Goal: Task Accomplishment & Management: Manage account settings

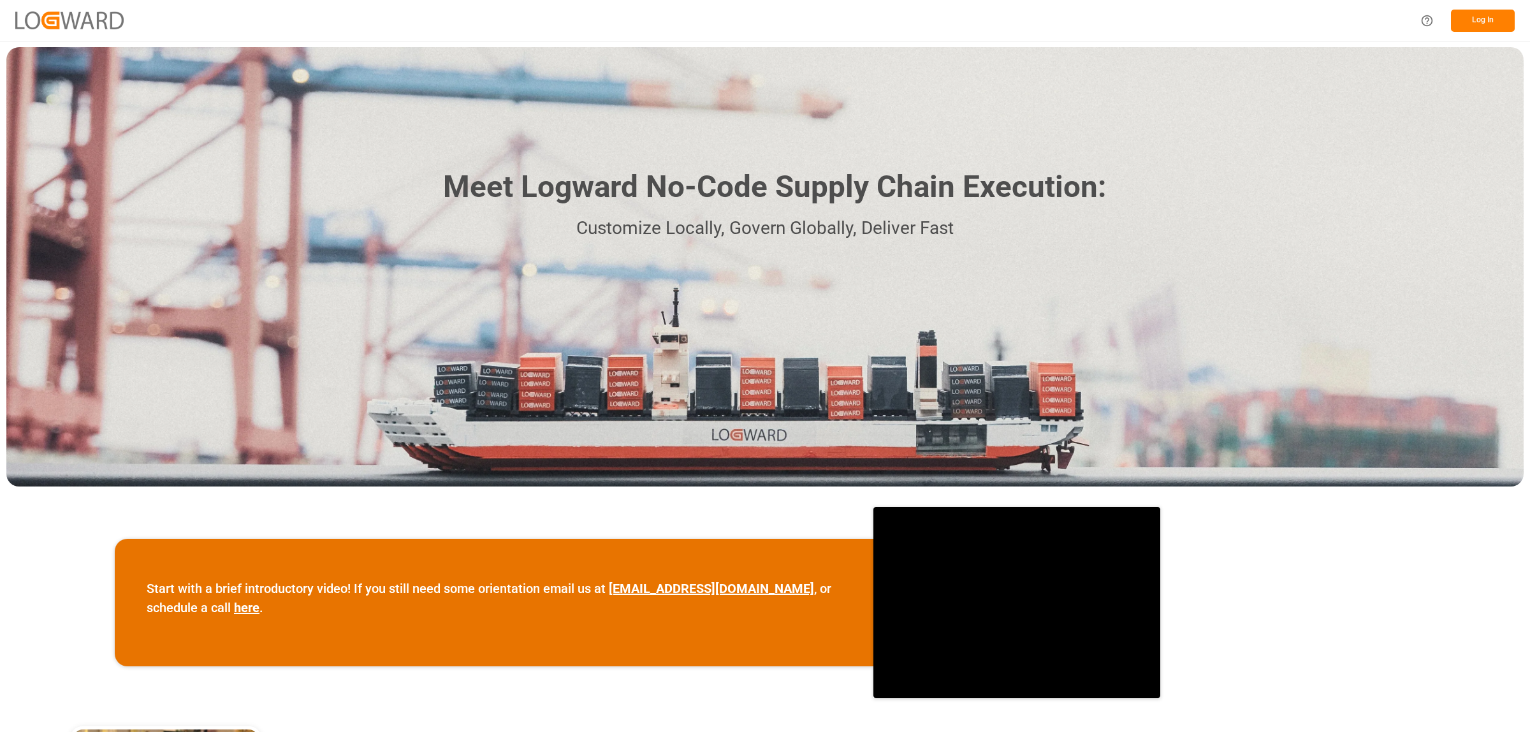
click at [1503, 23] on button "Log In" at bounding box center [1483, 21] width 64 height 22
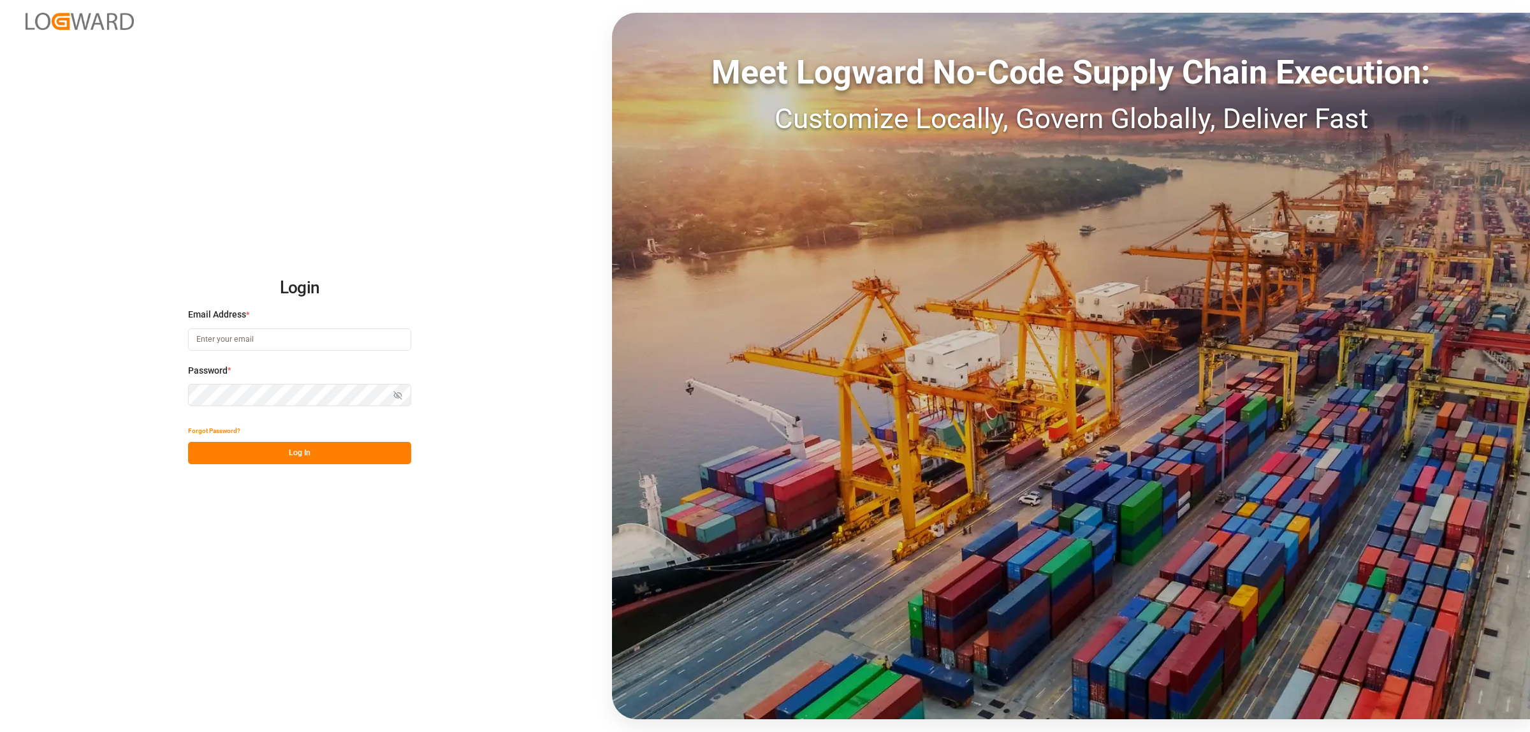
type input "[PERSON_NAME][EMAIL_ADDRESS][PERSON_NAME][DOMAIN_NAME]"
drag, startPoint x: 304, startPoint y: 438, endPoint x: 302, endPoint y: 450, distance: 12.4
click at [303, 444] on div "Forgot Password? Log In" at bounding box center [299, 442] width 223 height 45
click at [302, 450] on button "Log In" at bounding box center [299, 453] width 223 height 22
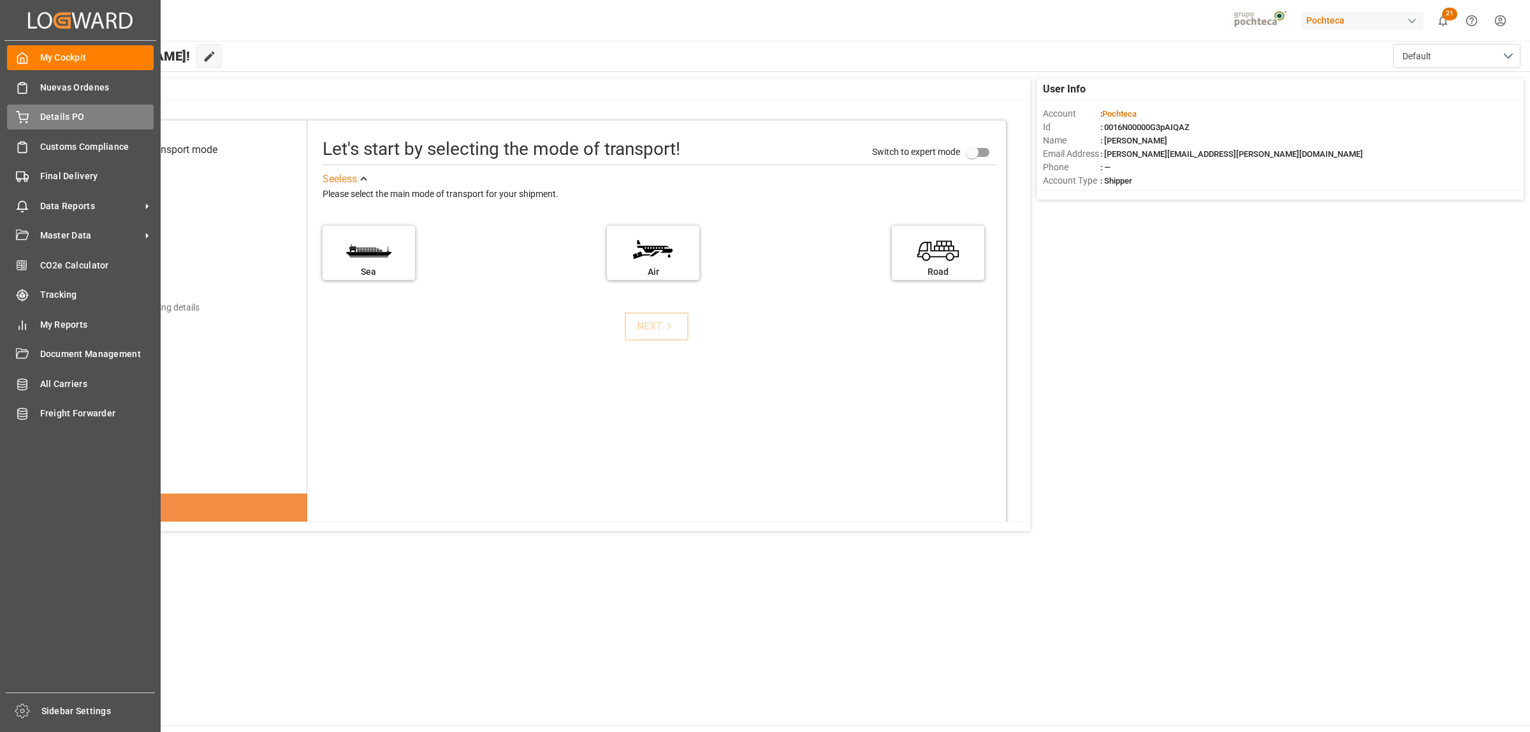
click at [48, 121] on span "Details PO" at bounding box center [97, 116] width 114 height 13
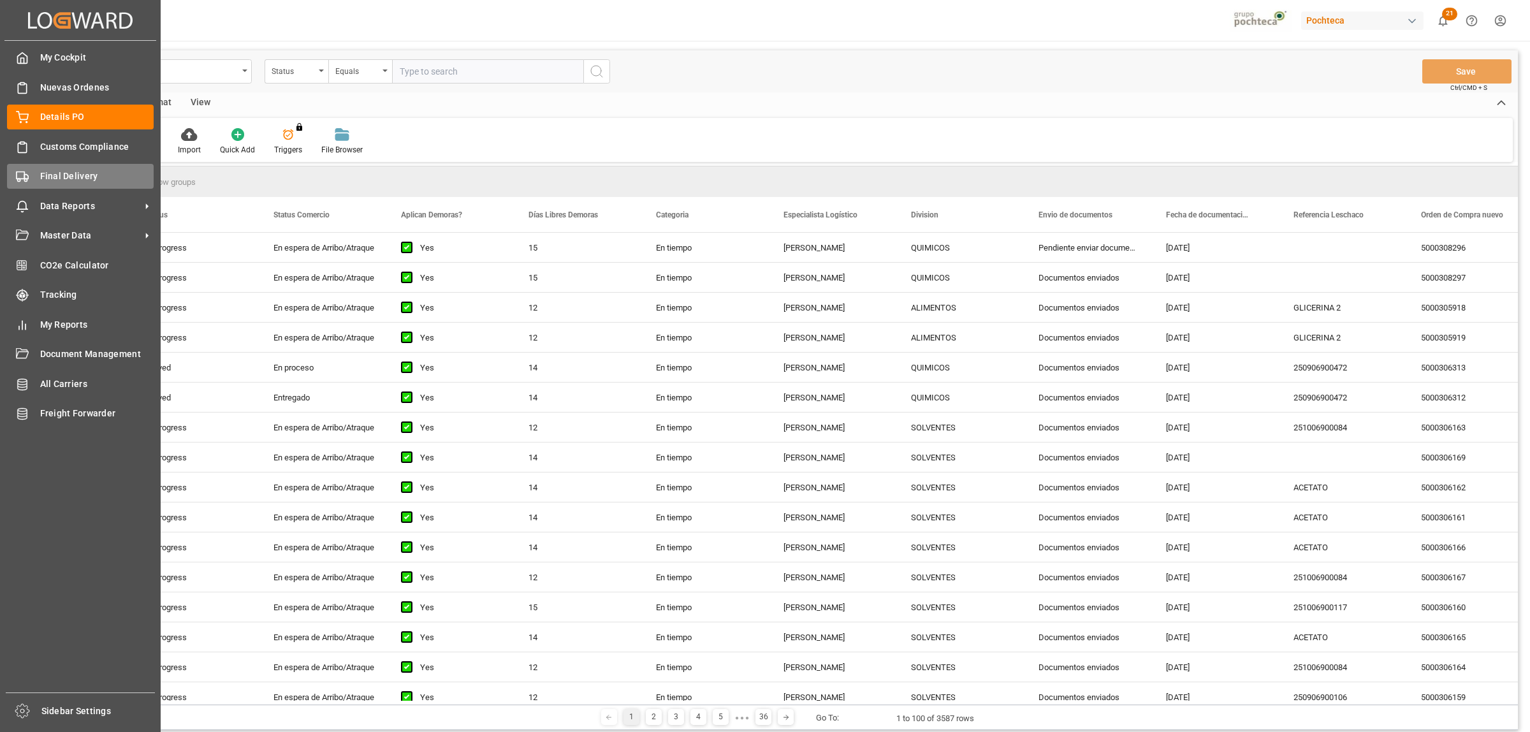
click at [78, 173] on span "Final Delivery" at bounding box center [97, 176] width 114 height 13
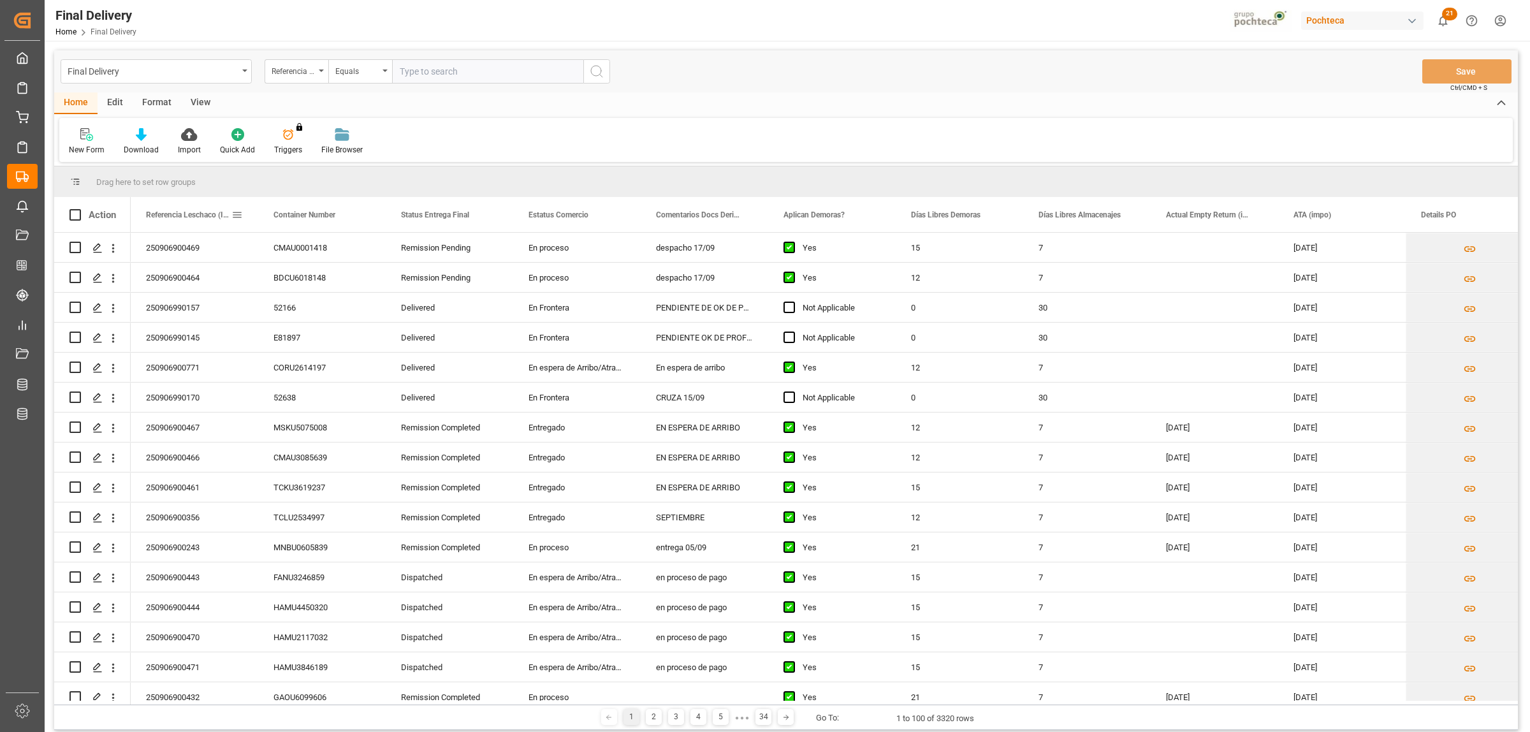
drag, startPoint x: 222, startPoint y: 217, endPoint x: 240, endPoint y: 220, distance: 18.7
click at [238, 221] on div "Referencia Leschaco (Impo)" at bounding box center [194, 214] width 97 height 35
click at [237, 218] on span at bounding box center [236, 214] width 11 height 11
click at [326, 217] on span "filter" at bounding box center [326, 216] width 11 height 11
type input "250906990157"
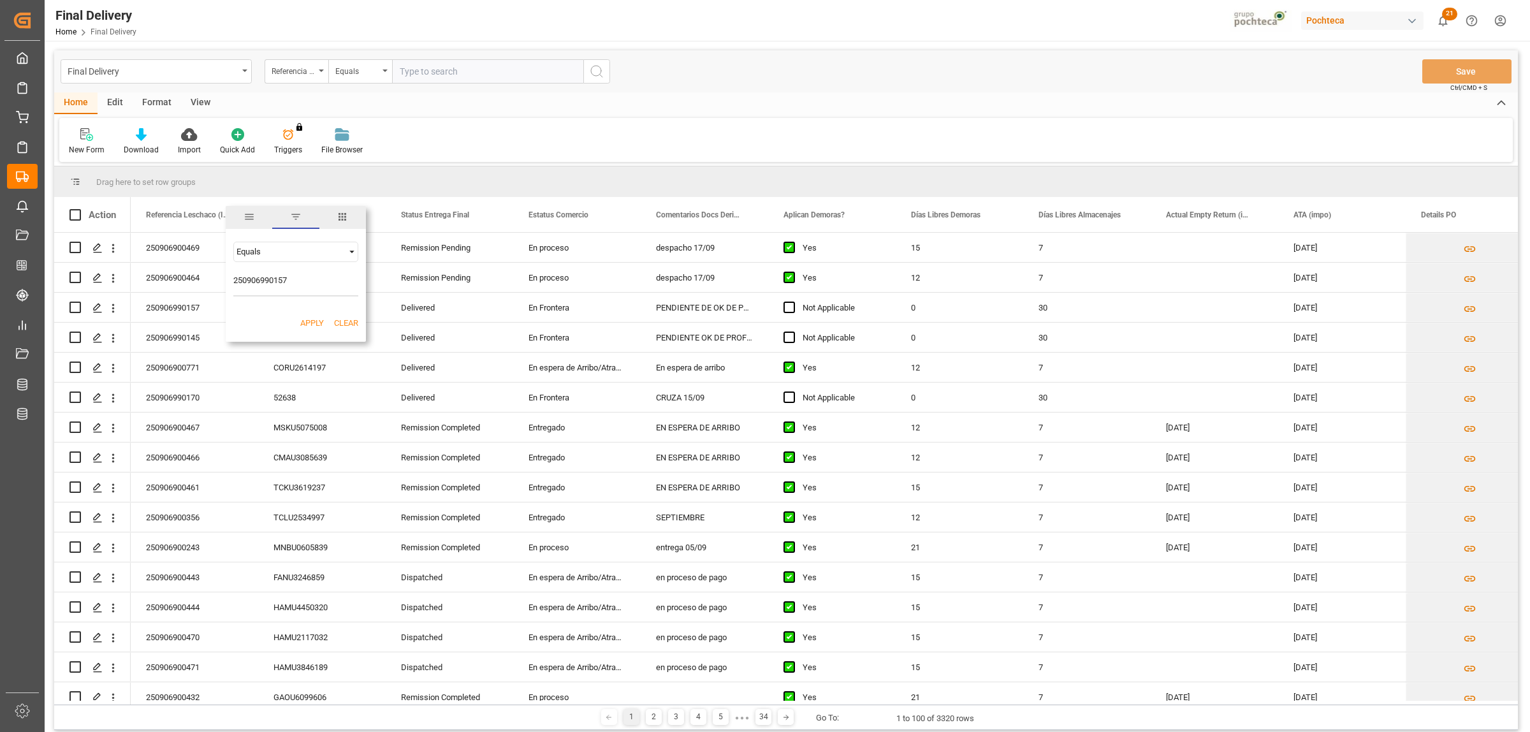
click at [316, 324] on button "Apply" at bounding box center [312, 323] width 24 height 13
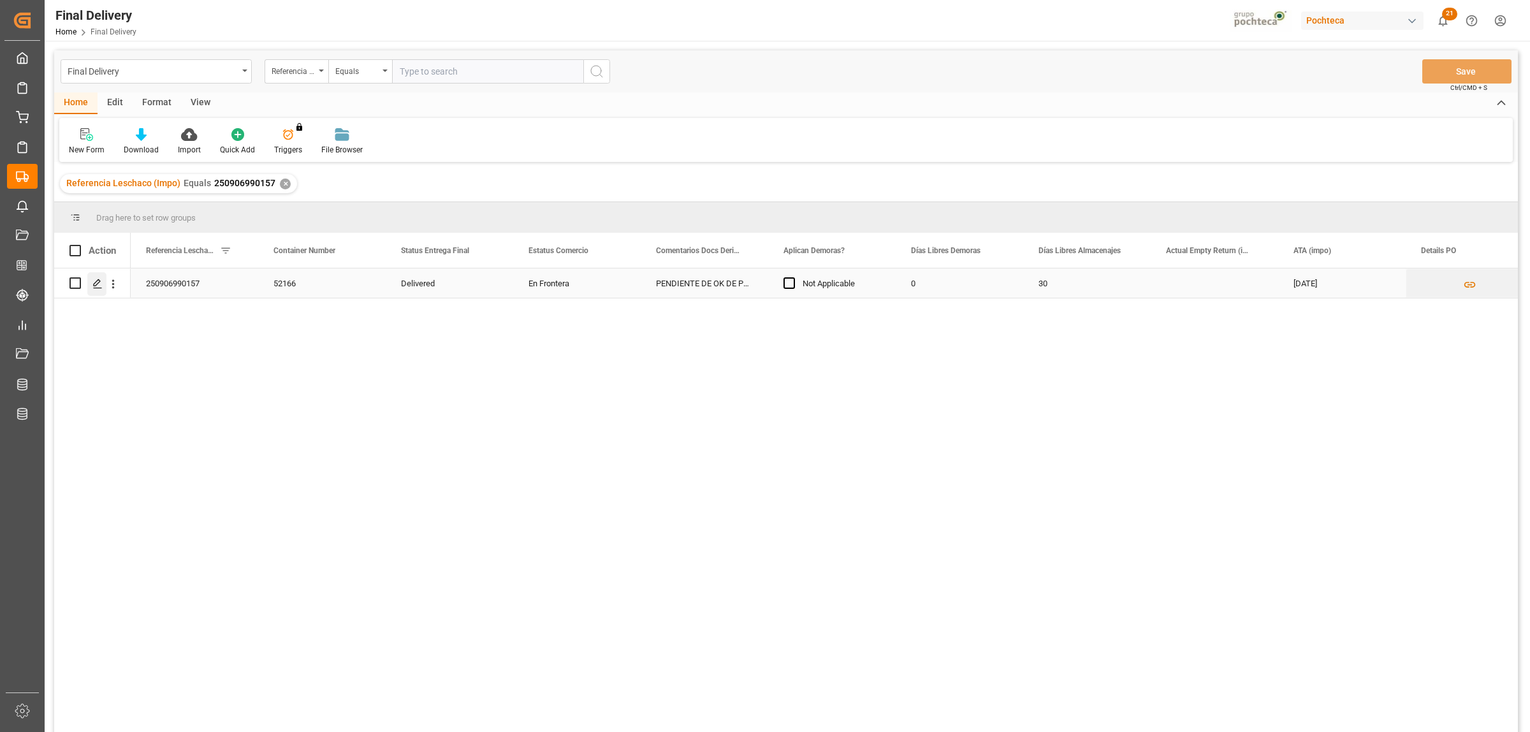
click at [99, 288] on line "Press SPACE to select this row." at bounding box center [98, 288] width 8 height 0
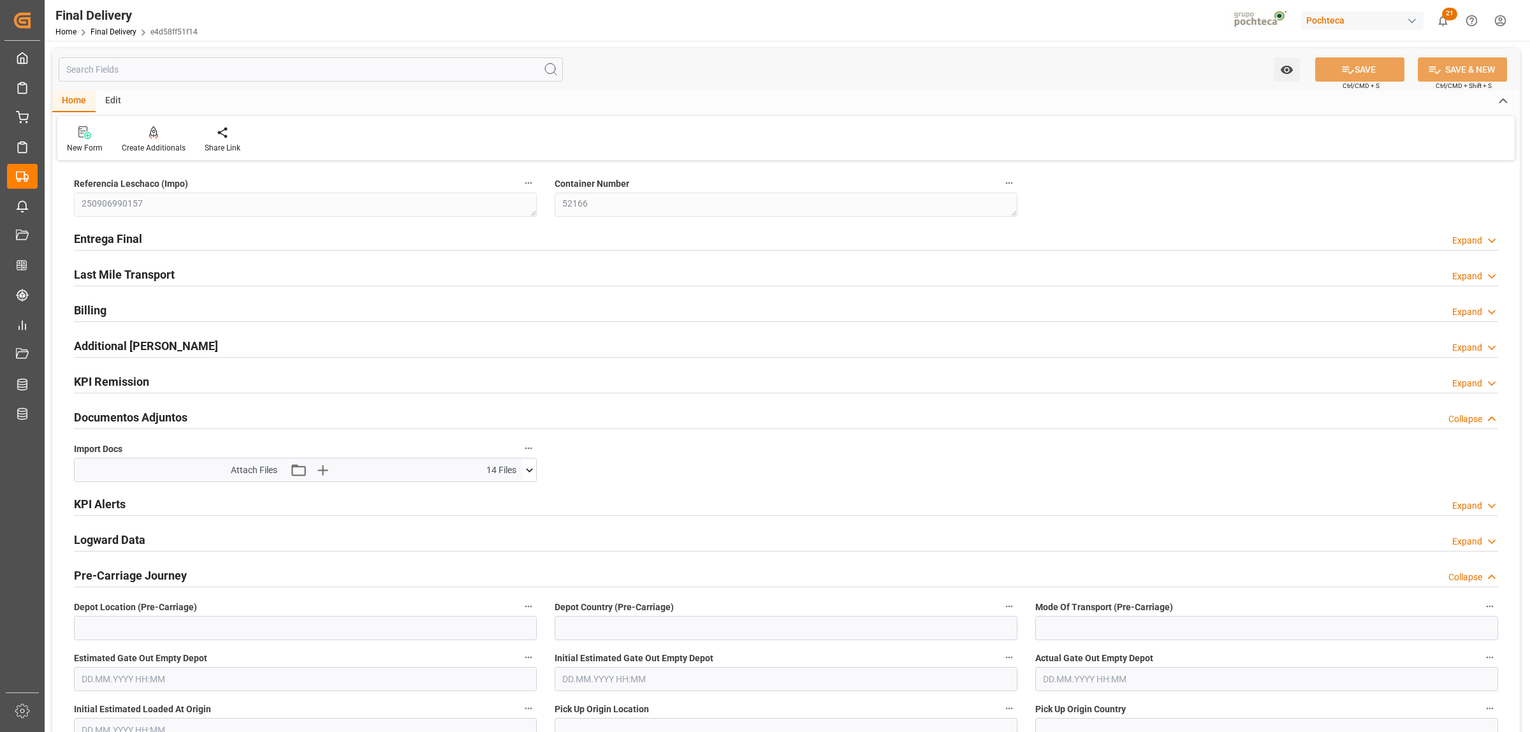
type input "0"
type input "30"
type input "32160"
type input "[DATE]"
type input "11.09.2025 00:00"
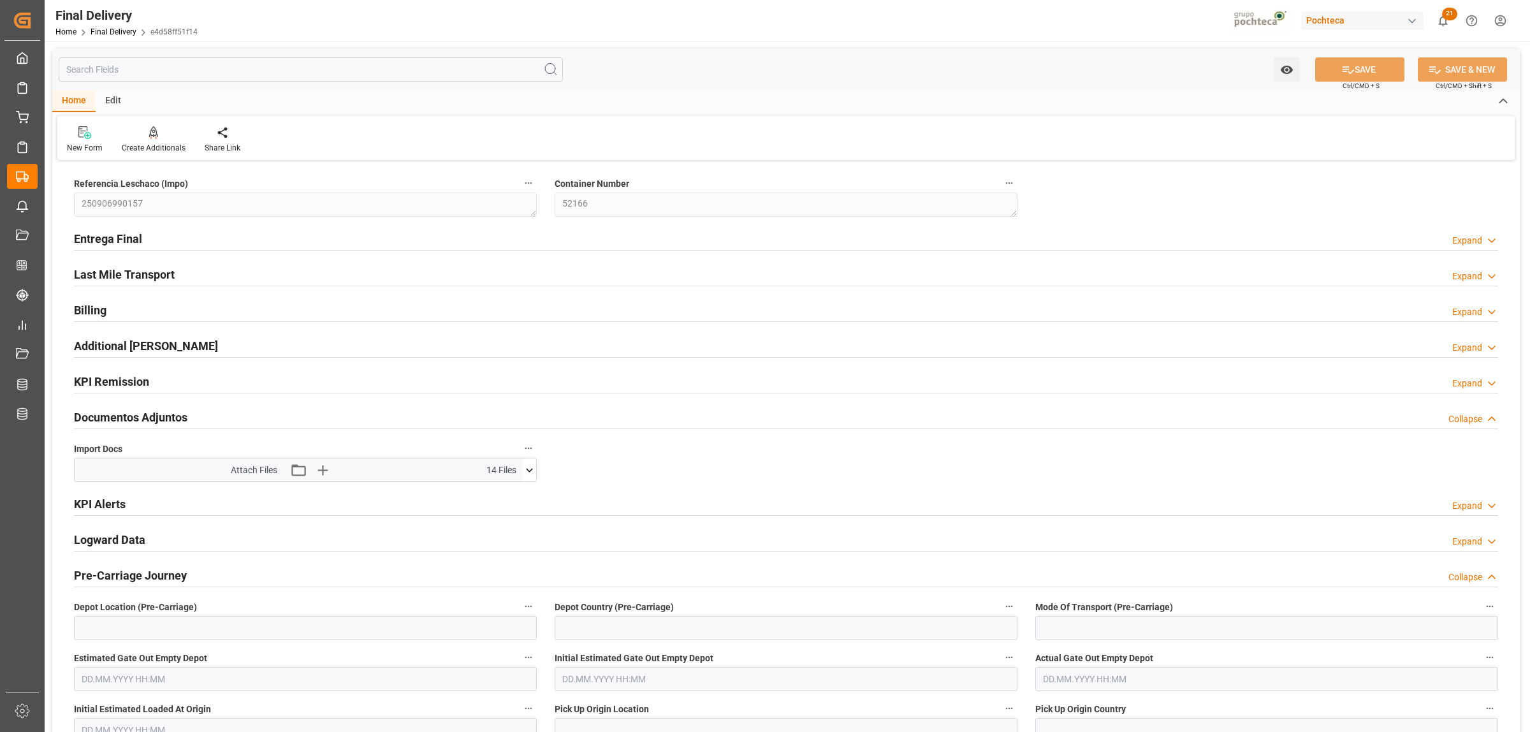
type input "11.09.2025 00:00"
type input "15.09.2025"
type input "17.09.2025"
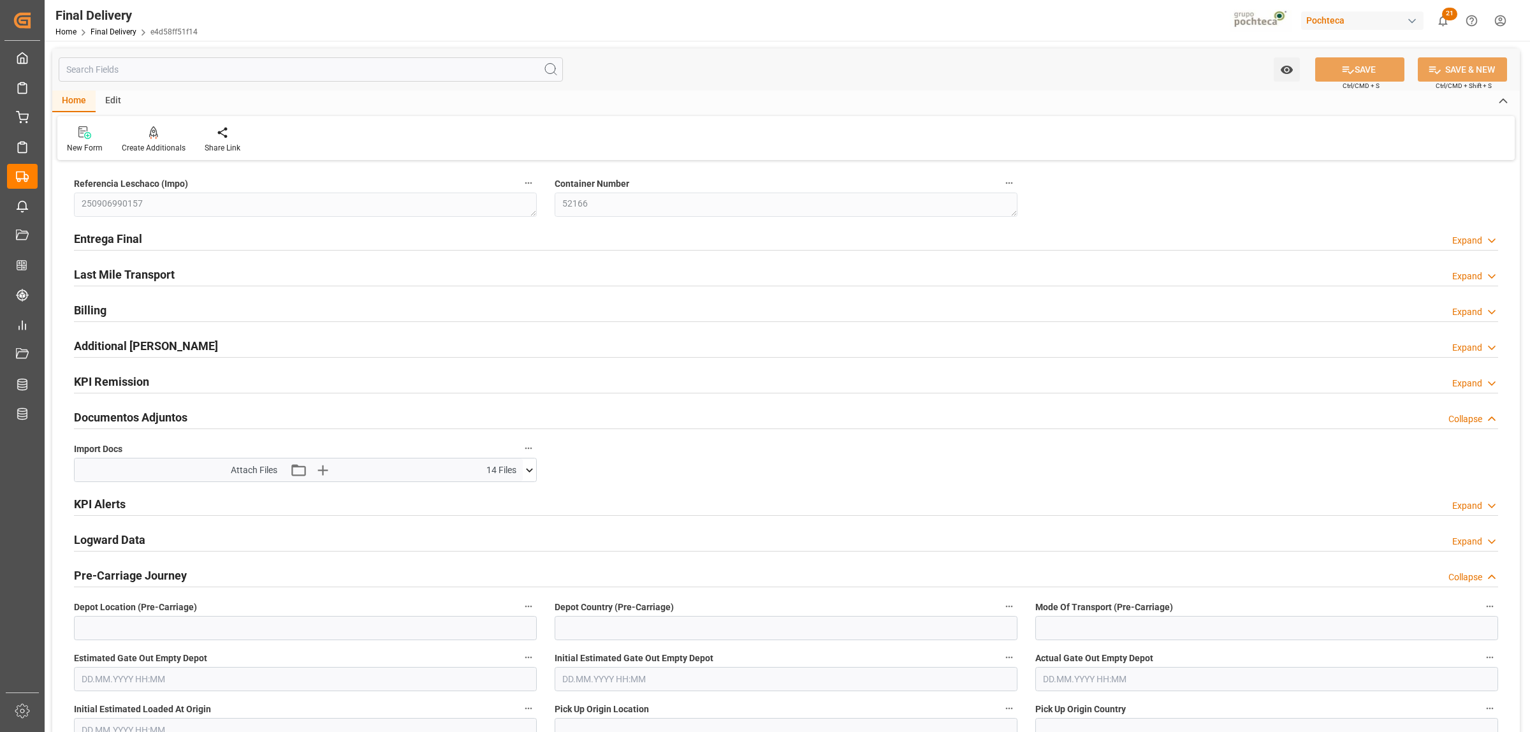
type input "17.09.2025"
click at [116, 239] on h2 "Entrega Final" at bounding box center [108, 238] width 68 height 17
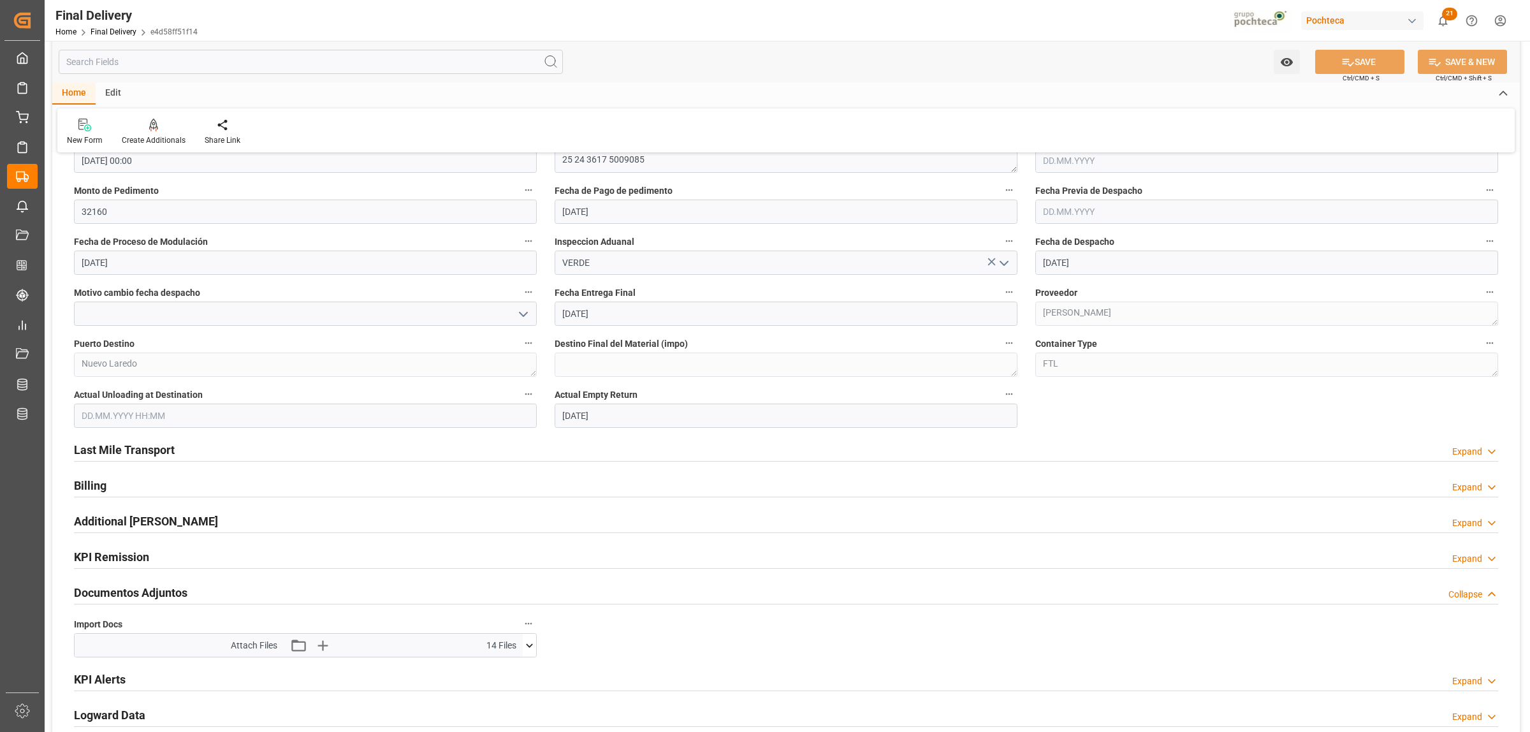
scroll to position [797, 0]
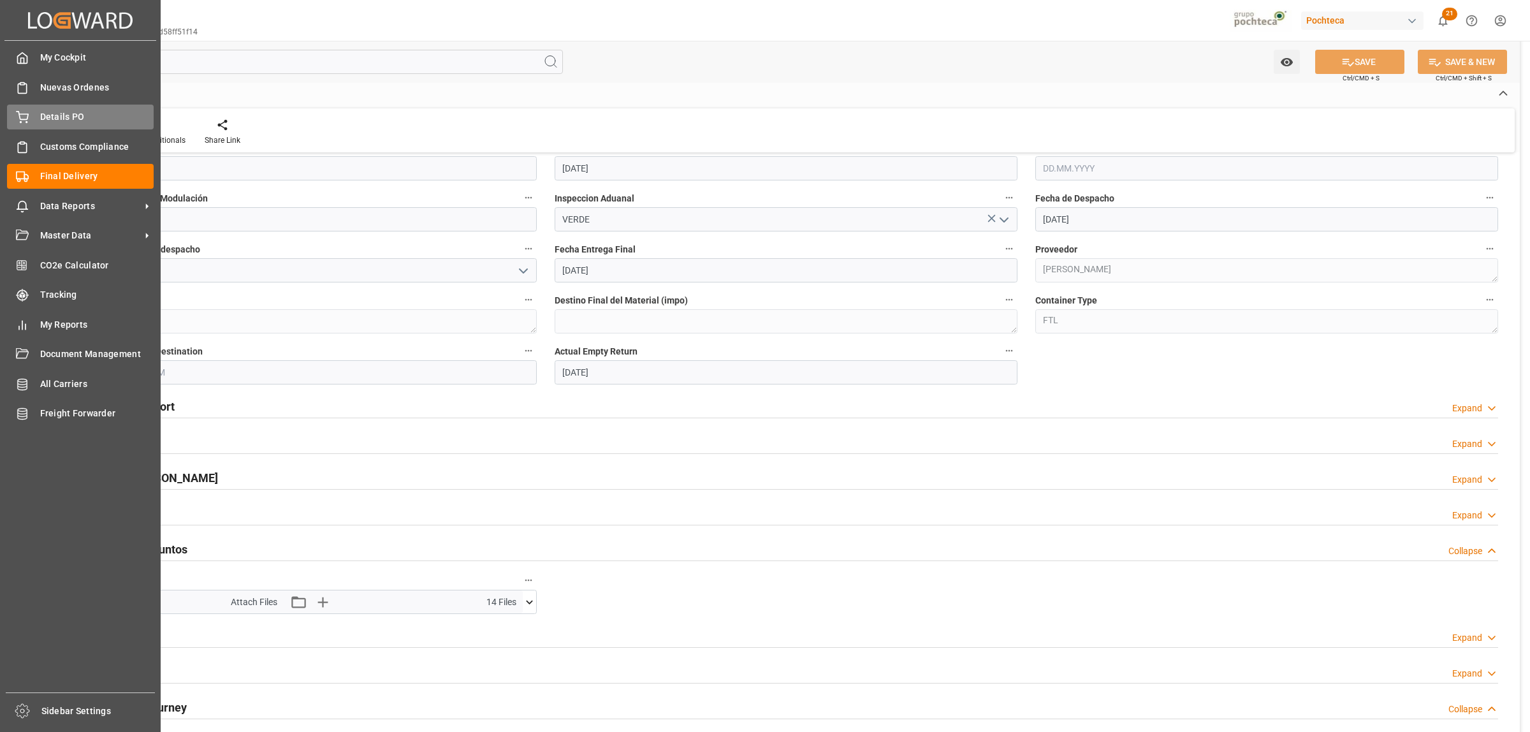
click at [35, 128] on div "Details PO Details PO" at bounding box center [80, 117] width 147 height 25
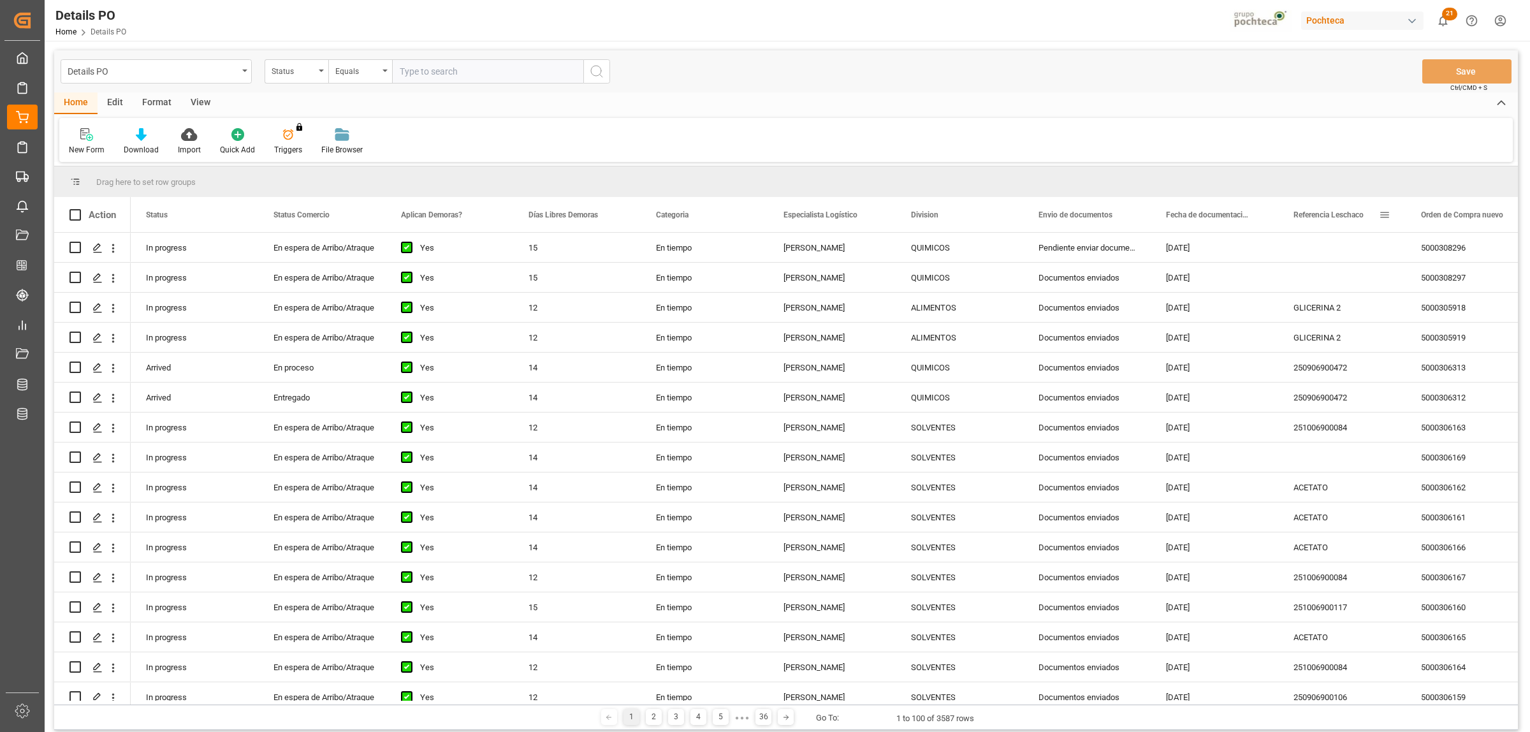
click at [1382, 214] on span at bounding box center [1384, 214] width 11 height 11
click at [1392, 169] on div "Drag here to set row groups" at bounding box center [786, 181] width 1464 height 31
click at [1511, 212] on span at bounding box center [1512, 214] width 11 height 11
click at [1465, 221] on span "filter" at bounding box center [1469, 216] width 11 height 11
type input "5000305879"
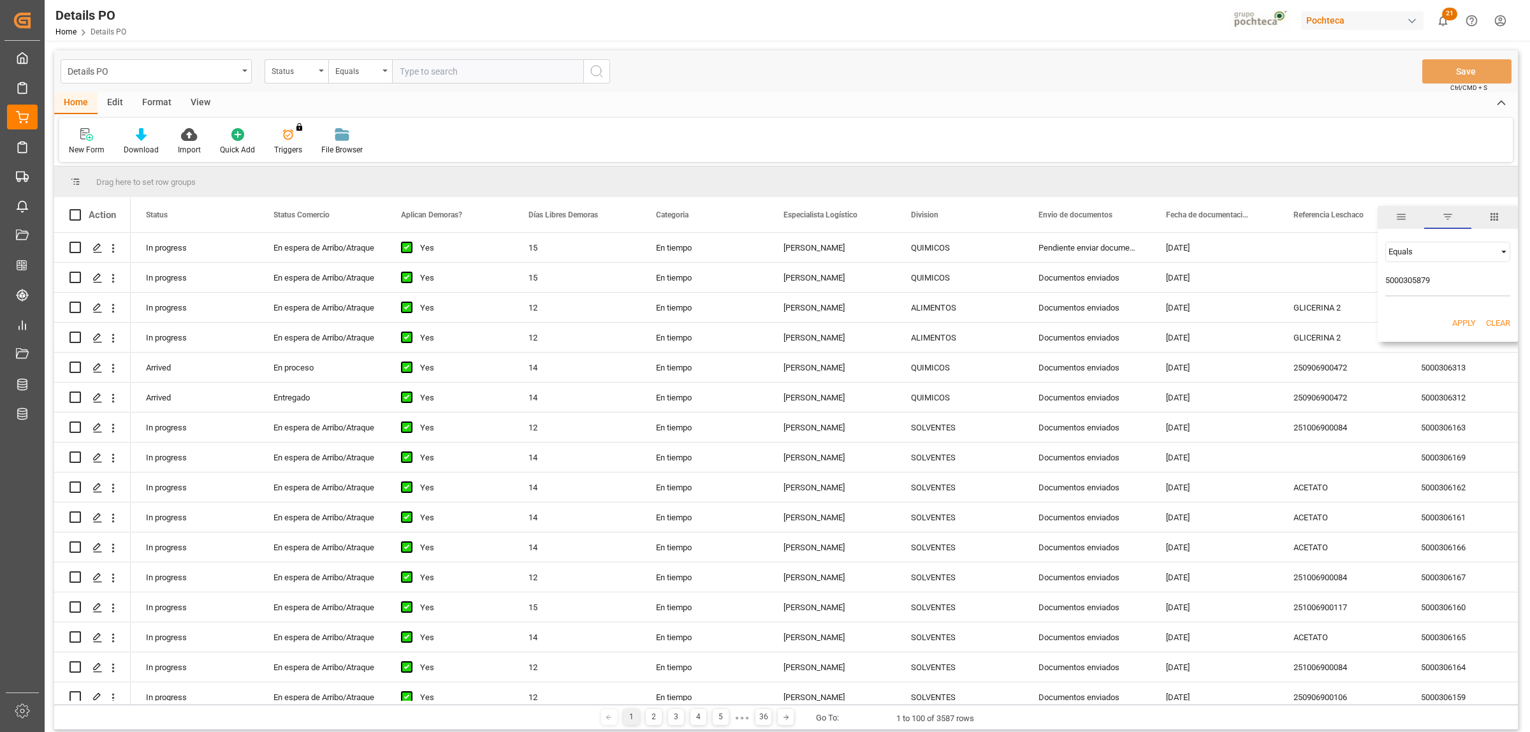
click at [1439, 325] on div "Apply Clear" at bounding box center [1448, 323] width 140 height 33
click at [1462, 324] on button "Apply" at bounding box center [1465, 323] width 24 height 13
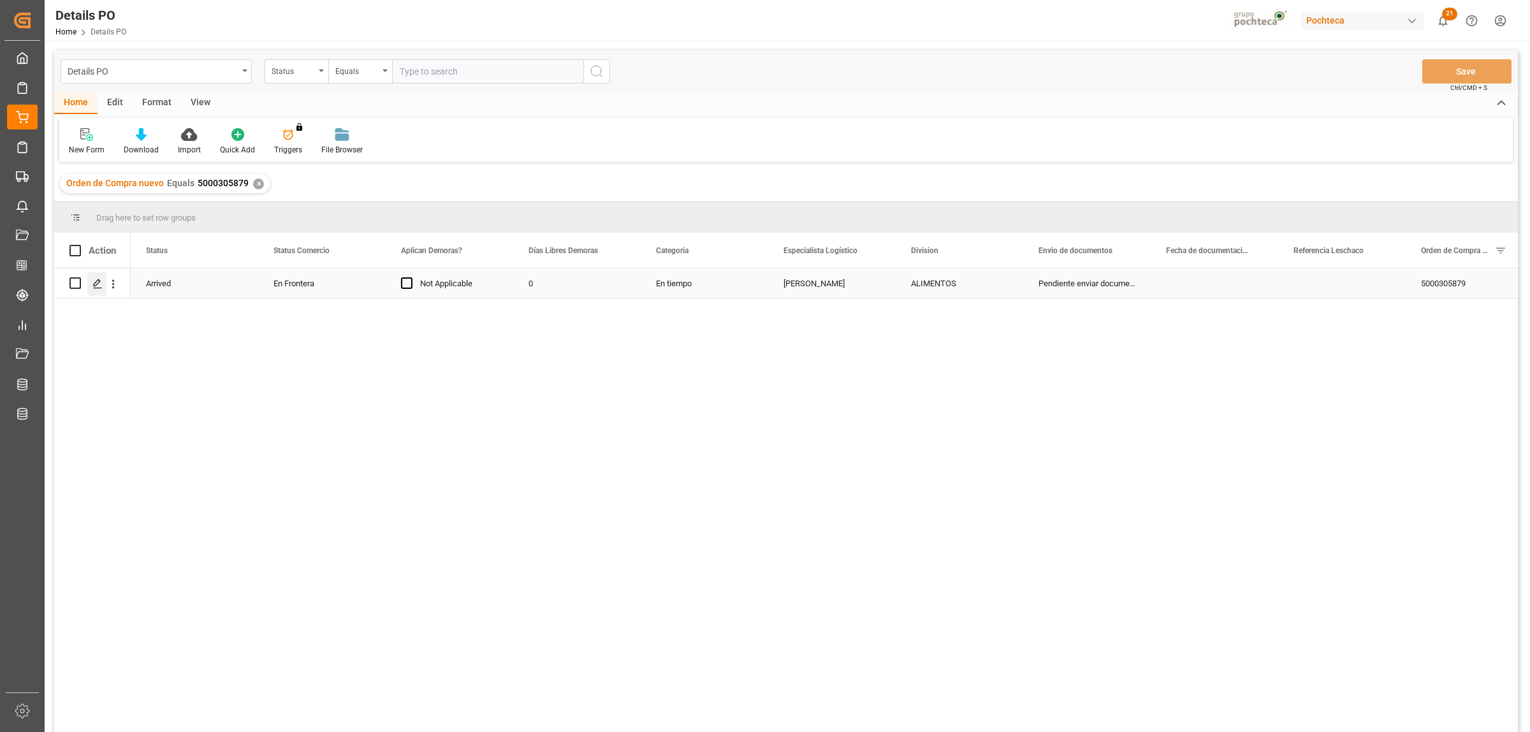
click at [94, 284] on icon "Press SPACE to select this row." at bounding box center [97, 284] width 10 height 10
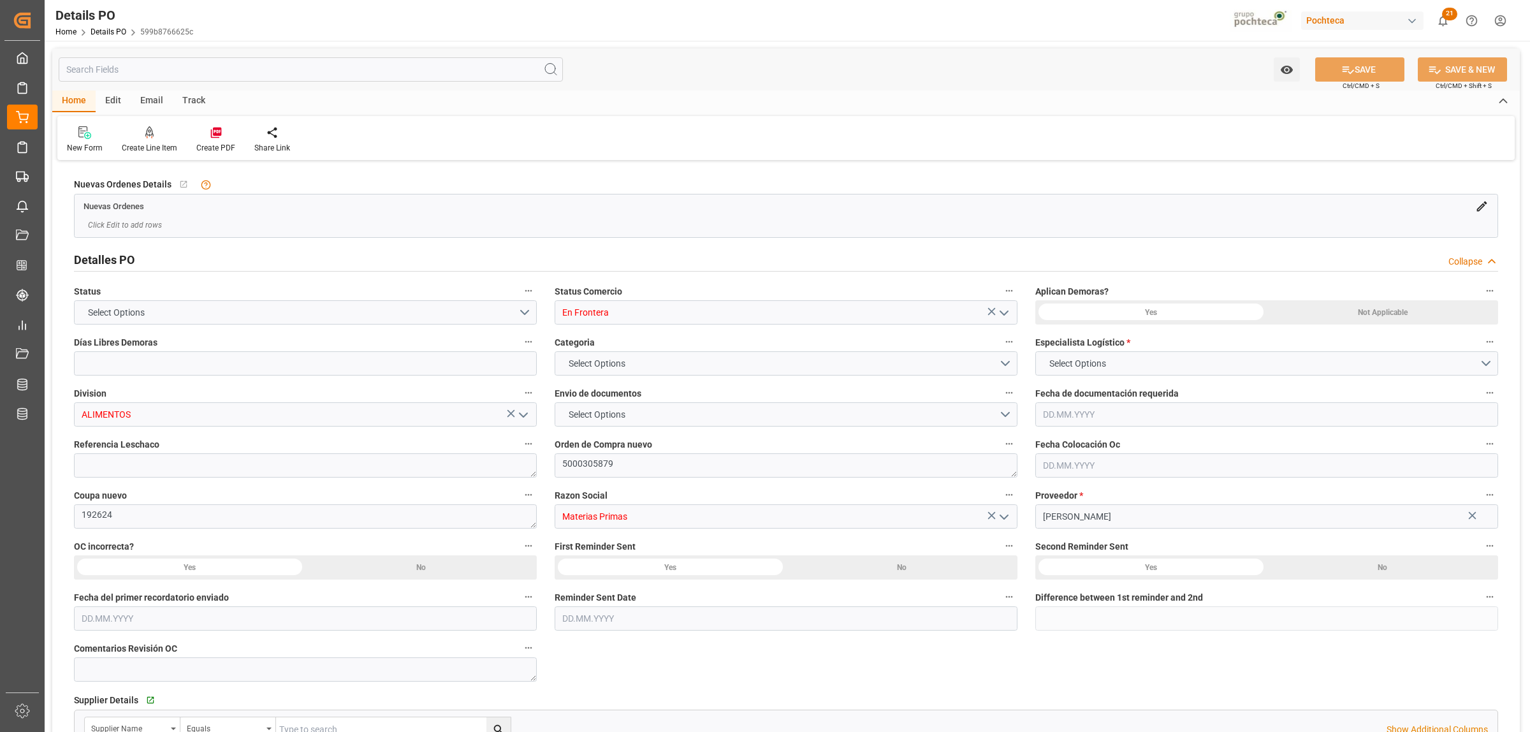
type input "0"
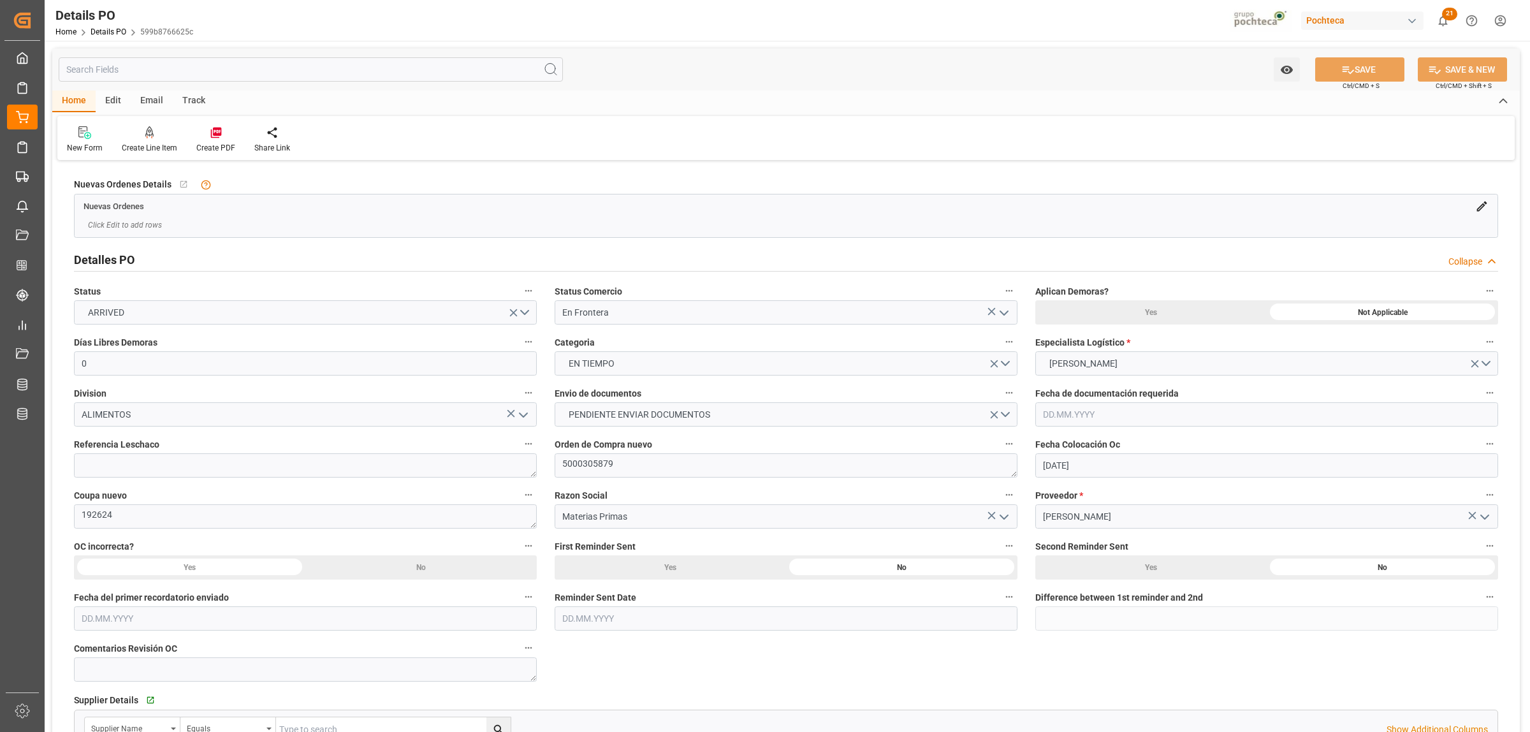
type input "[DATE]"
click at [106, 460] on textarea at bounding box center [305, 465] width 463 height 24
paste textarea "250906990060"
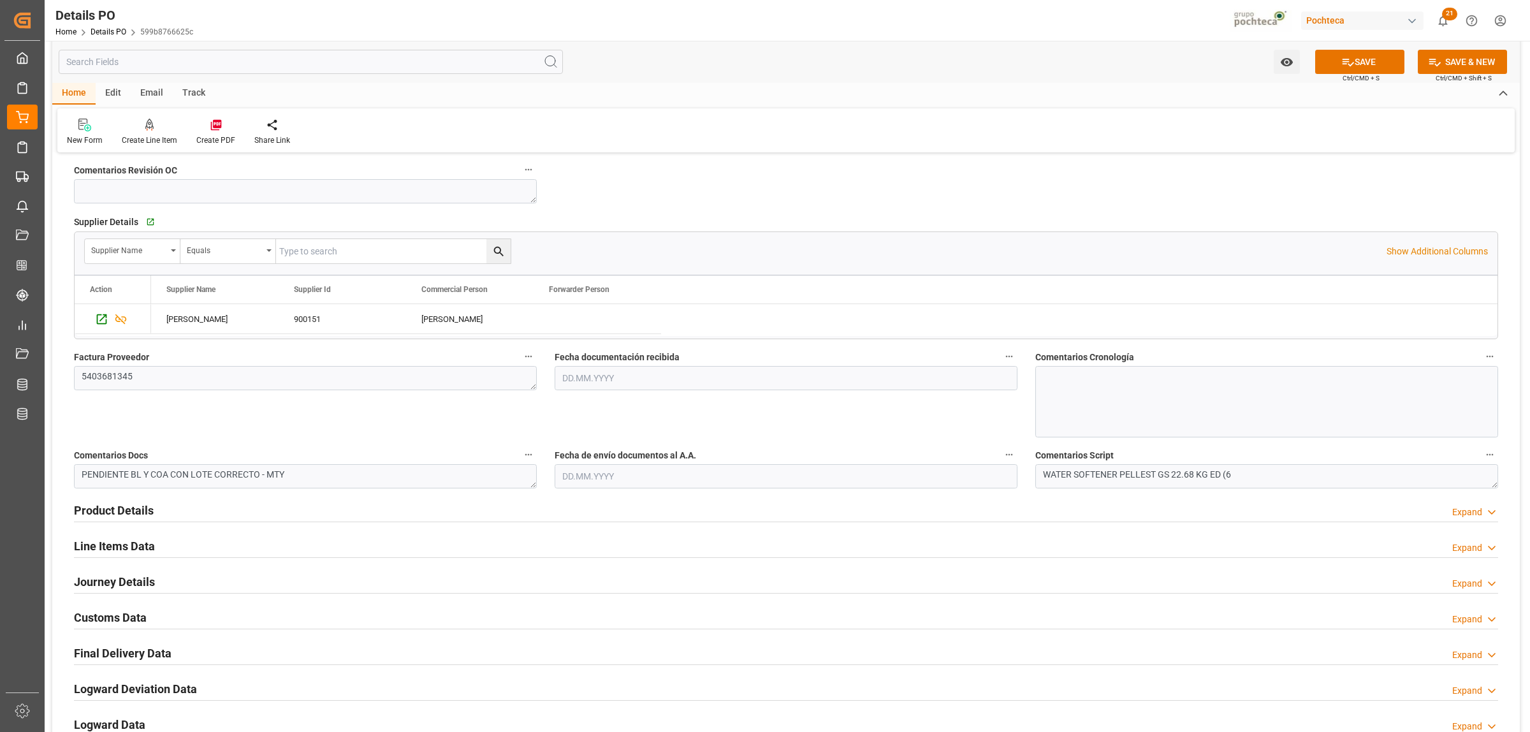
scroll to position [399, 0]
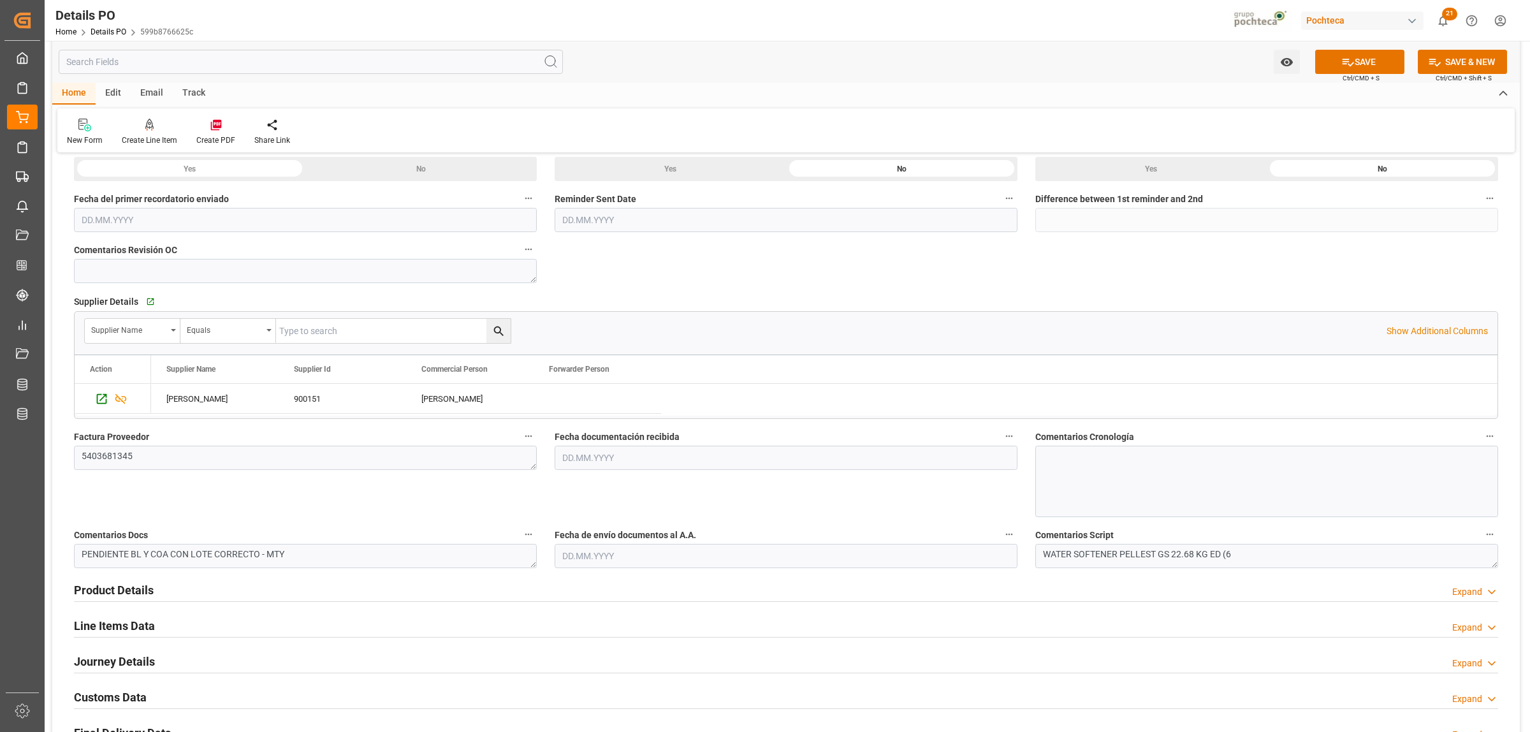
type textarea "250906990060"
click at [582, 456] on input "text" at bounding box center [786, 458] width 463 height 24
click at [576, 587] on div "15" at bounding box center [572, 585] width 16 height 15
type input "15.09.2025"
click at [583, 550] on input "text" at bounding box center [786, 556] width 463 height 24
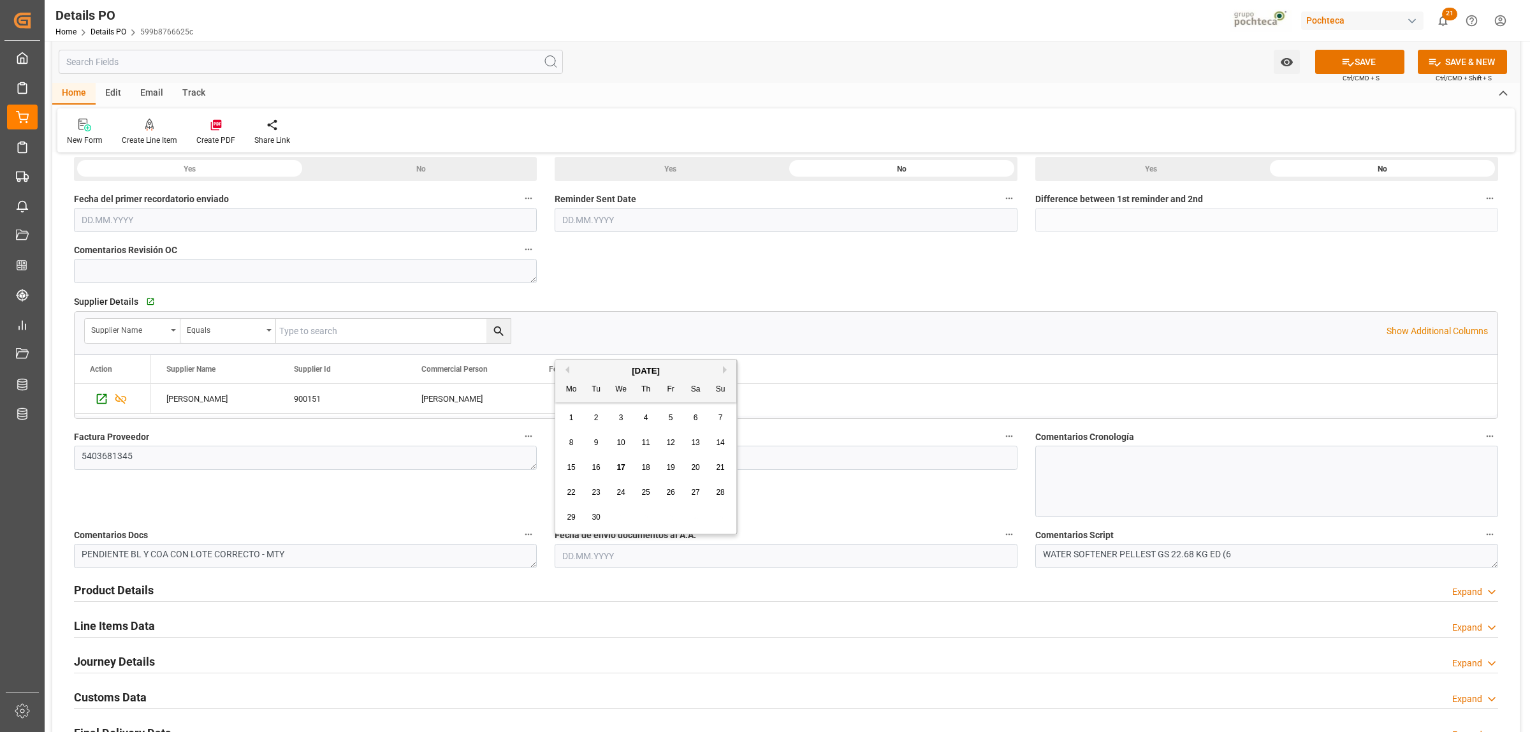
click at [564, 470] on div "15" at bounding box center [572, 467] width 16 height 15
type input "15.09.2025"
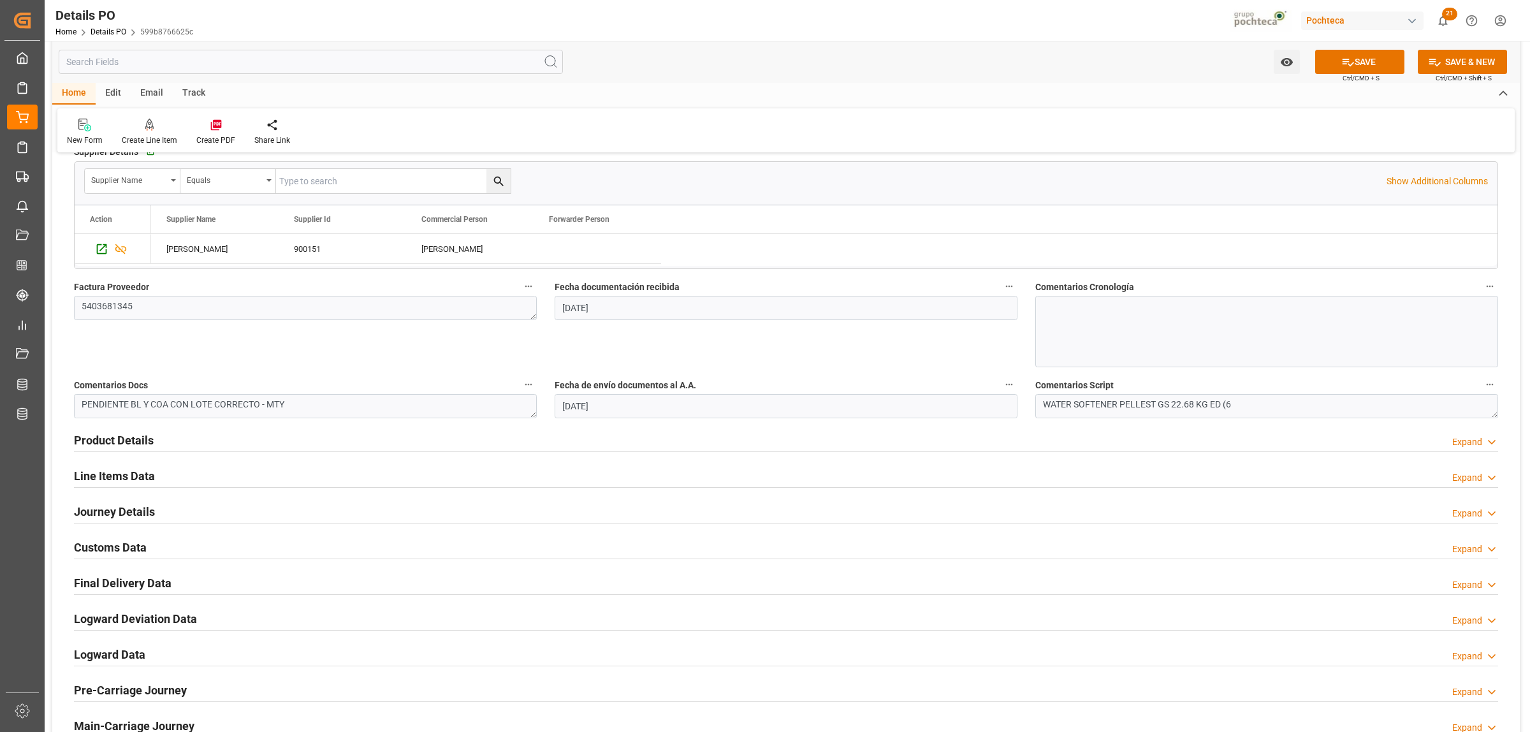
scroll to position [558, 0]
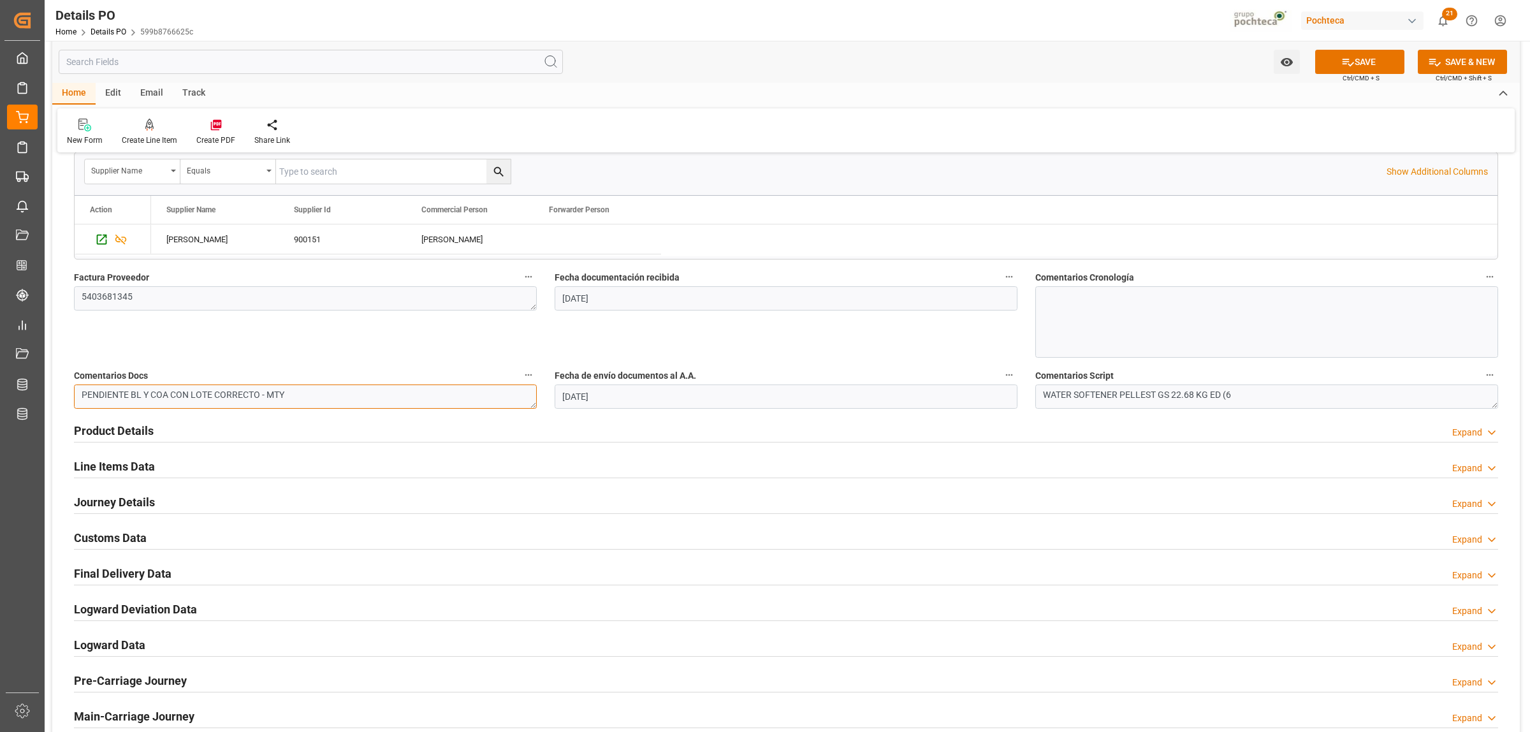
drag, startPoint x: 257, startPoint y: 396, endPoint x: 59, endPoint y: 399, distance: 197.7
click at [59, 399] on div "Nuevas Ordenes Details   No child Object linked Nuevas Ordenes Click Edit to ad…" at bounding box center [786, 194] width 1468 height 1177
type textarea "[PERSON_NAME] PROGRAMADO PARA 17/09 - MTY"
click at [97, 531] on h2 "Customs Data" at bounding box center [110, 537] width 73 height 17
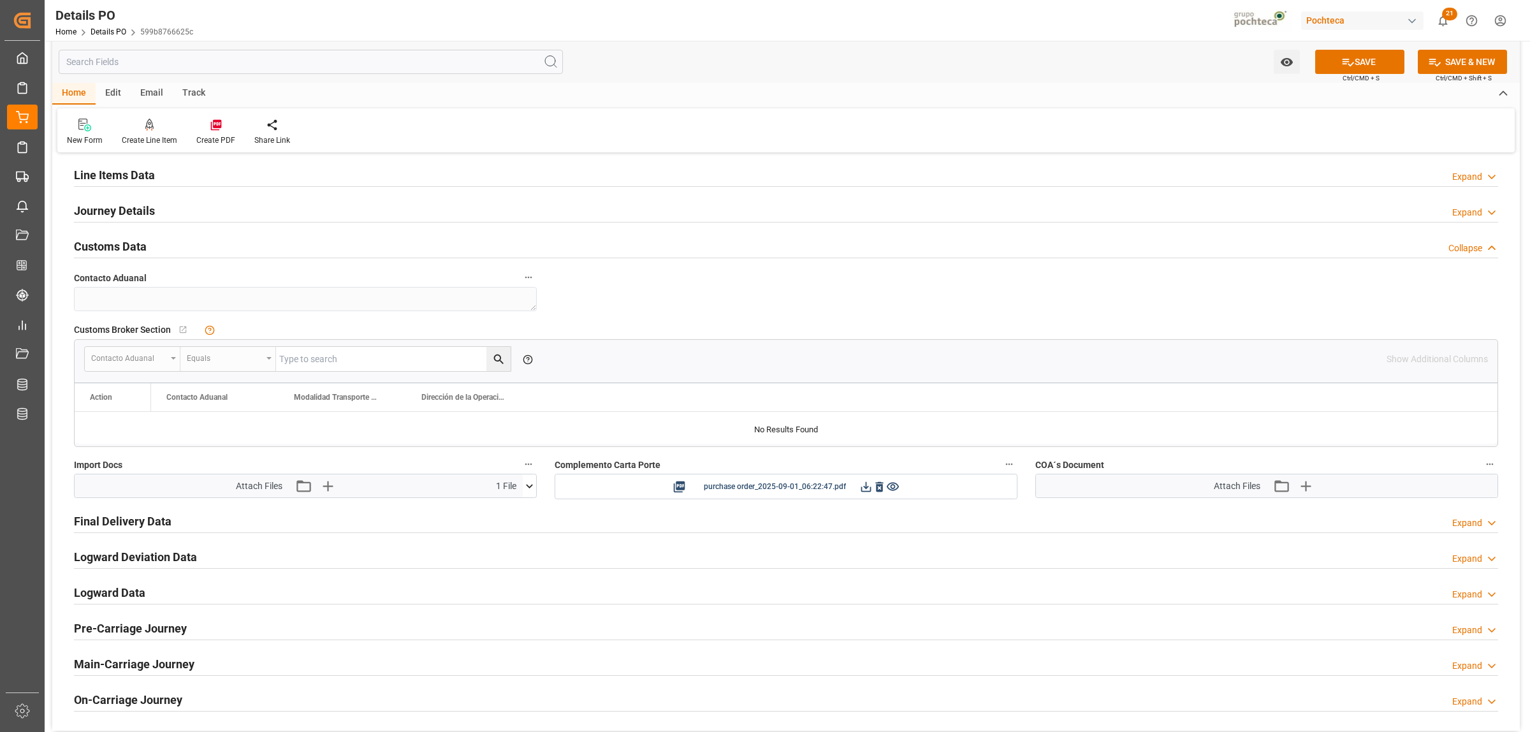
scroll to position [877, 0]
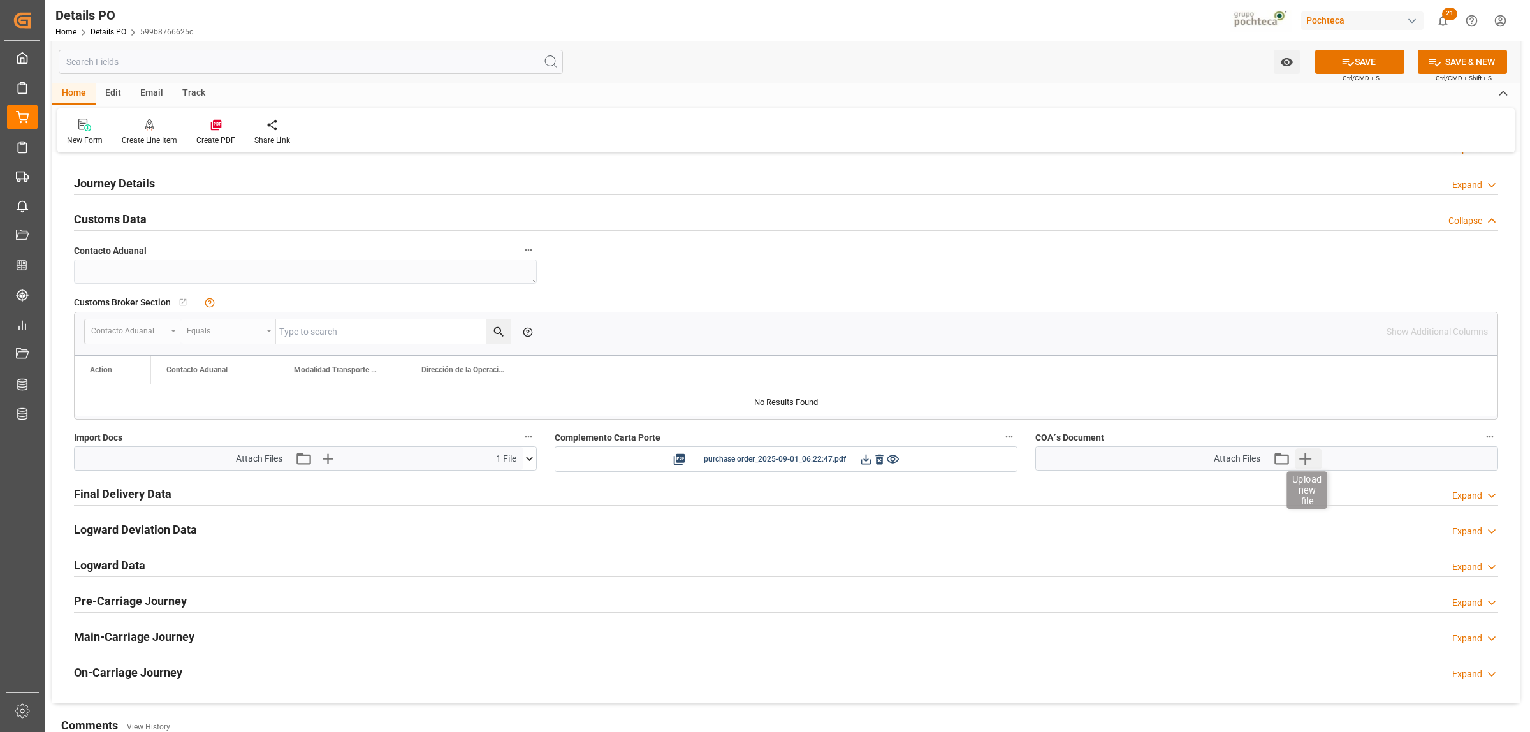
click at [1304, 461] on icon "button" at bounding box center [1306, 458] width 20 height 20
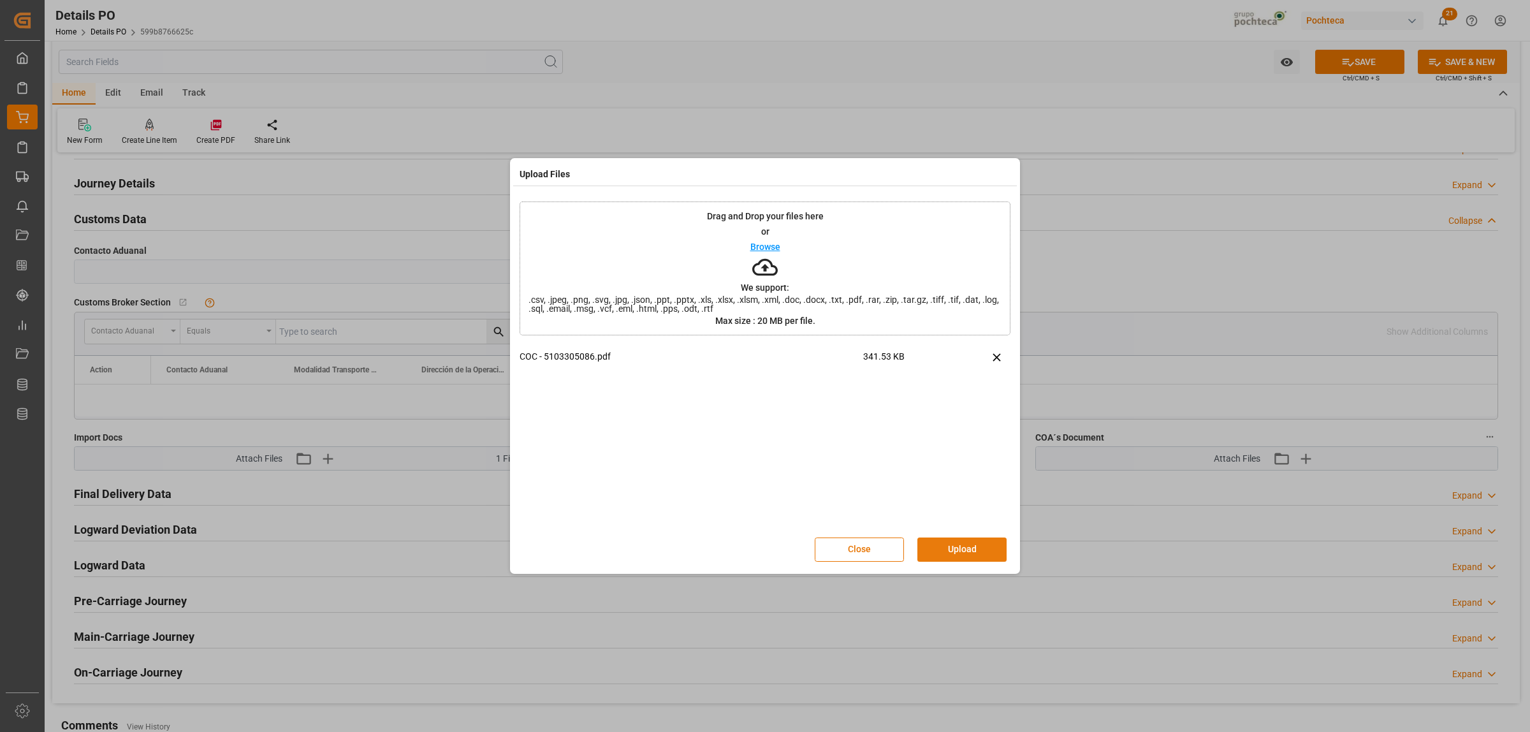
click at [966, 555] on button "Upload" at bounding box center [962, 550] width 89 height 24
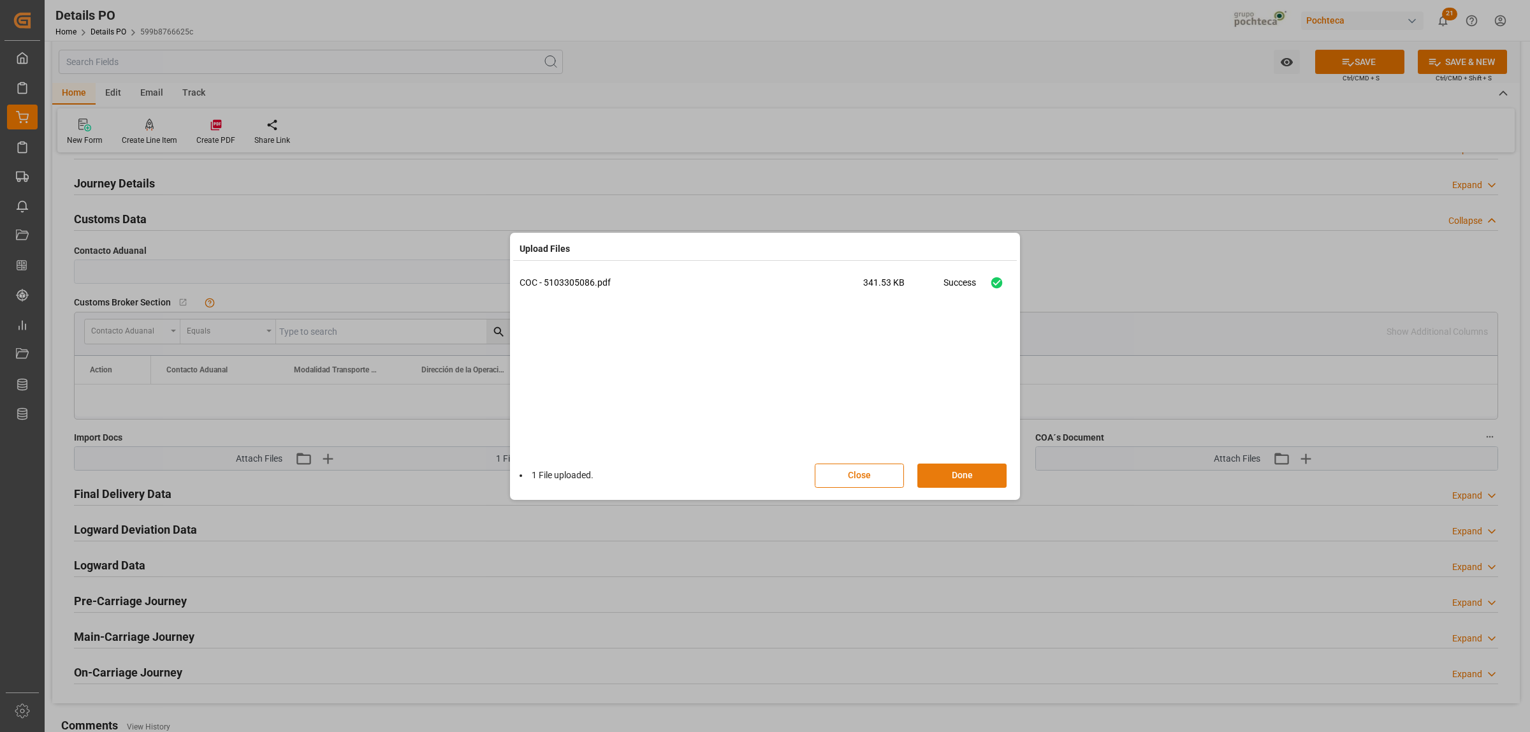
click at [960, 479] on button "Done" at bounding box center [962, 476] width 89 height 24
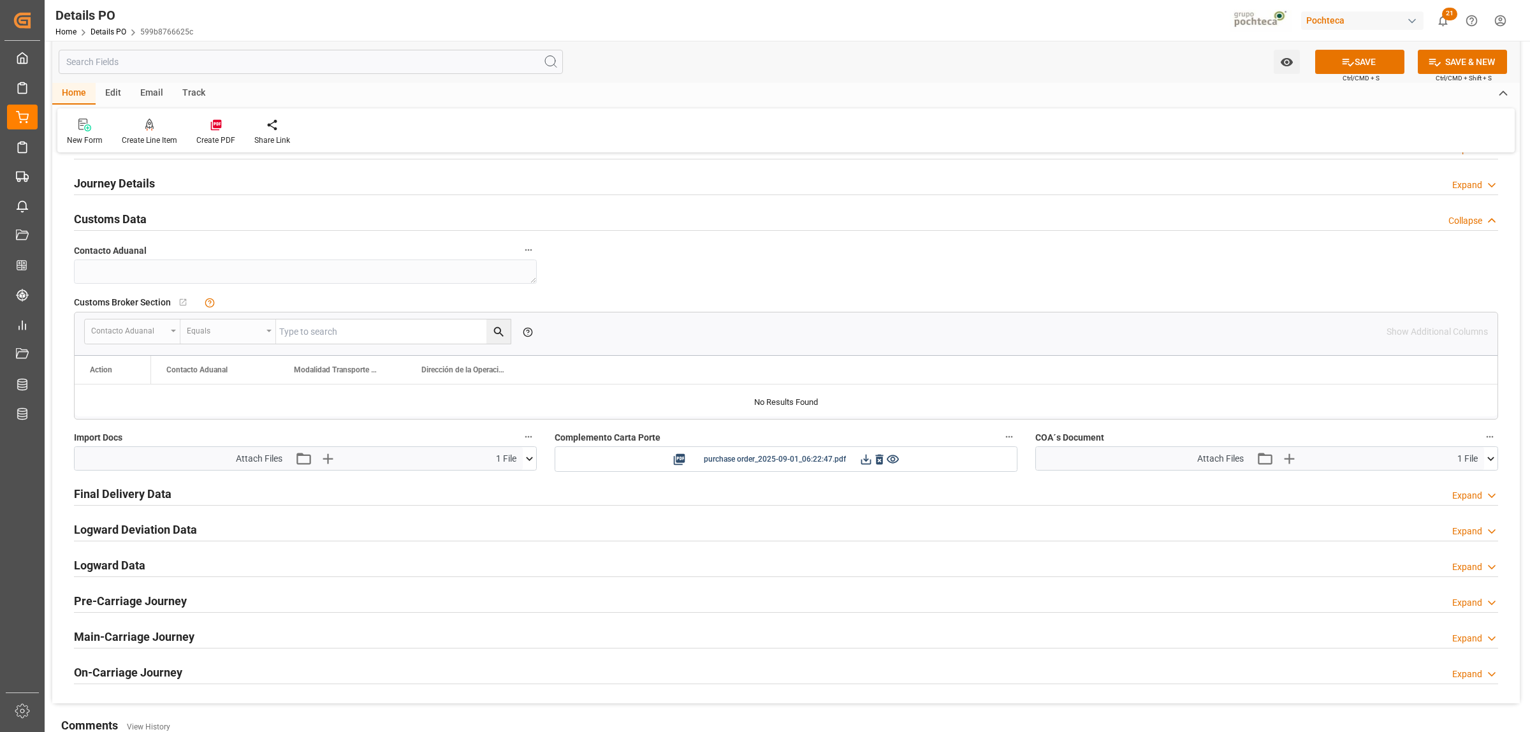
click at [528, 458] on icon at bounding box center [529, 458] width 13 height 13
click at [594, 393] on div at bounding box center [786, 401] width 1423 height 32
click at [333, 460] on icon "button" at bounding box center [327, 458] width 20 height 20
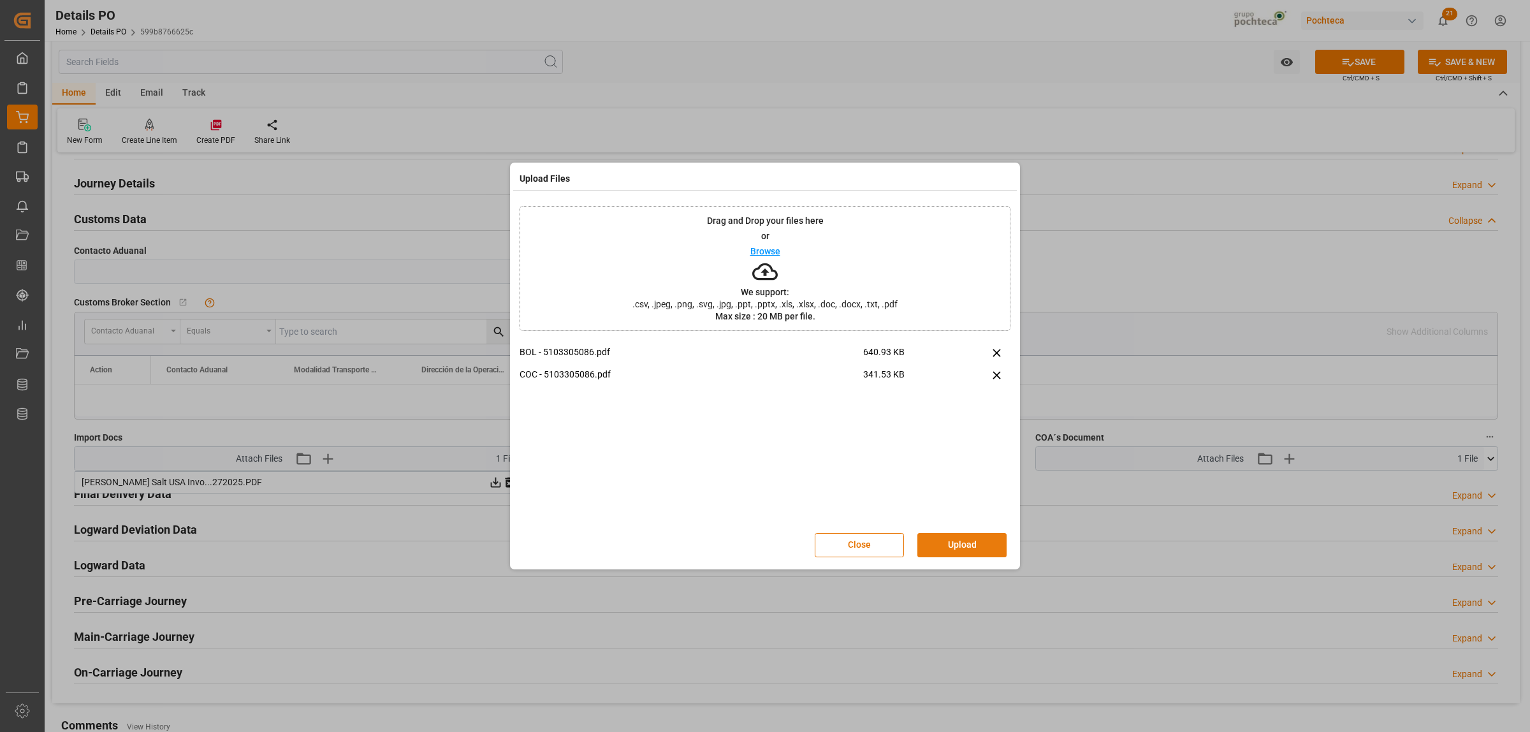
click at [976, 543] on button "Upload" at bounding box center [962, 545] width 89 height 24
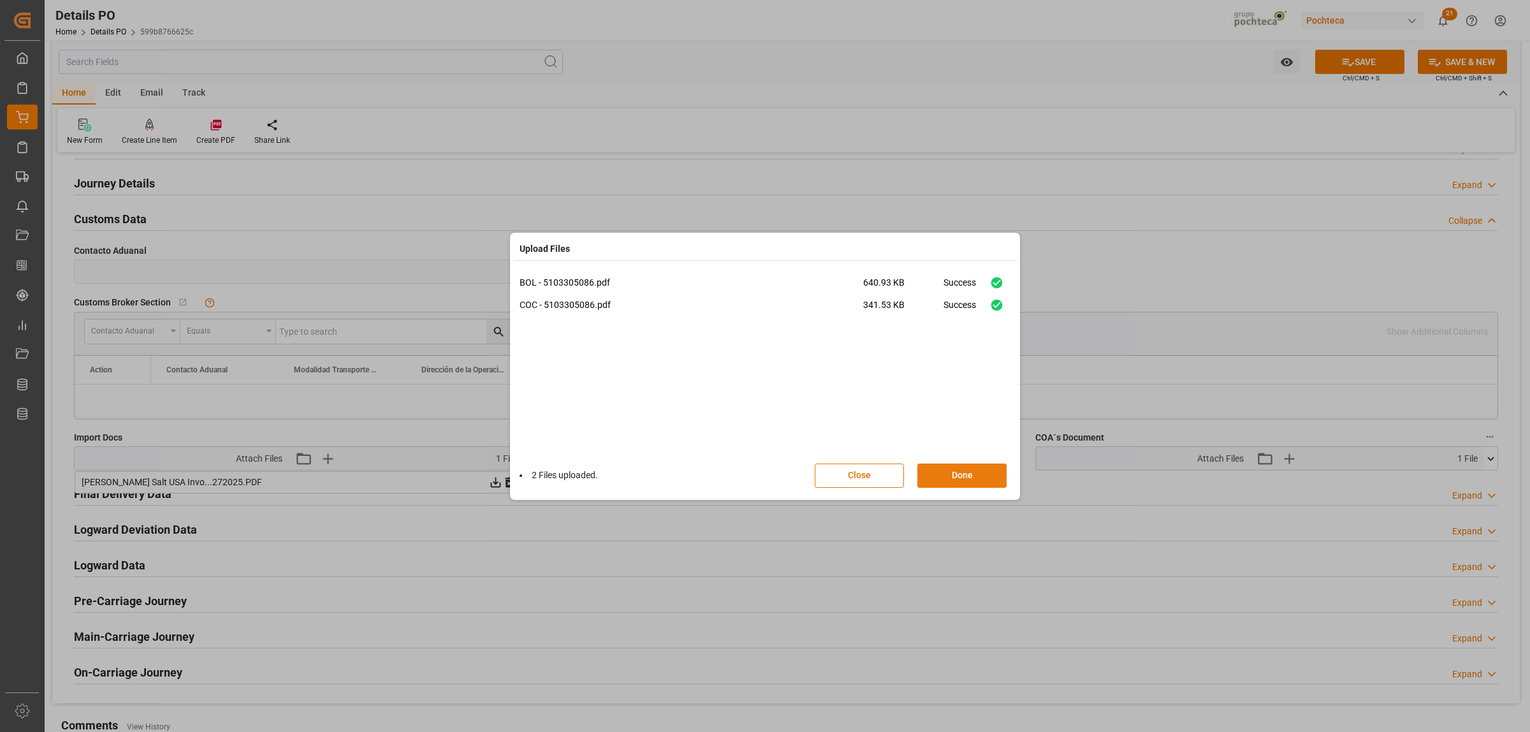
click at [983, 480] on button "Done" at bounding box center [962, 476] width 89 height 24
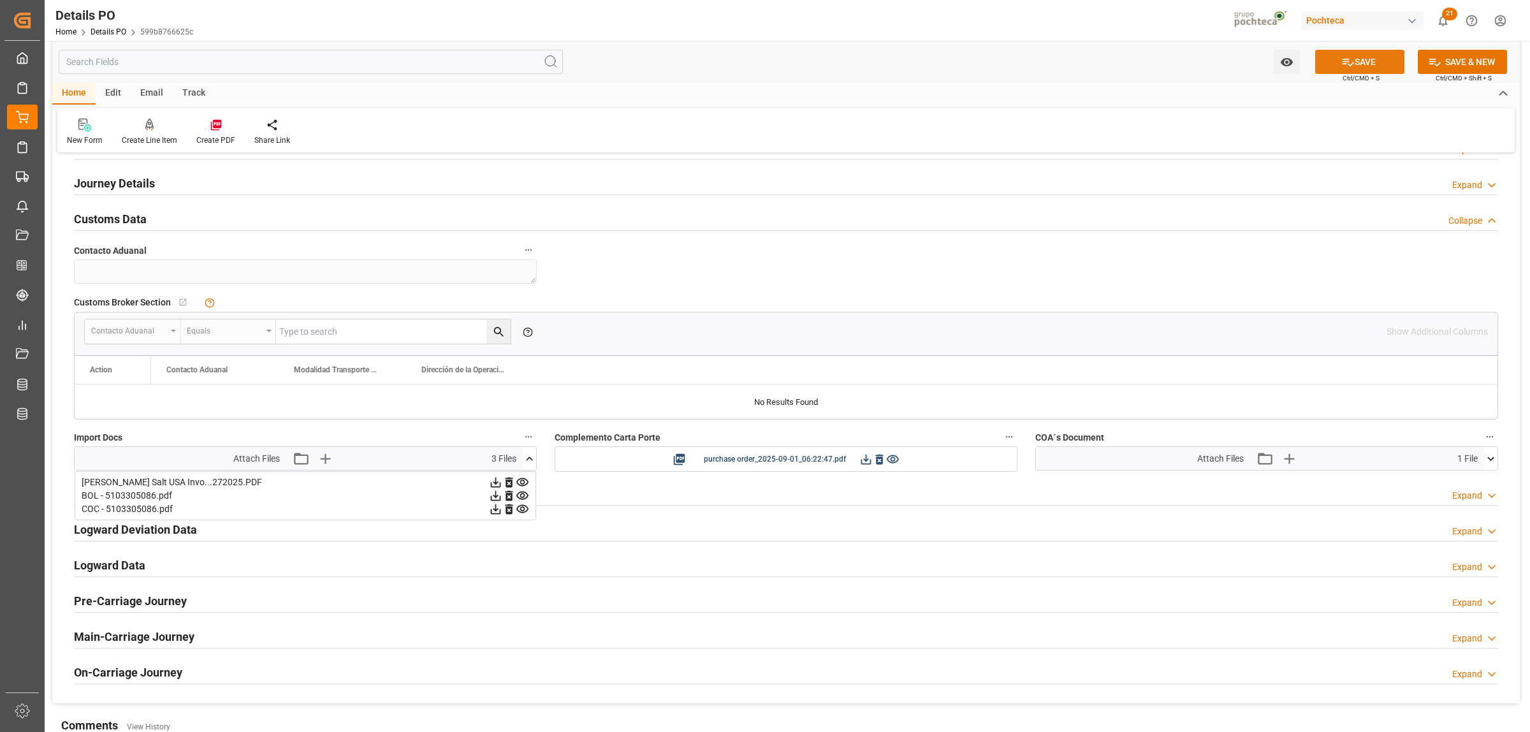
click at [1371, 57] on button "SAVE" at bounding box center [1360, 62] width 89 height 24
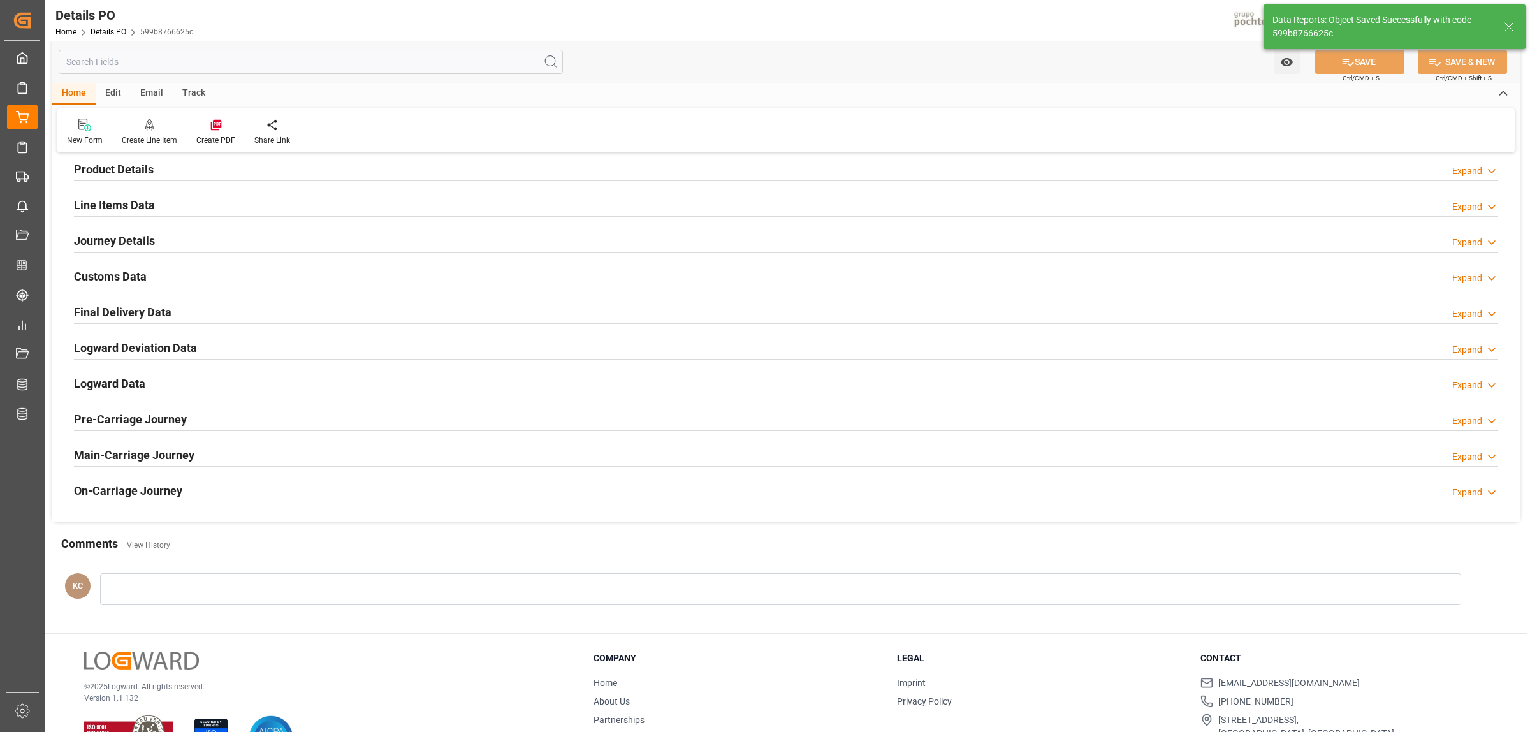
scroll to position [478, 0]
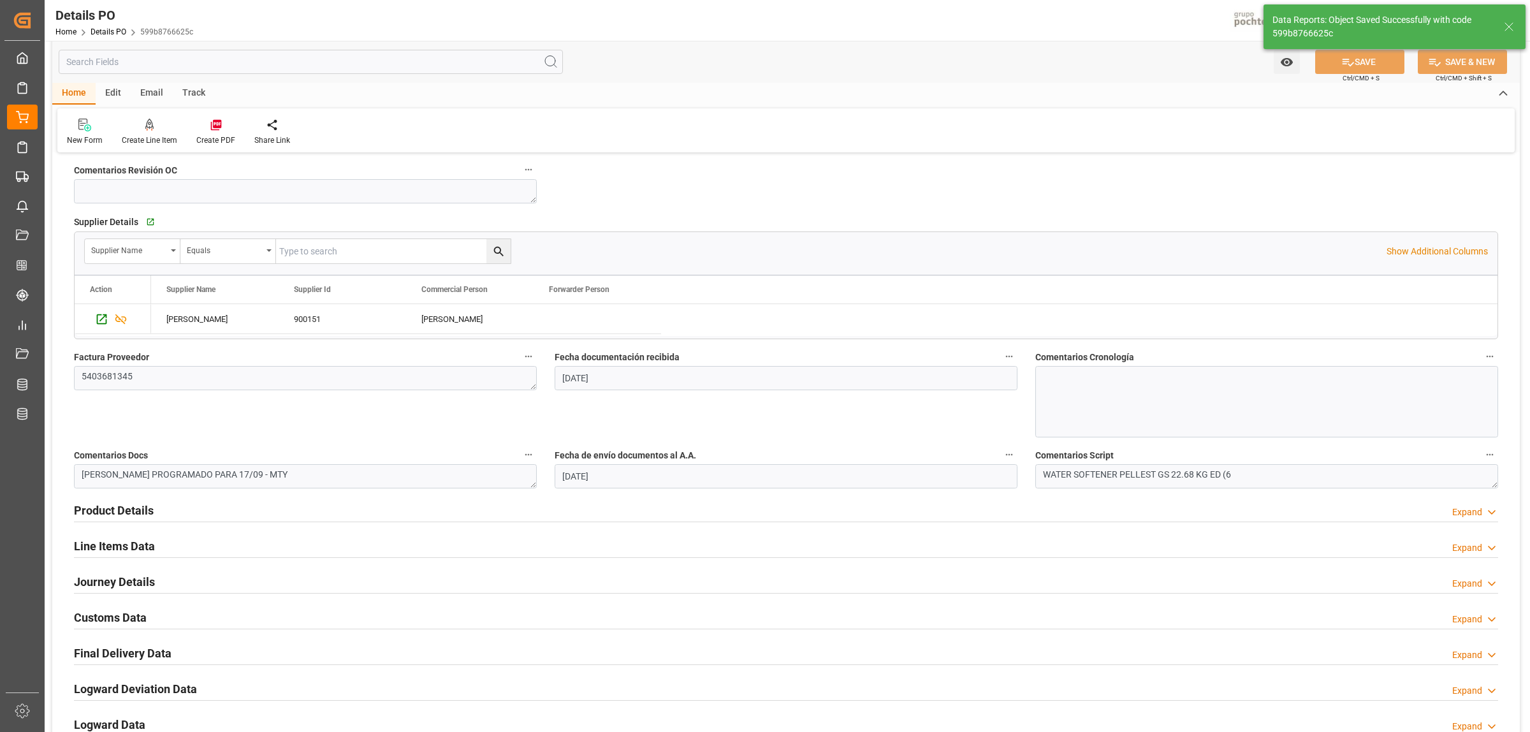
click at [149, 655] on h2 "Final Delivery Data" at bounding box center [123, 653] width 98 height 17
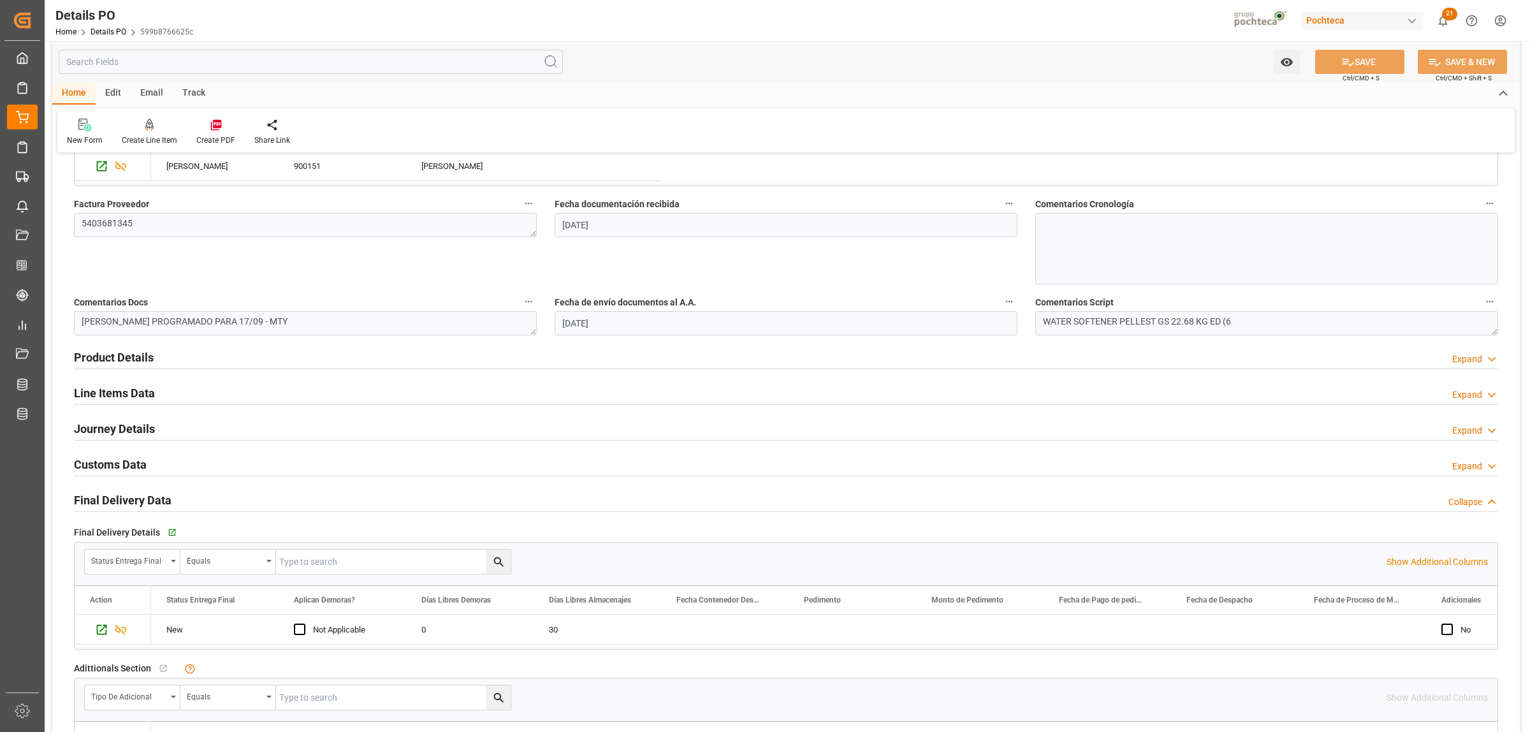
scroll to position [638, 0]
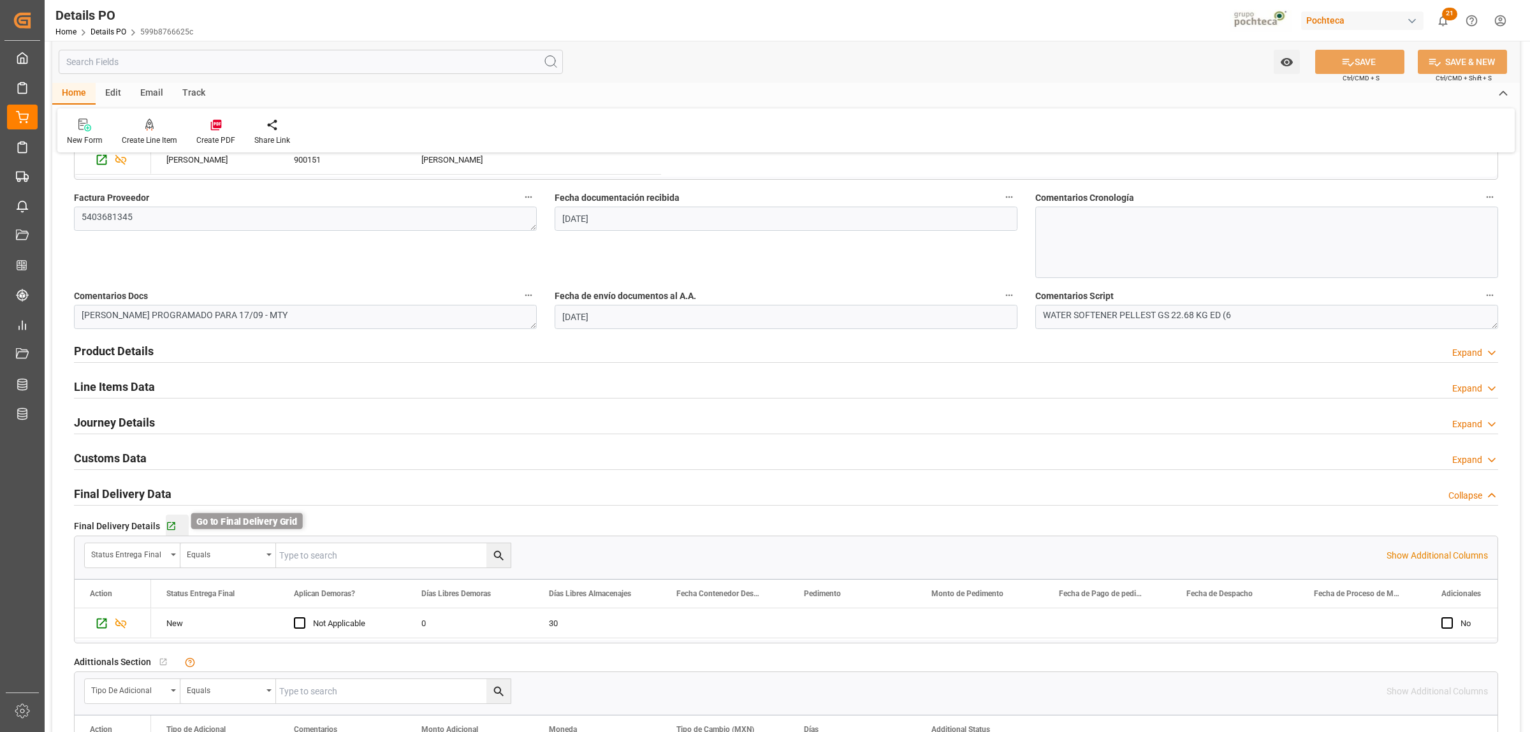
click at [166, 527] on icon "button" at bounding box center [171, 526] width 11 height 11
click at [135, 423] on h2 "Journey Details" at bounding box center [114, 422] width 81 height 17
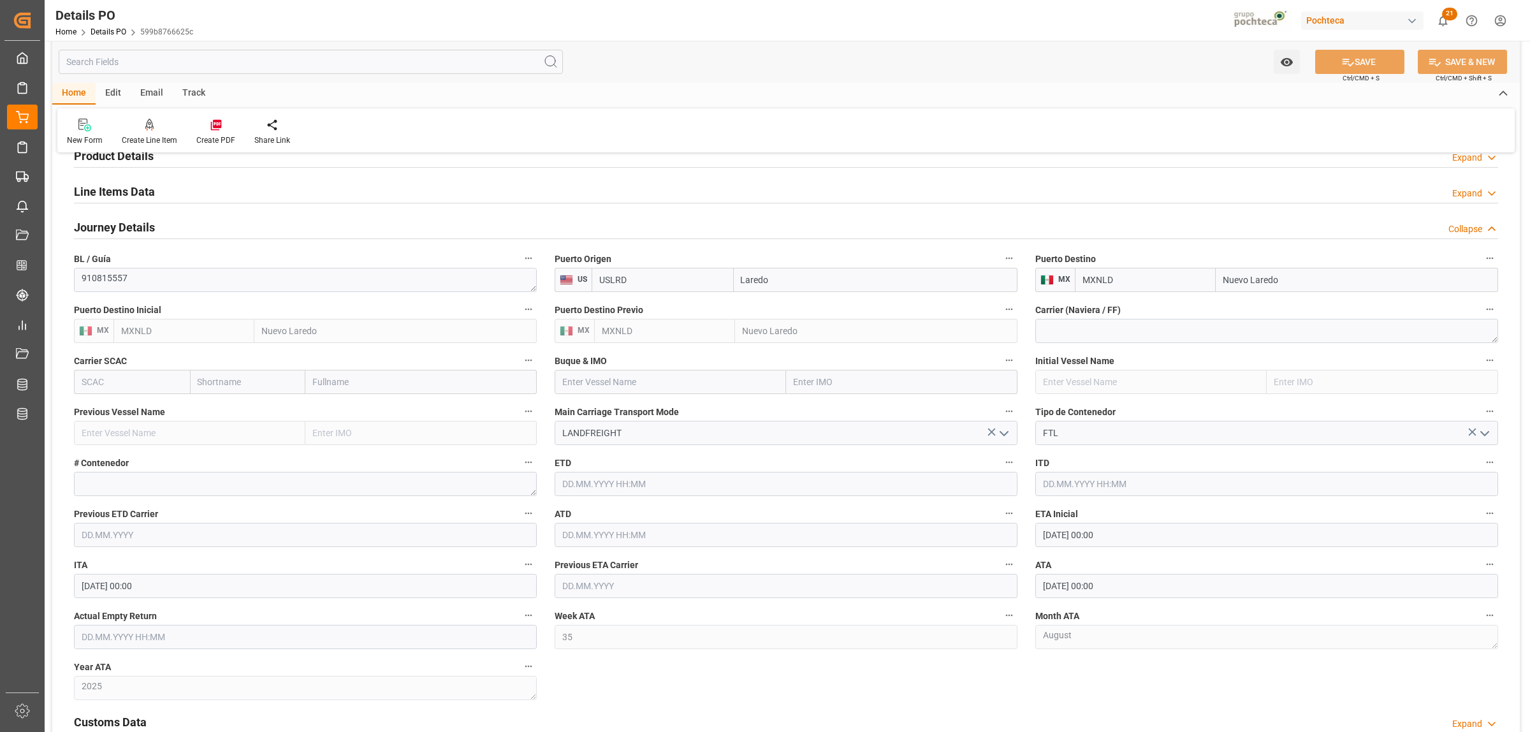
scroll to position [877, 0]
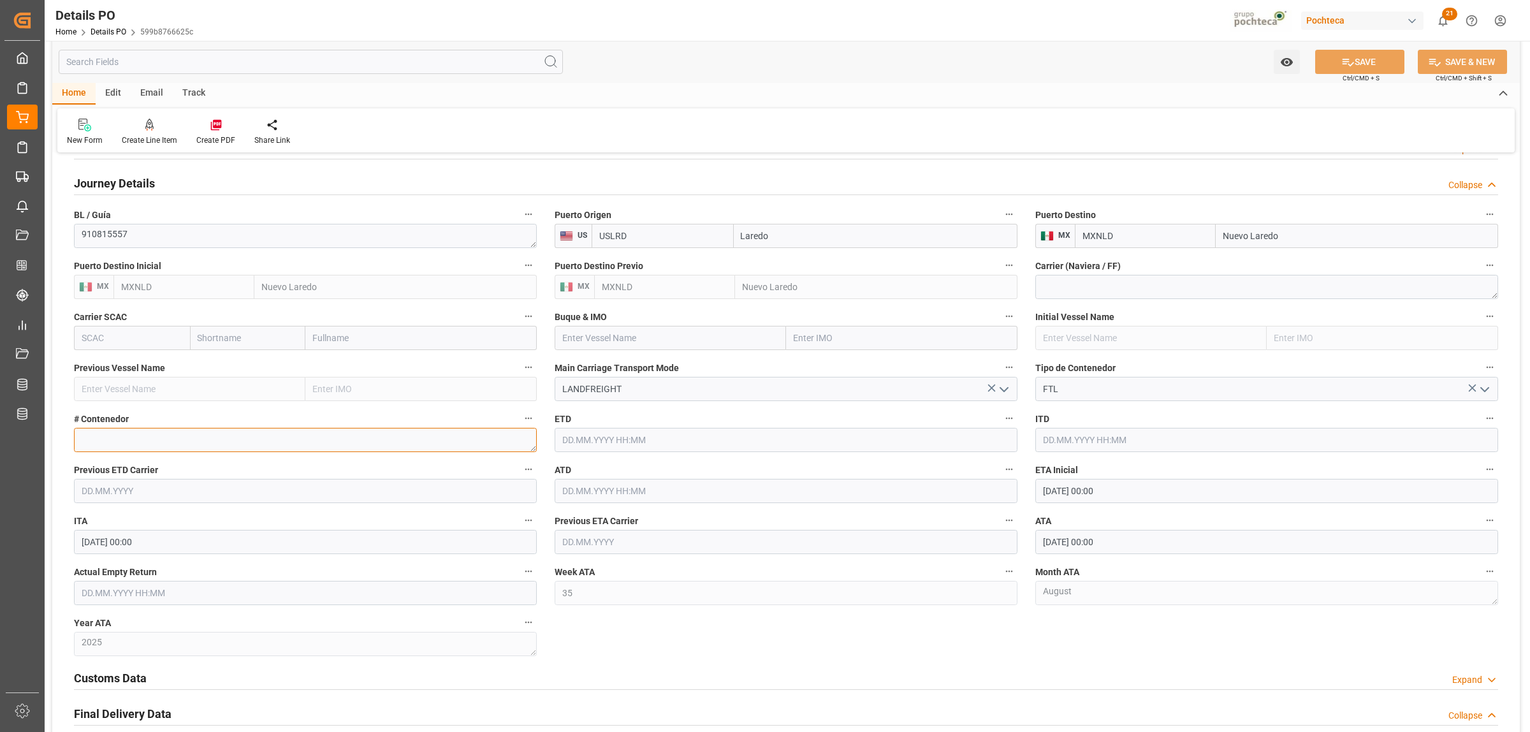
click at [154, 437] on textarea at bounding box center [305, 440] width 463 height 24
type textarea "52568"
click at [96, 597] on input "text" at bounding box center [305, 593] width 463 height 24
click at [113, 432] on div "Tu" at bounding box center [116, 428] width 16 height 16
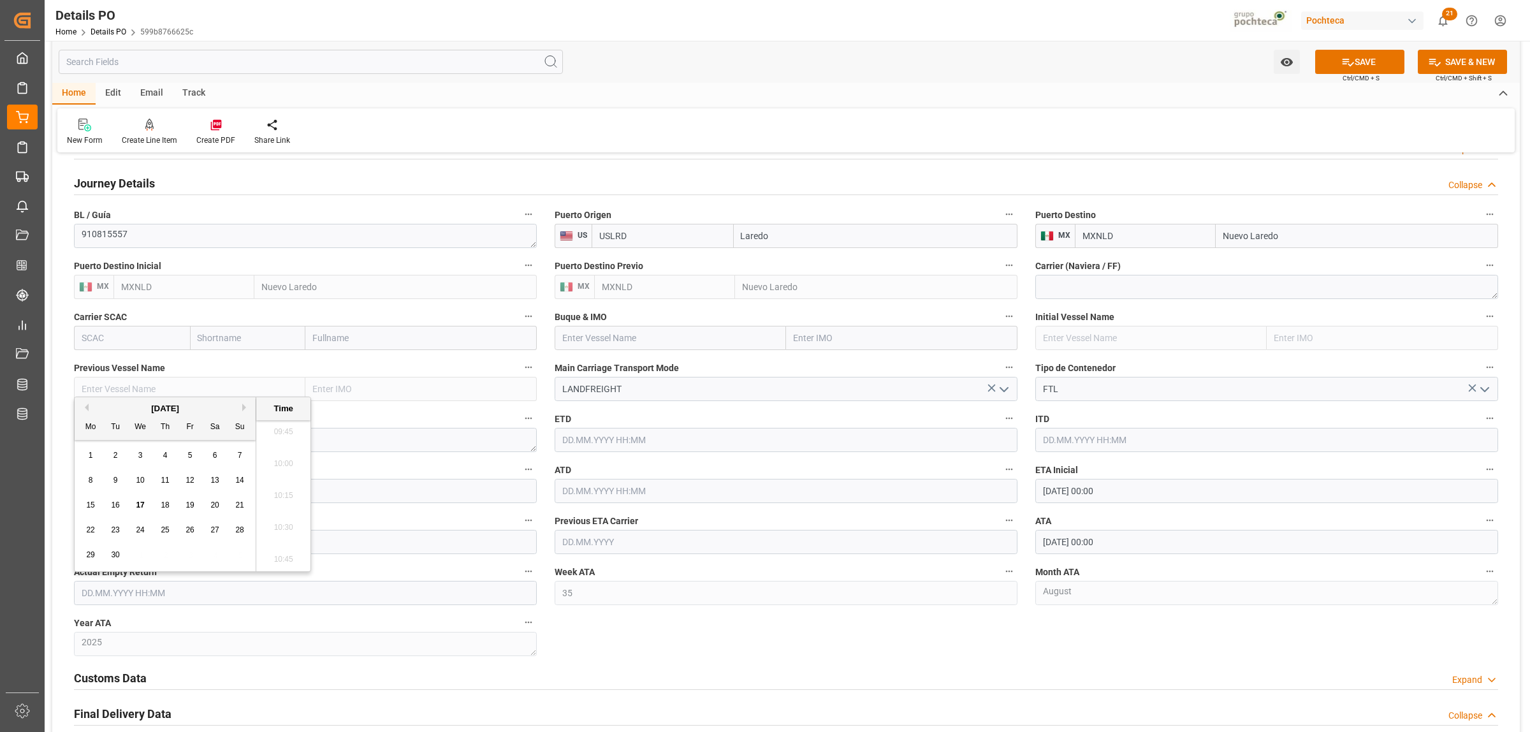
click at [159, 507] on div "18" at bounding box center [166, 505] width 16 height 15
type input "18.09.2025 00:00"
click at [651, 652] on div "Nuevas Ordenes Details   No child Object linked Nuevas Ordenes Click Edit to ad…" at bounding box center [786, 241] width 1468 height 1908
click at [1363, 64] on button "SAVE" at bounding box center [1360, 62] width 89 height 24
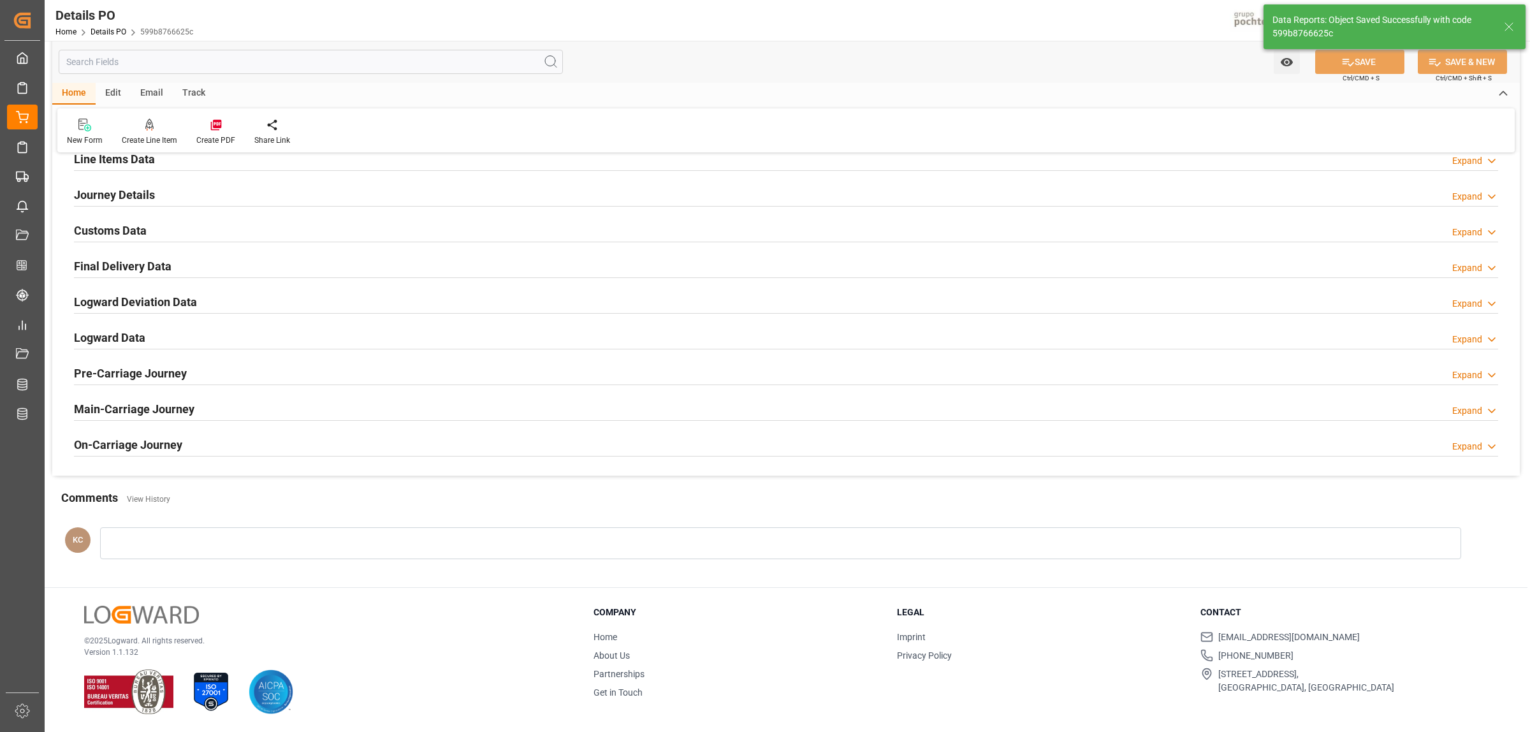
scroll to position [867, 0]
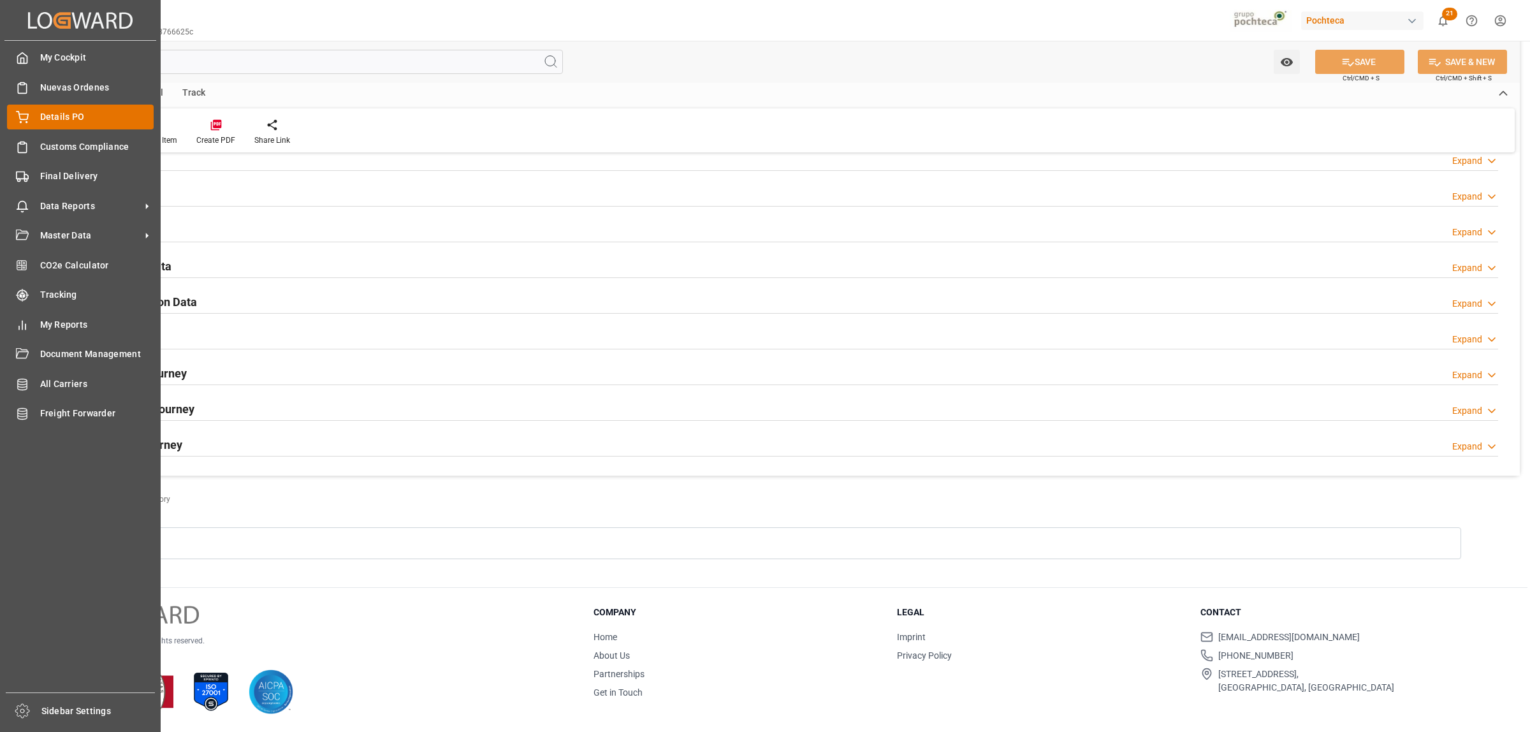
click at [30, 124] on div "Details PO Details PO" at bounding box center [80, 117] width 147 height 25
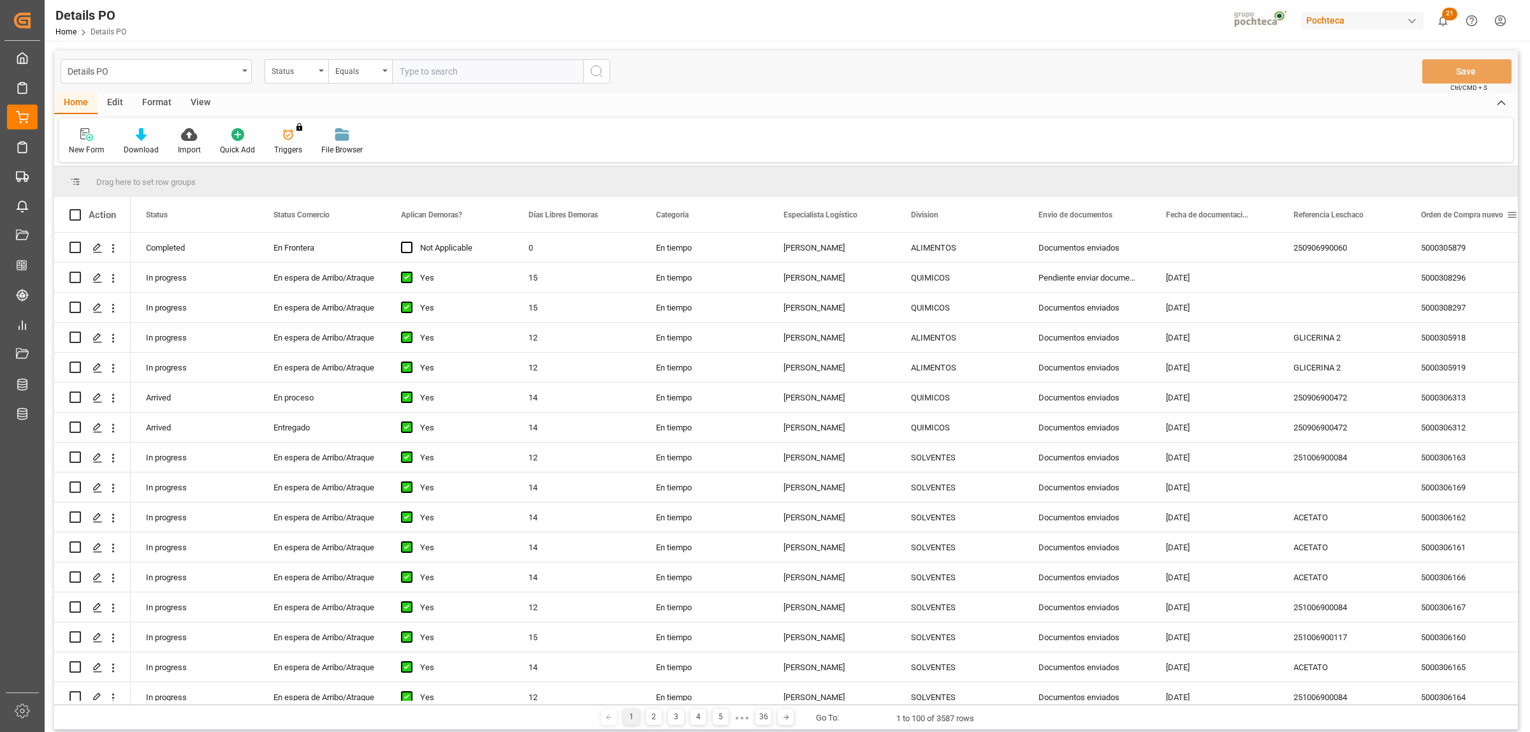
click at [1515, 218] on span at bounding box center [1512, 214] width 11 height 11
click at [1471, 217] on span "filter" at bounding box center [1469, 216] width 11 height 11
type input "5000307492"
click at [1471, 329] on button "Apply" at bounding box center [1465, 323] width 24 height 13
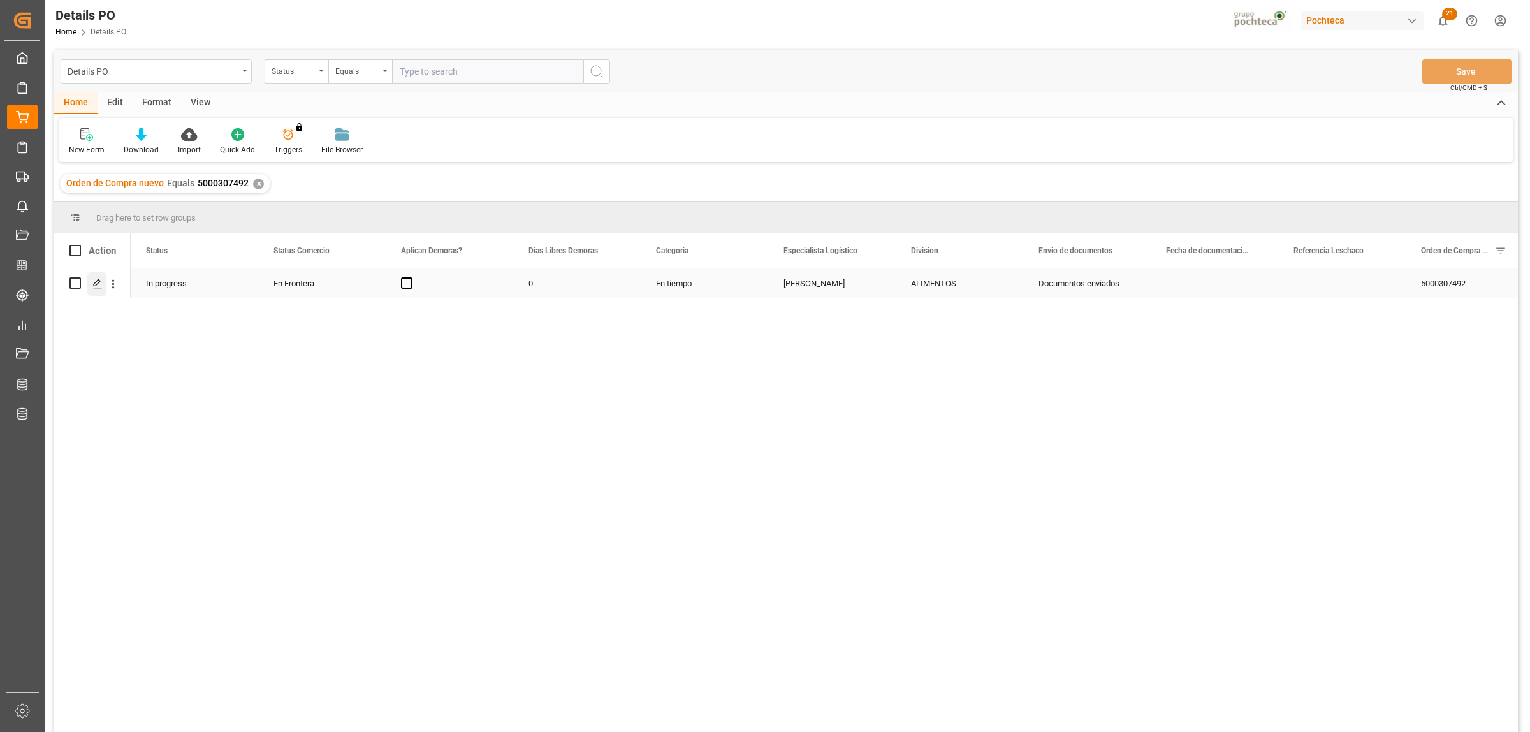
click at [87, 286] on div "Press SPACE to select this row." at bounding box center [96, 284] width 19 height 24
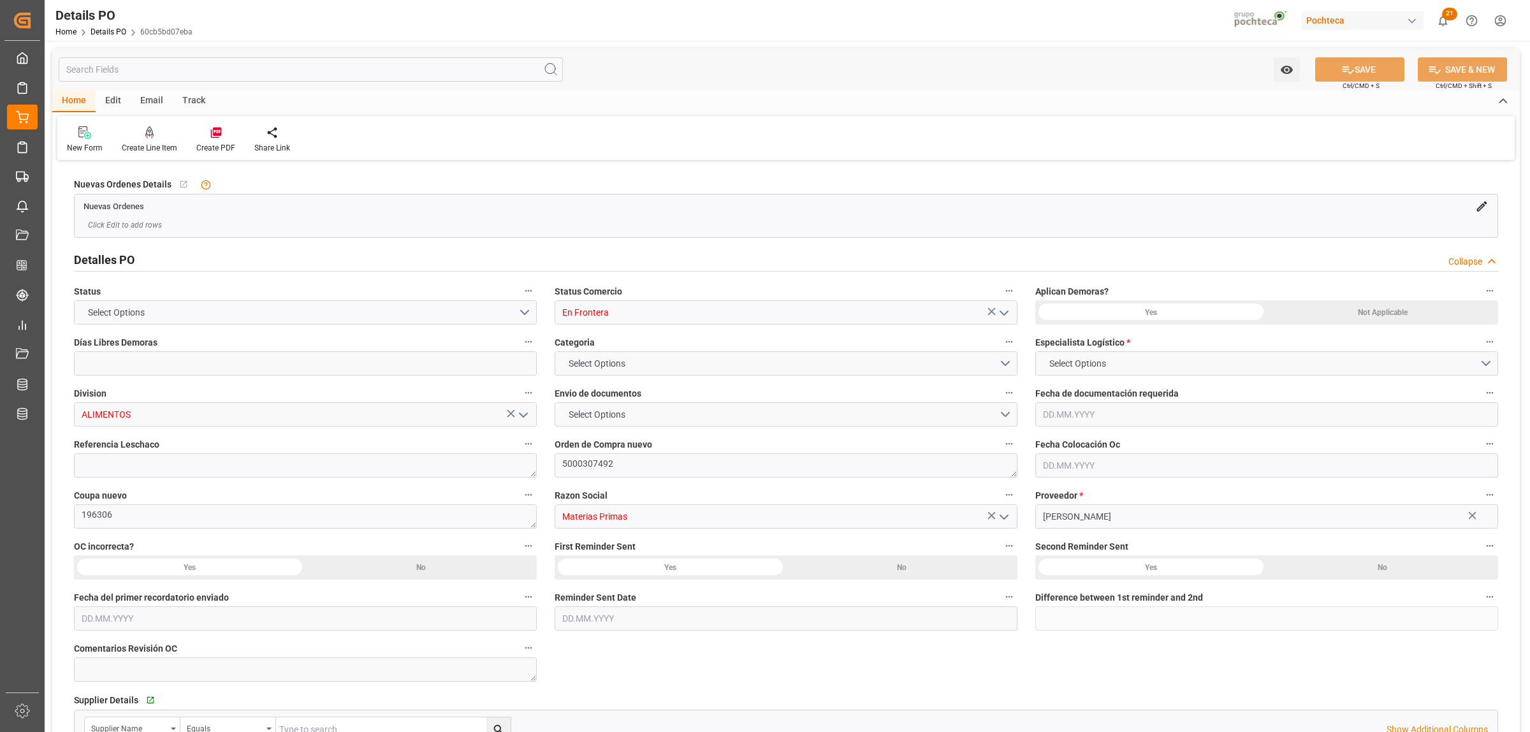
type input "0"
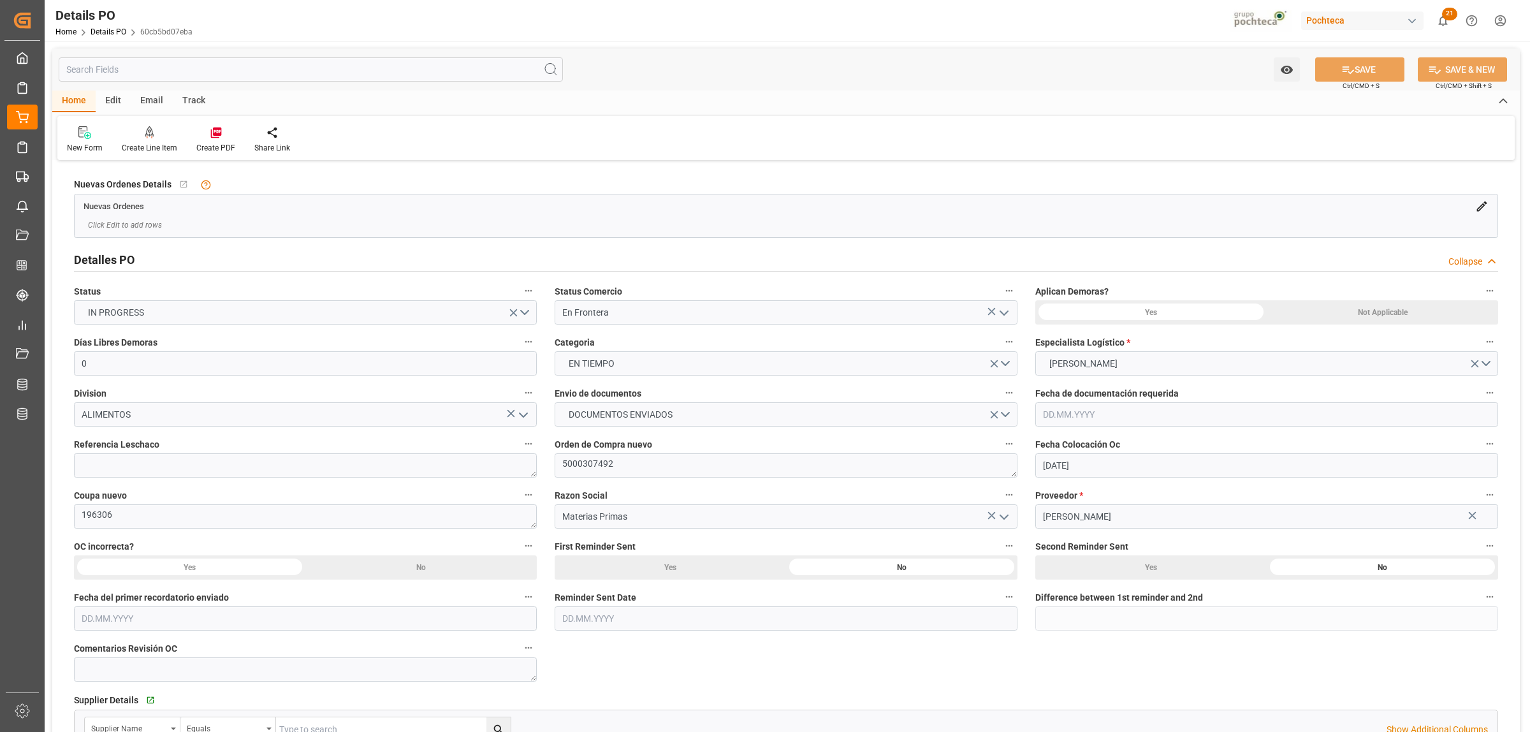
type input "07.08.2025"
type input "01.09.2025"
type input "02.09.2025"
click at [291, 460] on textarea at bounding box center [305, 465] width 463 height 24
paste textarea "250906990156"
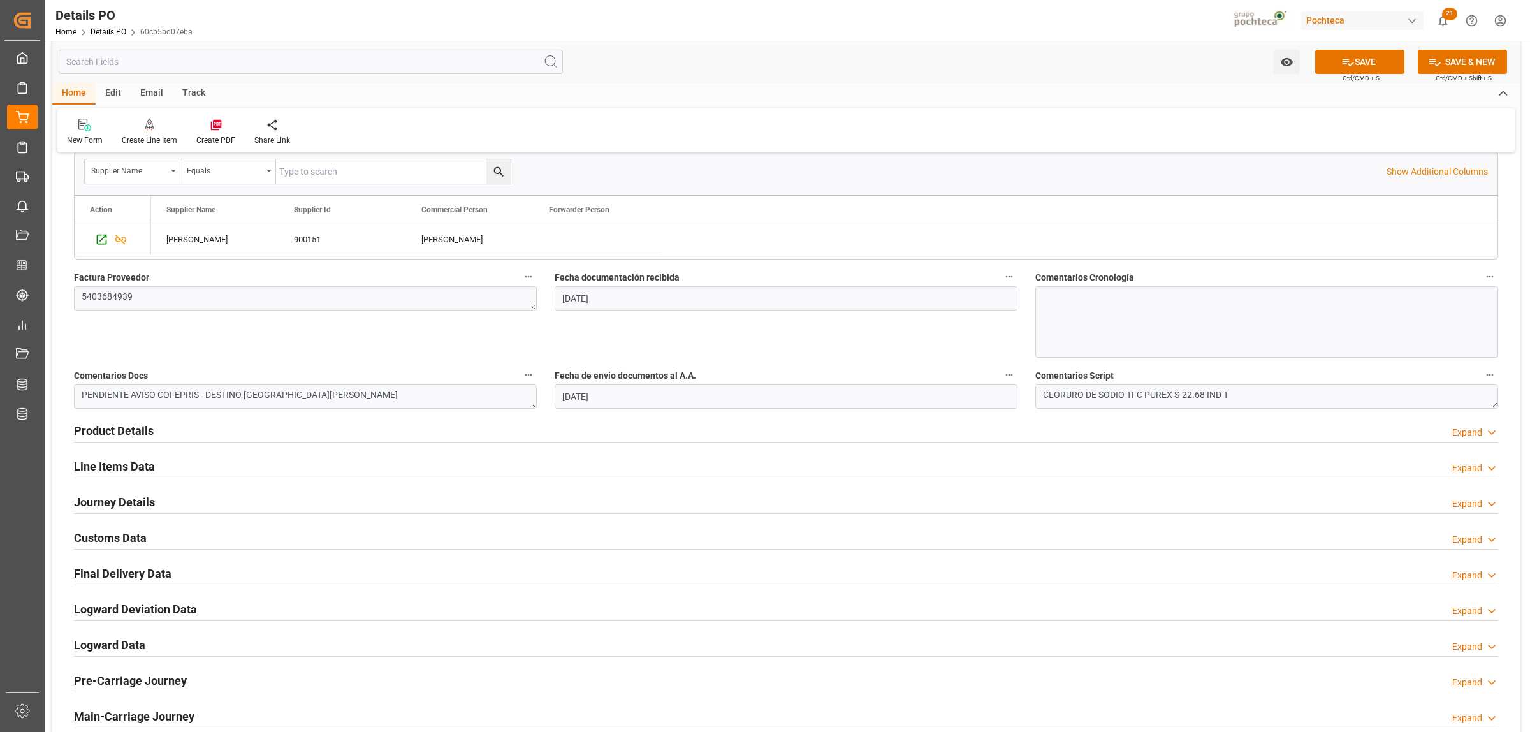
scroll to position [638, 0]
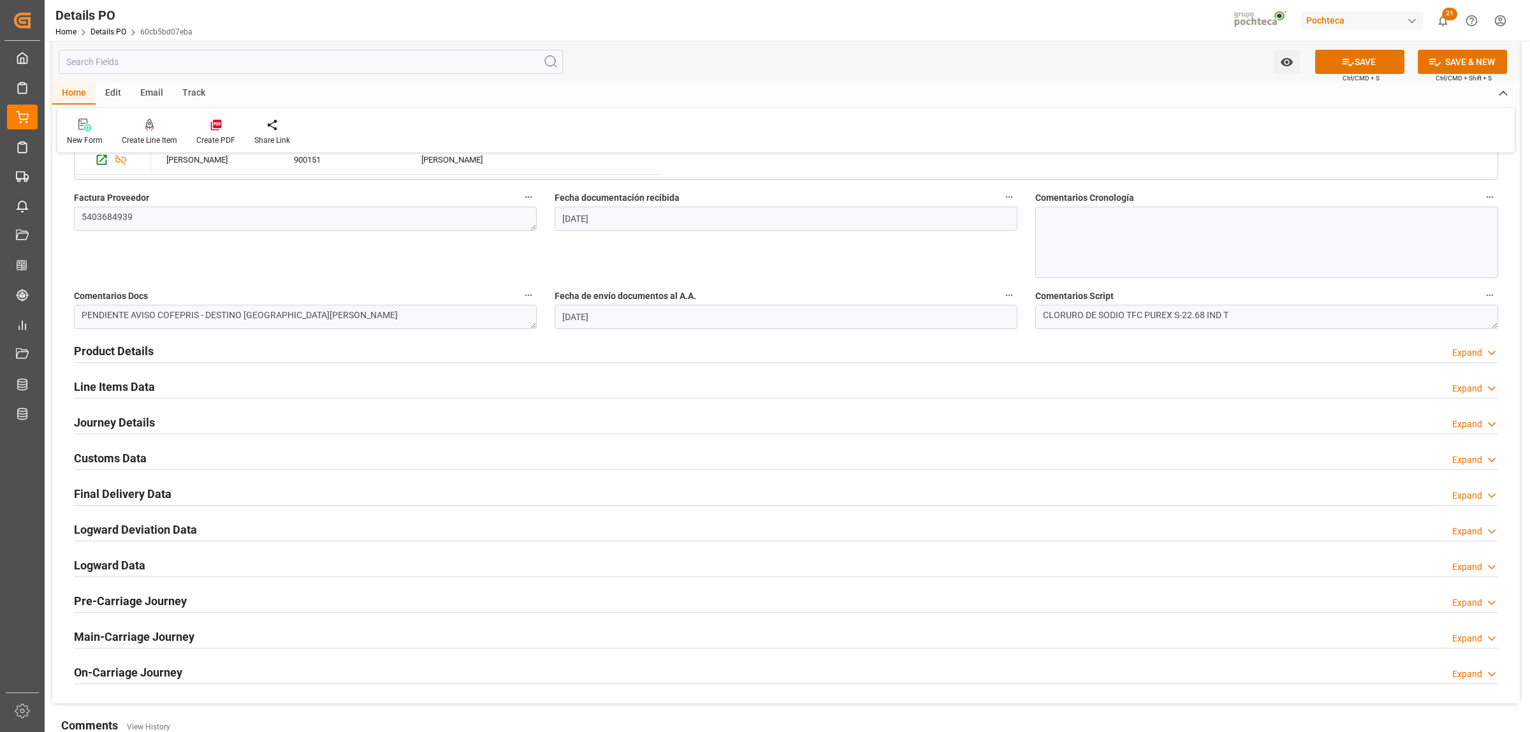
type textarea "250906990156"
drag, startPoint x: 198, startPoint y: 317, endPoint x: 84, endPoint y: 317, distance: 114.1
click at [84, 317] on textarea "PENDIENTE AVISO COFEPRIS - DESTINO SAN JUAN" at bounding box center [305, 317] width 463 height 24
type textarea "[PERSON_NAME] 17/09 - DESTINO [GEOGRAPHIC_DATA][PERSON_NAME]"
click at [105, 423] on h2 "Journey Details" at bounding box center [114, 422] width 81 height 17
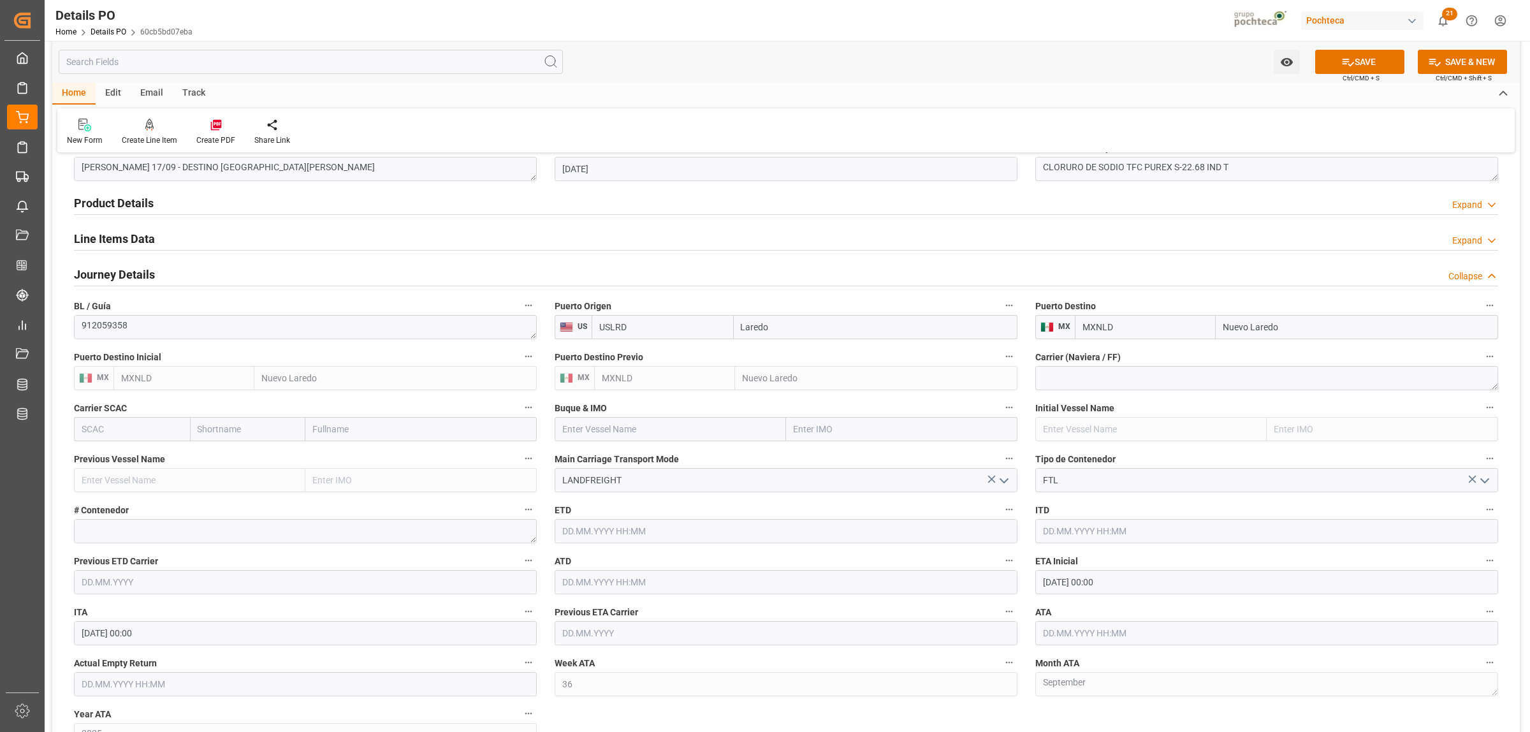
scroll to position [797, 0]
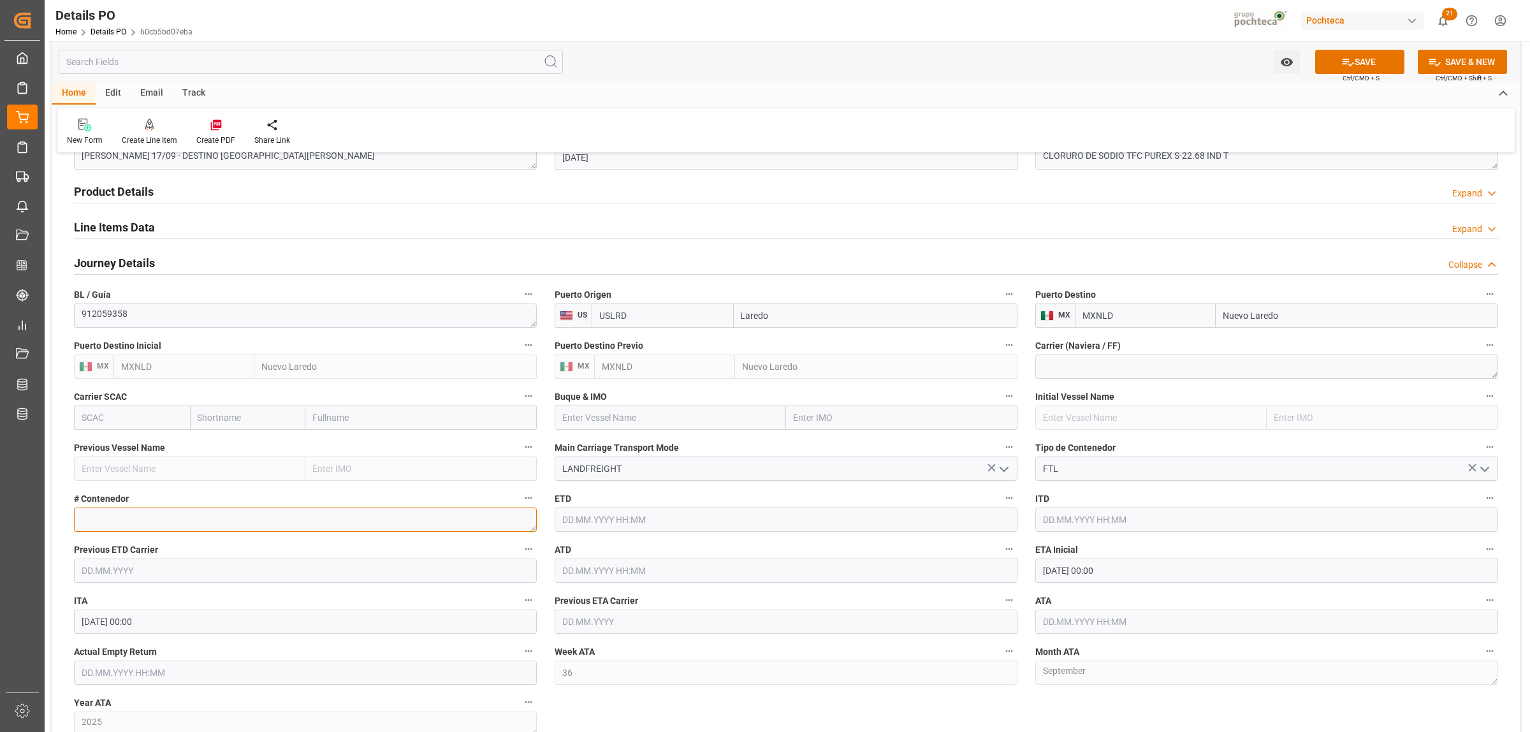
click at [145, 514] on textarea at bounding box center [305, 520] width 463 height 24
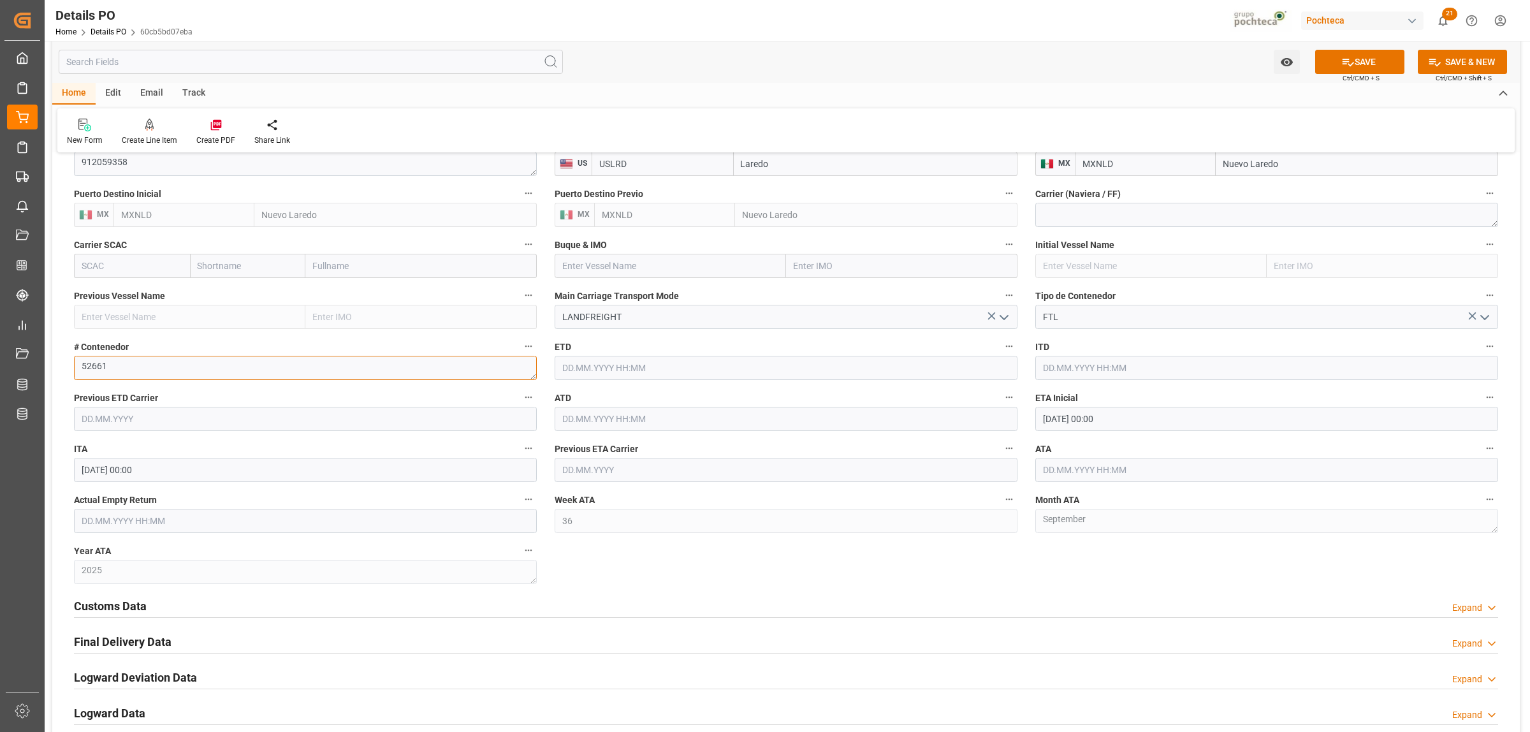
scroll to position [957, 0]
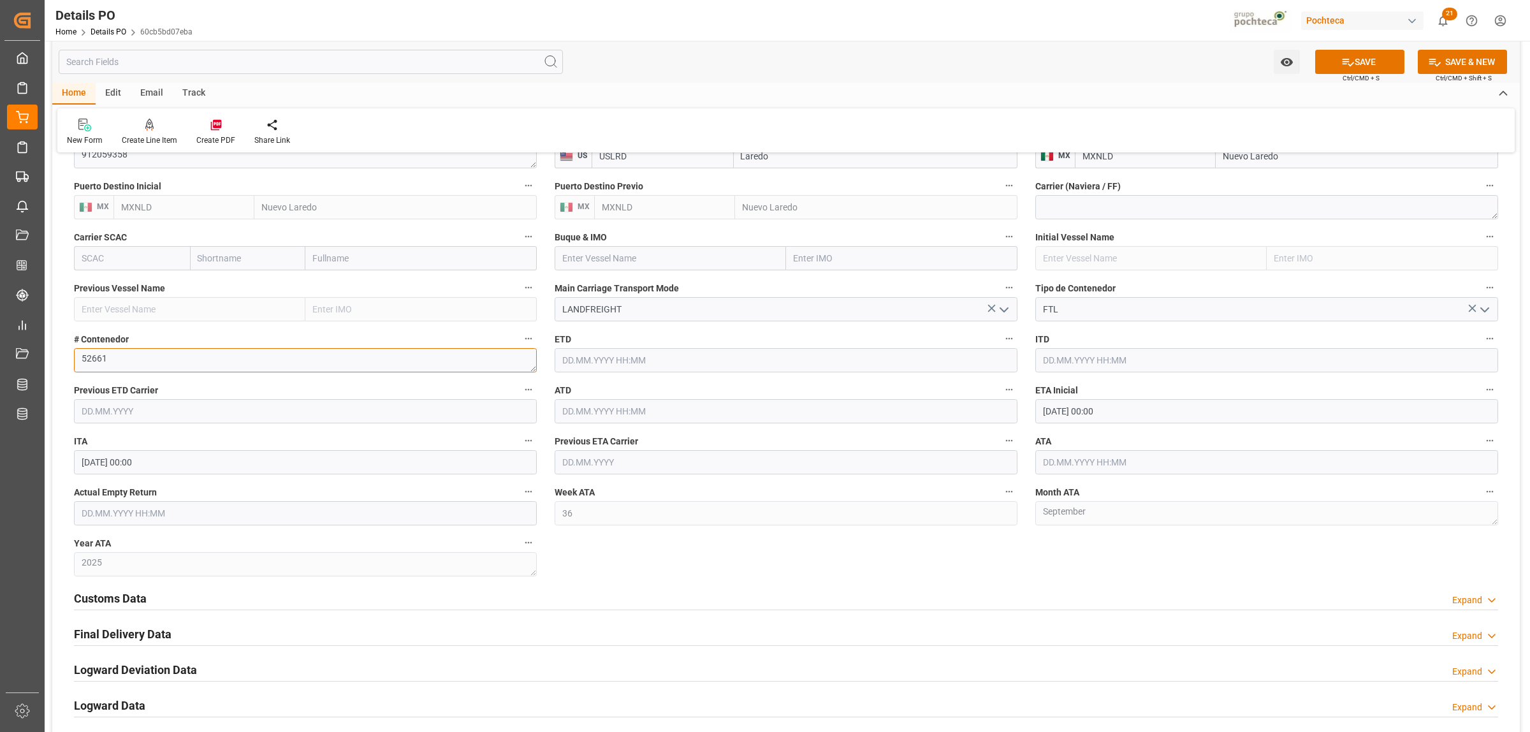
type textarea "52661"
click at [117, 507] on input "text" at bounding box center [305, 513] width 463 height 24
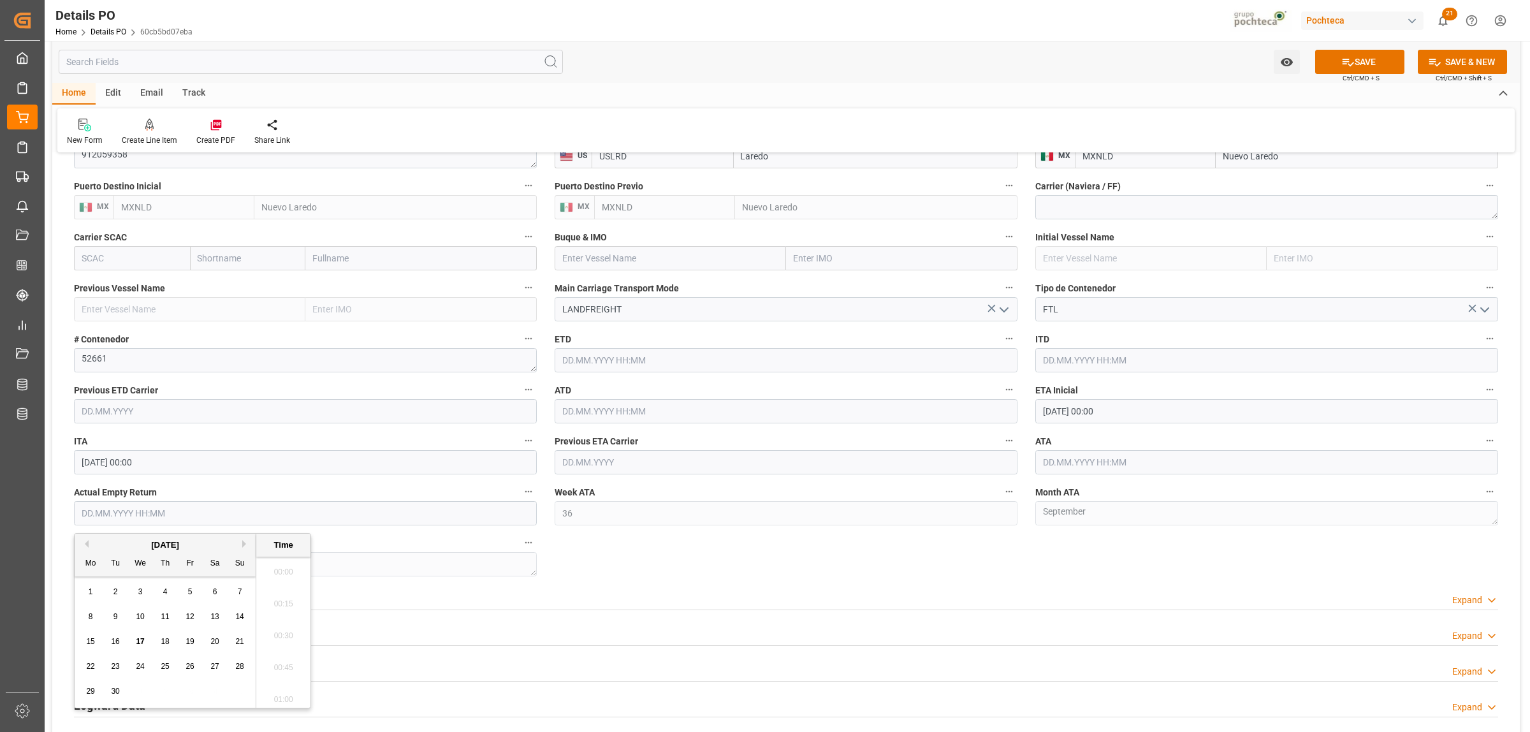
scroll to position [1247, 0]
click at [112, 550] on div "September 2025" at bounding box center [165, 545] width 181 height 13
click at [186, 644] on span "19" at bounding box center [190, 641] width 8 height 9
type input "19.09.2025 00:00"
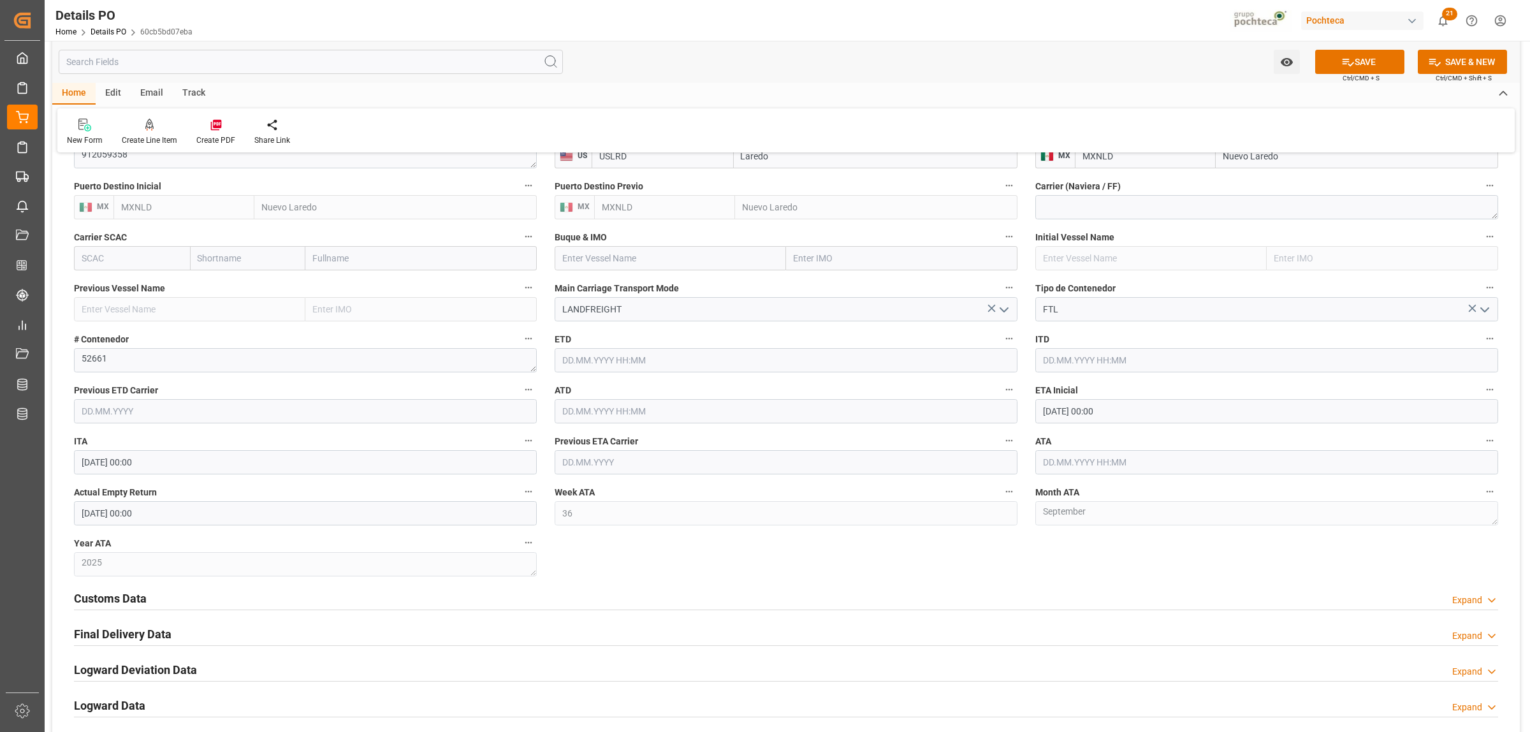
click at [706, 587] on div "Customs Data Expand" at bounding box center [786, 597] width 1425 height 24
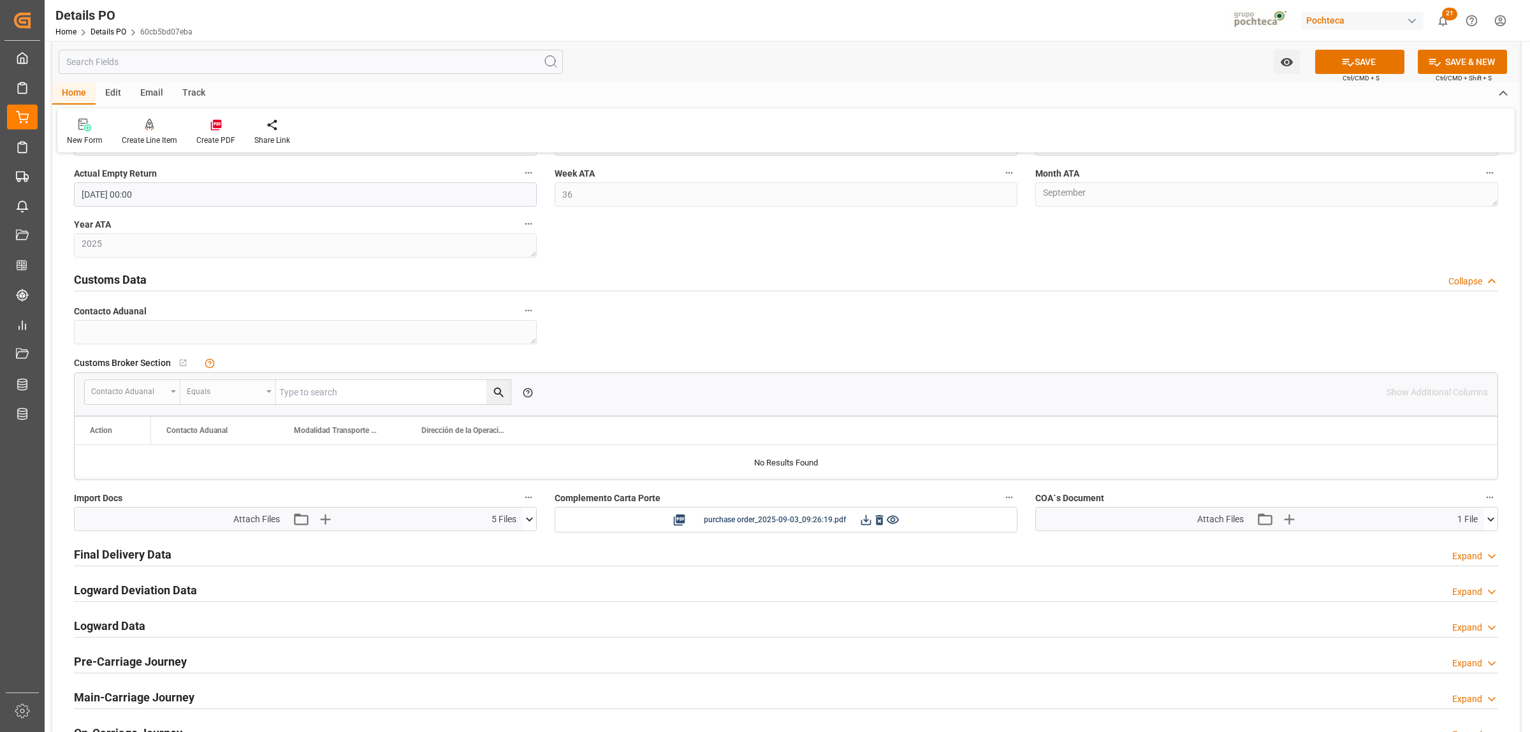
scroll to position [1355, 0]
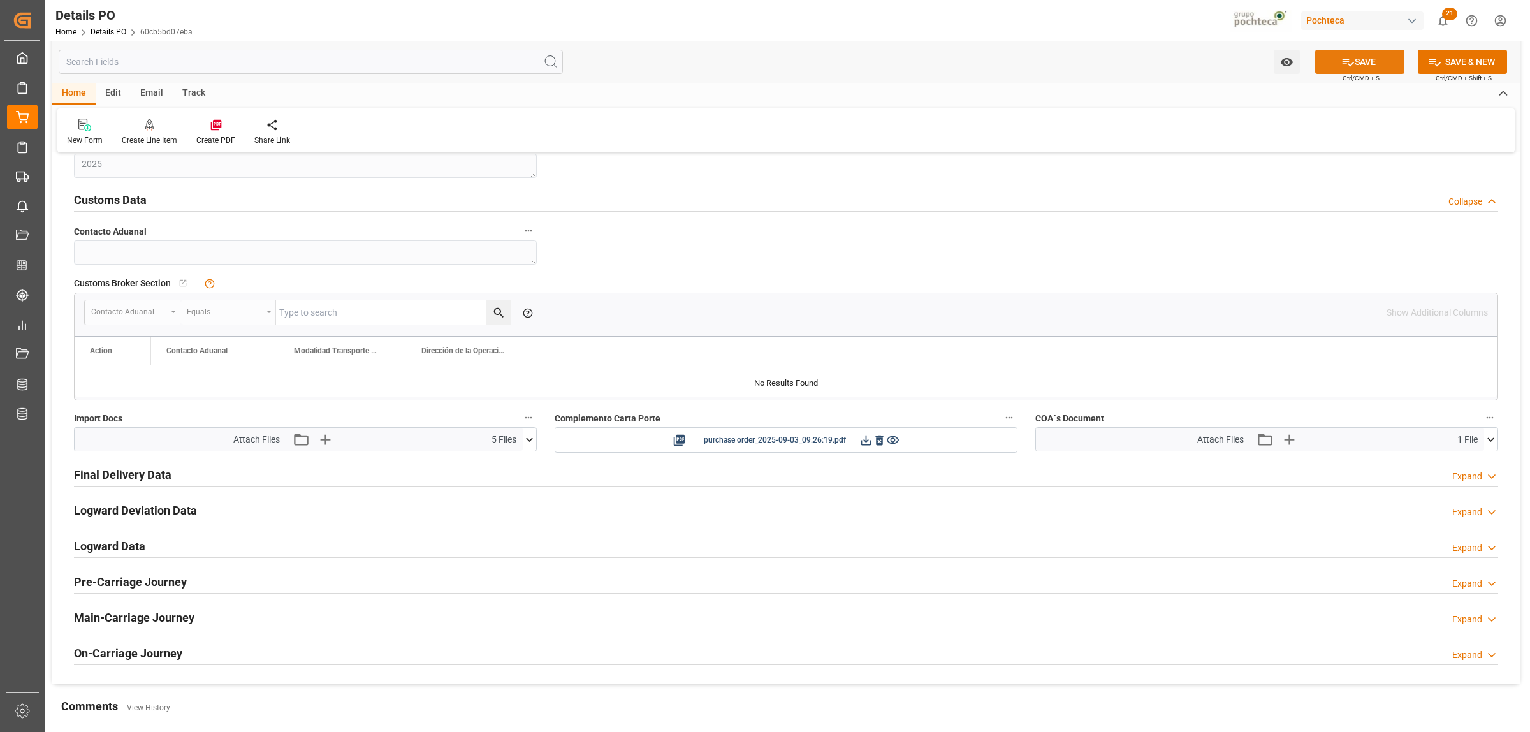
click at [1360, 62] on button "SAVE" at bounding box center [1360, 62] width 89 height 24
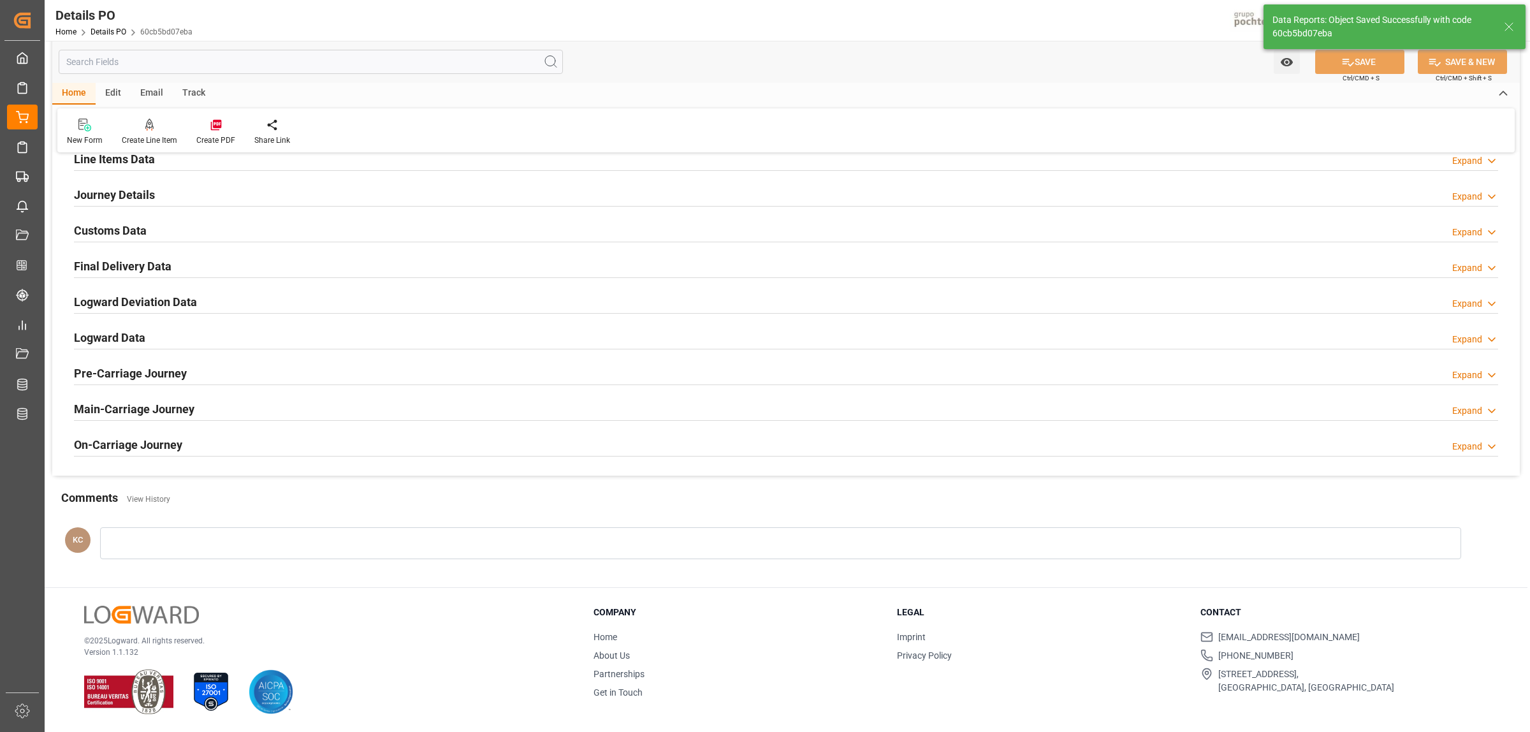
scroll to position [867, 0]
click at [129, 268] on h2 "Final Delivery Data" at bounding box center [123, 266] width 98 height 17
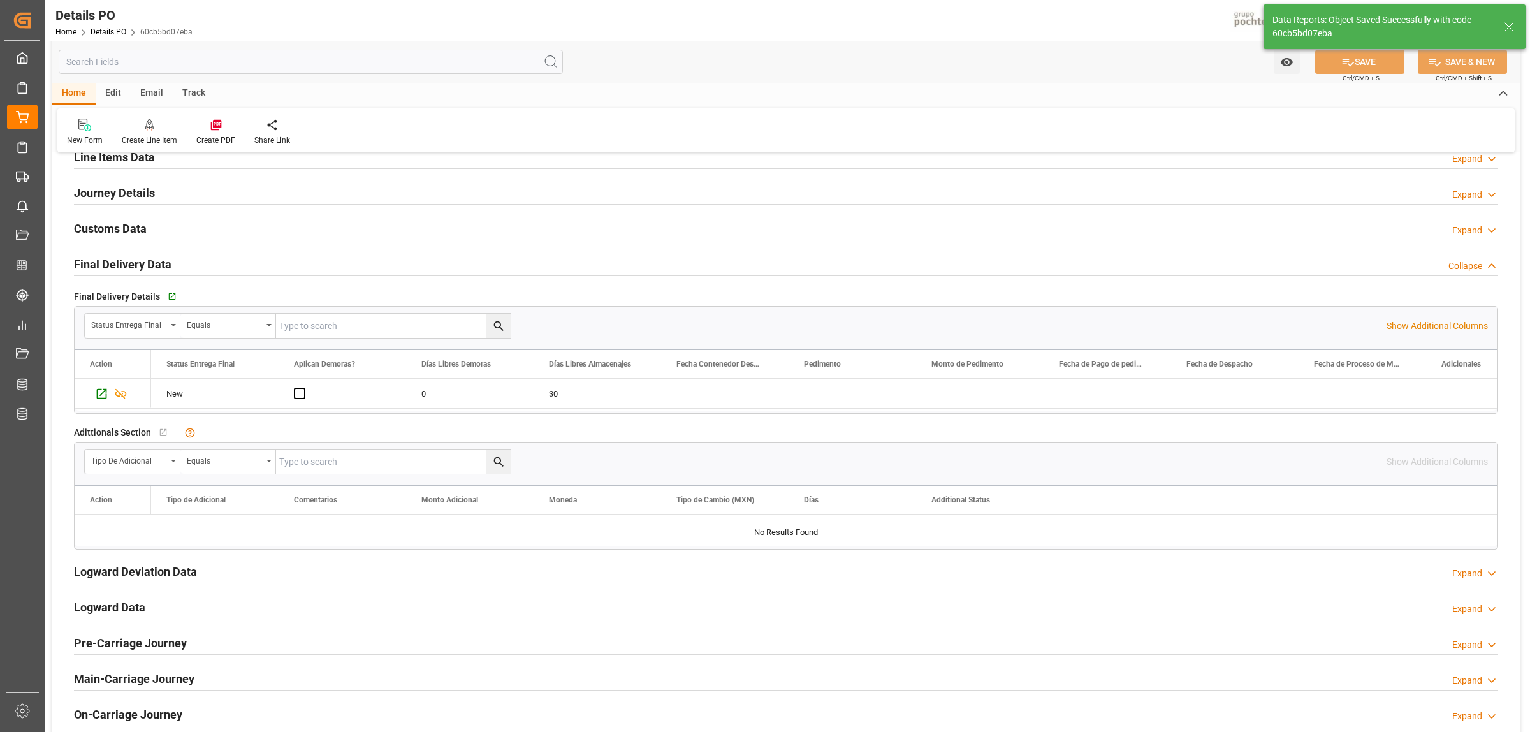
scroll to position [896, 0]
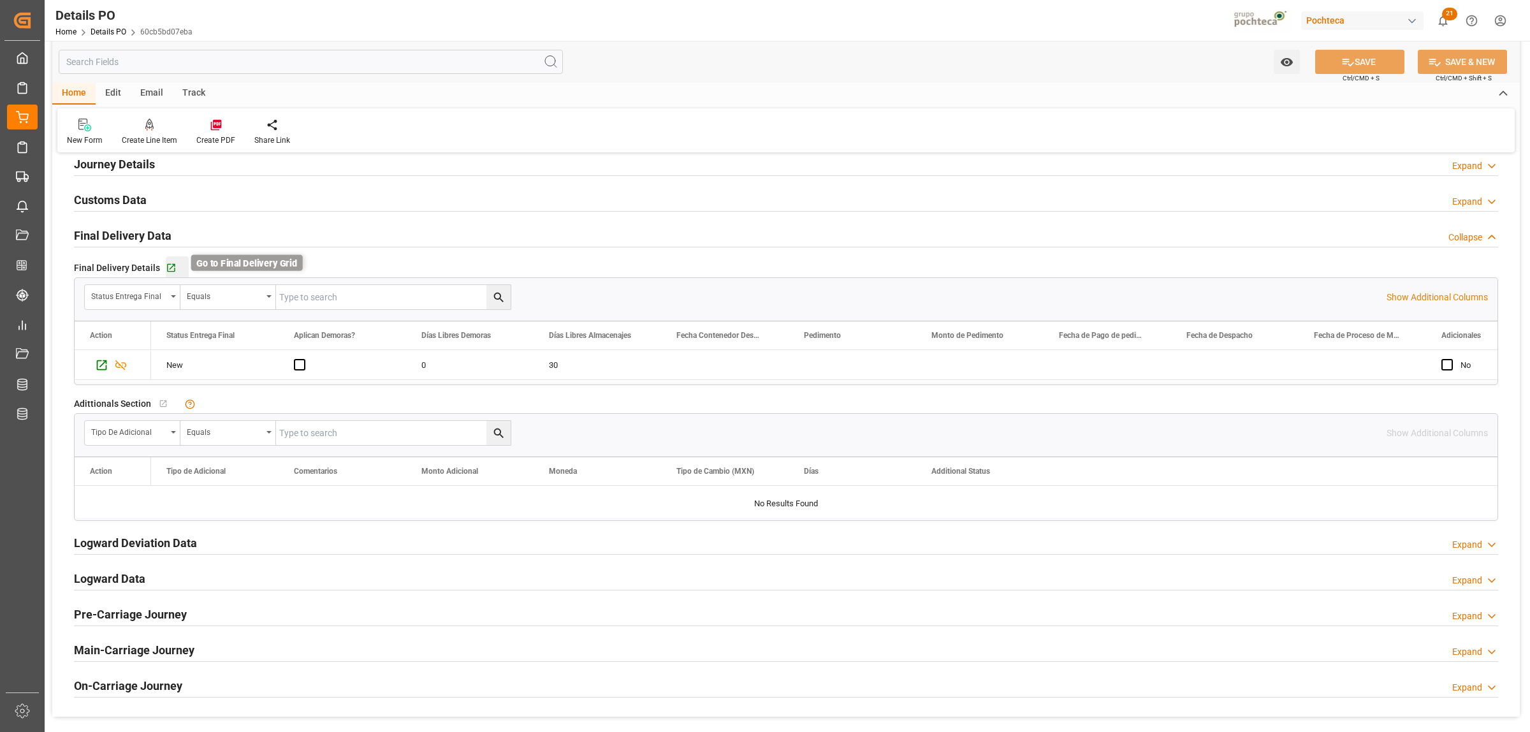
click at [170, 268] on icon "button" at bounding box center [171, 268] width 8 height 8
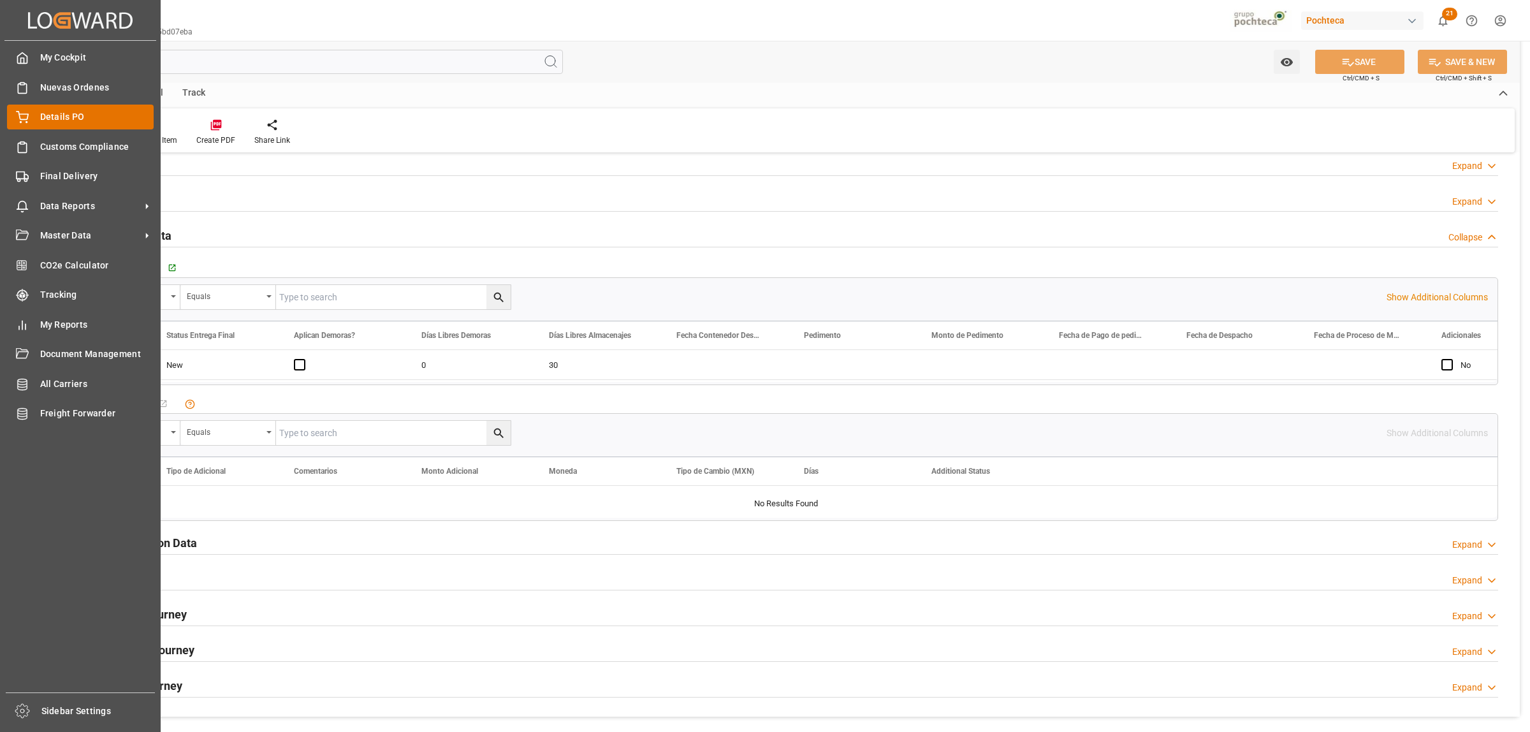
click at [26, 121] on icon at bounding box center [22, 117] width 13 height 13
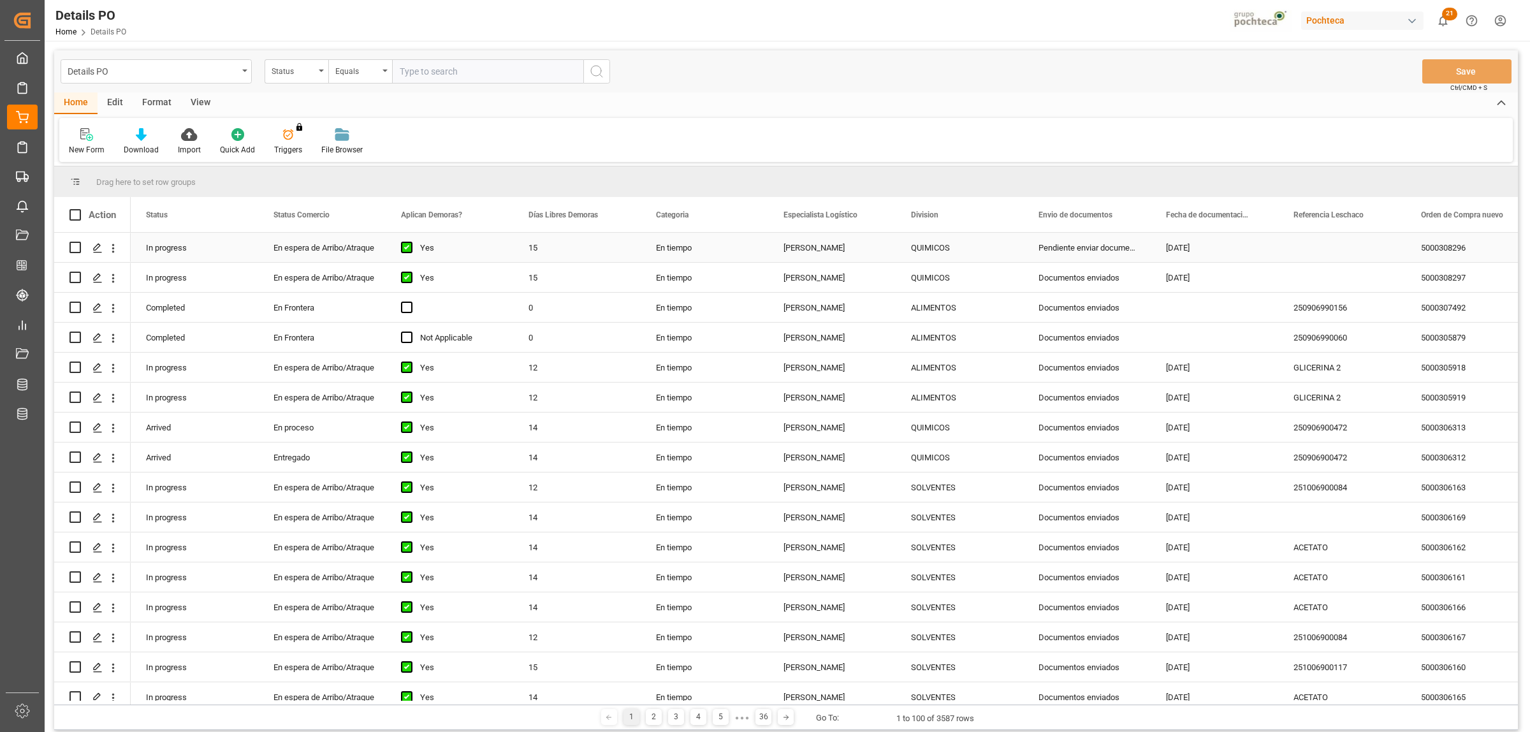
click at [1451, 255] on div "5000308296" at bounding box center [1470, 247] width 128 height 29
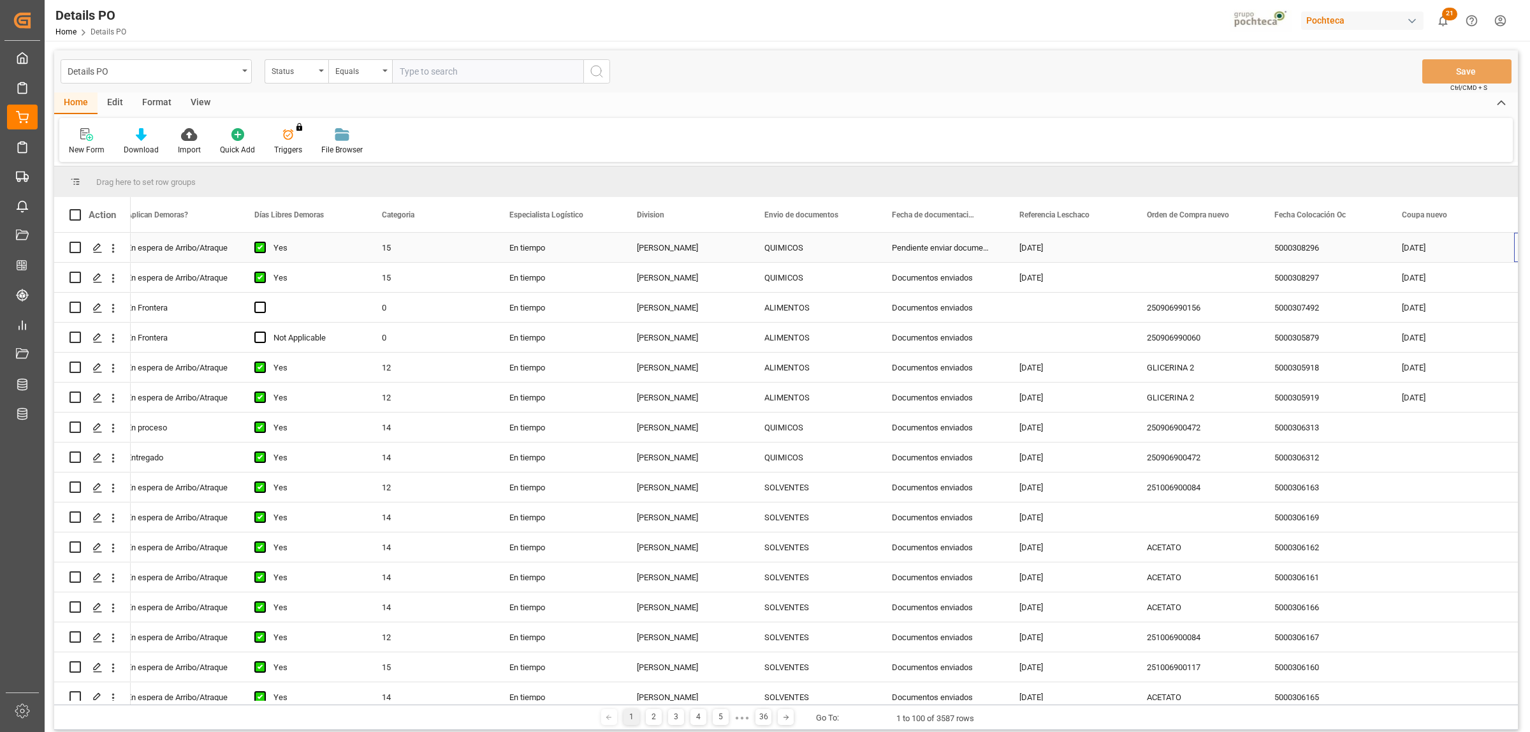
scroll to position [0, 274]
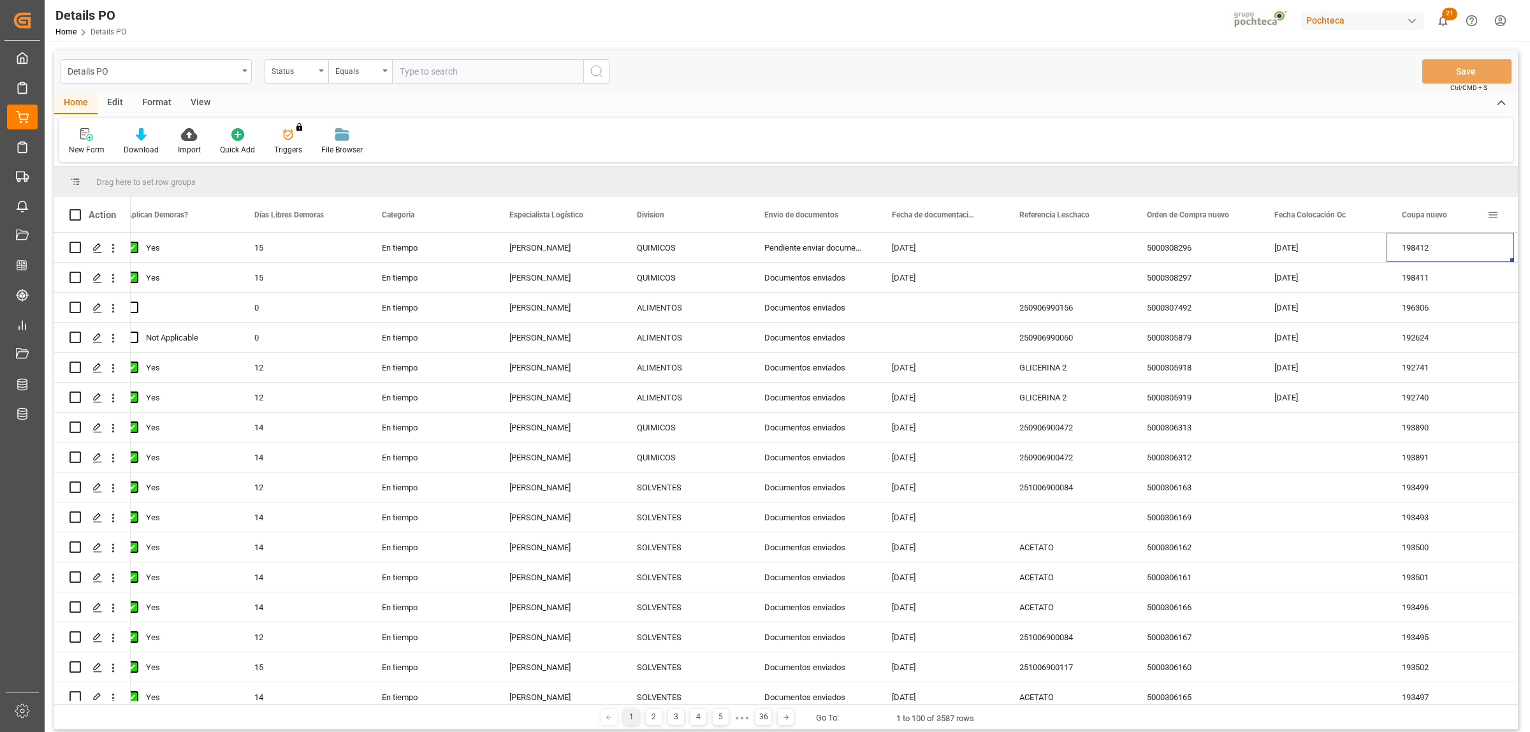
click at [1495, 211] on span at bounding box center [1493, 214] width 11 height 11
click at [1446, 220] on span "filter" at bounding box center [1449, 216] width 11 height 11
type input "195061"
click at [1453, 323] on button "Apply" at bounding box center [1465, 323] width 24 height 13
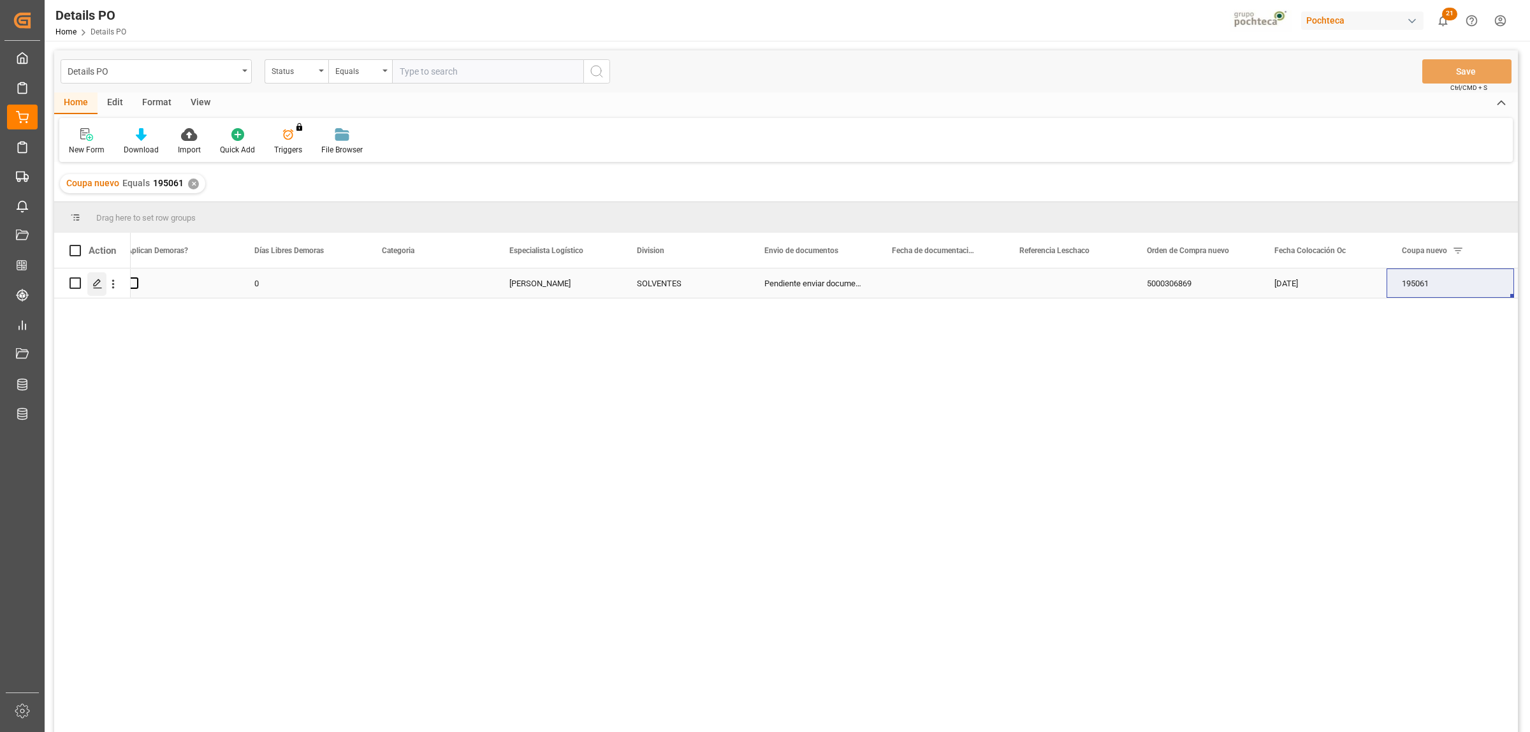
click at [94, 287] on icon "Press SPACE to select this row." at bounding box center [97, 284] width 10 height 10
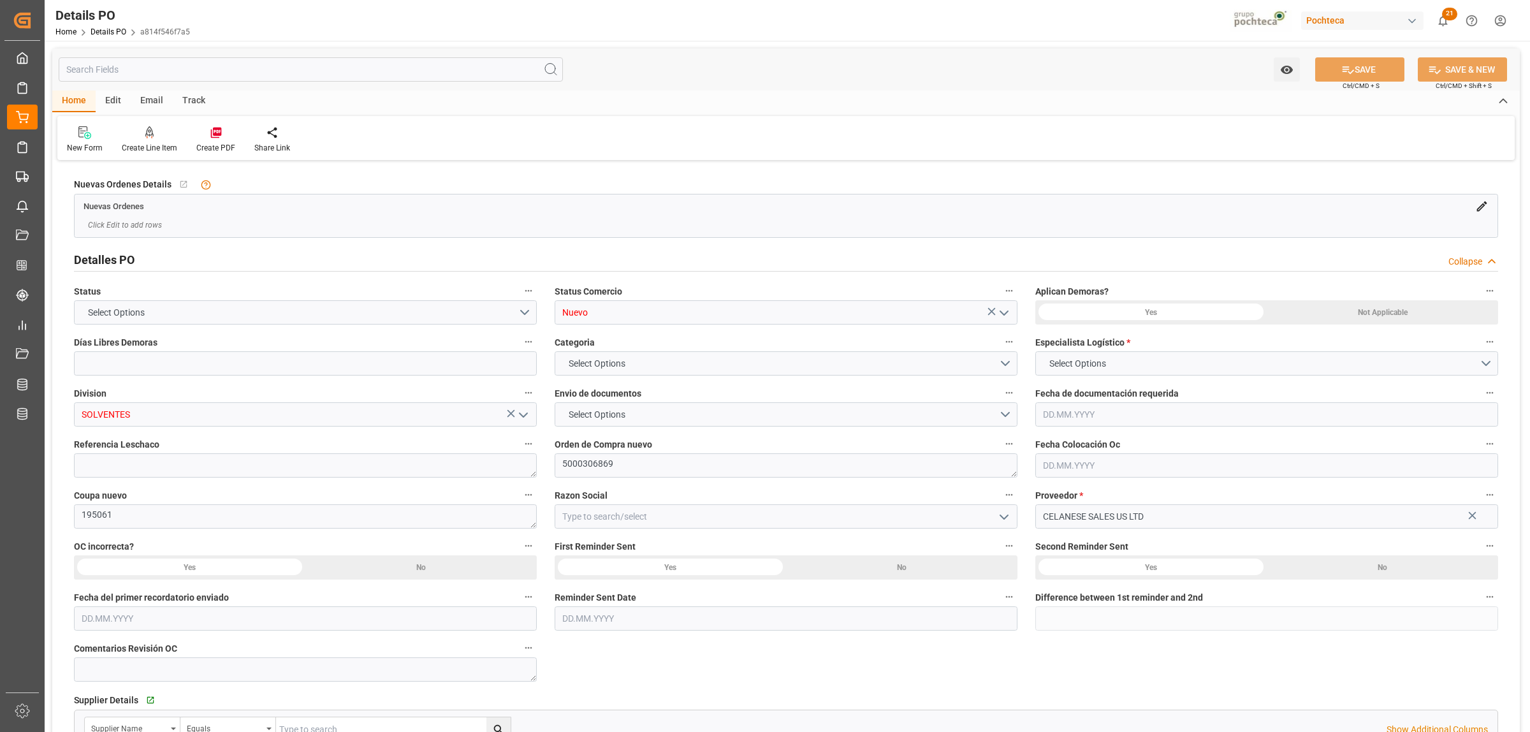
type input "0"
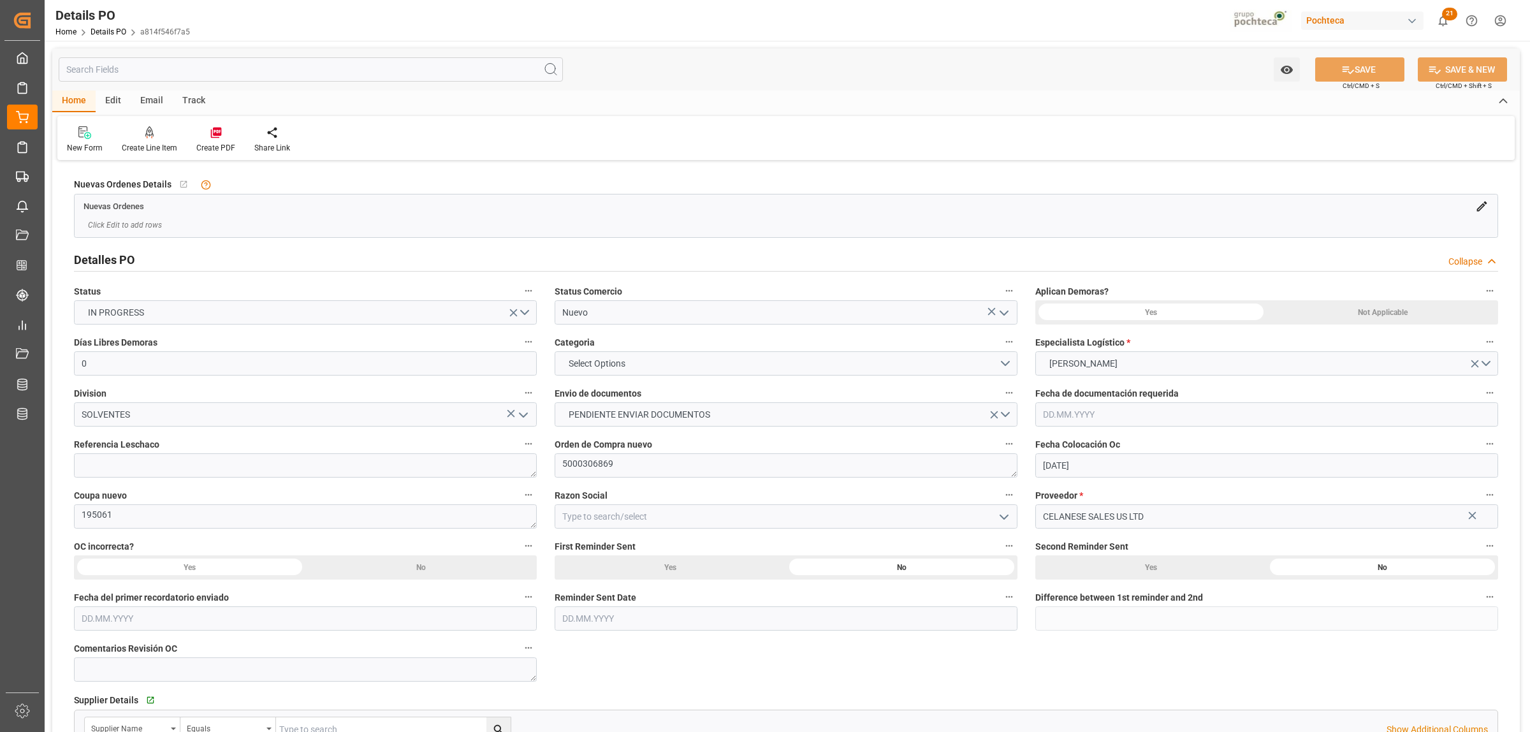
type input "30.07.2025"
click at [1003, 314] on polyline "open menu" at bounding box center [1005, 313] width 8 height 4
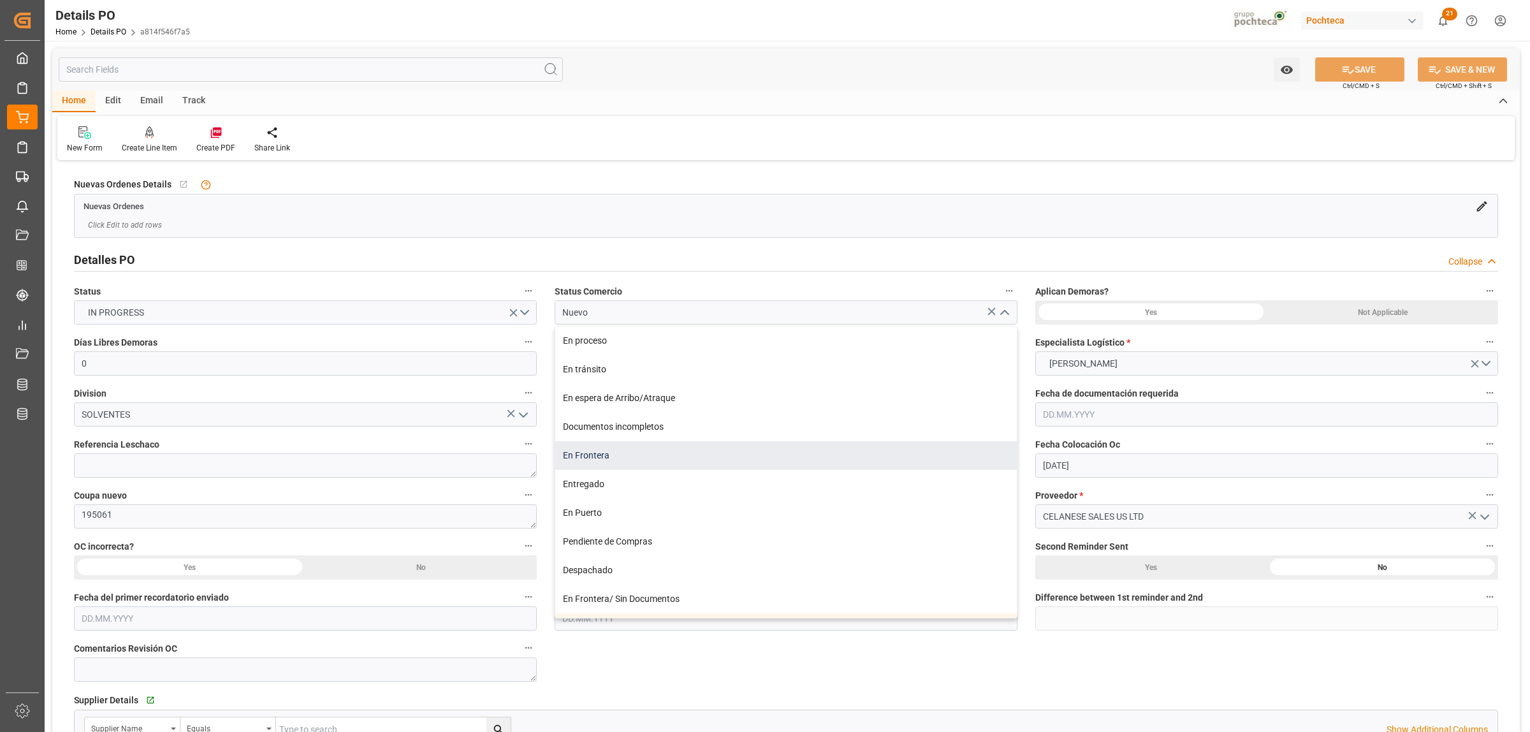
click at [598, 453] on div "En Frontera" at bounding box center [786, 455] width 462 height 29
type input "En Frontera"
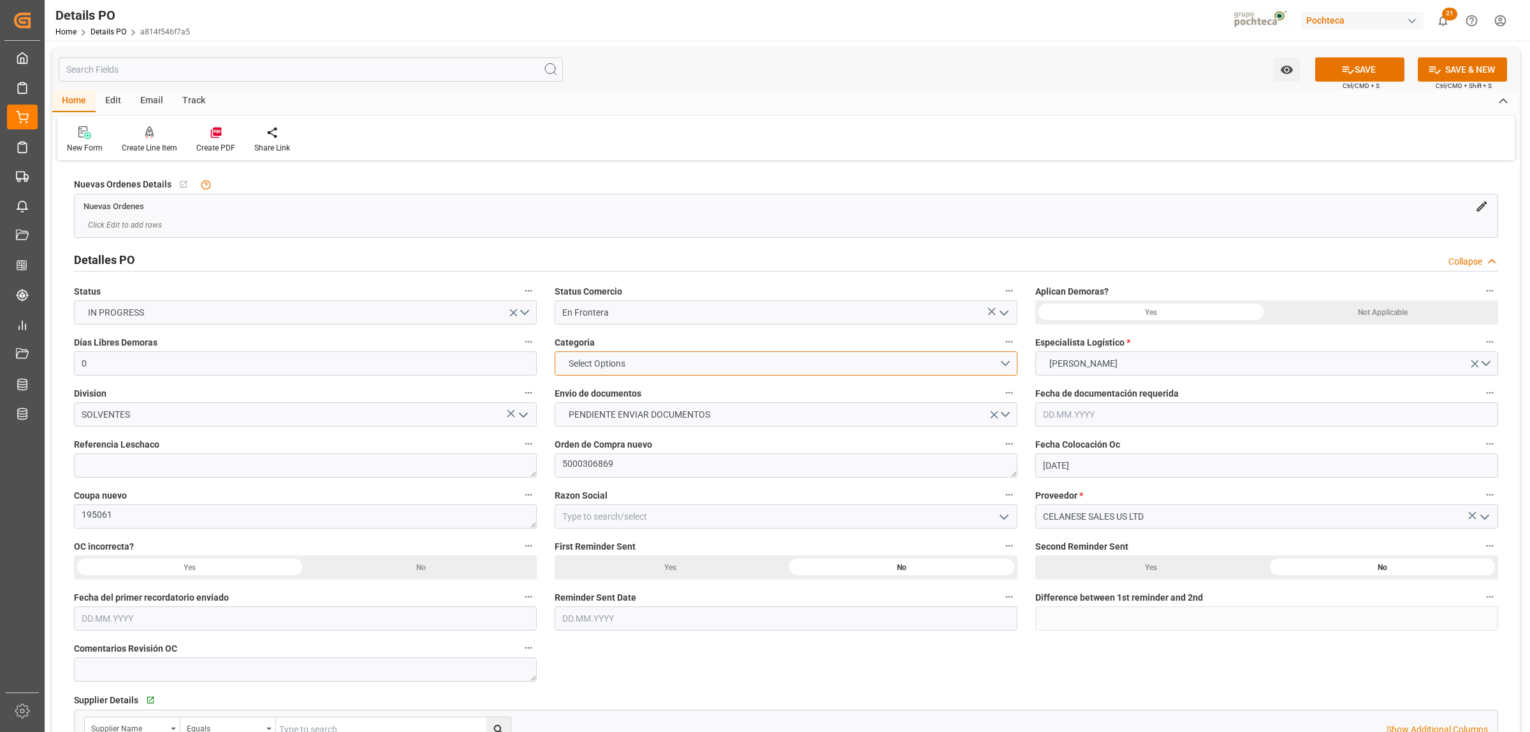
click at [1008, 362] on button "Select Options" at bounding box center [786, 363] width 463 height 24
click at [559, 386] on div "EN TIEMPO" at bounding box center [786, 393] width 462 height 27
click at [1008, 416] on button "PENDIENTE ENVIAR DOCUMENTOS" at bounding box center [786, 414] width 463 height 24
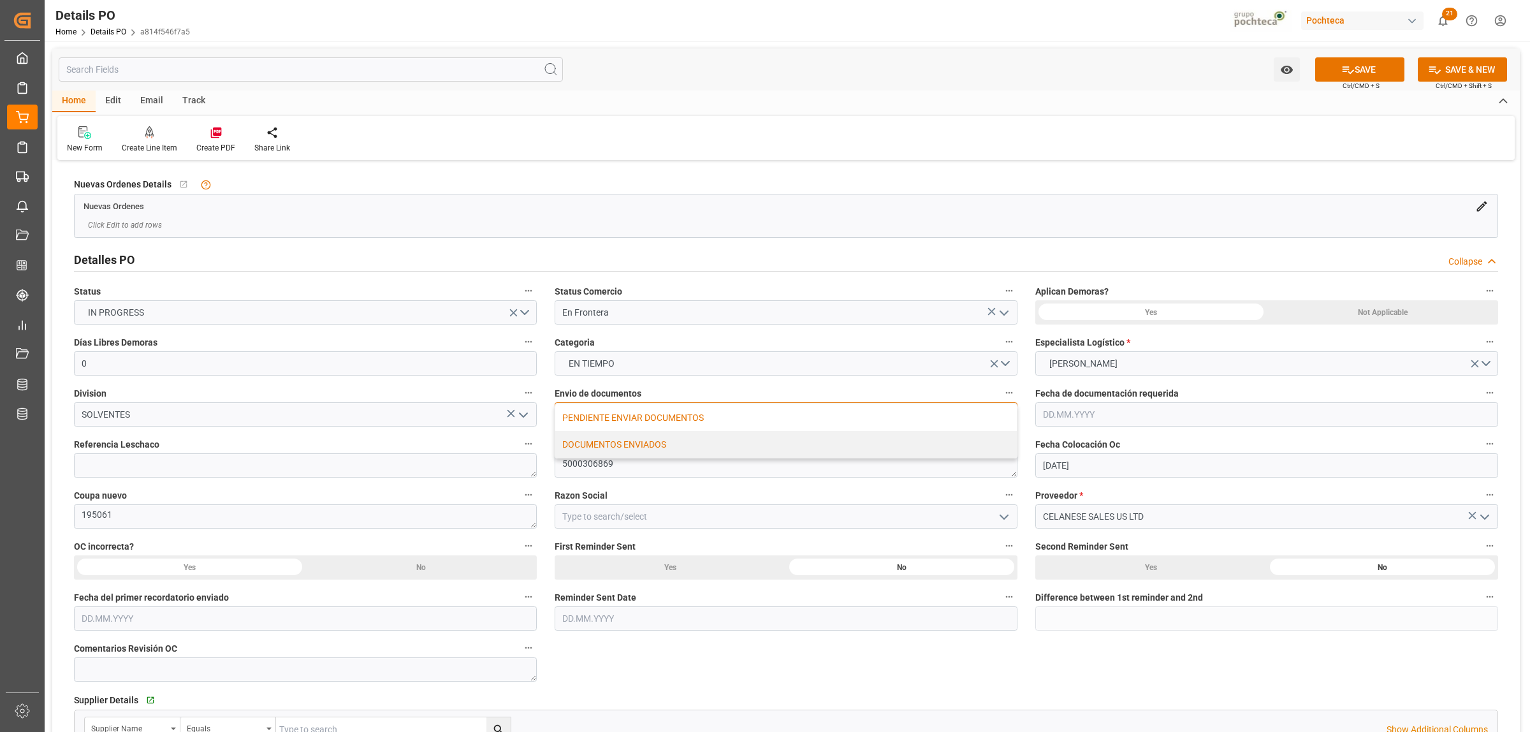
click at [615, 441] on div "DOCUMENTOS ENVIADOS" at bounding box center [786, 444] width 462 height 27
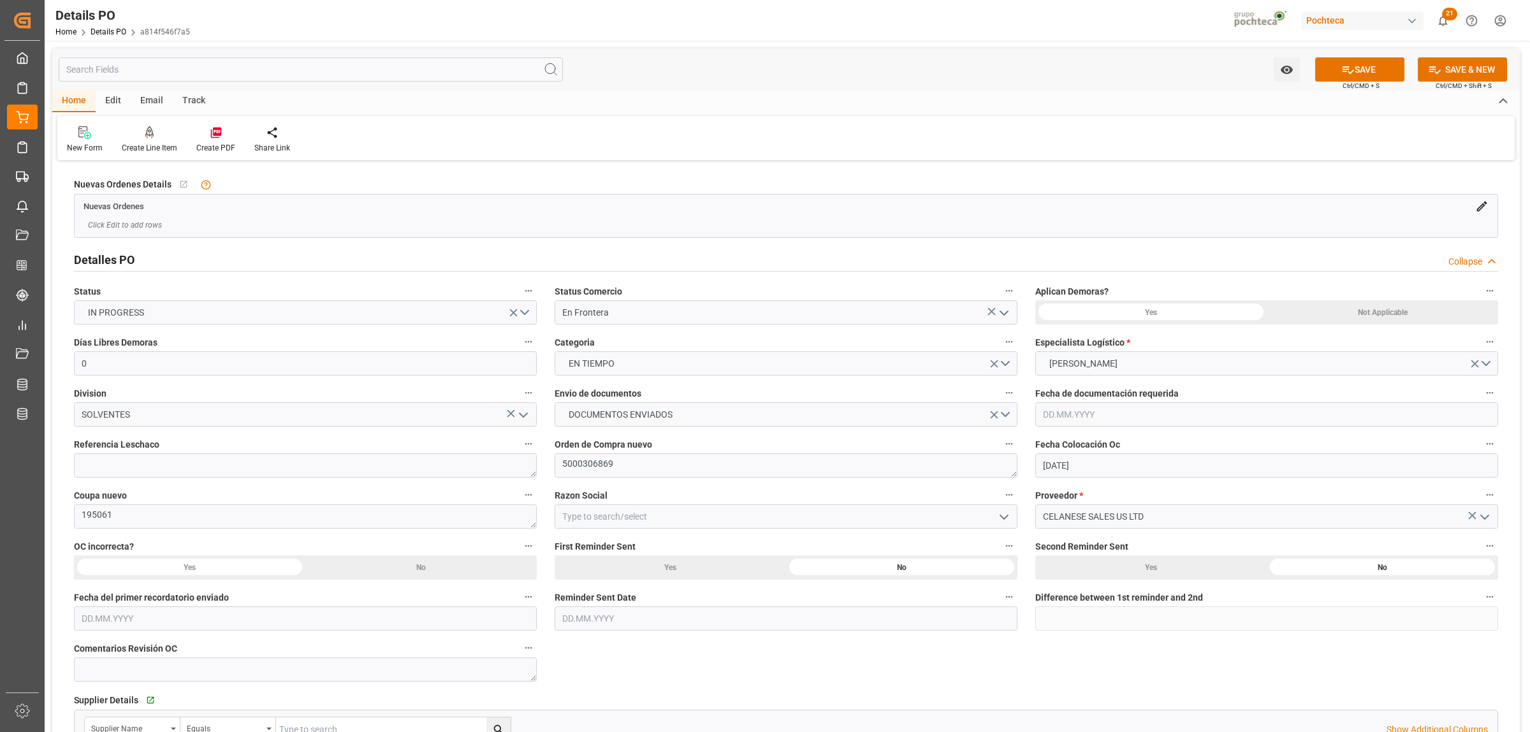
click at [1004, 523] on icon "open menu" at bounding box center [1004, 517] width 15 height 15
click at [707, 540] on div "Materias Primas" at bounding box center [786, 545] width 462 height 29
type input "Materias Primas"
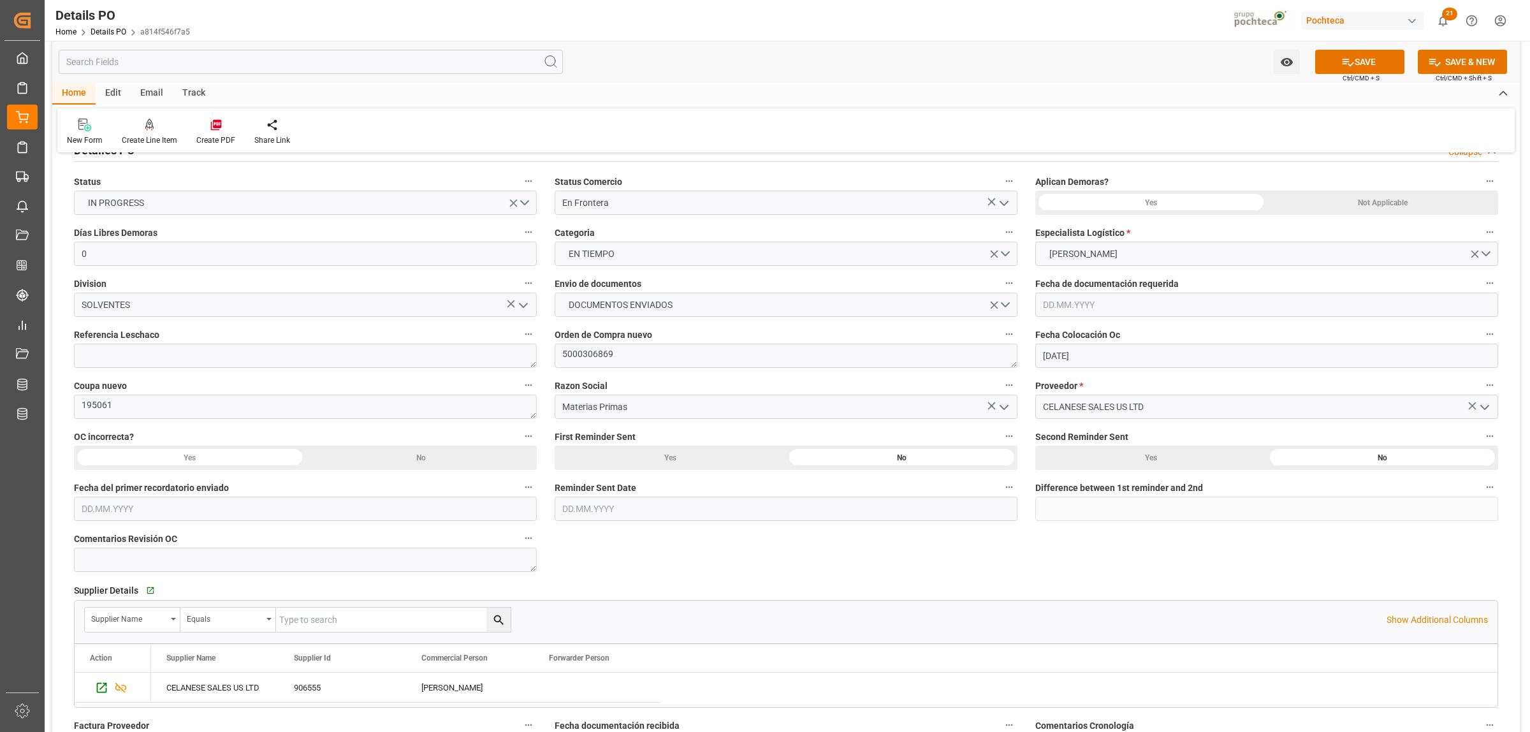
scroll to position [80, 0]
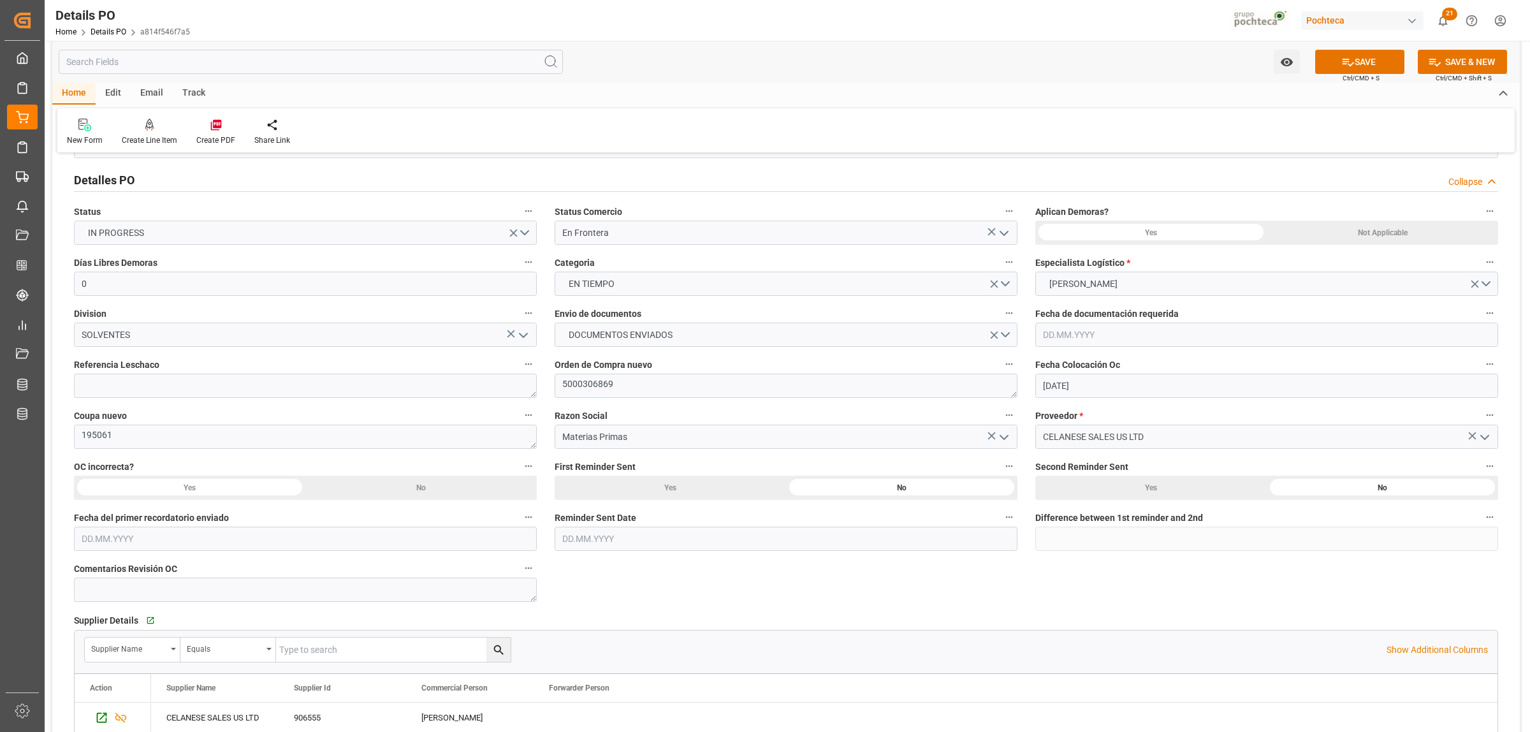
click at [1409, 235] on div "Not Applicable" at bounding box center [1382, 233] width 231 height 24
drag, startPoint x: 616, startPoint y: 381, endPoint x: 555, endPoint y: 379, distance: 60.6
click at [555, 379] on textarea "5000306869" at bounding box center [786, 386] width 463 height 24
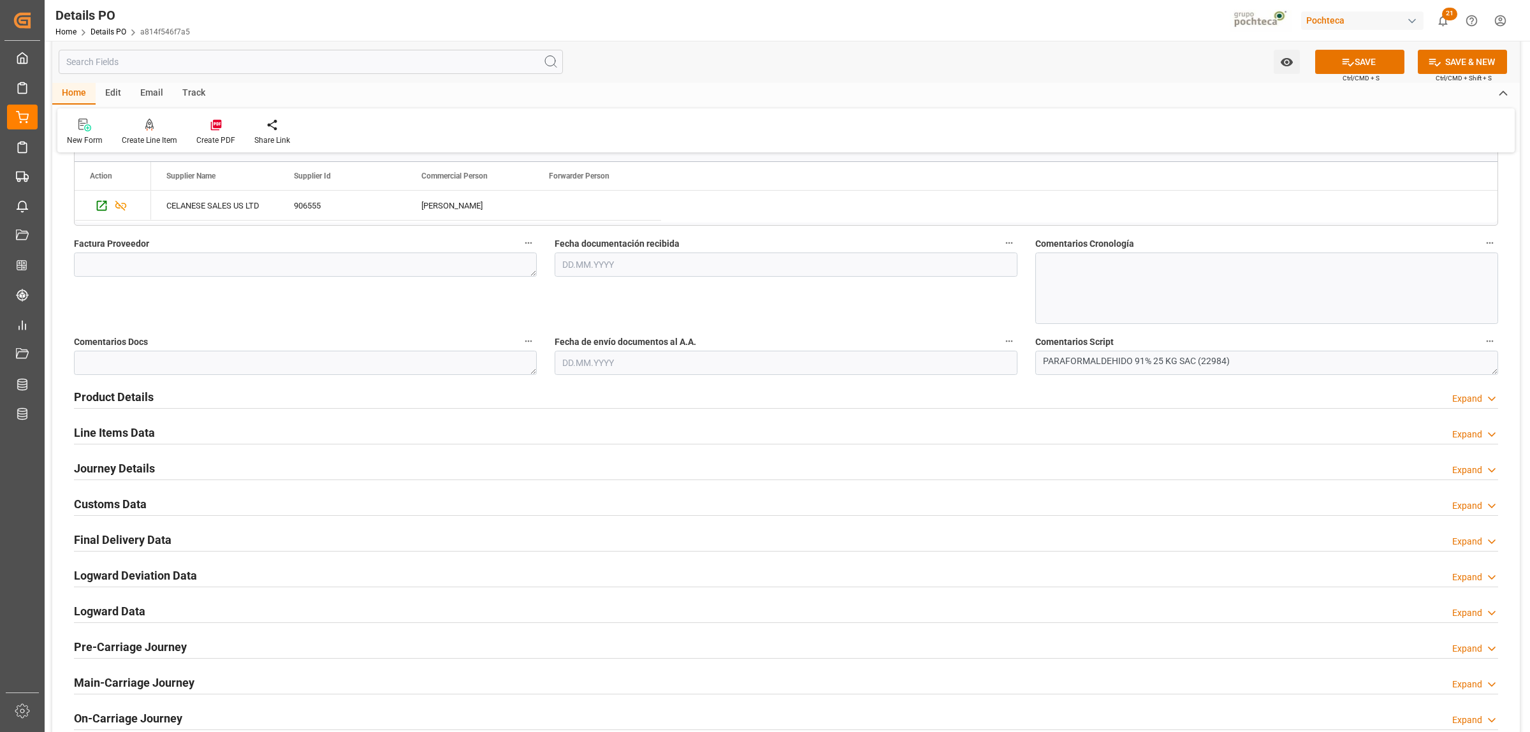
scroll to position [638, 0]
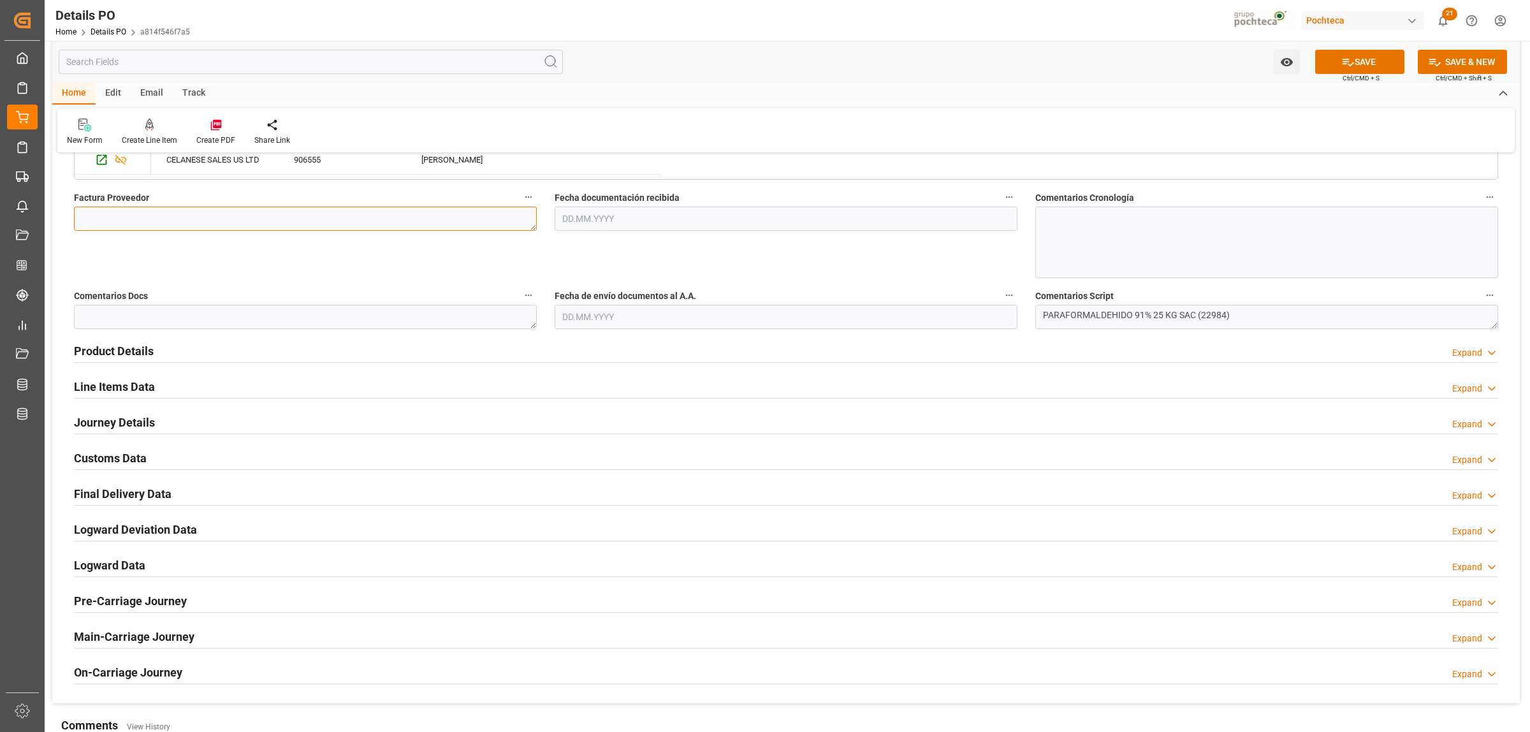
click at [354, 221] on textarea at bounding box center [305, 219] width 463 height 24
paste textarea "1074079"
type textarea "1074079"
click at [617, 220] on input "text" at bounding box center [786, 219] width 463 height 24
click at [620, 344] on span "17" at bounding box center [621, 346] width 8 height 9
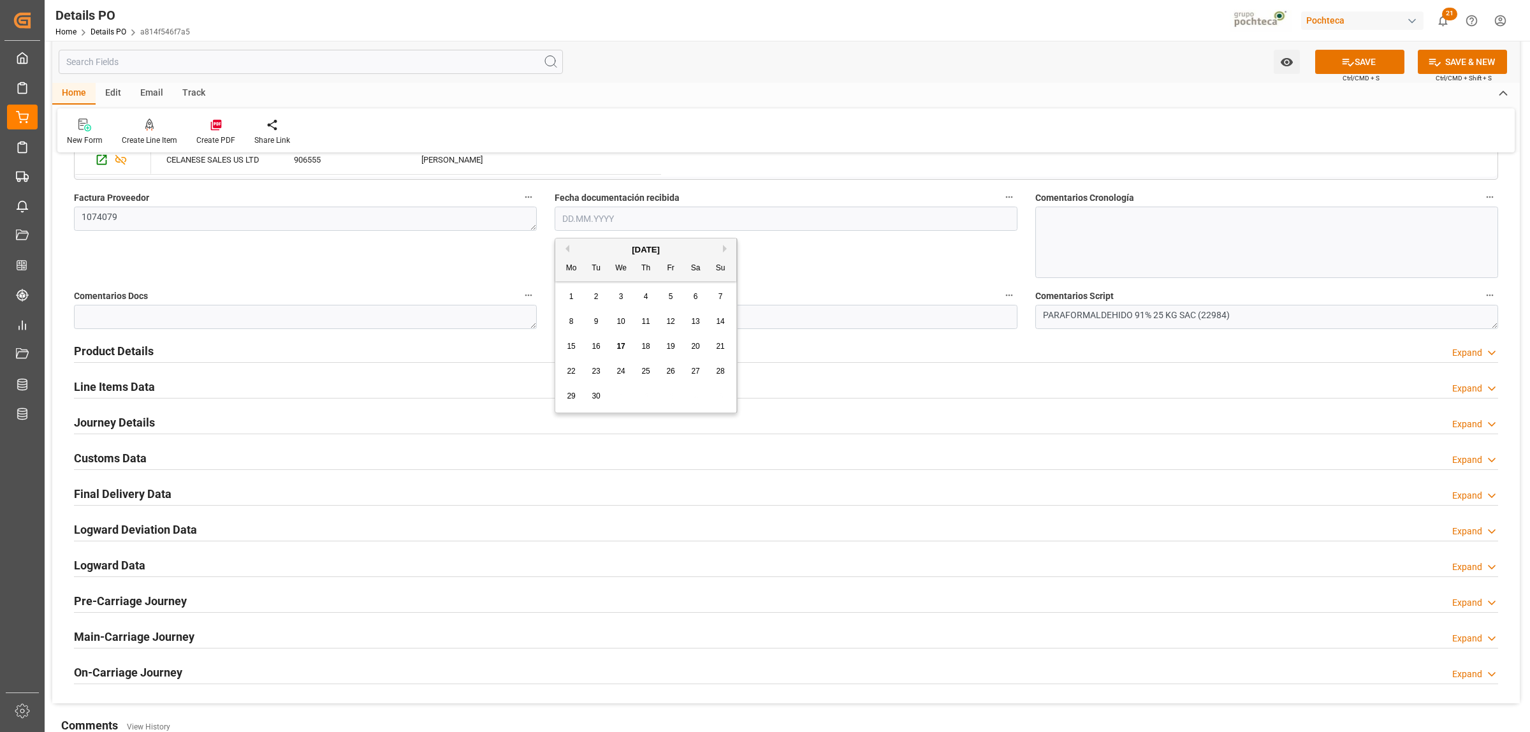
type input "17.09.2025"
click at [630, 317] on input "text" at bounding box center [786, 317] width 463 height 24
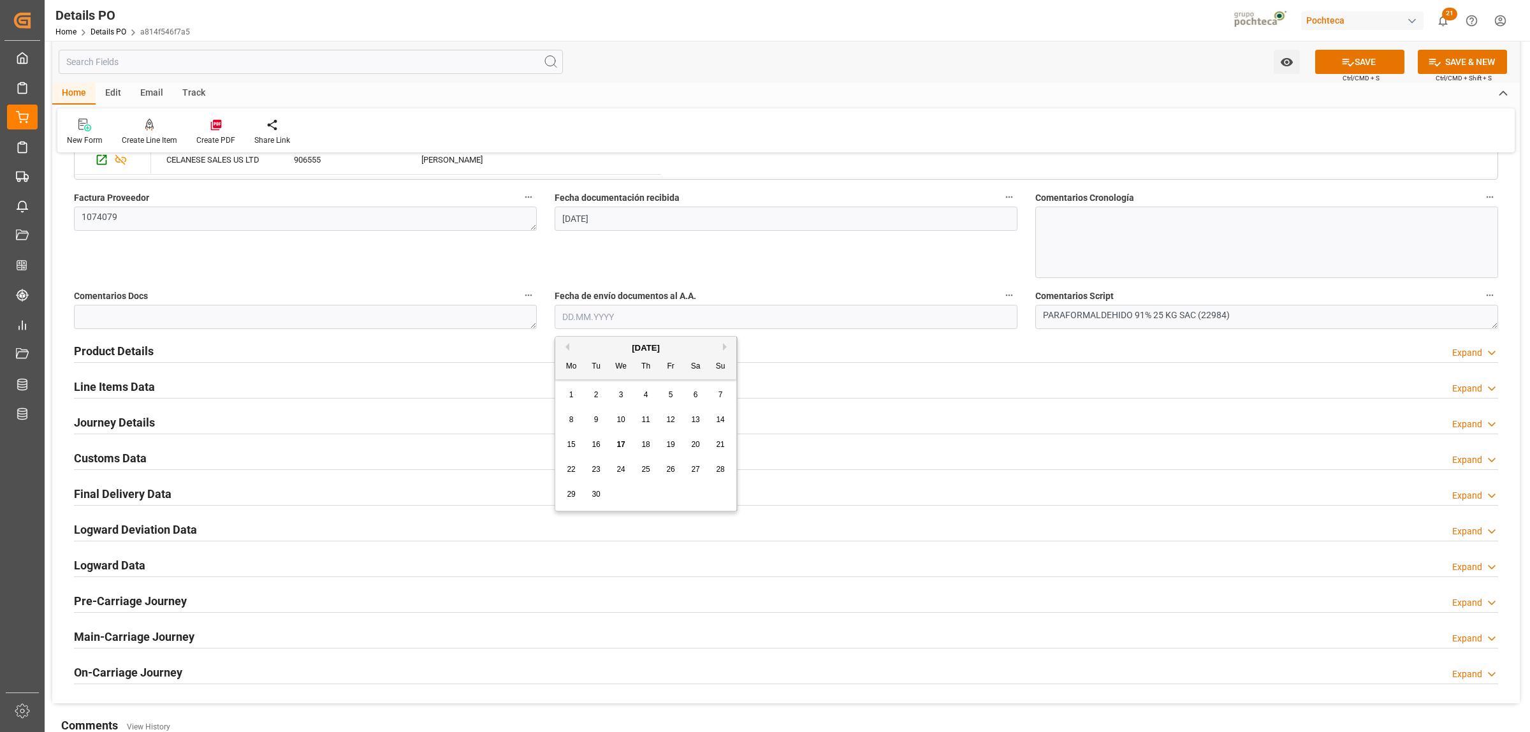
click at [622, 439] on div "17" at bounding box center [621, 444] width 16 height 15
type input "17.09.2025"
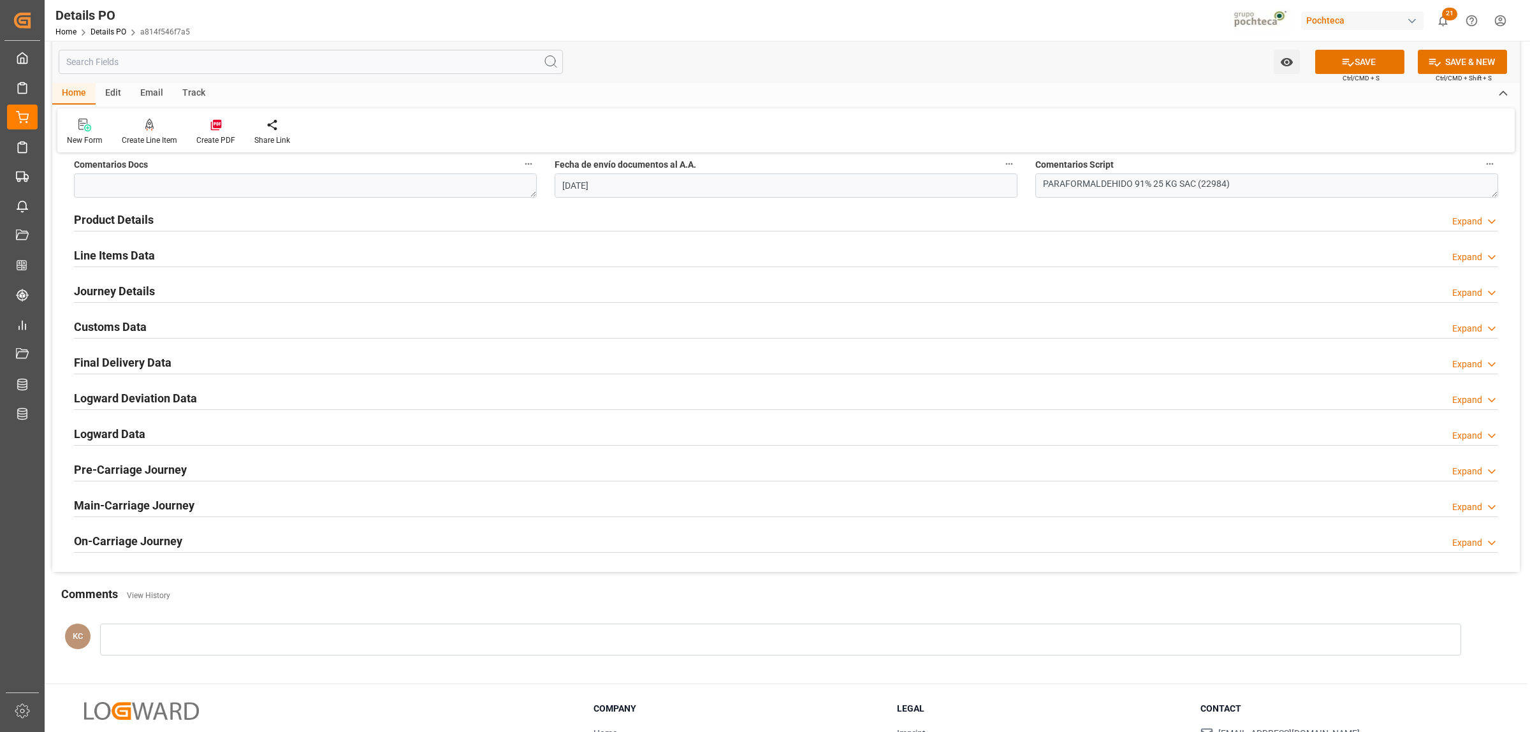
scroll to position [797, 0]
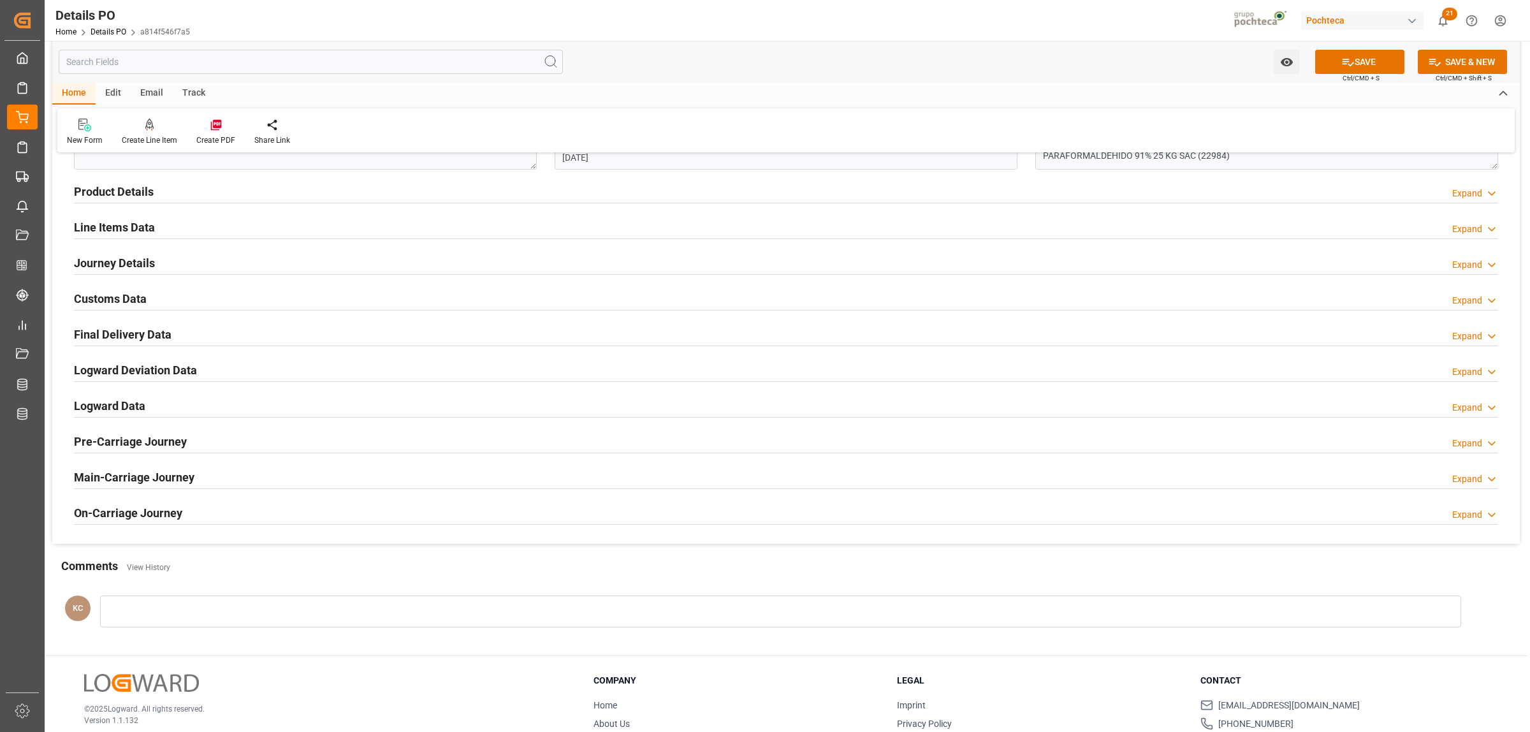
click at [144, 195] on h2 "Product Details" at bounding box center [114, 191] width 80 height 17
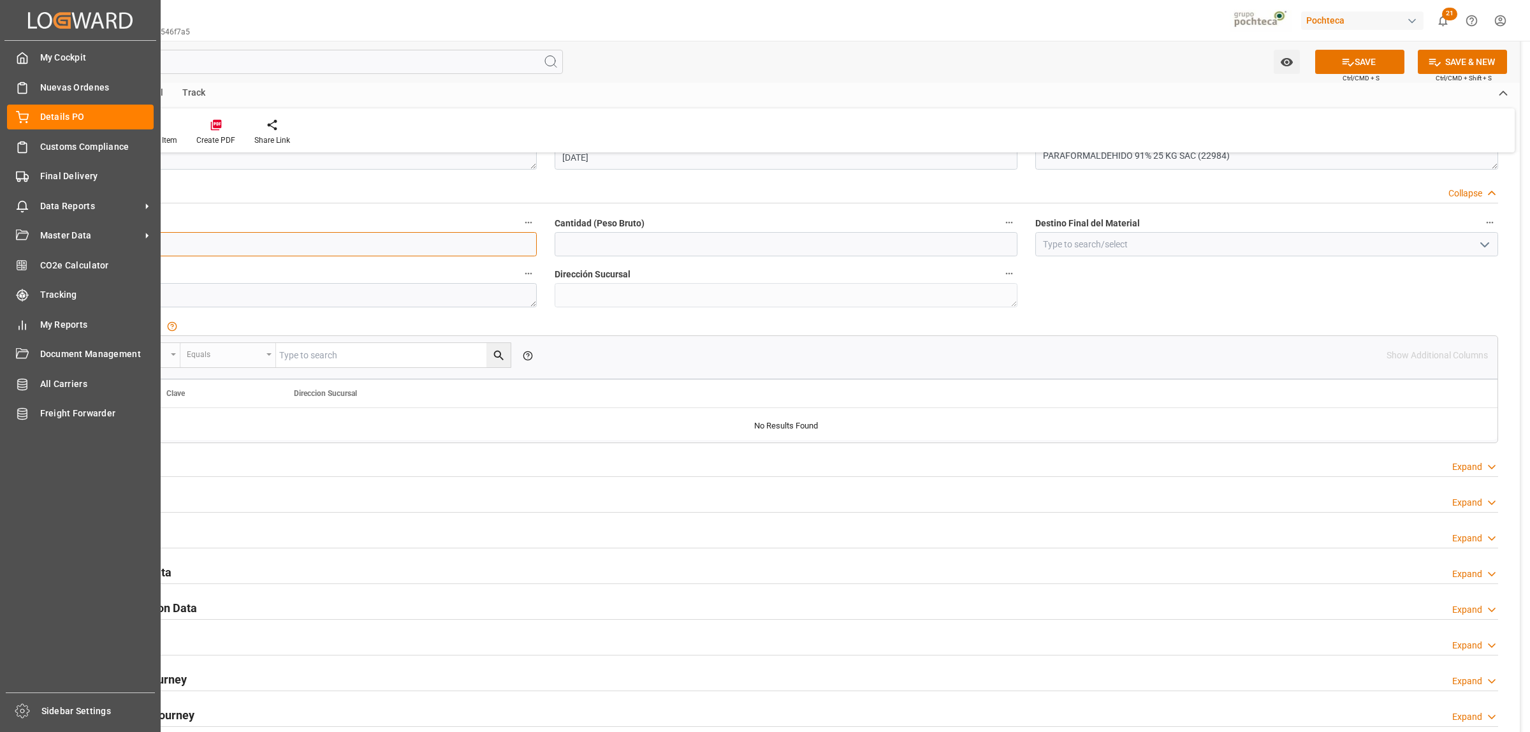
drag, startPoint x: 113, startPoint y: 253, endPoint x: 39, endPoint y: 250, distance: 74.0
click at [39, 250] on div "Created by potrace 1.15, written by Peter Selinger 2001-2017 Created by potrace…" at bounding box center [765, 366] width 1530 height 732
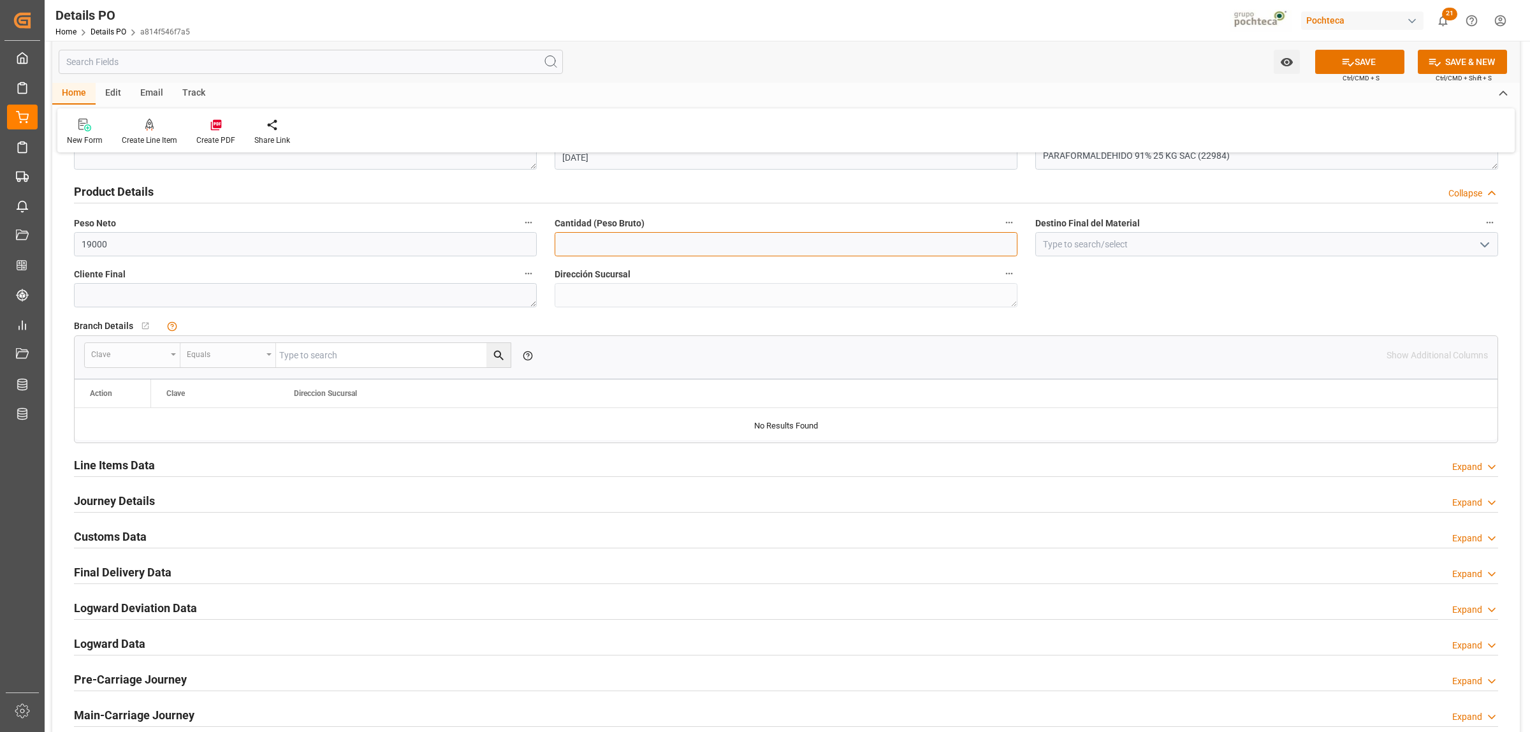
click at [628, 246] on input "text" at bounding box center [786, 244] width 463 height 24
paste input "19000"
type input "19000"
click at [1072, 240] on input at bounding box center [1267, 244] width 463 height 24
type input "Monterrey"
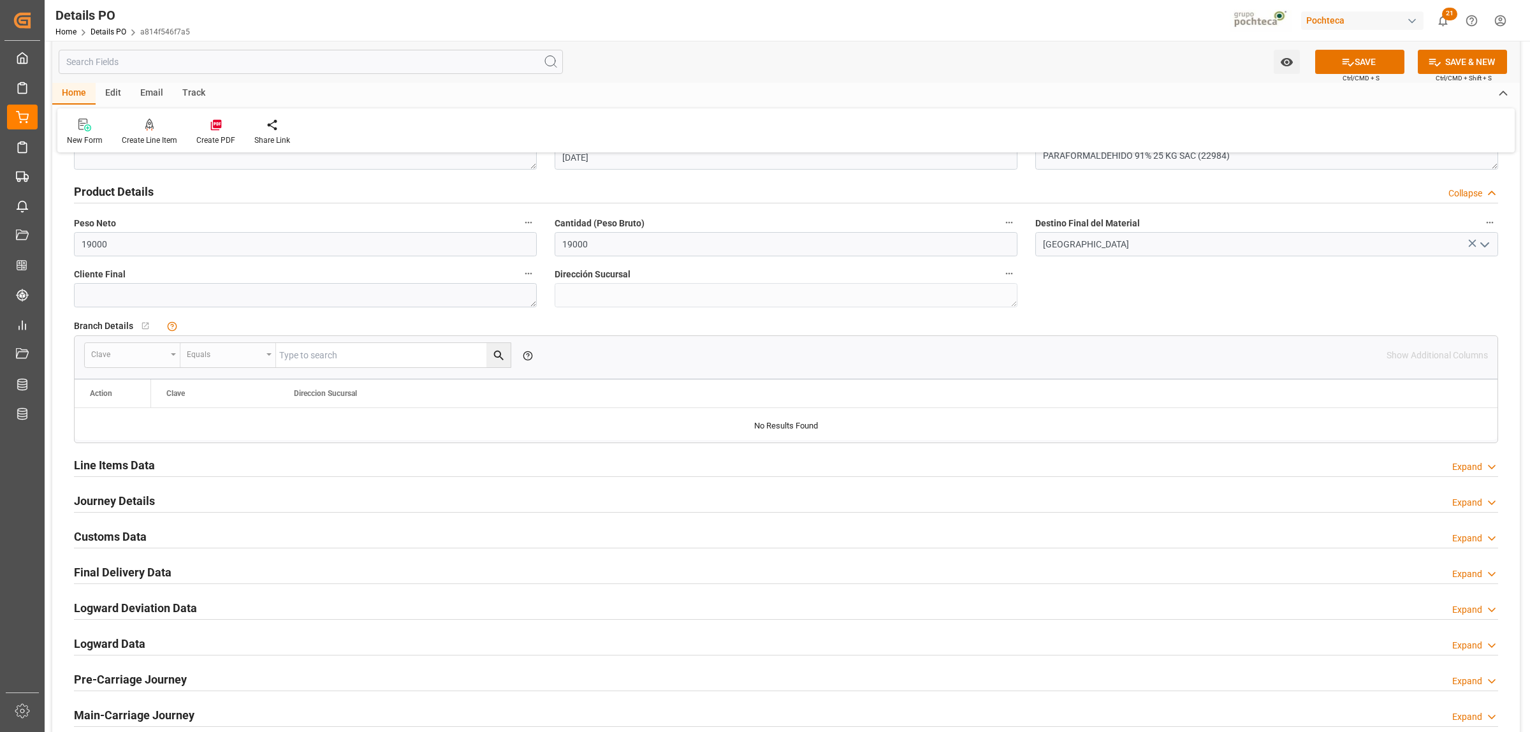
click at [123, 466] on h2 "Line Items Data" at bounding box center [114, 465] width 81 height 17
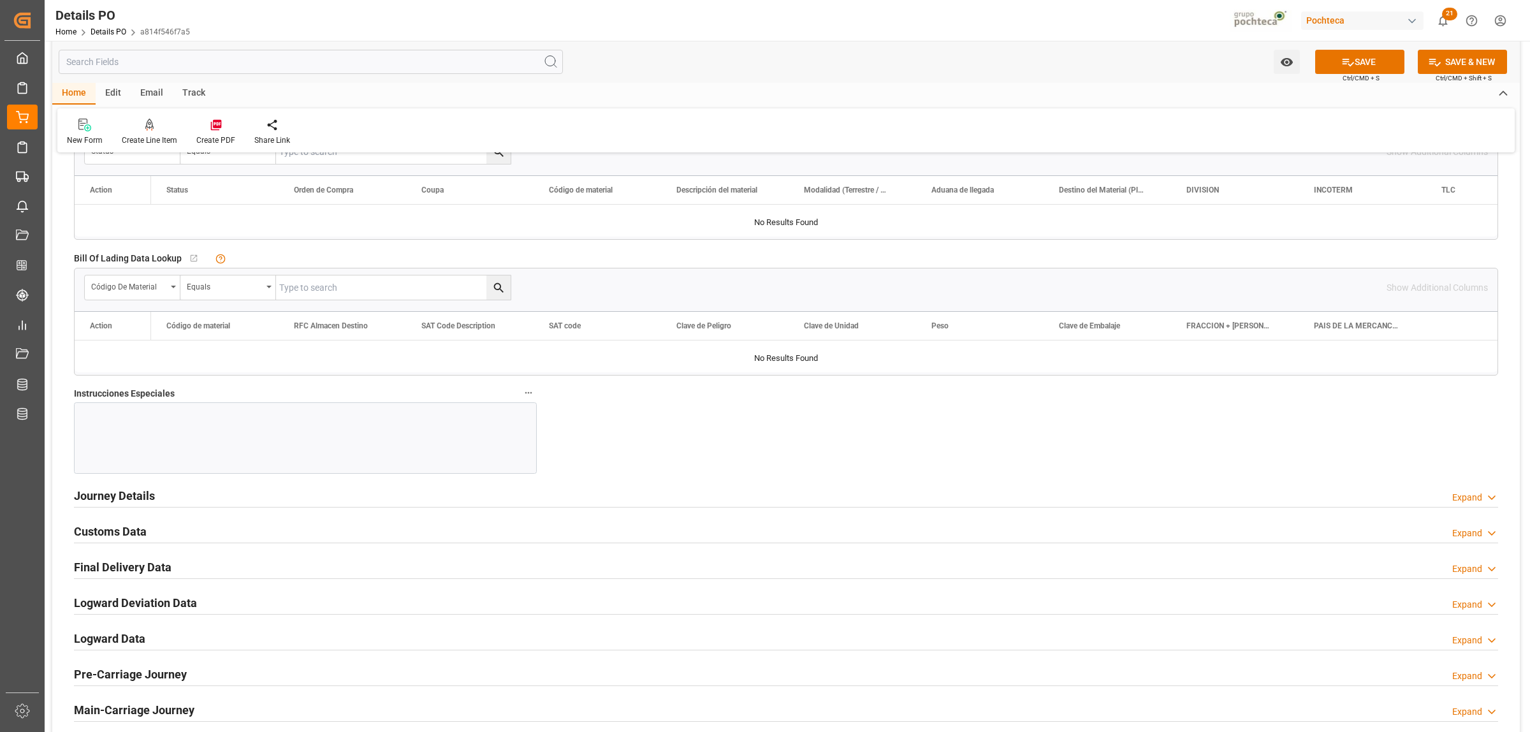
scroll to position [1275, 0]
click at [107, 498] on h2 "Journey Details" at bounding box center [114, 494] width 81 height 17
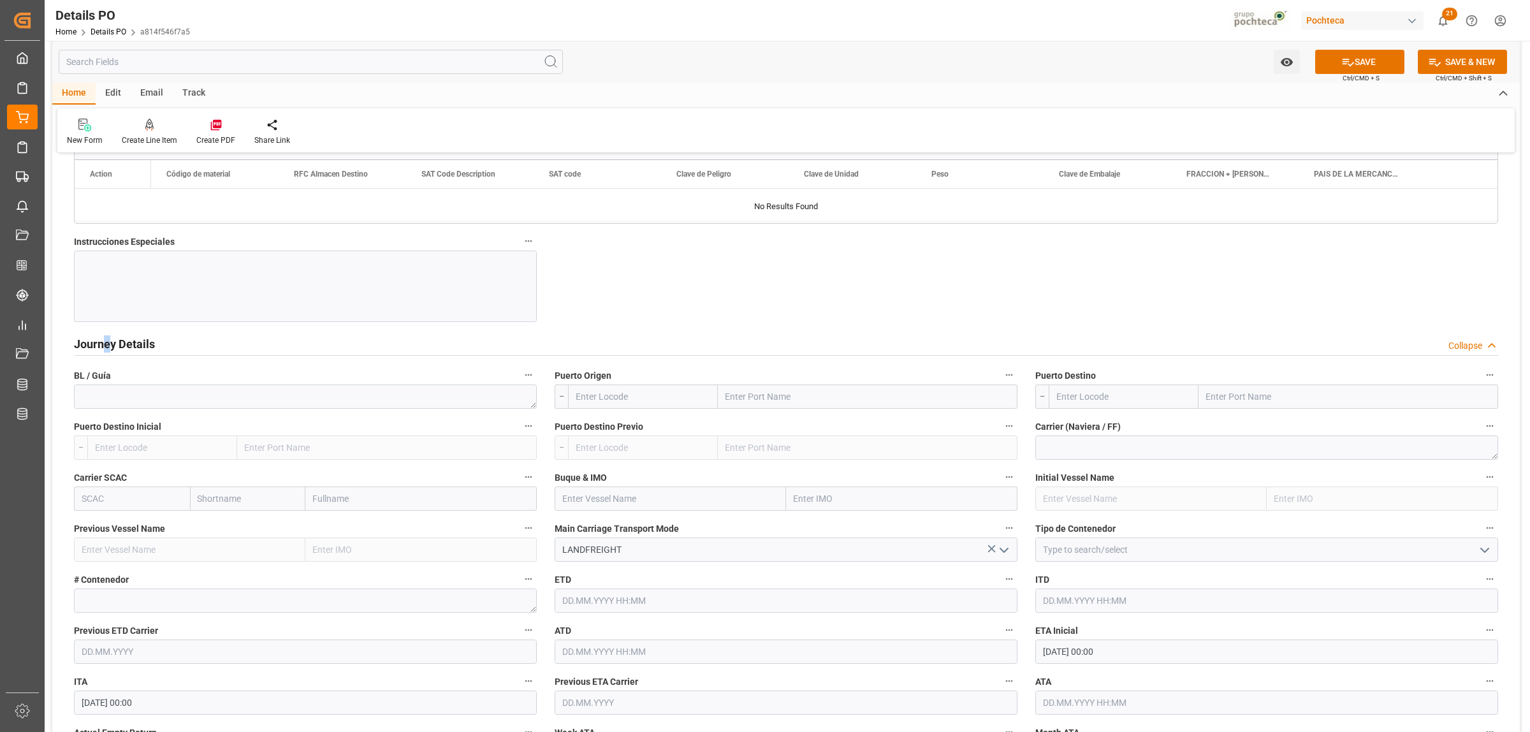
scroll to position [1435, 0]
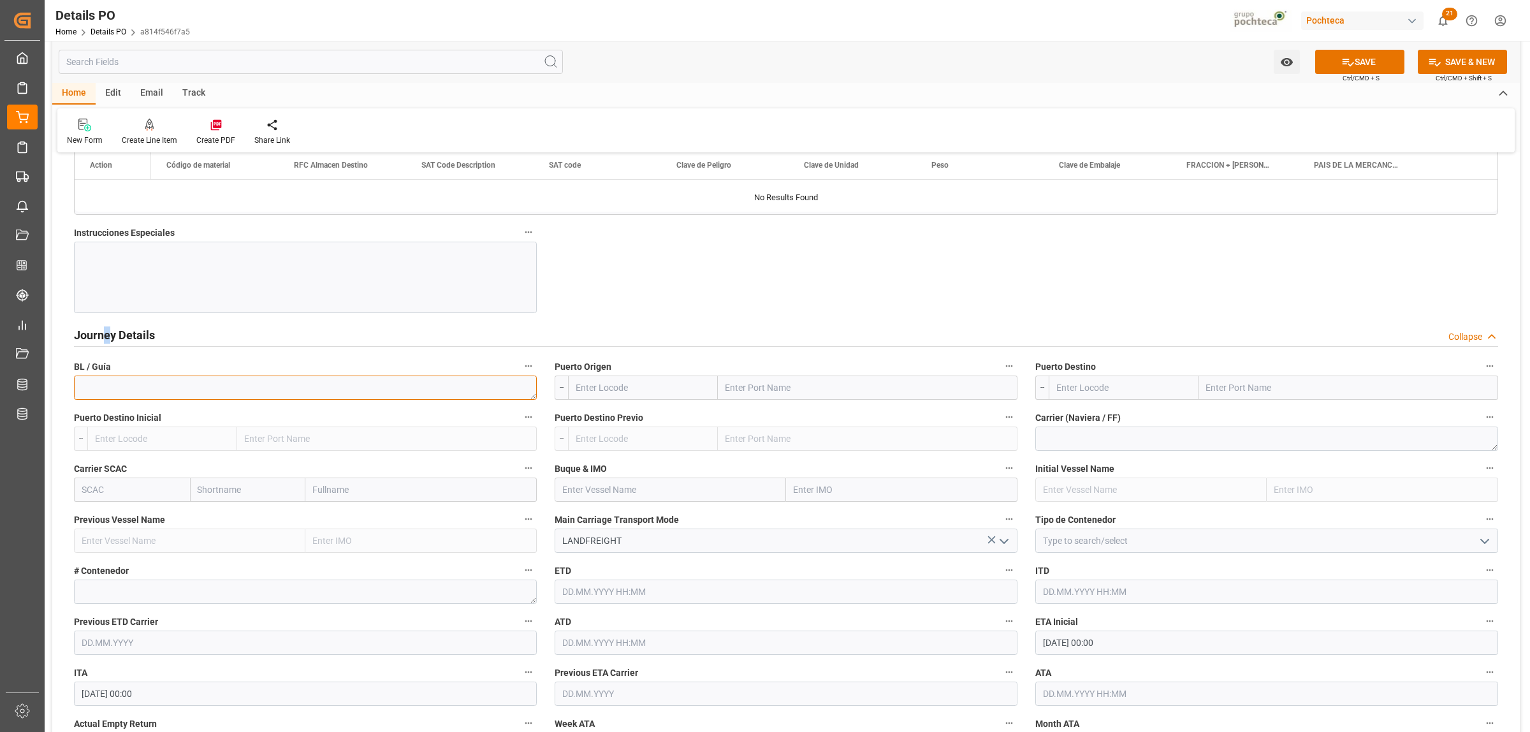
click at [206, 400] on textarea at bounding box center [305, 388] width 463 height 24
paste textarea "2600003253"
type textarea "2600003253"
click at [758, 385] on input "text" at bounding box center [868, 388] width 300 height 24
type input "LAREDO"
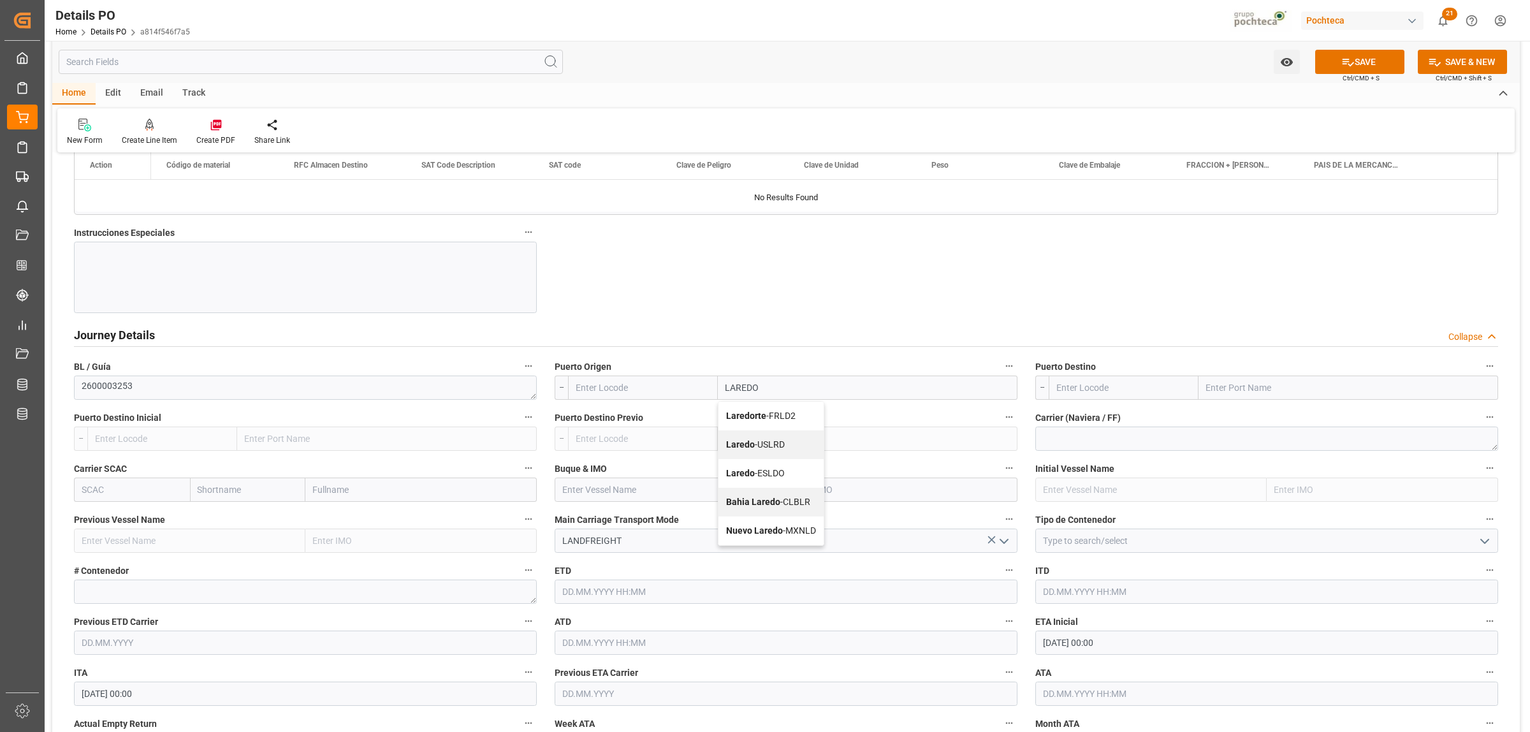
click at [746, 442] on b "Laredo" at bounding box center [740, 444] width 29 height 10
type input "USLRD"
type input "Laredo"
click at [1245, 390] on input "text" at bounding box center [1349, 388] width 300 height 24
type input "NUEVO LAREDO"
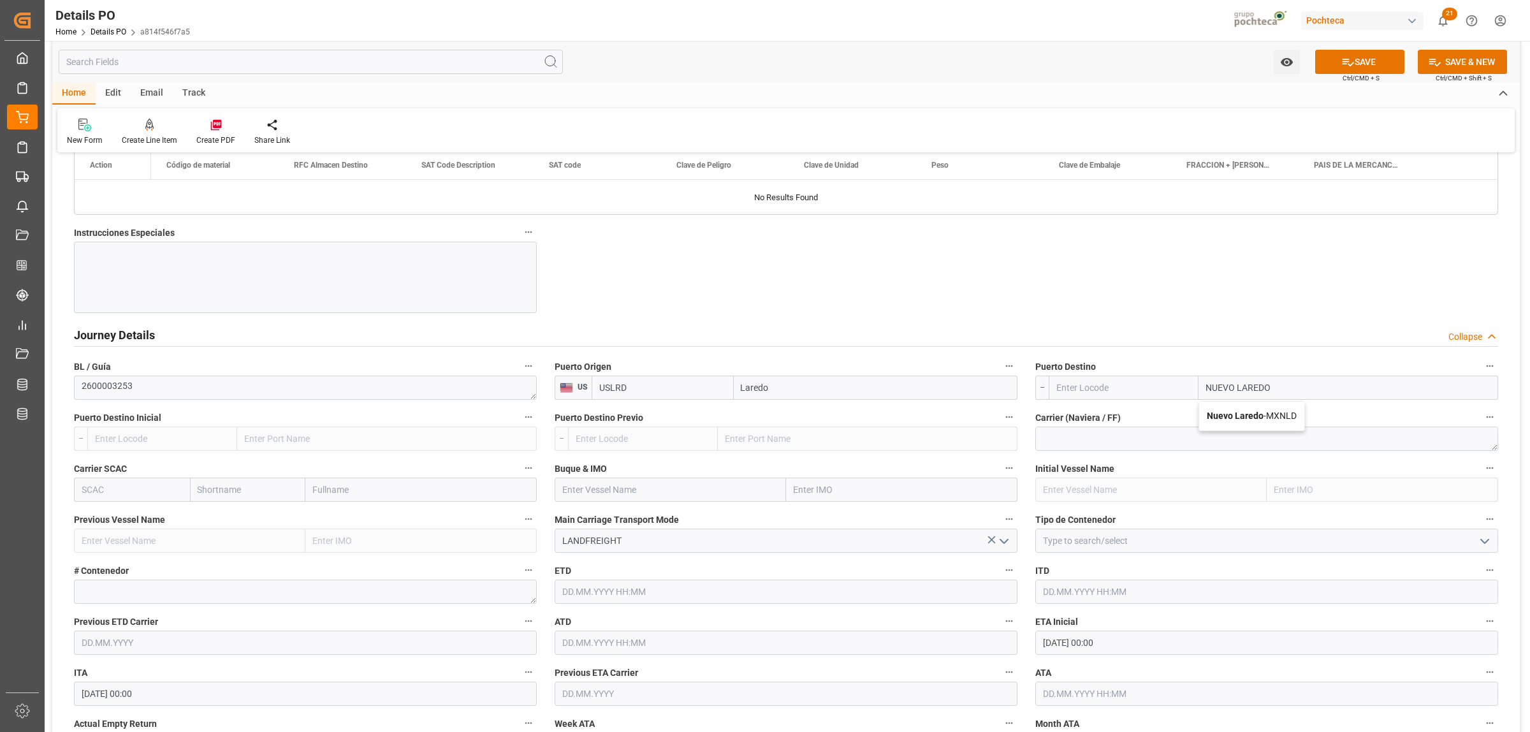
click at [1215, 418] on b "Nuevo Laredo" at bounding box center [1235, 416] width 57 height 10
type input "MXNLD"
type input "Nuevo Laredo"
click at [1486, 543] on icon "open menu" at bounding box center [1485, 541] width 15 height 15
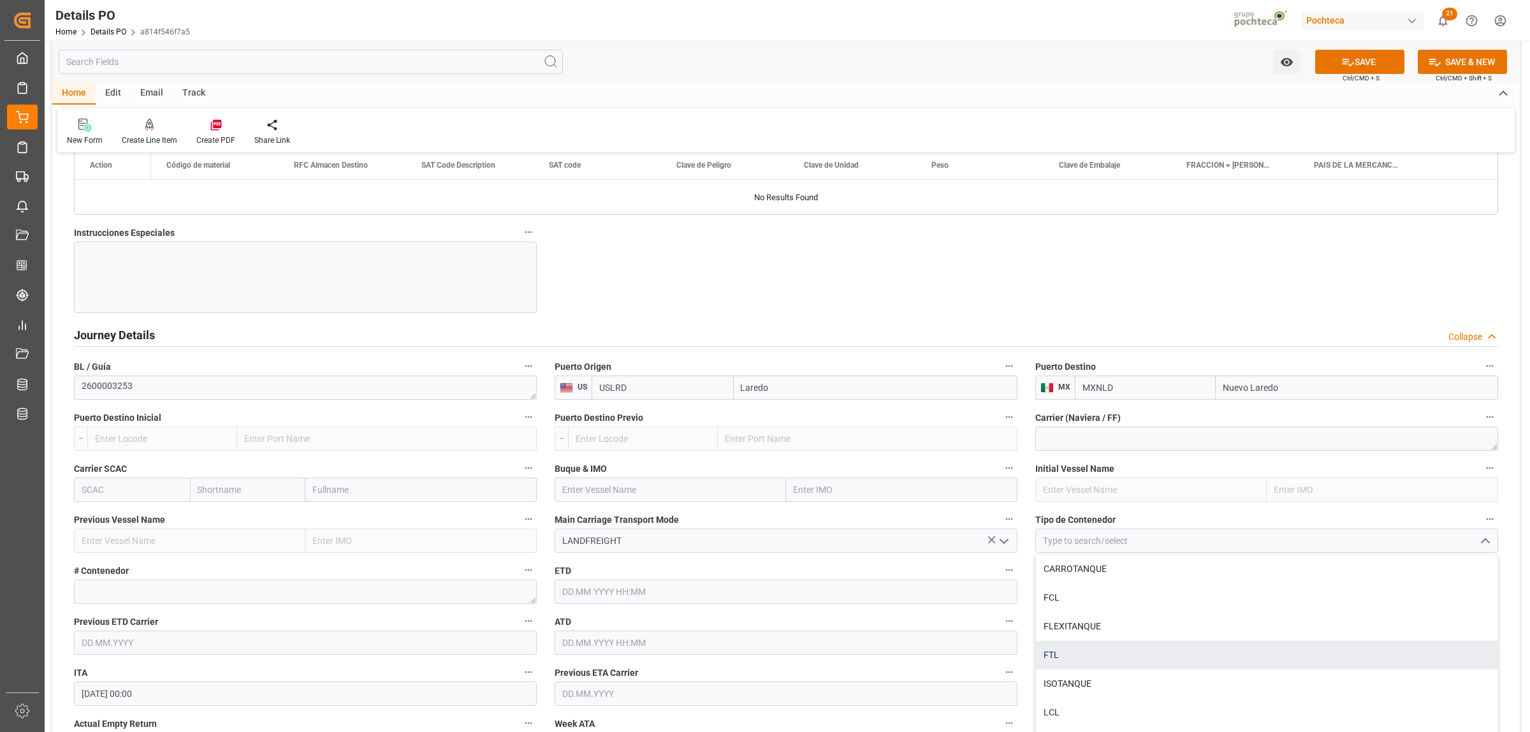
click at [1090, 657] on div "FTL" at bounding box center [1267, 655] width 462 height 29
type input "FTL"
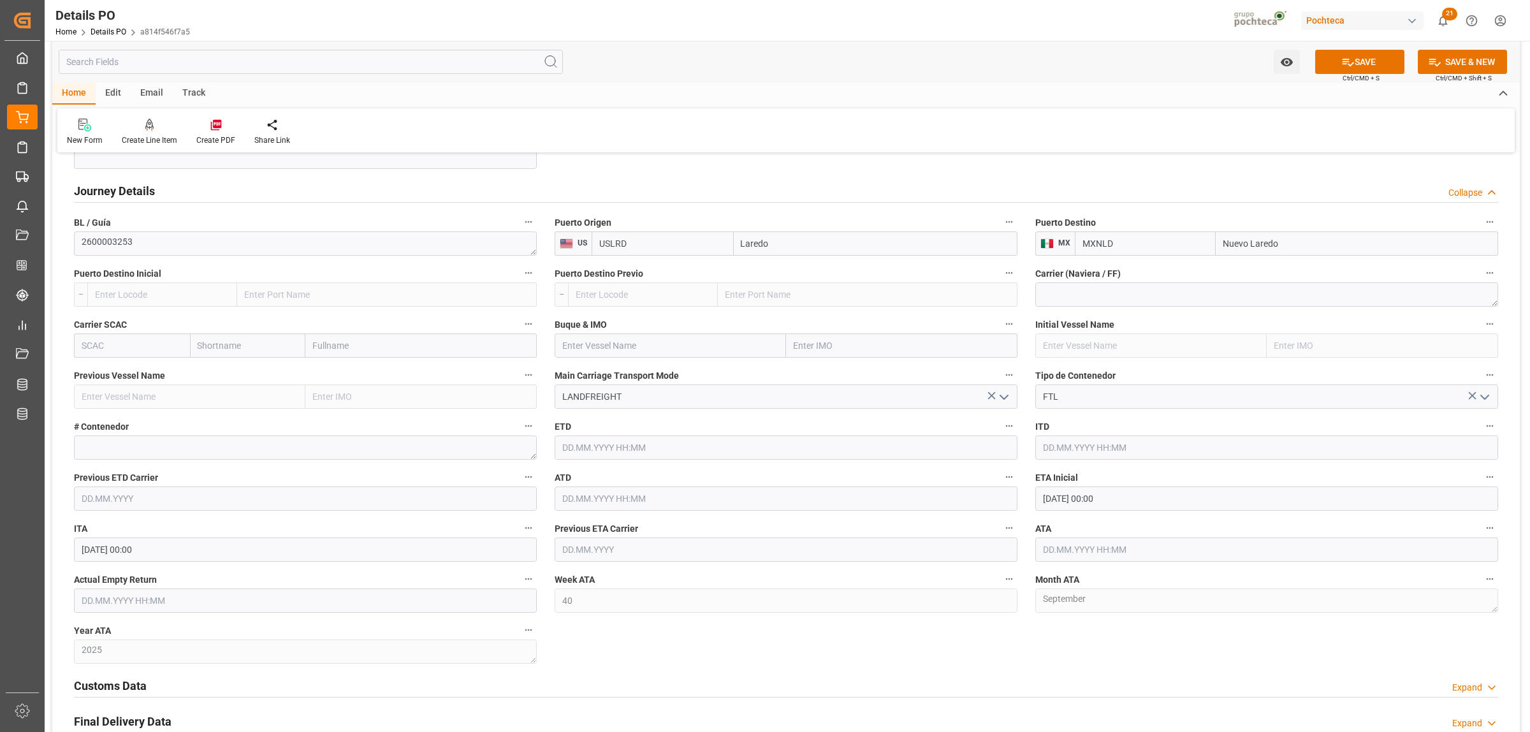
scroll to position [1594, 0]
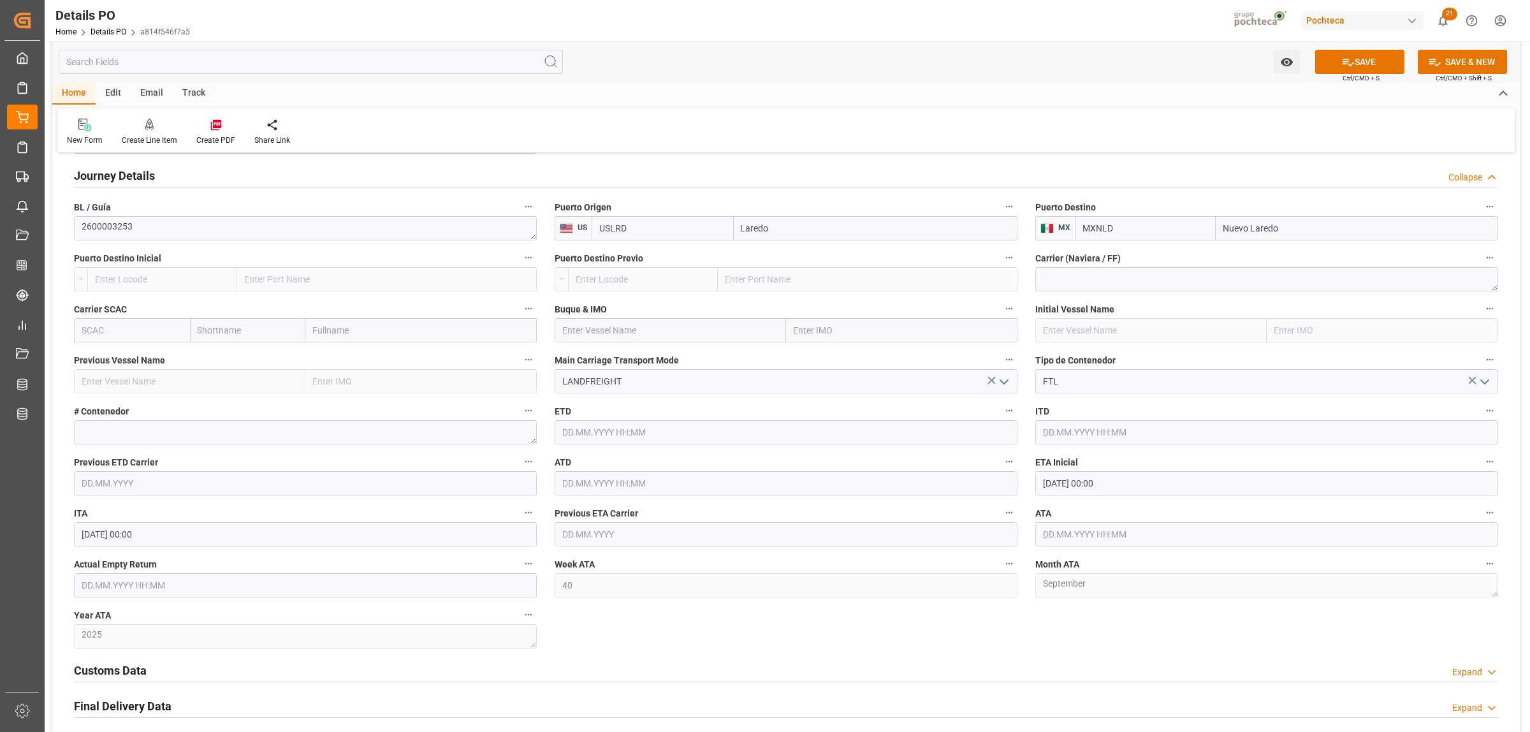
click at [1081, 480] on input "30.09.2025 00:00" at bounding box center [1267, 483] width 463 height 24
click at [1055, 613] on span "15" at bounding box center [1052, 612] width 8 height 9
type input "15.09.2025 00:00"
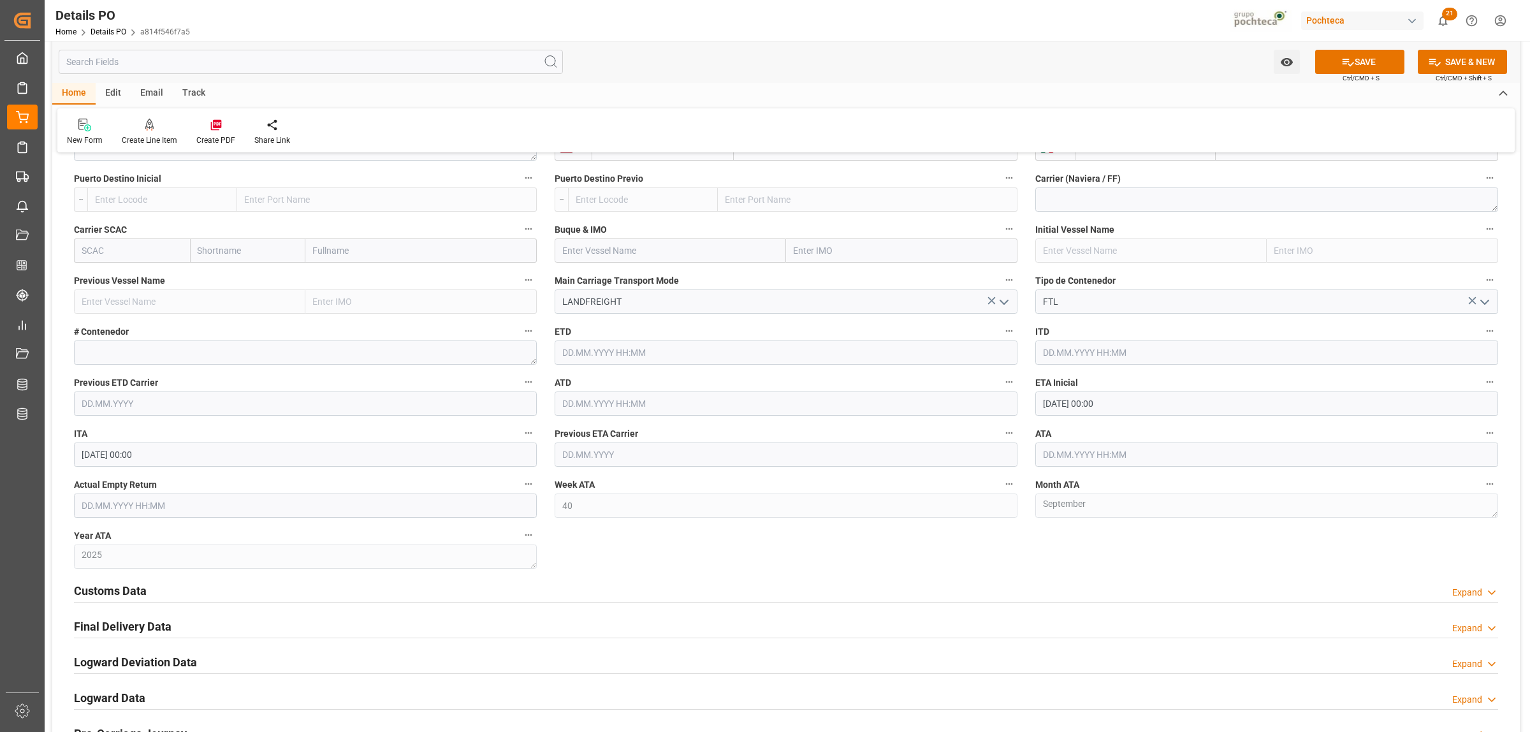
click at [141, 597] on h2 "Customs Data" at bounding box center [110, 590] width 73 height 17
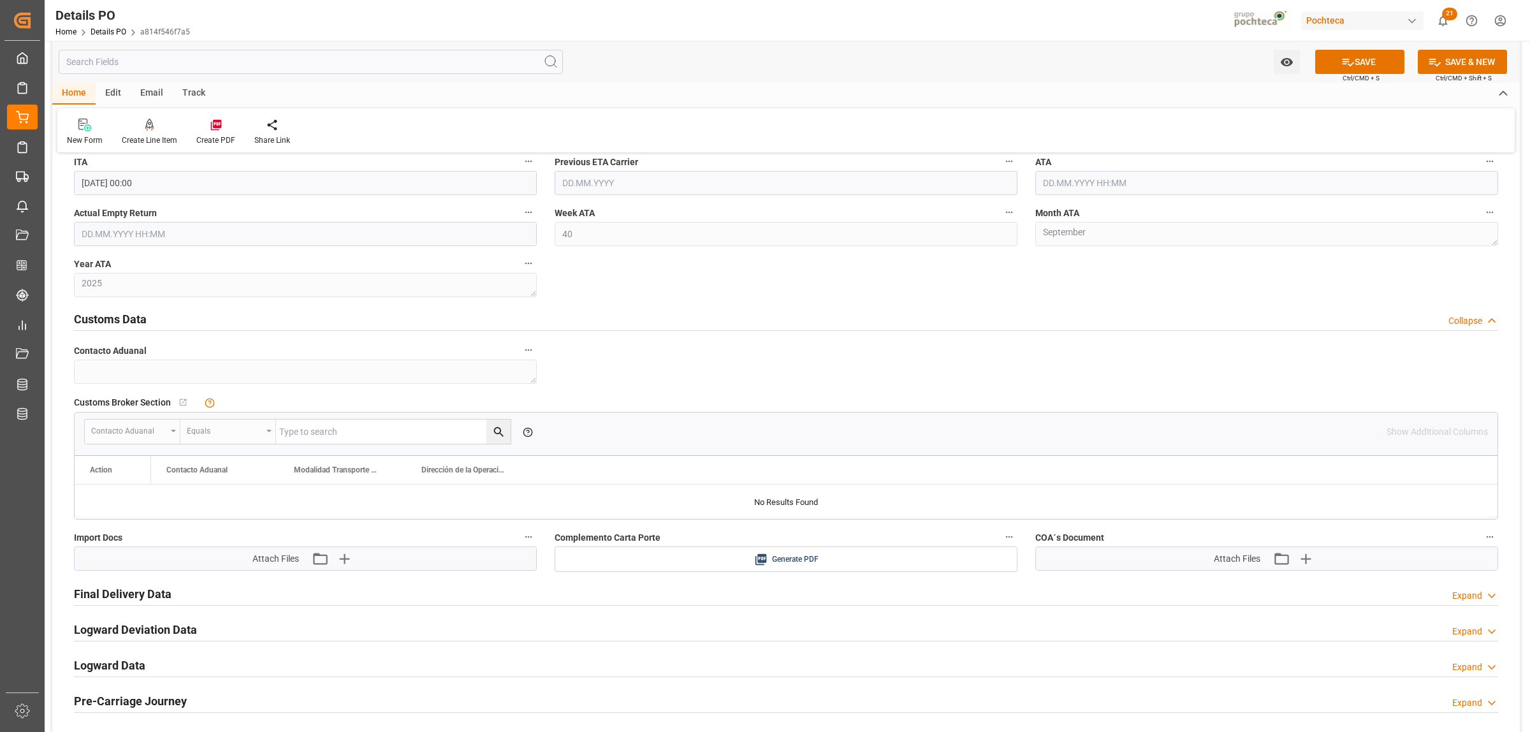
scroll to position [1993, 0]
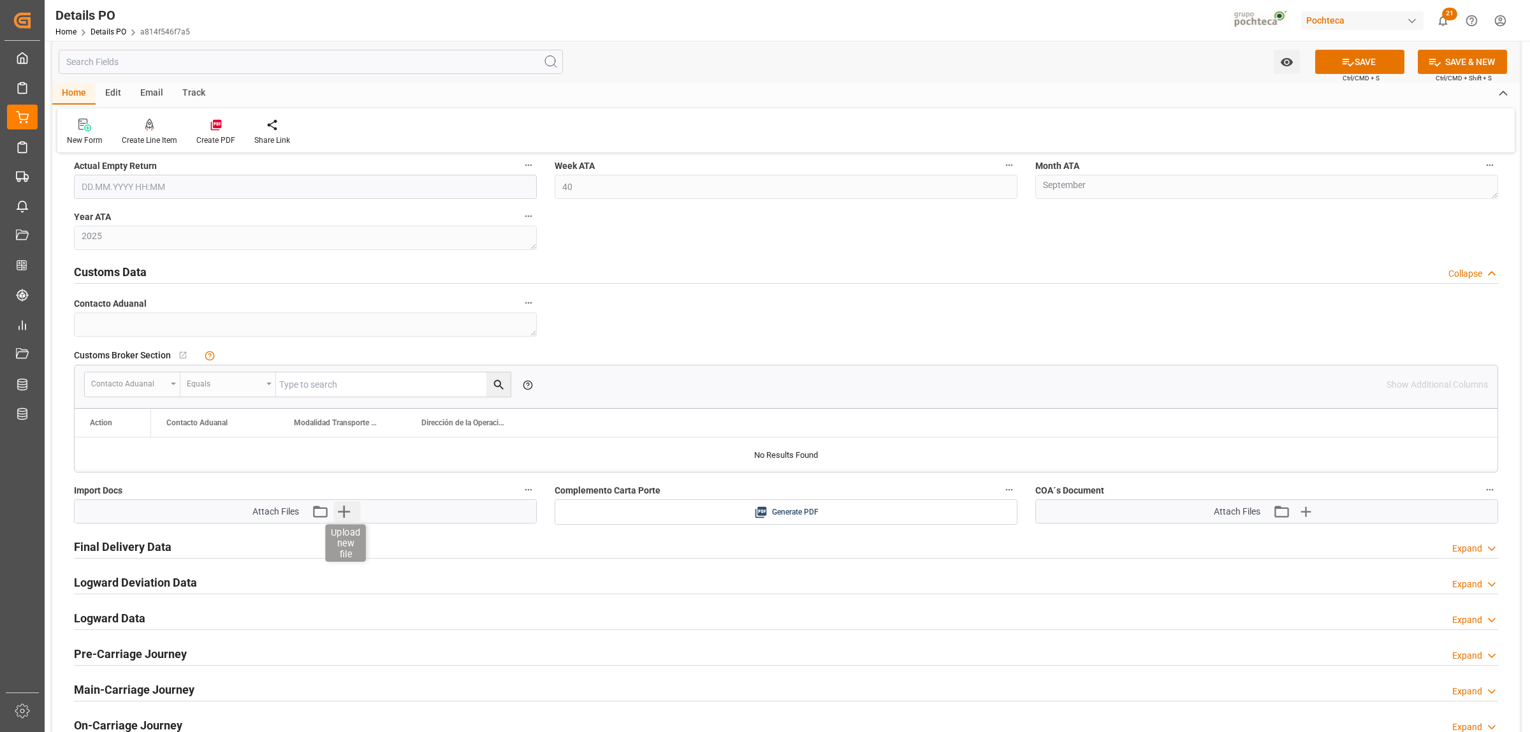
click at [349, 517] on icon "button" at bounding box center [344, 511] width 20 height 20
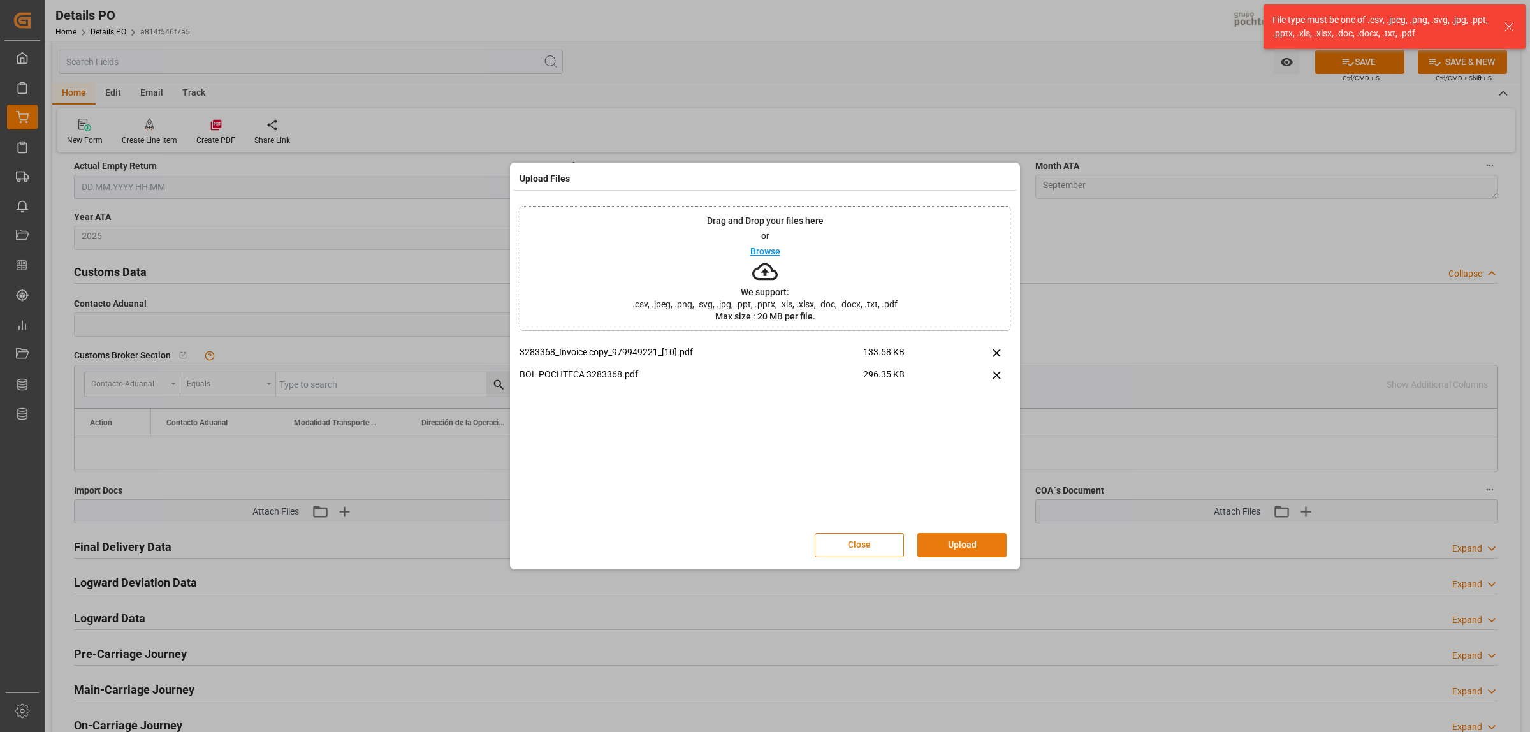
click at [978, 548] on button "Upload" at bounding box center [962, 545] width 89 height 24
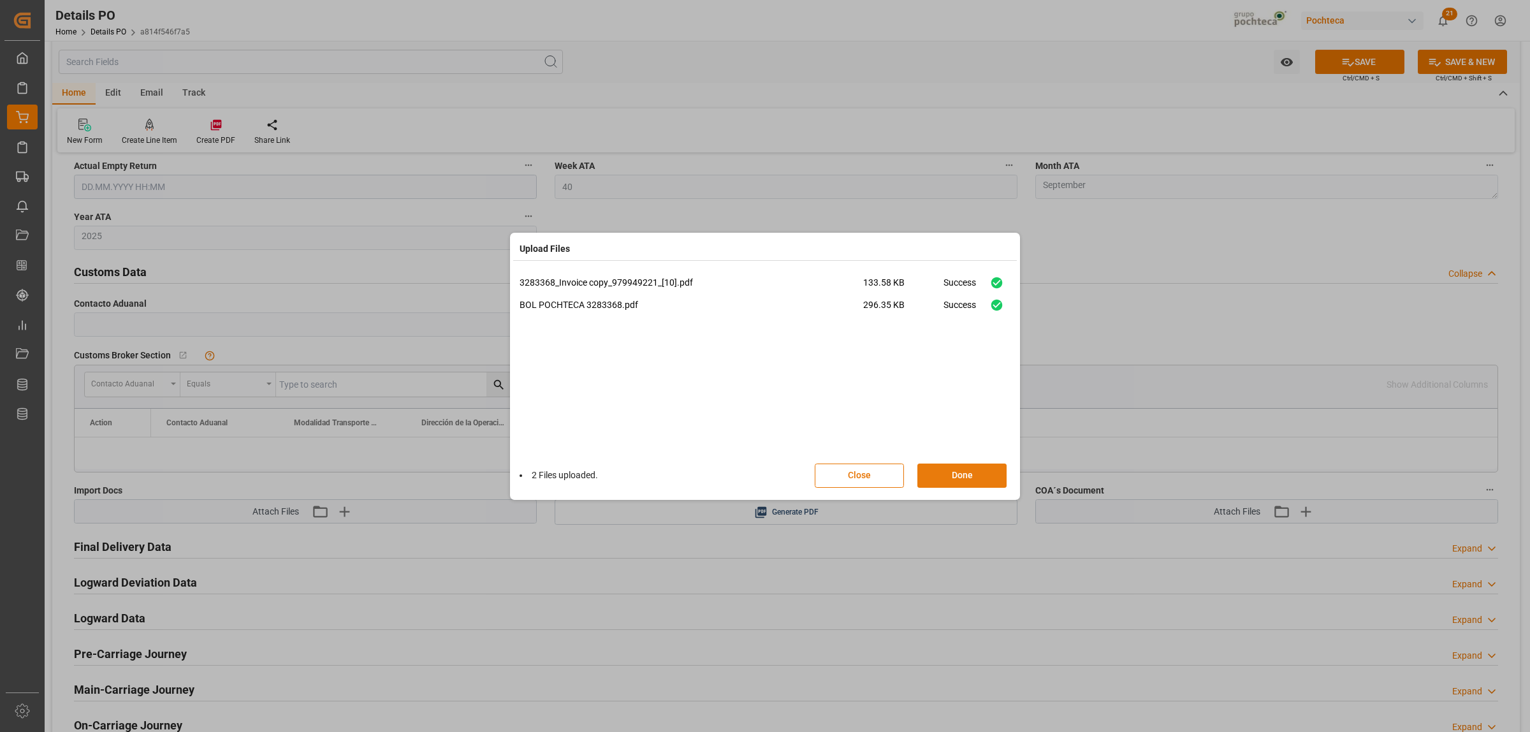
click at [957, 477] on button "Done" at bounding box center [962, 476] width 89 height 24
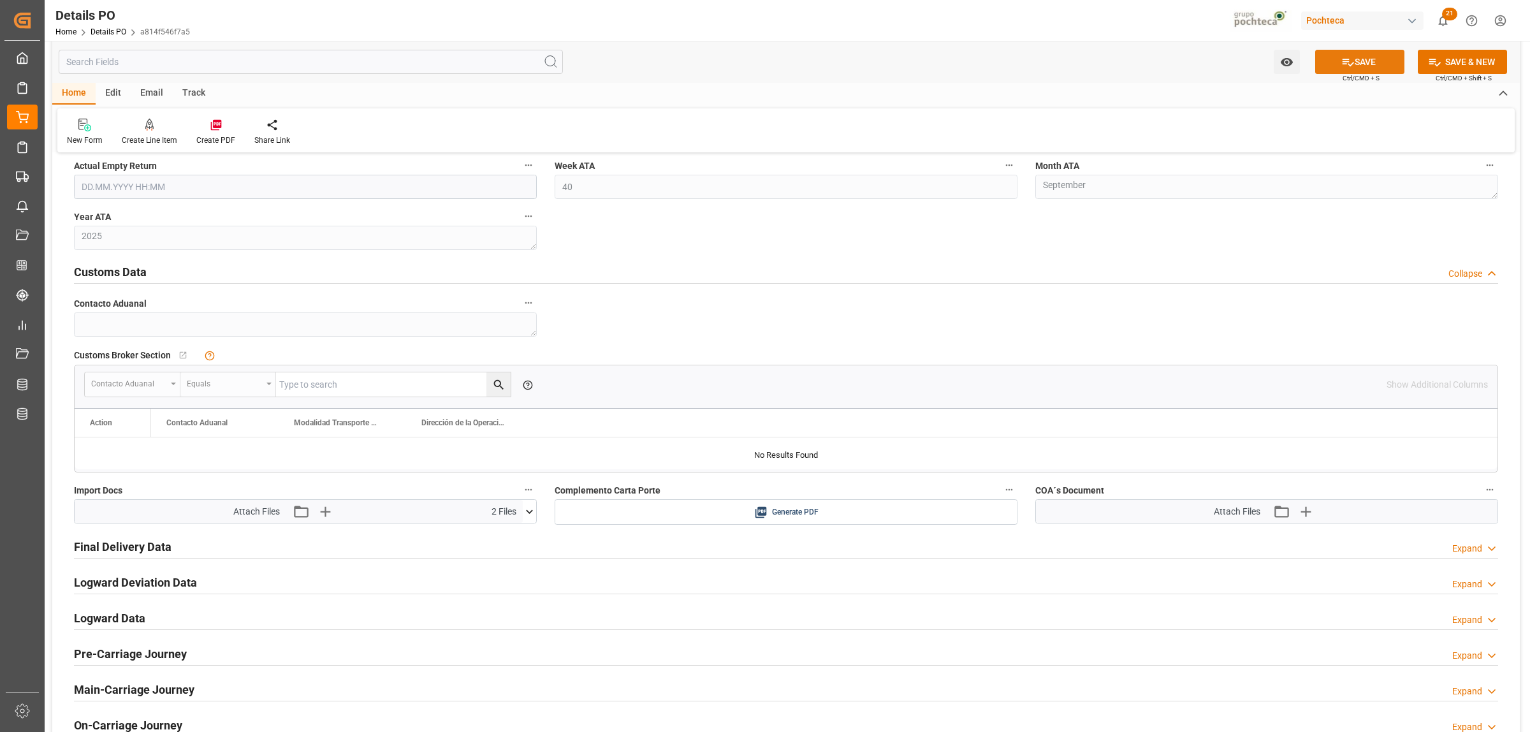
click at [1347, 62] on icon at bounding box center [1348, 61] width 13 height 13
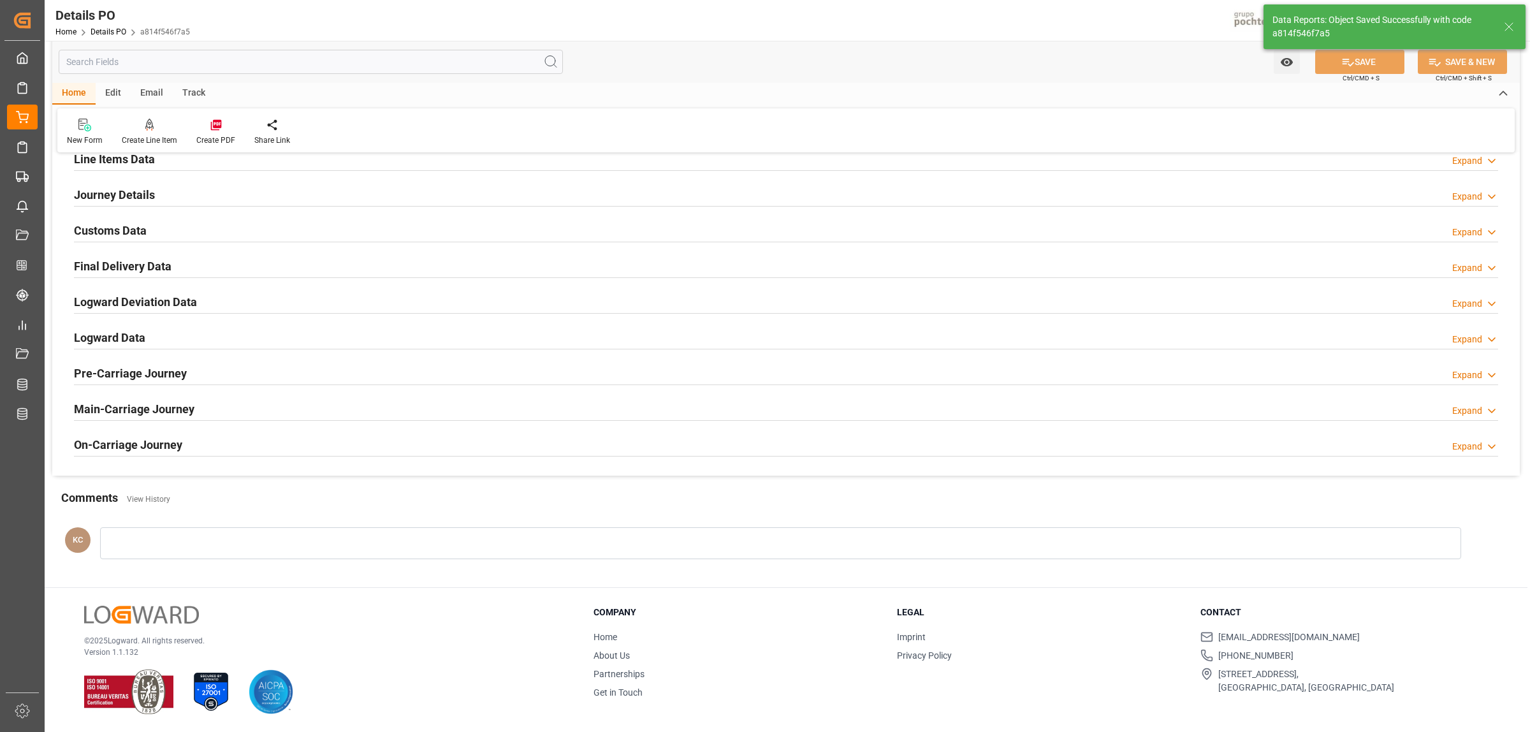
scroll to position [823, 0]
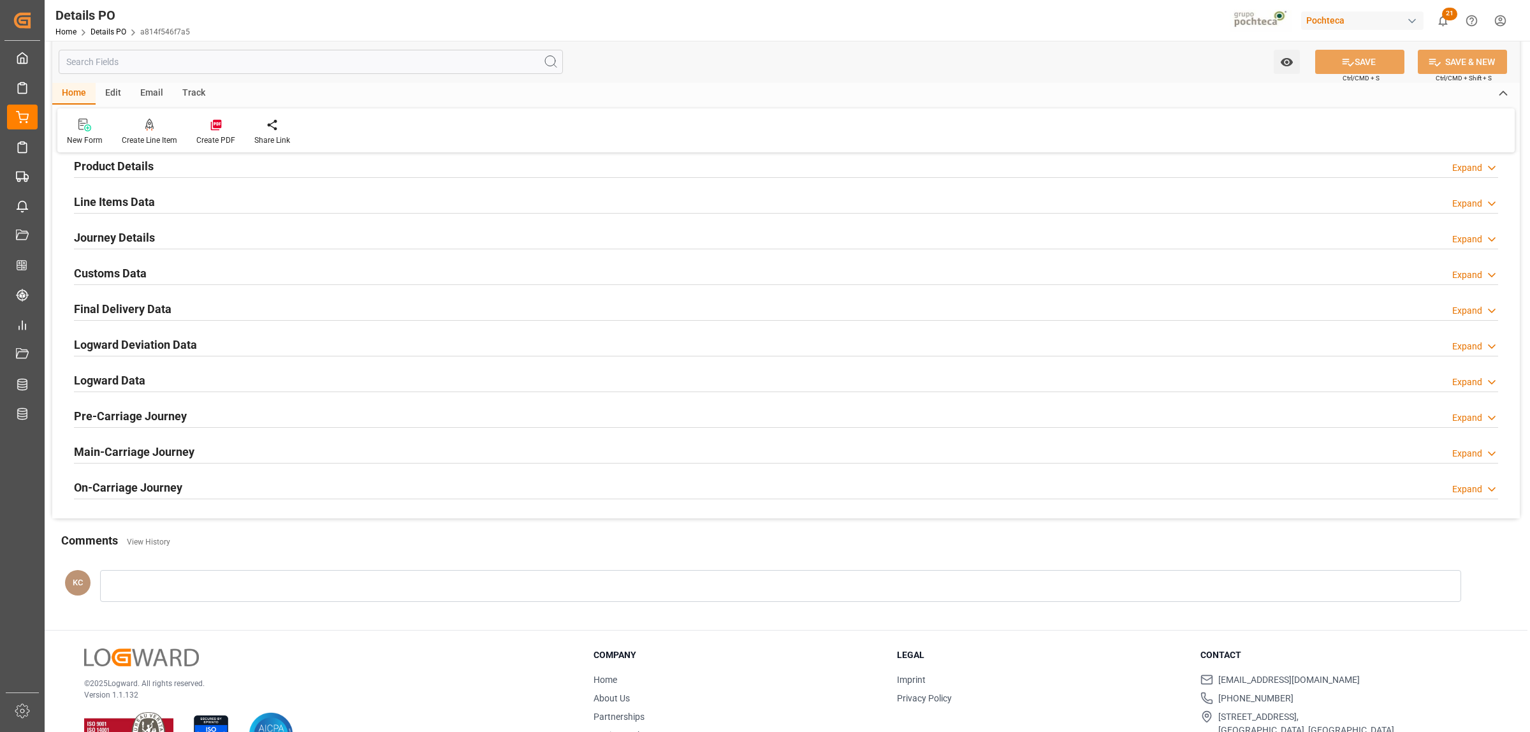
click at [128, 273] on h2 "Customs Data" at bounding box center [110, 273] width 73 height 17
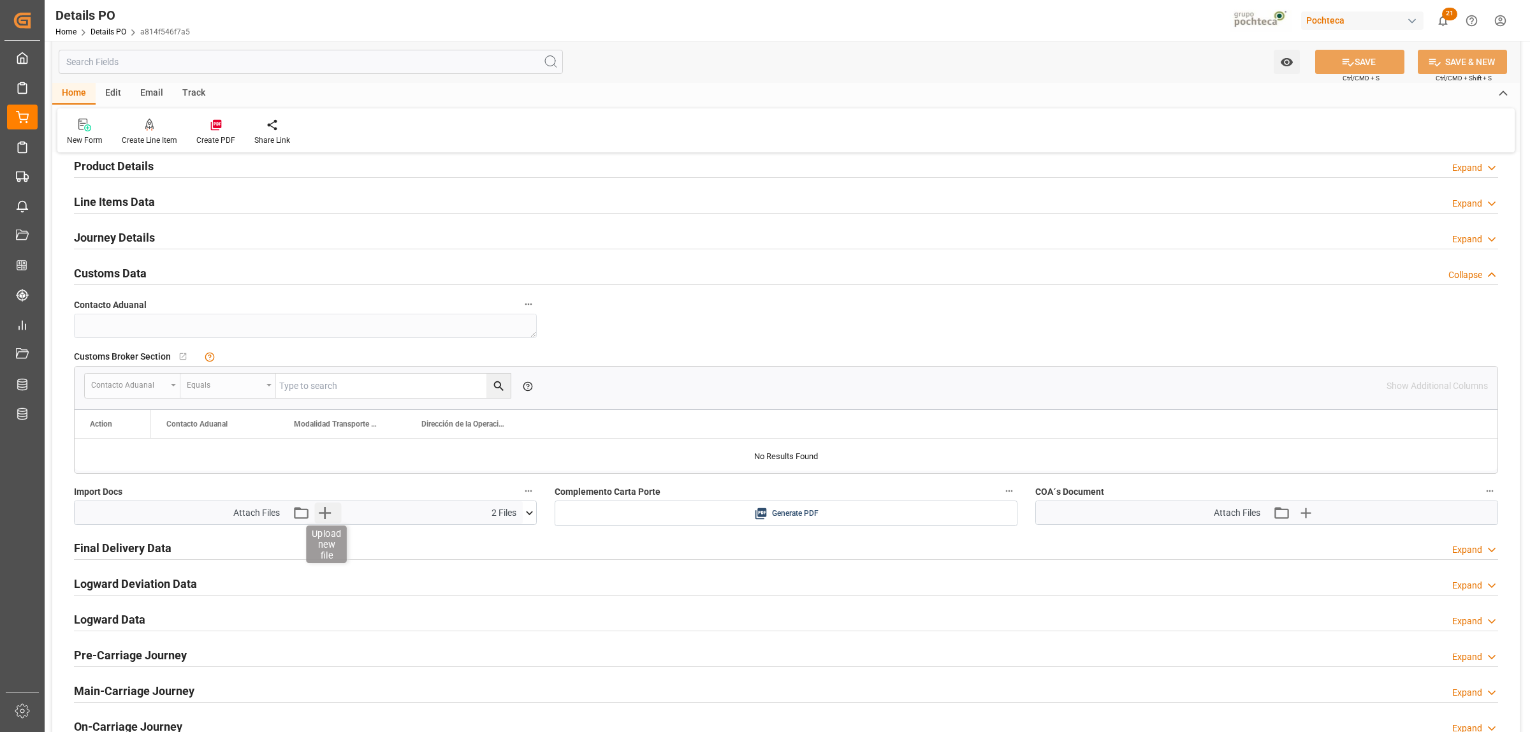
click at [323, 511] on icon "button" at bounding box center [325, 513] width 20 height 20
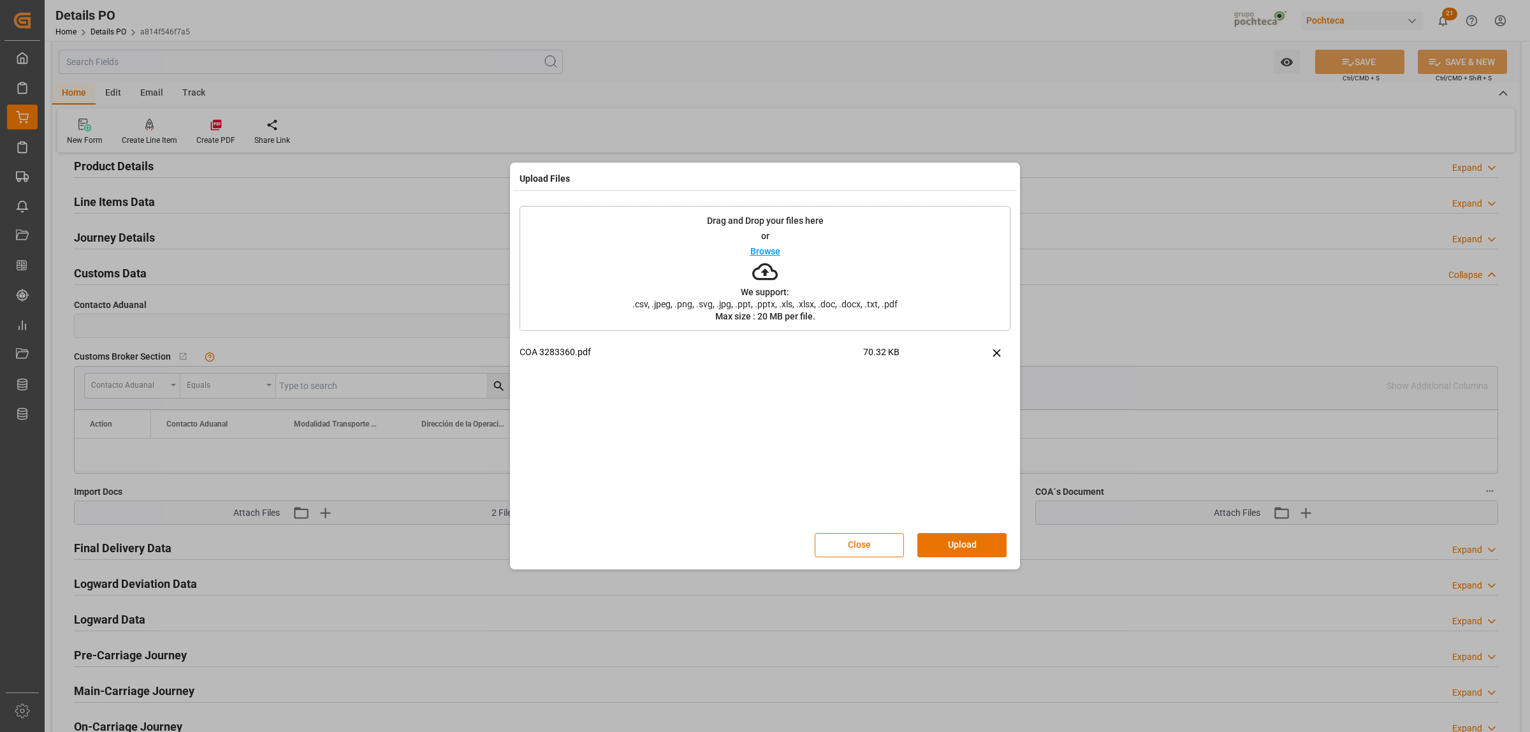
click at [957, 543] on button "Upload" at bounding box center [962, 545] width 89 height 24
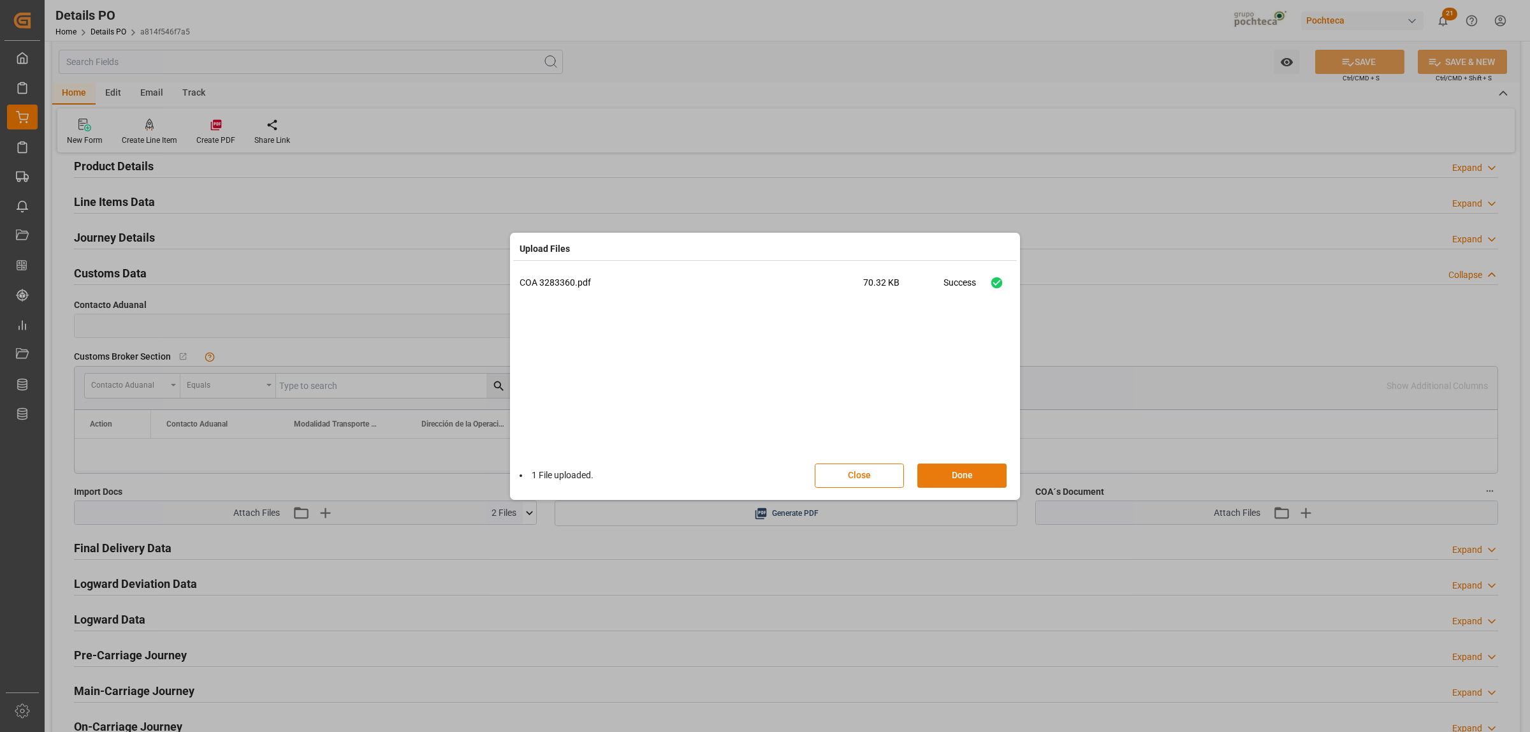
click at [941, 475] on button "Done" at bounding box center [962, 476] width 89 height 24
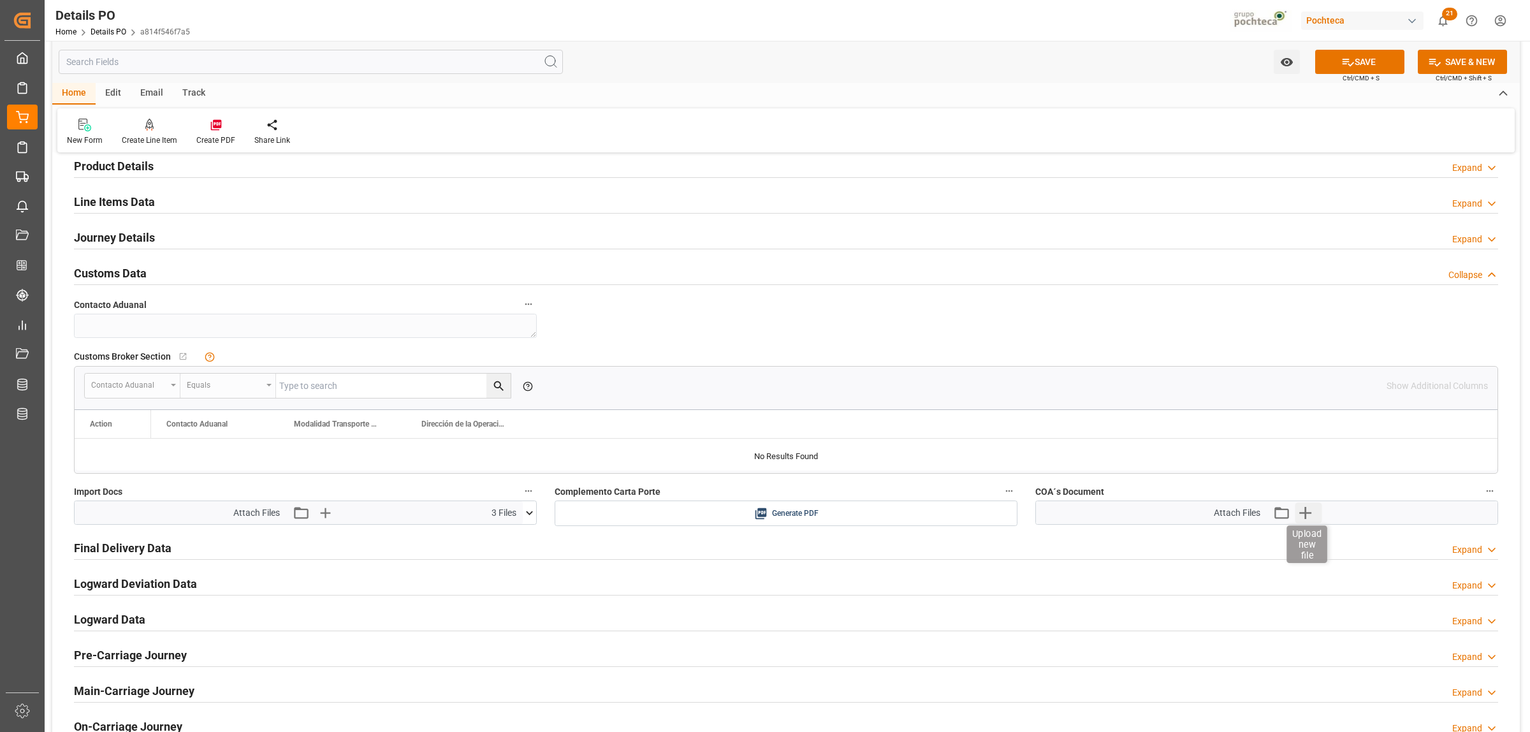
click at [1296, 520] on icon "button" at bounding box center [1306, 513] width 20 height 20
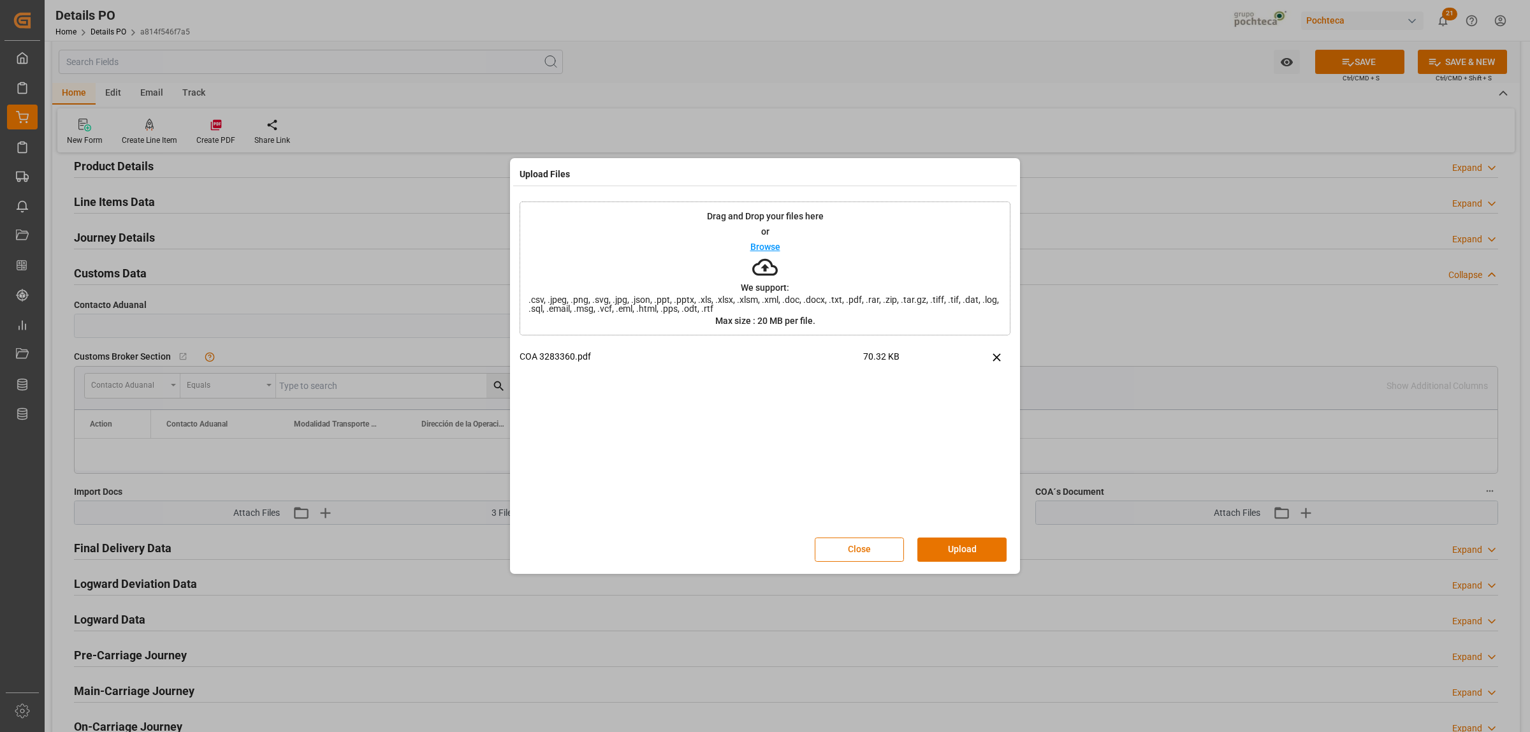
click at [982, 541] on button "Upload" at bounding box center [962, 550] width 89 height 24
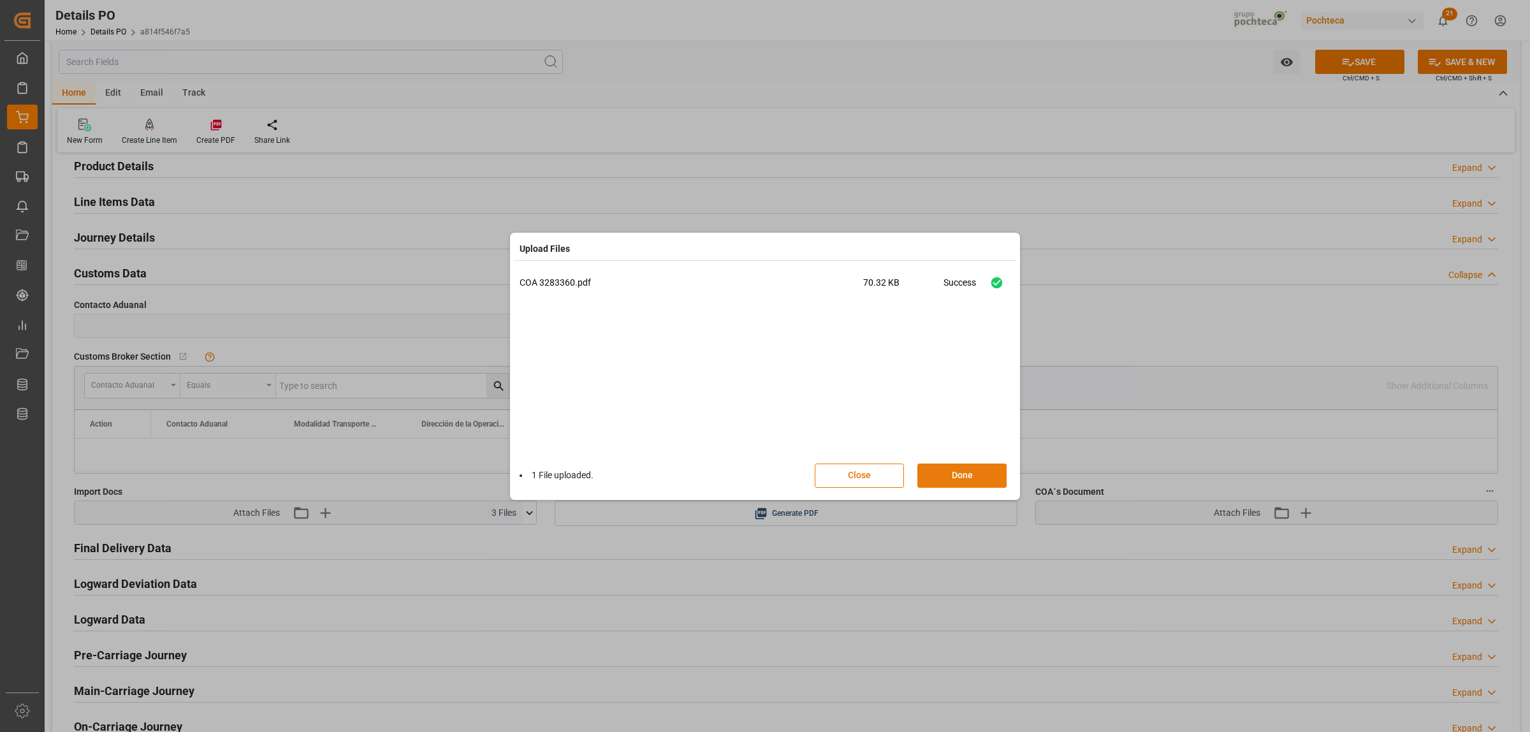
click at [958, 477] on button "Done" at bounding box center [962, 476] width 89 height 24
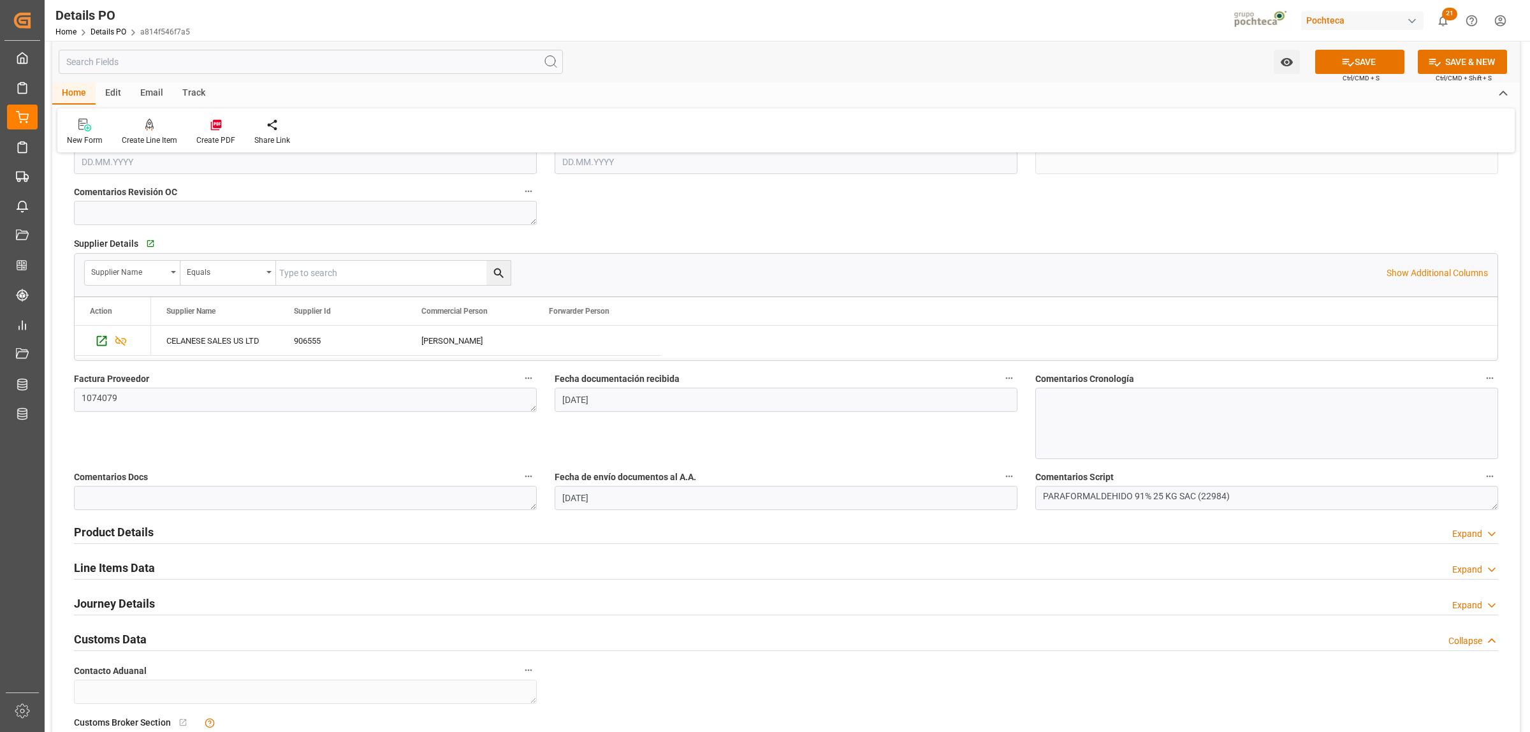
scroll to position [504, 0]
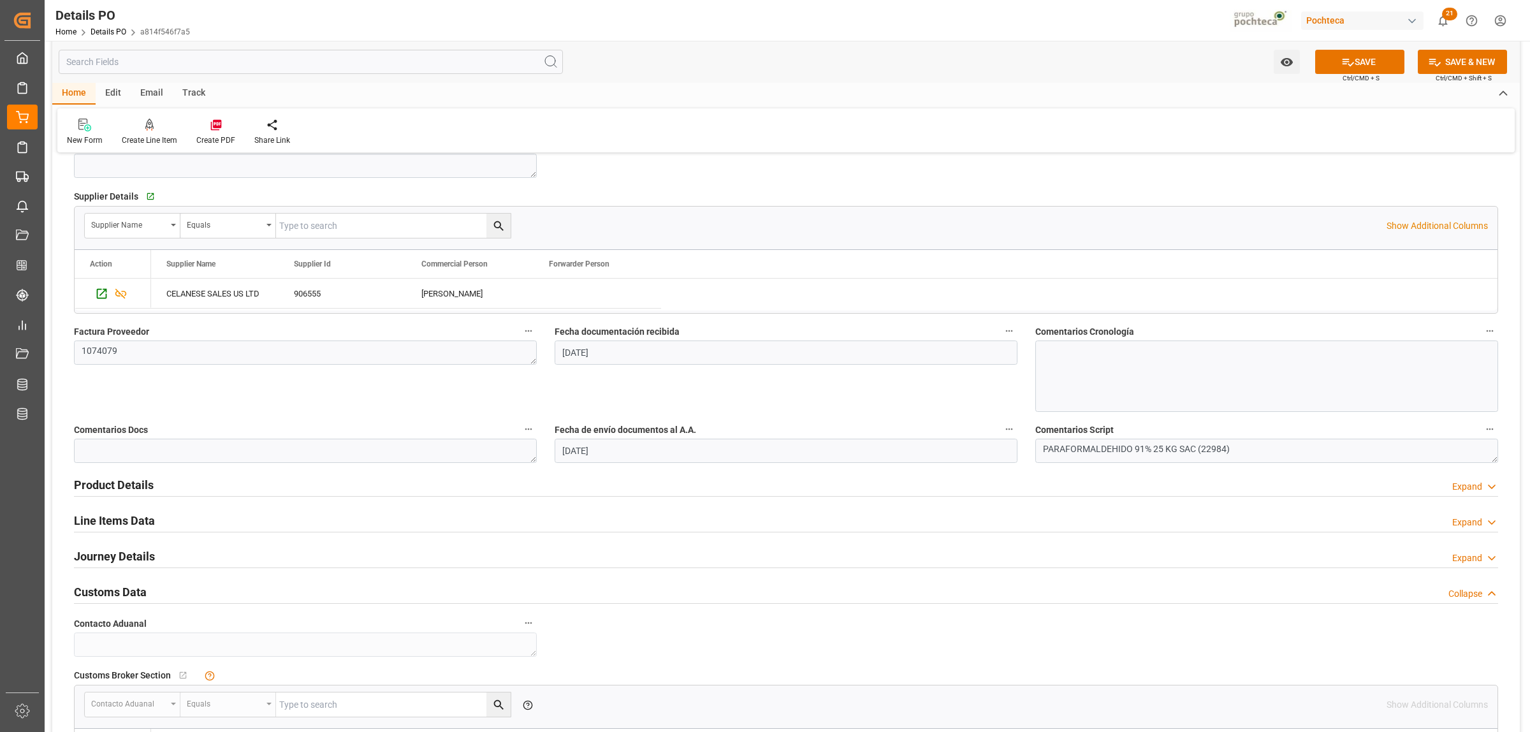
click at [115, 527] on h2 "Line Items Data" at bounding box center [114, 520] width 81 height 17
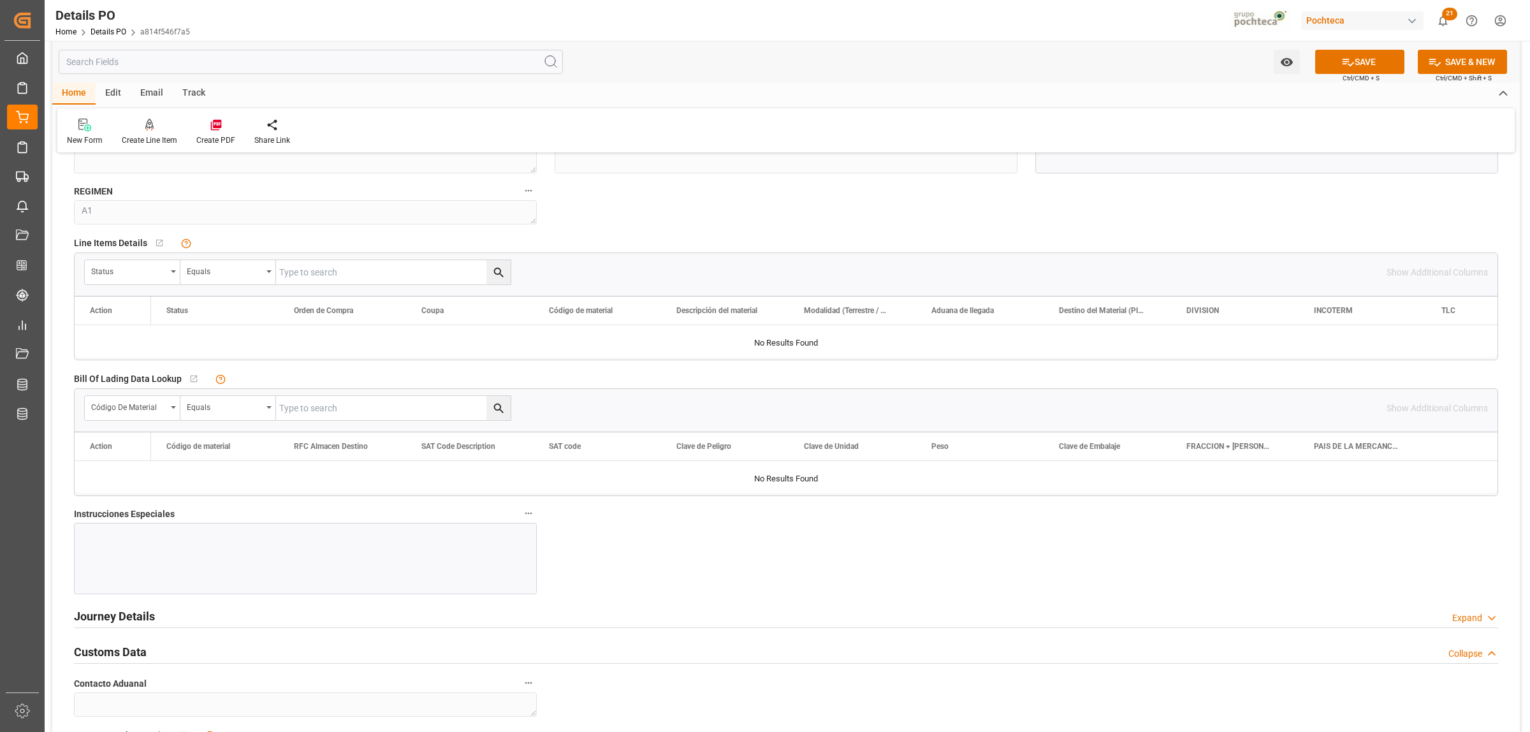
scroll to position [982, 0]
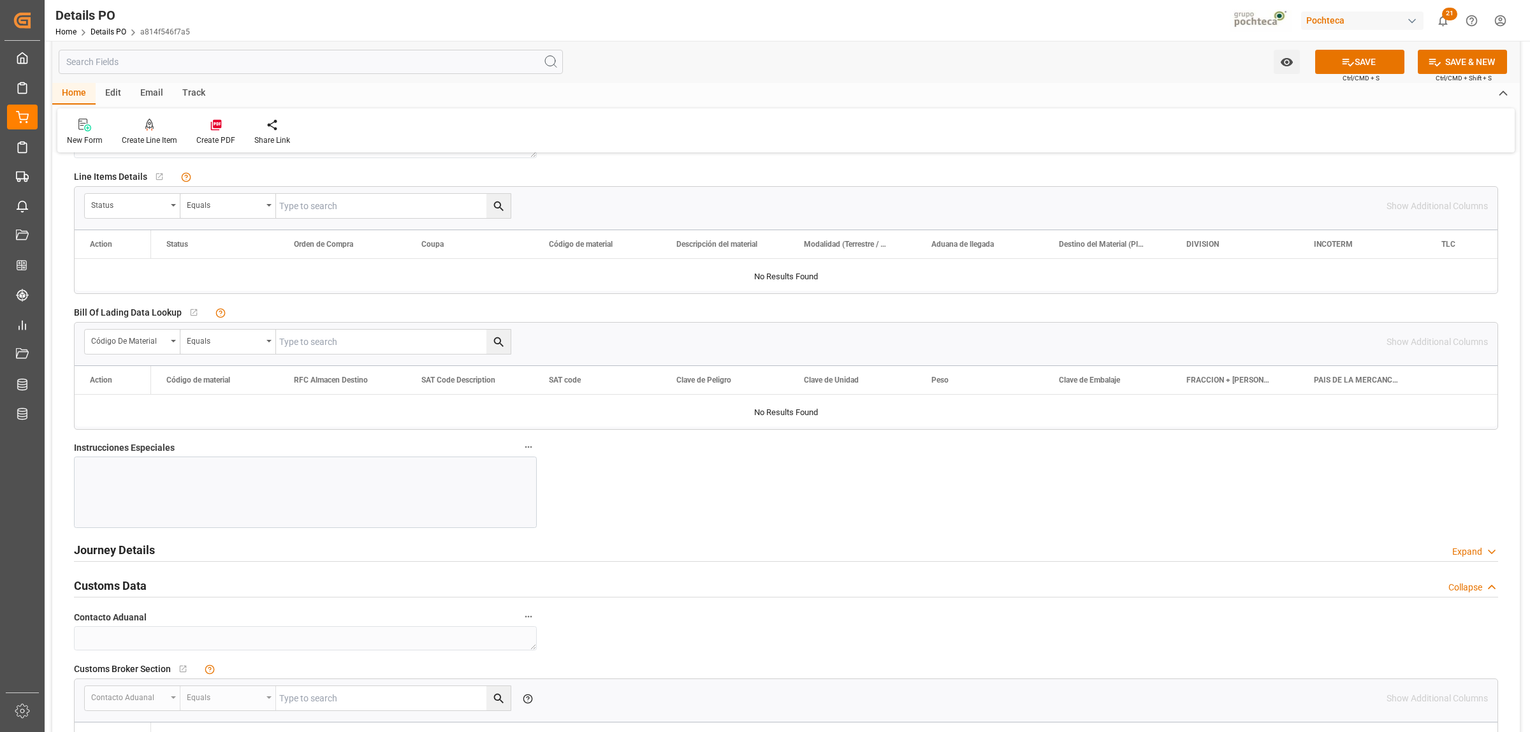
click at [251, 485] on div at bounding box center [305, 492] width 463 height 71
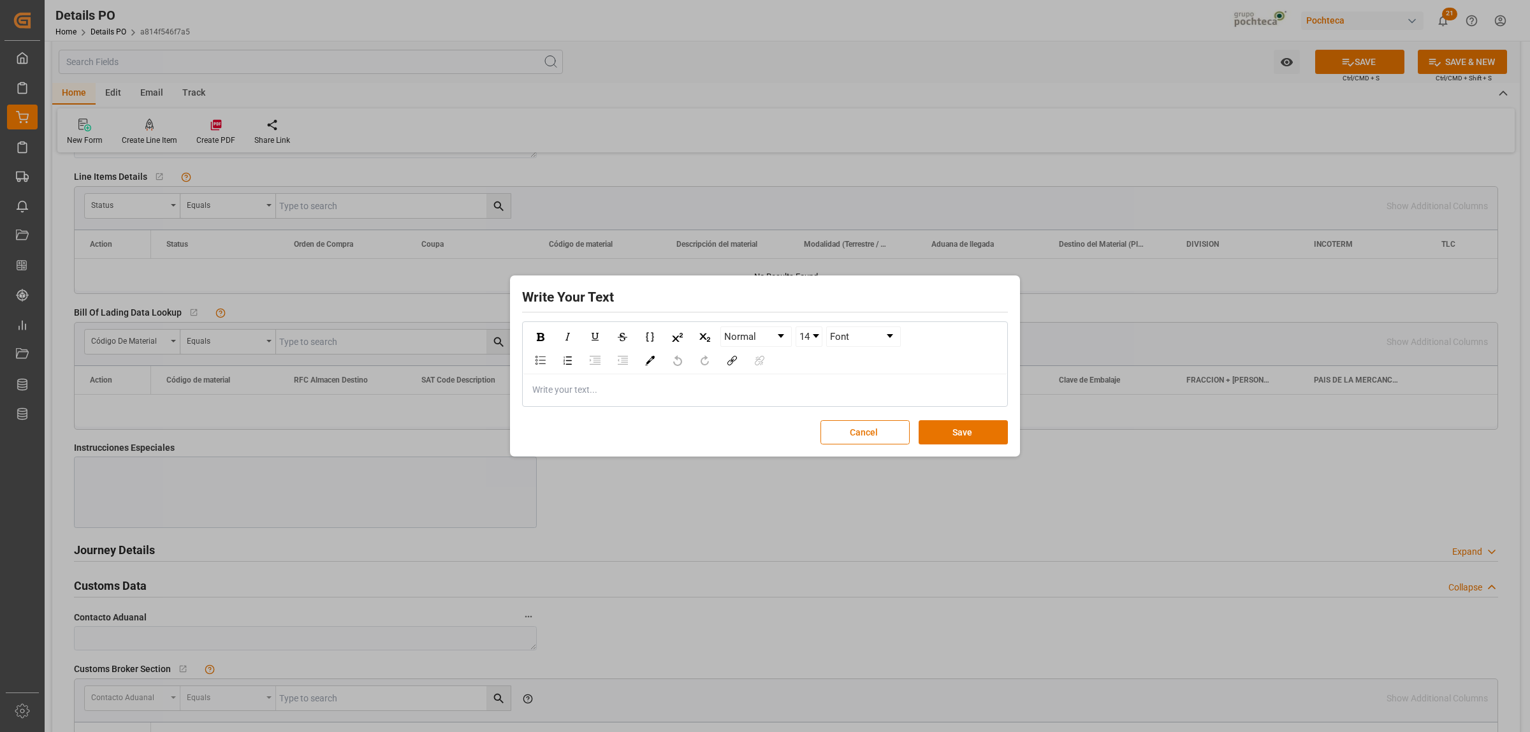
click at [530, 393] on div "Write your text..." at bounding box center [765, 389] width 483 height 31
paste div "rdw-editor"
click at [557, 389] on span "ITN# X20250910165823" at bounding box center [582, 390] width 98 height 10
drag, startPoint x: 635, startPoint y: 394, endPoint x: 522, endPoint y: 409, distance: 113.8
click at [522, 409] on div "Write Your Text Normal 14 Aptos, sans-serif ITN X20250910165823 Cancel Save" at bounding box center [765, 366] width 504 height 175
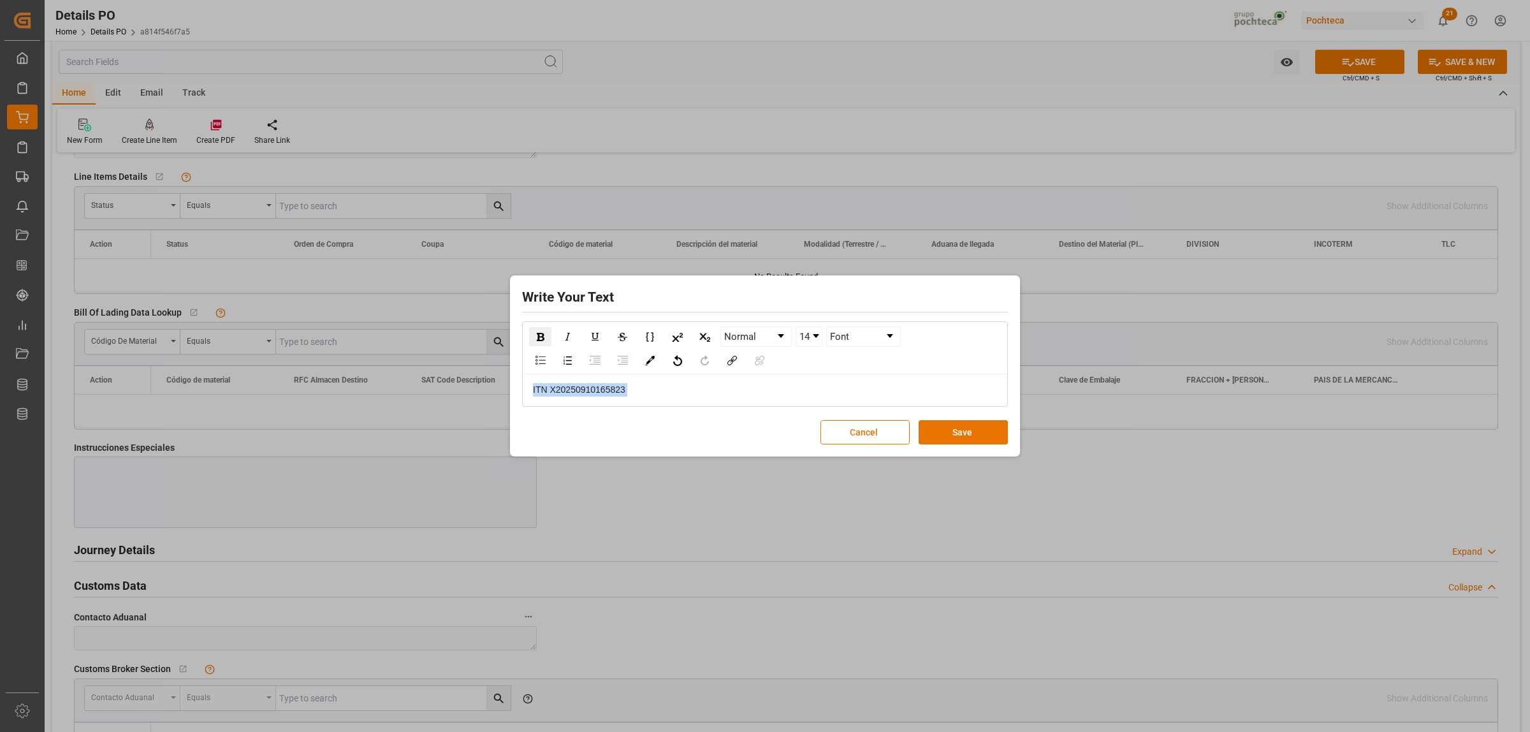
click at [538, 339] on img "rdw-inline-control" at bounding box center [541, 337] width 8 height 8
click at [654, 358] on img "rdw-color-picker" at bounding box center [650, 361] width 10 height 10
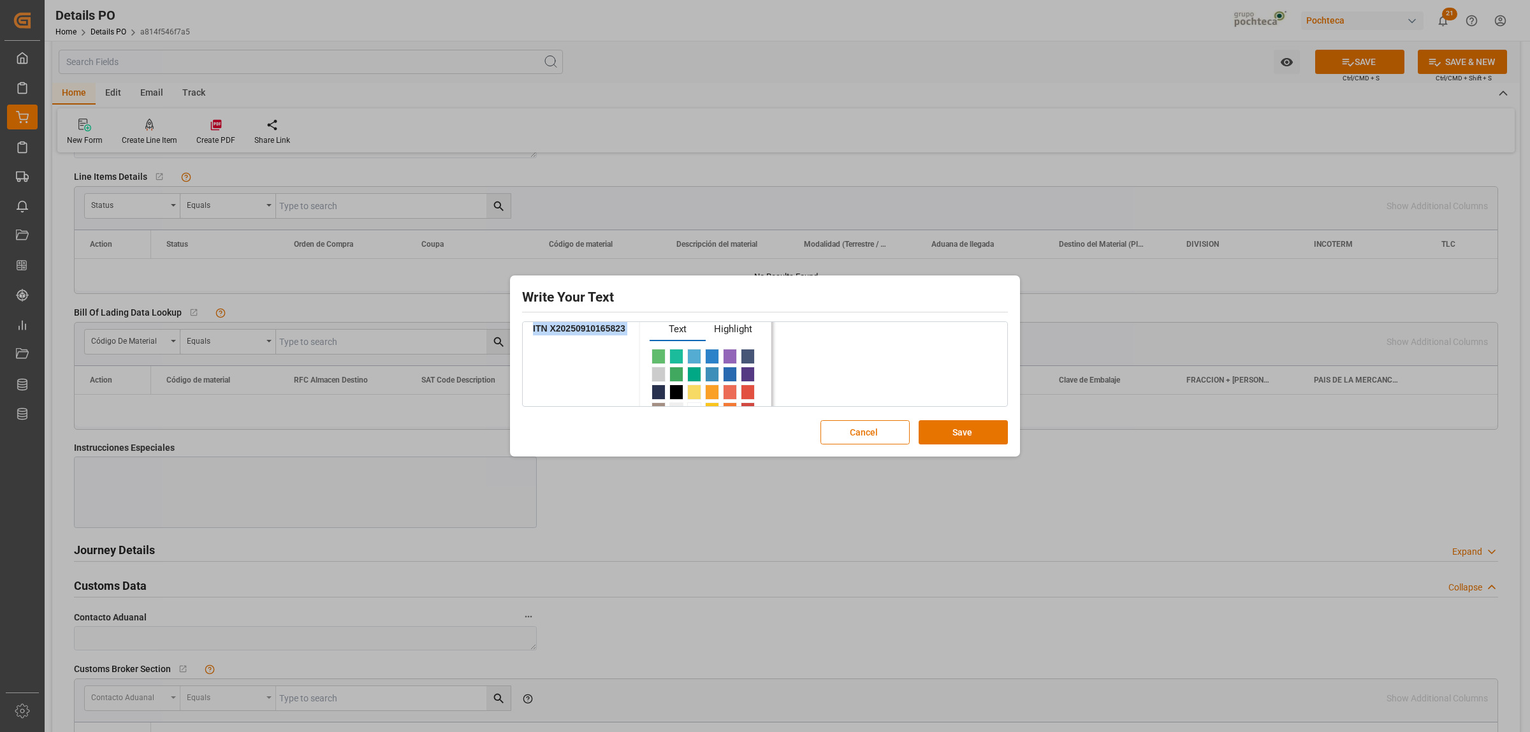
scroll to position [80, 0]
click at [676, 344] on span "rdw-color-picker" at bounding box center [677, 337] width 14 height 15
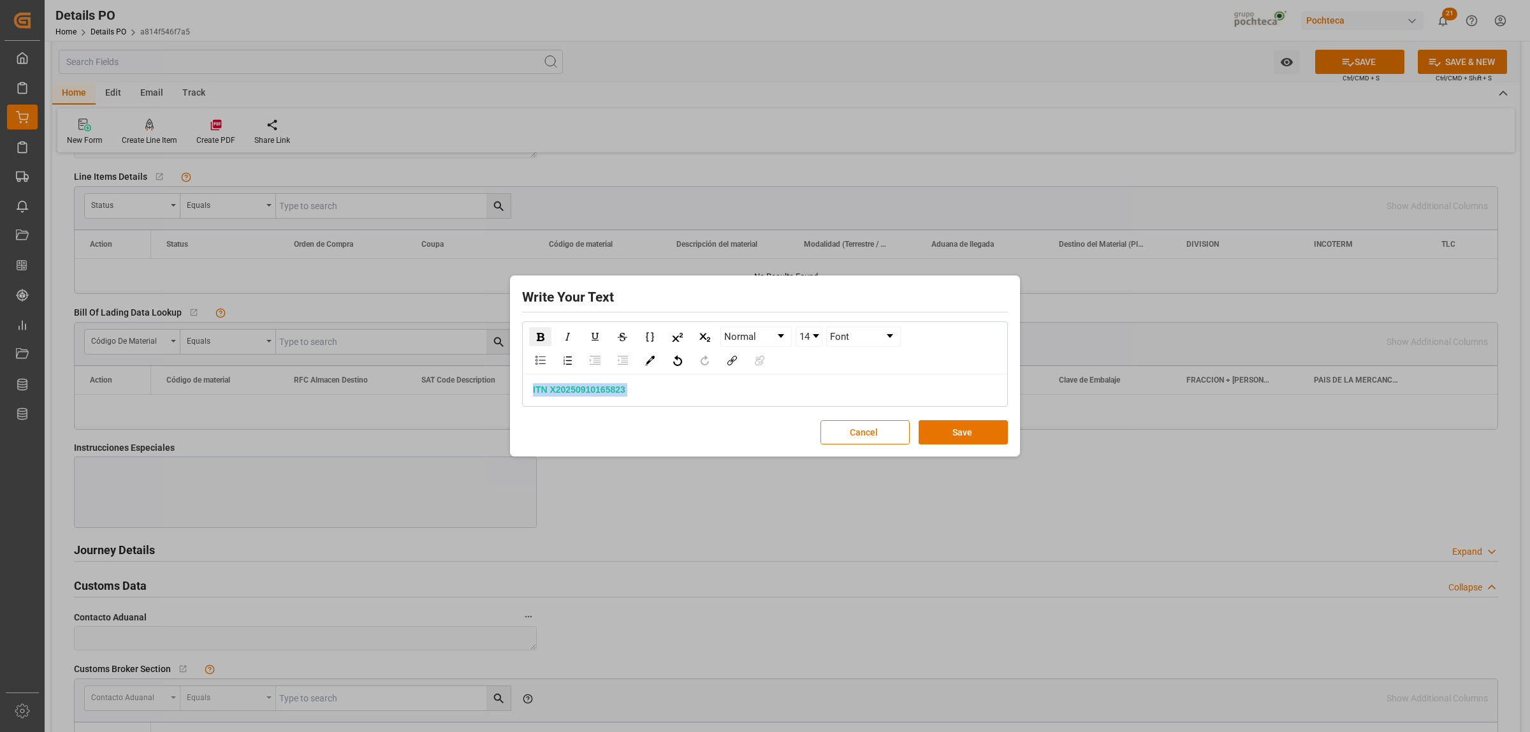
click at [819, 339] on link "14" at bounding box center [809, 336] width 26 height 19
click at [807, 402] on li "24" at bounding box center [809, 403] width 25 height 16
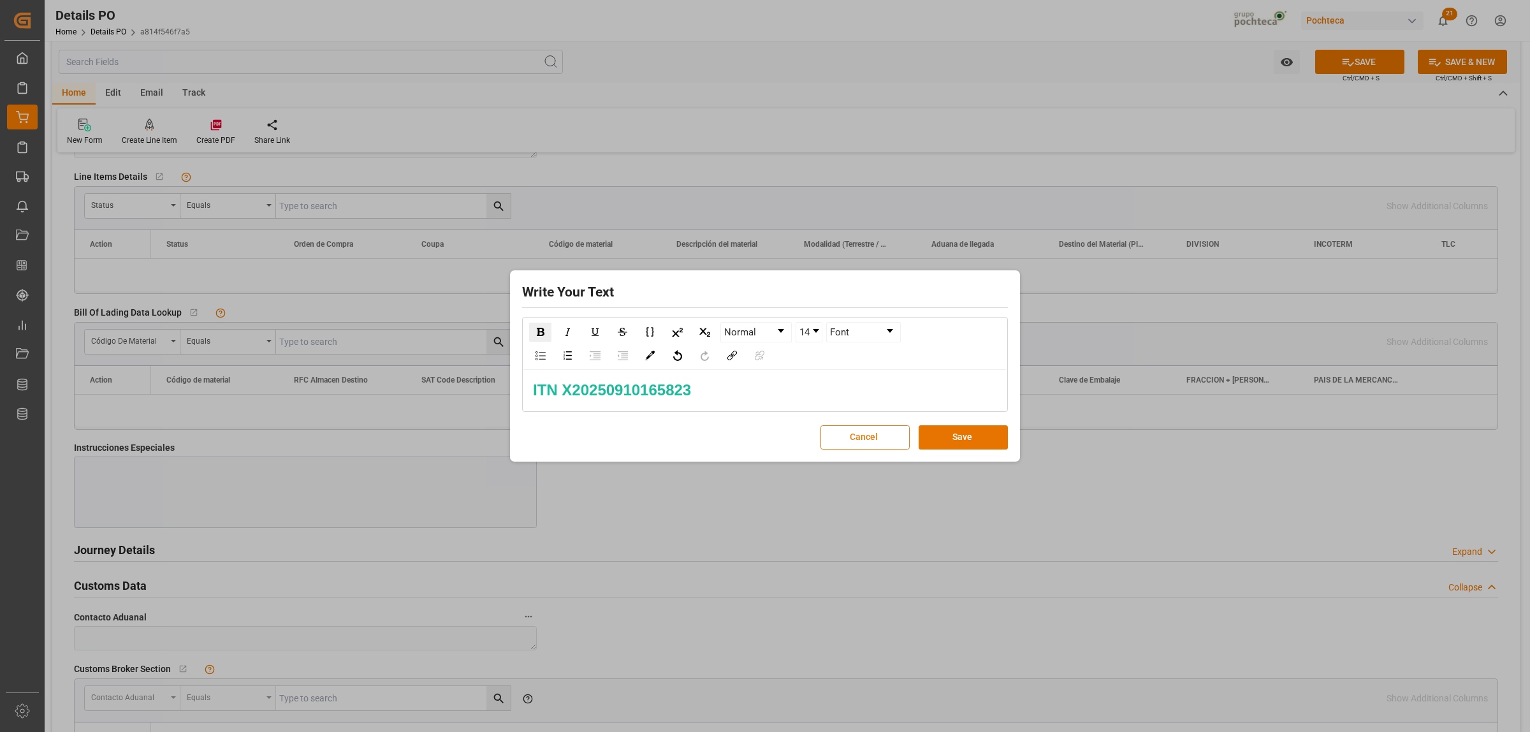
click at [853, 429] on button "Cancel" at bounding box center [865, 437] width 89 height 24
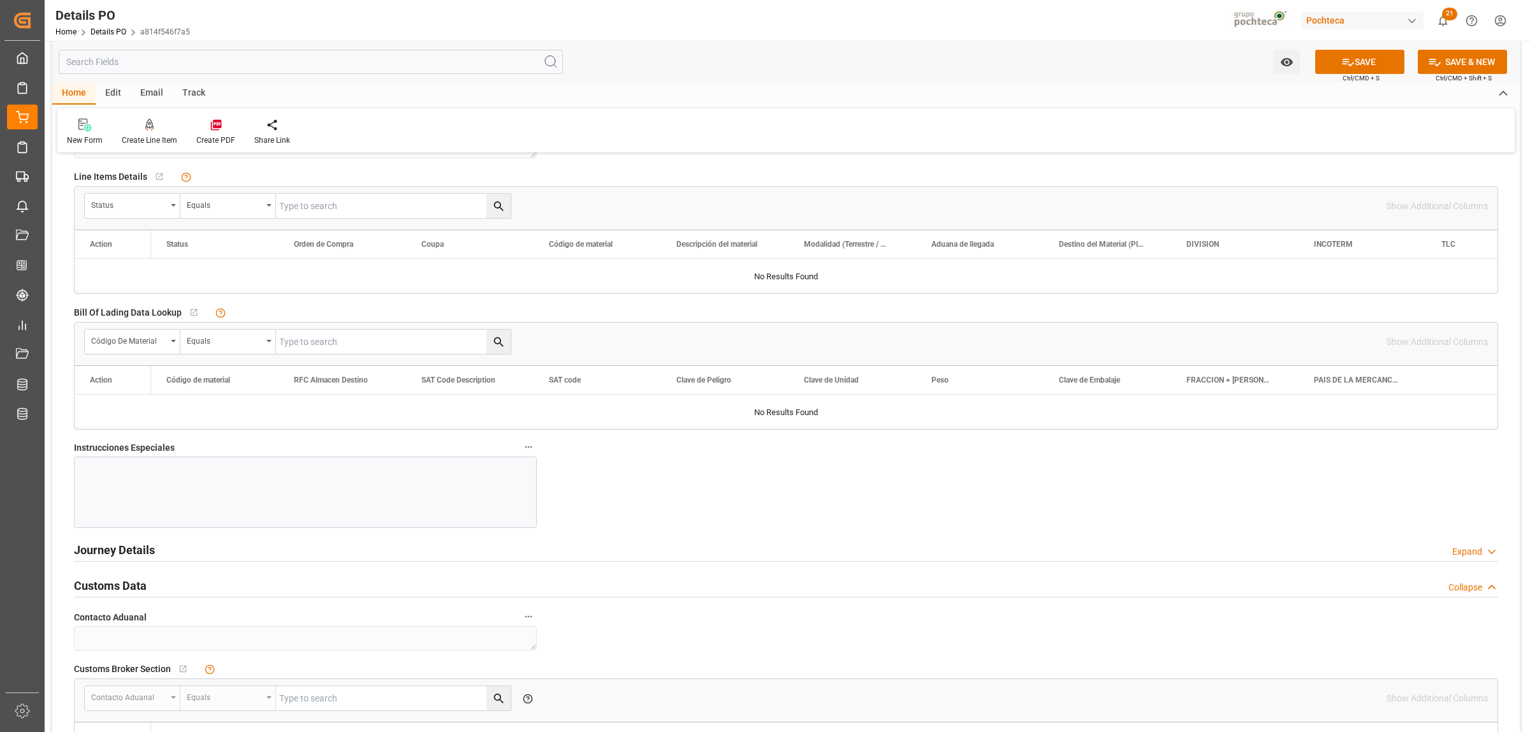
click at [390, 473] on div at bounding box center [305, 492] width 463 height 71
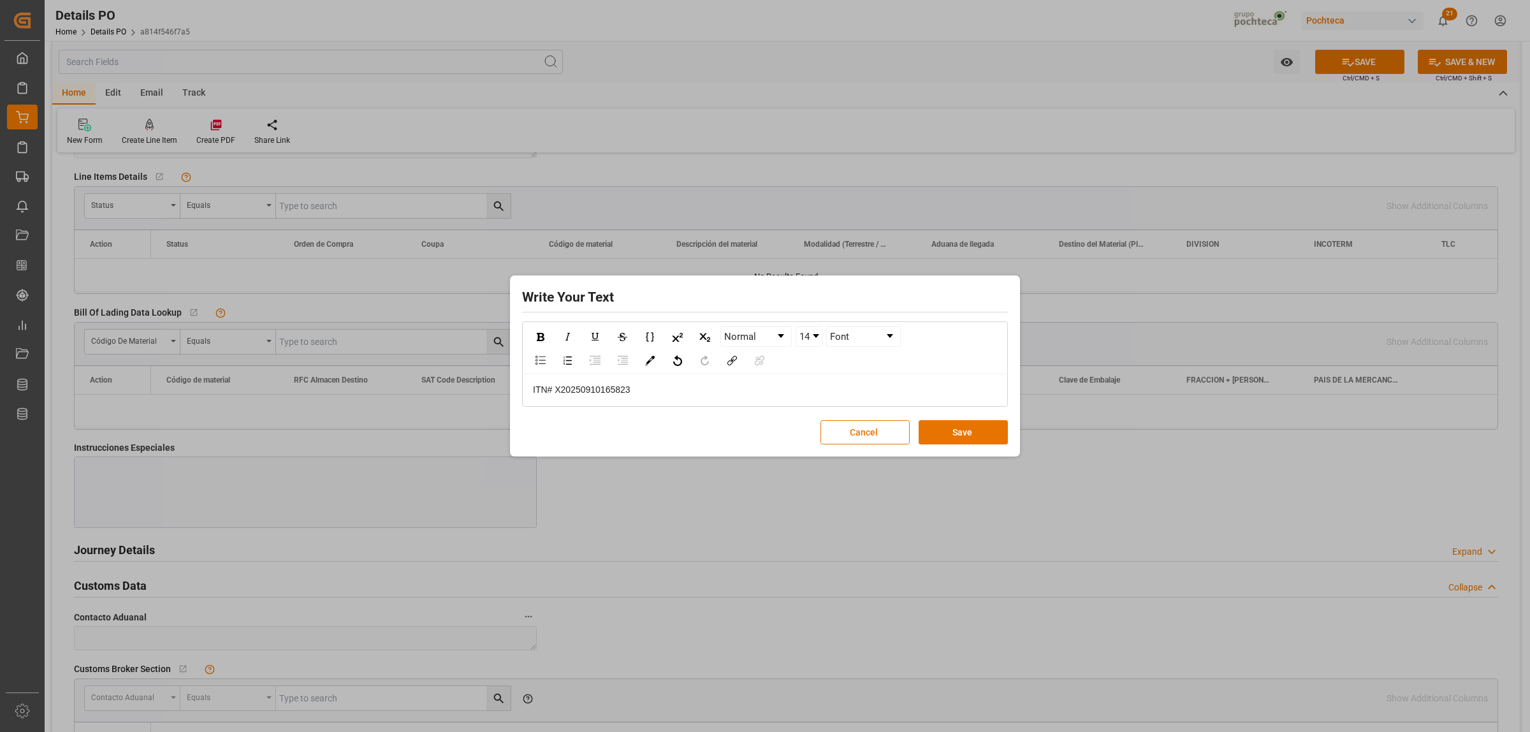
click at [549, 391] on span "ITN# X20250910165823" at bounding box center [582, 390] width 98 height 10
drag, startPoint x: 645, startPoint y: 384, endPoint x: 515, endPoint y: 390, distance: 129.6
click at [515, 390] on div "Write Your Text Normal 14 Aptos, sans-serif ITN X20250910165823 Cancel Save" at bounding box center [765, 366] width 504 height 175
click at [531, 336] on div "rdw-inline-control" at bounding box center [540, 336] width 22 height 19
click at [652, 364] on img "rdw-color-picker" at bounding box center [650, 361] width 10 height 10
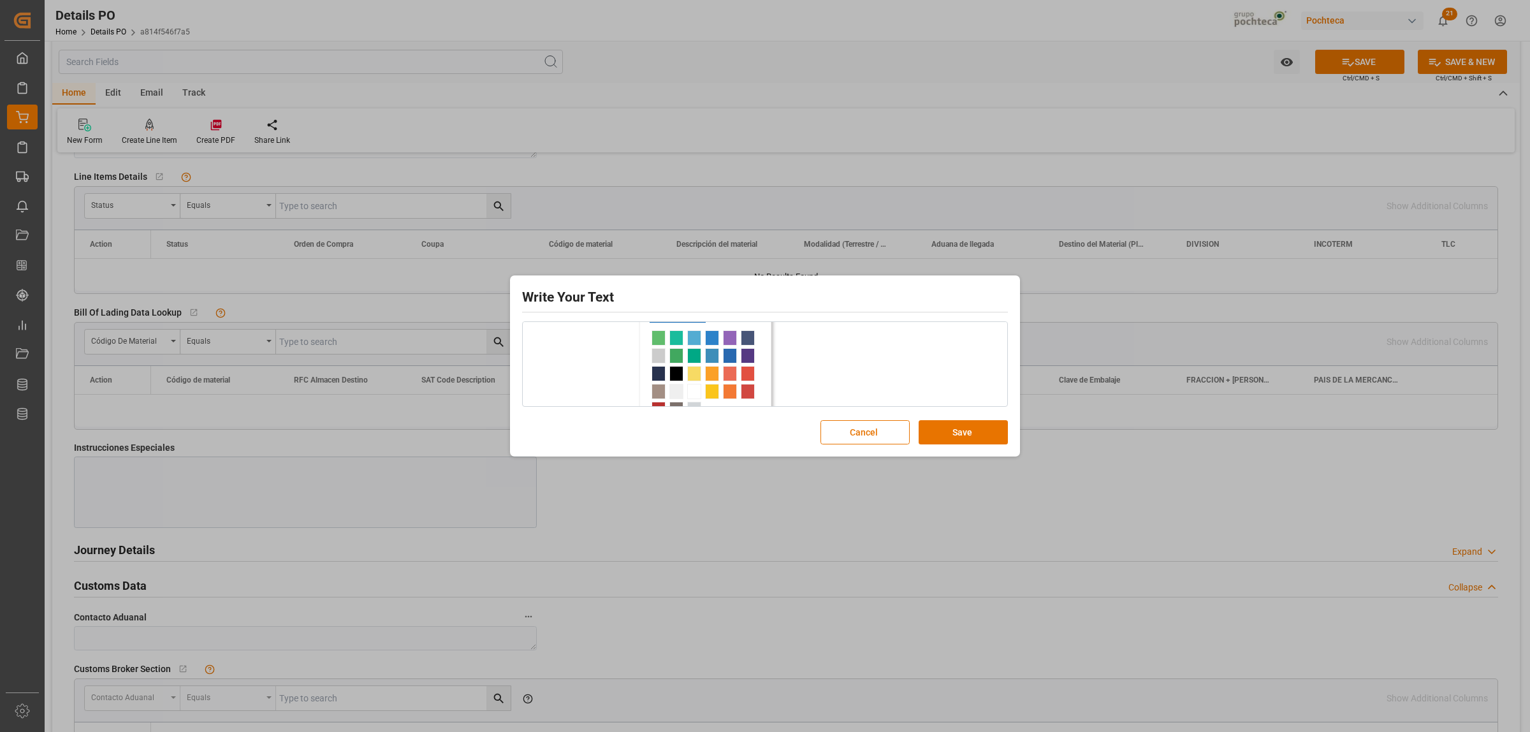
click at [677, 341] on span "rdw-color-picker" at bounding box center [677, 337] width 14 height 15
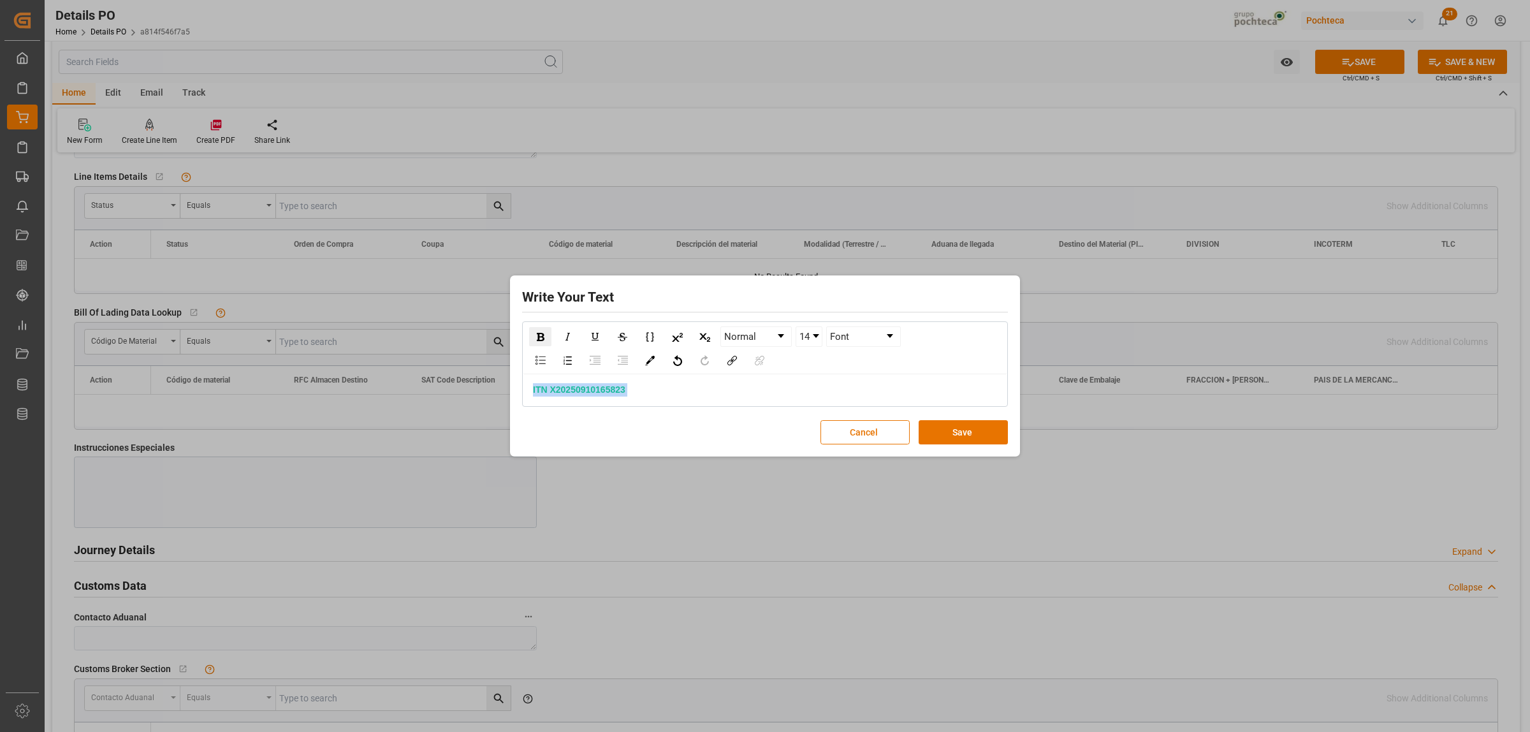
scroll to position [0, 0]
click at [821, 342] on link "14" at bounding box center [809, 336] width 26 height 19
click at [808, 402] on li "24" at bounding box center [809, 403] width 25 height 16
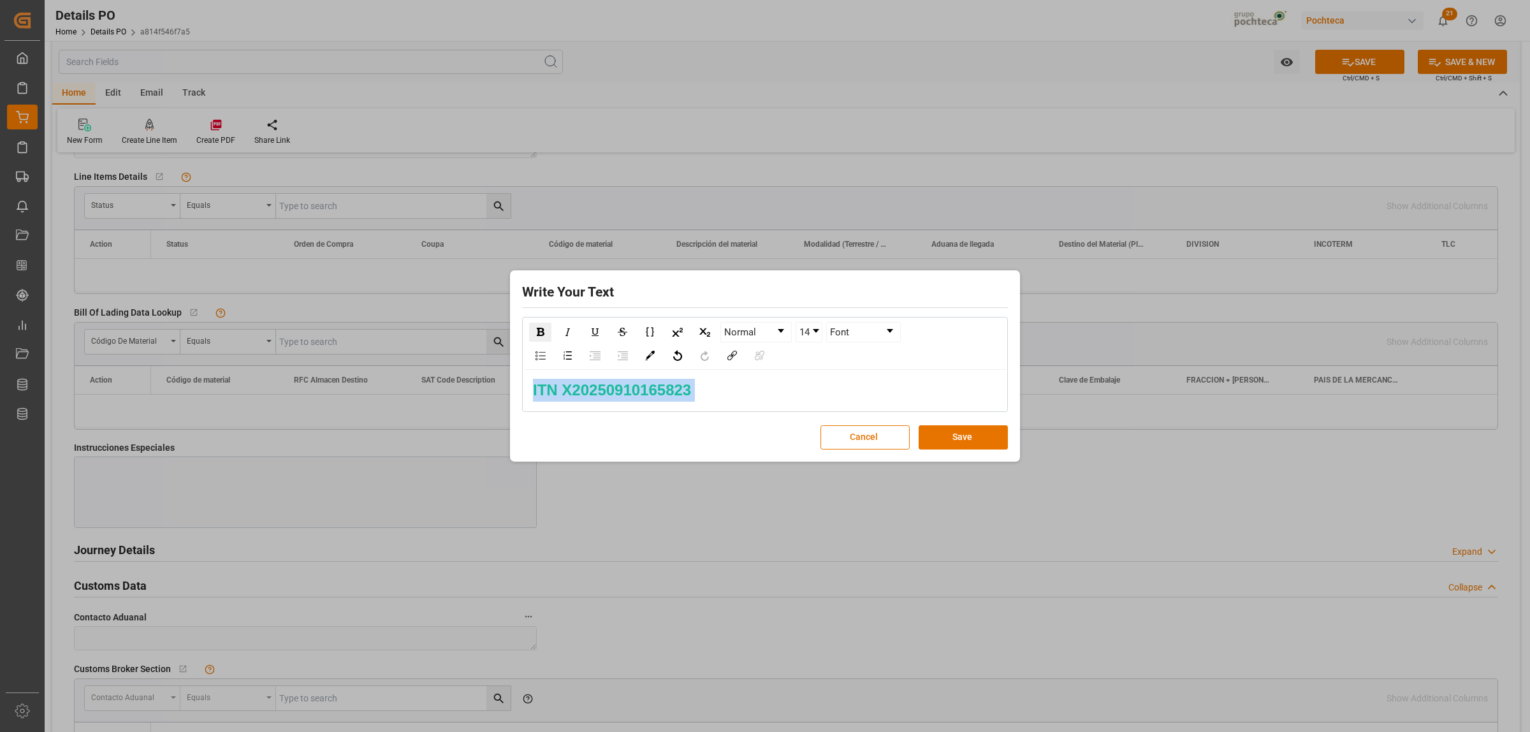
scroll to position [0, 0]
click at [951, 432] on button "Save" at bounding box center [963, 437] width 89 height 24
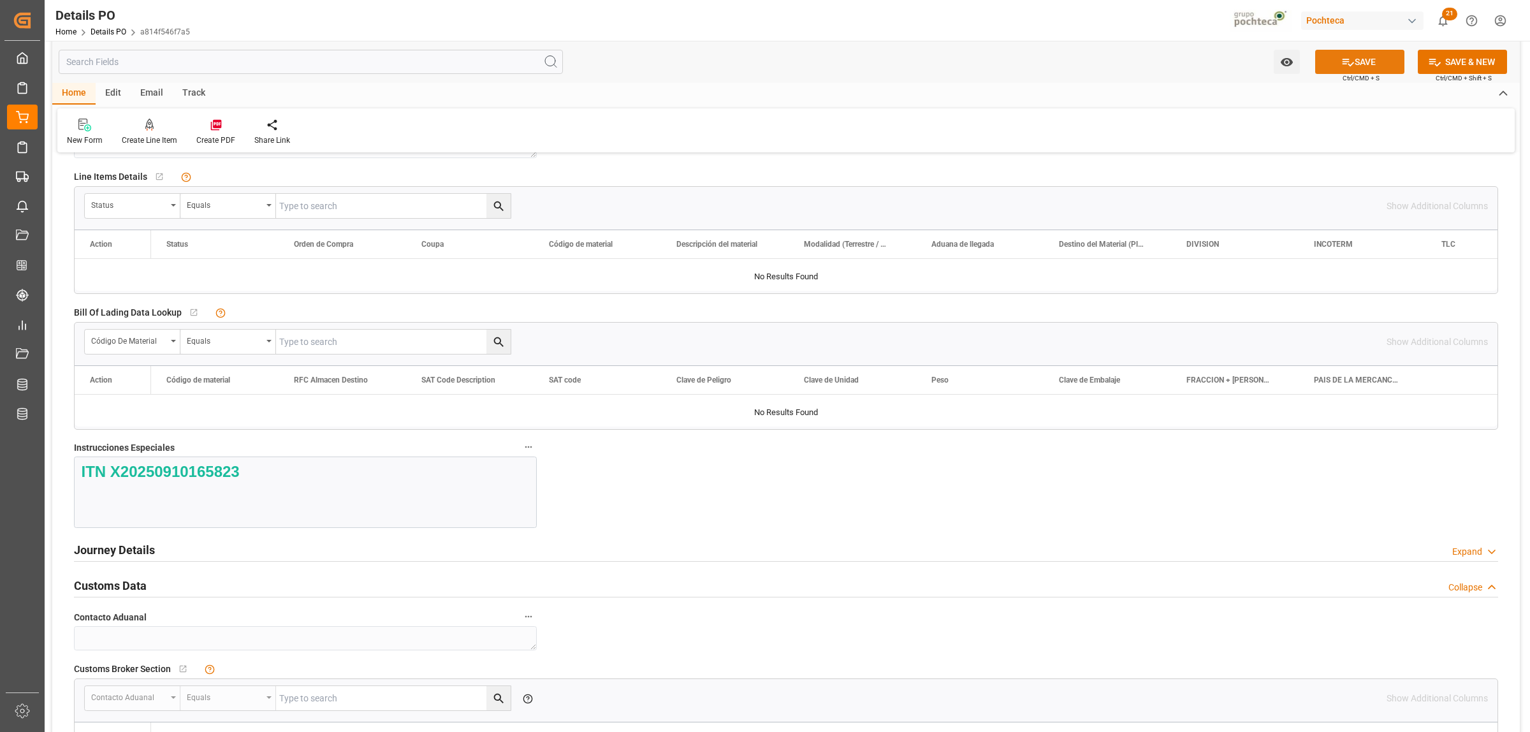
click at [1354, 64] on button "SAVE" at bounding box center [1360, 62] width 89 height 24
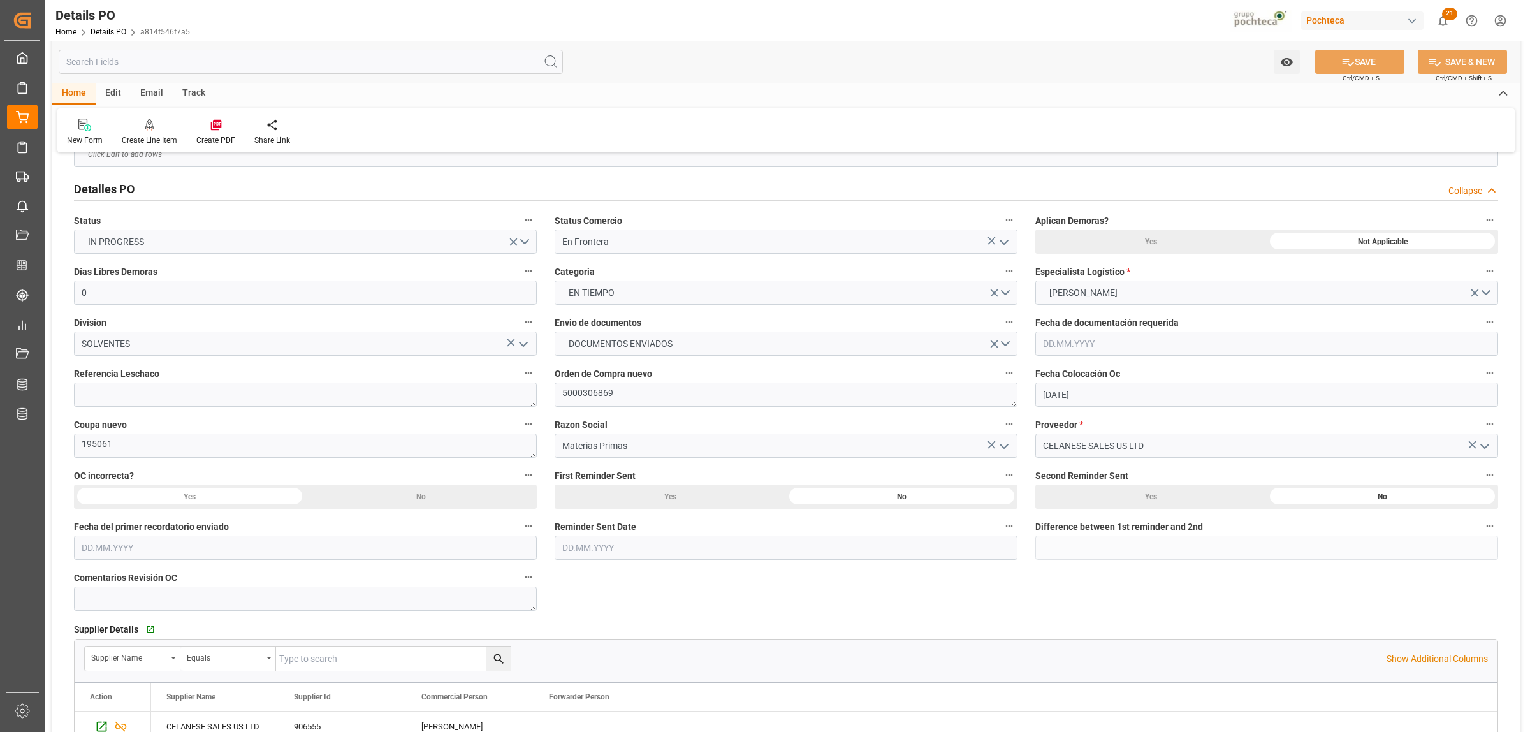
scroll to position [70, 0]
drag, startPoint x: 616, startPoint y: 395, endPoint x: 562, endPoint y: 394, distance: 53.6
click at [562, 394] on textarea "5000306869" at bounding box center [786, 395] width 463 height 24
click at [393, 103] on div "Home Edit Email Track" at bounding box center [786, 94] width 1468 height 22
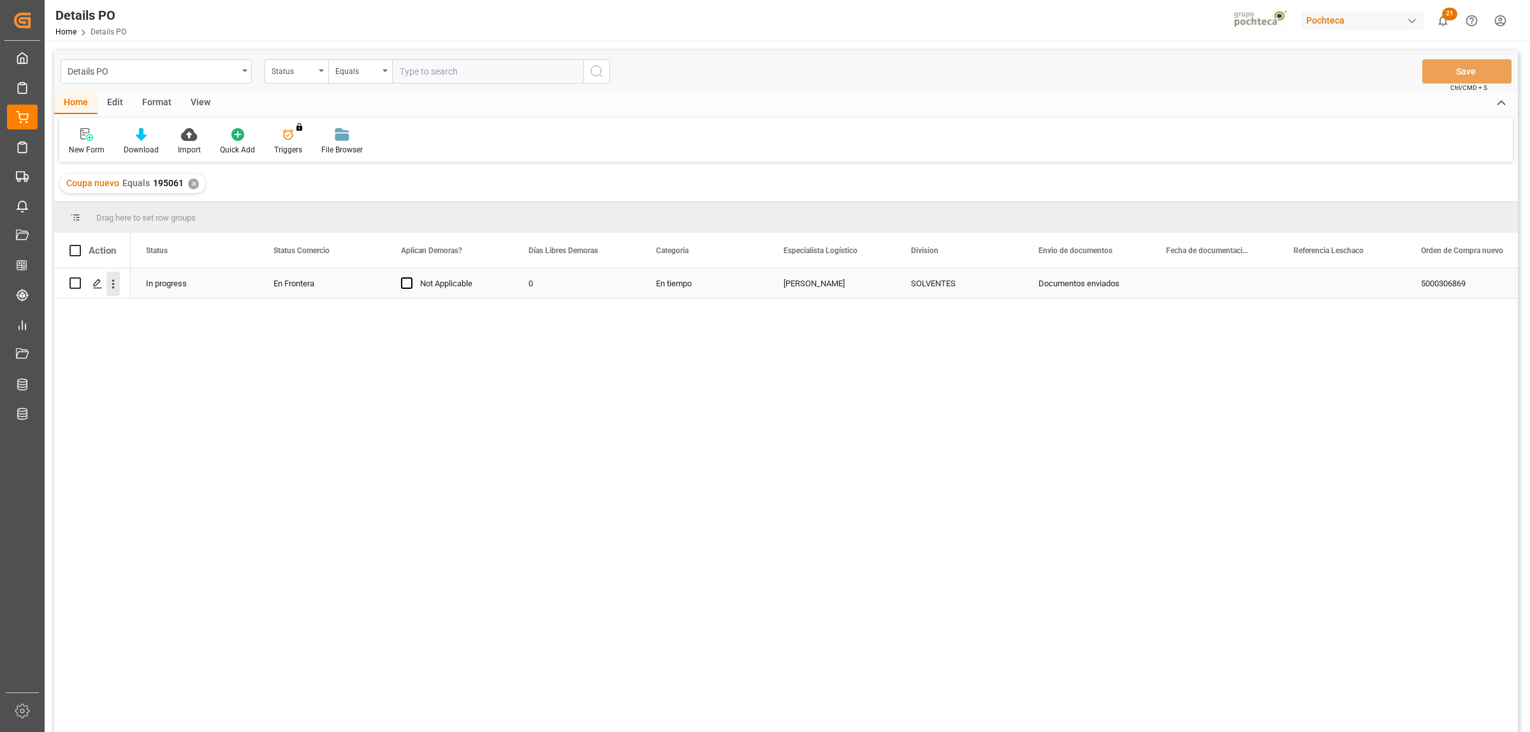
click at [117, 291] on button "open menu" at bounding box center [112, 284] width 13 height 24
click at [177, 441] on span "Create and Link Child Object" at bounding box center [197, 440] width 116 height 13
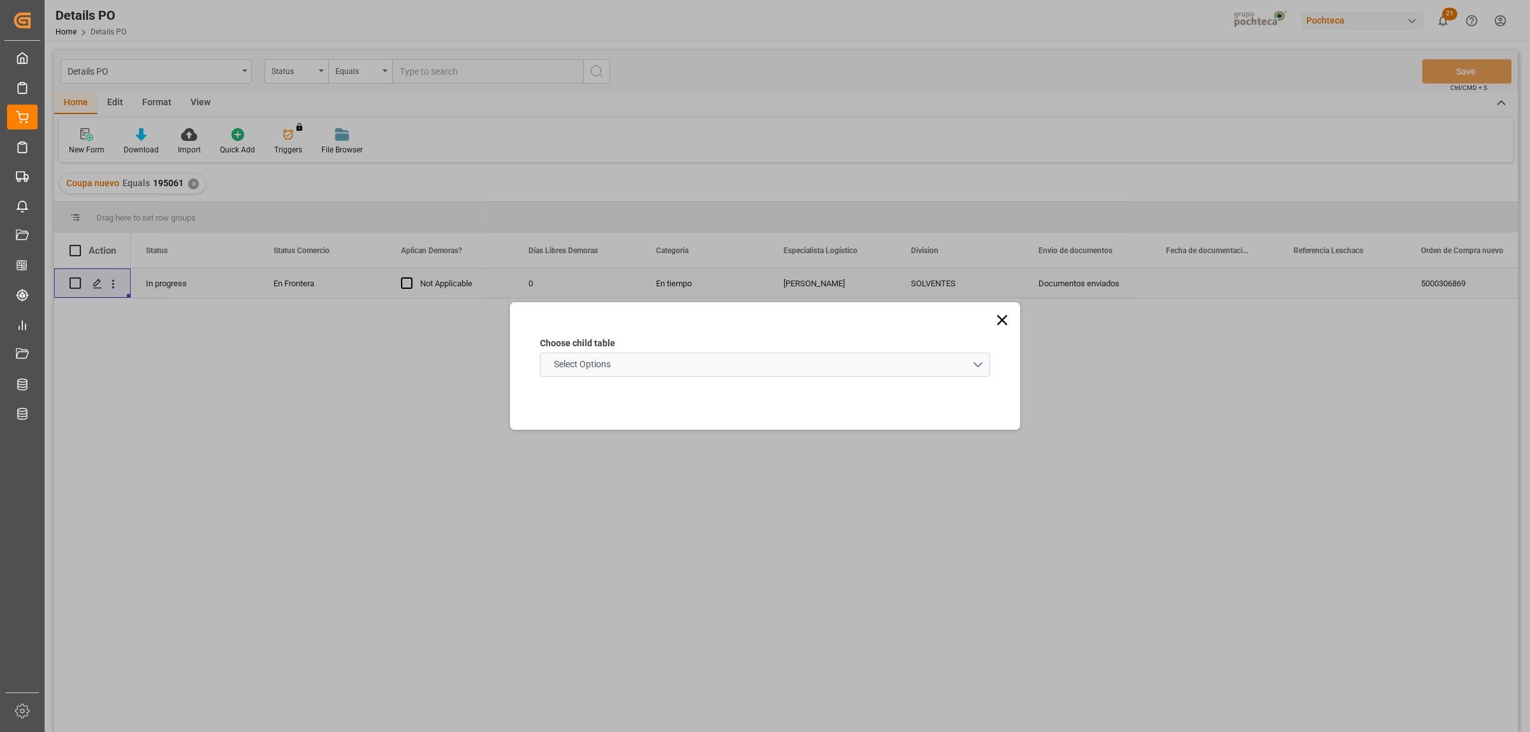
click at [976, 369] on schema "Select Options" at bounding box center [765, 365] width 450 height 24
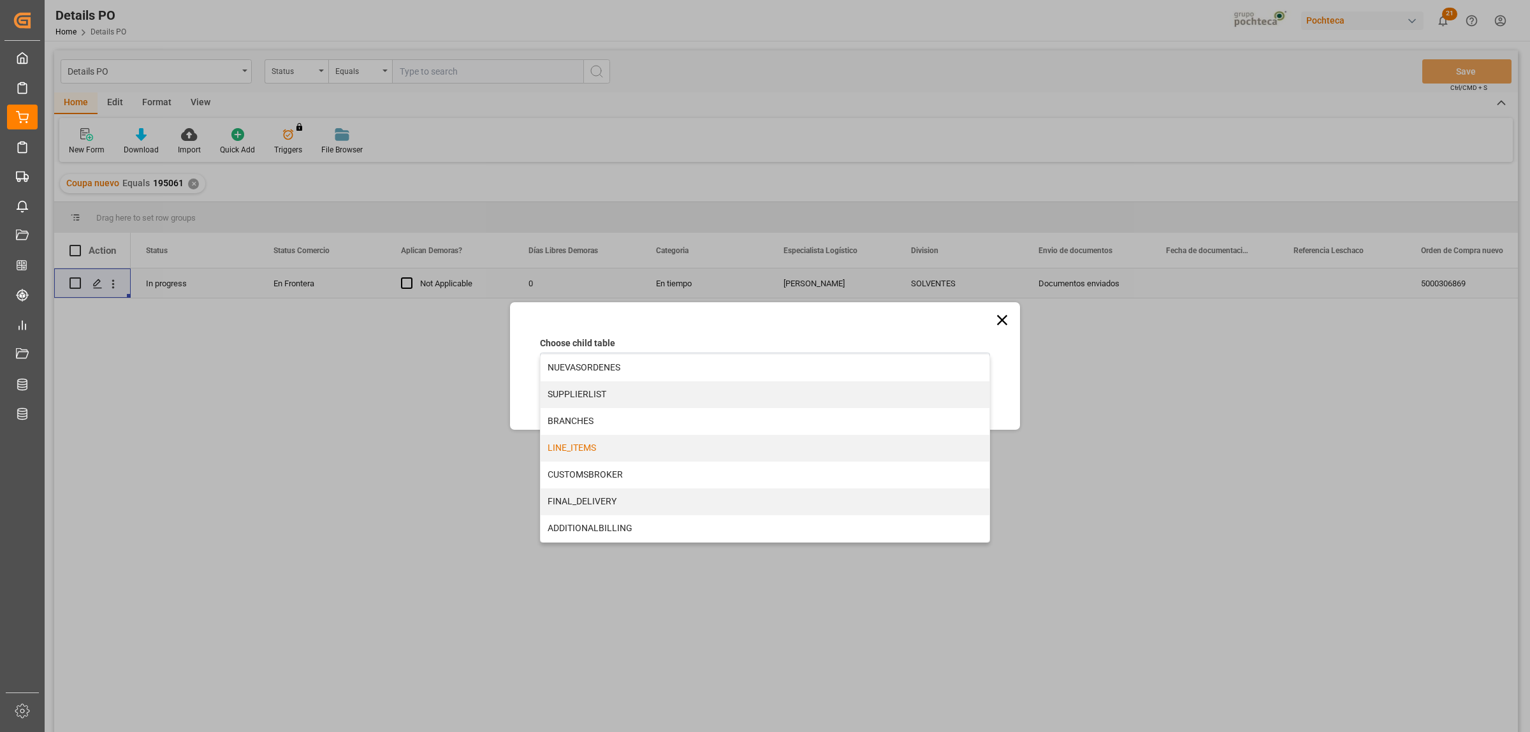
click at [564, 453] on div "LINE_ITEMS" at bounding box center [765, 448] width 449 height 27
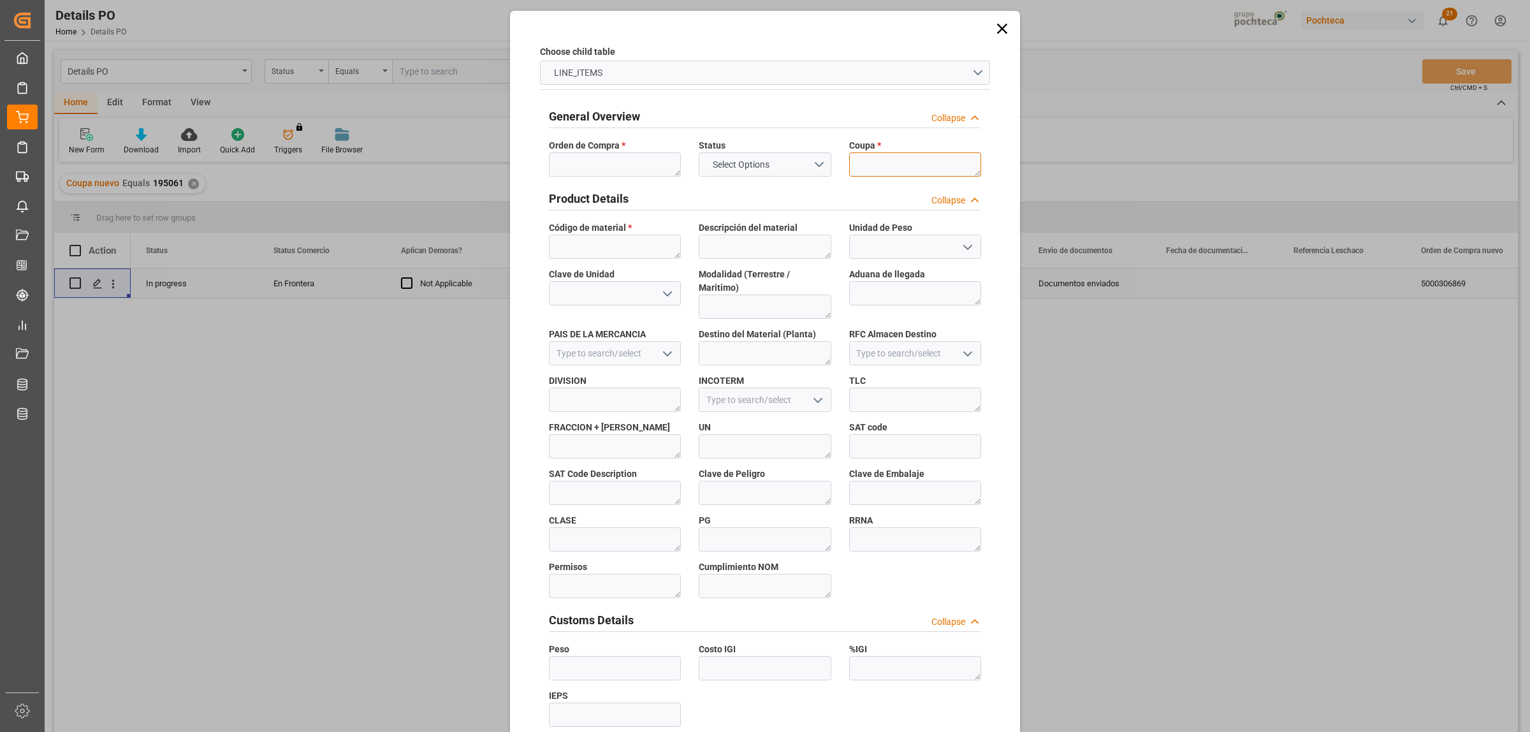
click at [900, 170] on textarea at bounding box center [915, 164] width 132 height 24
paste textarea "195061"
type textarea "195061"
click at [603, 166] on textarea at bounding box center [615, 164] width 132 height 24
paste textarea "5000306869"
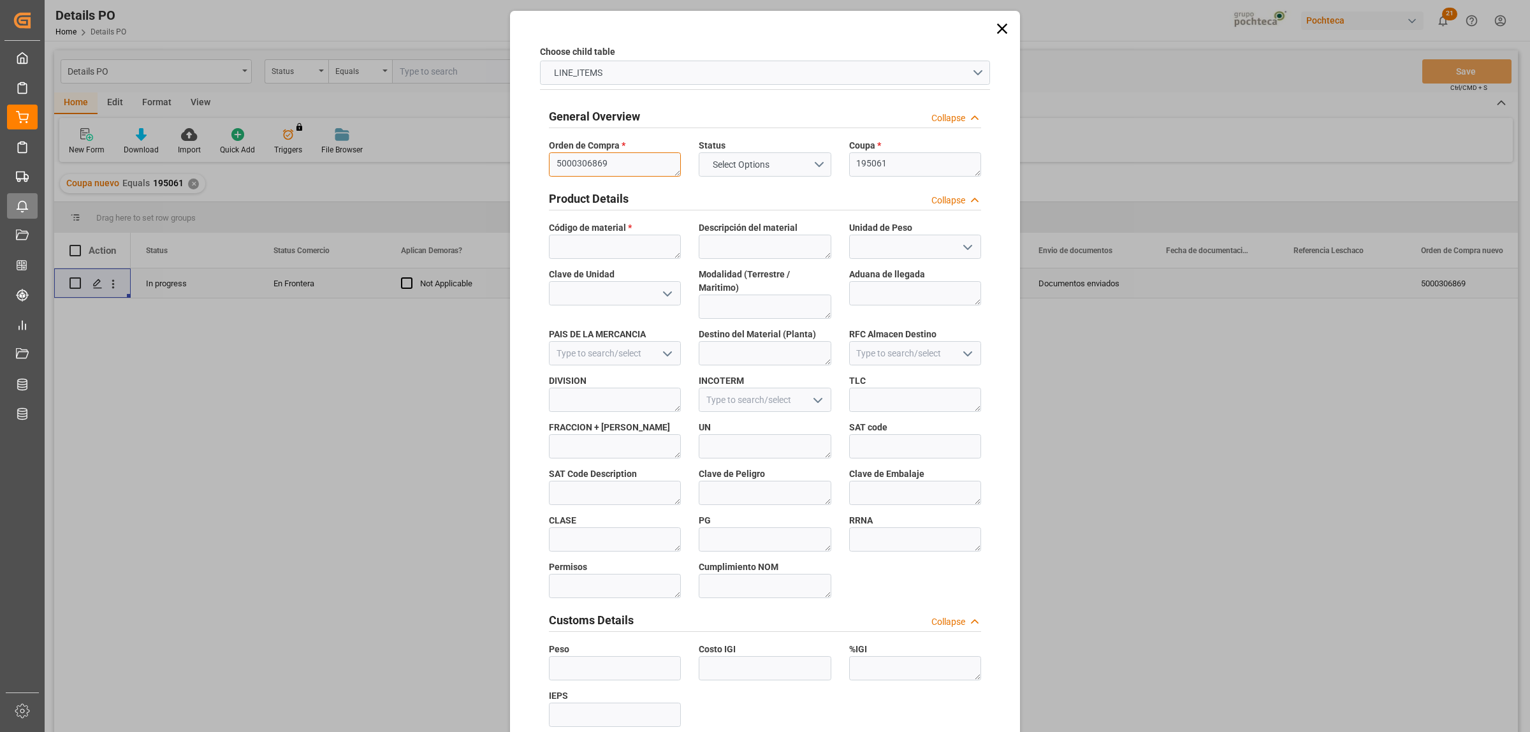
type textarea "5000306869"
click at [626, 251] on textarea at bounding box center [615, 247] width 132 height 24
paste textarea "22984"
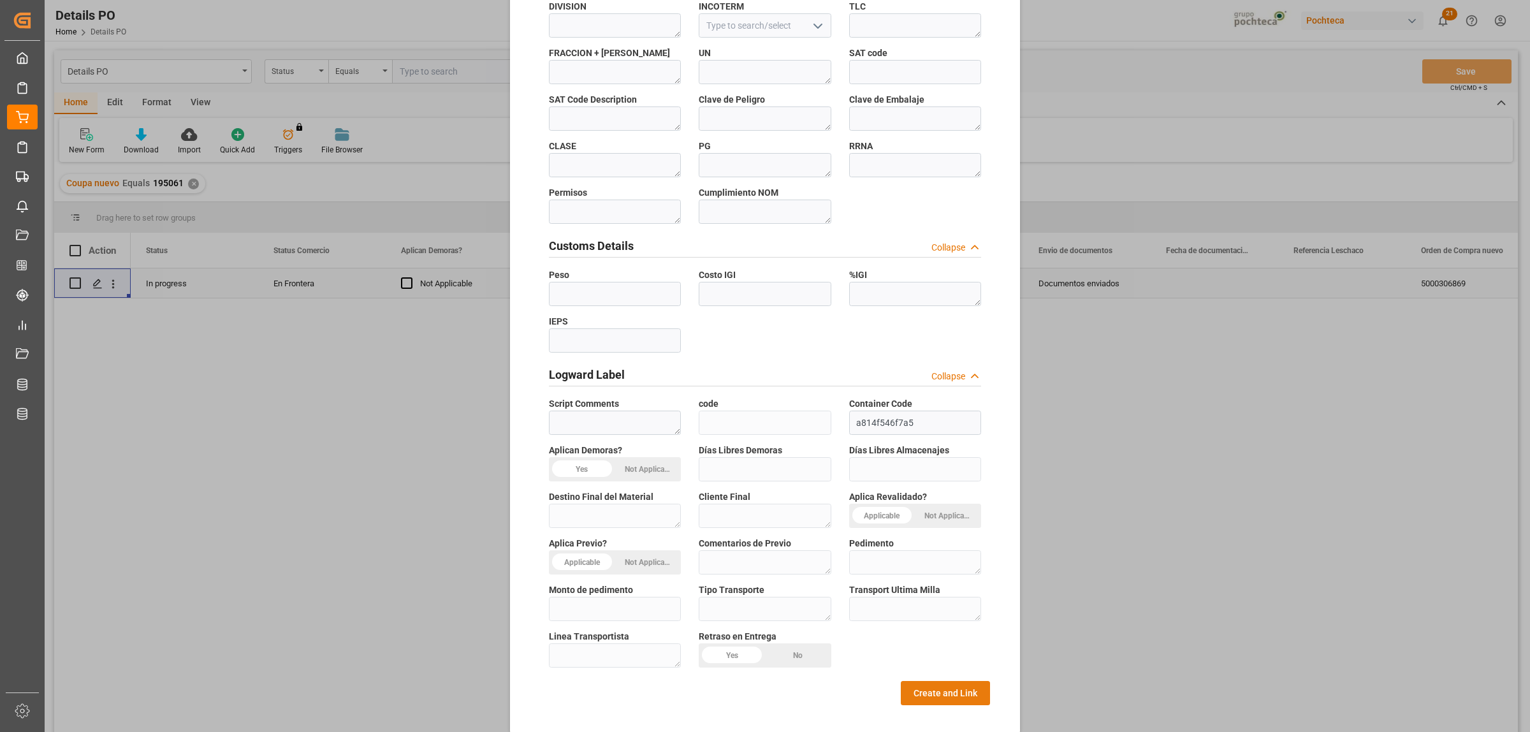
type textarea "22984"
click at [945, 686] on button "Create and Link" at bounding box center [945, 693] width 89 height 24
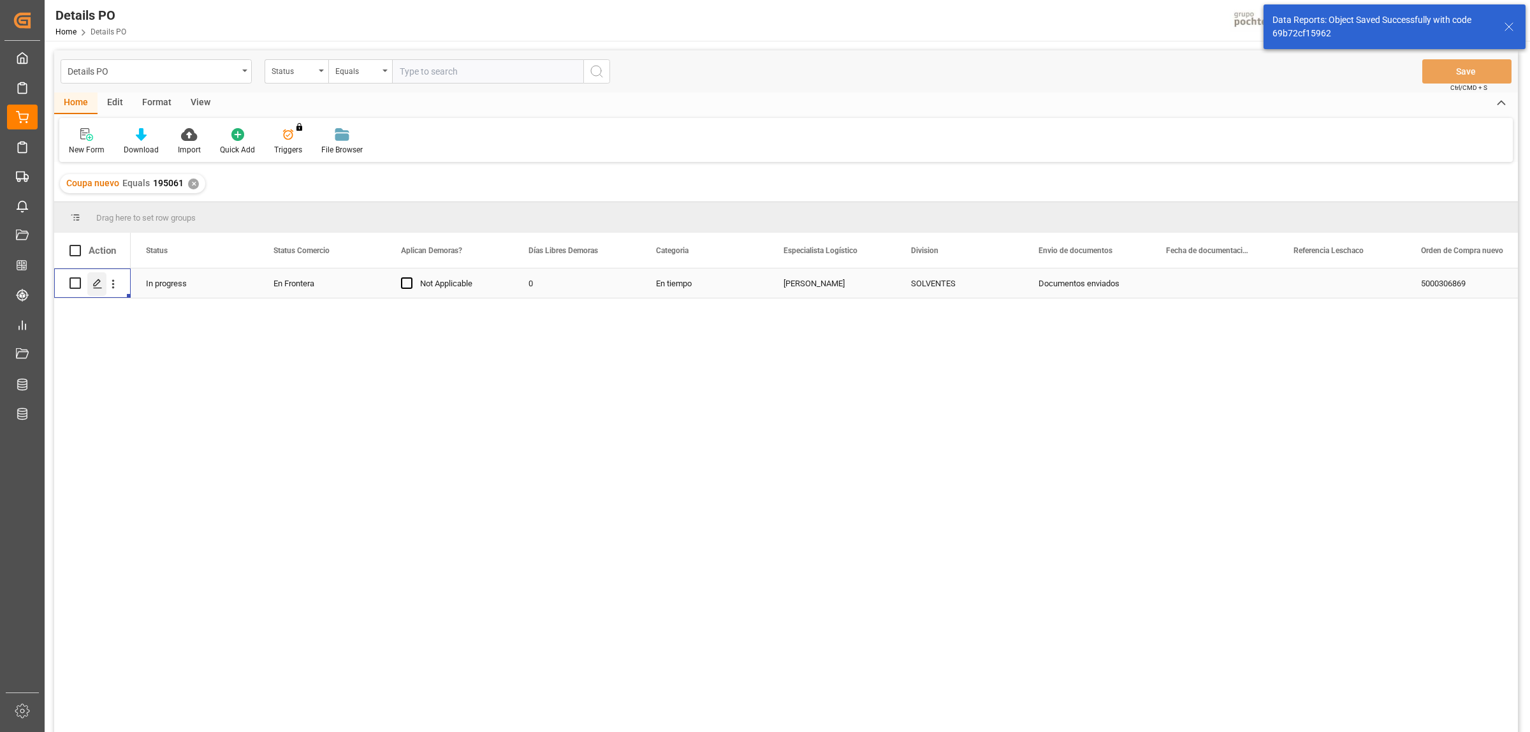
click at [101, 281] on icon "Press SPACE to select this row." at bounding box center [97, 284] width 10 height 10
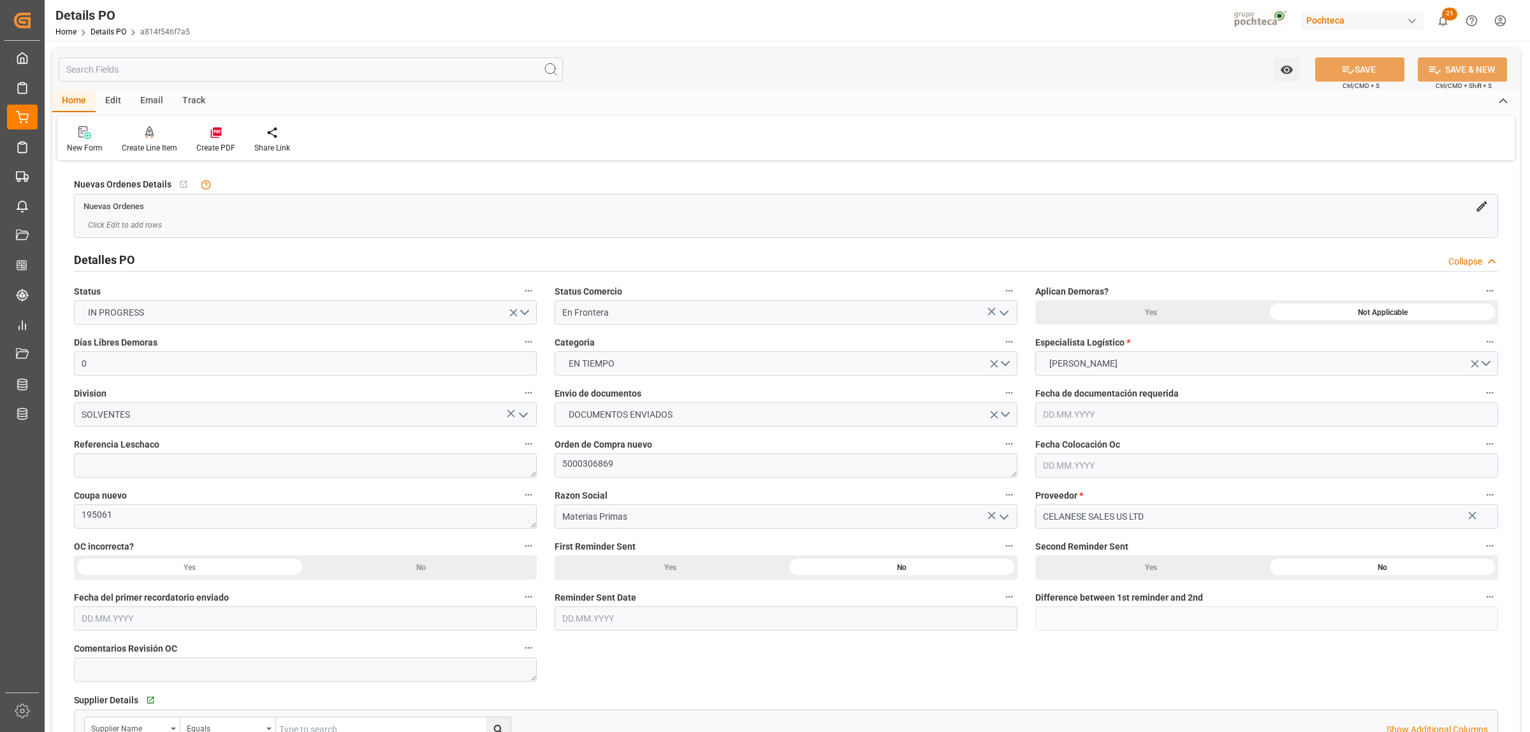
type input "0"
type input "30.07.2025"
type input "17.09.2025"
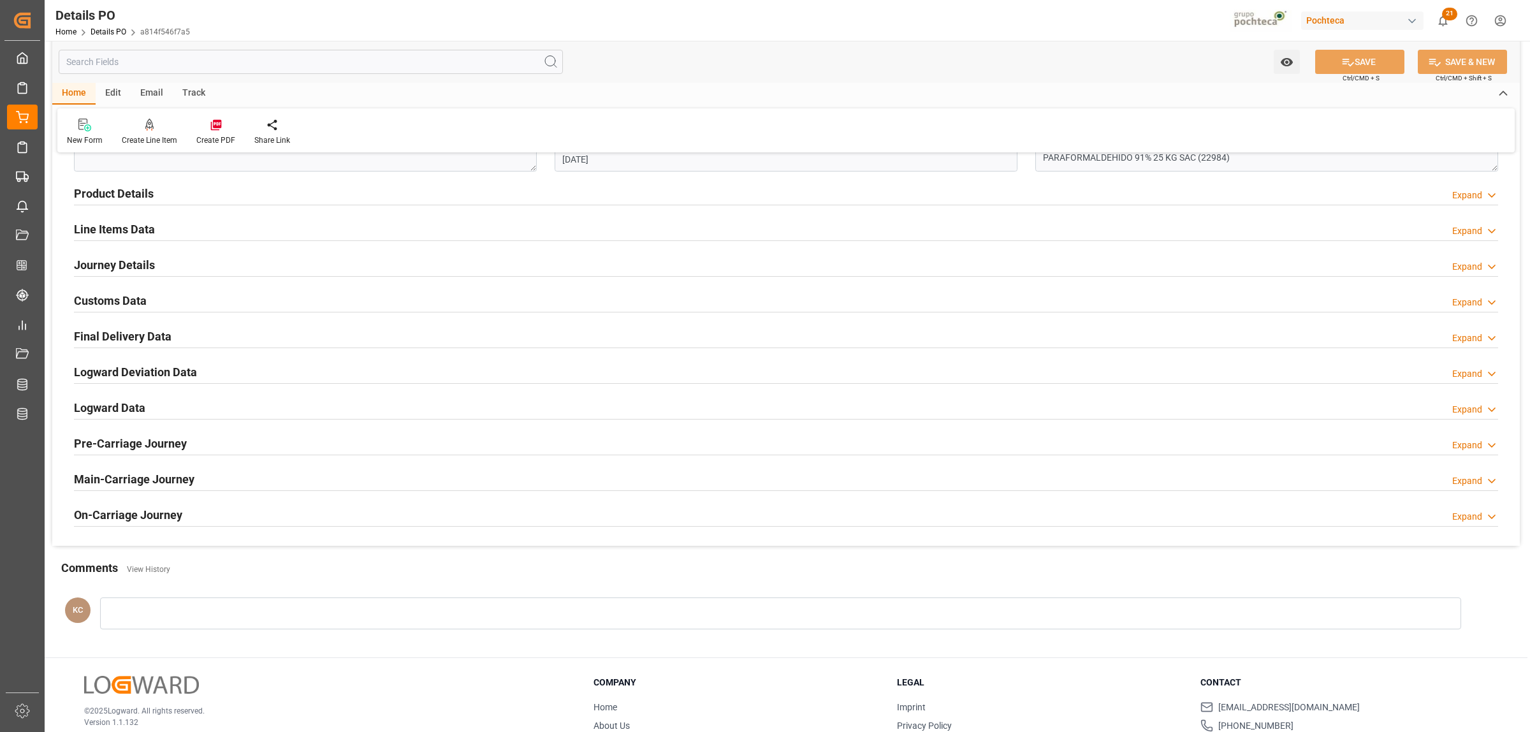
scroll to position [797, 0]
click at [107, 301] on h2 "Customs Data" at bounding box center [110, 298] width 73 height 17
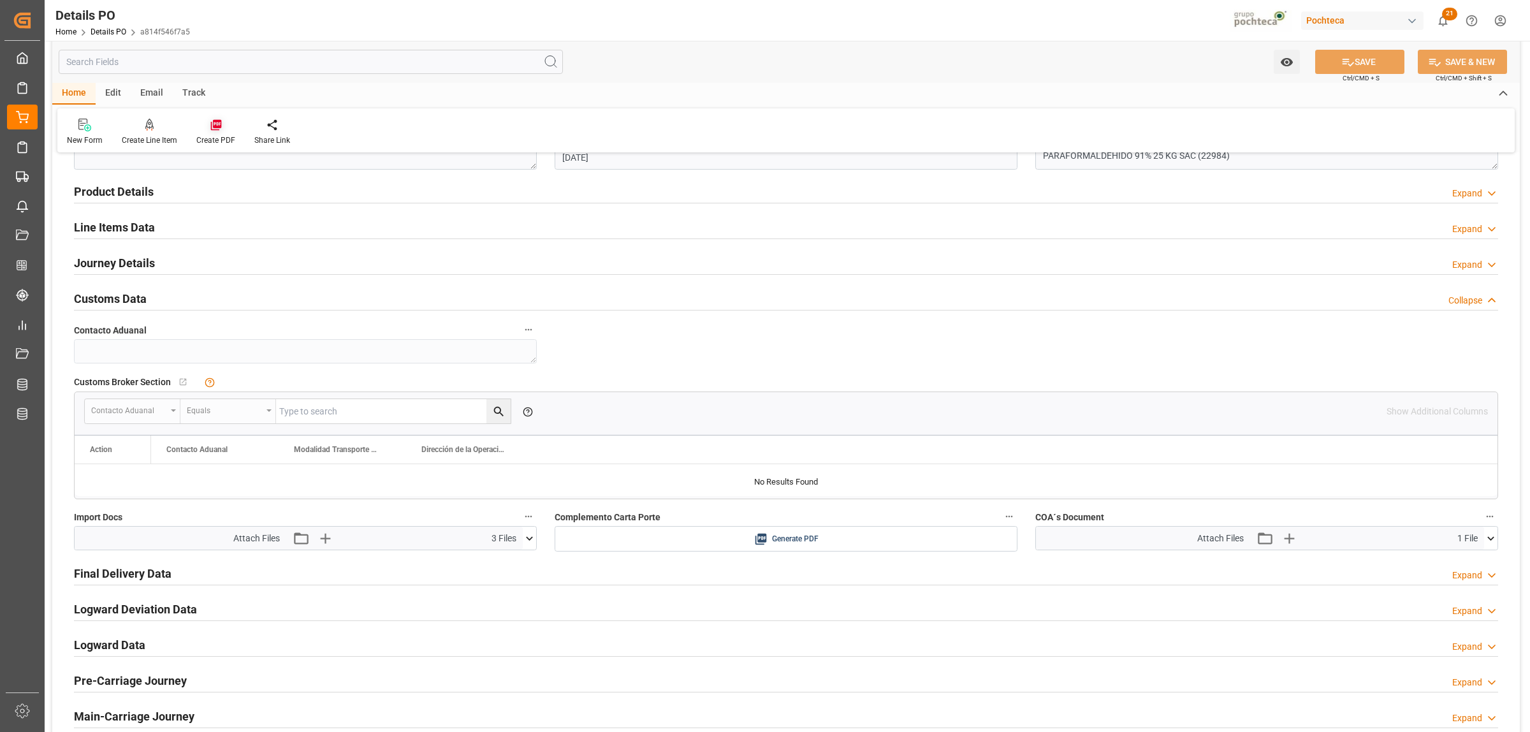
click at [219, 126] on icon at bounding box center [215, 125] width 11 height 11
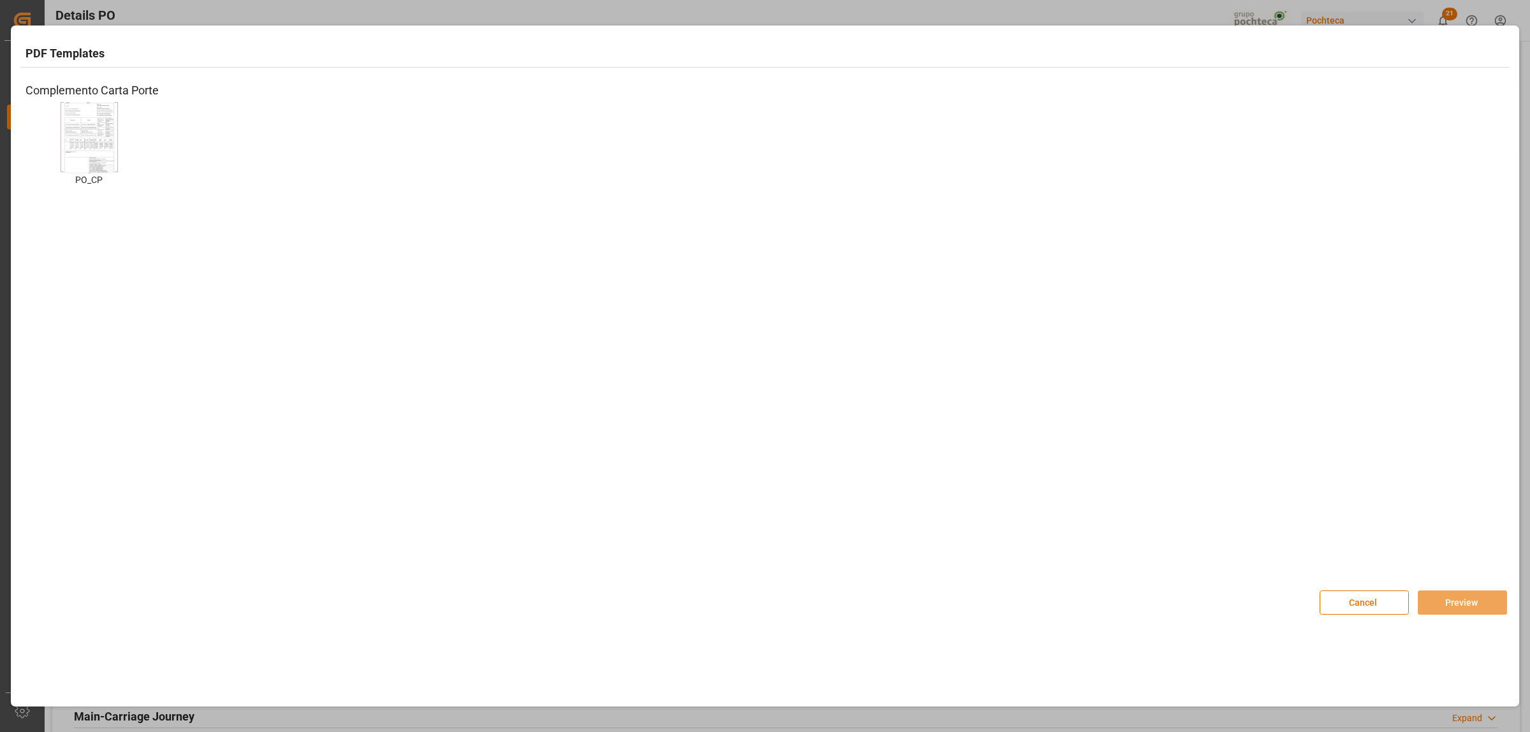
click at [100, 140] on img at bounding box center [89, 137] width 51 height 72
click at [1473, 606] on button "Preview" at bounding box center [1462, 603] width 89 height 24
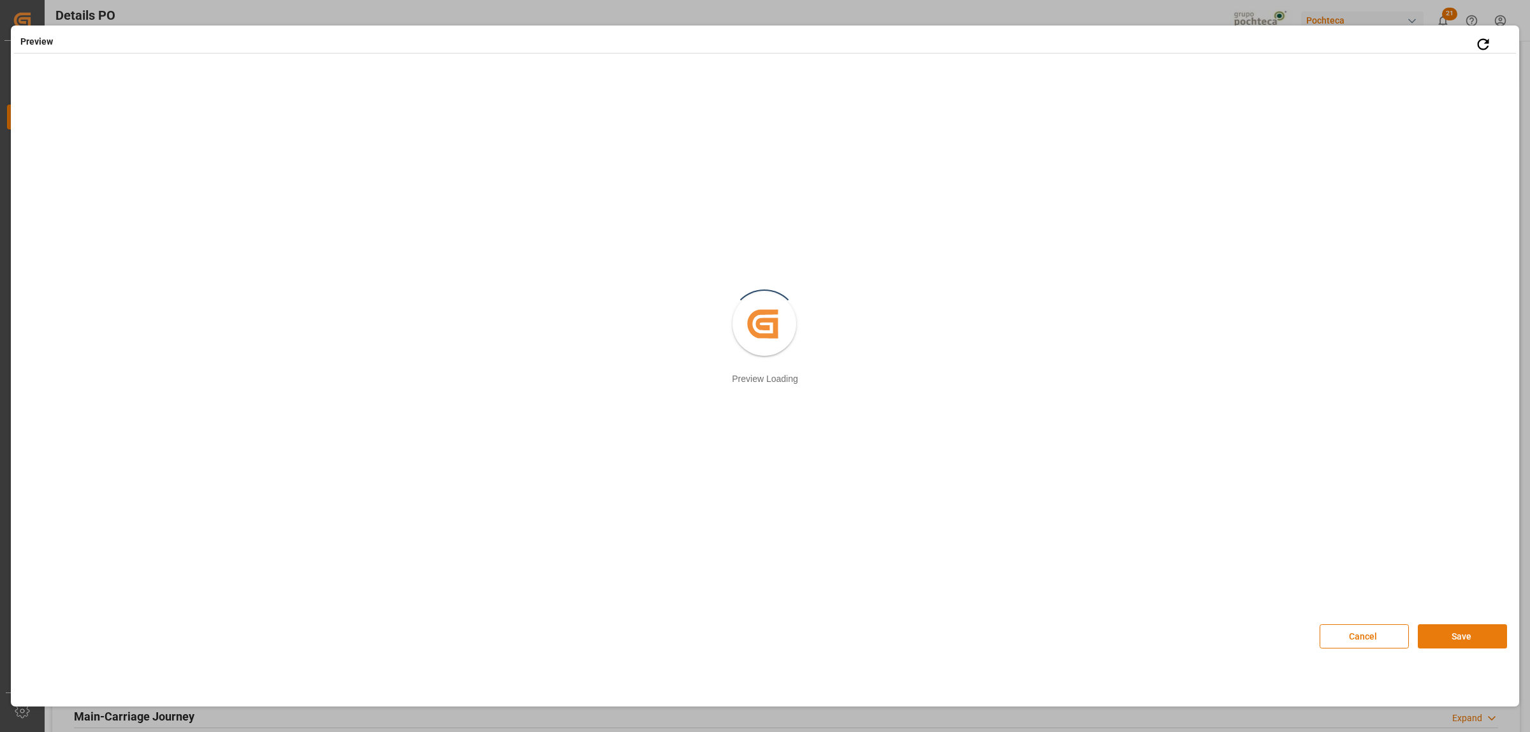
click at [1467, 639] on button "Save" at bounding box center [1462, 636] width 89 height 24
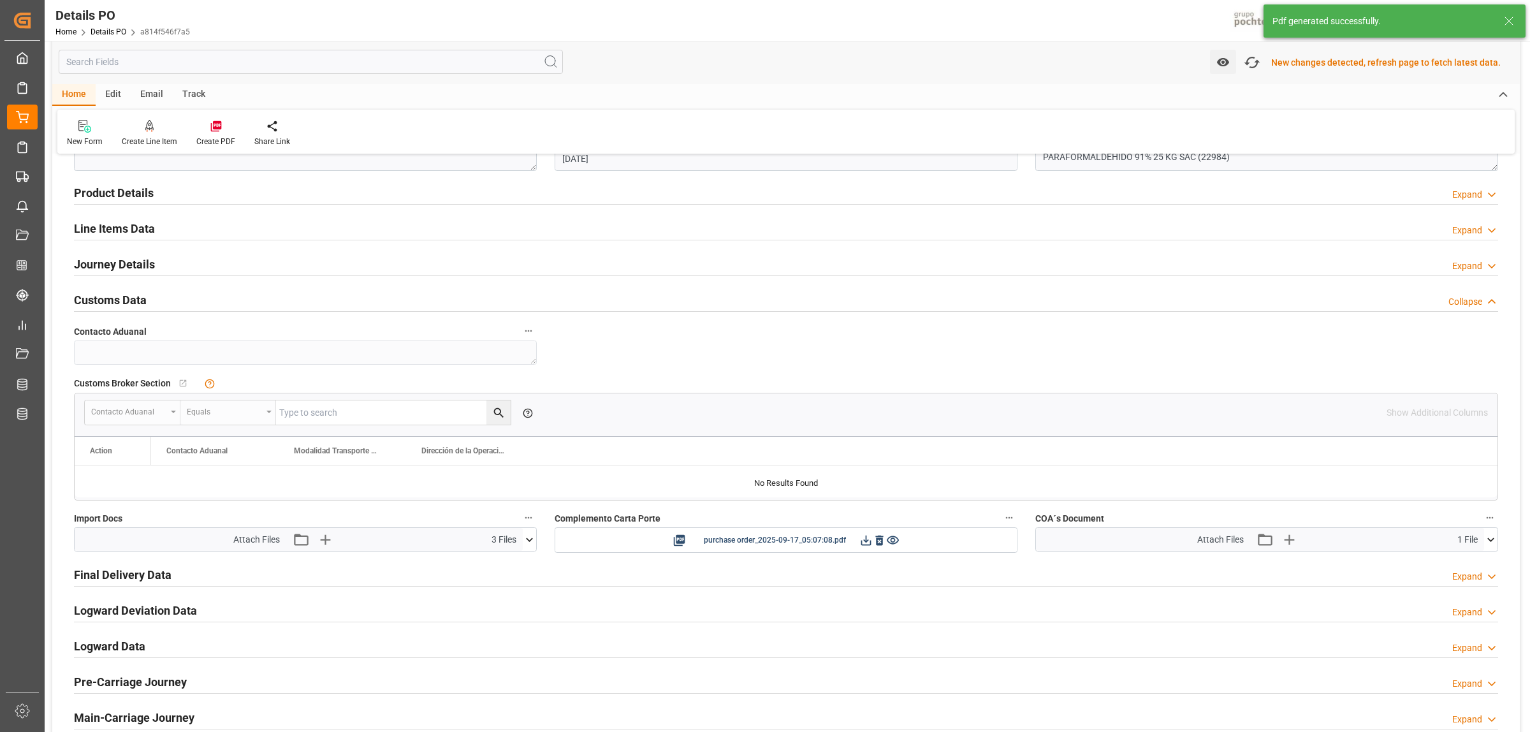
scroll to position [798, 0]
click at [870, 543] on icon at bounding box center [866, 538] width 13 height 13
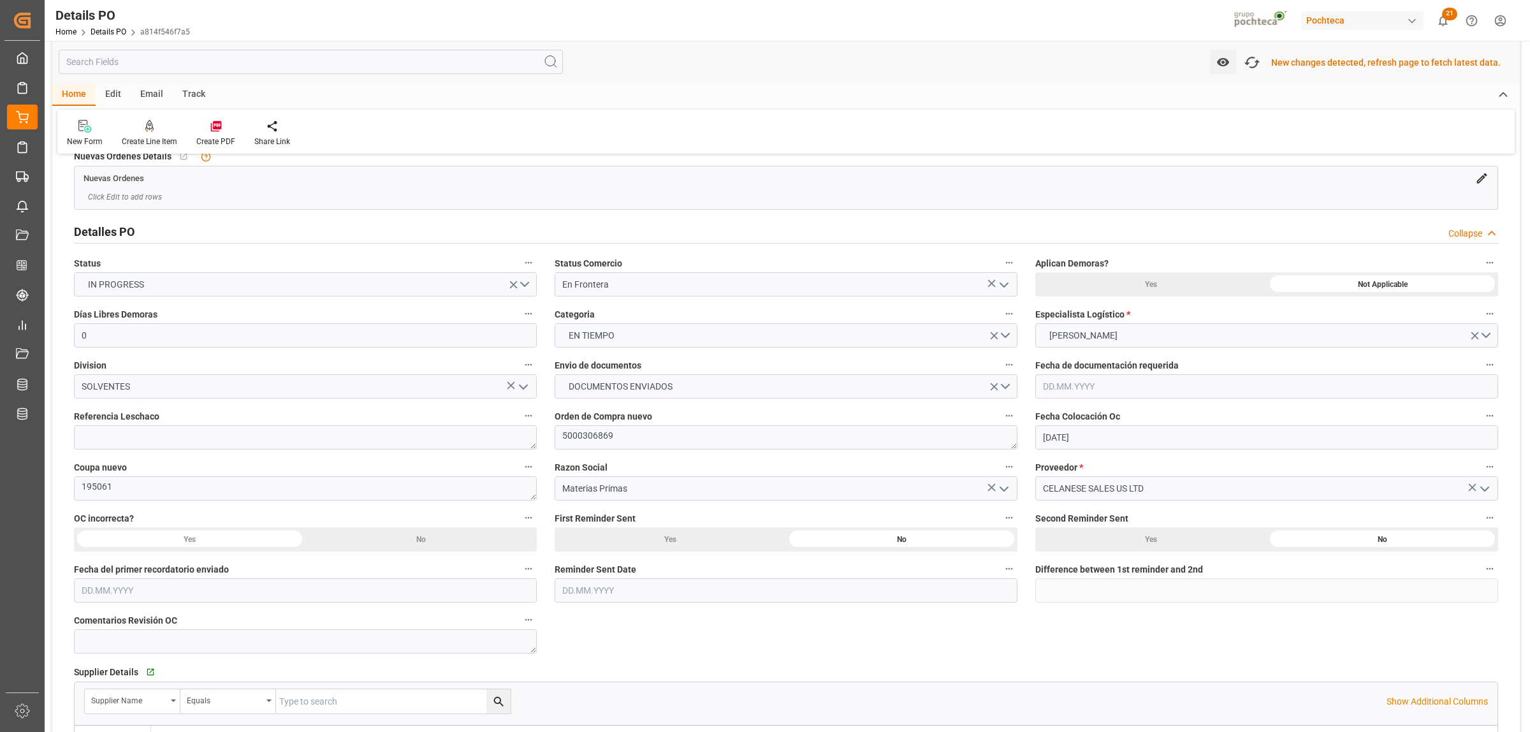
scroll to position [1, 0]
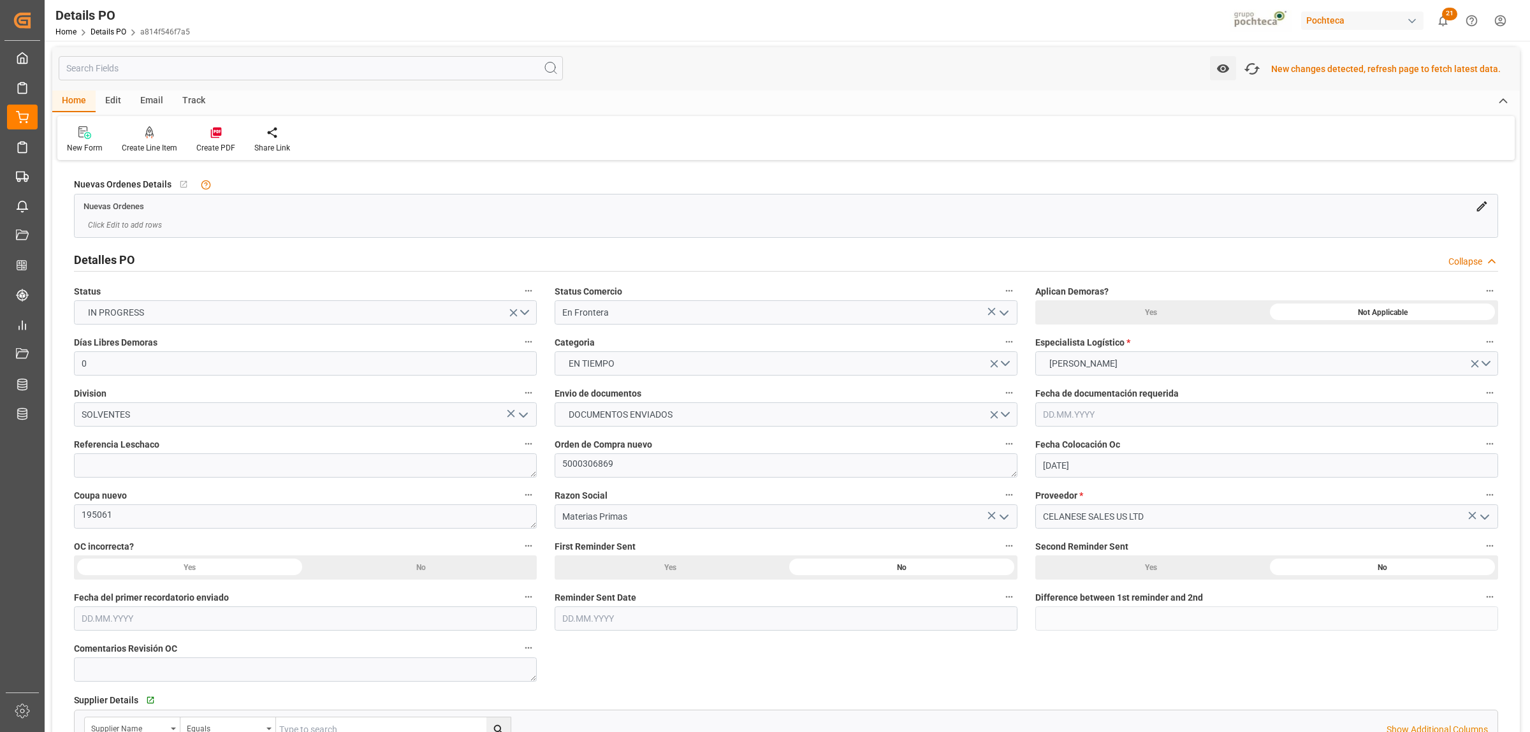
click at [603, 462] on textarea "5000306869" at bounding box center [786, 465] width 463 height 24
drag, startPoint x: 606, startPoint y: 466, endPoint x: 546, endPoint y: 470, distance: 60.7
click at [546, 470] on div "Orden de Compra nuevo 5000306869" at bounding box center [786, 456] width 481 height 51
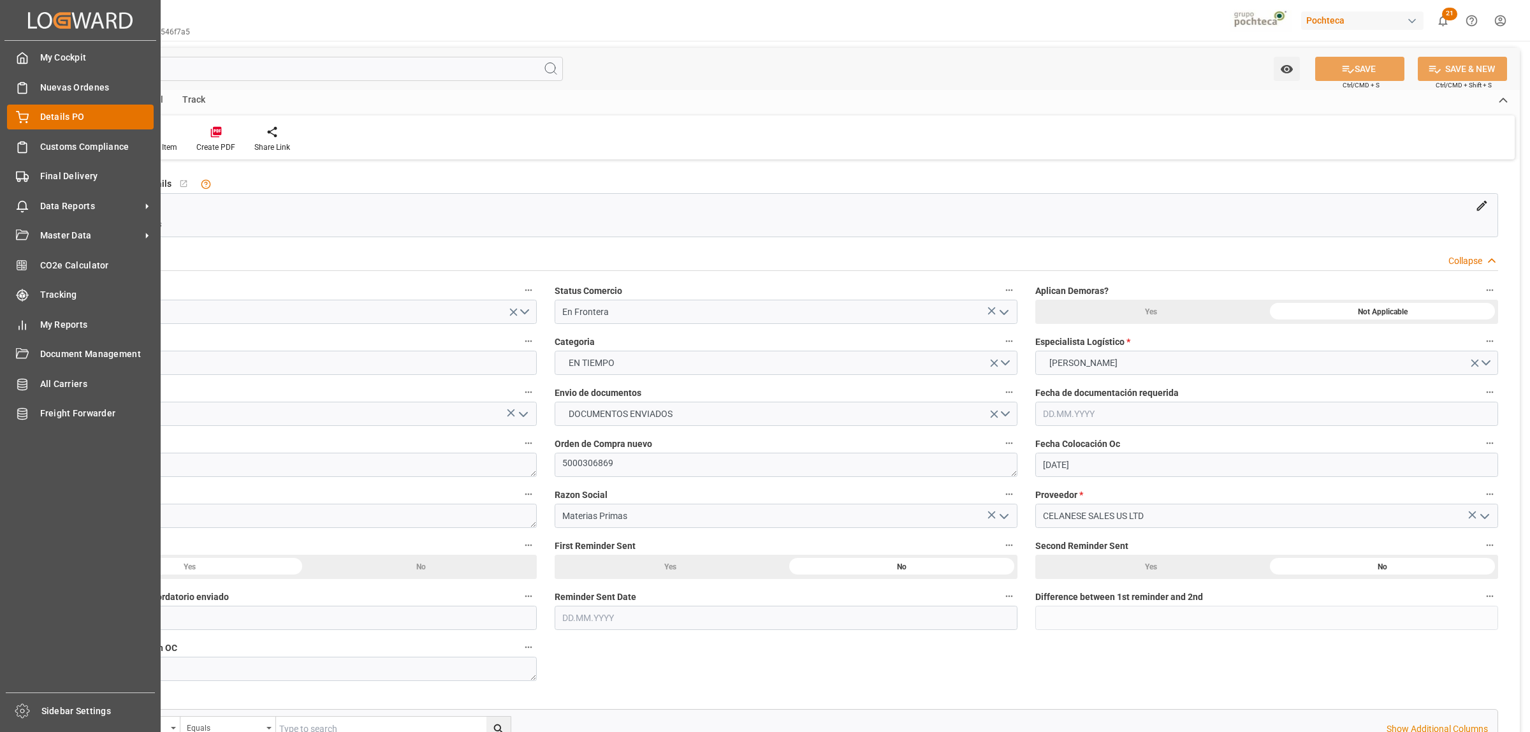
click at [57, 121] on span "Details PO" at bounding box center [97, 116] width 114 height 13
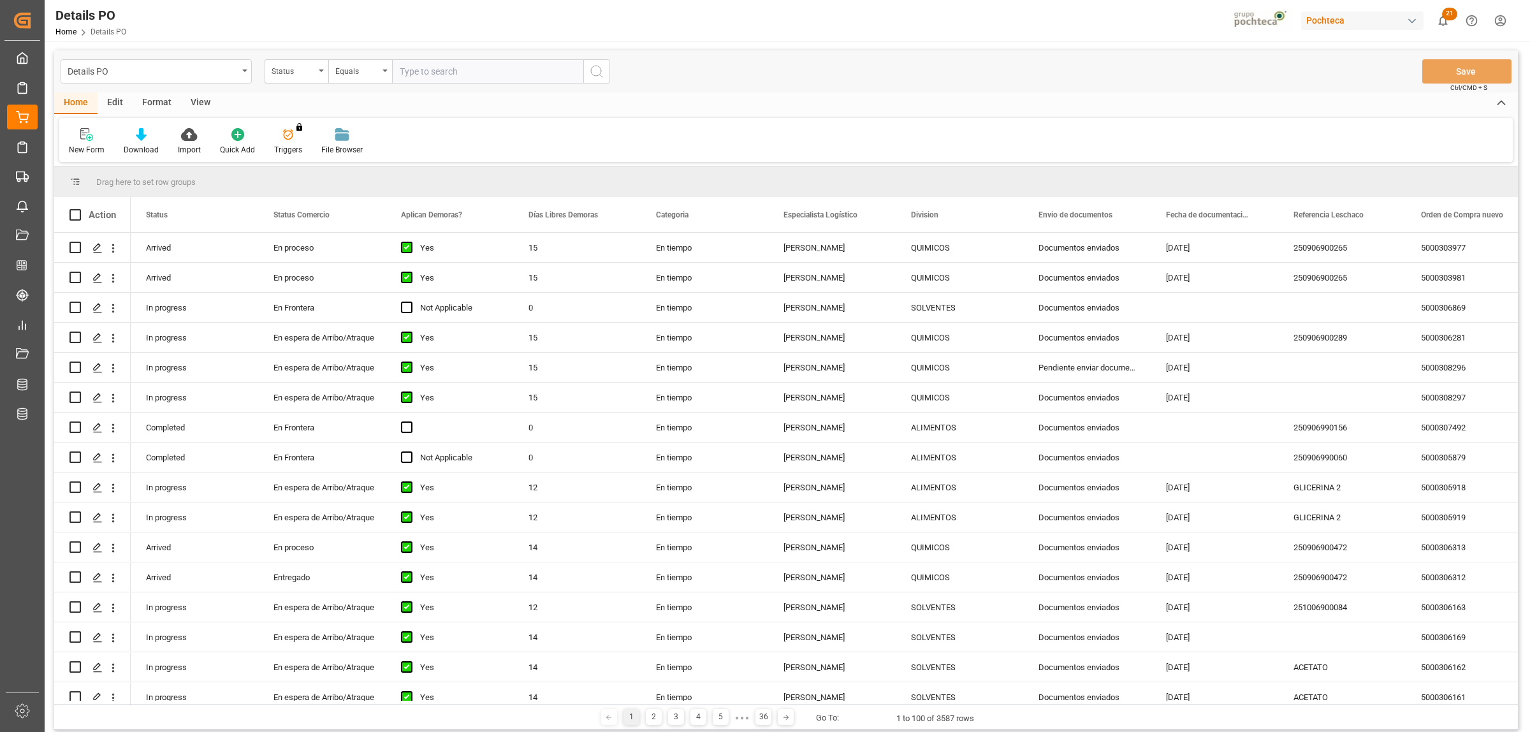
click at [155, 107] on div "Format" at bounding box center [157, 103] width 48 height 22
click at [74, 103] on div "Home" at bounding box center [75, 103] width 43 height 22
click at [191, 138] on icon at bounding box center [189, 134] width 16 height 13
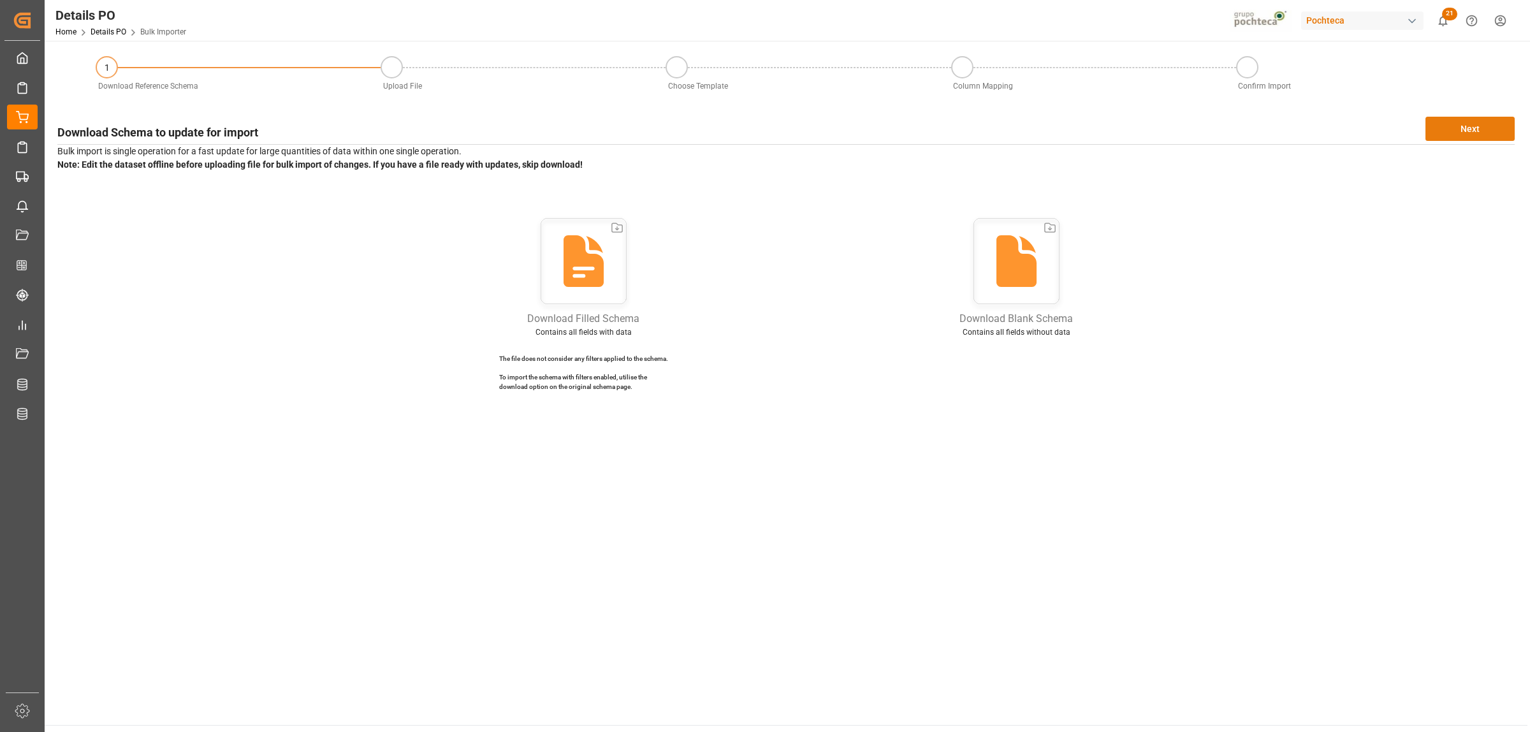
click at [1464, 134] on button "Next" at bounding box center [1470, 129] width 89 height 24
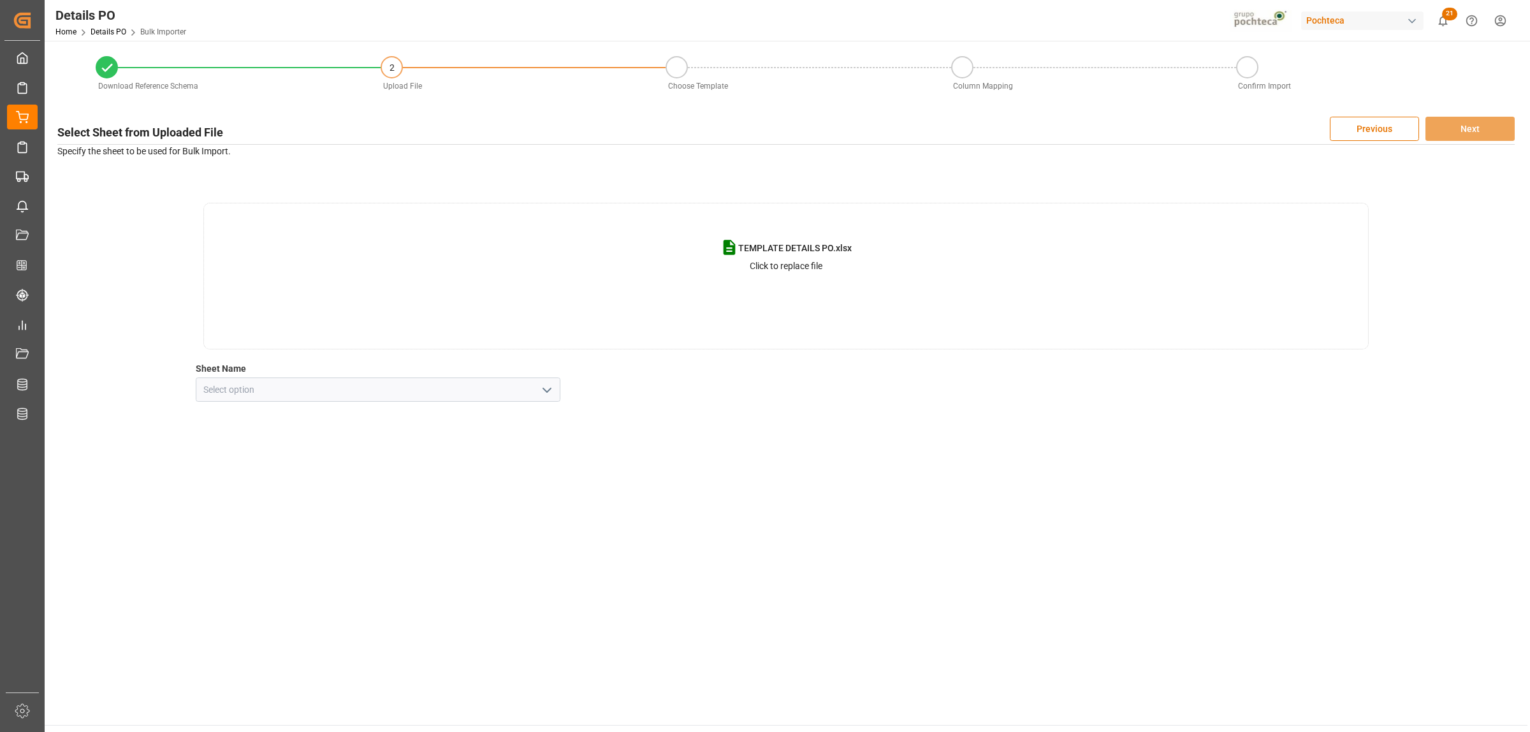
click at [547, 395] on icon "open menu" at bounding box center [546, 390] width 15 height 15
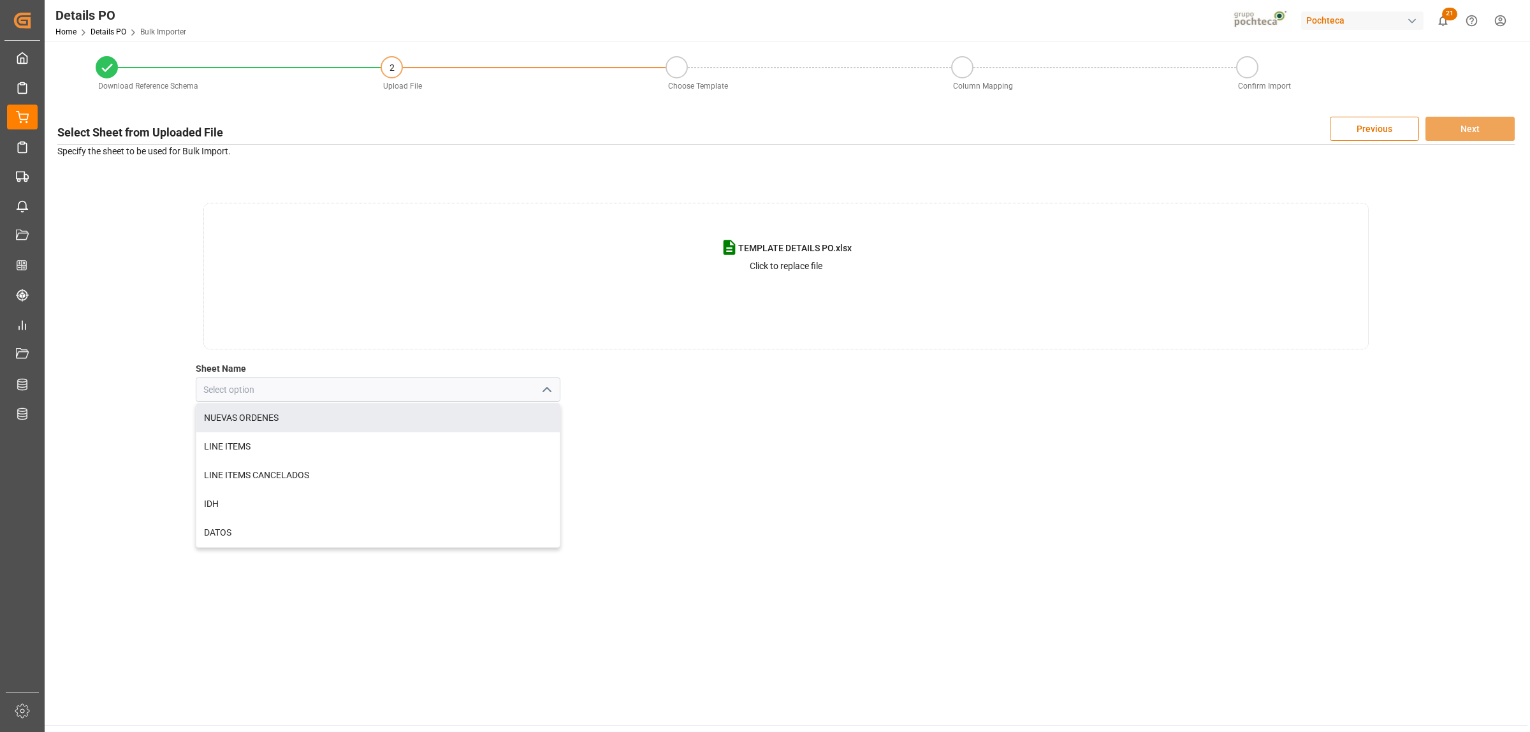
click at [440, 418] on div "NUEVAS ORDENES" at bounding box center [377, 418] width 363 height 29
type input "NUEVAS ORDENES"
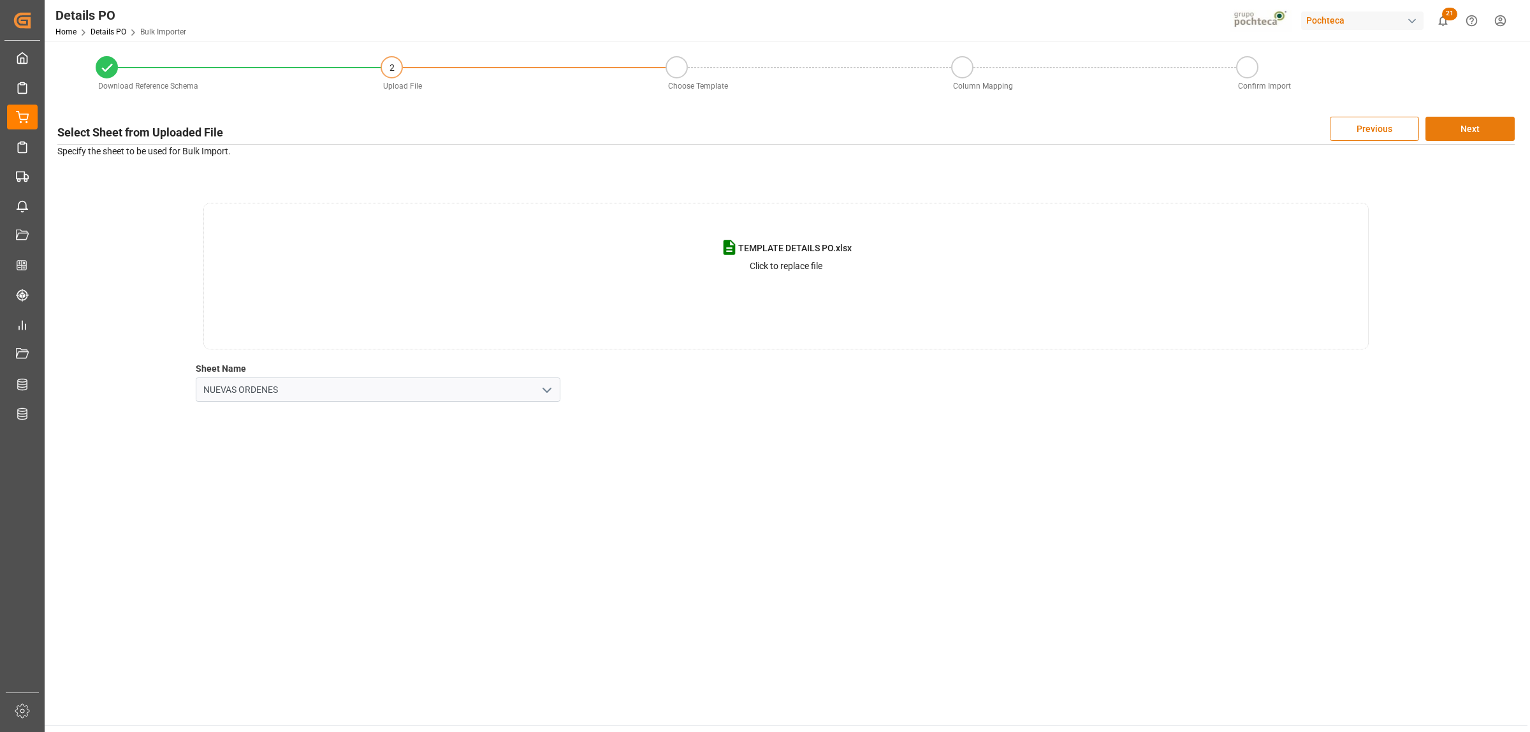
click at [1478, 133] on button "Next" at bounding box center [1470, 129] width 89 height 24
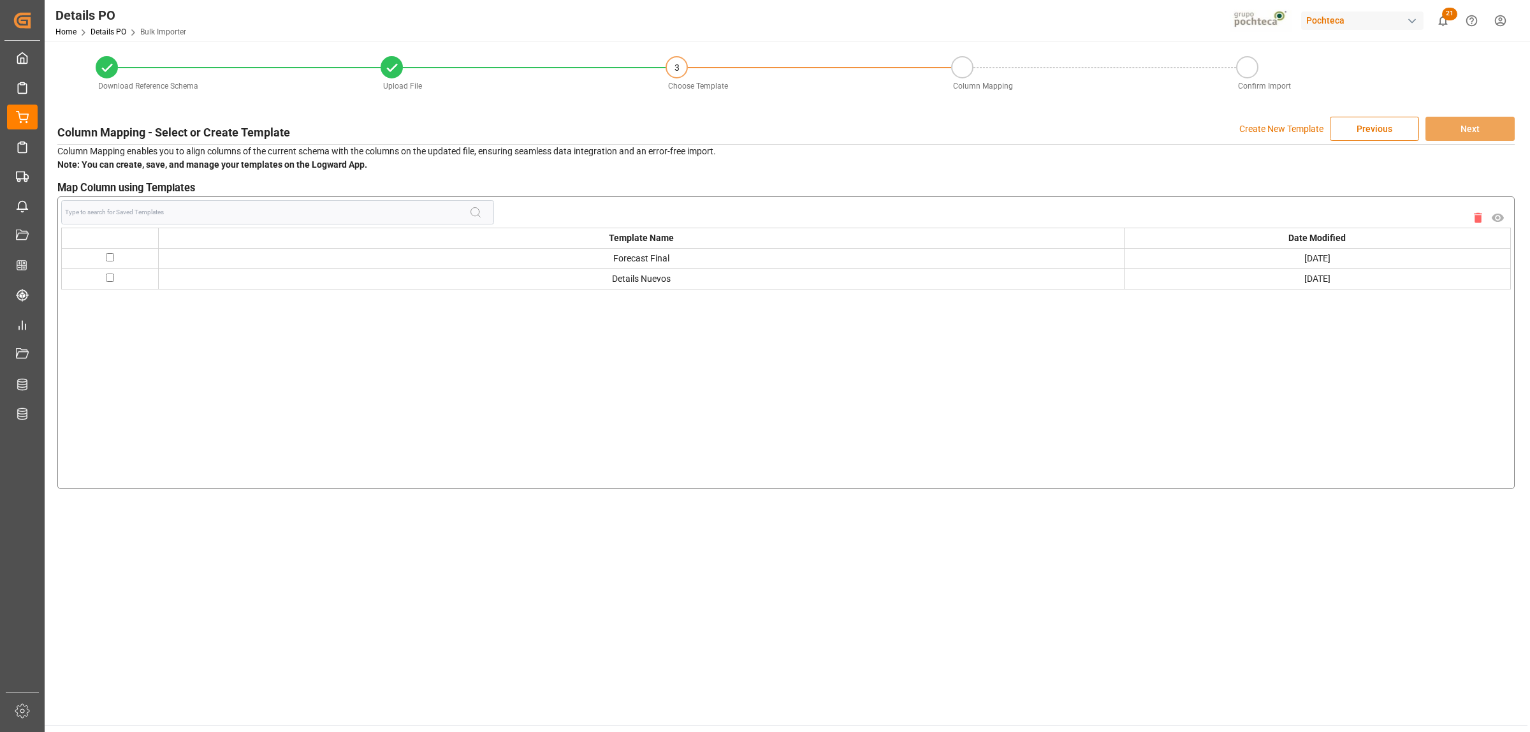
click at [107, 257] on input "checkbox" at bounding box center [110, 257] width 8 height 8
checkbox input "true"
click at [1474, 131] on button "Next" at bounding box center [1470, 129] width 89 height 24
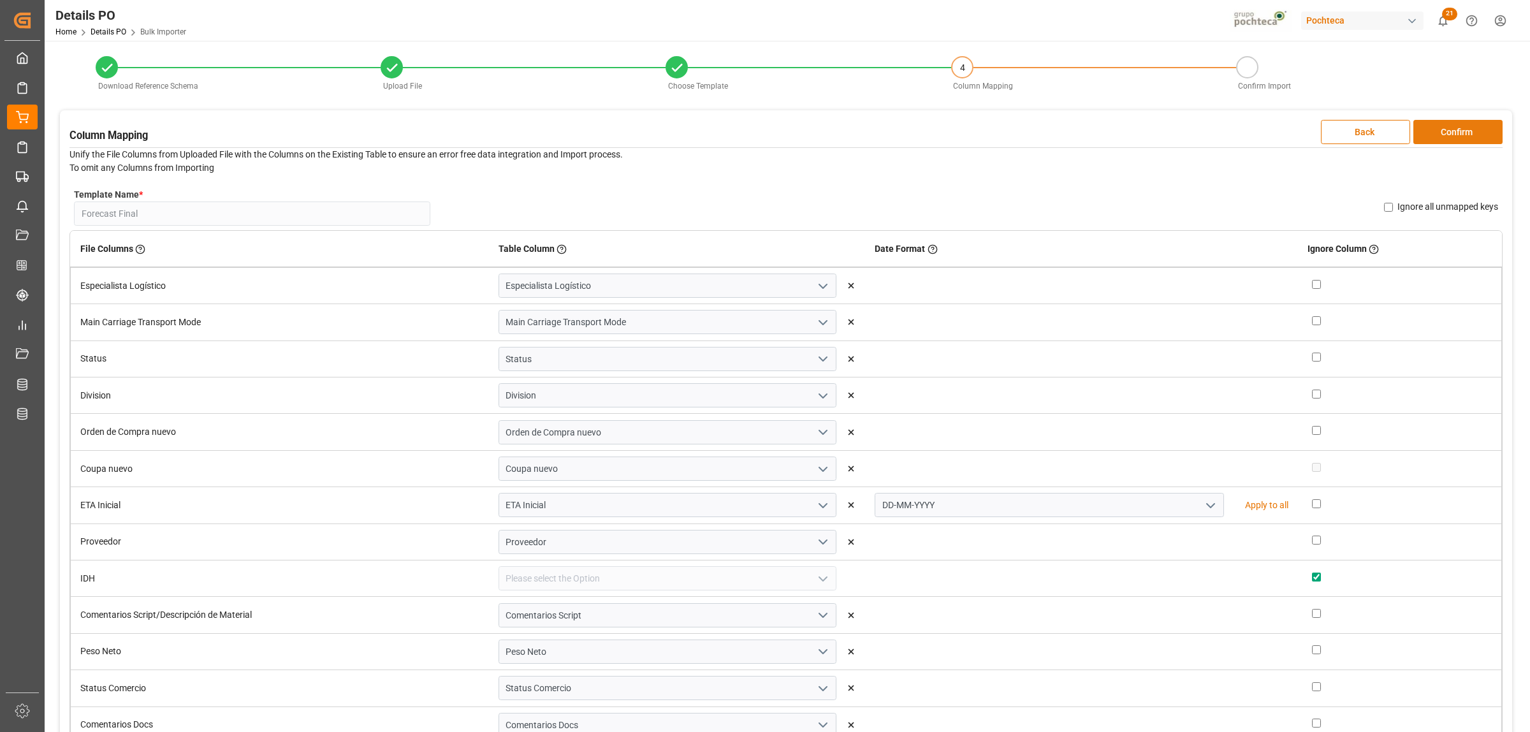
click at [1472, 131] on button "Confirm" at bounding box center [1458, 132] width 89 height 24
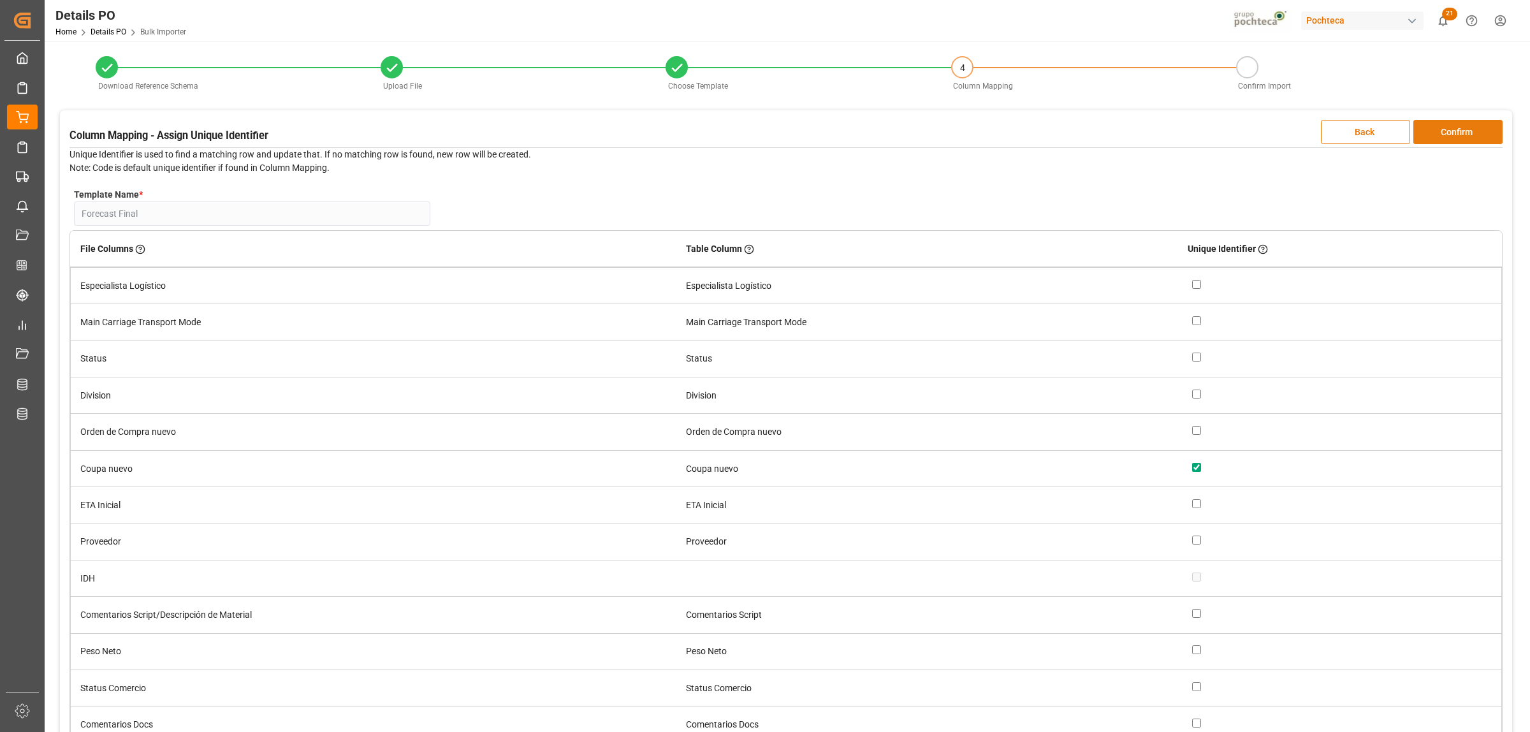
click at [1472, 131] on button "Confirm" at bounding box center [1458, 132] width 89 height 24
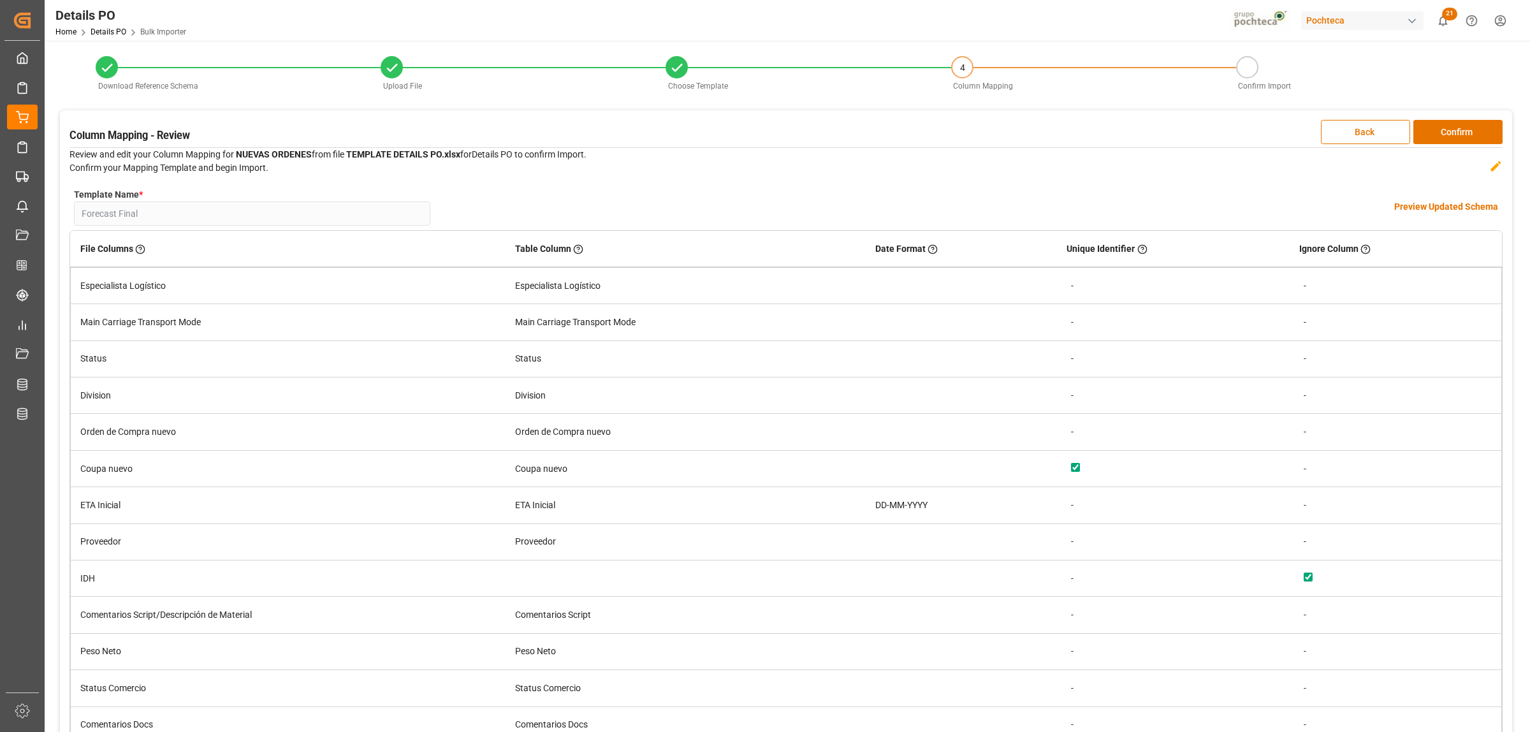
click at [1439, 208] on h4 "Preview Updated Schema" at bounding box center [1447, 206] width 104 height 13
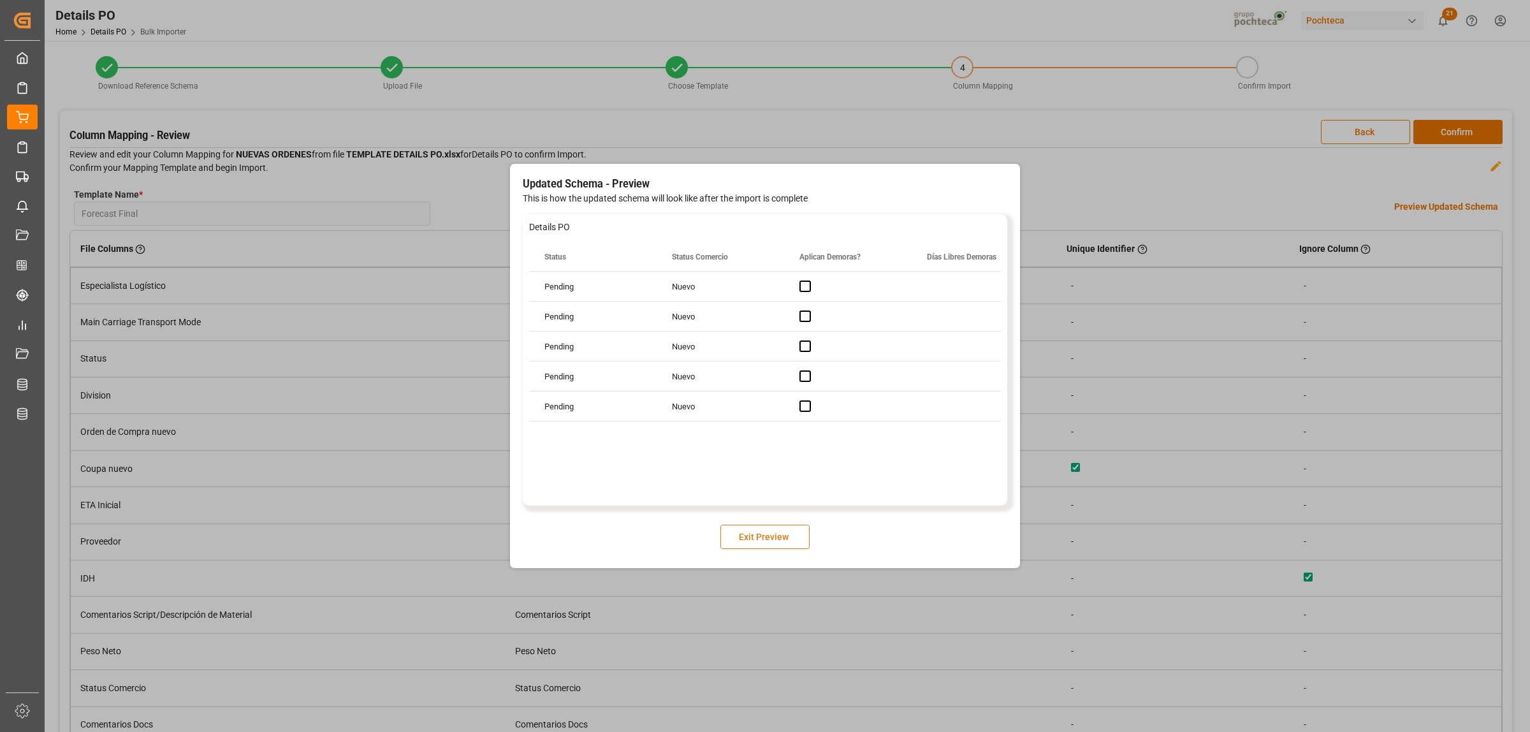
click at [757, 533] on button "Exit Preview" at bounding box center [765, 537] width 89 height 24
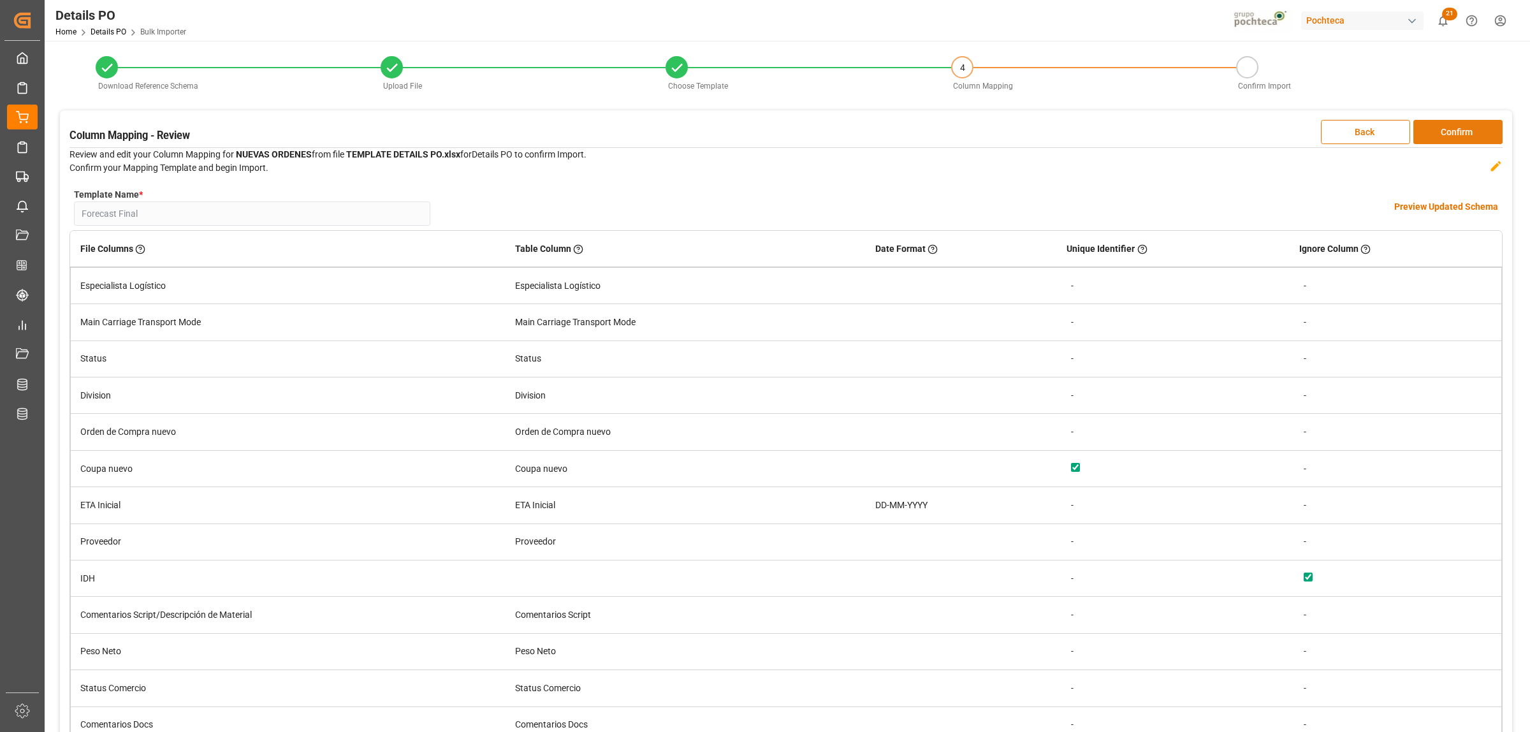
click at [1455, 129] on button "Confirm" at bounding box center [1458, 132] width 89 height 24
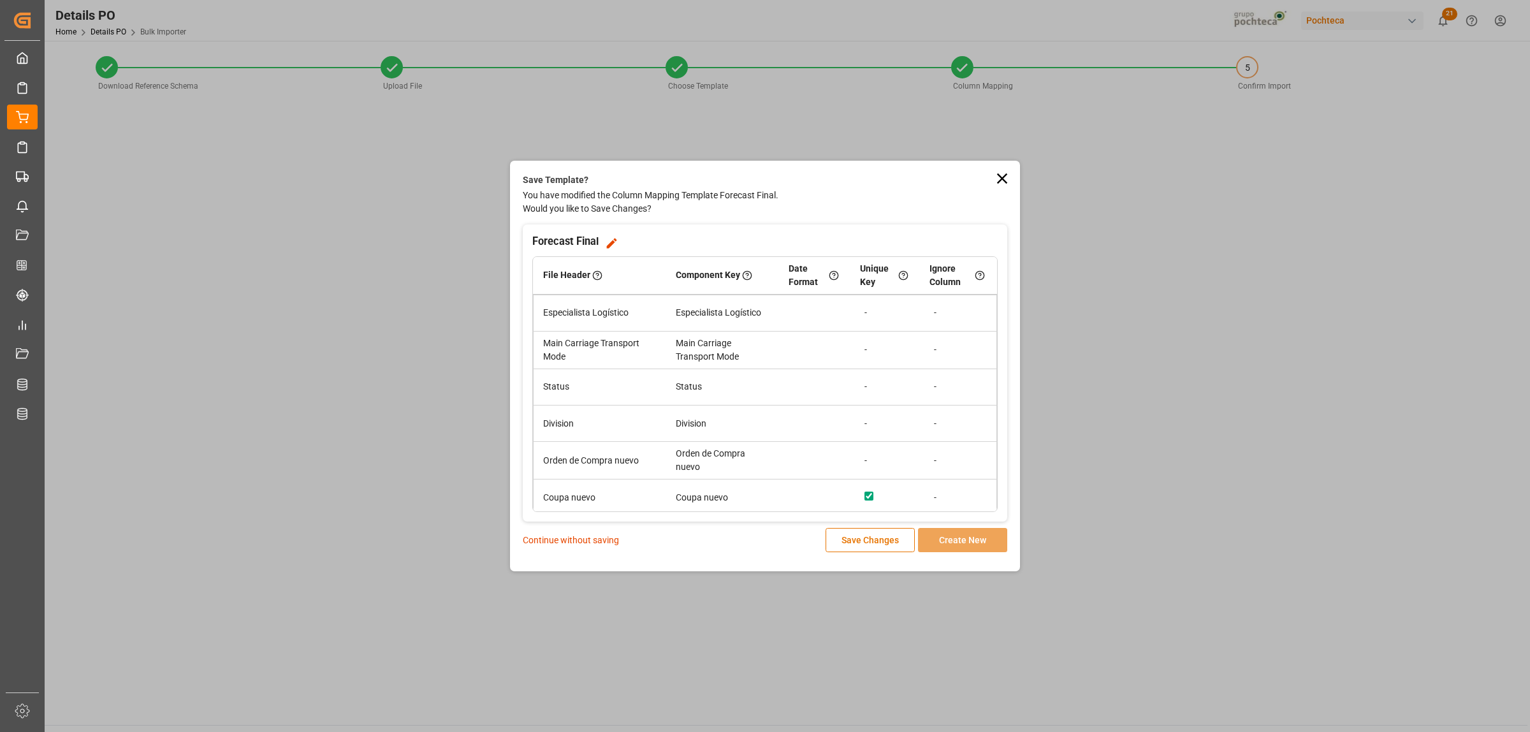
click at [598, 541] on p "Continue without saving" at bounding box center [571, 540] width 96 height 13
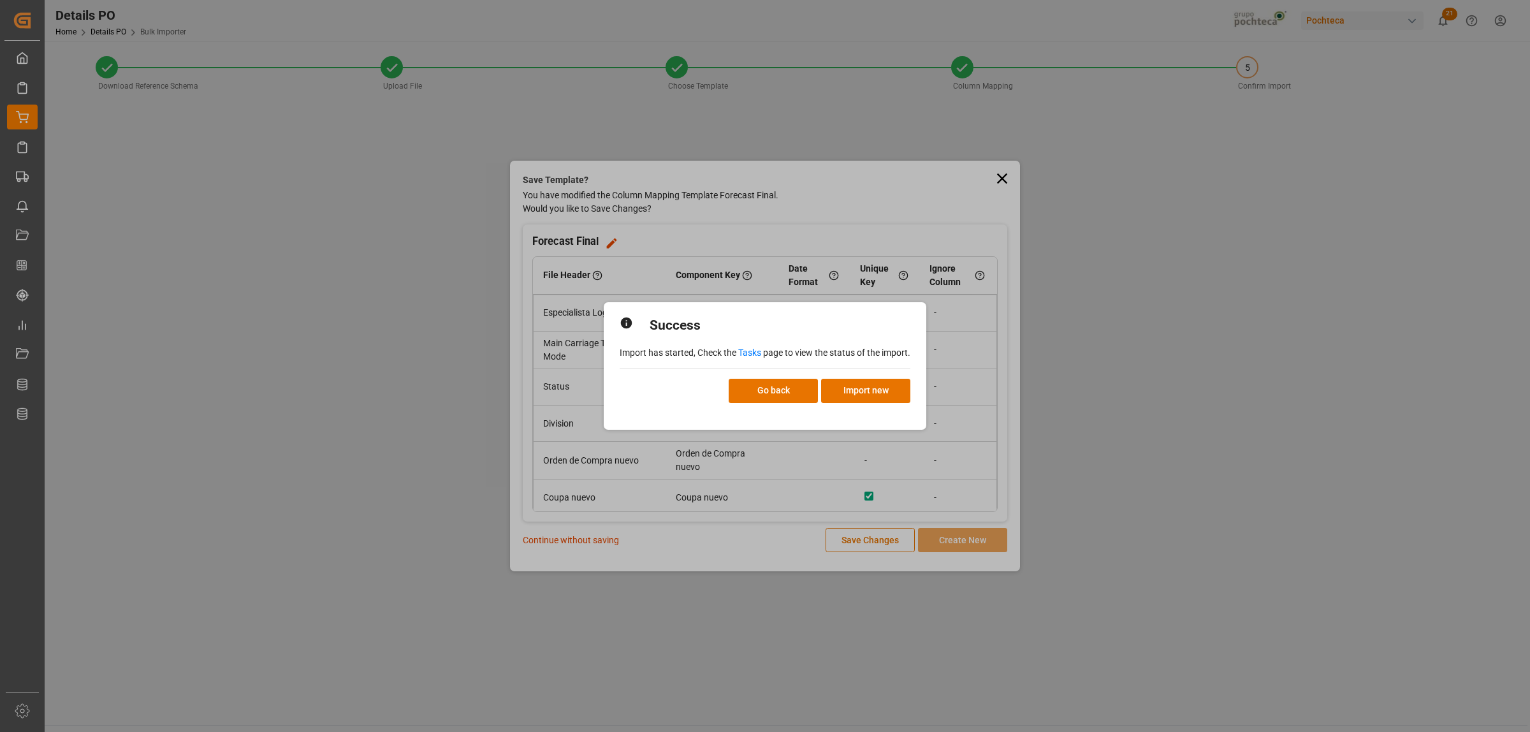
click at [750, 351] on link "Tasks" at bounding box center [749, 353] width 23 height 10
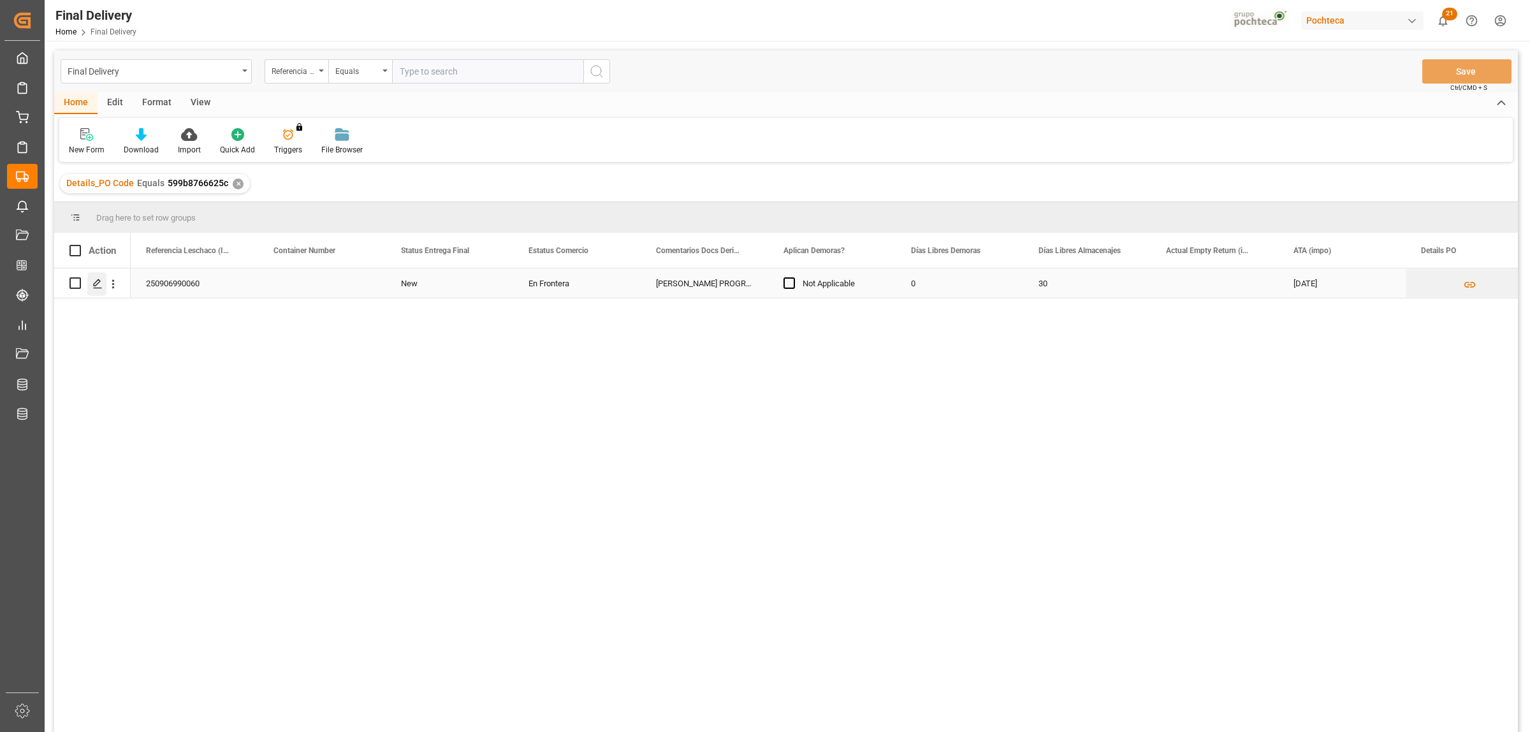
click at [94, 279] on icon "Press SPACE to select this row." at bounding box center [97, 284] width 10 height 10
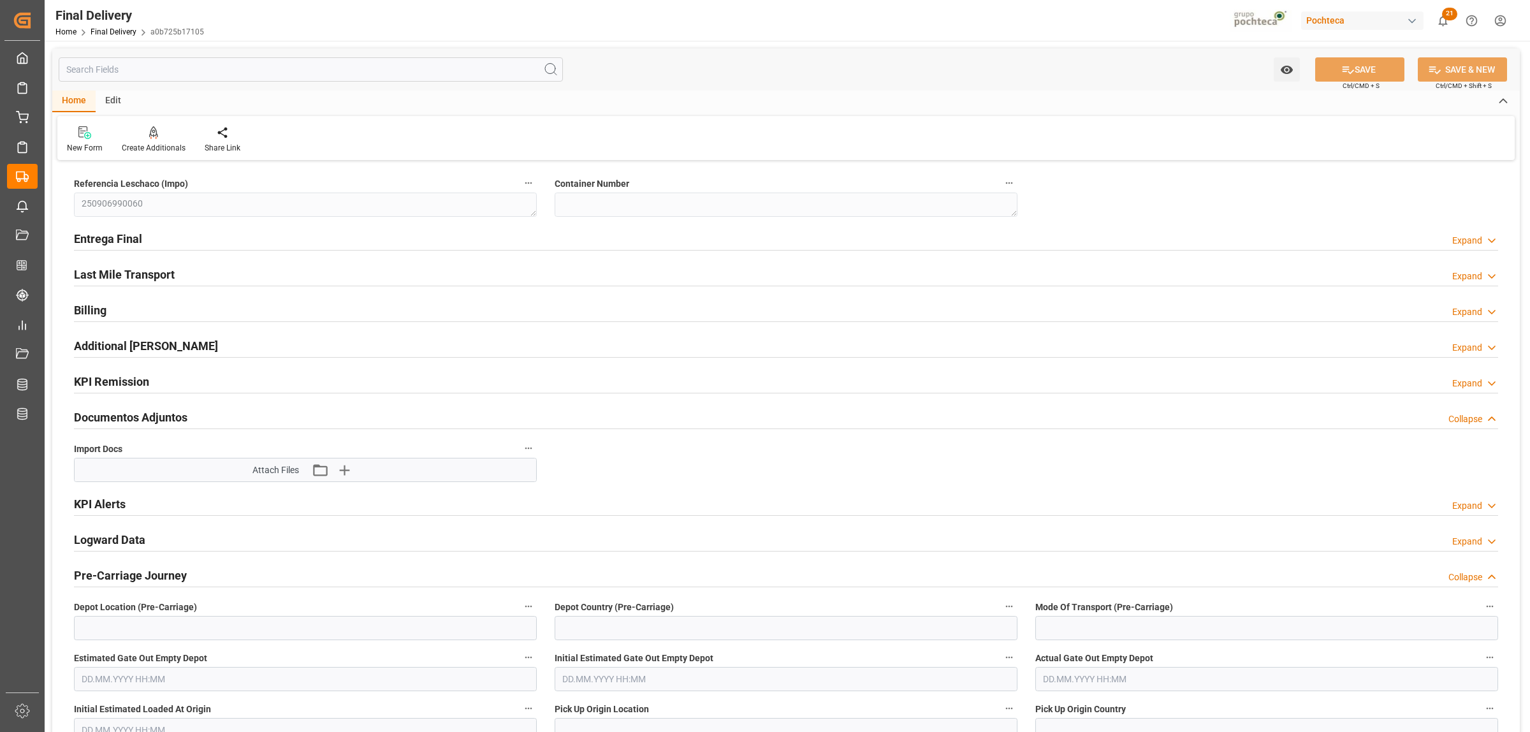
type input "0"
type input "30"
type input "[DATE]"
click at [124, 241] on h2 "Entrega Final" at bounding box center [108, 238] width 68 height 17
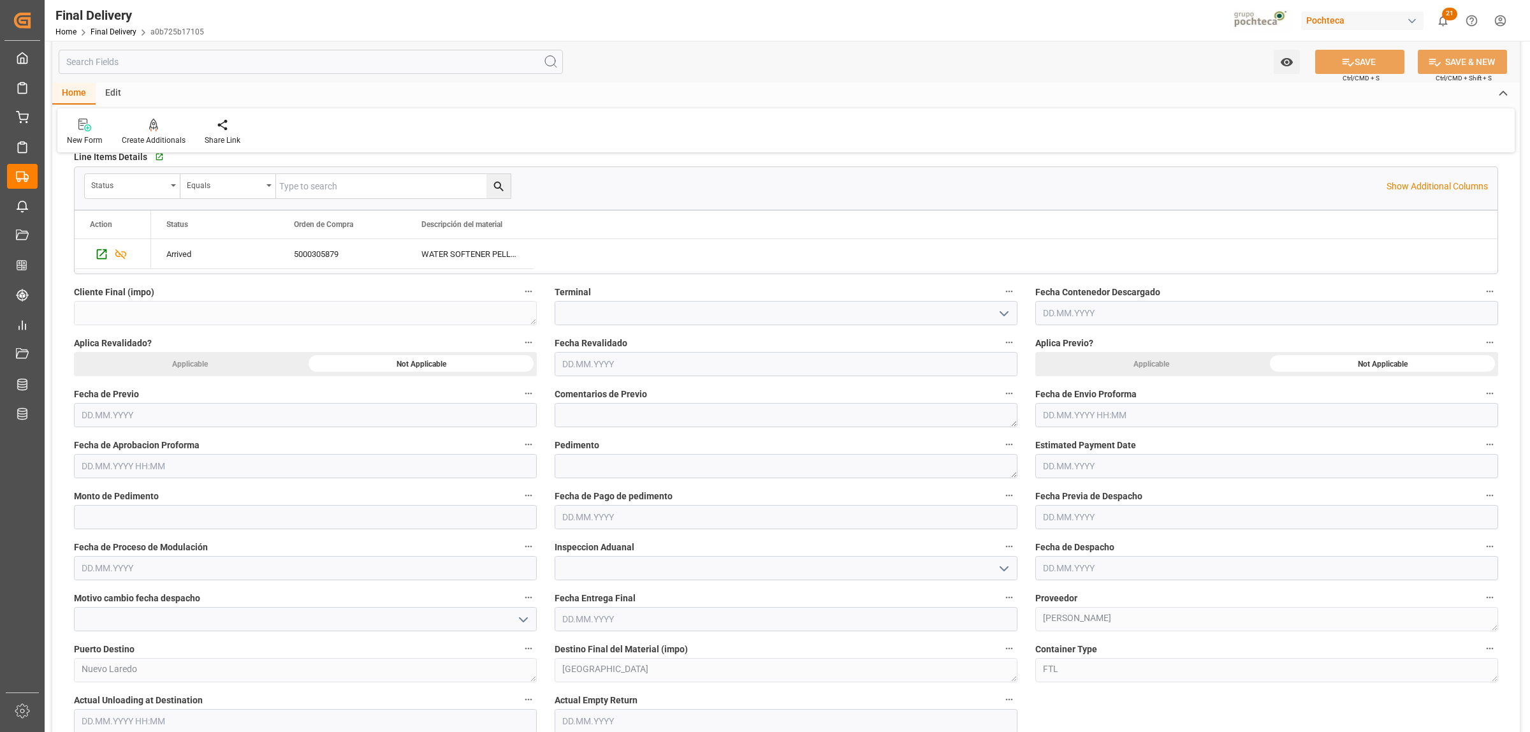
scroll to position [478, 0]
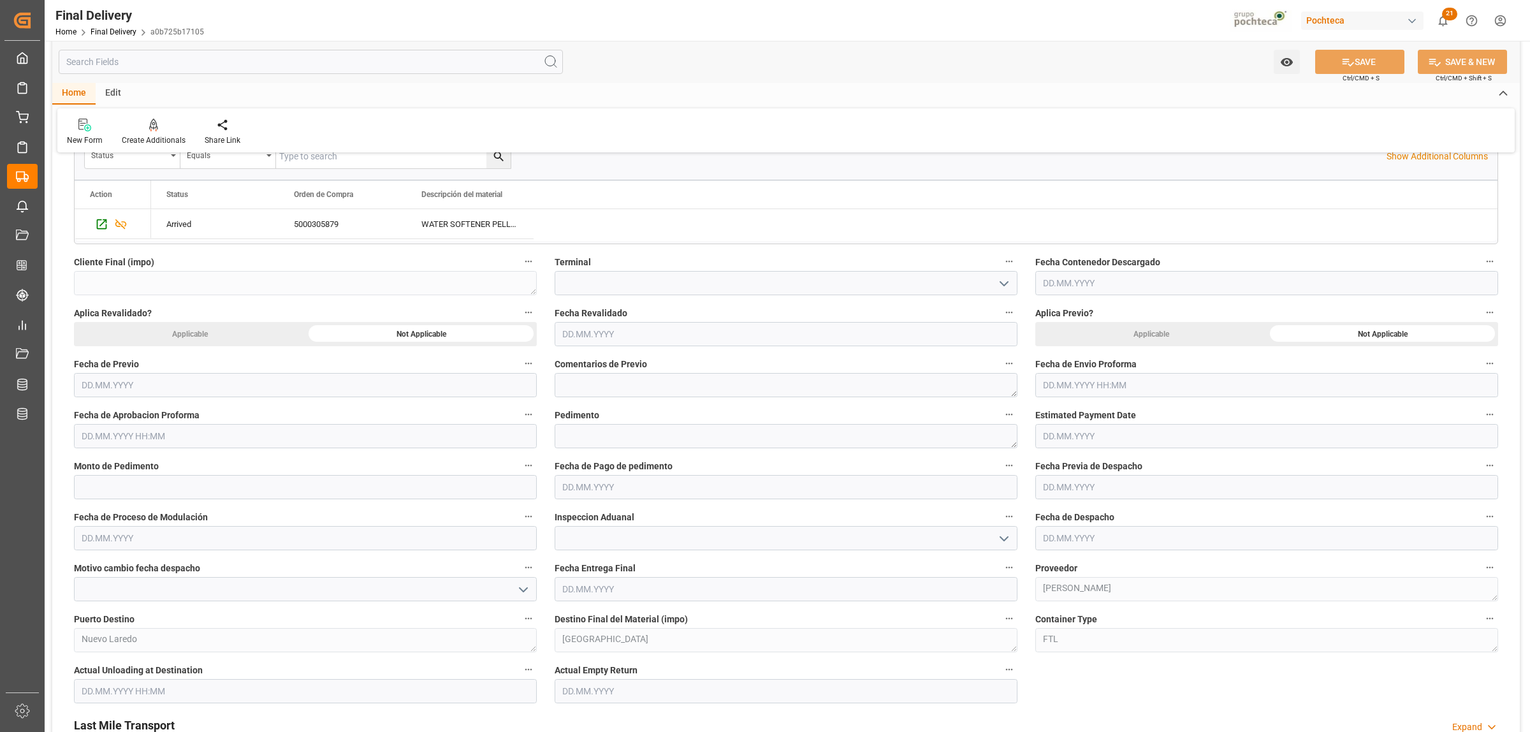
click at [1041, 381] on input "text" at bounding box center [1267, 385] width 463 height 24
click at [1073, 409] on div "September 2025 Mo Tu We Th Fr Sa Su" at bounding box center [1126, 427] width 181 height 43
click at [1153, 466] on span "5" at bounding box center [1152, 463] width 4 height 9
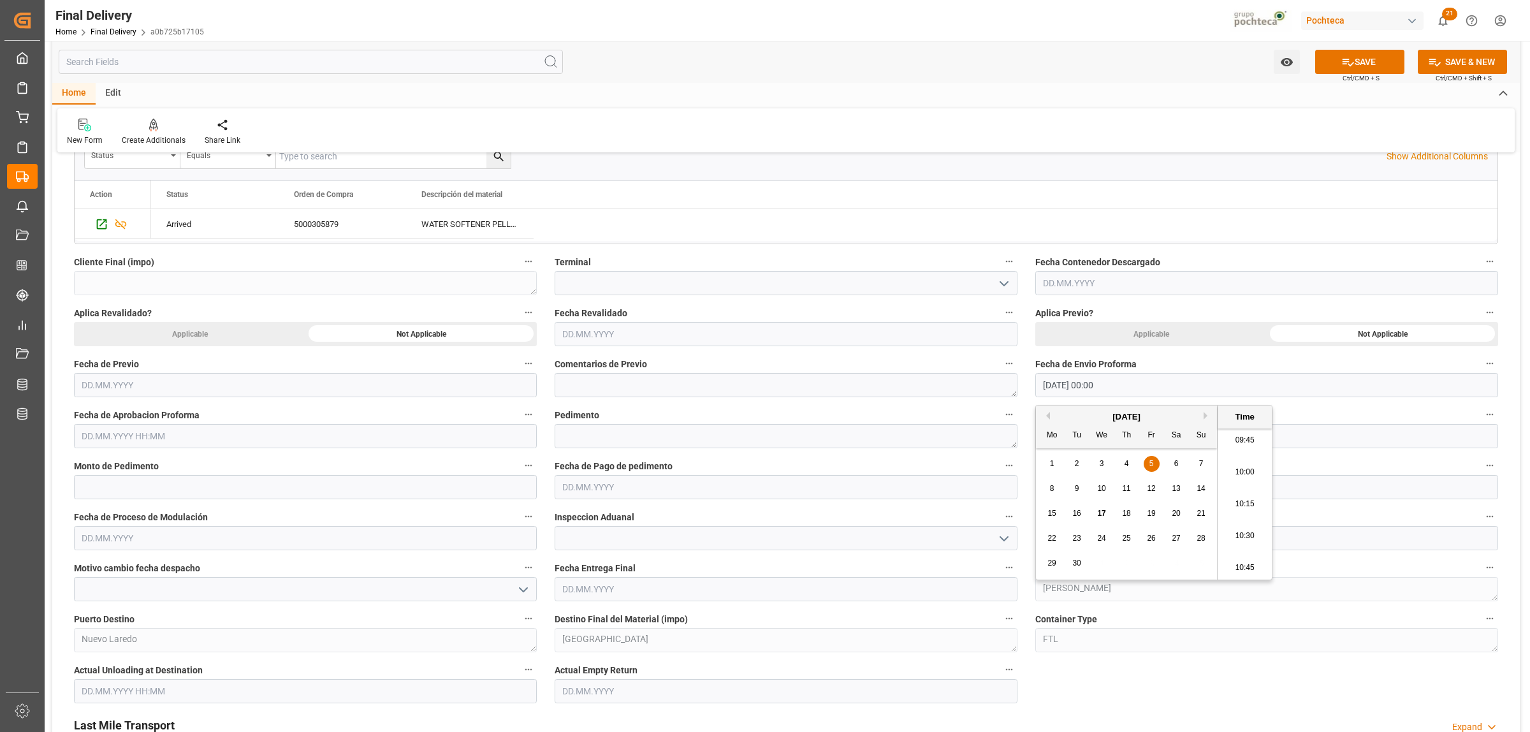
click at [1108, 488] on div "10" at bounding box center [1102, 488] width 16 height 15
click at [1161, 463] on div "1 2 3 4 5 6 7" at bounding box center [1127, 463] width 174 height 25
click at [1157, 466] on div "5" at bounding box center [1152, 464] width 16 height 15
type input "05.09.2025 00:00"
click at [212, 436] on input "text" at bounding box center [305, 436] width 463 height 24
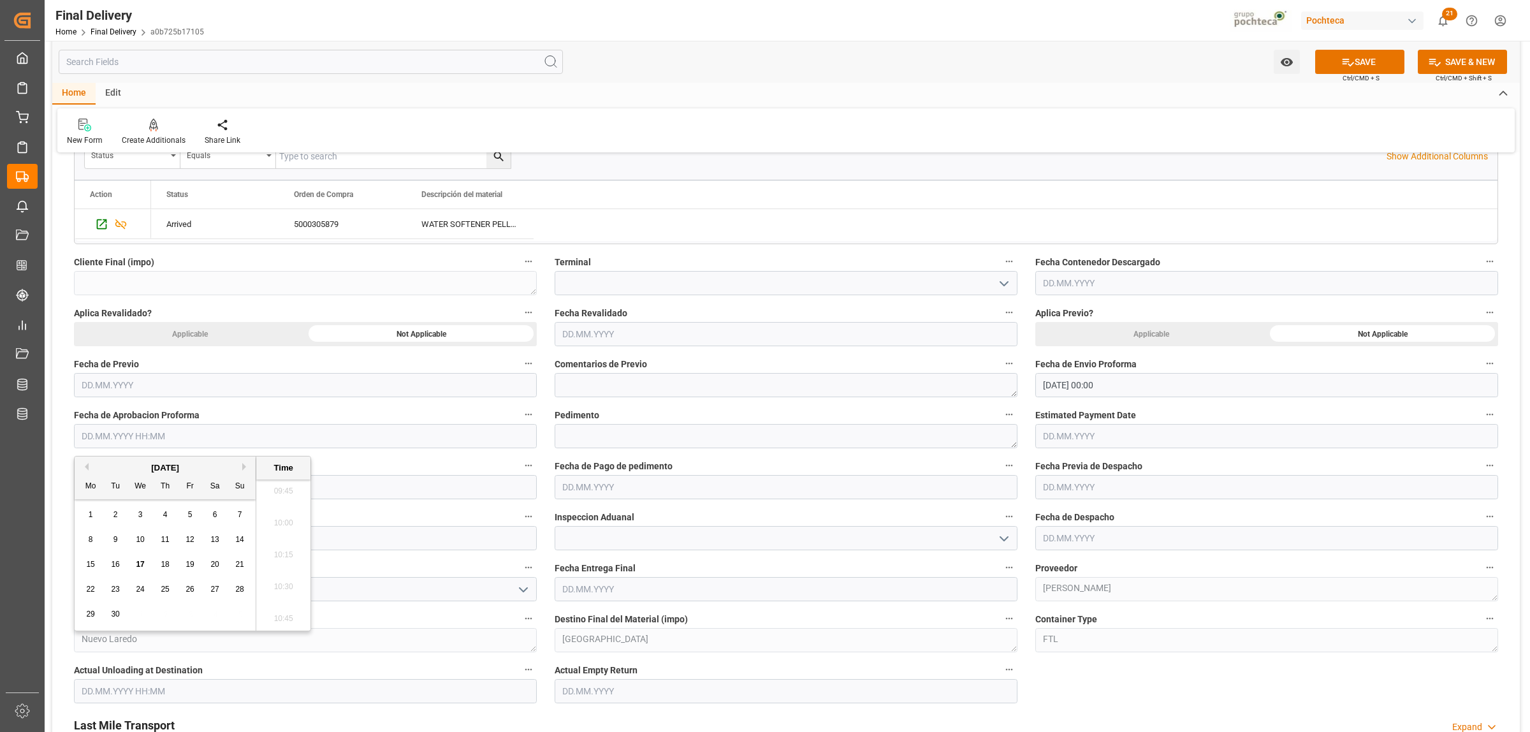
click at [92, 566] on span "15" at bounding box center [90, 564] width 8 height 9
type input "15.09.2025 00:00"
click at [655, 408] on label "Pedimento" at bounding box center [786, 415] width 463 height 18
click at [1001, 408] on button "Pedimento" at bounding box center [1009, 414] width 17 height 17
click at [578, 437] on div at bounding box center [765, 366] width 1530 height 732
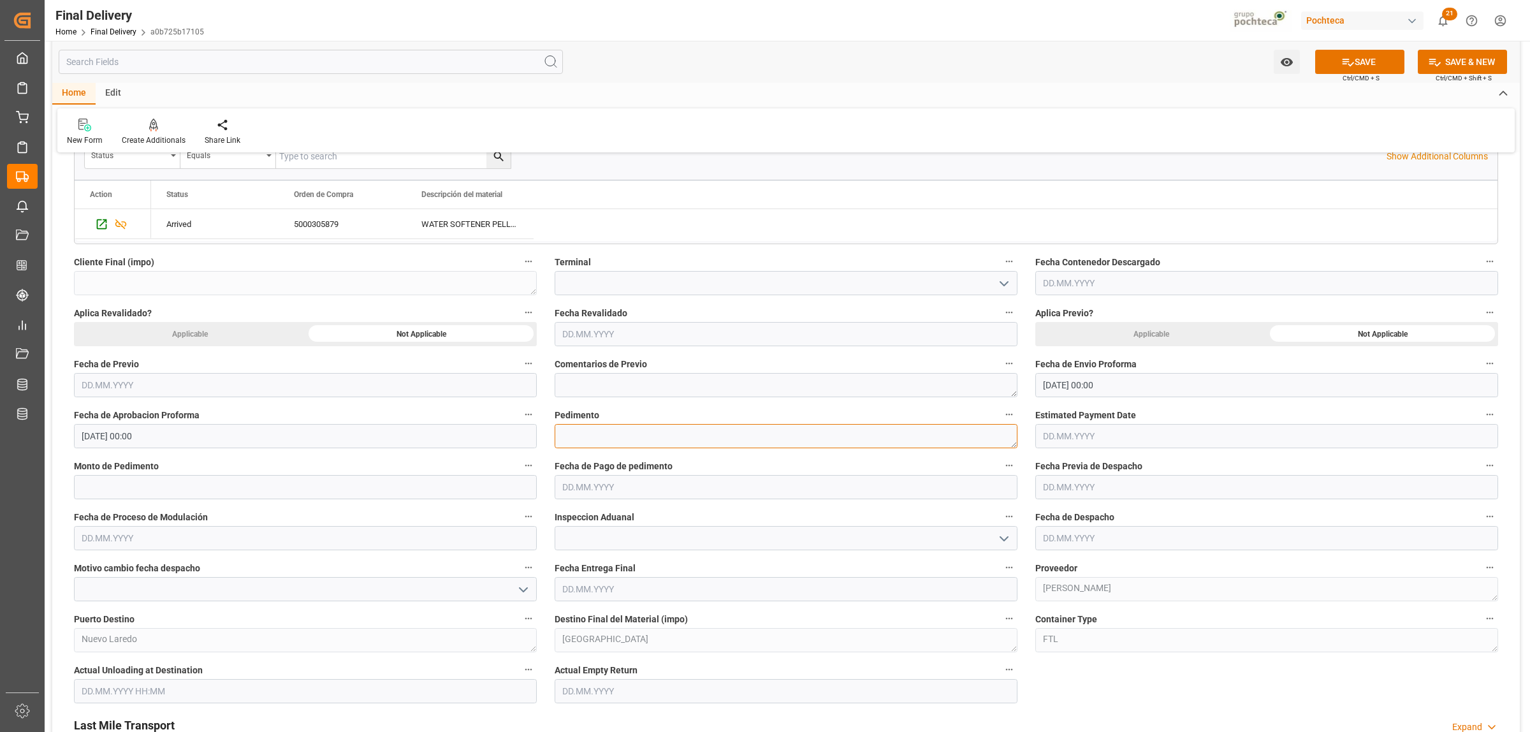
click at [579, 437] on textarea at bounding box center [786, 436] width 463 height 24
paste textarea "25 24 3617 5008715"
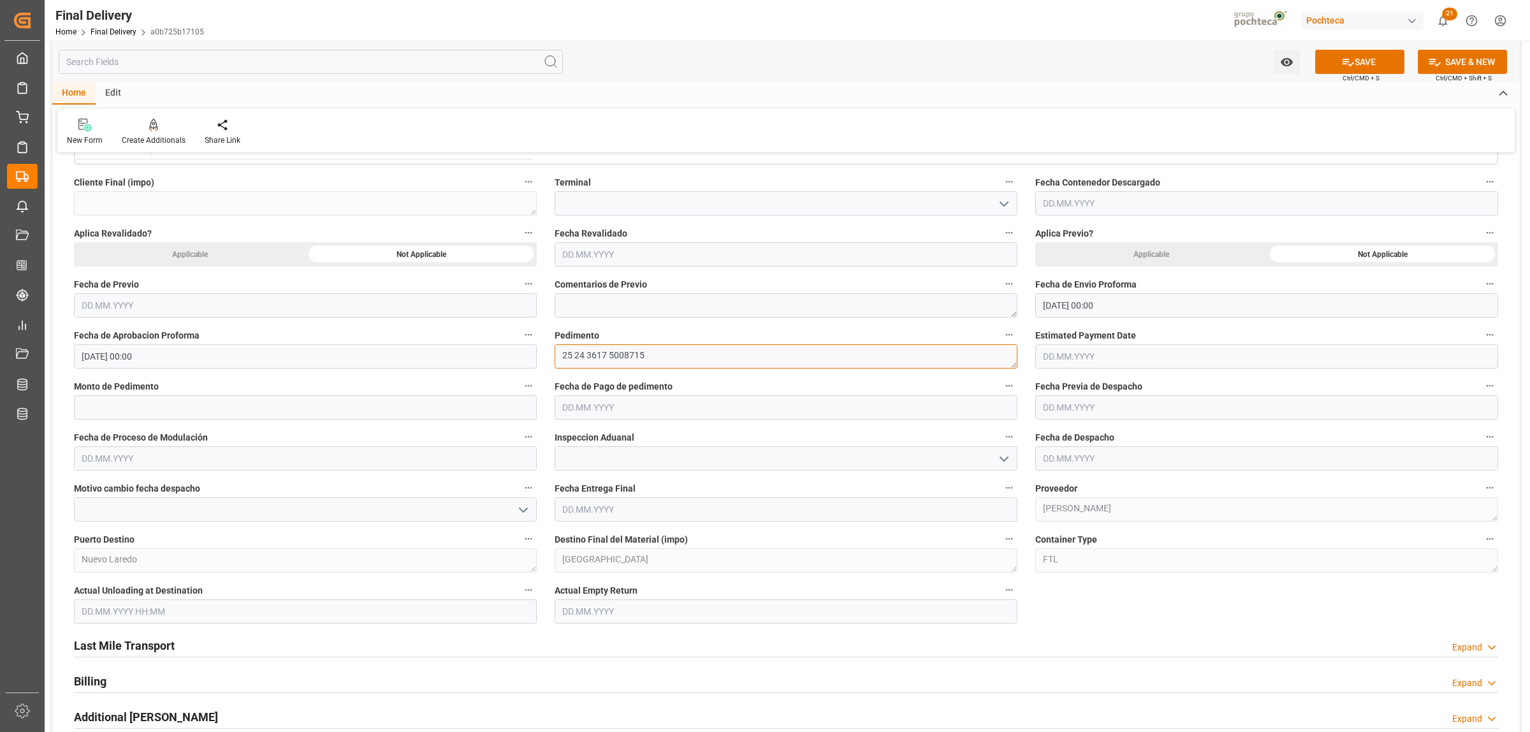
scroll to position [638, 0]
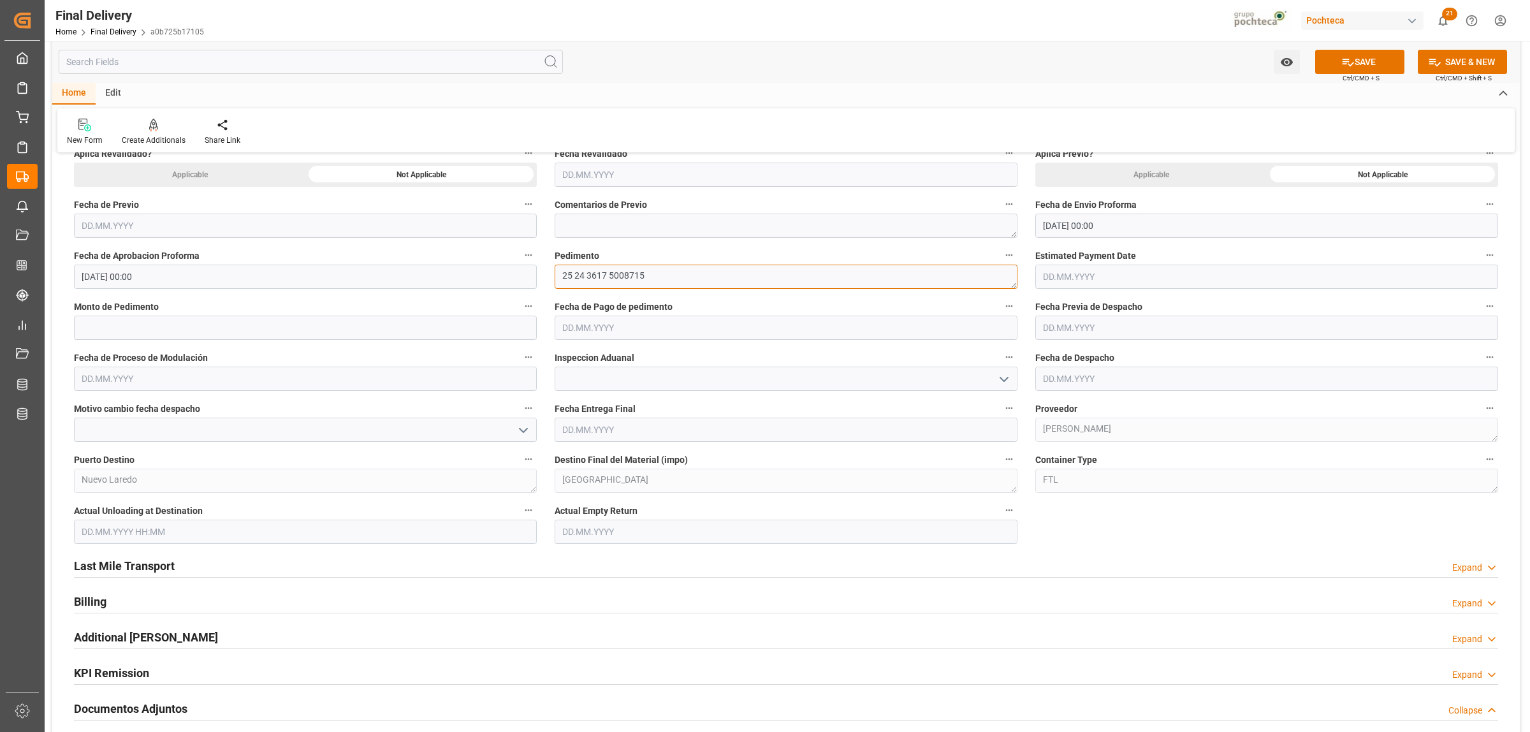
type textarea "25 24 3617 5008715"
click at [154, 569] on h2 "Last Mile Transport" at bounding box center [124, 565] width 101 height 17
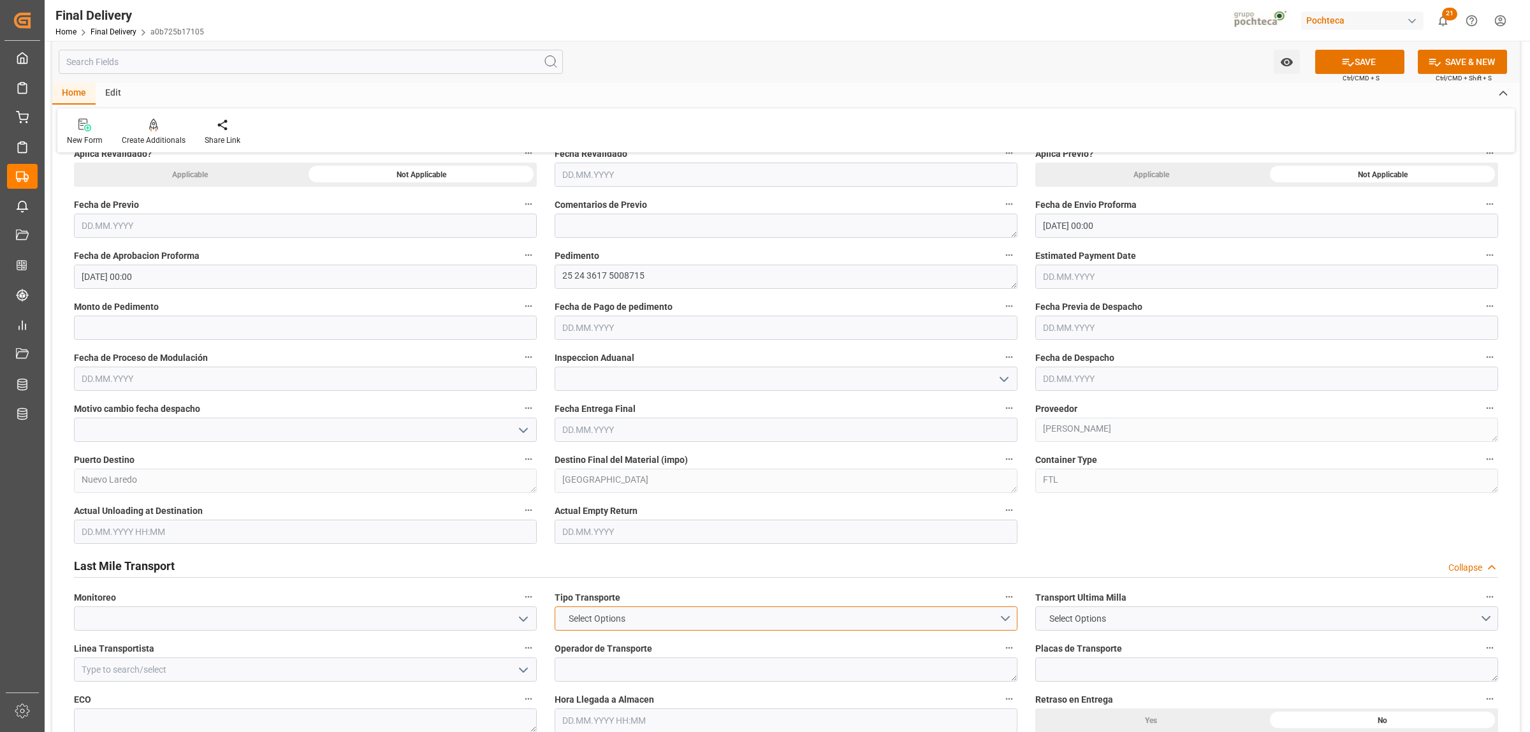
click at [1006, 625] on button "Select Options" at bounding box center [786, 618] width 463 height 24
click at [684, 648] on div "FTL" at bounding box center [786, 648] width 462 height 27
click at [1140, 619] on button "Select Options" at bounding box center [1267, 618] width 463 height 24
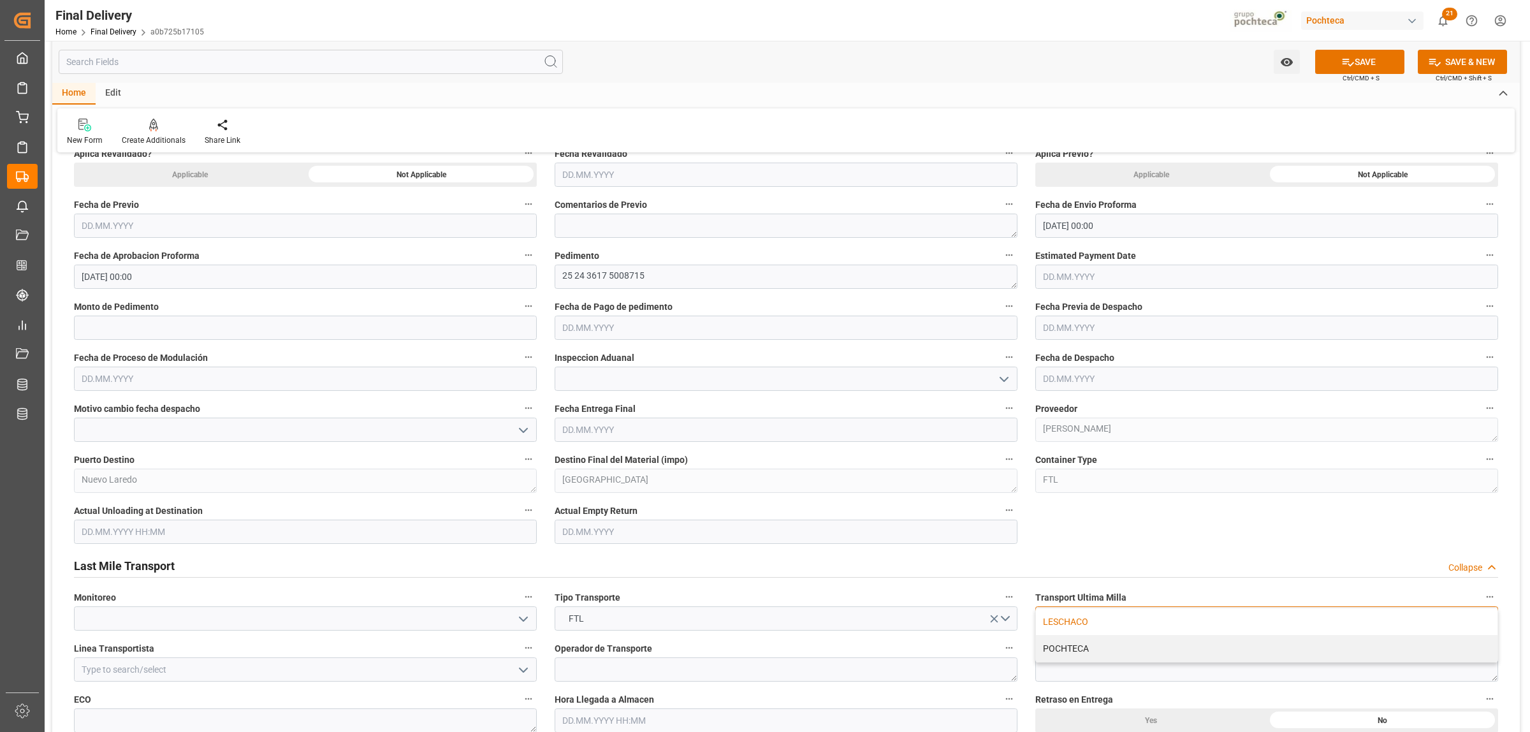
click at [1089, 622] on div "LESCHACO" at bounding box center [1267, 621] width 462 height 27
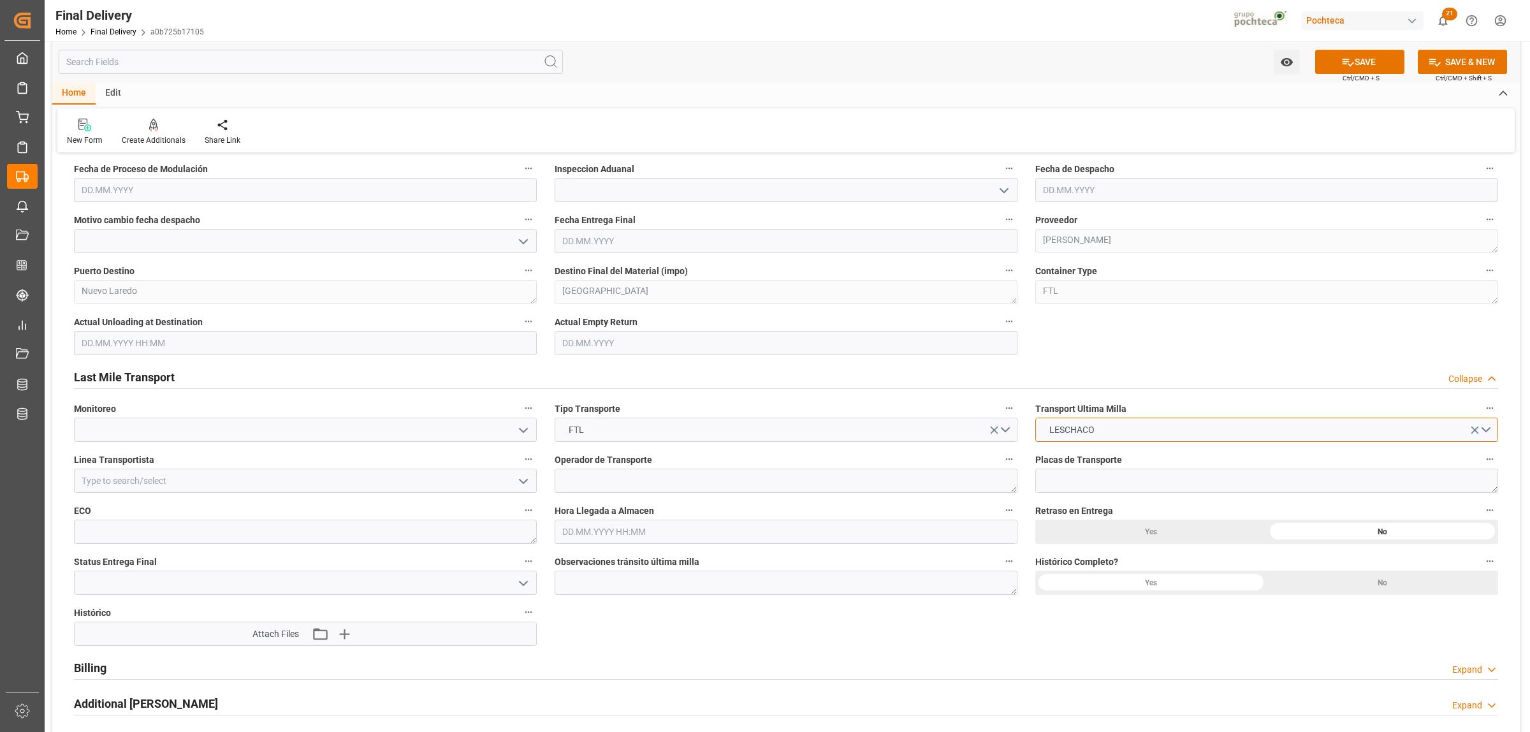
scroll to position [877, 0]
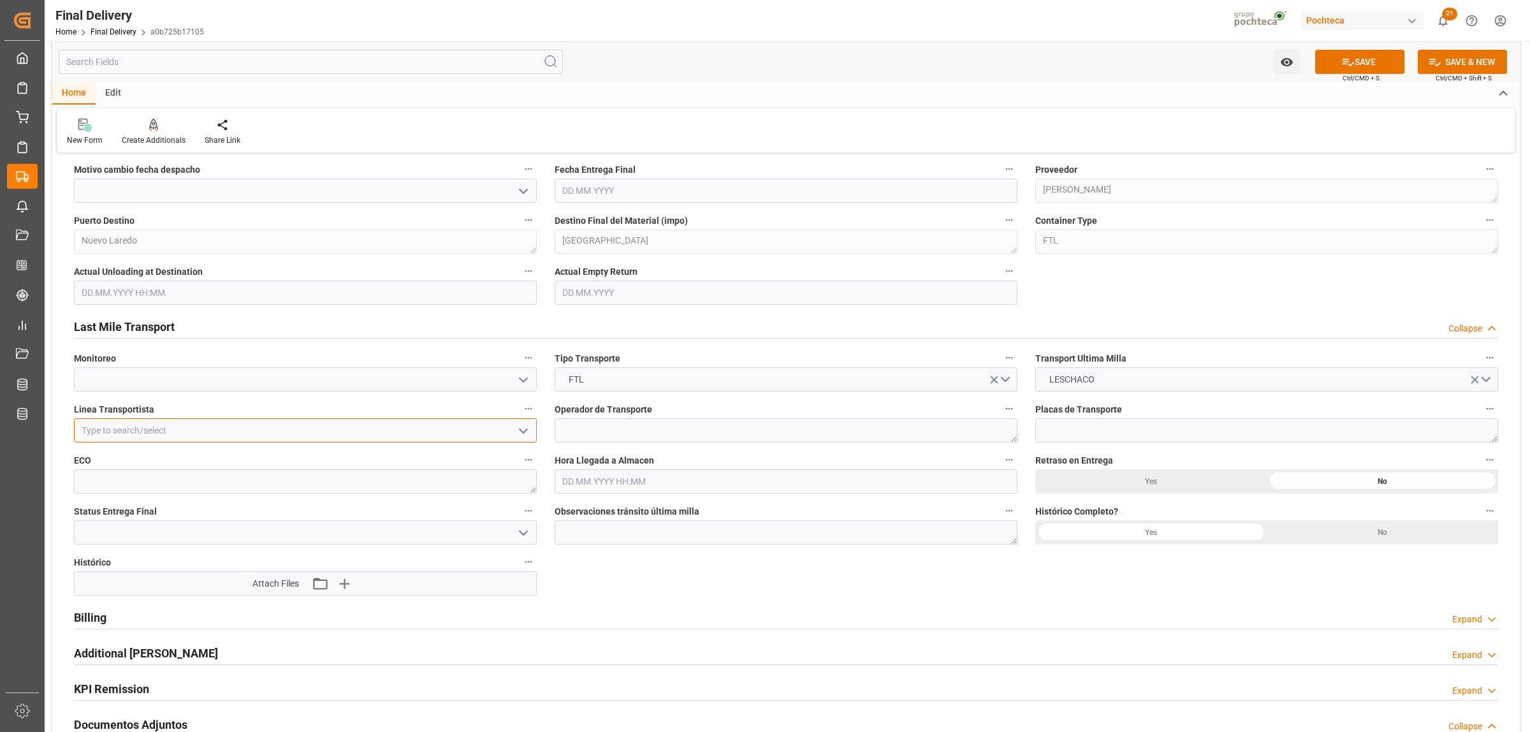
click at [189, 431] on input at bounding box center [305, 430] width 463 height 24
click at [135, 460] on div "FEMA" at bounding box center [306, 458] width 462 height 29
type input "FEMA"
click at [1360, 65] on button "SAVE" at bounding box center [1360, 62] width 89 height 24
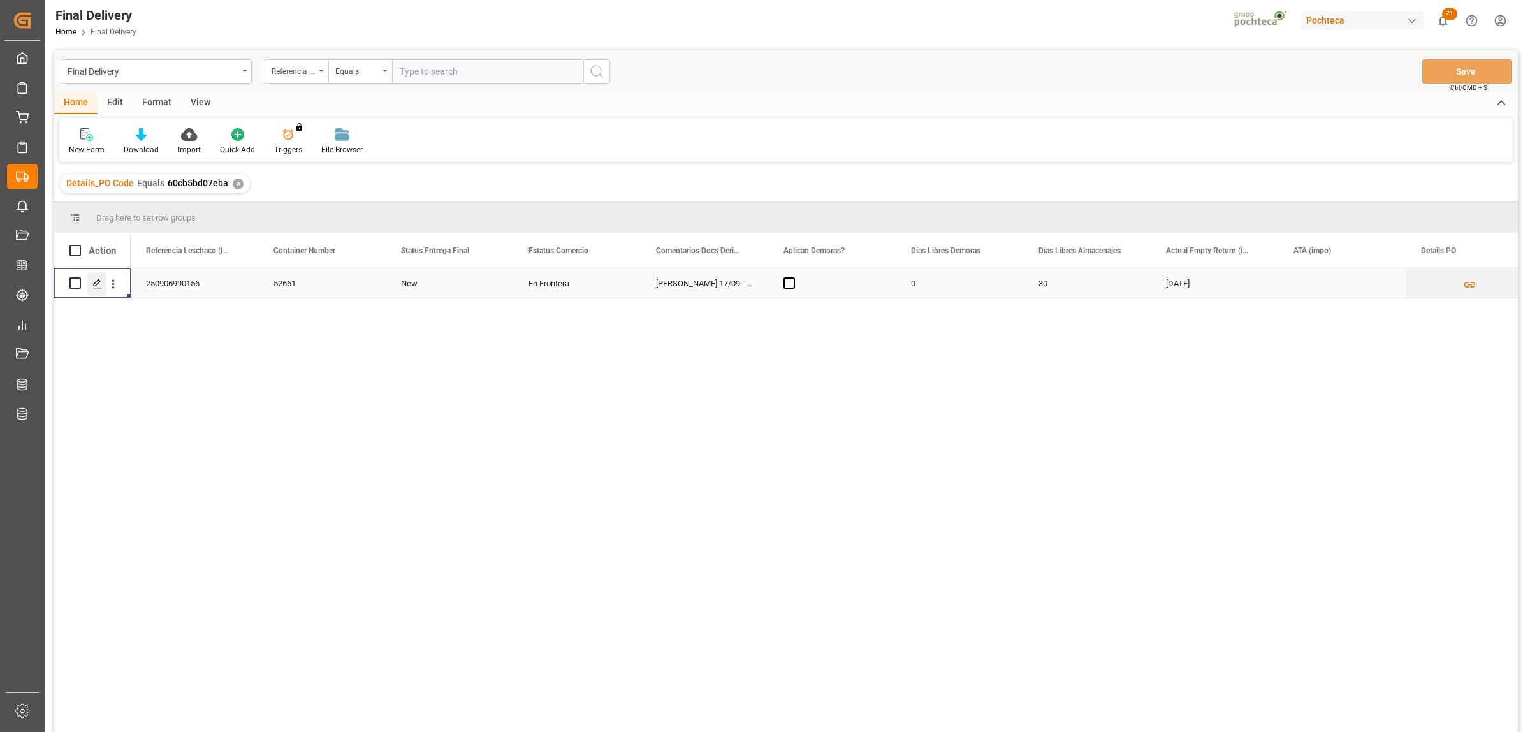
click at [99, 291] on div "Press SPACE to select this row." at bounding box center [96, 284] width 19 height 24
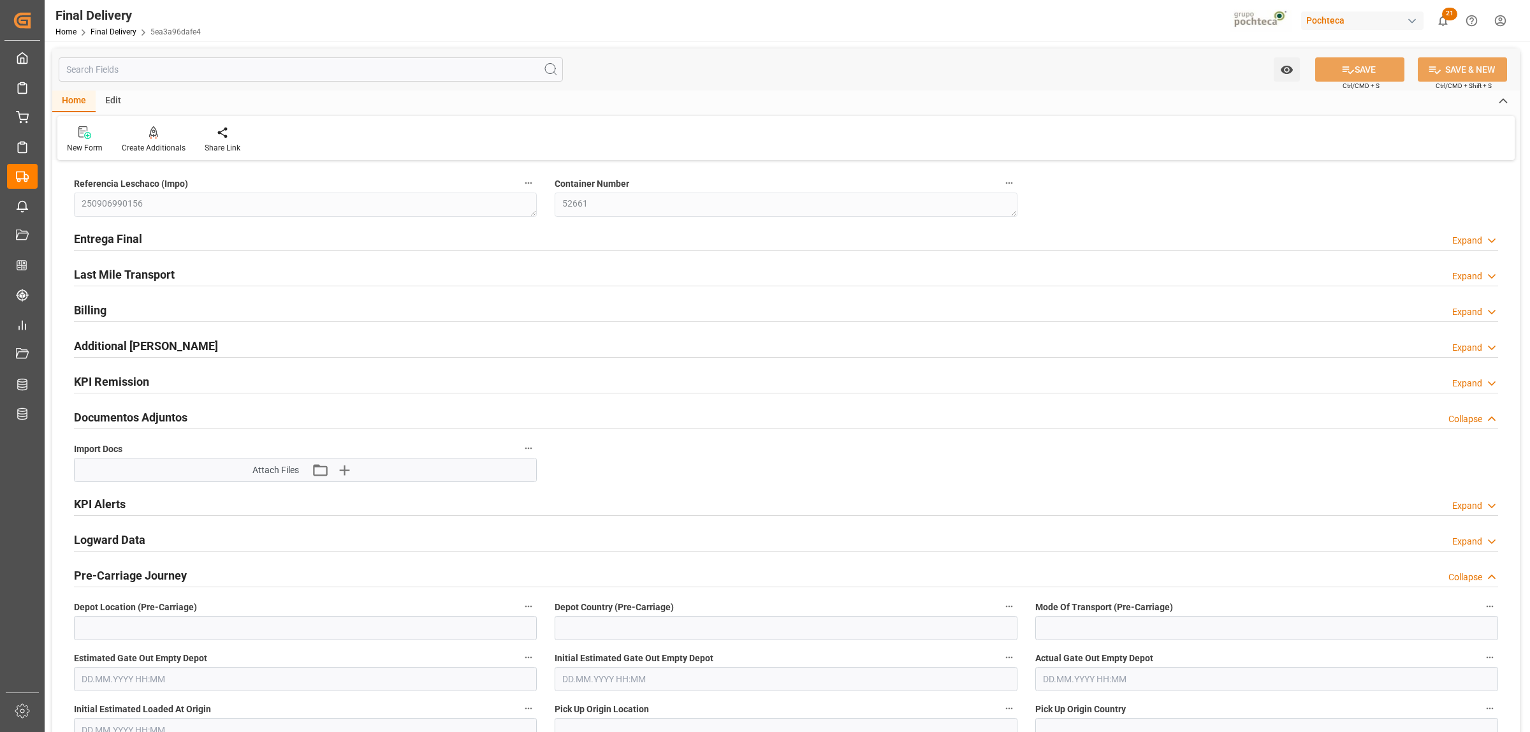
type input "0"
type input "30"
type input "19.09.2025"
click at [126, 243] on h2 "Entrega Final" at bounding box center [108, 238] width 68 height 17
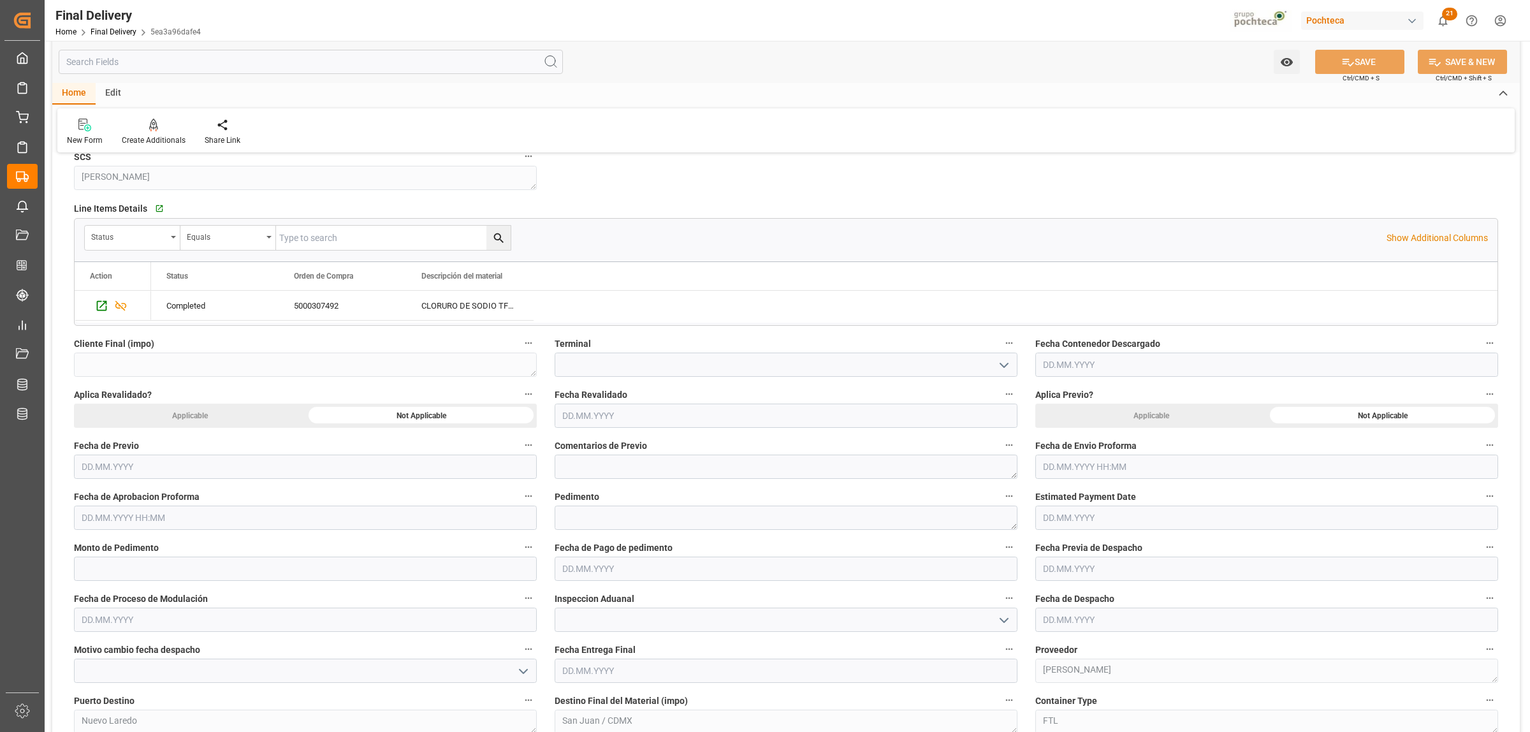
scroll to position [399, 0]
click at [1081, 459] on input "text" at bounding box center [1267, 465] width 463 height 24
click at [1075, 486] on div "September 2025 Mo Tu We Th Fr Sa Su" at bounding box center [1126, 506] width 181 height 43
click at [1154, 569] on span "12" at bounding box center [1151, 568] width 8 height 9
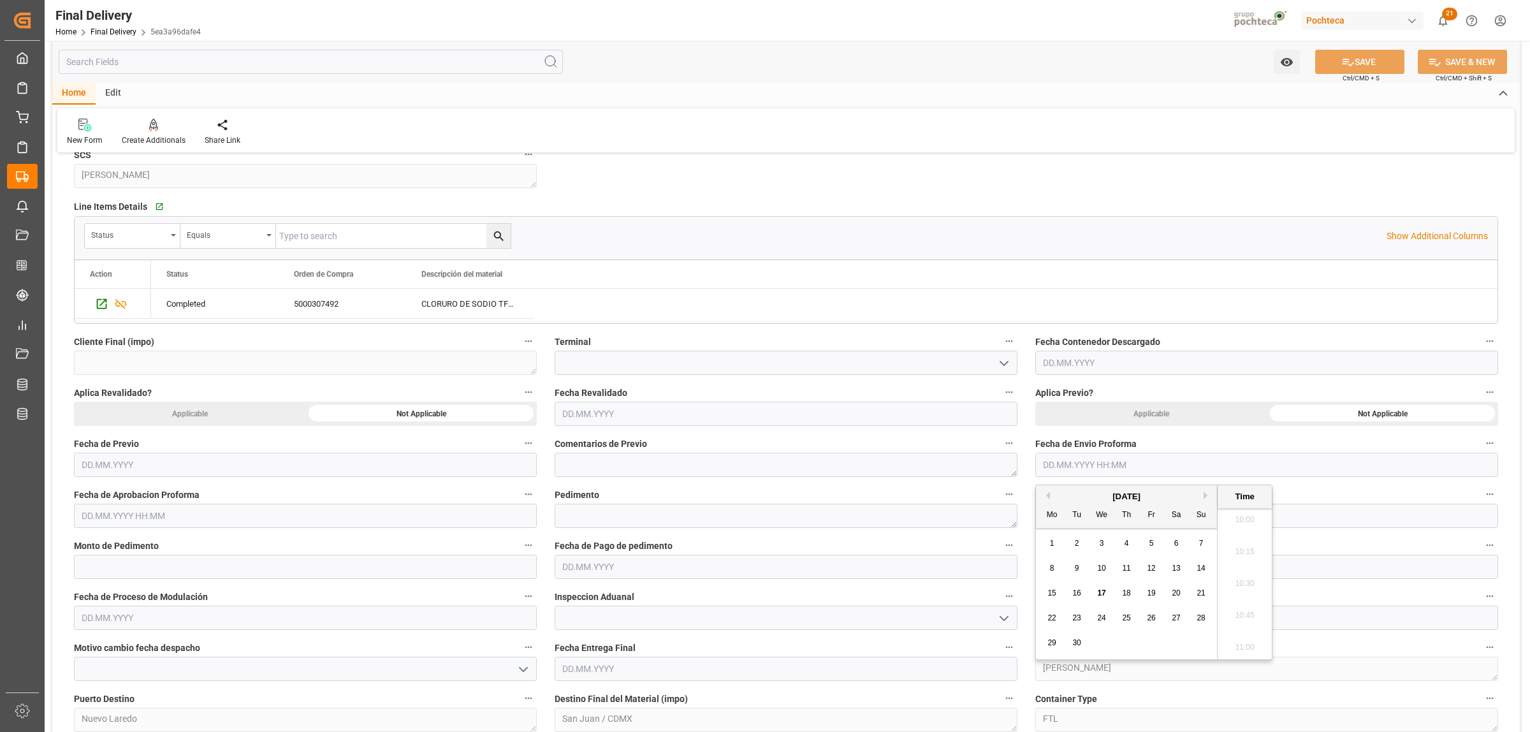
type input "12.09.2025 00:00"
click at [233, 525] on input "text" at bounding box center [305, 516] width 463 height 24
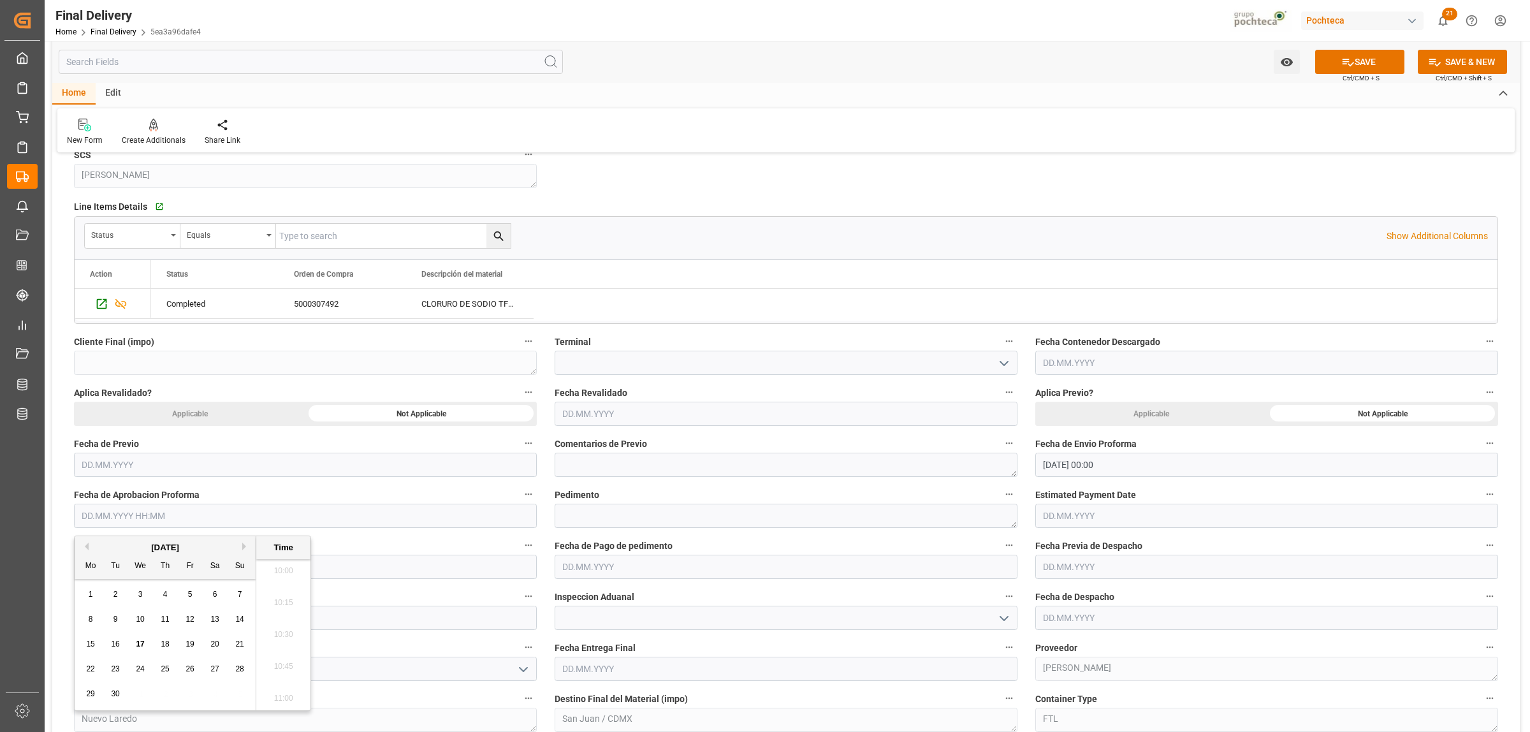
click at [113, 550] on div "[DATE]" at bounding box center [165, 547] width 181 height 13
click at [188, 614] on div "12" at bounding box center [190, 619] width 16 height 15
type input "12.09.2025 00:00"
click at [680, 523] on textarea at bounding box center [786, 516] width 463 height 24
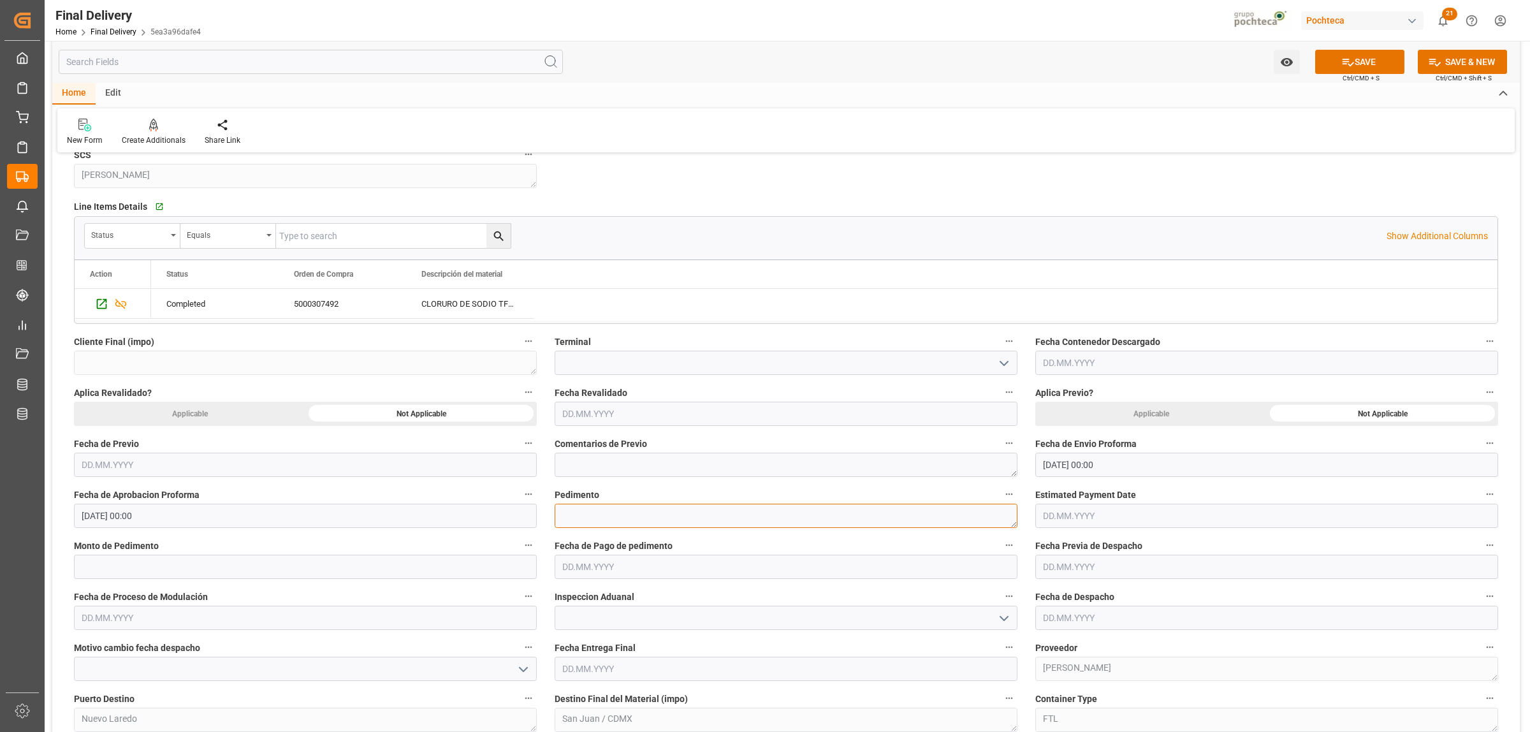
click at [575, 521] on textarea at bounding box center [786, 516] width 463 height 24
paste textarea "25 24 3617 5008785"
type textarea "25 24 3617 5008785"
click at [129, 562] on input "text" at bounding box center [305, 567] width 463 height 24
paste input "18280"
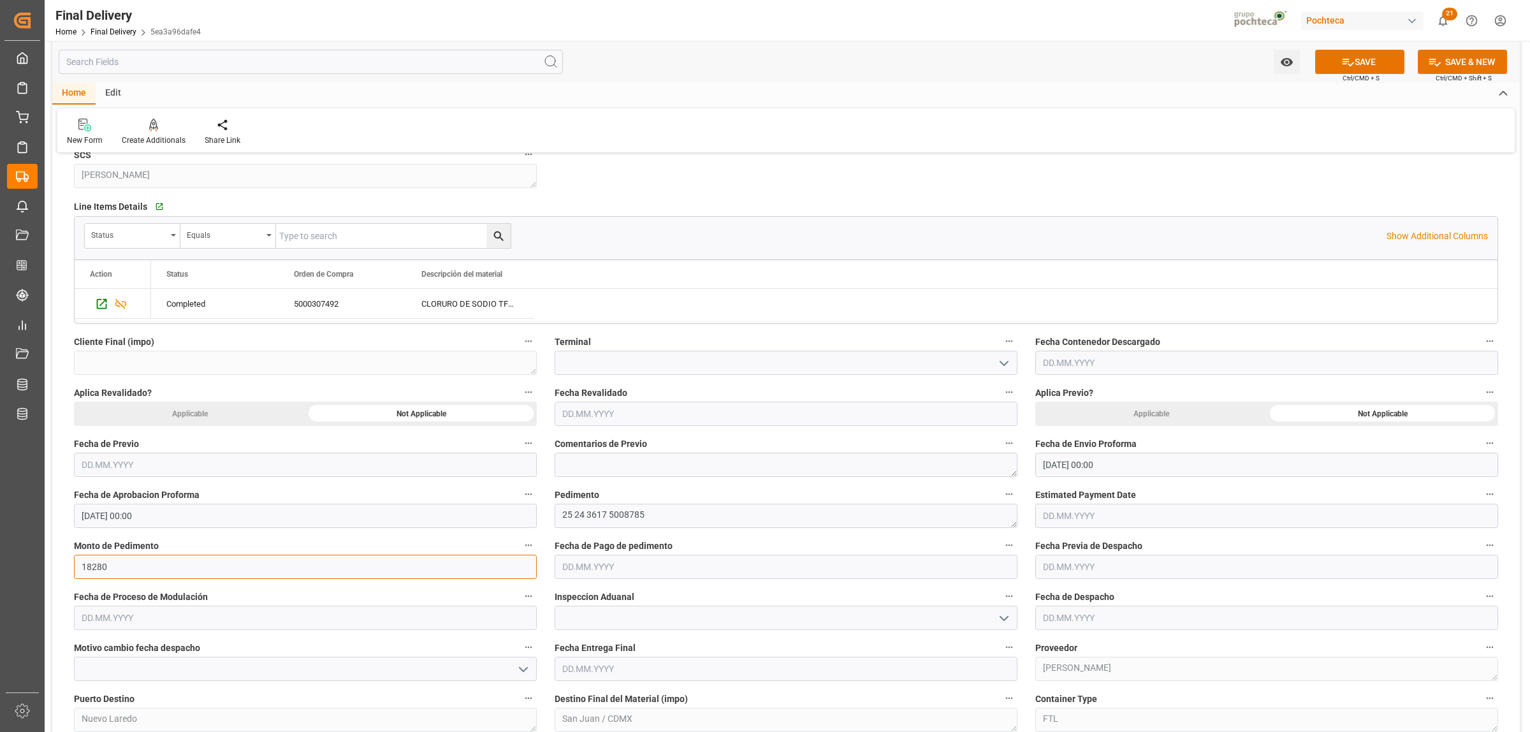
type input "18280"
click at [566, 558] on input "text" at bounding box center [786, 567] width 463 height 24
click at [619, 478] on span "17" at bounding box center [621, 478] width 8 height 9
type input "17.09.2025"
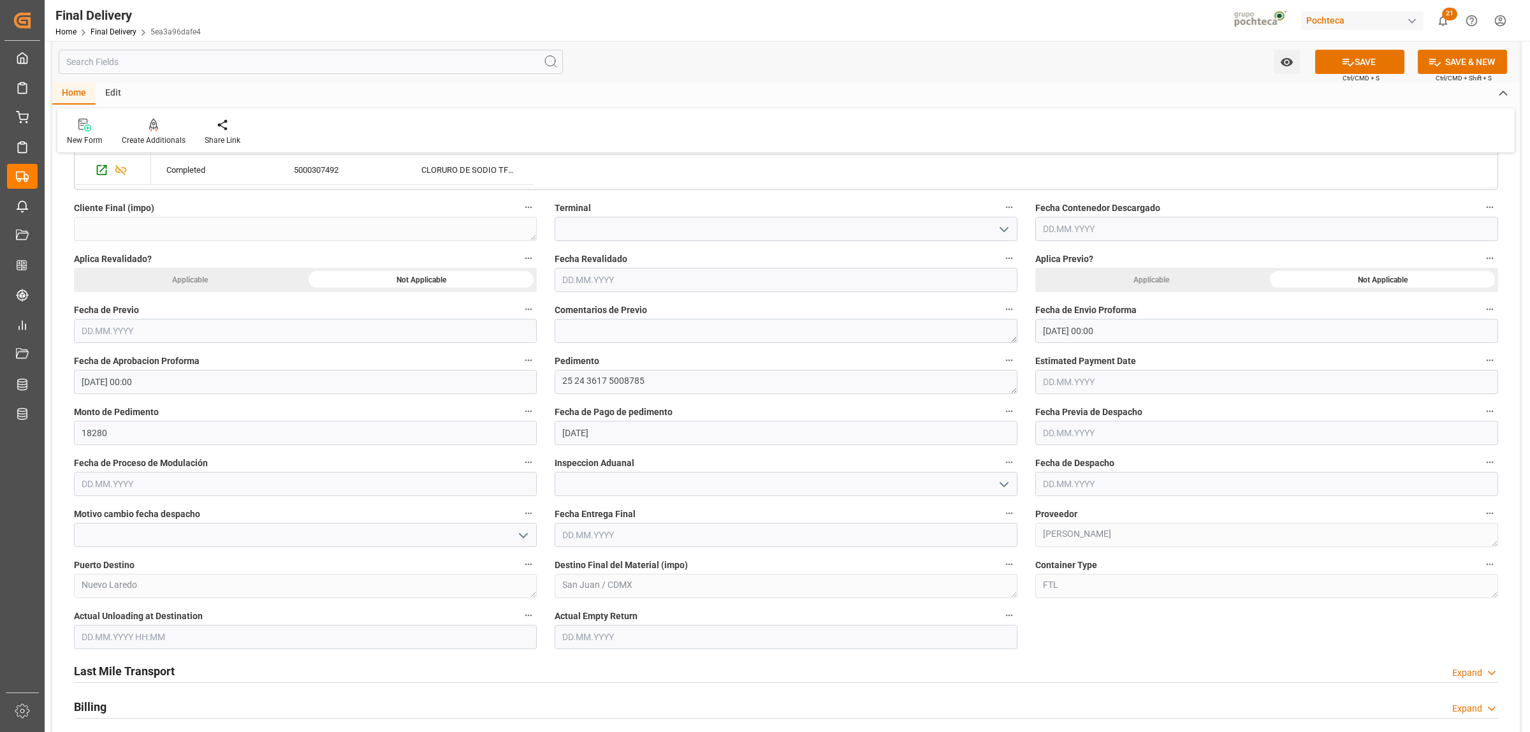
scroll to position [558, 0]
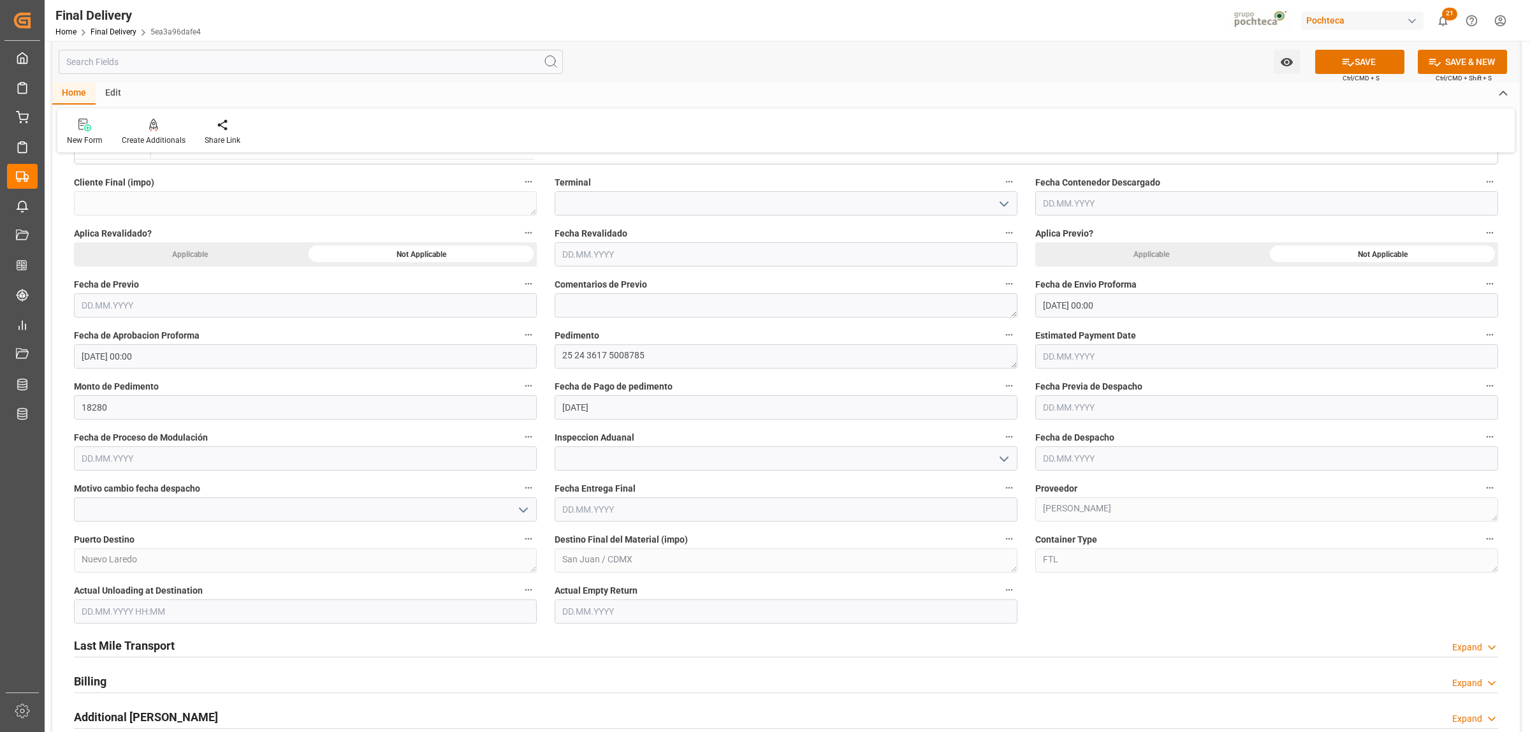
click at [1059, 454] on input "text" at bounding box center [1267, 458] width 463 height 24
click at [1103, 589] on span "17" at bounding box center [1101, 586] width 8 height 9
type input "17.09.2025"
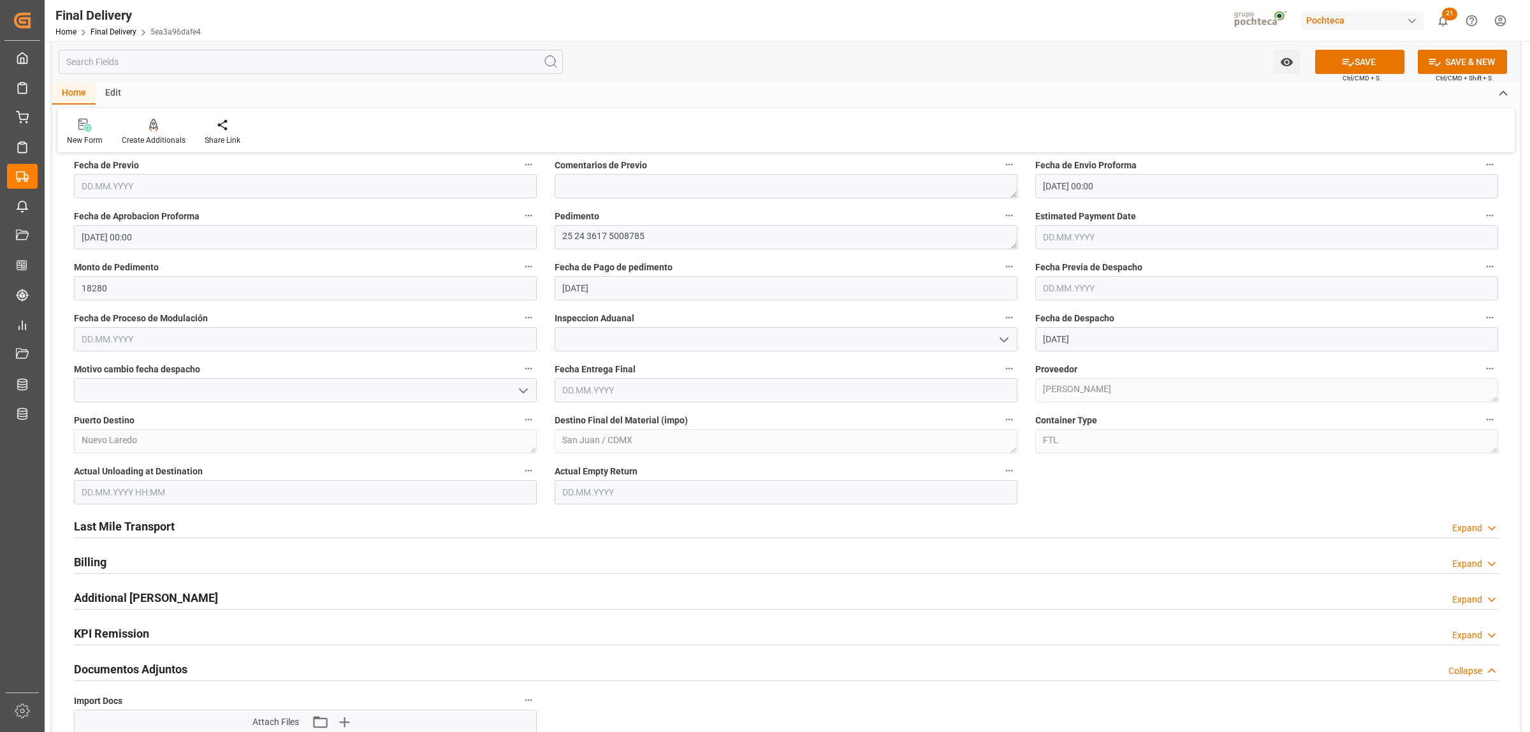
scroll to position [717, 0]
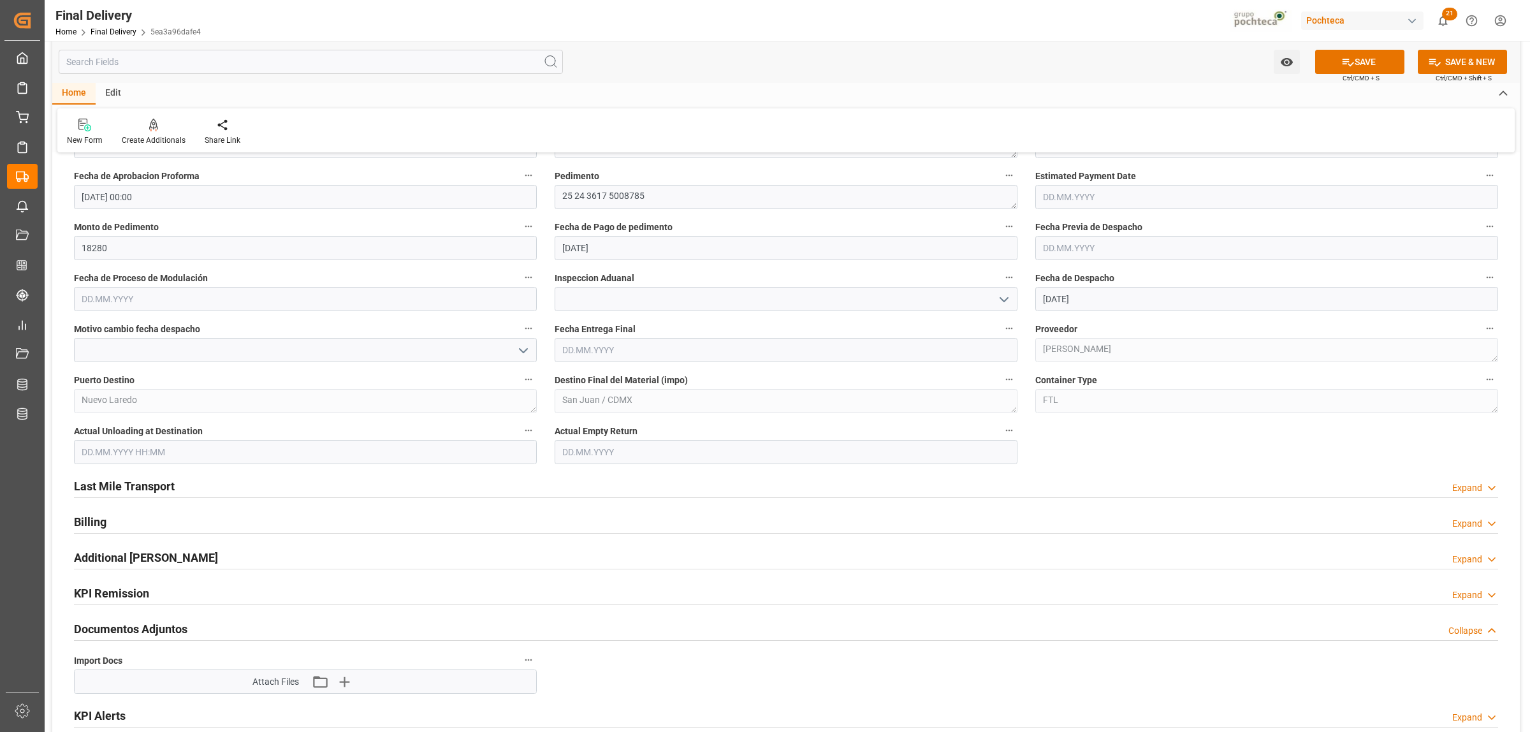
click at [626, 352] on input "text" at bounding box center [786, 350] width 463 height 24
click at [585, 377] on div "[DATE]" at bounding box center [645, 382] width 181 height 13
click at [671, 481] on span "19" at bounding box center [670, 478] width 8 height 9
type input "19.09.2025"
click at [591, 455] on input "text" at bounding box center [786, 452] width 463 height 24
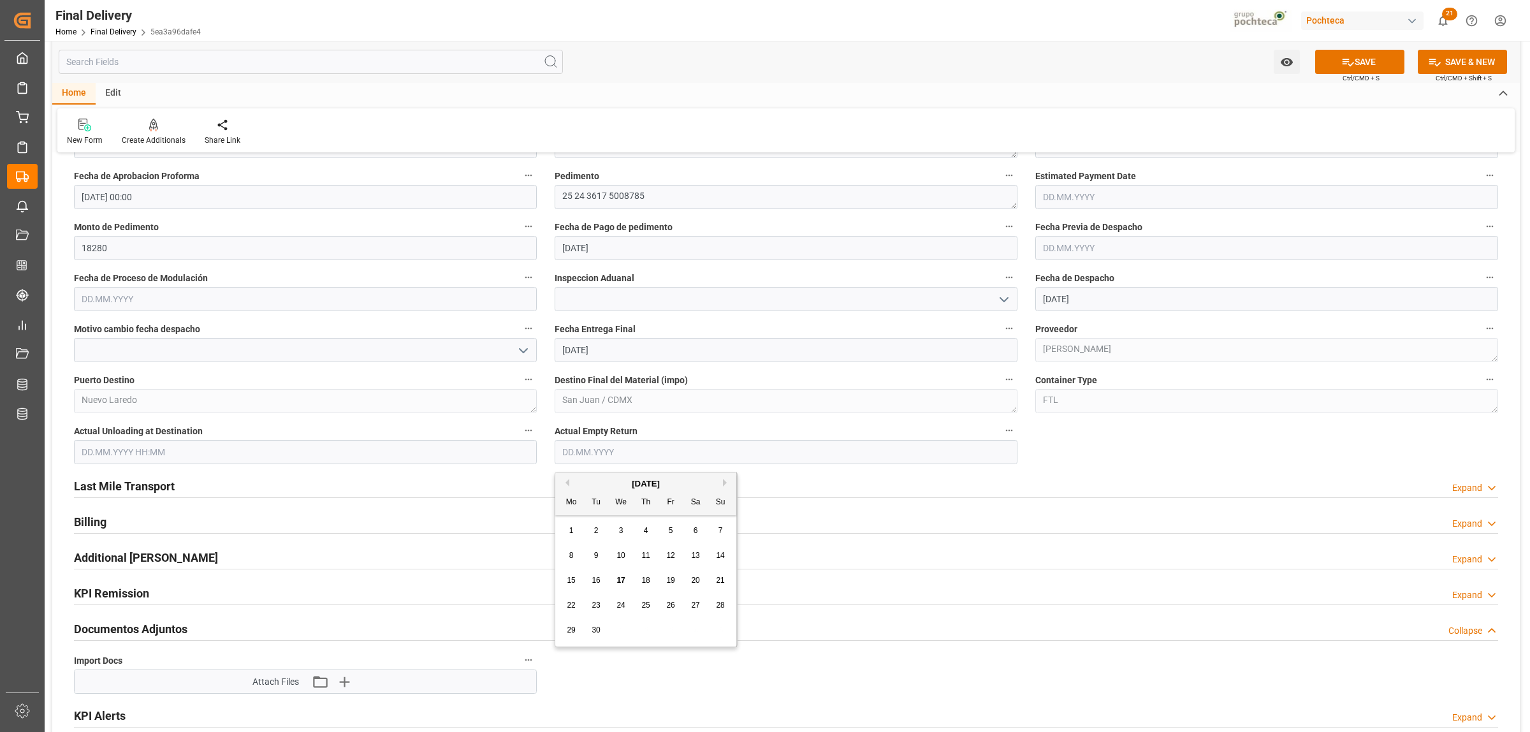
drag, startPoint x: 587, startPoint y: 481, endPoint x: 605, endPoint y: 492, distance: 20.0
click at [589, 481] on div "[DATE]" at bounding box center [645, 484] width 181 height 13
click at [677, 581] on div "19" at bounding box center [671, 580] width 16 height 15
type input "19.09.2025"
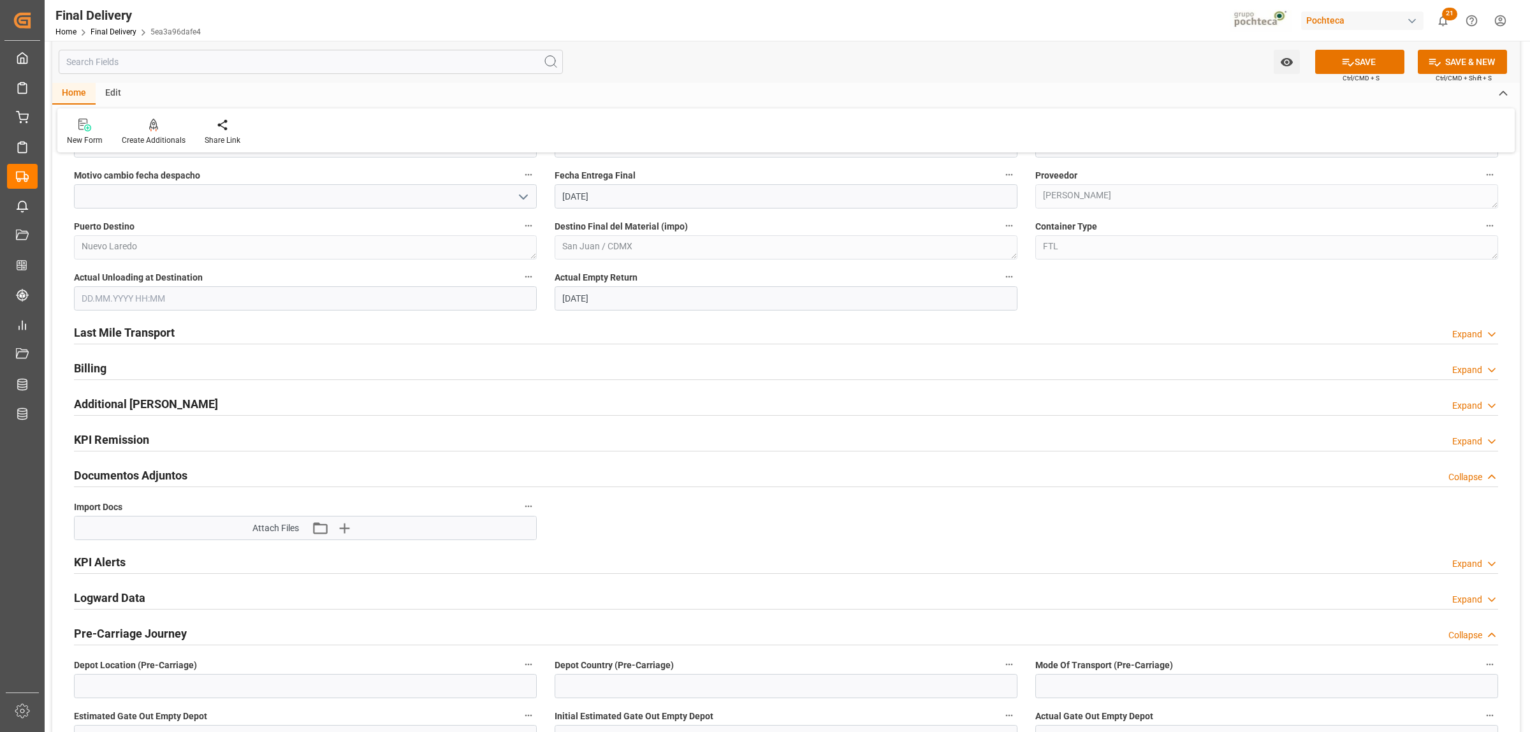
scroll to position [877, 0]
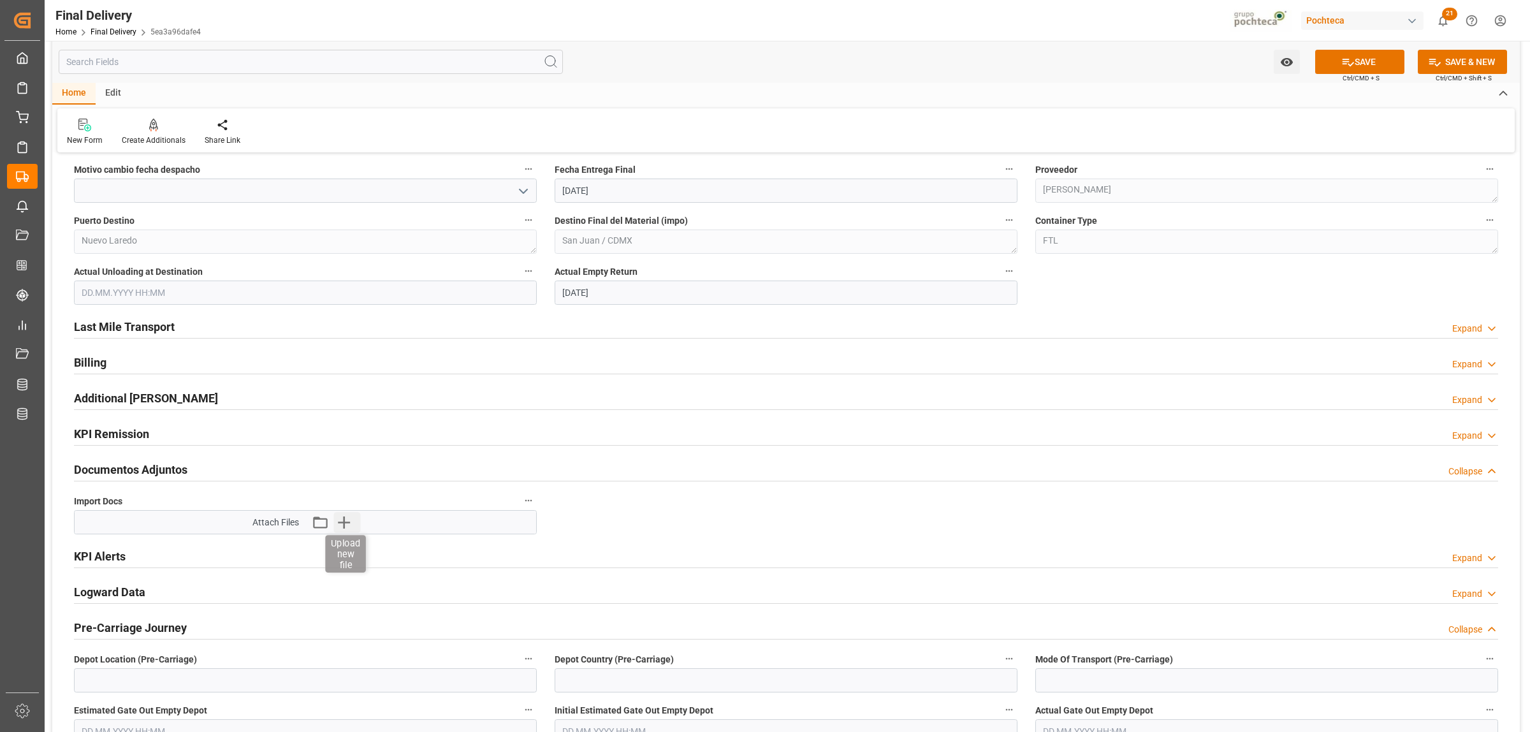
click at [345, 521] on icon "button" at bounding box center [344, 523] width 12 height 12
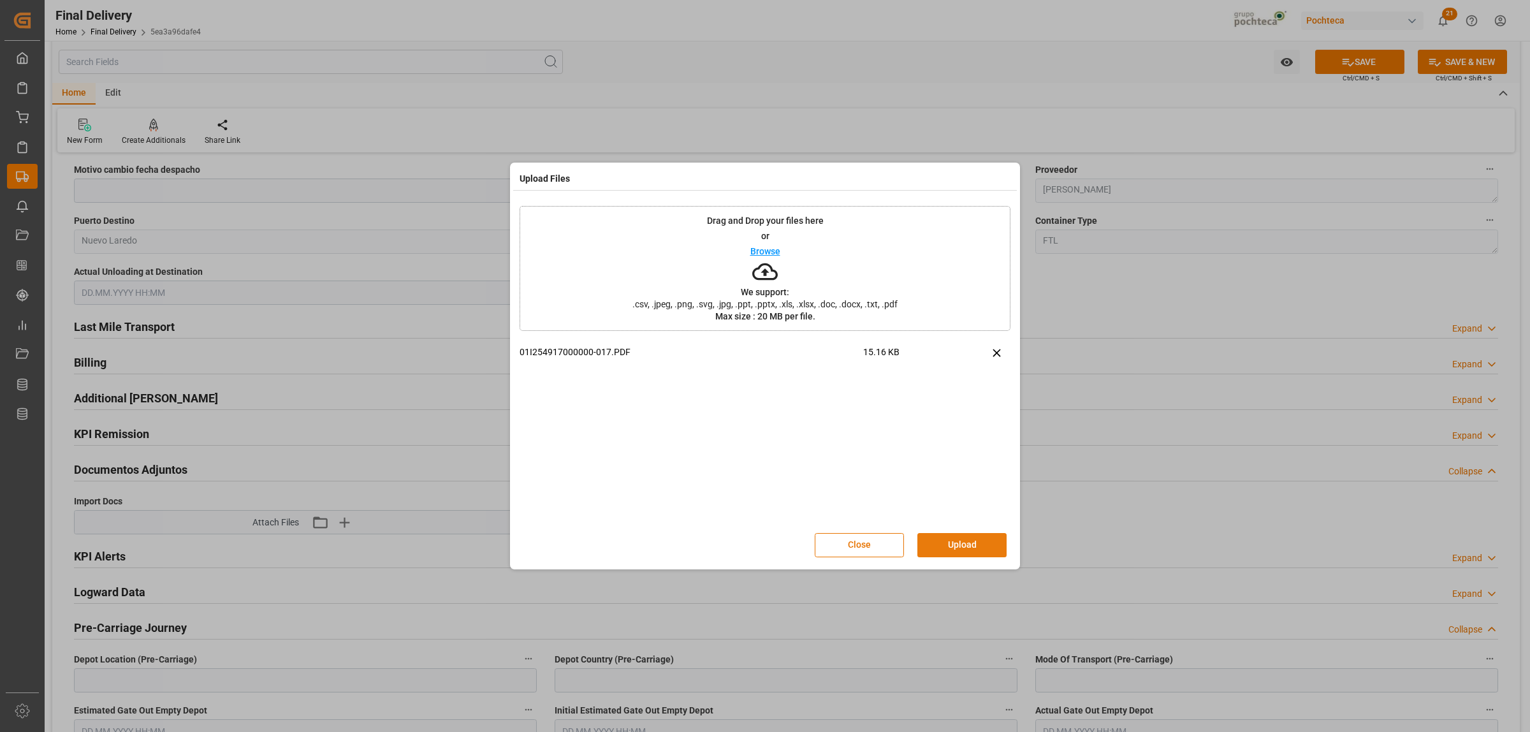
click at [952, 544] on button "Upload" at bounding box center [962, 545] width 89 height 24
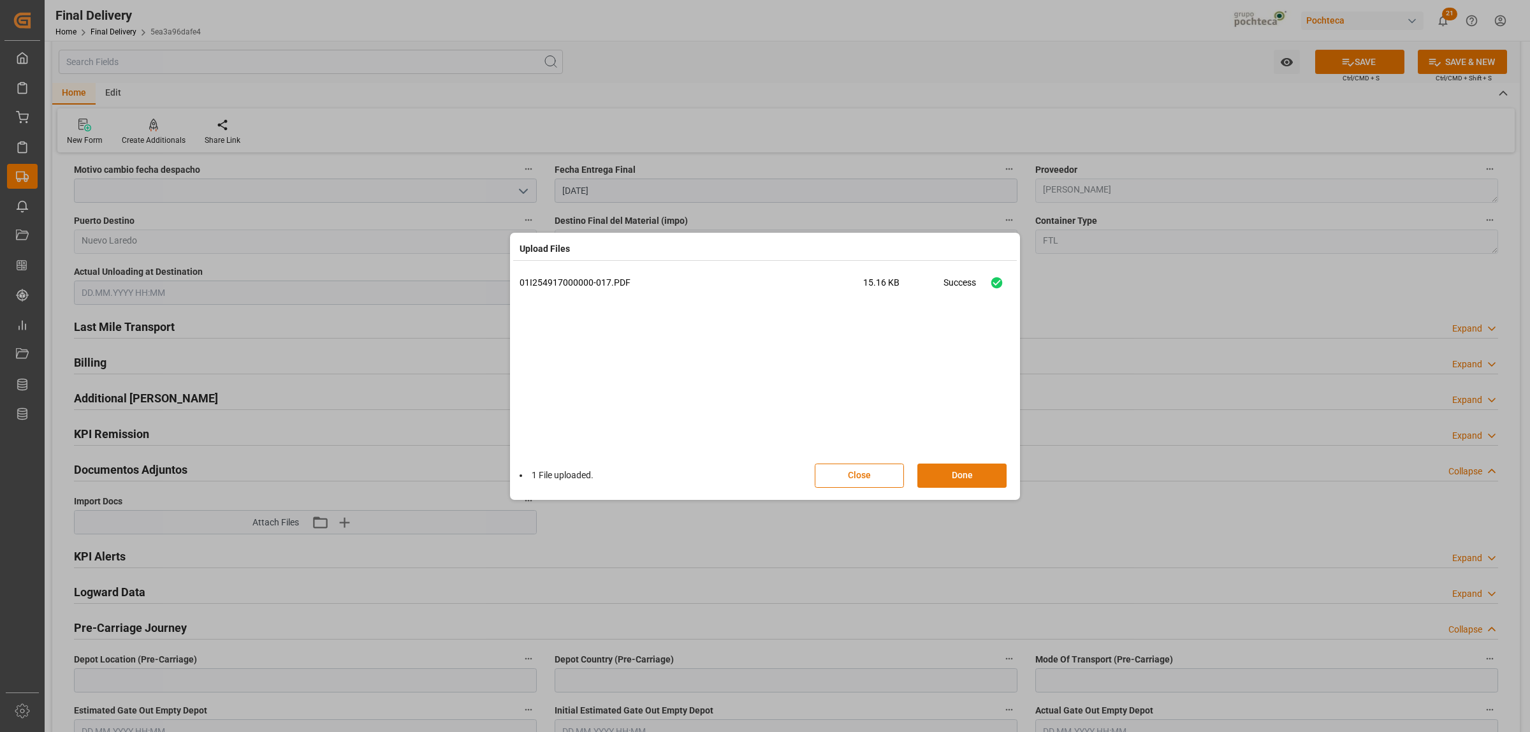
click at [945, 477] on button "Done" at bounding box center [962, 476] width 89 height 24
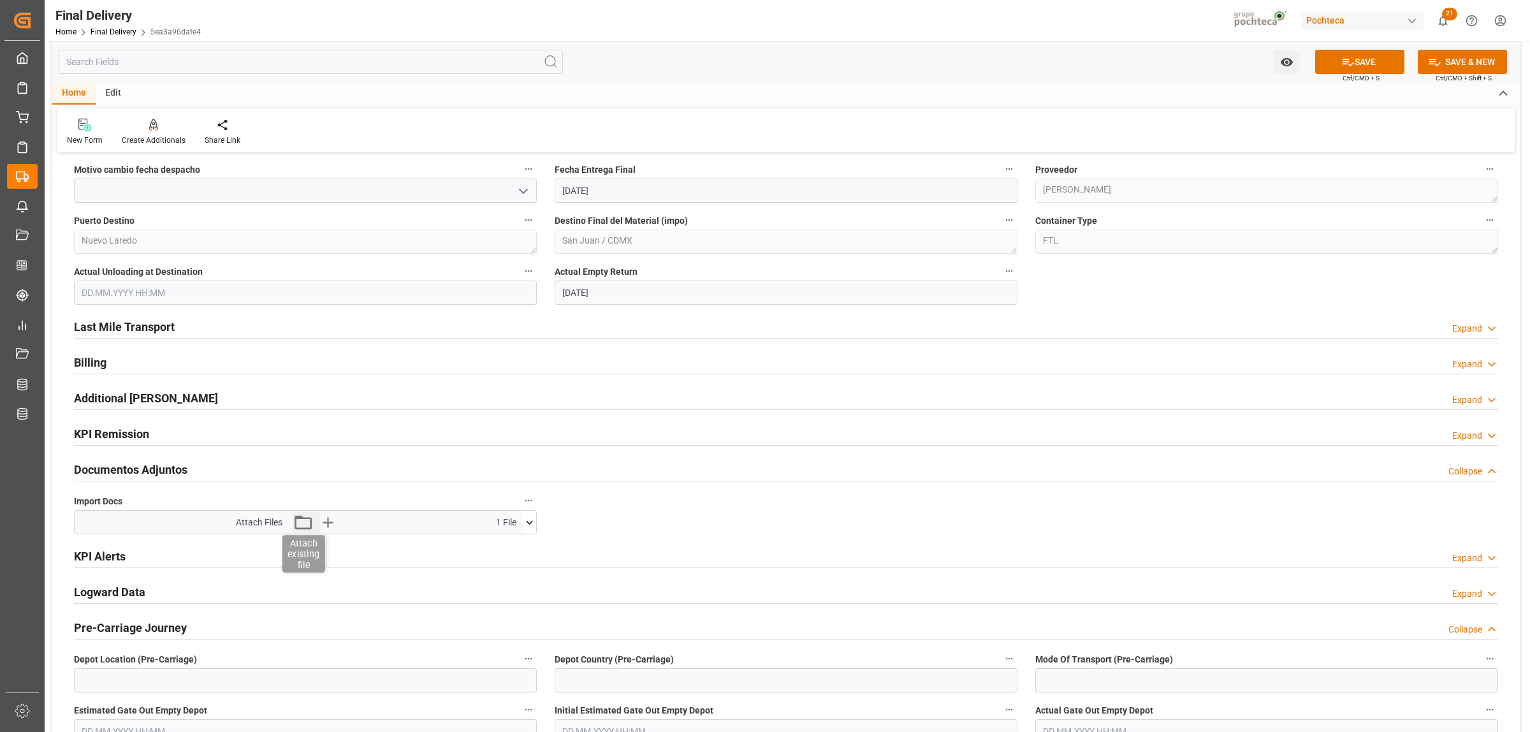
click at [300, 524] on icon "button" at bounding box center [303, 522] width 20 height 20
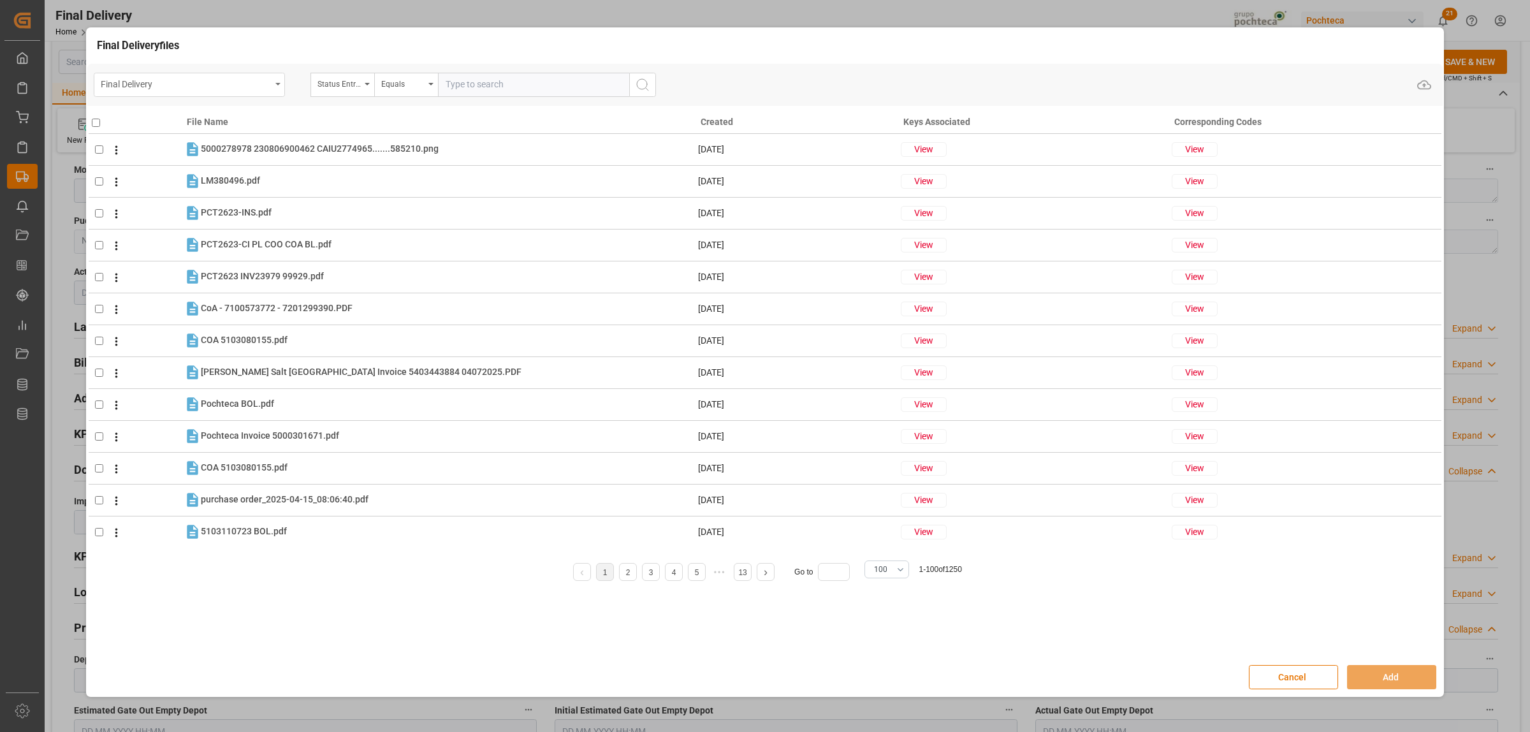
click at [281, 86] on div "Final Delivery" at bounding box center [189, 85] width 191 height 24
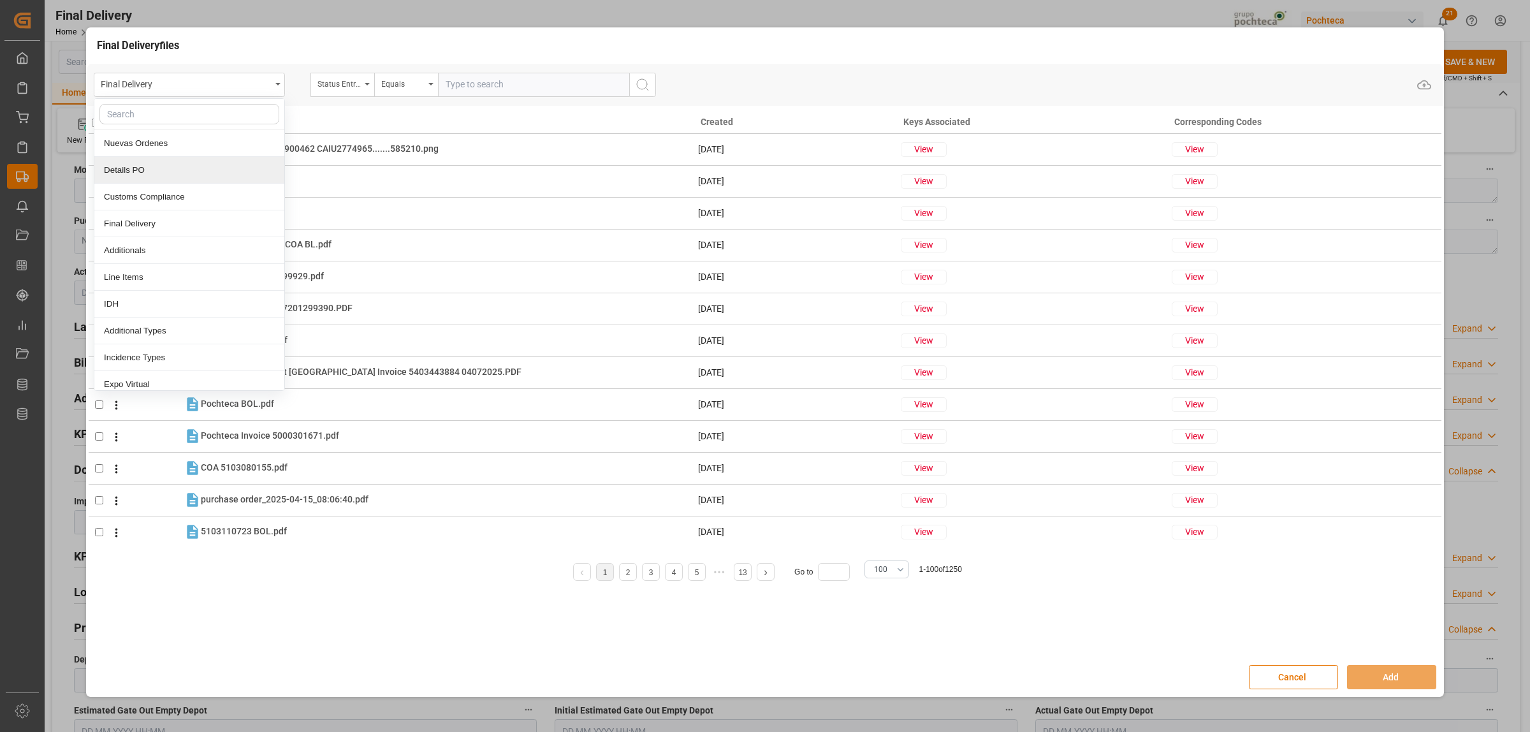
click at [138, 176] on div "Details PO" at bounding box center [189, 170] width 190 height 27
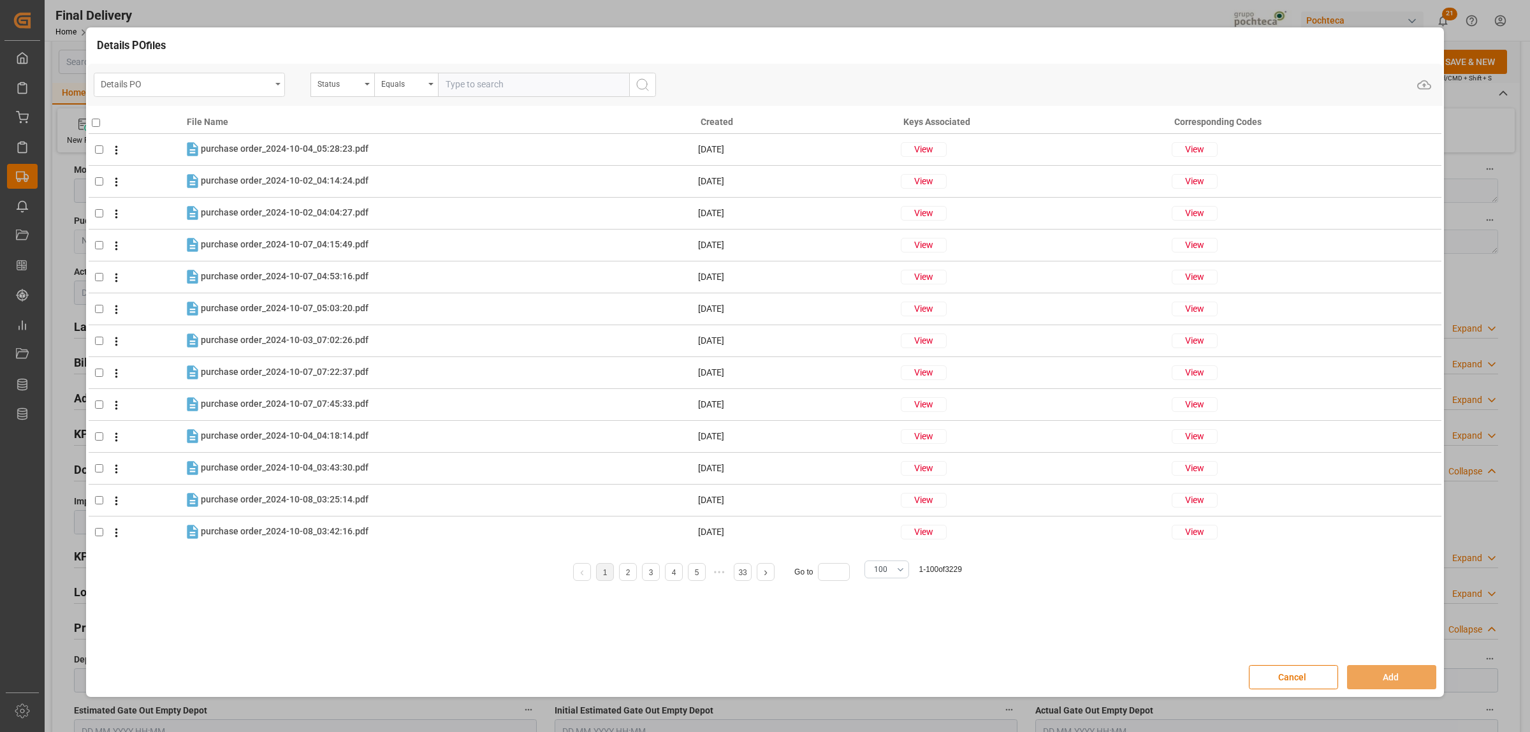
click at [184, 82] on div "Details PO" at bounding box center [186, 83] width 170 height 16
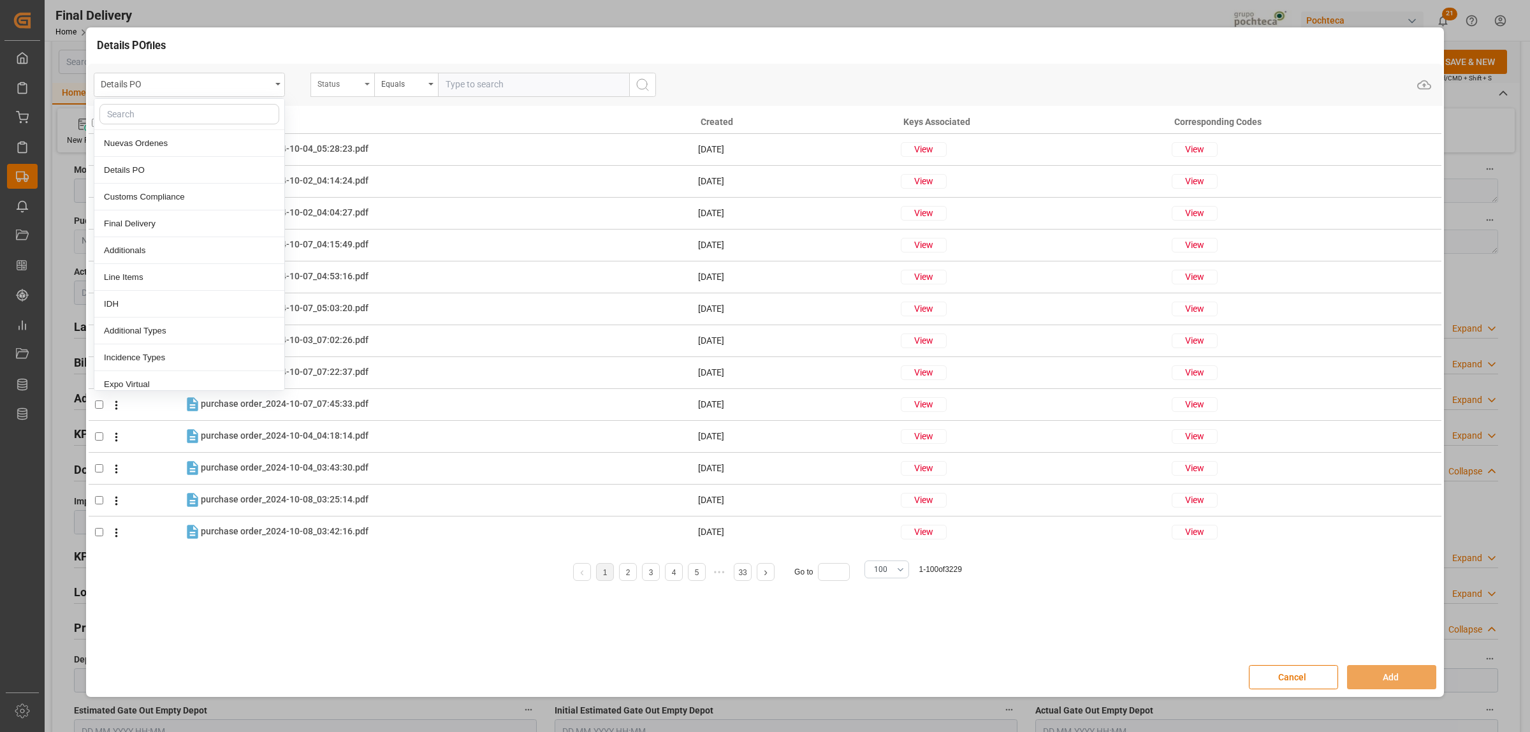
click at [370, 84] on div "Status" at bounding box center [343, 85] width 64 height 24
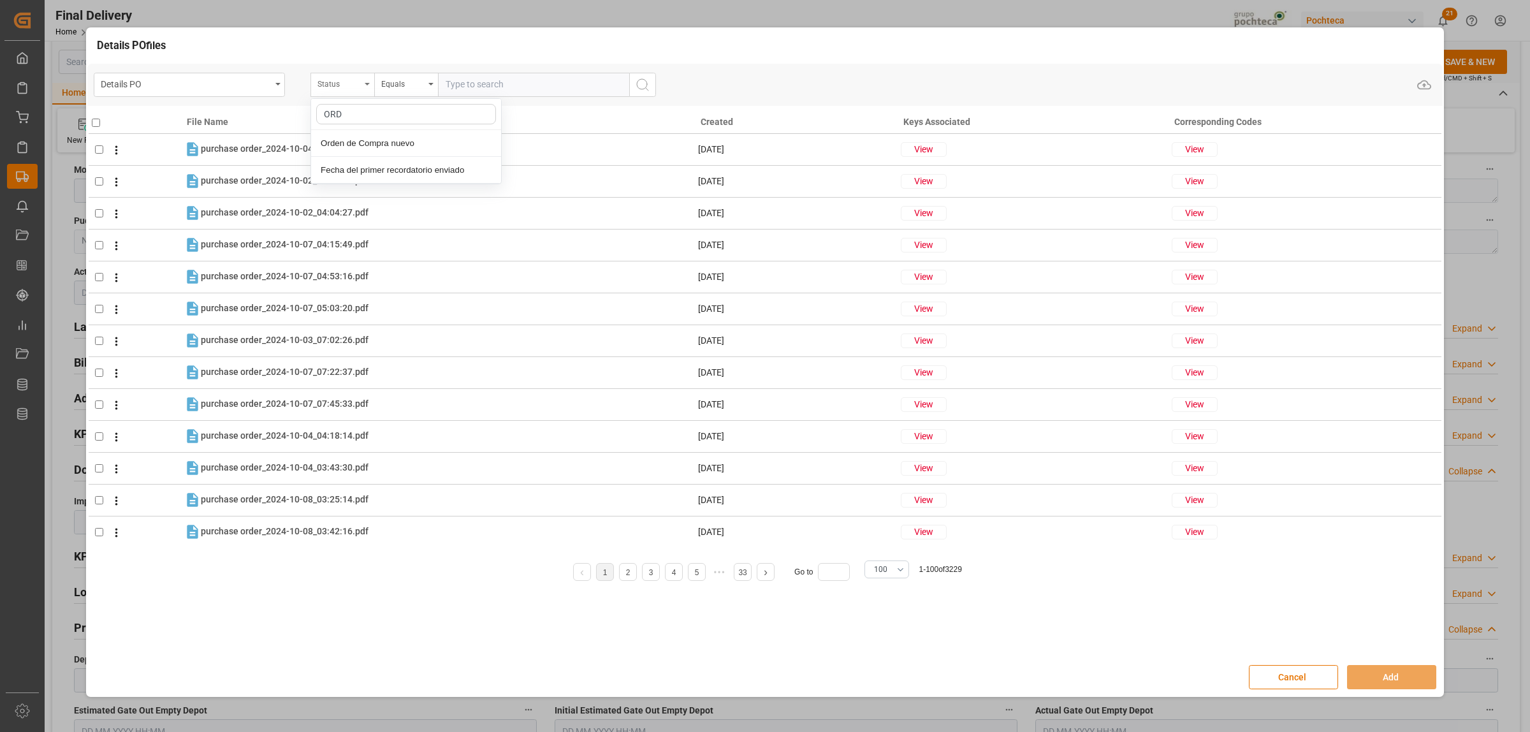
type input "ORDE"
click at [397, 141] on div "Orden de Compra nuevo" at bounding box center [406, 143] width 190 height 27
click at [479, 88] on input "text" at bounding box center [533, 85] width 191 height 24
paste input "5000307492"
type input "5000307492"
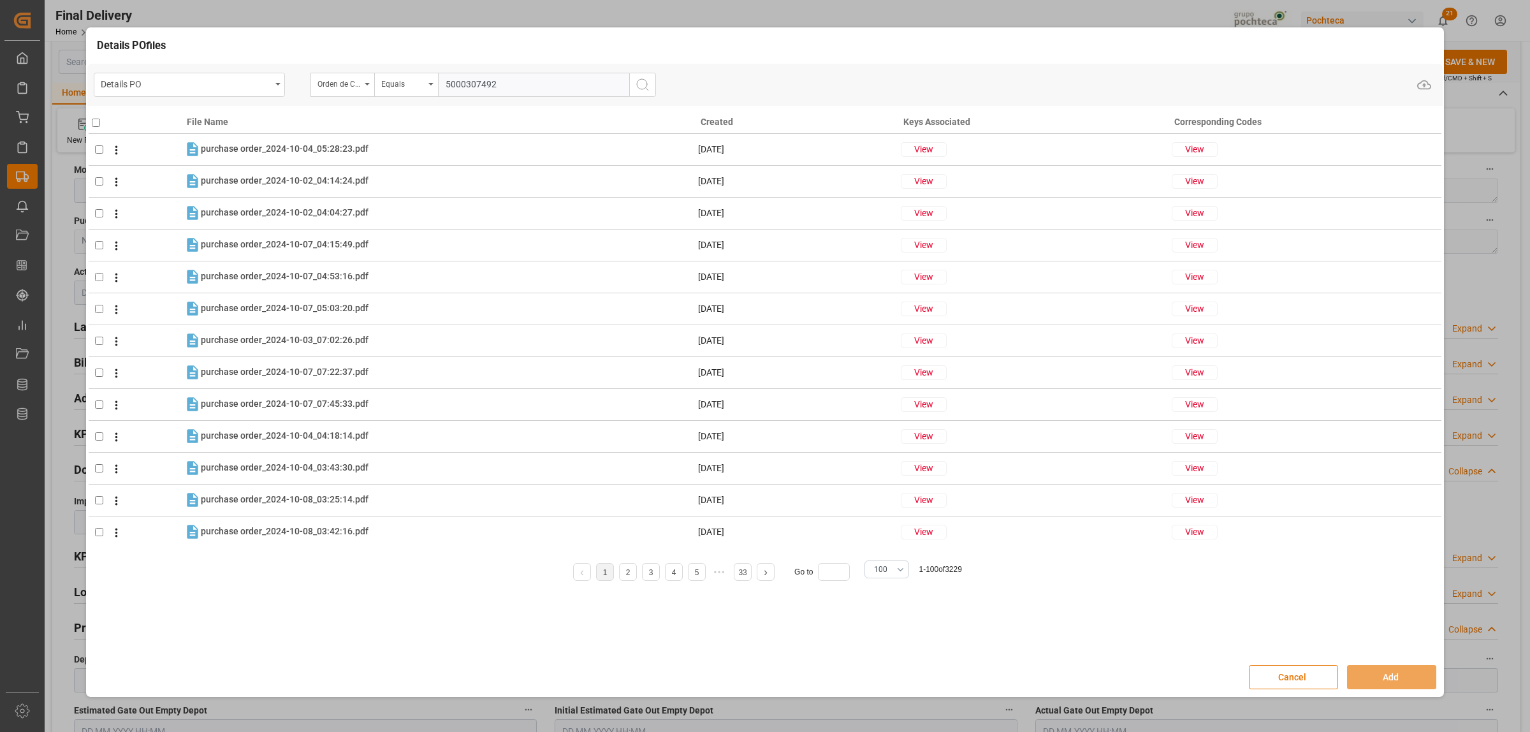
click at [638, 89] on icon "search button" at bounding box center [642, 84] width 15 height 15
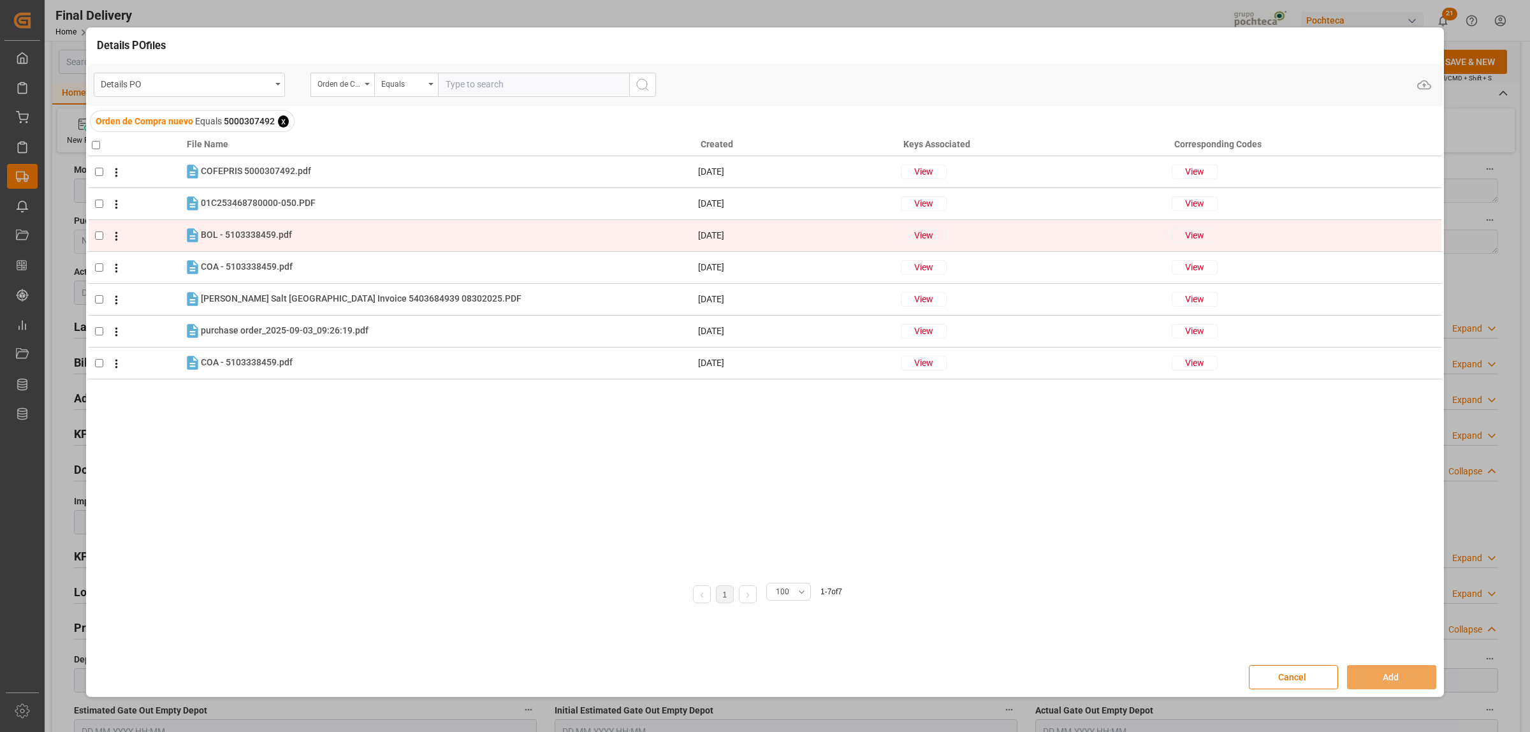
click at [102, 242] on td at bounding box center [136, 235] width 95 height 32
checkbox input "true"
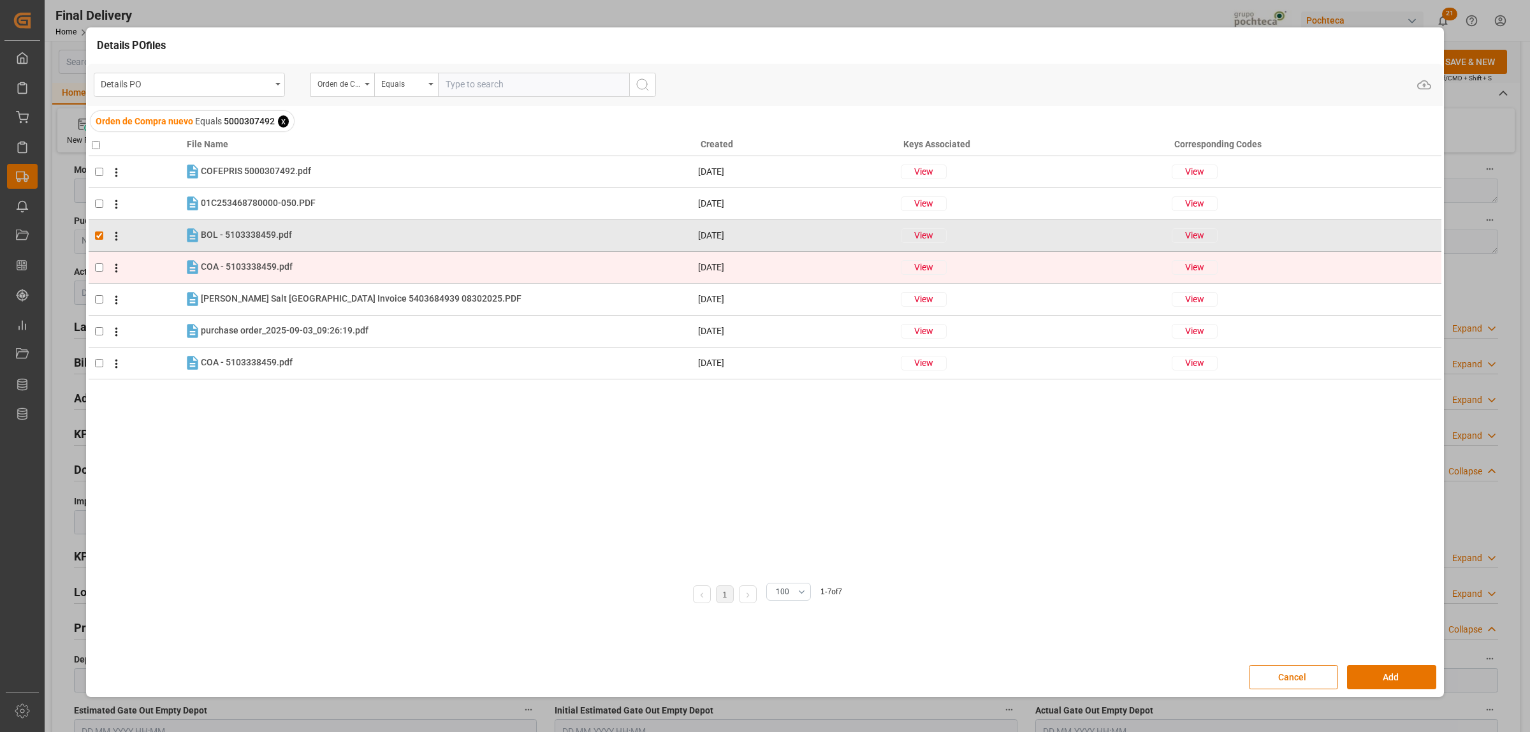
click at [99, 272] on td at bounding box center [136, 267] width 95 height 32
checkbox input "true"
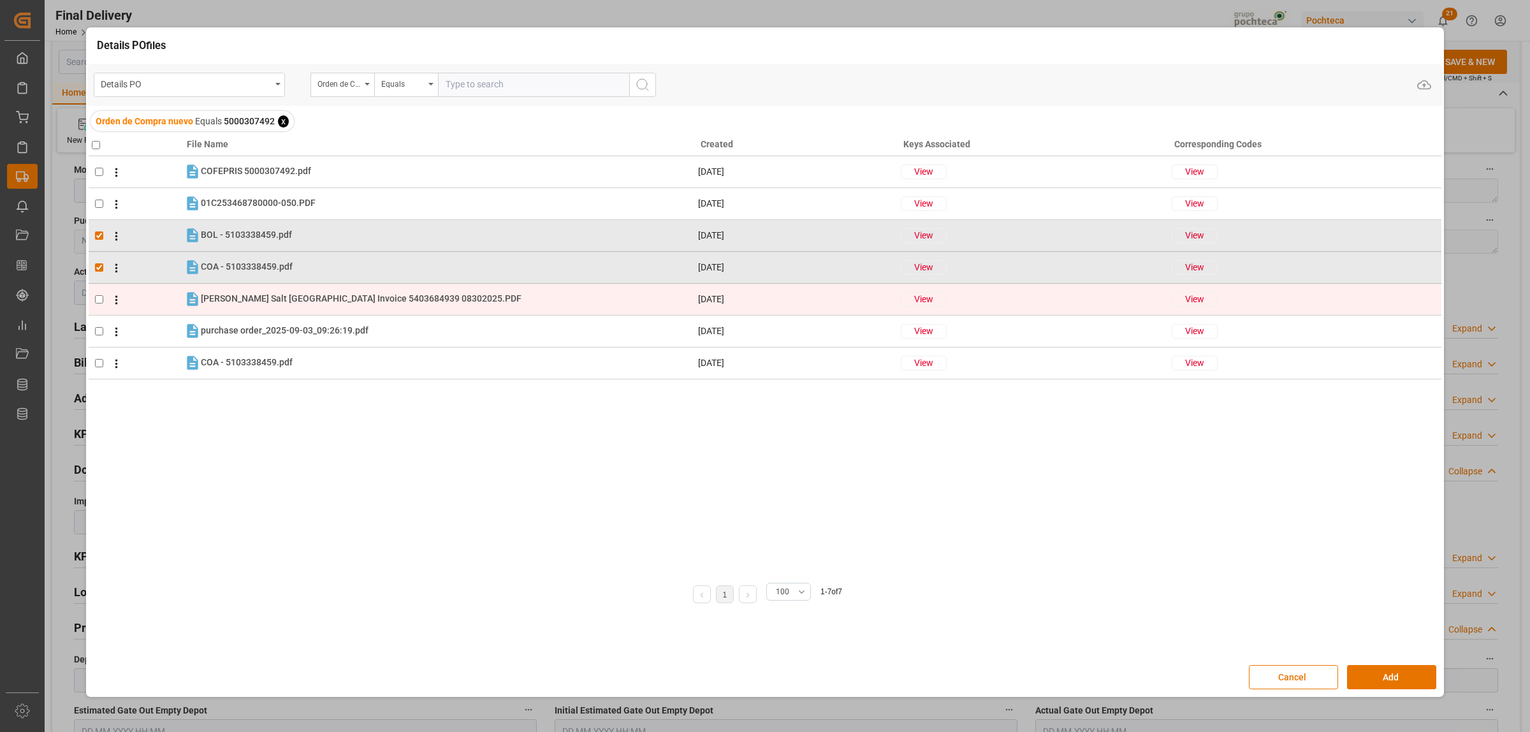
click at [99, 298] on input "checkbox" at bounding box center [99, 299] width 8 height 8
checkbox input "true"
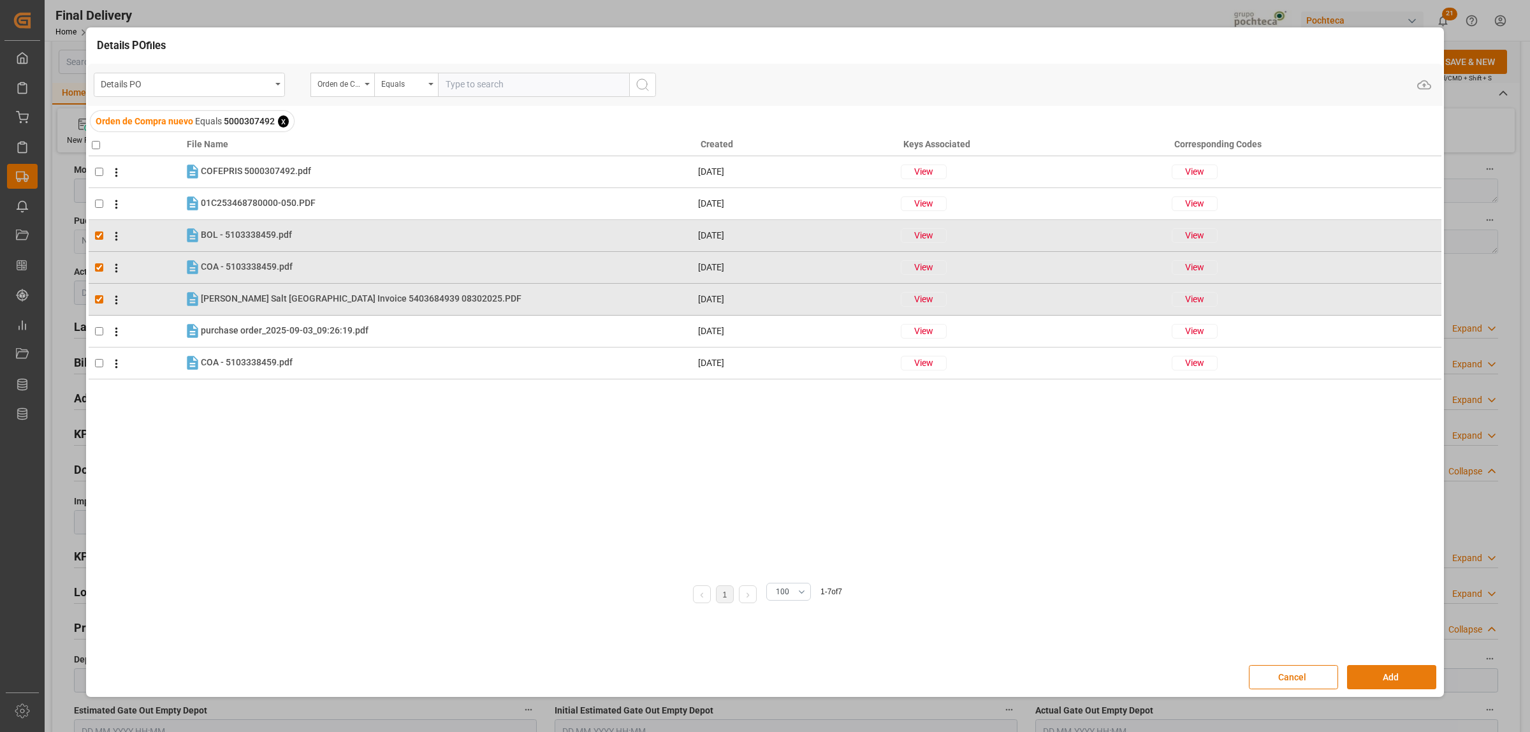
click at [1382, 677] on button "Add" at bounding box center [1391, 677] width 89 height 24
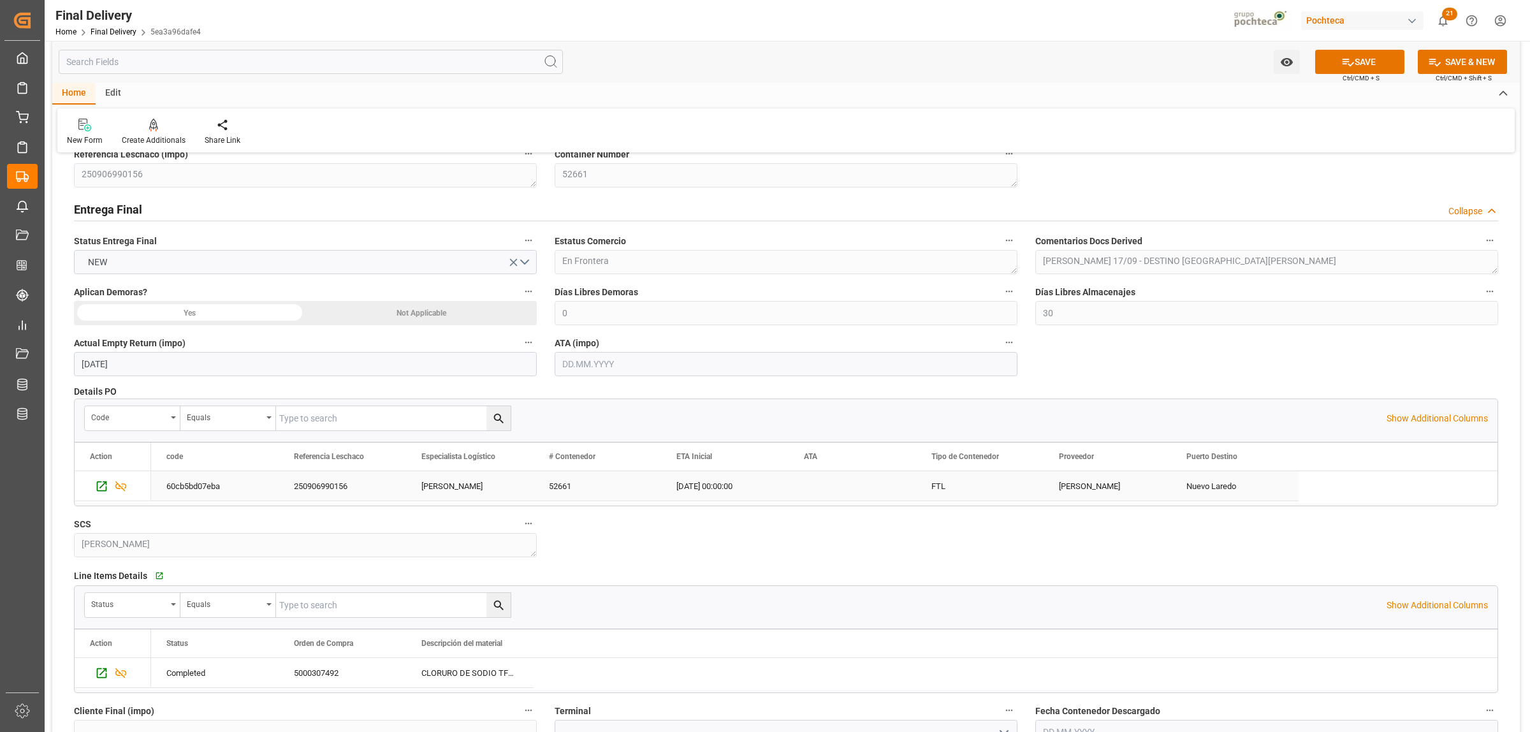
scroll to position [0, 0]
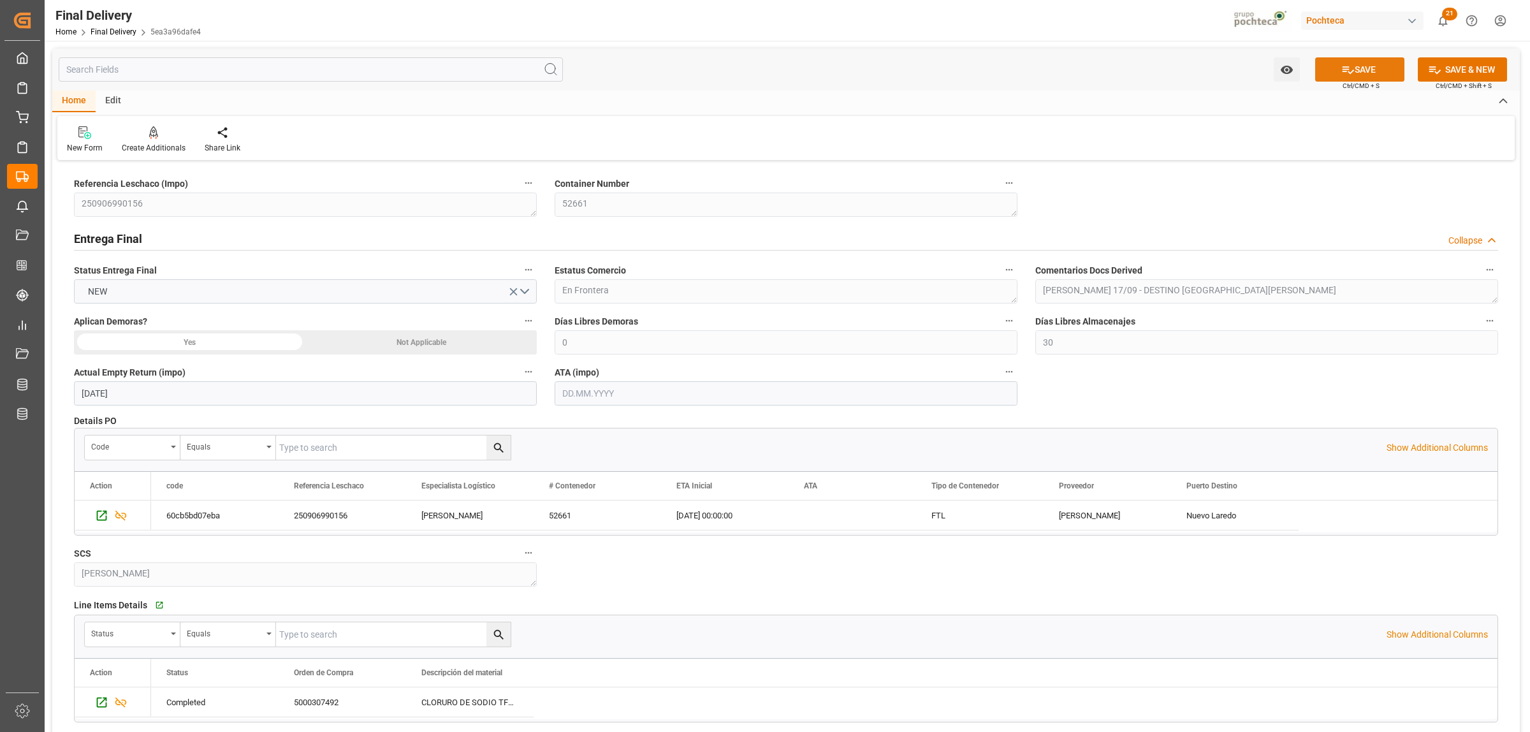
click at [1351, 72] on icon at bounding box center [1348, 69] width 13 height 13
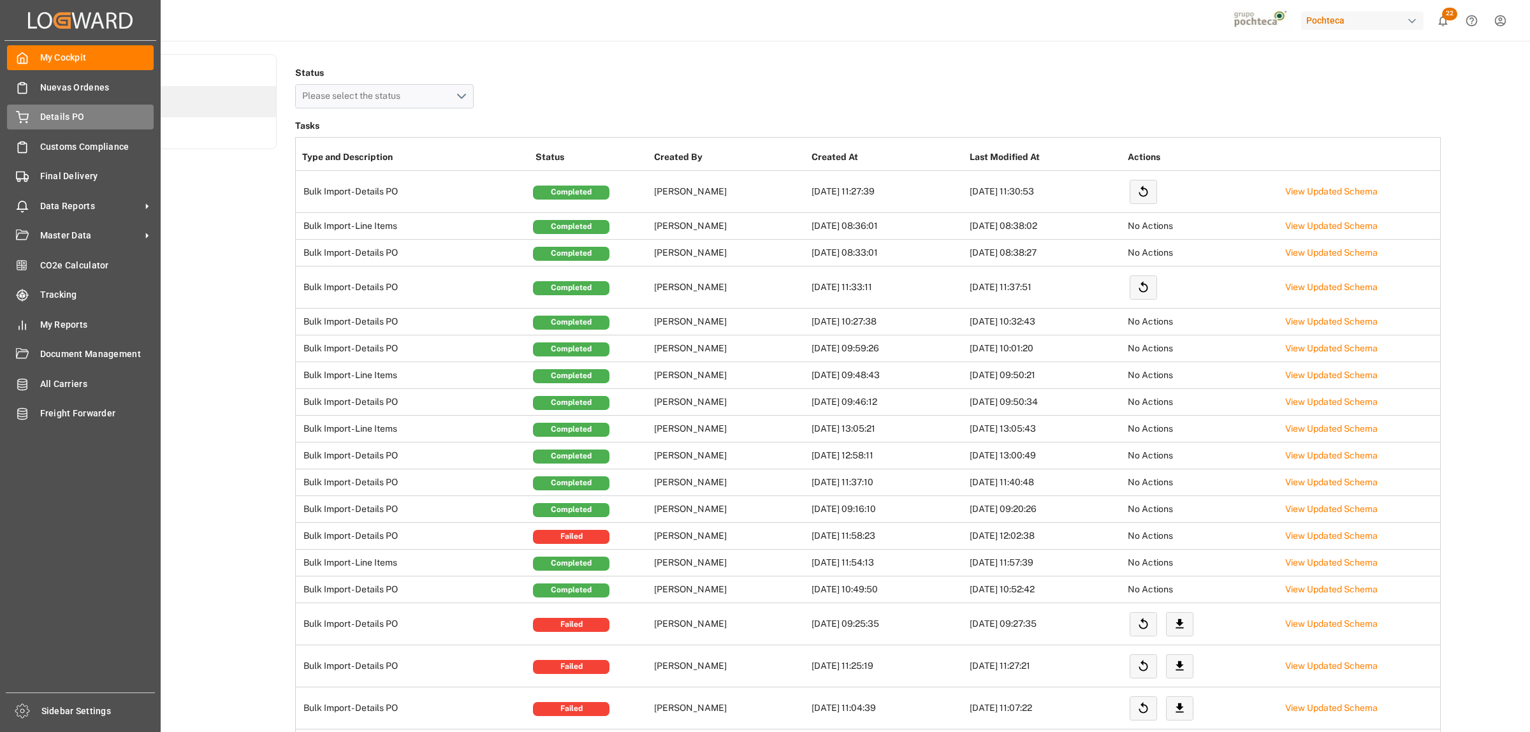
click at [61, 125] on div "Details PO Details PO" at bounding box center [80, 117] width 147 height 25
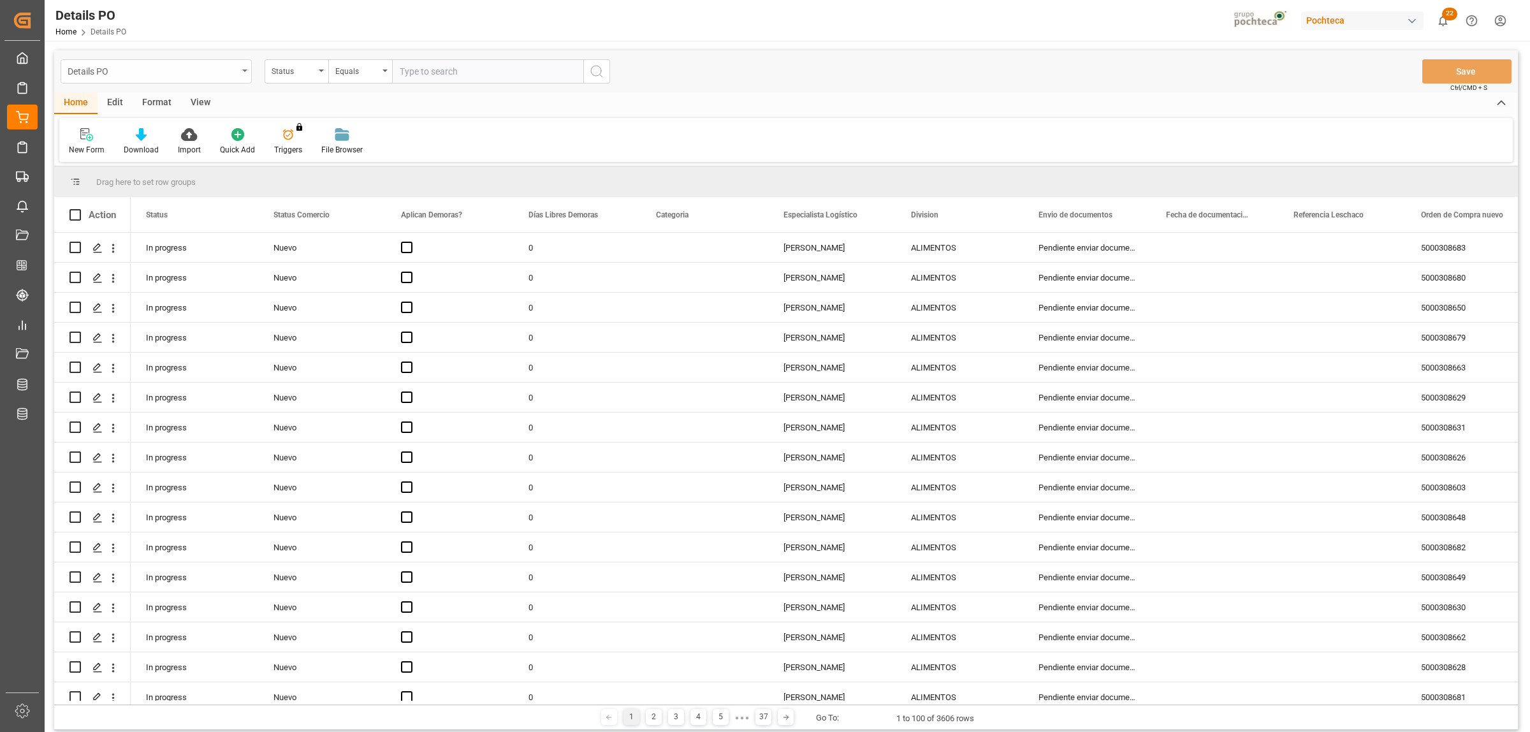
click at [244, 77] on div "Details PO" at bounding box center [156, 71] width 191 height 24
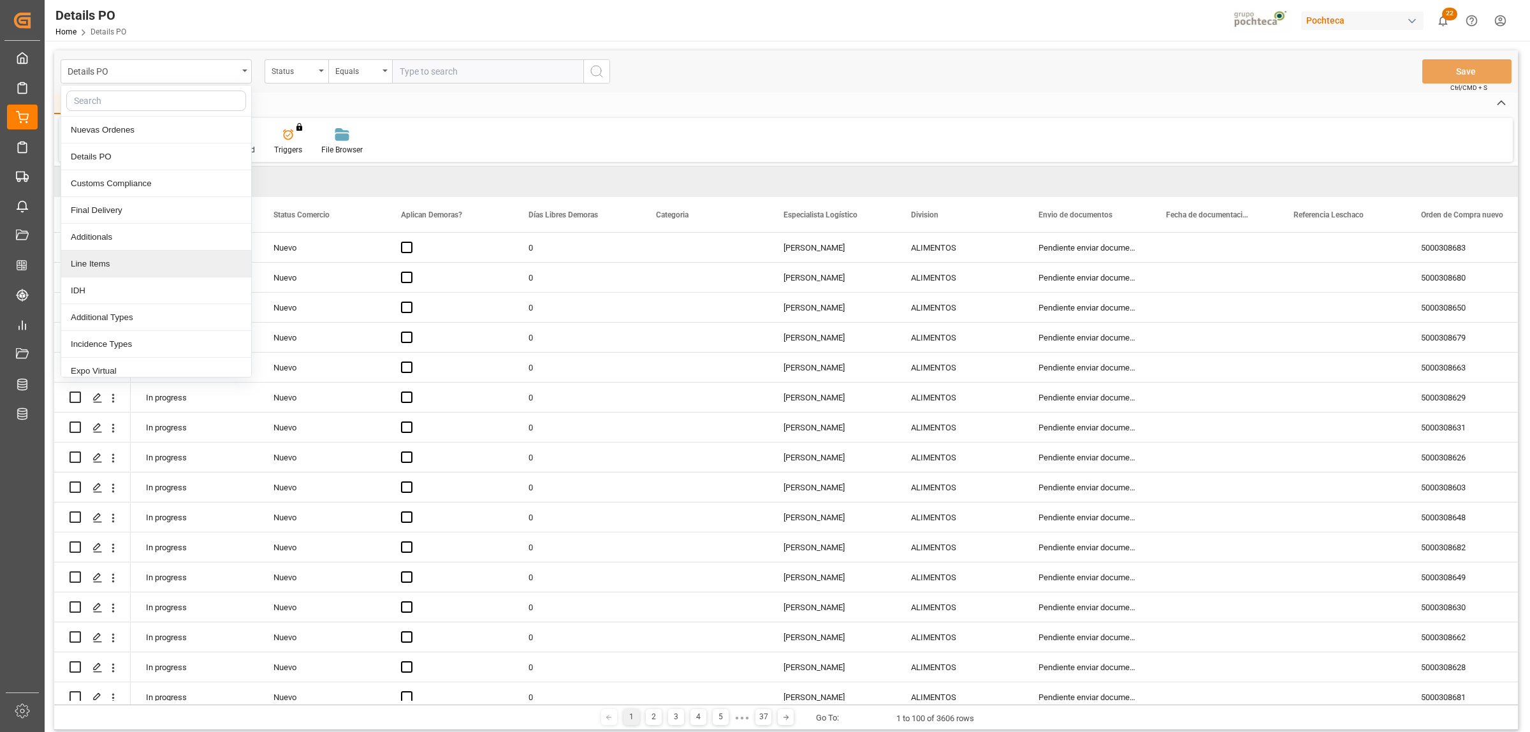
click at [115, 271] on div "Line Items" at bounding box center [156, 264] width 190 height 27
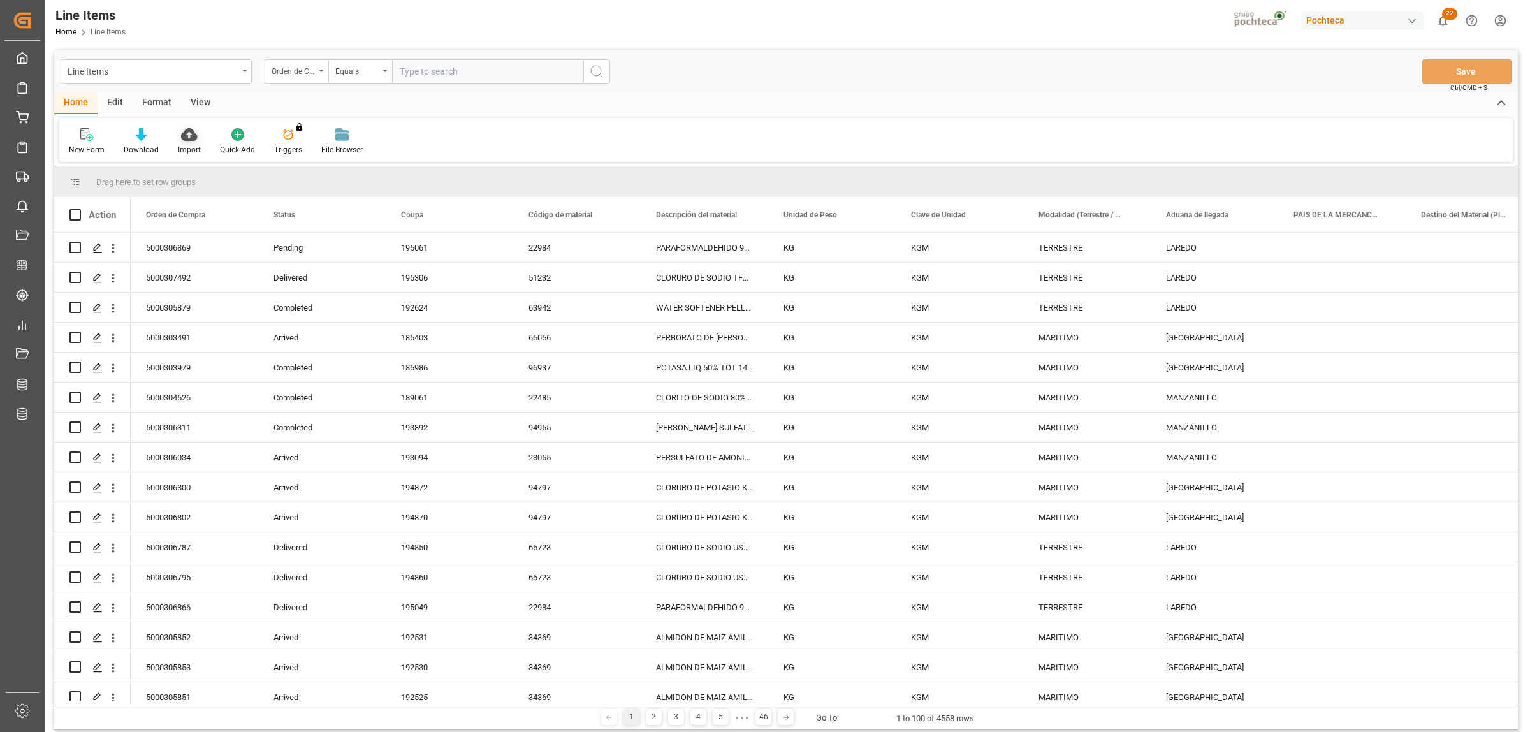
click at [194, 141] on div "Import" at bounding box center [189, 142] width 42 height 28
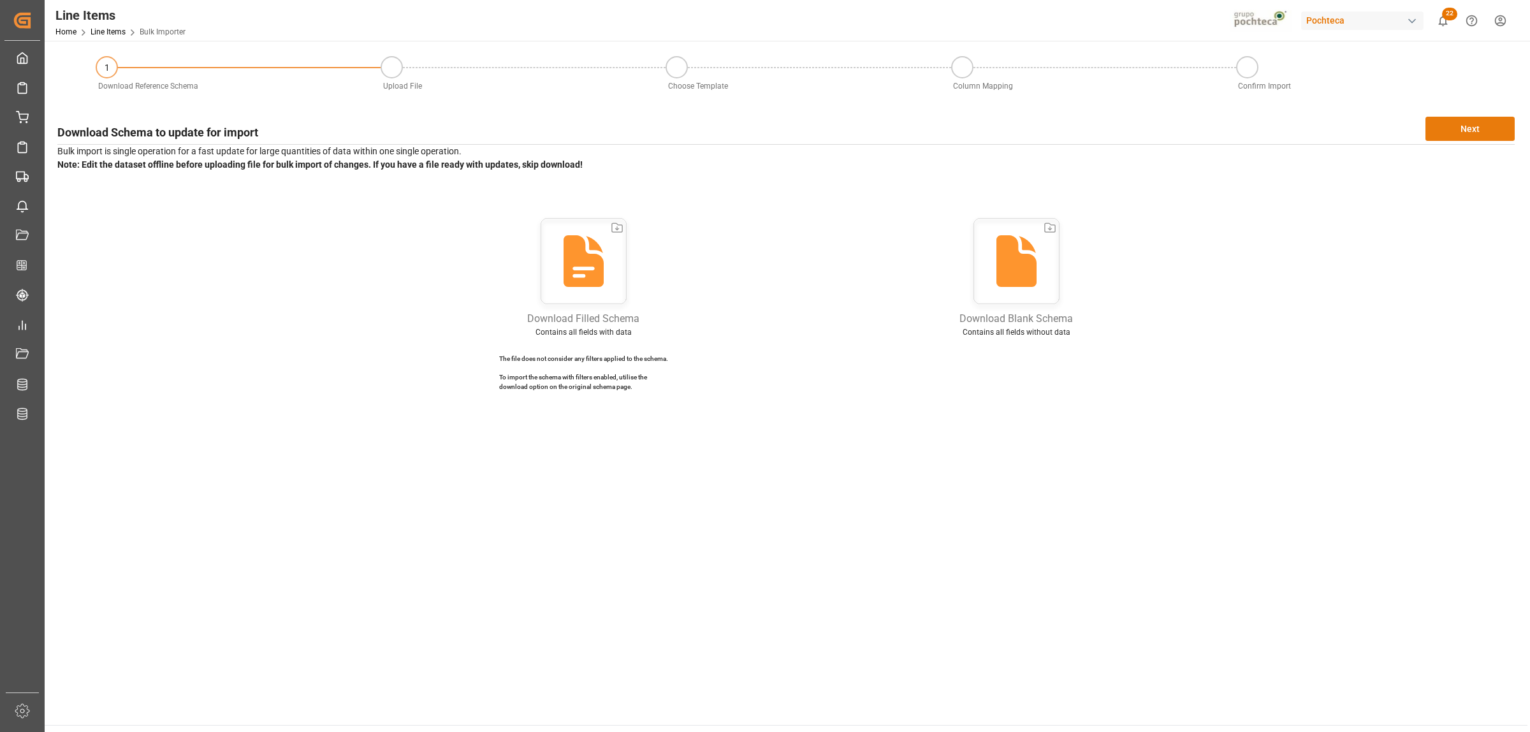
click at [1493, 129] on button "Next" at bounding box center [1470, 129] width 89 height 24
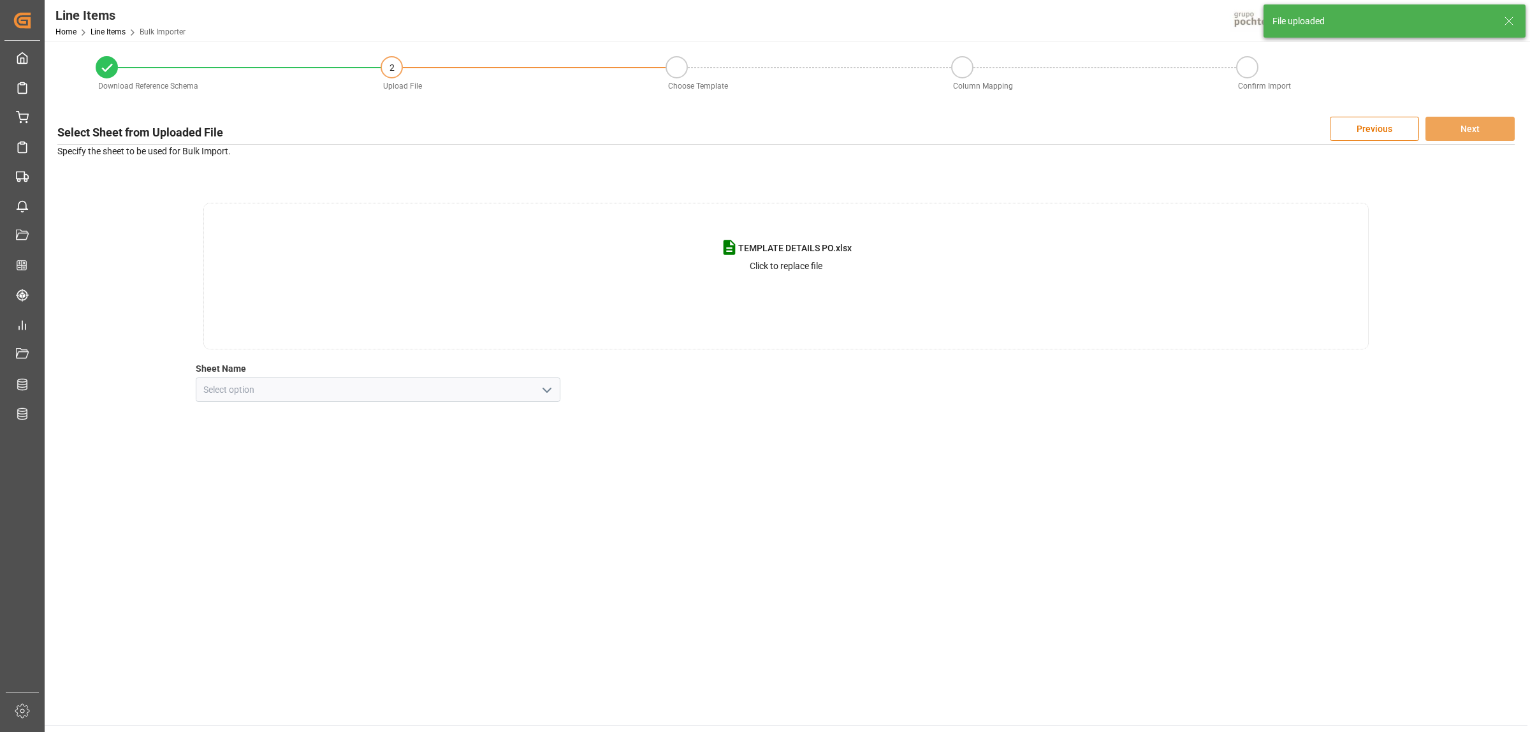
click at [554, 395] on icon "open menu" at bounding box center [546, 390] width 15 height 15
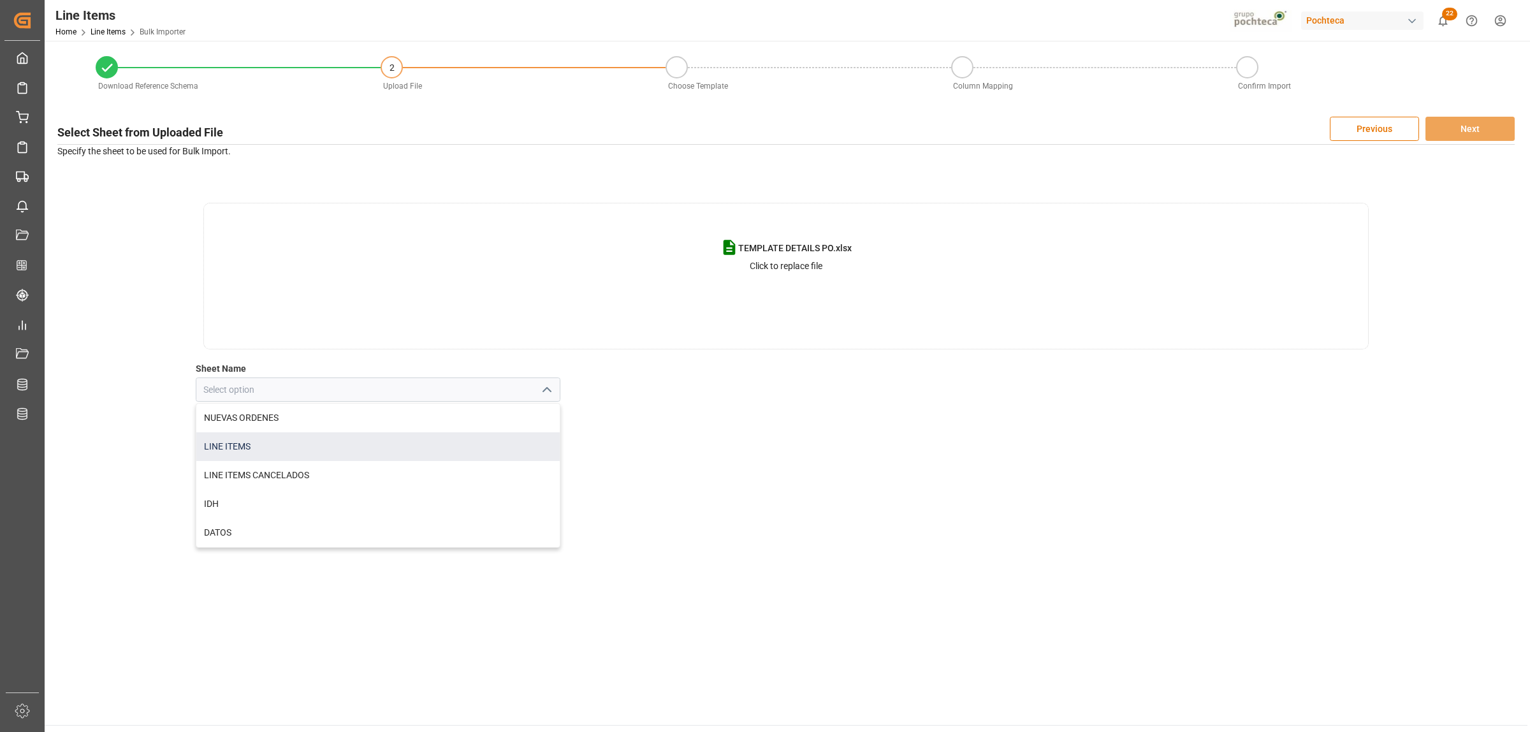
click at [294, 450] on div "LINE ITEMS" at bounding box center [377, 446] width 363 height 29
type input "LINE ITEMS"
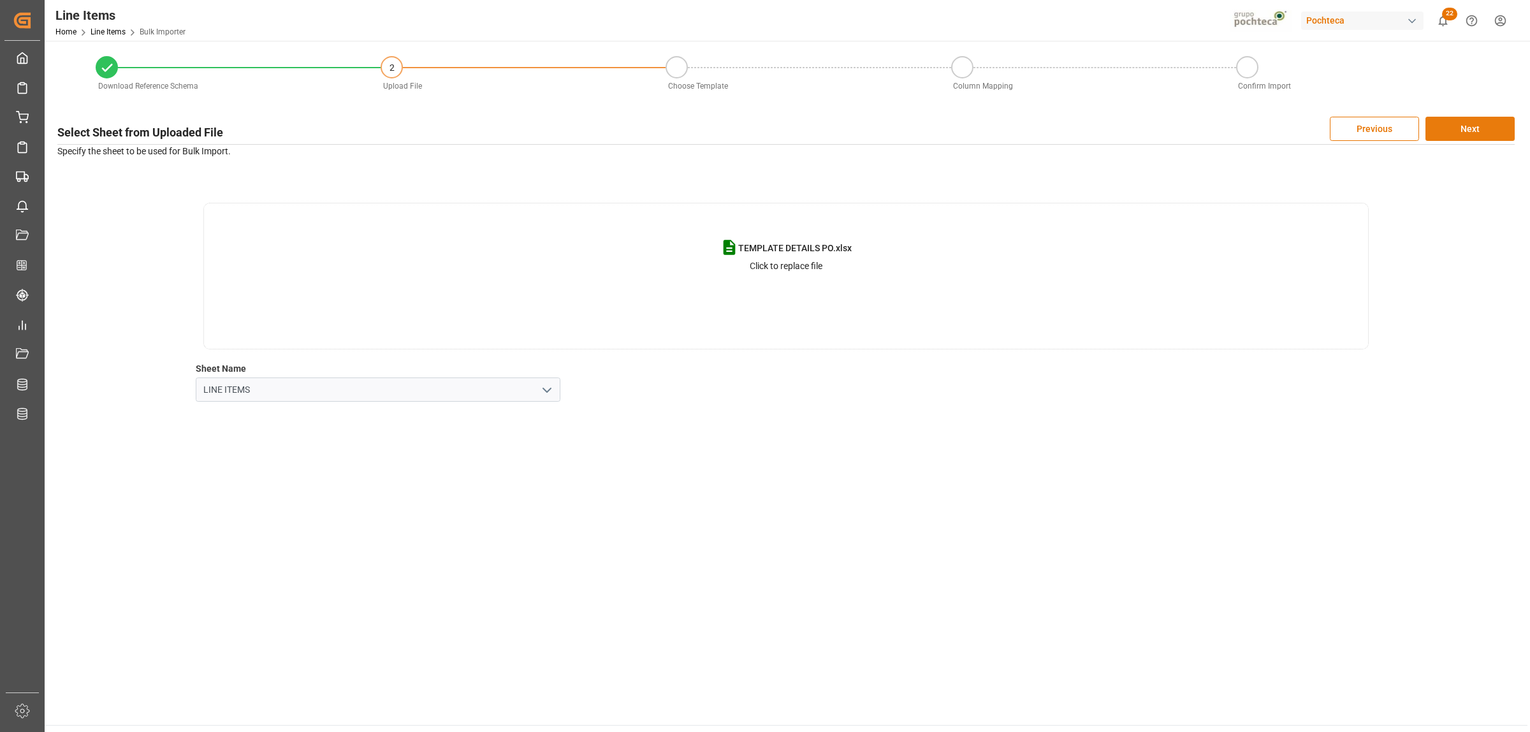
click at [1487, 134] on button "Next" at bounding box center [1470, 129] width 89 height 24
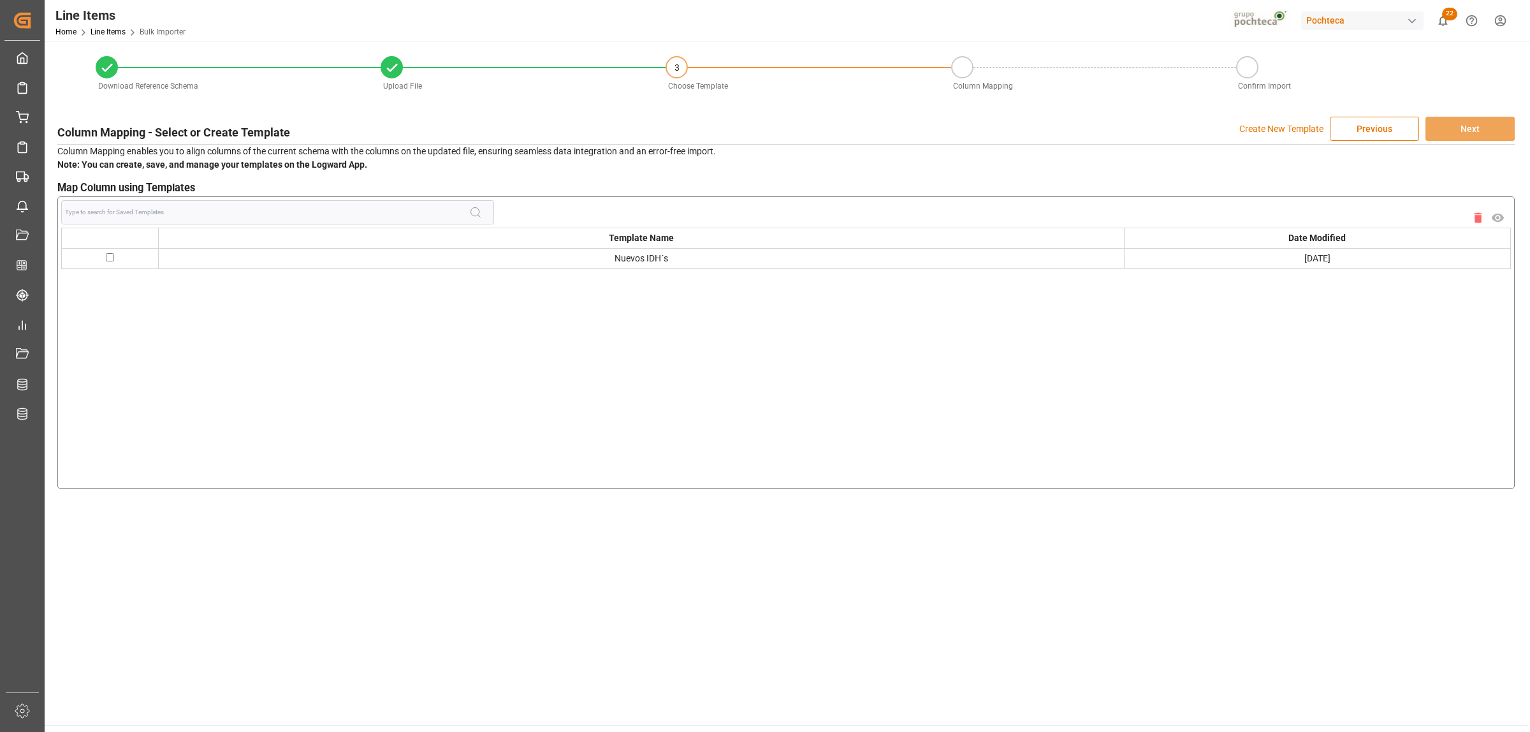
click at [110, 257] on input "checkbox" at bounding box center [110, 257] width 8 height 8
checkbox input "true"
click at [1478, 133] on button "Next" at bounding box center [1470, 129] width 89 height 24
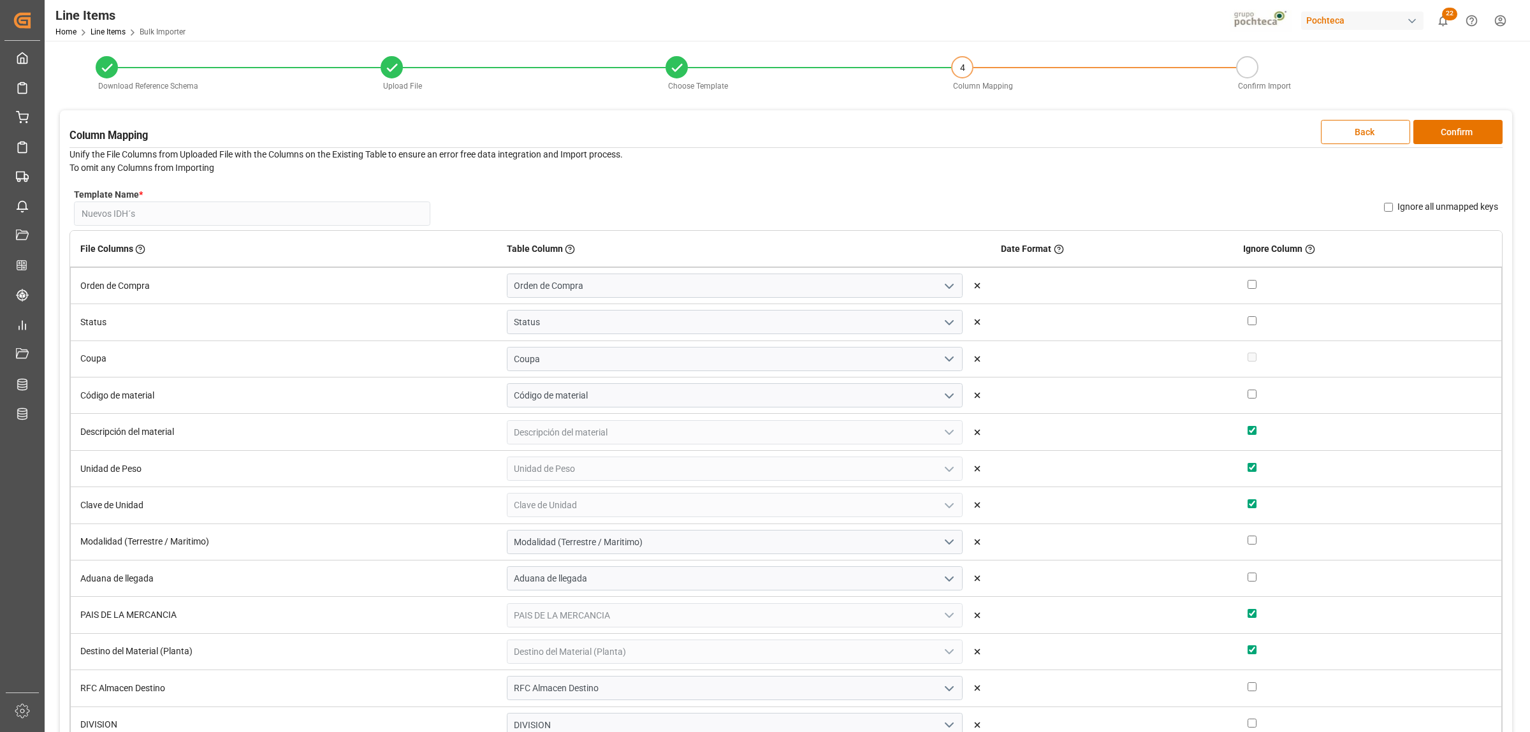
click at [1478, 133] on button "Confirm" at bounding box center [1458, 132] width 89 height 24
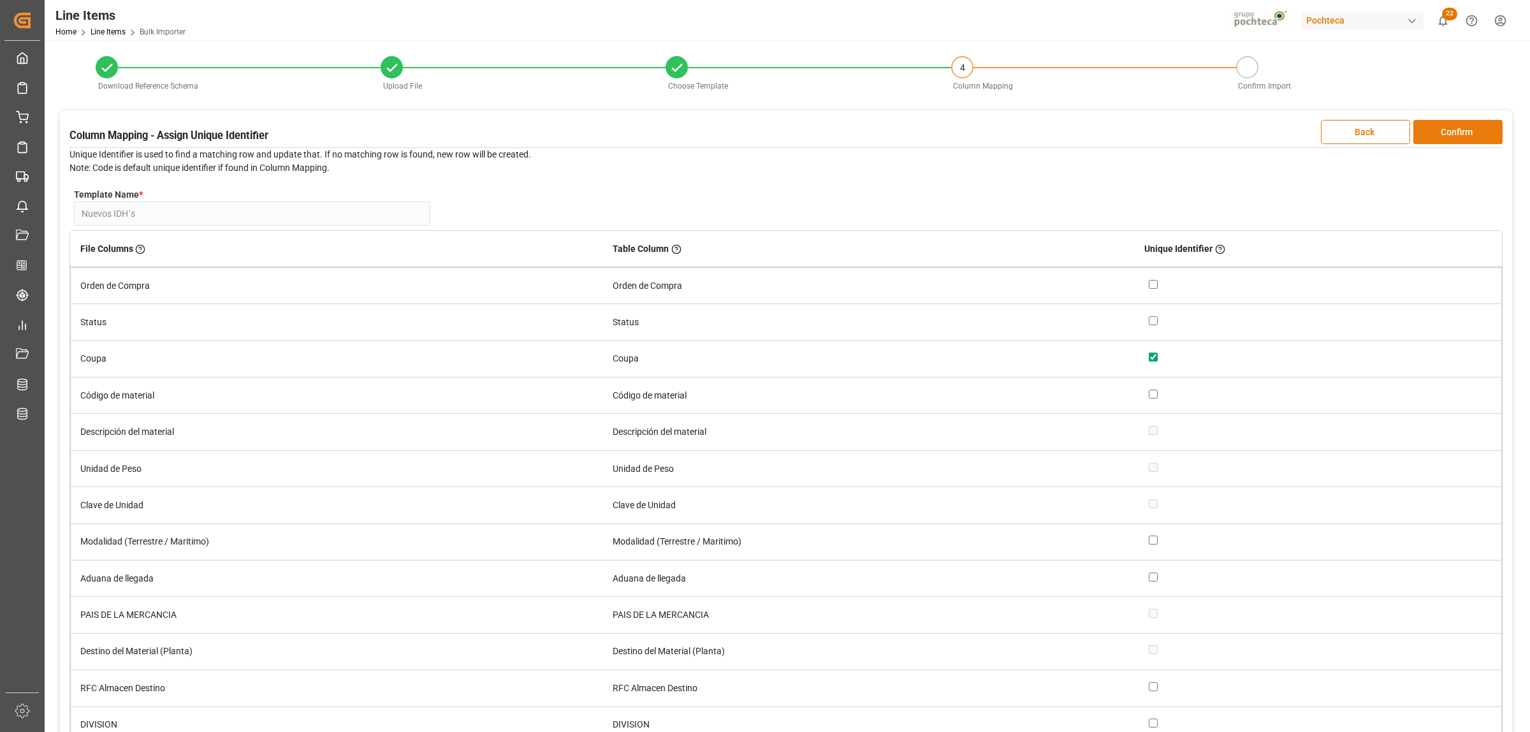
click at [1486, 131] on button "Confirm" at bounding box center [1458, 132] width 89 height 24
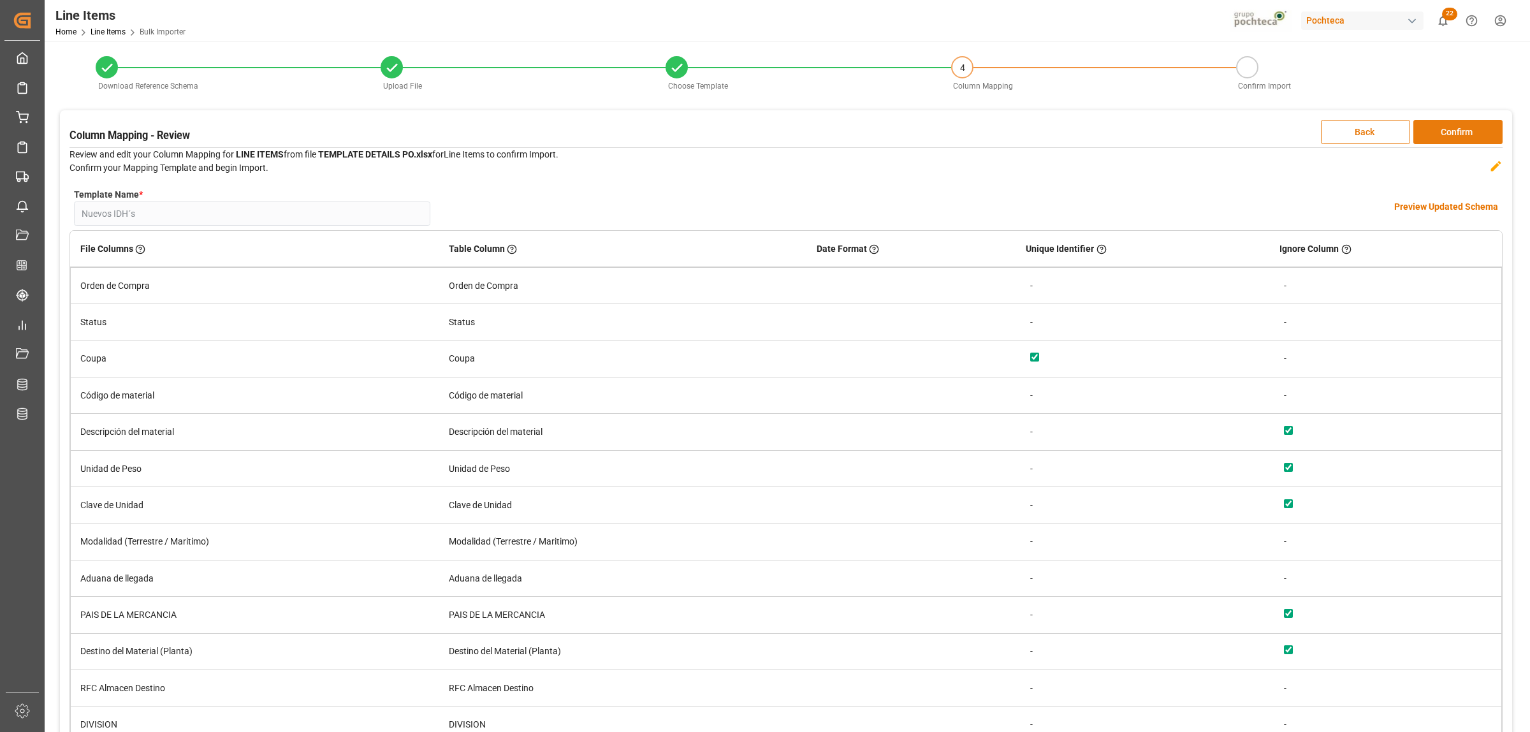
click at [1457, 131] on button "Confirm" at bounding box center [1458, 132] width 89 height 24
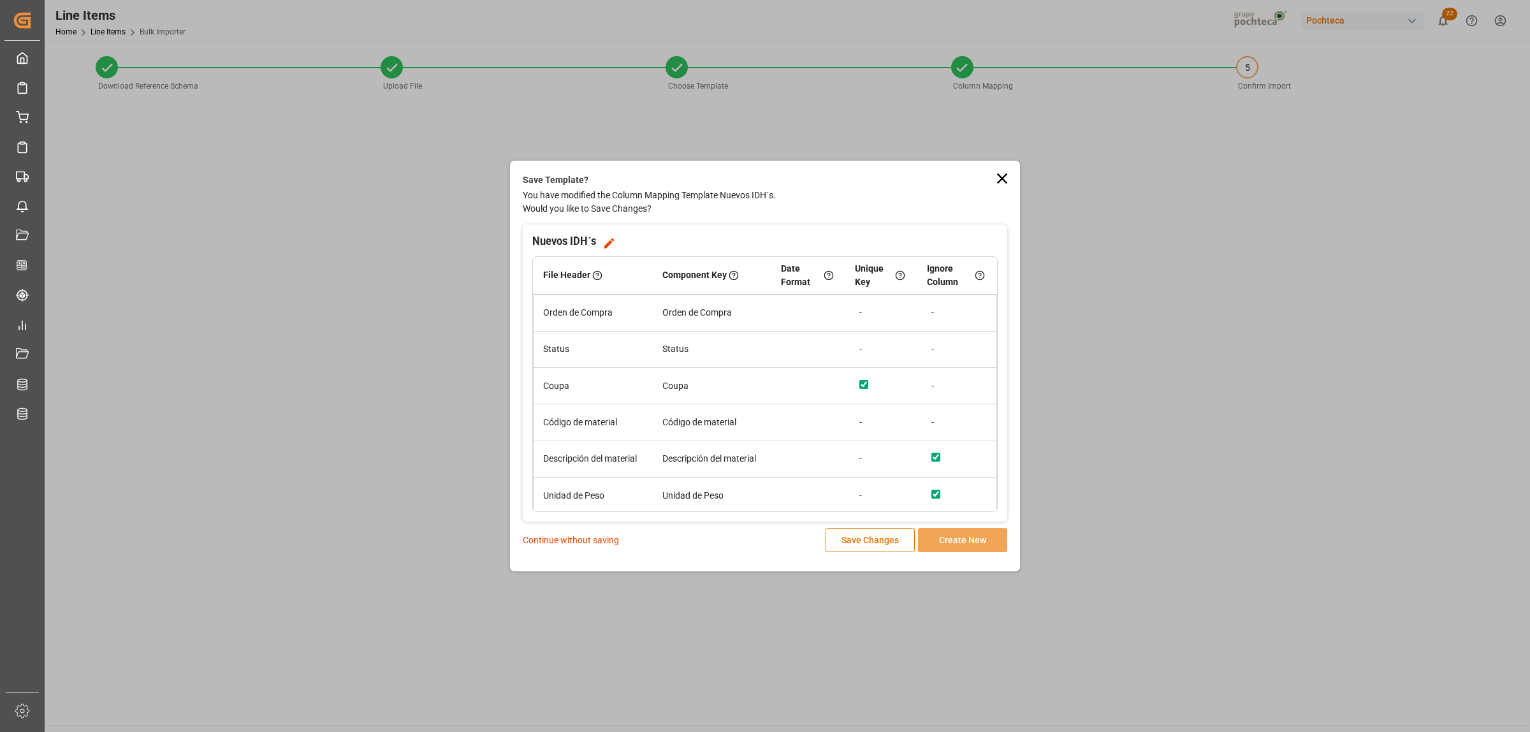
click at [565, 545] on p "Continue without saving" at bounding box center [571, 540] width 96 height 13
click at [585, 543] on p "Continue without saving" at bounding box center [571, 540] width 96 height 13
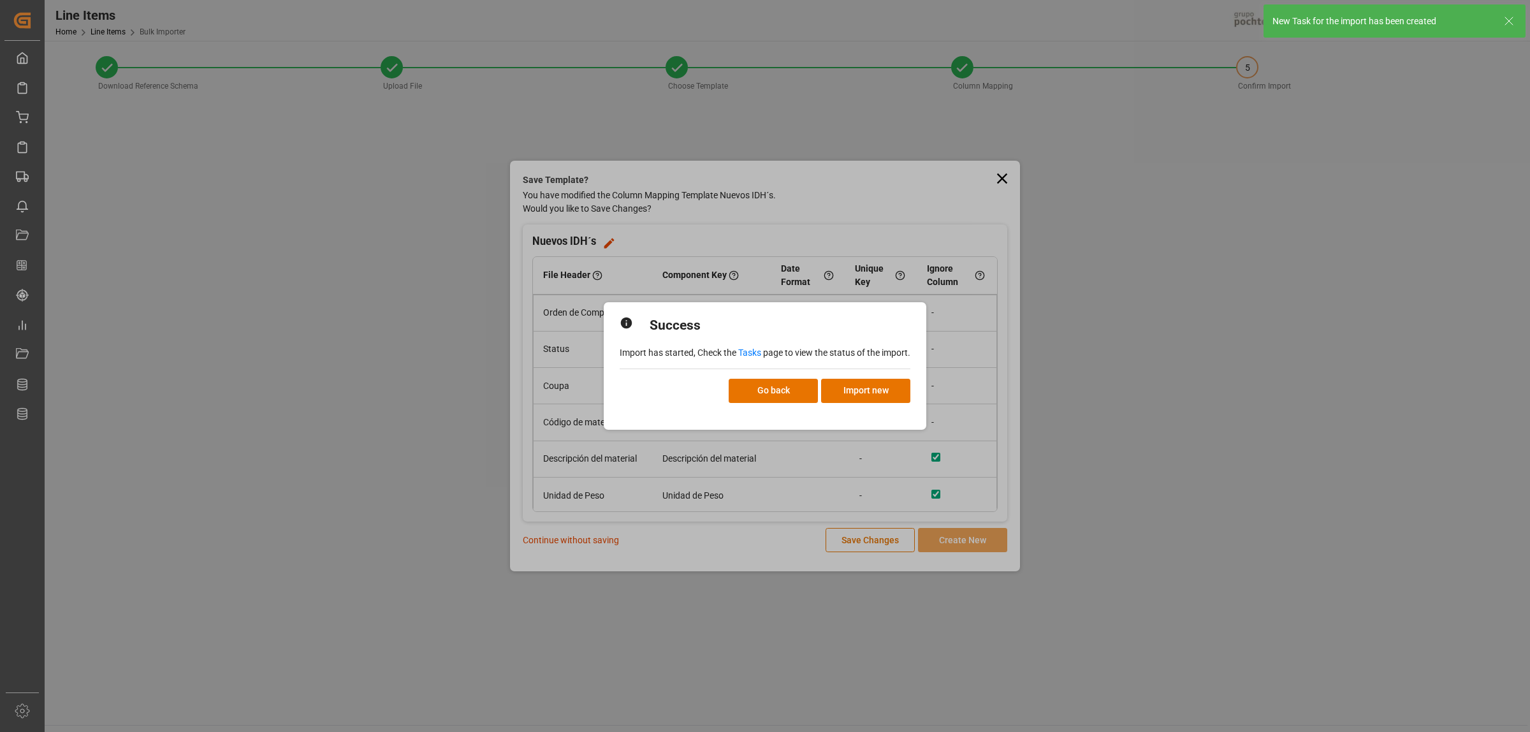
click at [751, 351] on link "Tasks" at bounding box center [749, 353] width 23 height 10
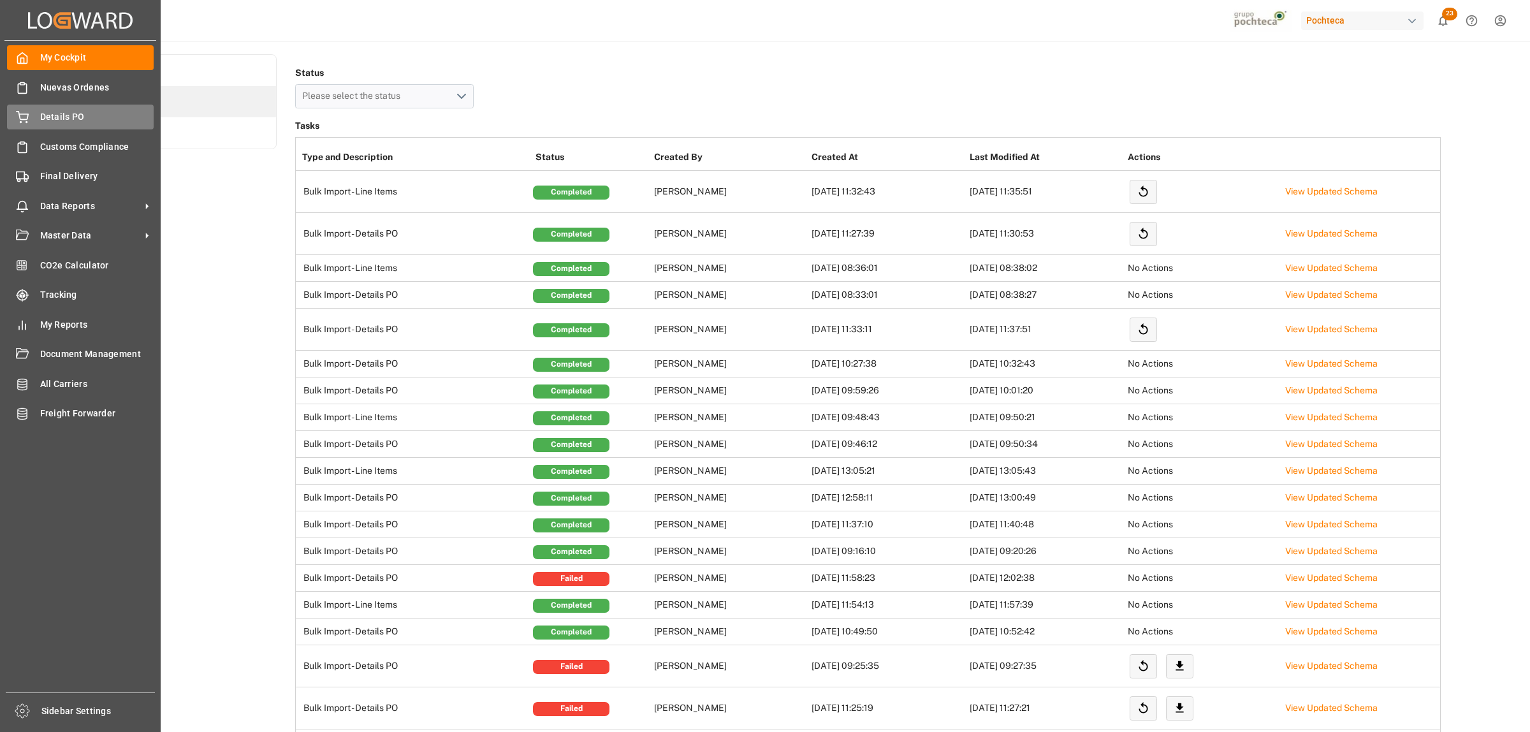
click at [75, 120] on span "Details PO" at bounding box center [97, 116] width 114 height 13
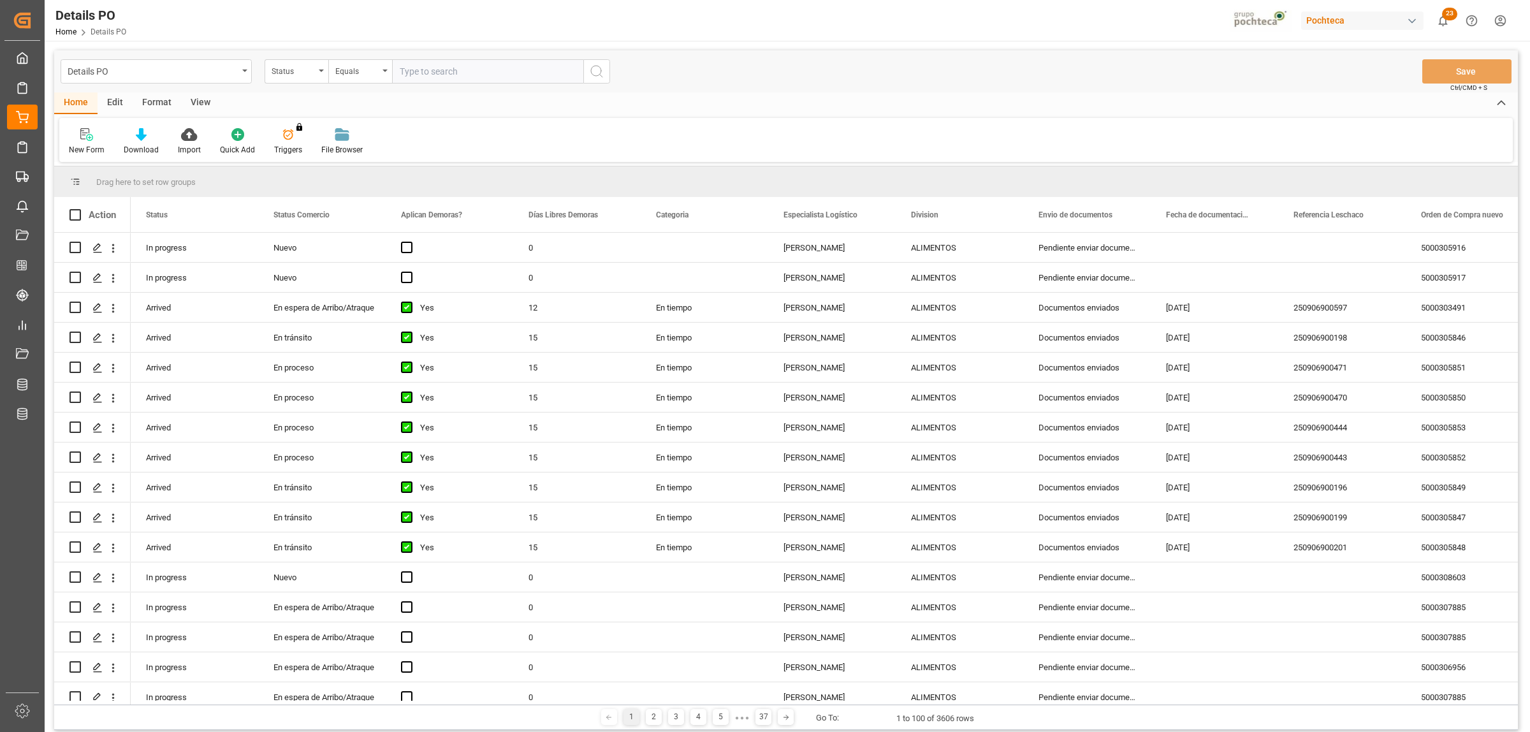
click at [159, 101] on div "Format" at bounding box center [157, 103] width 48 height 22
click at [88, 140] on icon at bounding box center [87, 134] width 11 height 13
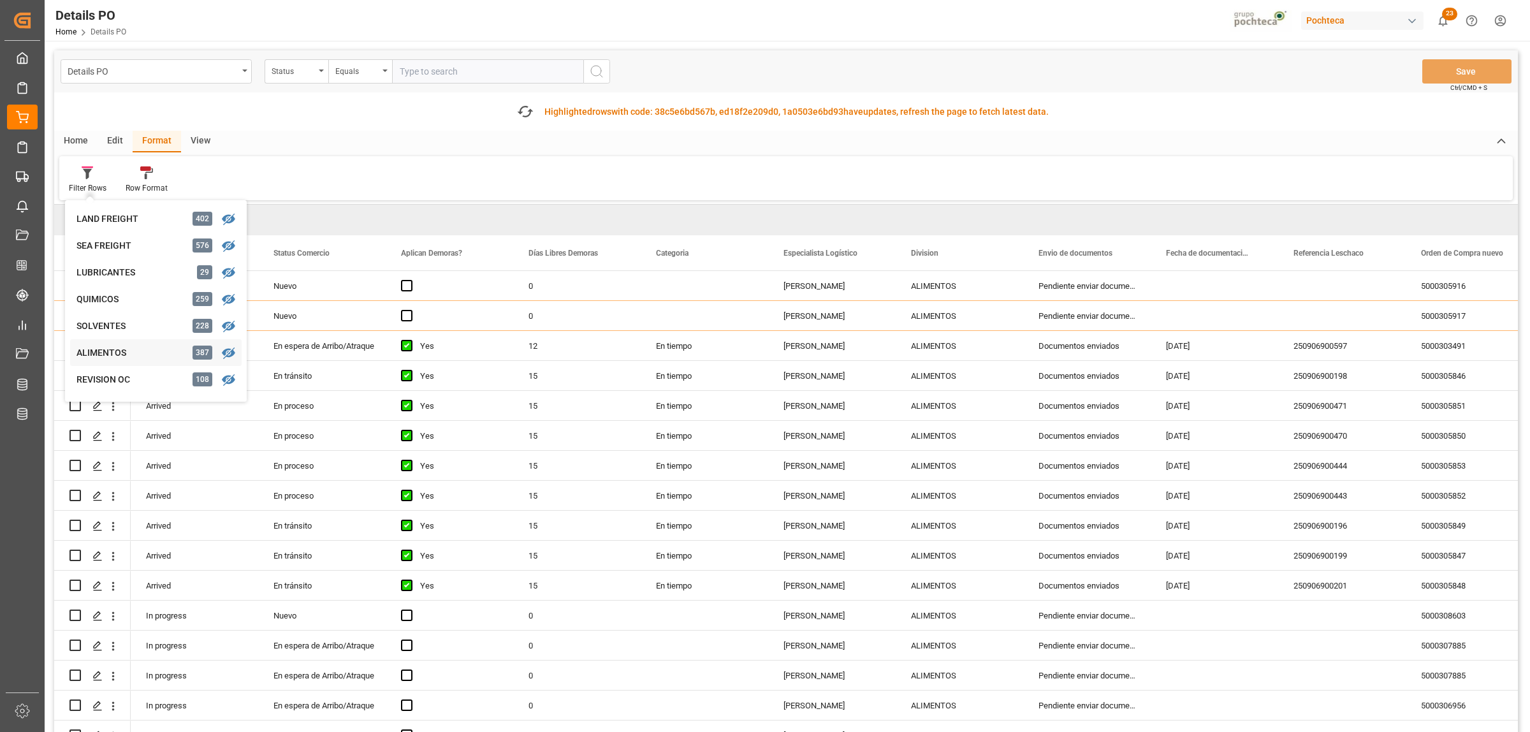
click at [107, 348] on div "Details PO Status Equals Save Ctrl/CMD + S Fetch latest updates Highlighted row…" at bounding box center [786, 409] width 1464 height 718
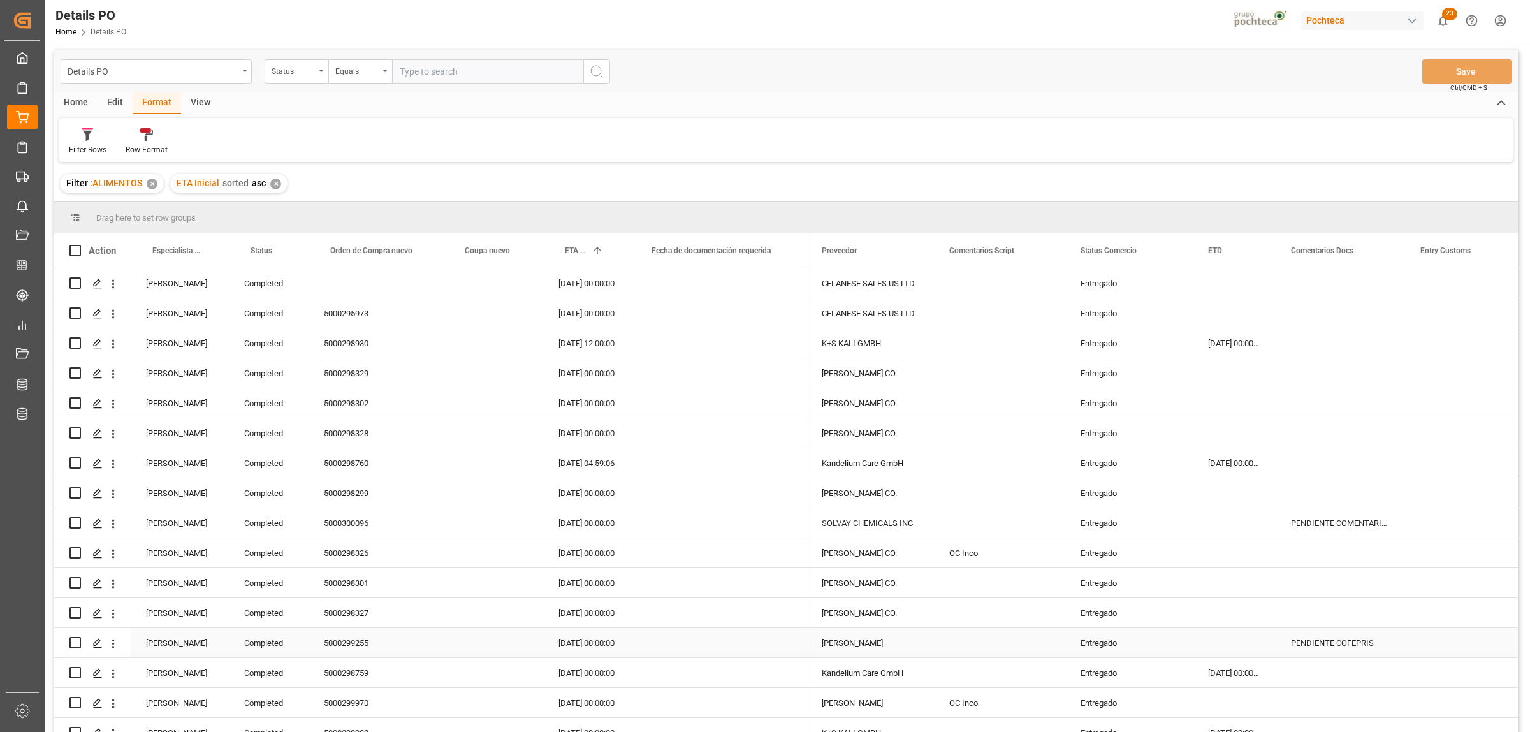
click at [149, 640] on div "[PERSON_NAME]" at bounding box center [180, 642] width 98 height 29
click at [211, 247] on span at bounding box center [207, 250] width 11 height 11
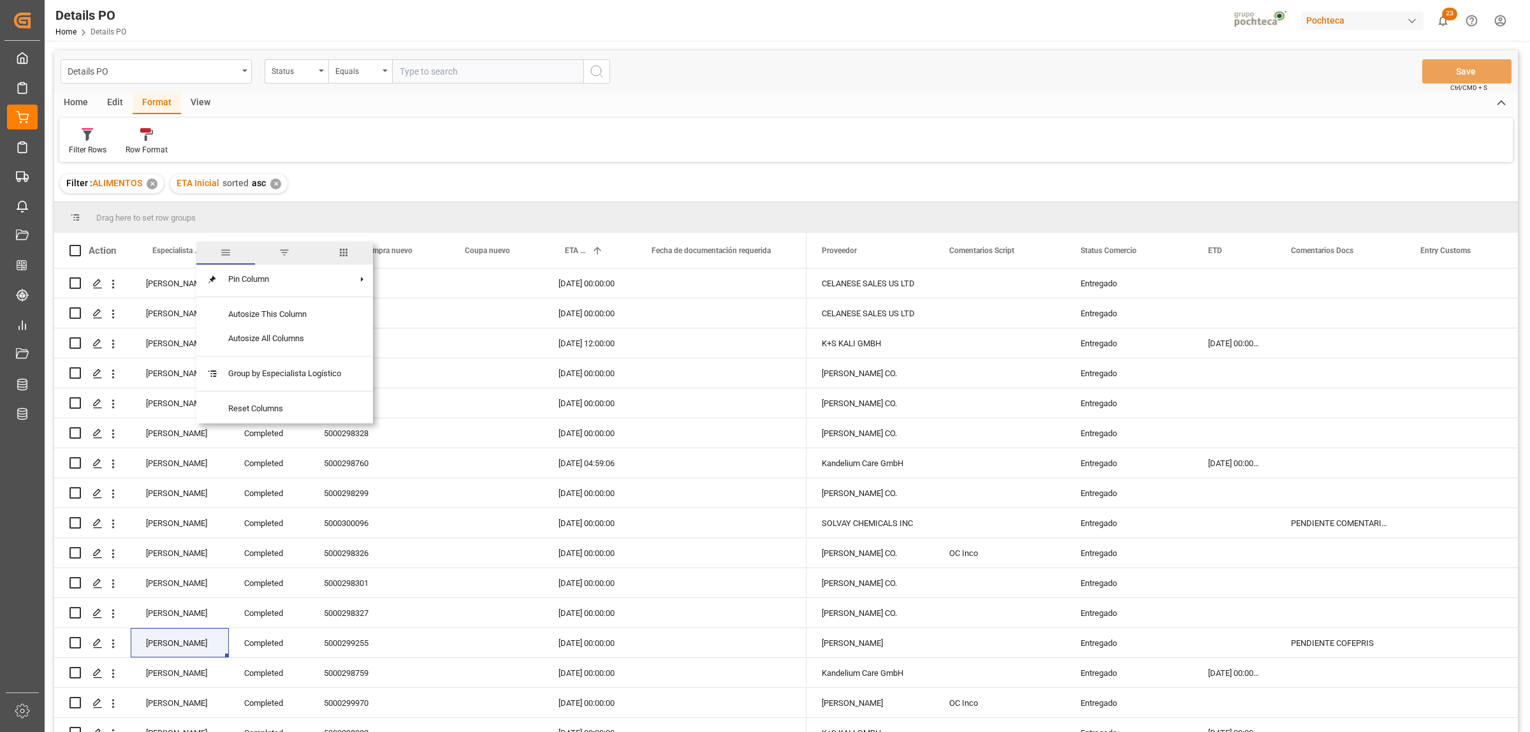
click at [287, 247] on span "filter" at bounding box center [284, 252] width 11 height 11
type input "[PERSON_NAME]"
click at [287, 359] on button "Apply" at bounding box center [283, 359] width 24 height 13
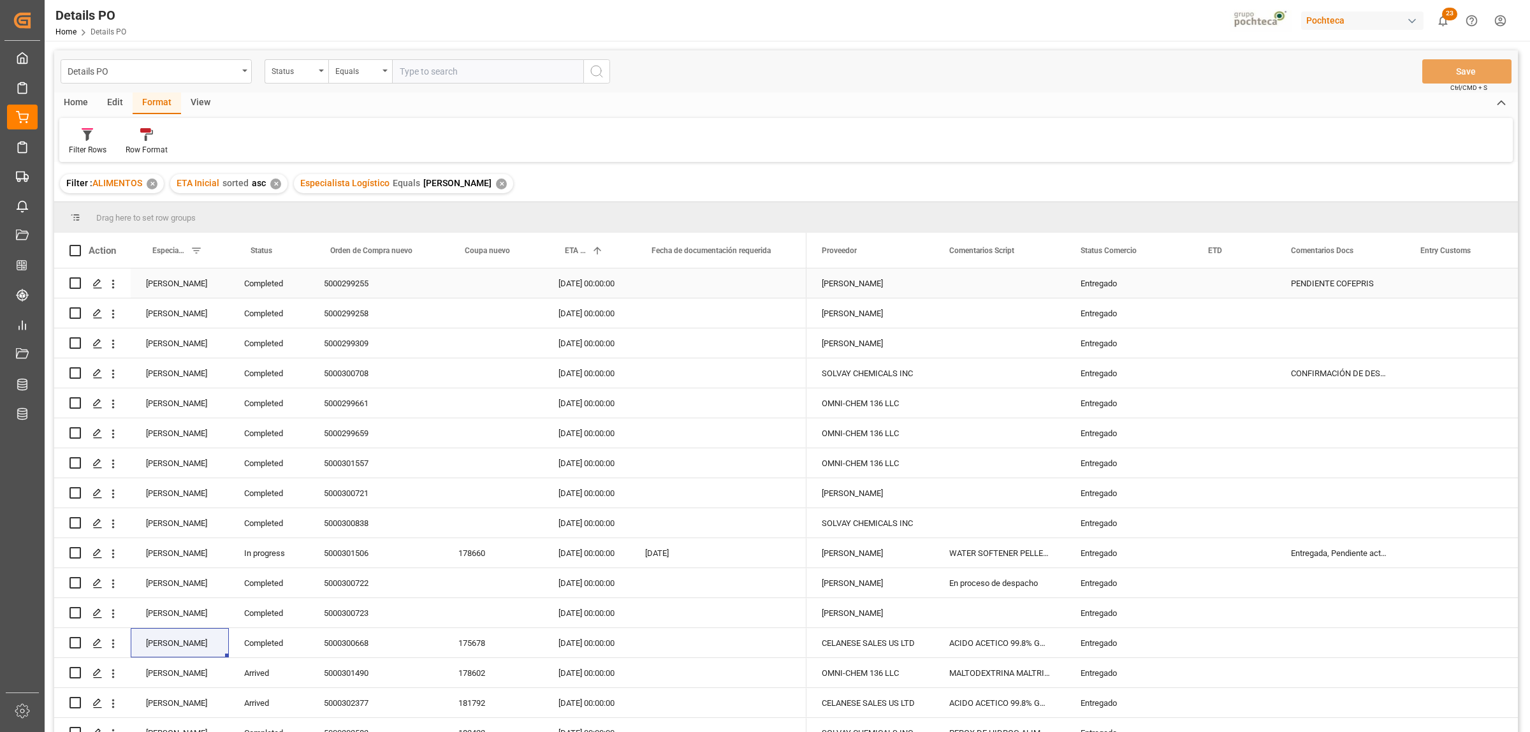
click at [1102, 286] on div "Entregado" at bounding box center [1129, 283] width 97 height 29
click at [1175, 249] on span at bounding box center [1171, 250] width 11 height 11
click at [1282, 286] on span "Filtering operator" at bounding box center [1286, 287] width 11 height 11
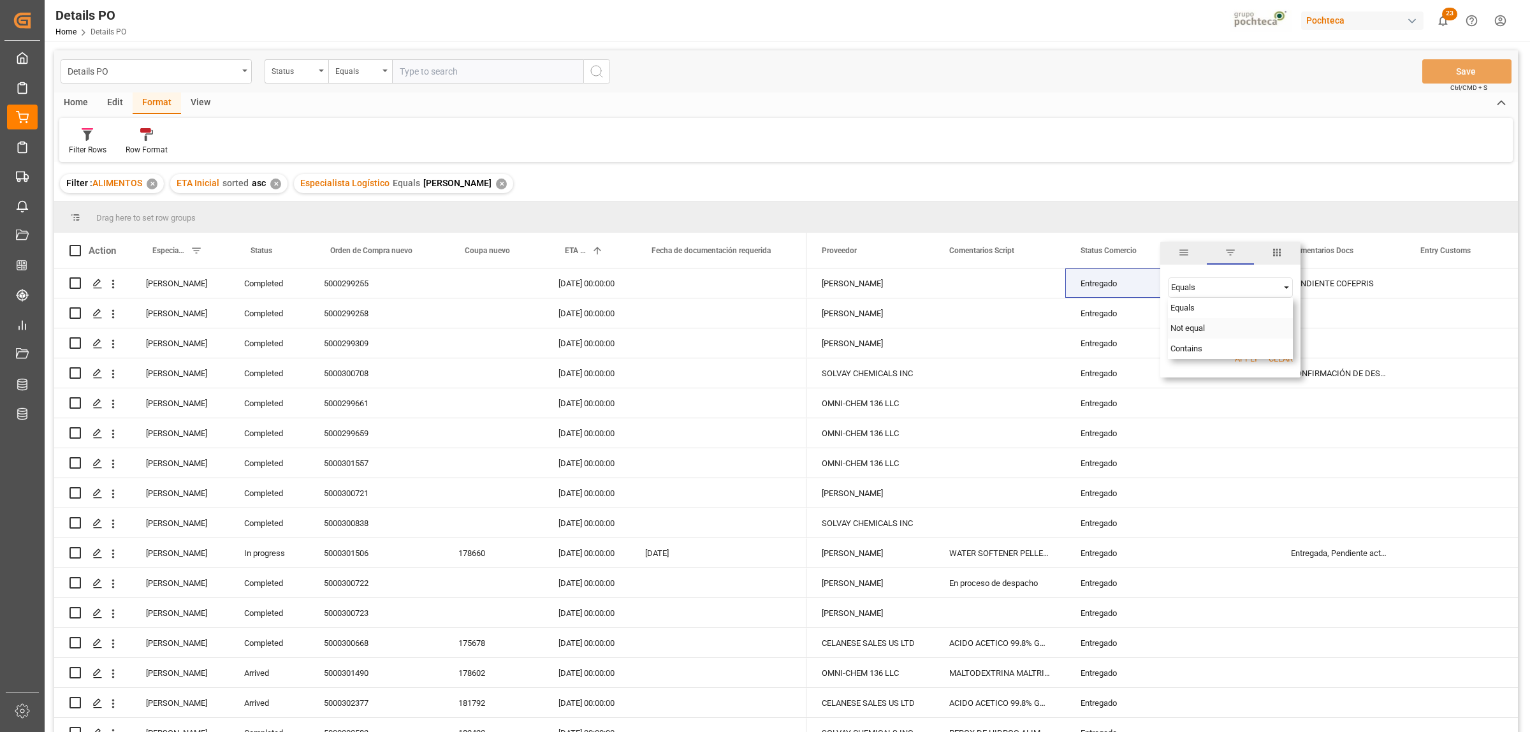
click at [1178, 333] on span "Not equal" at bounding box center [1188, 328] width 34 height 10
click at [1184, 319] on input "Filter Value" at bounding box center [1230, 320] width 125 height 26
paste input "Entregado"
type input "Entregado"
click at [1238, 355] on button "Apply" at bounding box center [1247, 359] width 24 height 13
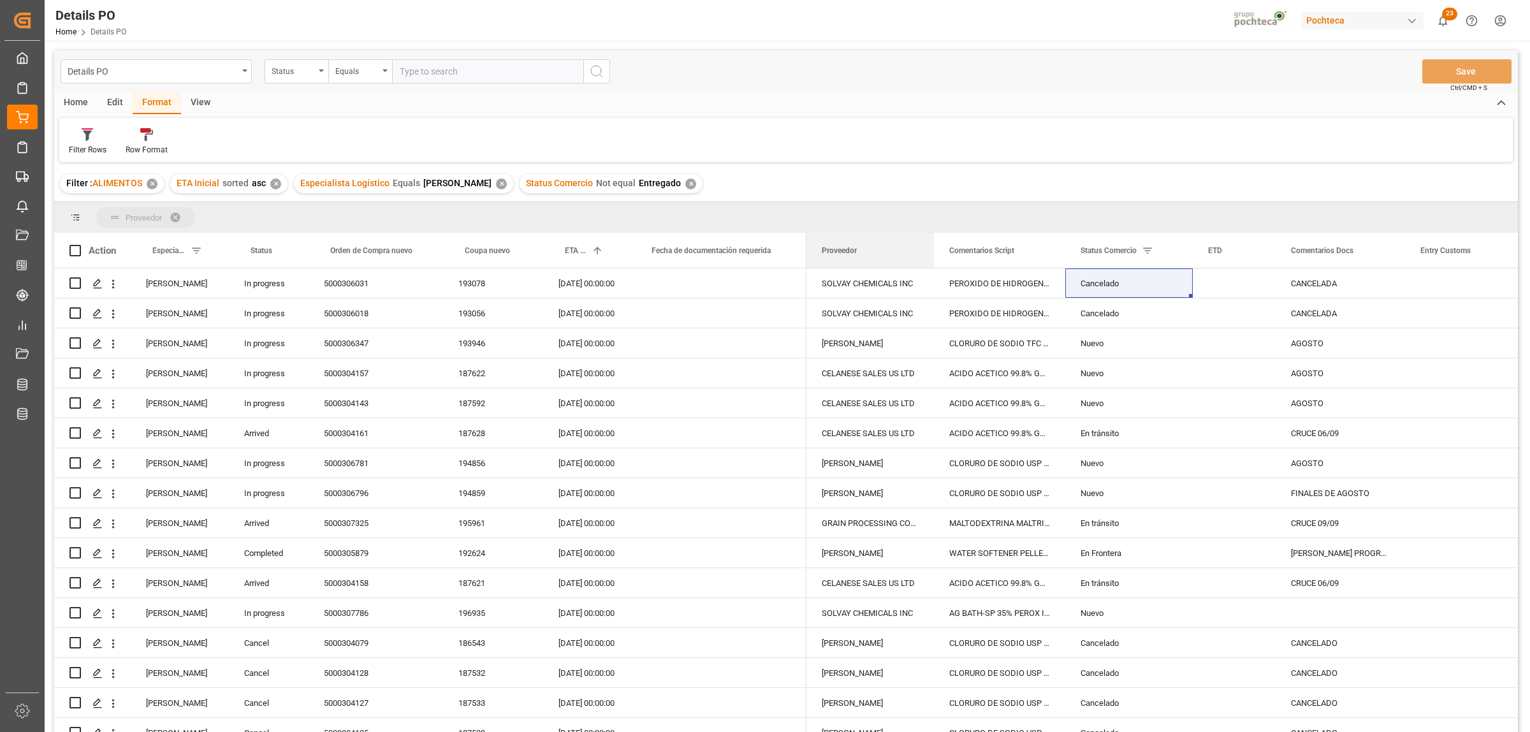
drag, startPoint x: 835, startPoint y: 252, endPoint x: 789, endPoint y: 218, distance: 57.5
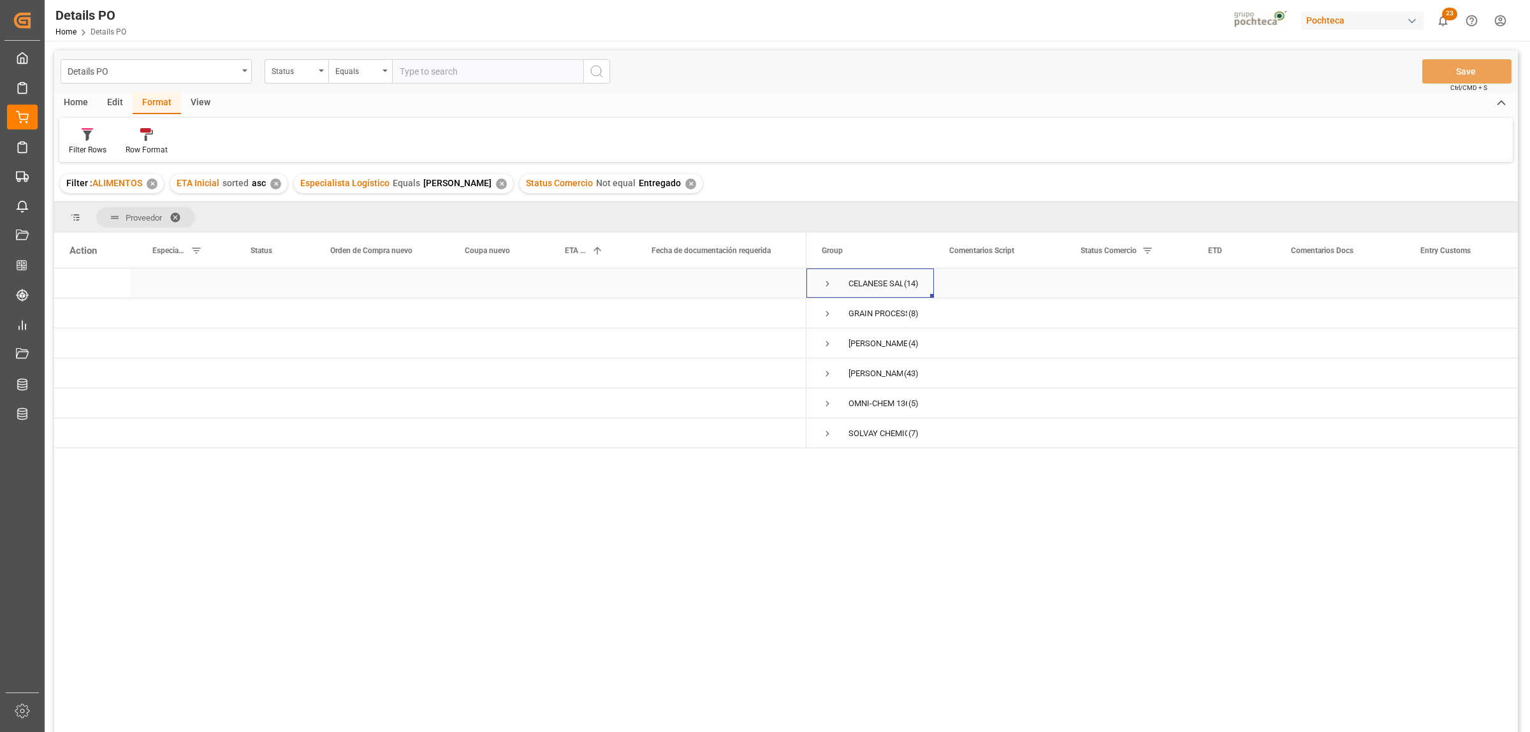
click at [827, 284] on span "Press SPACE to select this row." at bounding box center [827, 283] width 11 height 11
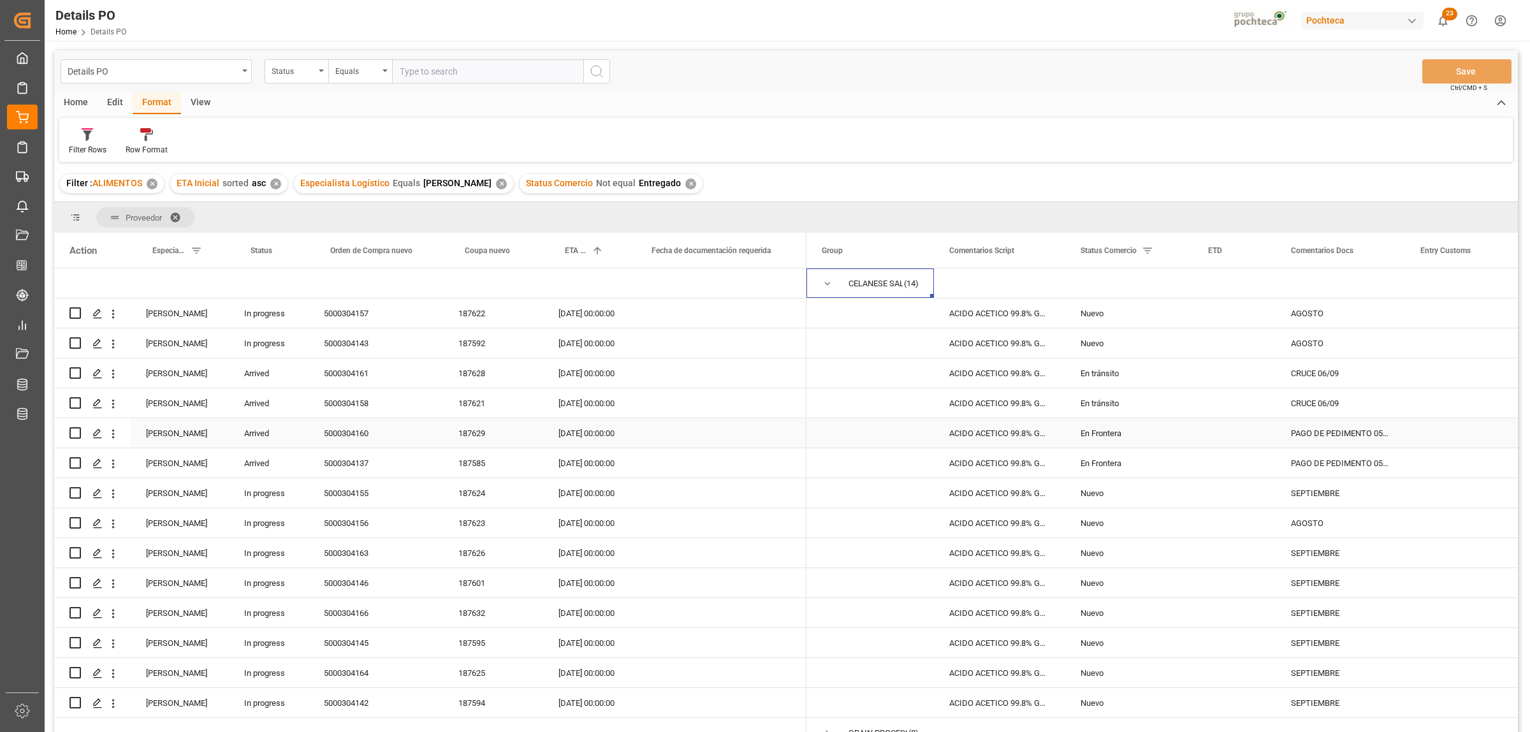
click at [346, 437] on div "5000304160" at bounding box center [376, 432] width 135 height 29
click at [1346, 429] on div "PAGO DE PEDIMENTO 05/09" at bounding box center [1340, 432] width 129 height 29
click at [1299, 441] on input "PAGO DE PEDIMENTO 05/09" at bounding box center [1340, 441] width 109 height 24
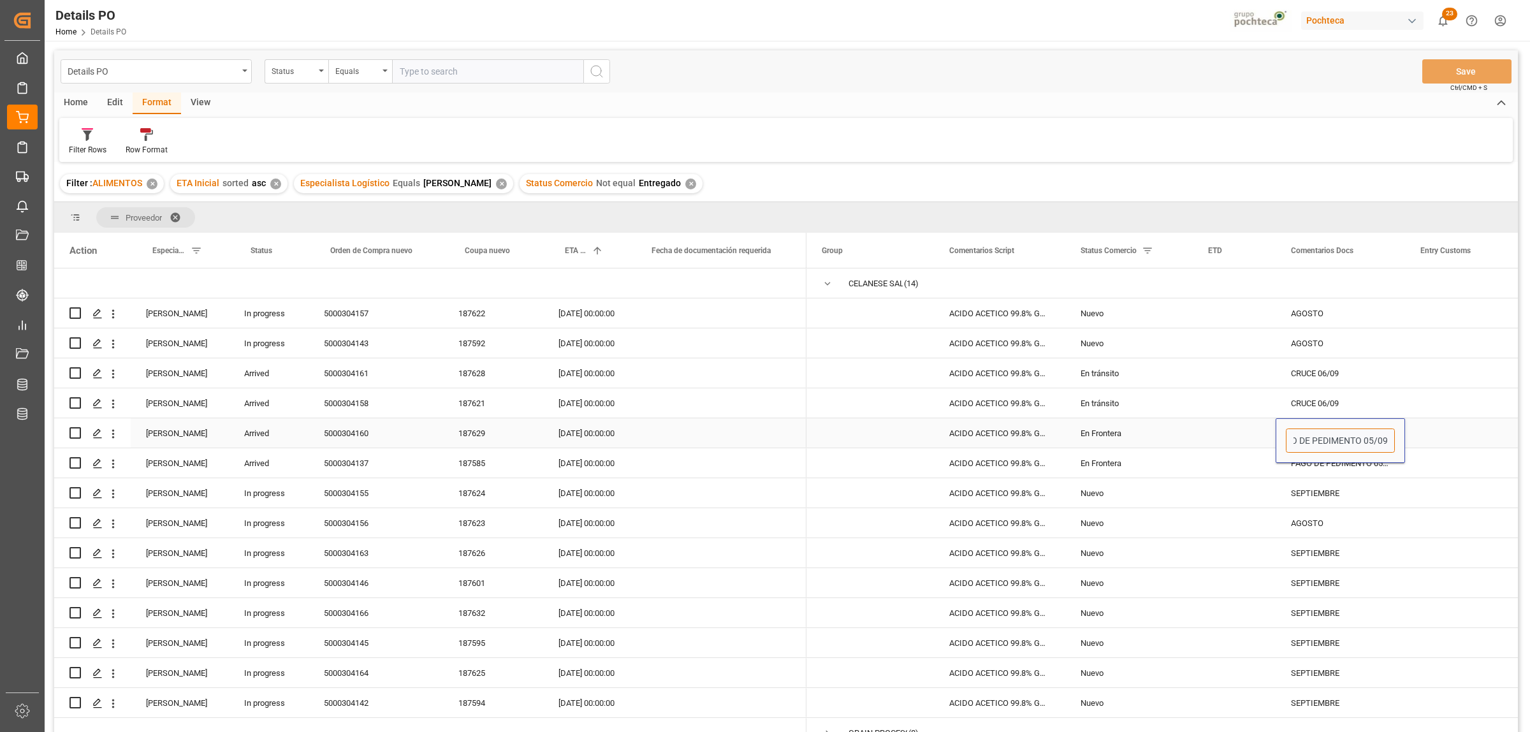
drag, startPoint x: 1293, startPoint y: 441, endPoint x: 1400, endPoint y: 441, distance: 107.1
click at [1400, 441] on div "PAGO DE PEDIMENTO 05/09" at bounding box center [1340, 440] width 129 height 45
click at [1383, 444] on input "PAGO DE PEDIMENTO 05/09" at bounding box center [1340, 441] width 109 height 24
drag, startPoint x: 1298, startPoint y: 441, endPoint x: 1261, endPoint y: 443, distance: 36.4
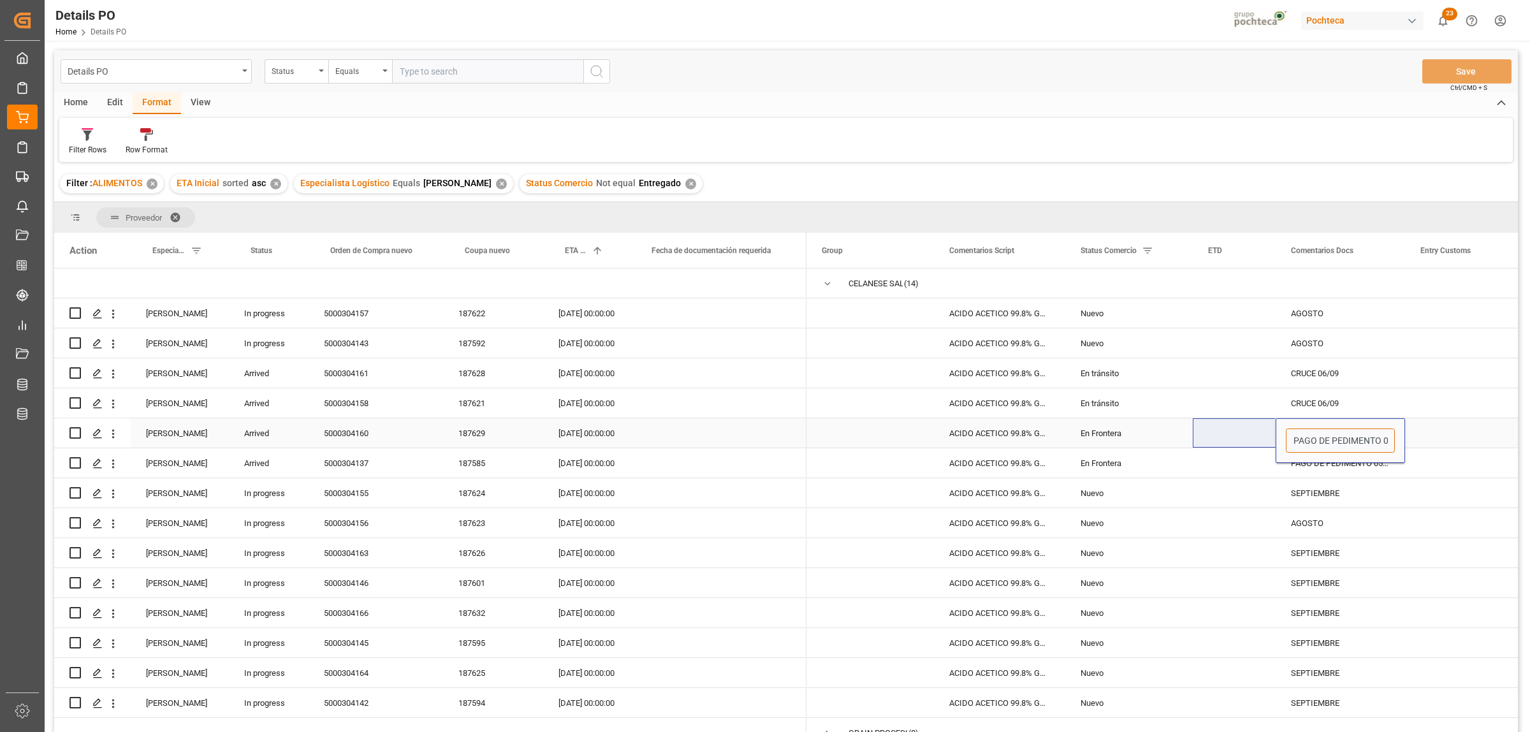
type input "SIN [PERSON_NAME] - PAGO DE PEDIMENTO 05/09"
click at [1459, 495] on div "Press SPACE to select this row." at bounding box center [1469, 492] width 128 height 29
click at [361, 469] on div "5000304137" at bounding box center [376, 462] width 135 height 29
click at [1341, 460] on div "PAGO DE PEDIMENTO 05/09" at bounding box center [1340, 462] width 129 height 29
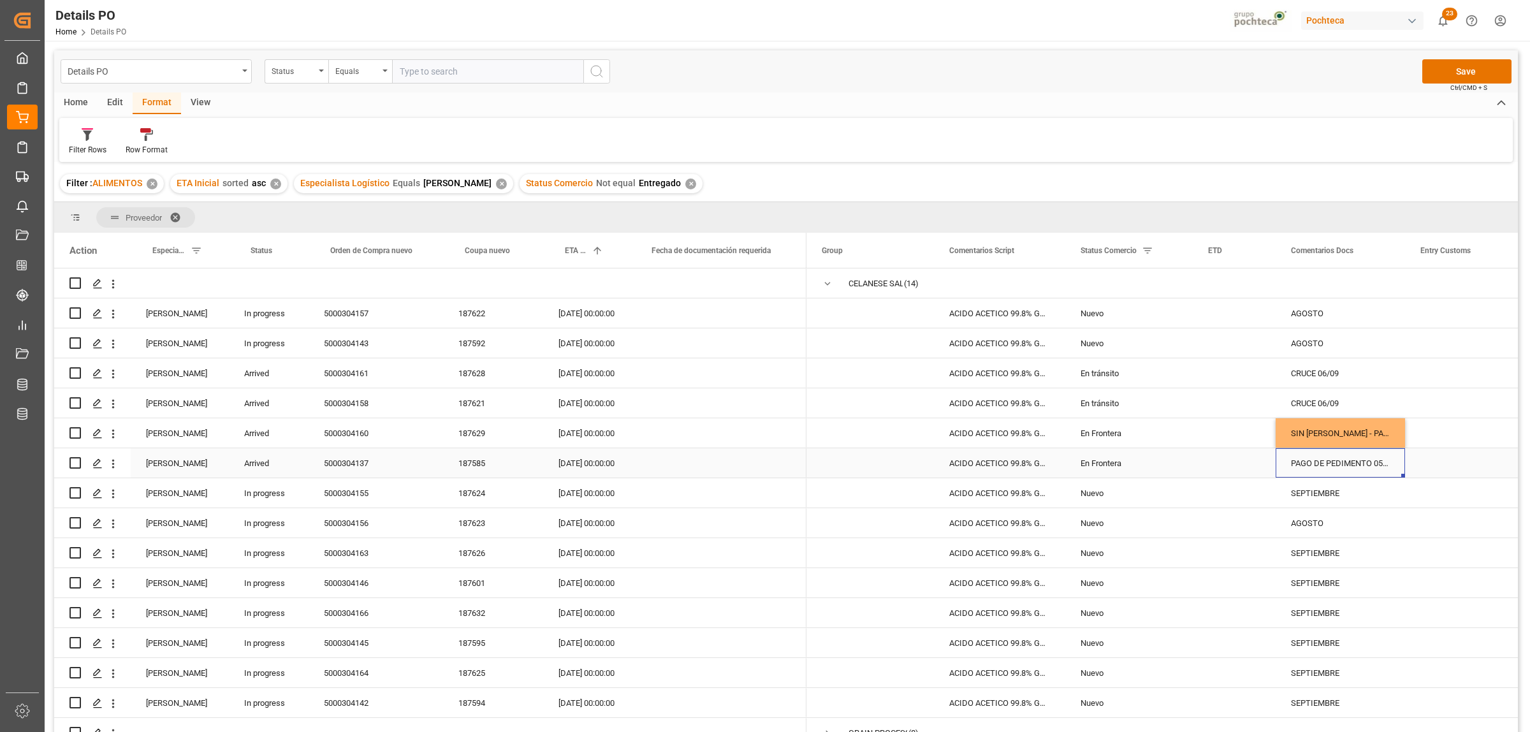
click at [1341, 460] on div "PAGO DE PEDIMENTO 05/09" at bounding box center [1340, 462] width 129 height 29
drag, startPoint x: 1295, startPoint y: 471, endPoint x: 1407, endPoint y: 473, distance: 111.6
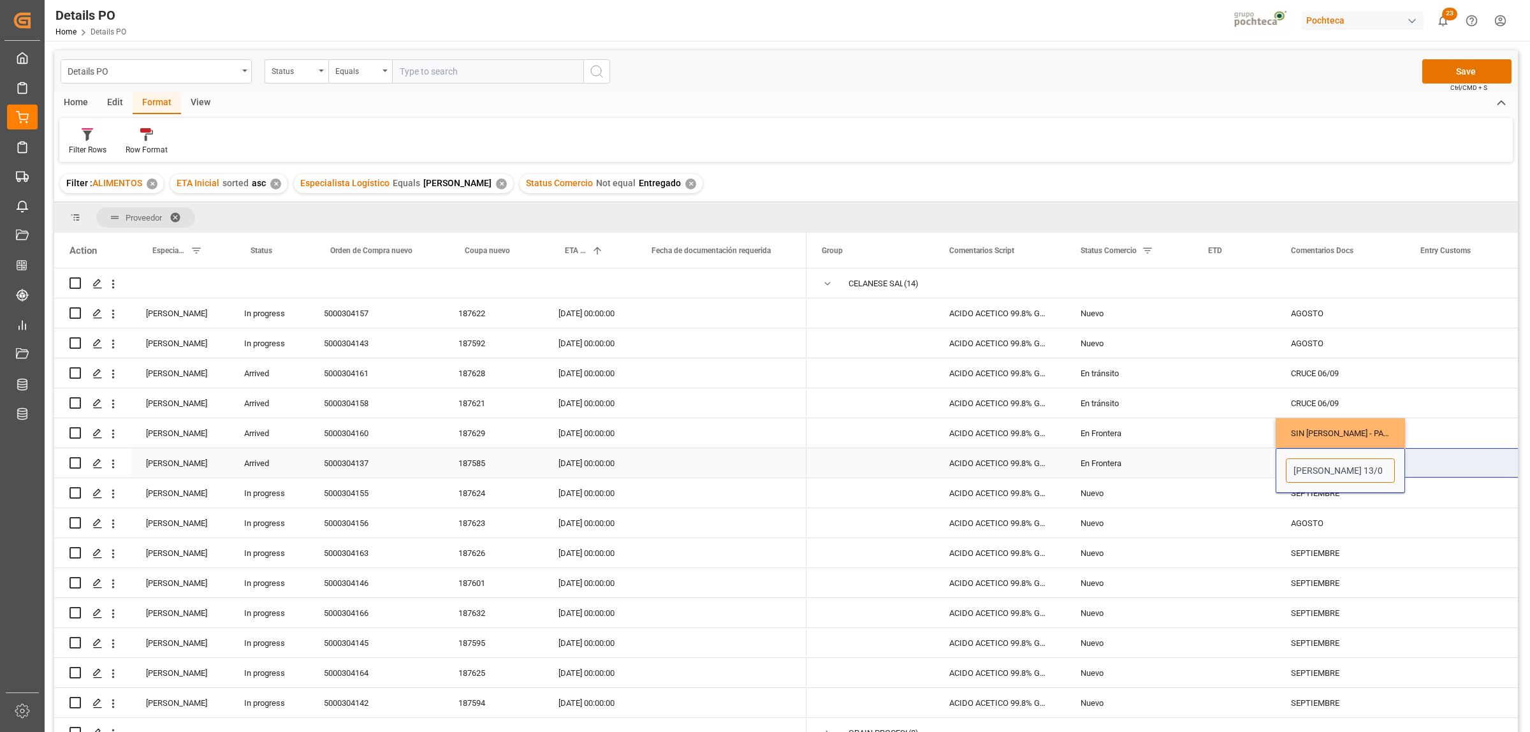
type input "[PERSON_NAME] 13/09"
click at [1458, 542] on div "Press SPACE to select this row." at bounding box center [1469, 552] width 128 height 29
click at [1090, 370] on div "En tránsito" at bounding box center [1129, 373] width 97 height 29
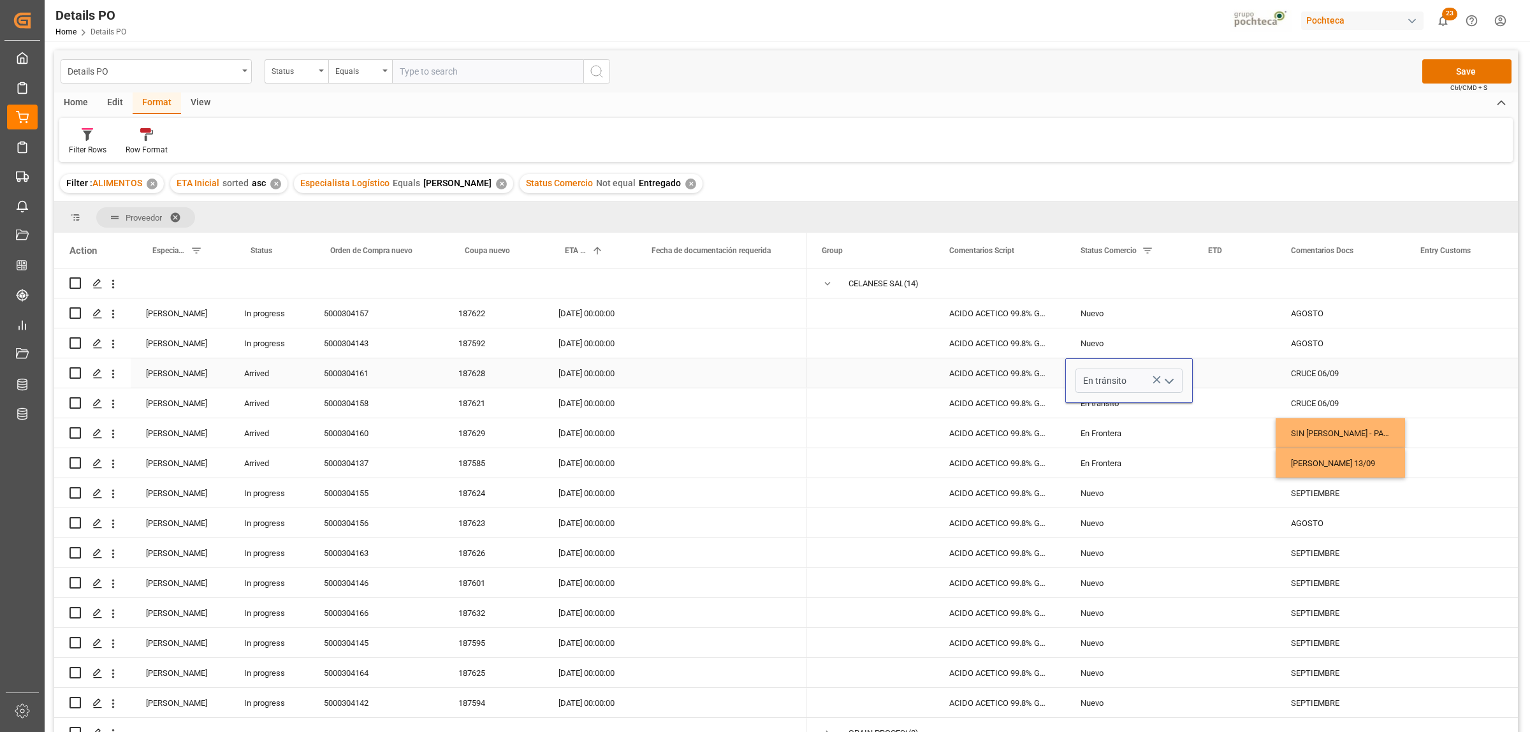
click at [1177, 377] on icon "open menu" at bounding box center [1169, 381] width 15 height 15
click at [1117, 630] on div "Entregado" at bounding box center [1136, 640] width 121 height 45
type input "Entregado"
click at [1257, 368] on div "Press SPACE to select this row." at bounding box center [1234, 372] width 83 height 29
click at [1101, 408] on div "En tránsito" at bounding box center [1129, 403] width 97 height 29
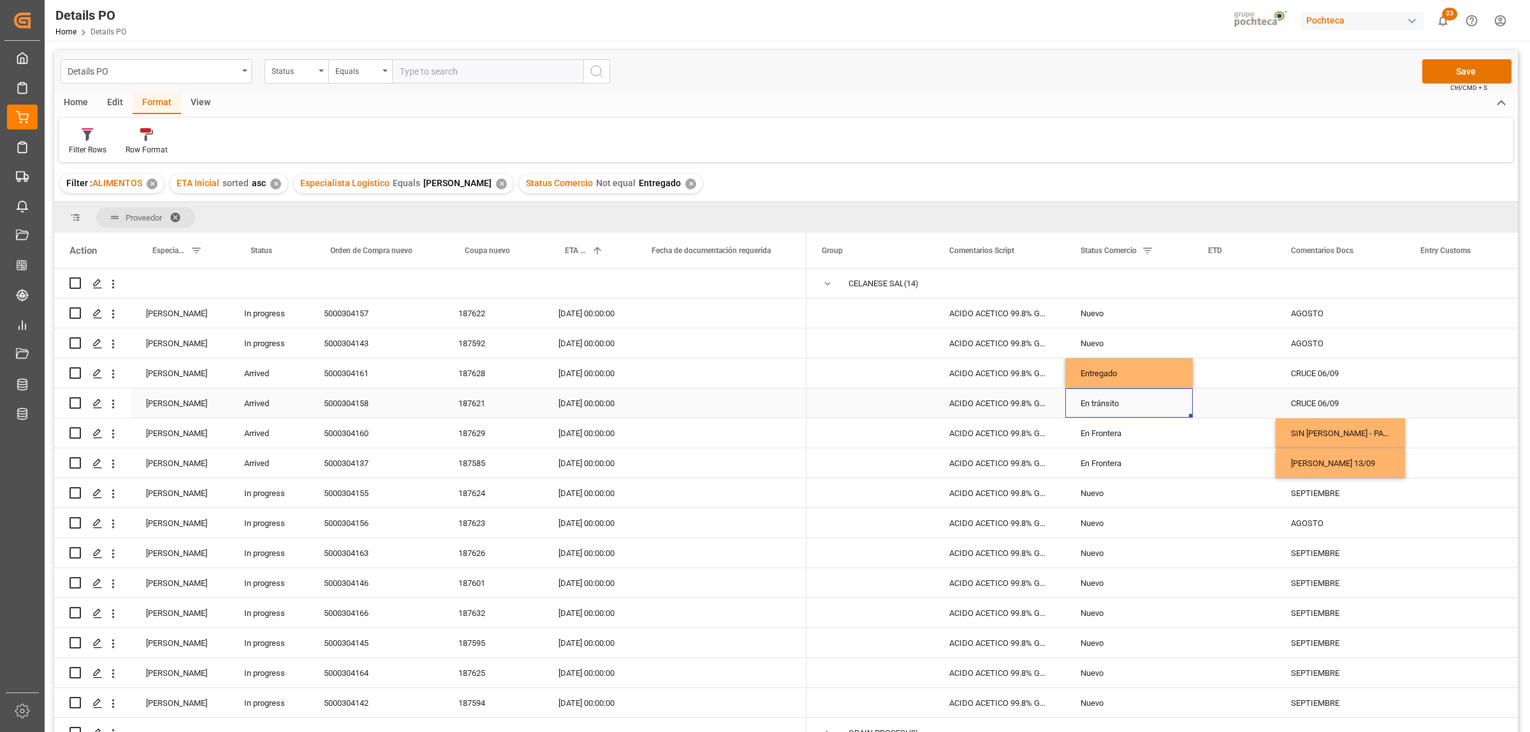
click at [1101, 408] on div "En tránsito" at bounding box center [1129, 403] width 97 height 29
click at [1172, 412] on icon "open menu" at bounding box center [1169, 411] width 15 height 15
click at [1117, 664] on div "Entregado" at bounding box center [1136, 670] width 121 height 45
type input "Entregado"
click at [1242, 393] on div "Press SPACE to select this row." at bounding box center [1234, 402] width 83 height 29
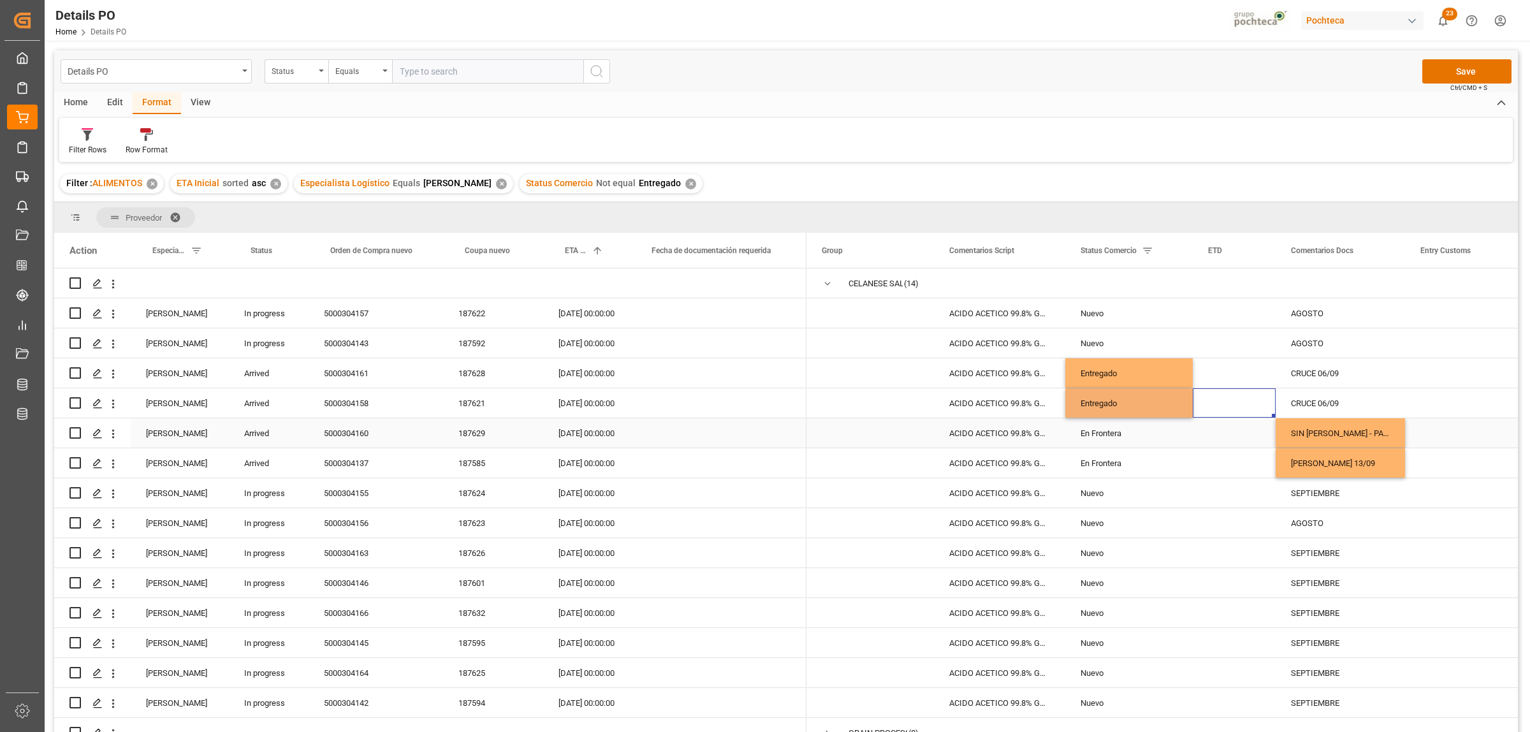
click at [1090, 440] on div "En Frontera" at bounding box center [1129, 433] width 97 height 29
click at [1174, 444] on icon "open menu" at bounding box center [1169, 441] width 15 height 15
click at [1116, 523] on div "En tránsito" at bounding box center [1136, 521] width 121 height 45
type input "En tránsito"
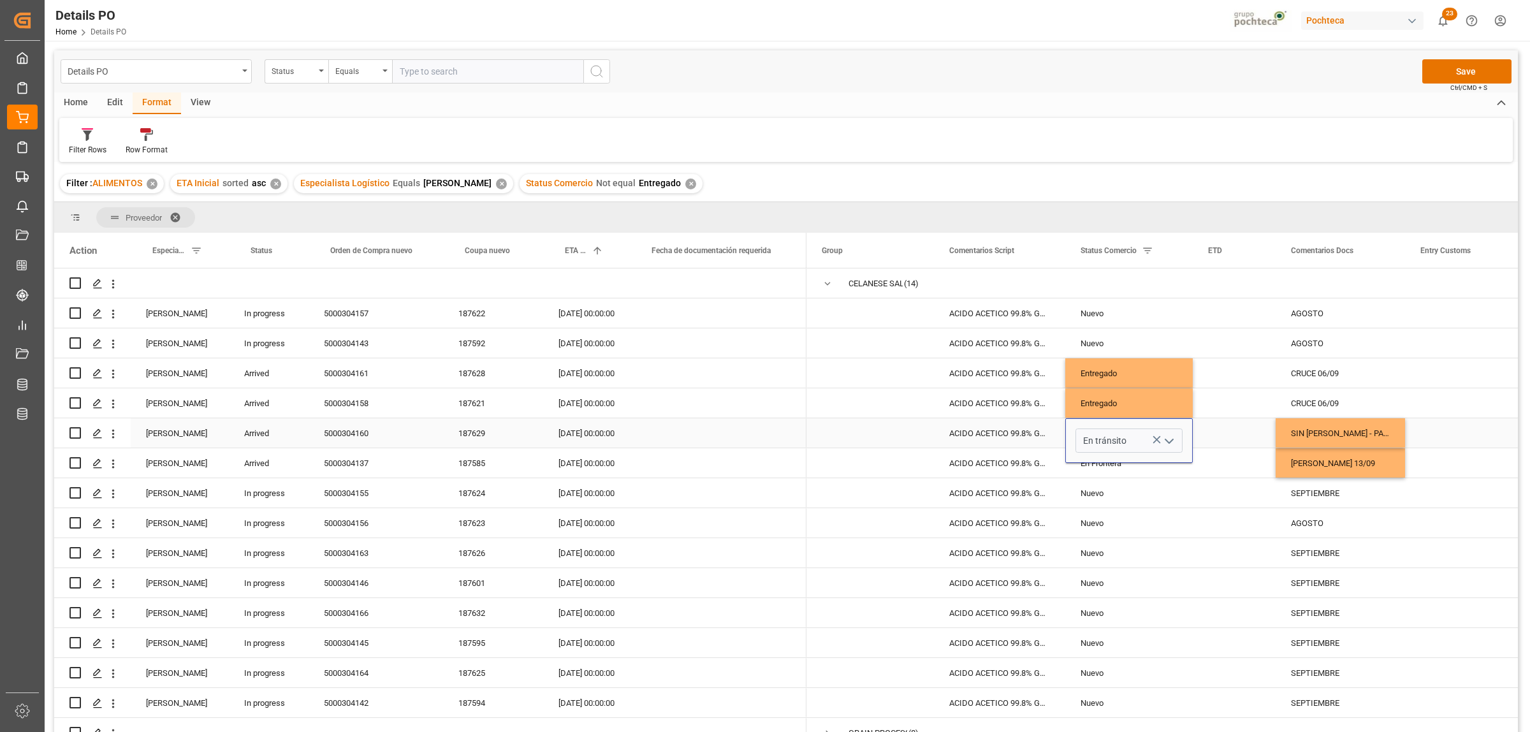
drag, startPoint x: 1231, startPoint y: 431, endPoint x: 1206, endPoint y: 448, distance: 29.9
click at [1231, 429] on div "Press SPACE to select this row." at bounding box center [1234, 432] width 83 height 29
click at [1080, 457] on div "En Frontera" at bounding box center [1130, 462] width 128 height 29
click at [1171, 474] on icon "open menu" at bounding box center [1169, 471] width 15 height 15
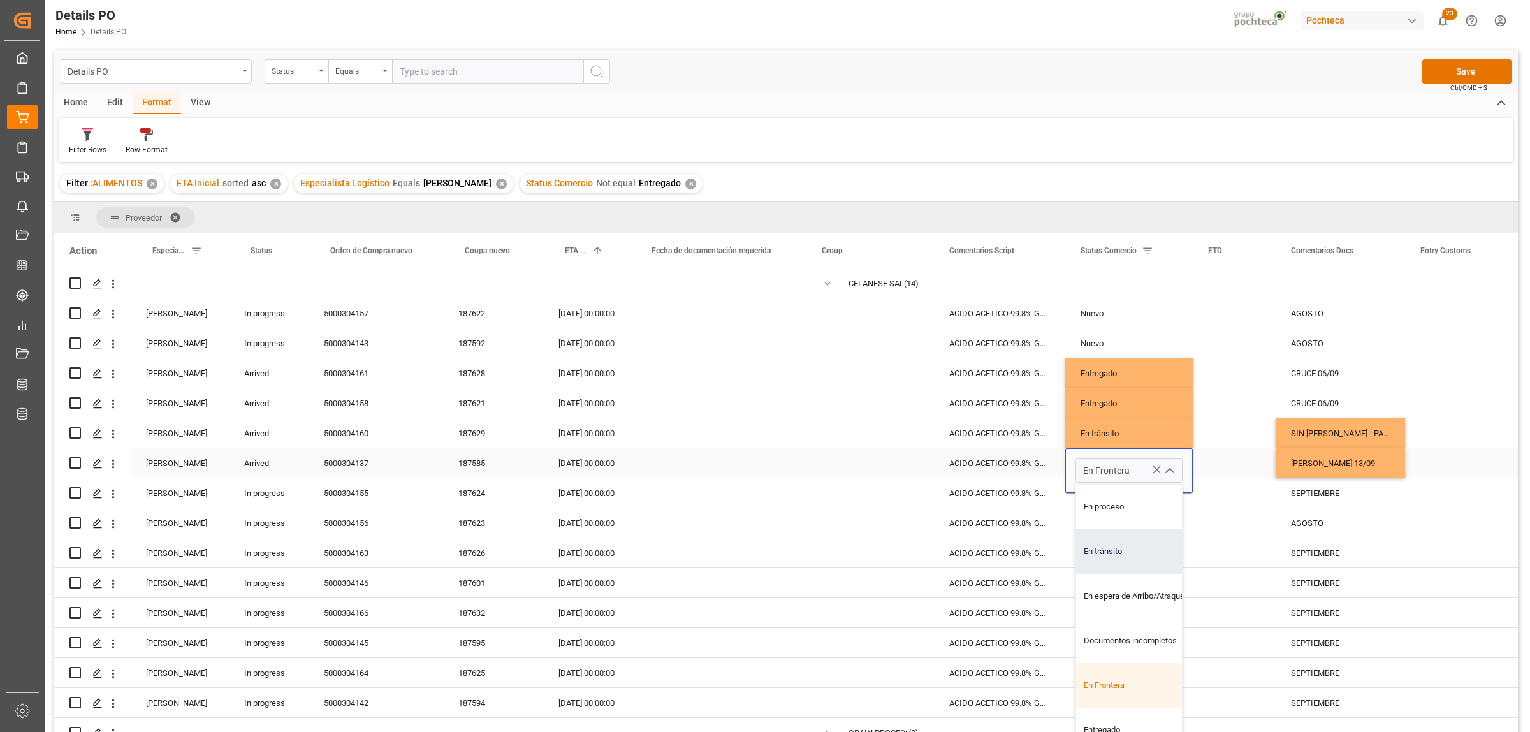
click at [1113, 542] on div "En tránsito" at bounding box center [1136, 551] width 121 height 45
type input "En tránsito"
click at [1247, 451] on div "Press SPACE to select this row." at bounding box center [1234, 462] width 83 height 29
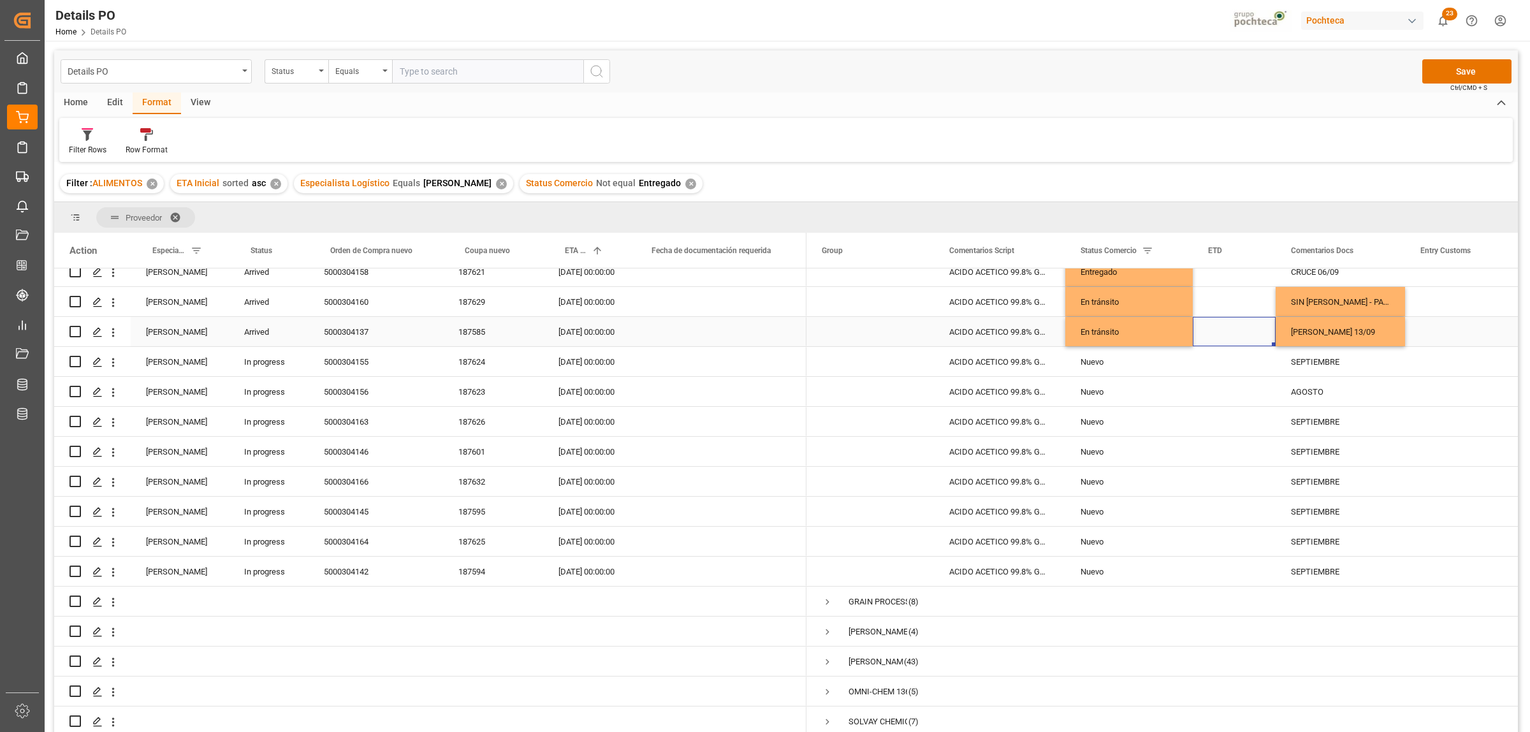
scroll to position [55, 0]
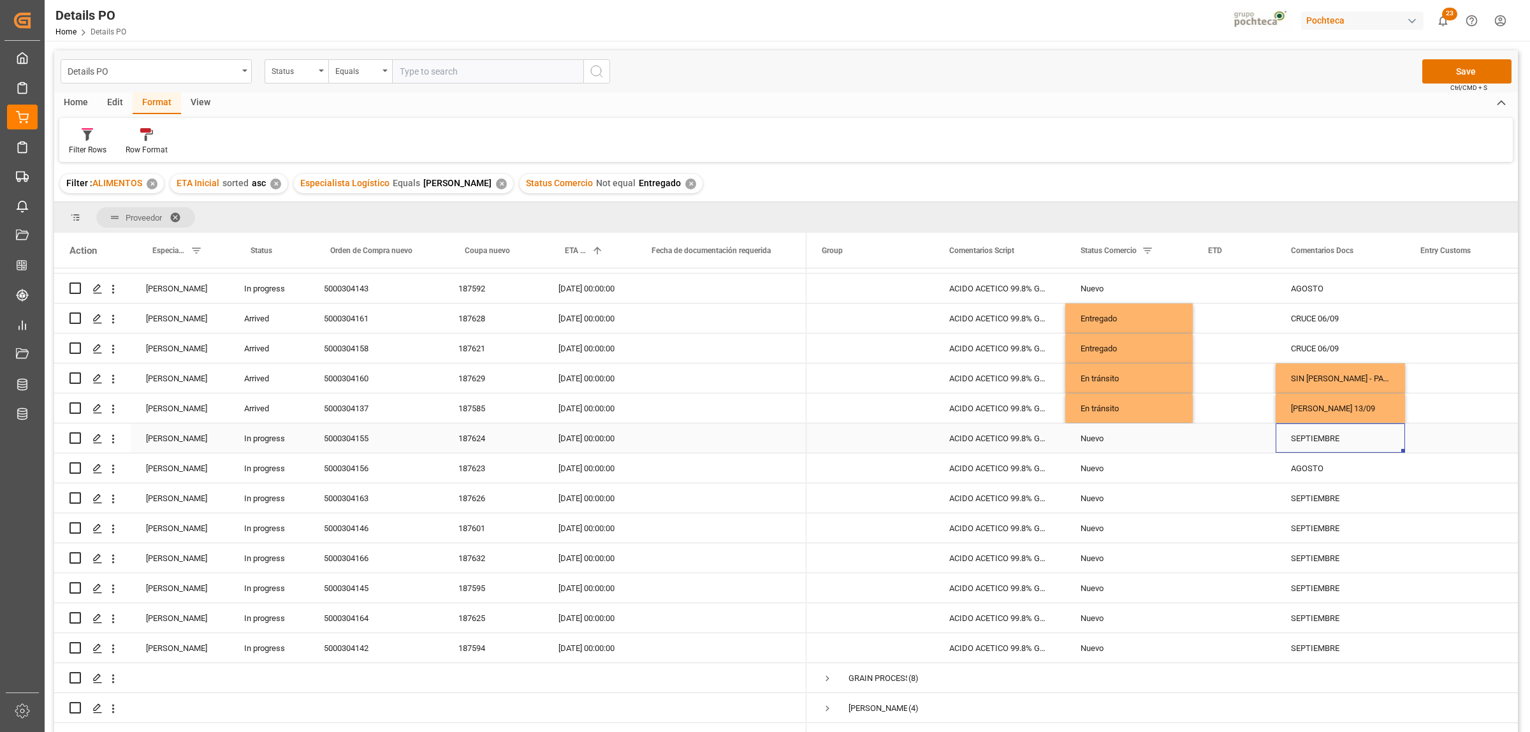
click at [1309, 437] on div "SEPTIEMBRE" at bounding box center [1340, 437] width 129 height 29
click at [1320, 464] on div "AGOSTO" at bounding box center [1340, 467] width 129 height 29
click at [585, 287] on div "[DATE] 00:00:00" at bounding box center [586, 288] width 87 height 29
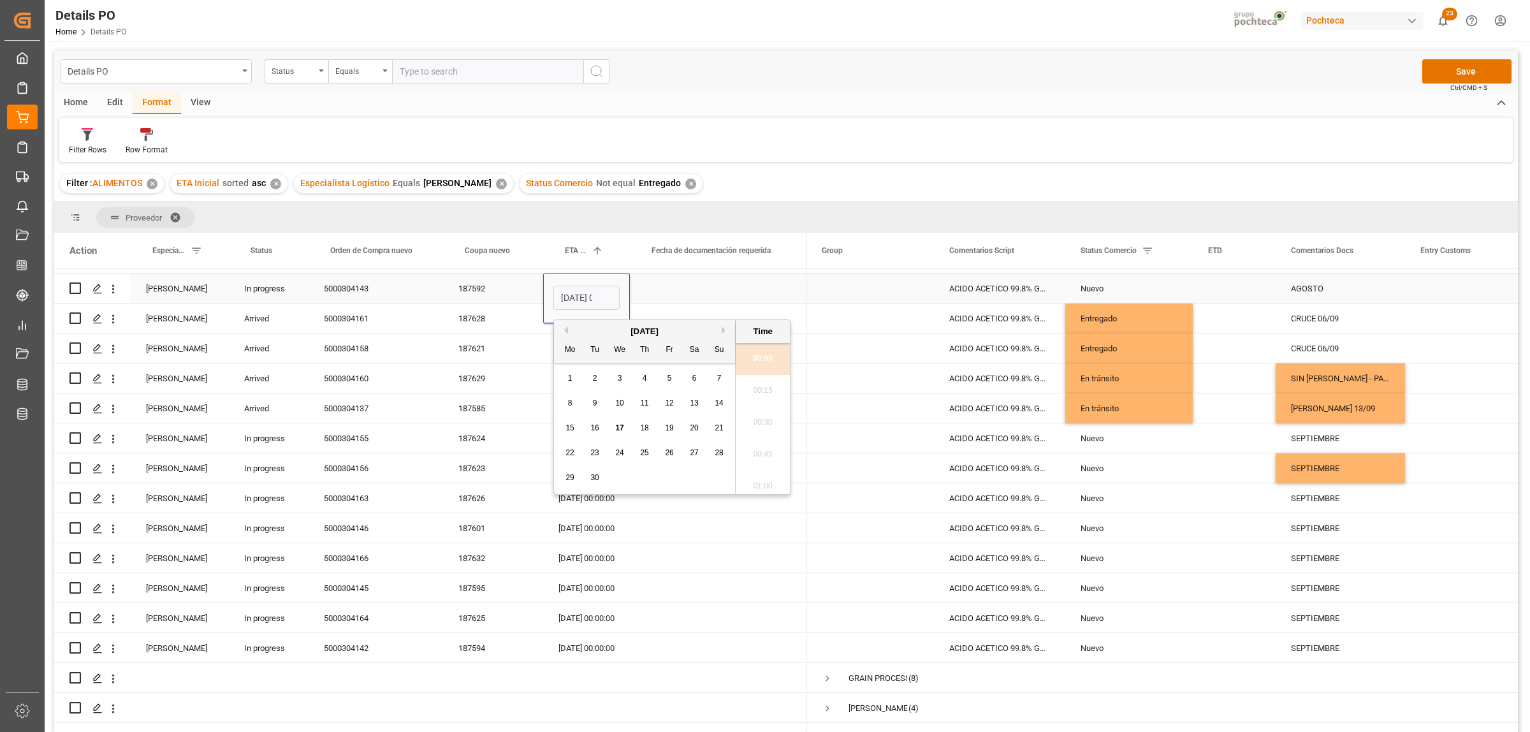
scroll to position [1439, 0]
click at [601, 472] on div "30" at bounding box center [595, 478] width 16 height 15
type input "30.09.2025 00:00"
click at [903, 287] on span "Press SPACE to select this row." at bounding box center [870, 288] width 97 height 28
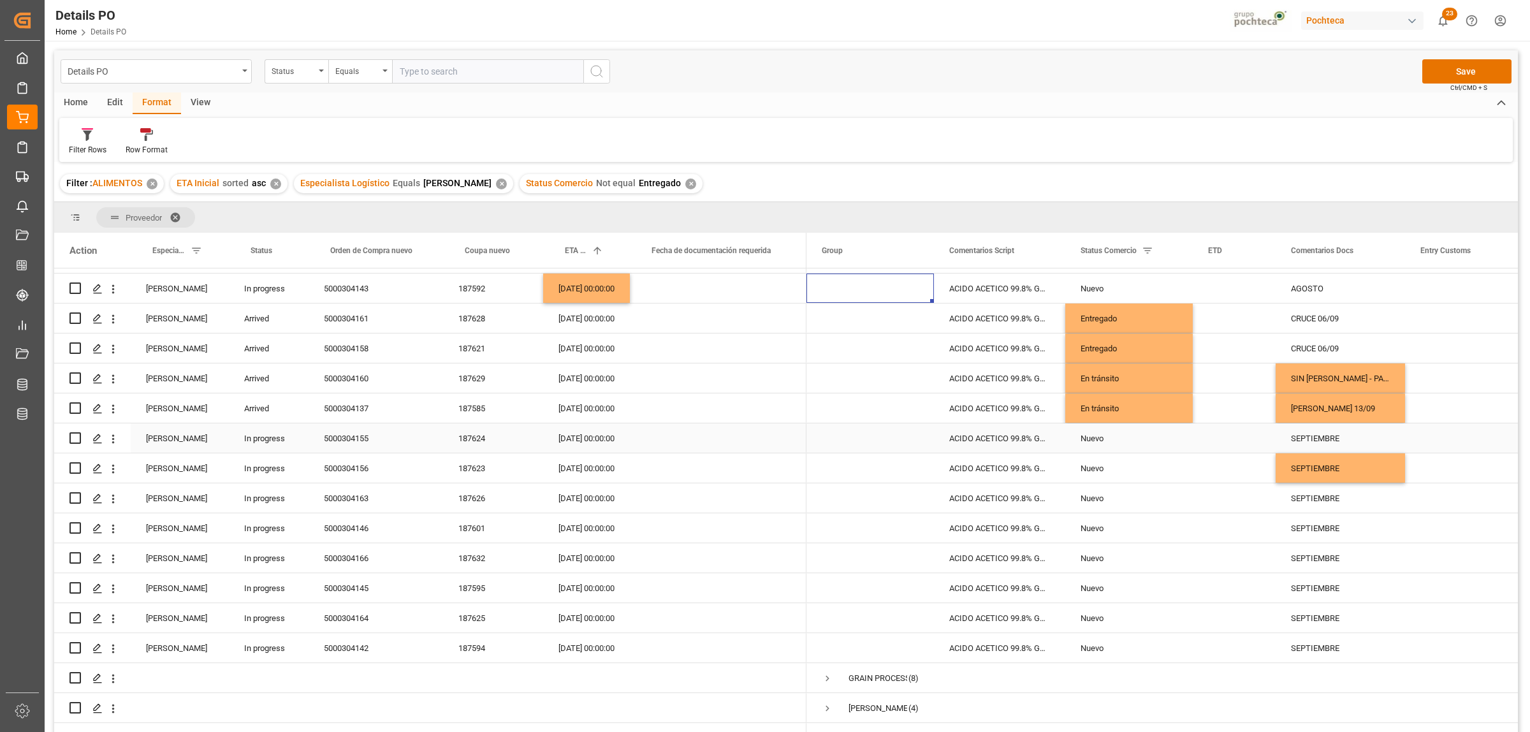
click at [1324, 441] on div "SEPTIEMBRE" at bounding box center [1340, 437] width 129 height 29
click at [1307, 284] on div "AGOSTO" at bounding box center [1340, 288] width 129 height 29
click at [1479, 380] on div "Press SPACE to select this row." at bounding box center [1469, 377] width 128 height 29
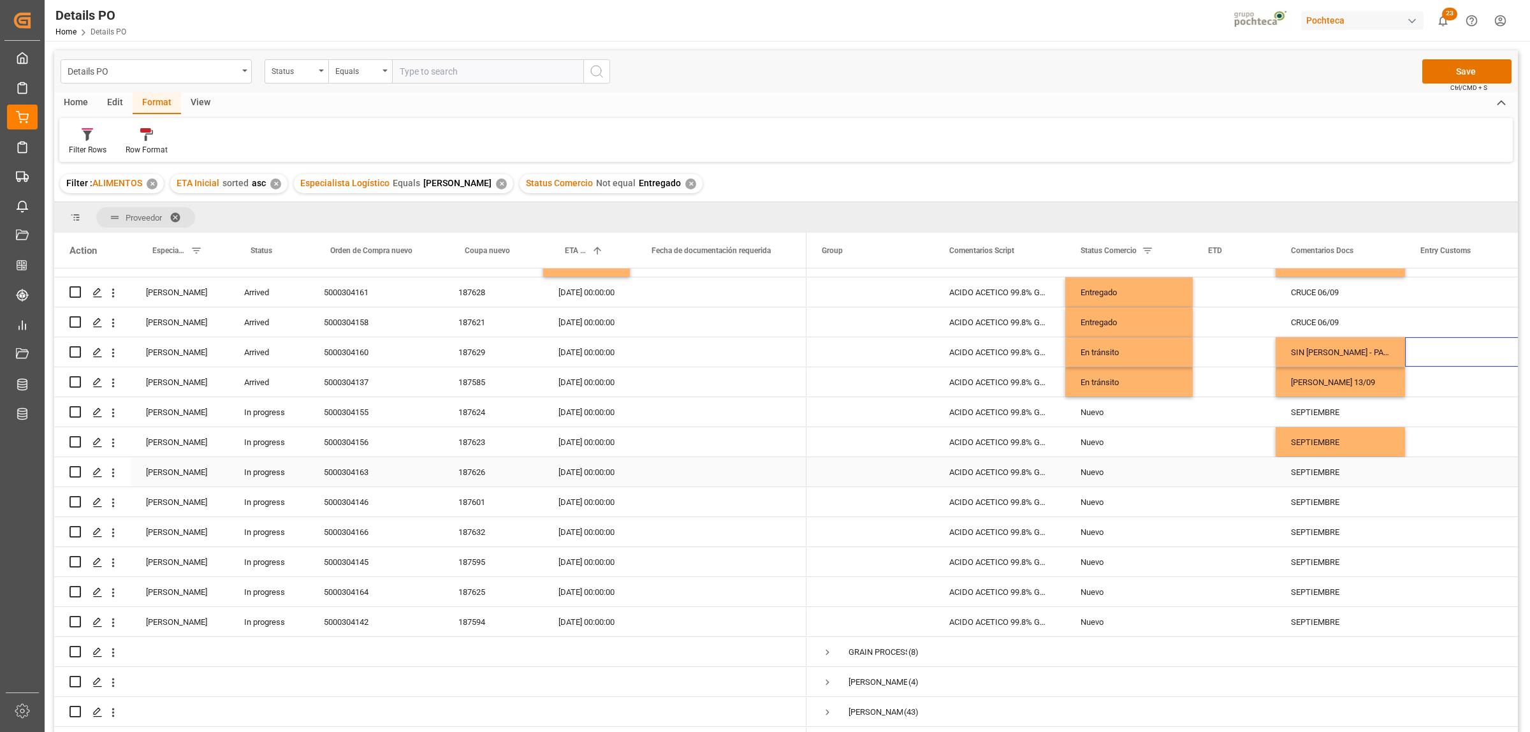
scroll to position [55, 0]
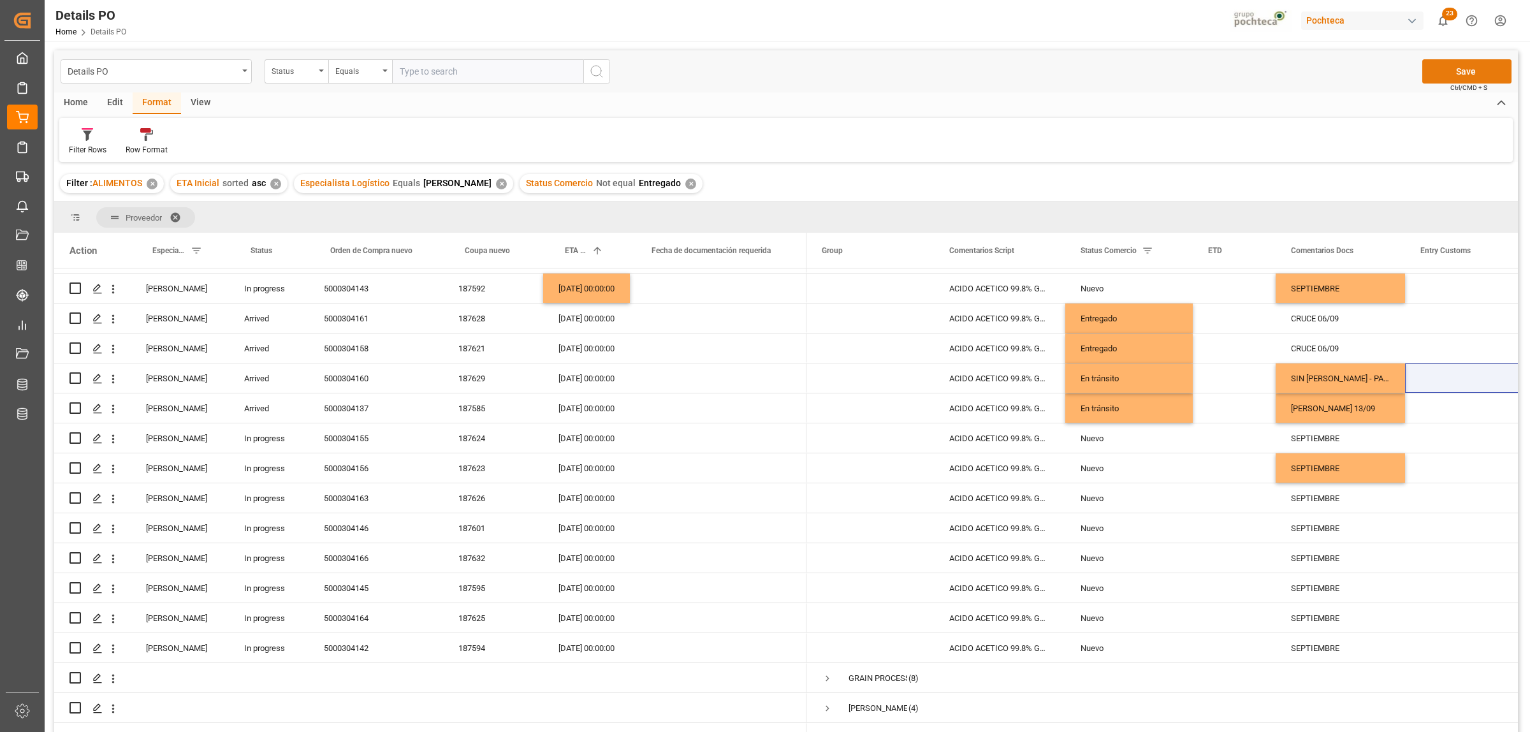
click at [1442, 68] on button "Save" at bounding box center [1467, 71] width 89 height 24
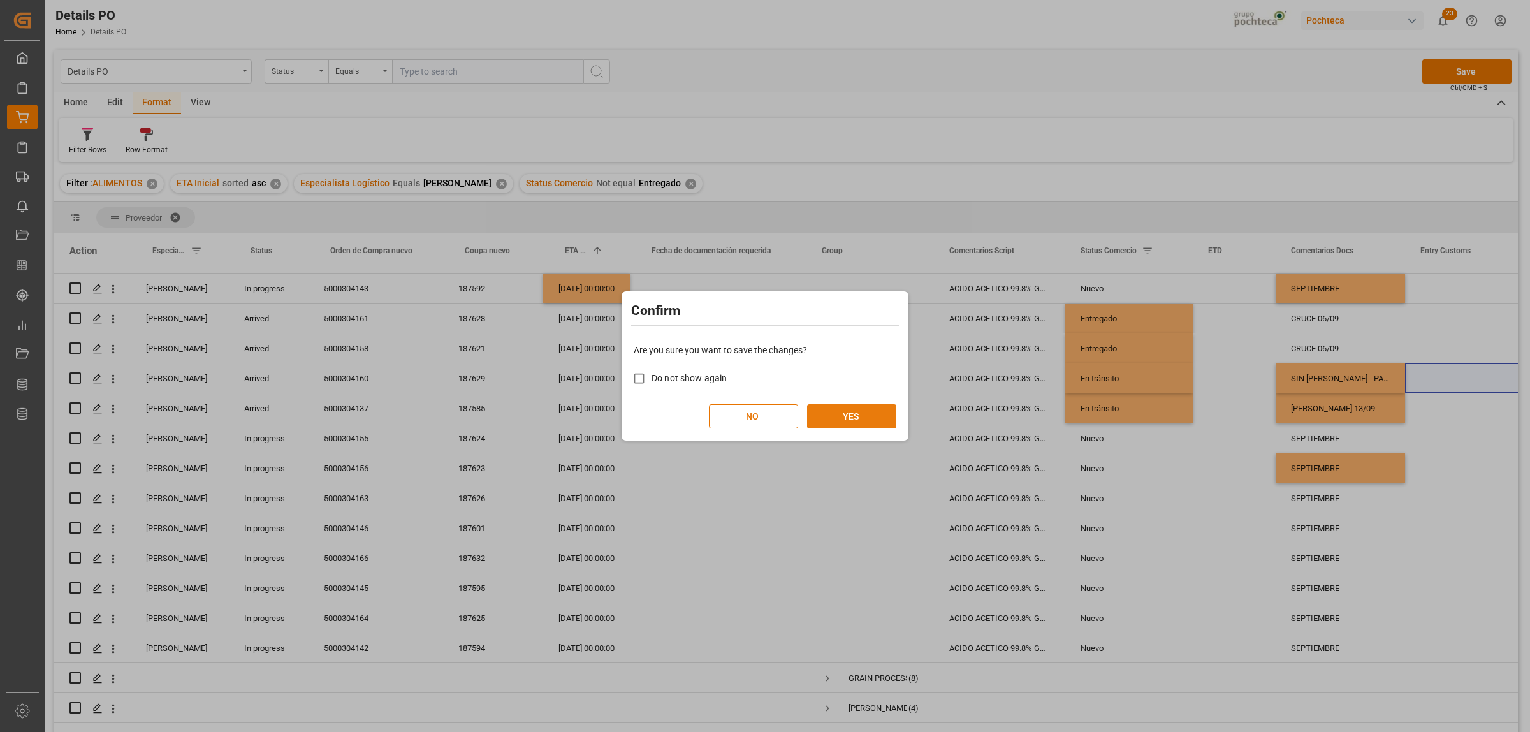
click at [842, 419] on button "YES" at bounding box center [851, 416] width 89 height 24
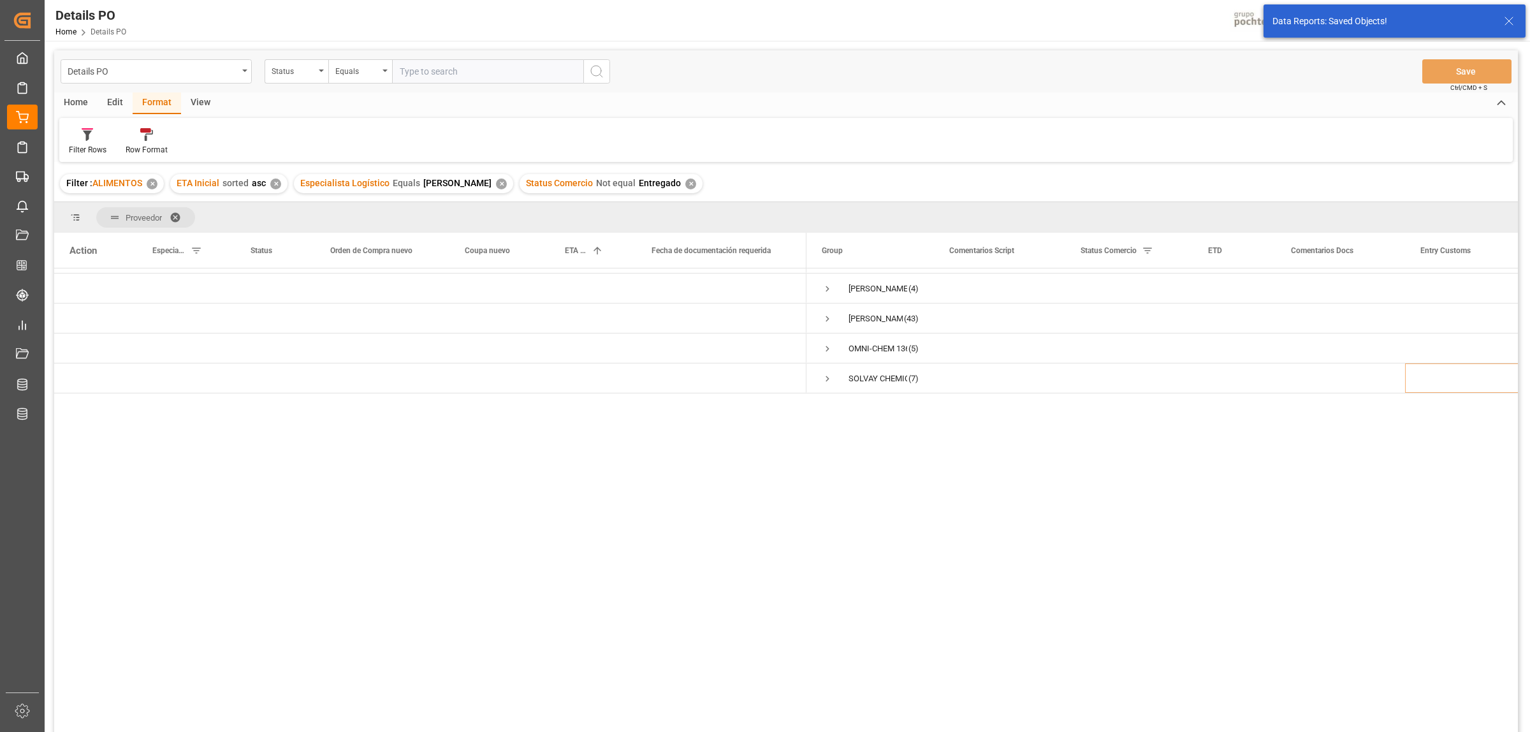
scroll to position [0, 0]
click at [828, 285] on span "Press SPACE to select this row." at bounding box center [827, 283] width 11 height 11
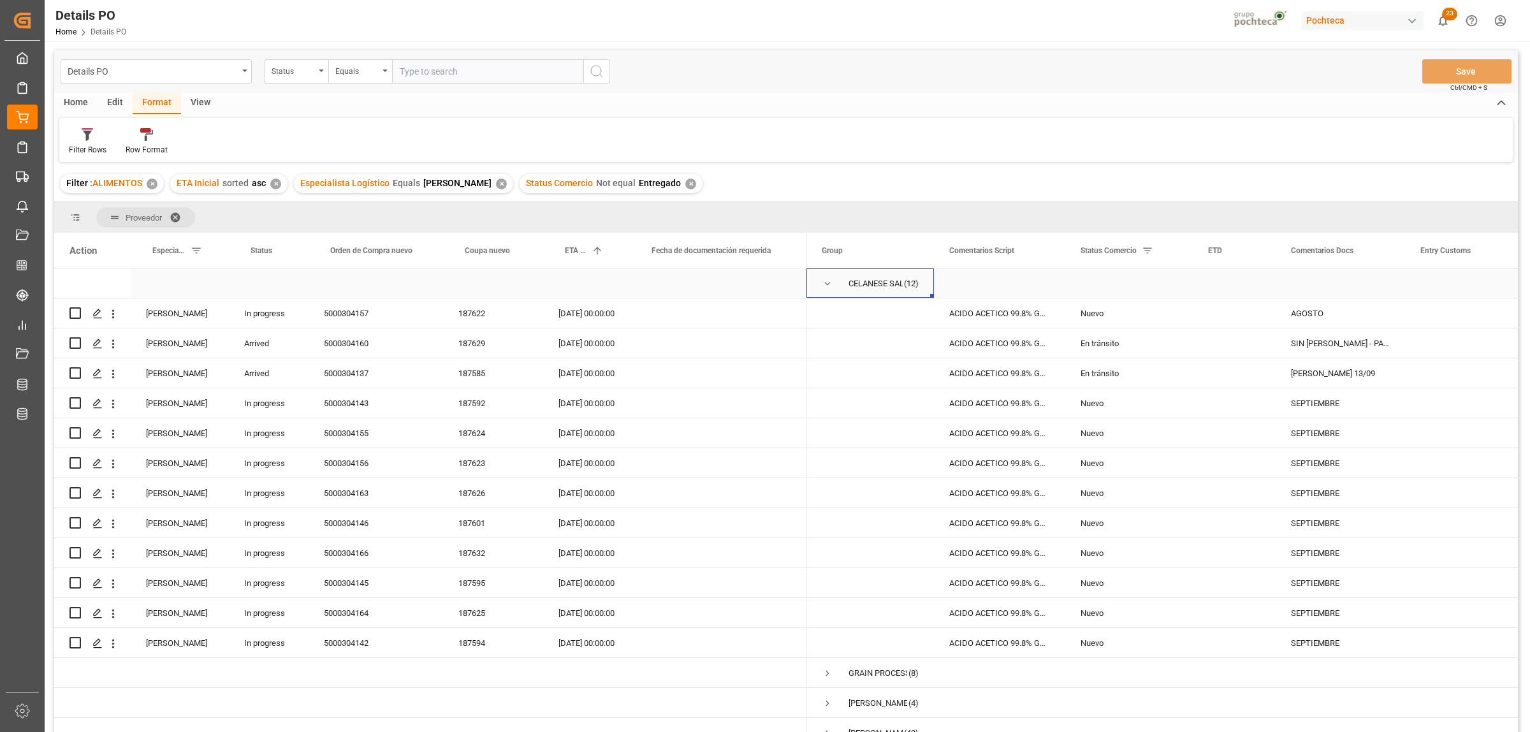
click at [823, 287] on span "Press SPACE to select this row." at bounding box center [827, 283] width 11 height 11
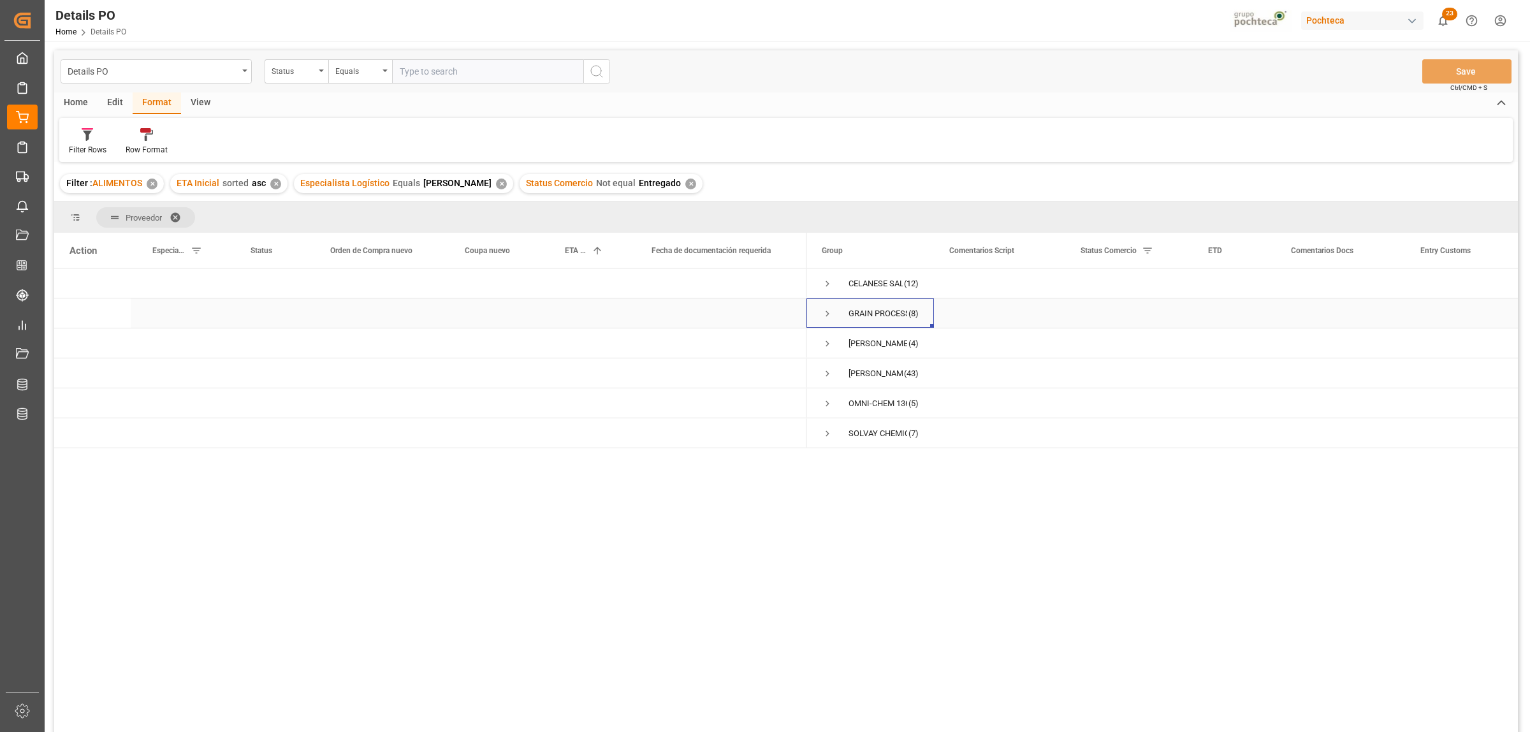
click at [828, 316] on span "Press SPACE to select this row." at bounding box center [827, 313] width 11 height 11
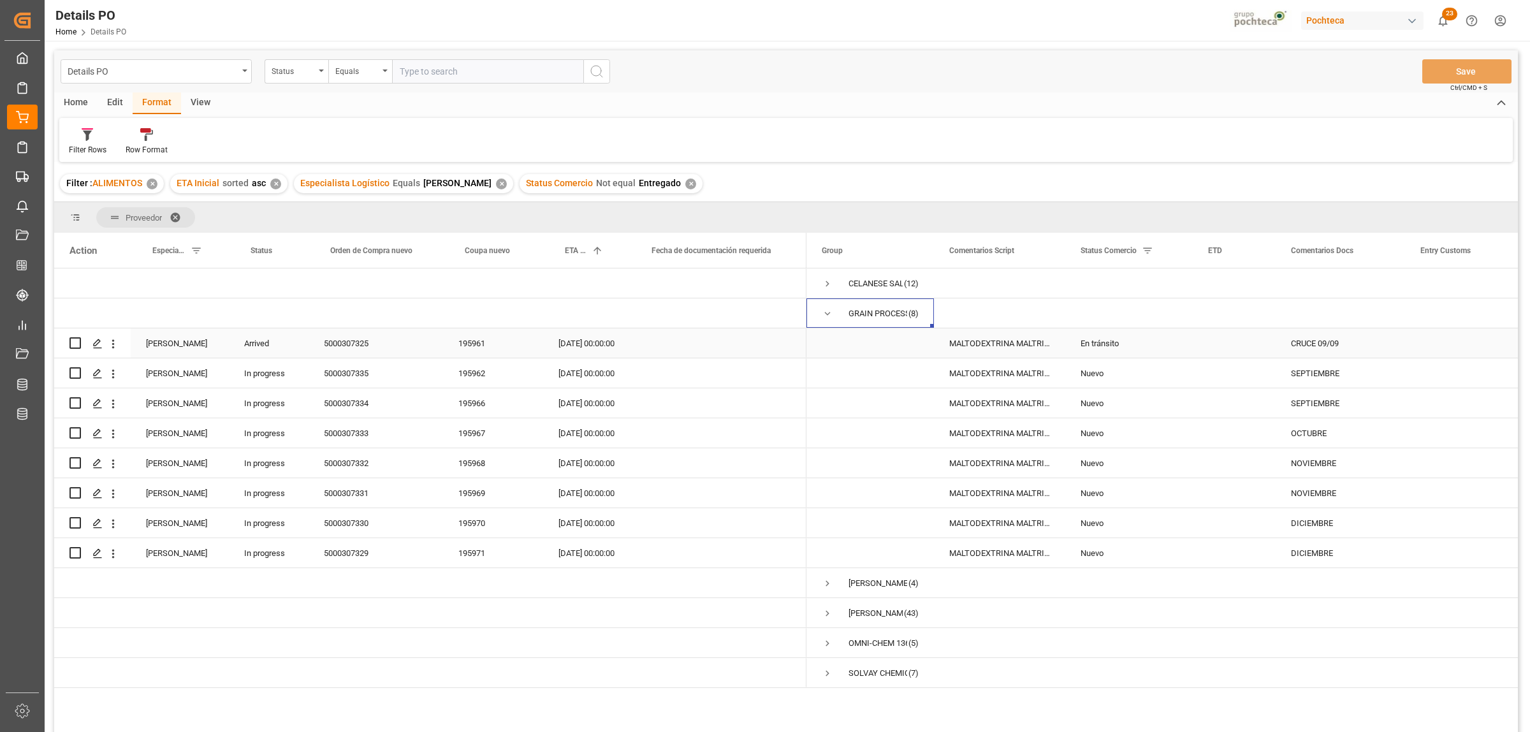
click at [348, 344] on div "5000307325" at bounding box center [376, 342] width 135 height 29
click at [1108, 349] on div "En tránsito" at bounding box center [1129, 343] width 97 height 29
click at [1108, 348] on div "En tránsito" at bounding box center [1129, 343] width 97 height 29
click at [1167, 349] on icon "open menu" at bounding box center [1169, 351] width 15 height 15
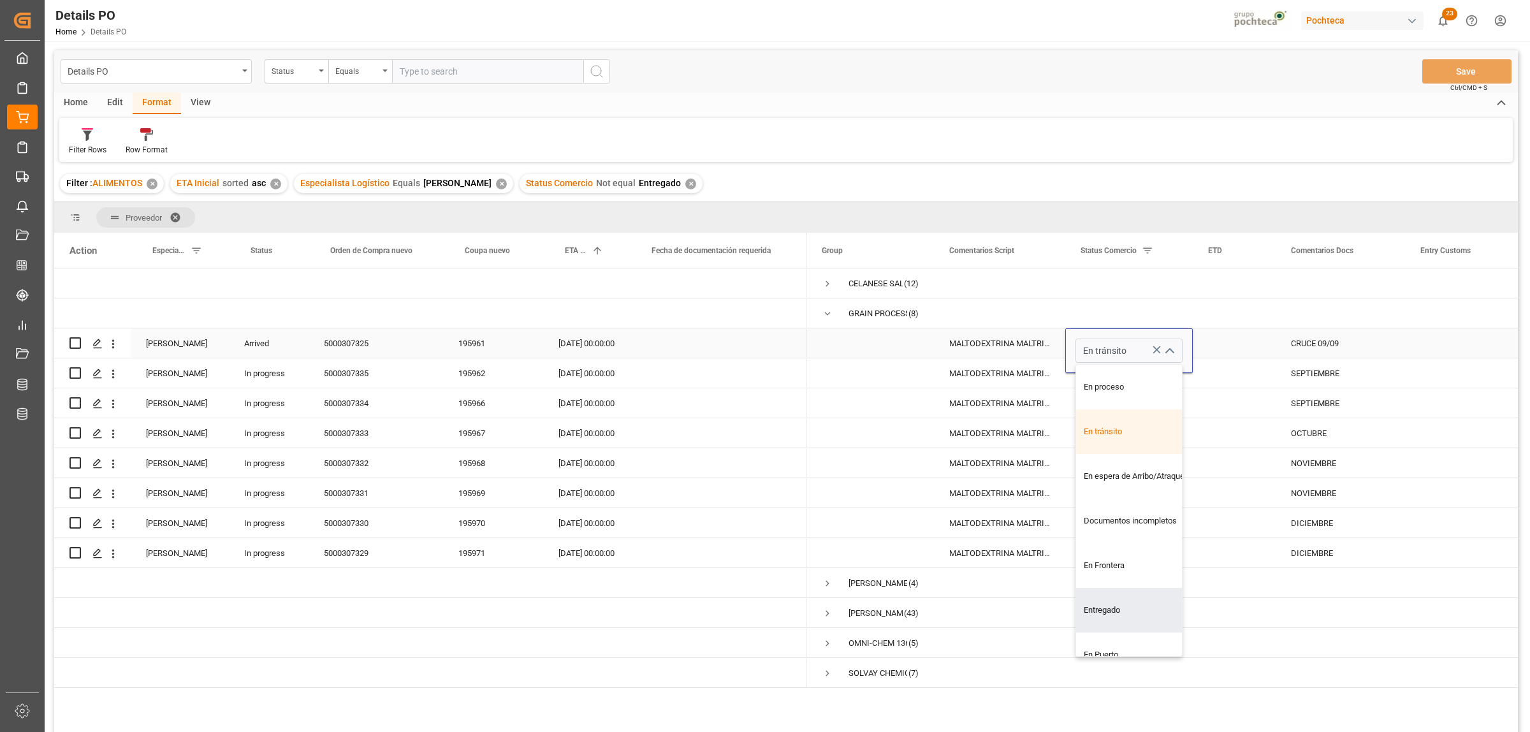
click at [1098, 605] on div "Entregado" at bounding box center [1136, 610] width 121 height 45
type input "Entregado"
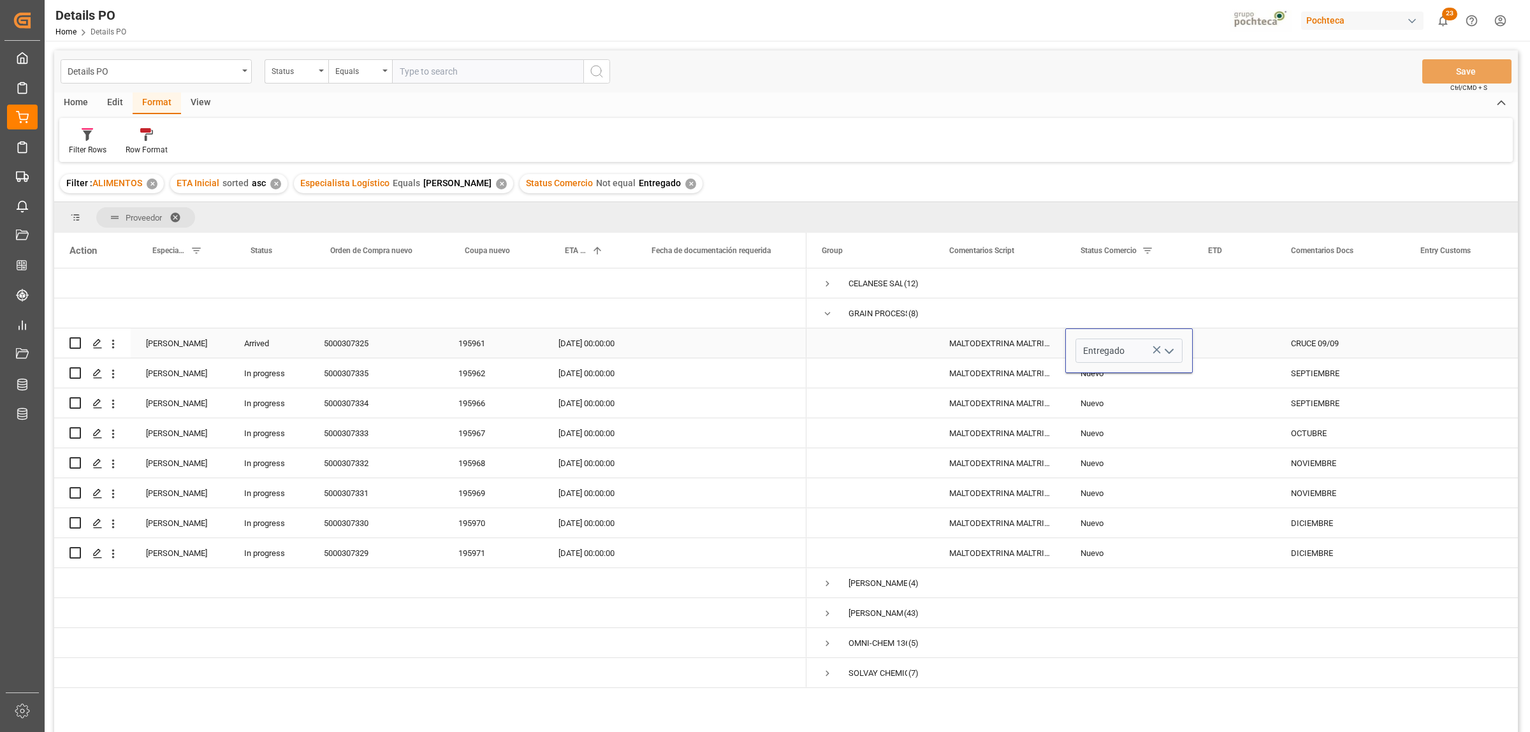
click at [1247, 335] on div "Press SPACE to select this row." at bounding box center [1234, 342] width 83 height 29
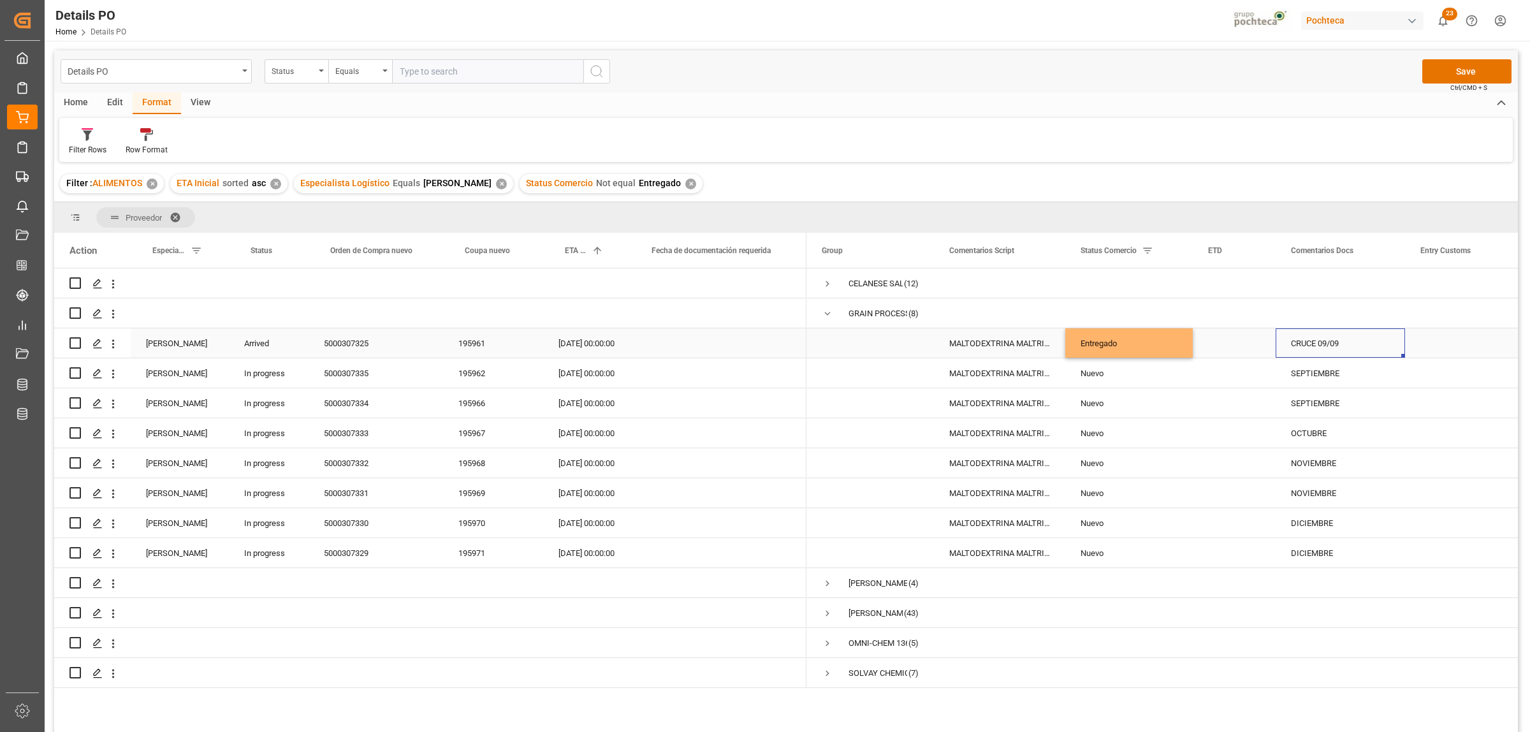
click at [1304, 340] on div "CRUCE 09/09" at bounding box center [1340, 342] width 129 height 29
drag, startPoint x: 1293, startPoint y: 348, endPoint x: 1372, endPoint y: 351, distance: 78.5
click at [1371, 351] on input "CRUCE 09/09" at bounding box center [1340, 351] width 109 height 24
type input "CRUCE 09/09 - SIN REMISIÓN"
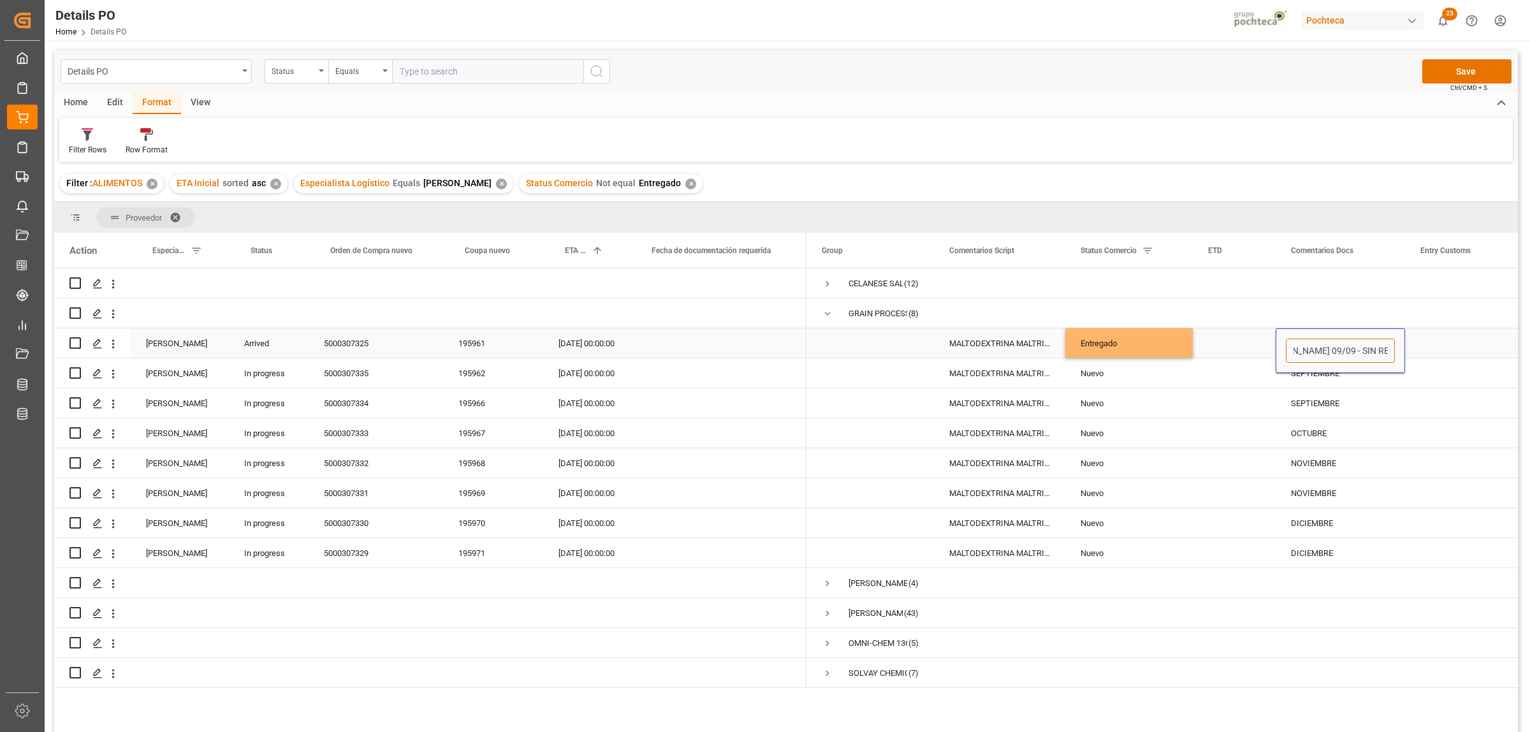
scroll to position [0, 24]
click at [1471, 365] on div "Press SPACE to select this row." at bounding box center [1469, 372] width 128 height 29
click at [1472, 70] on button "Save" at bounding box center [1467, 71] width 89 height 24
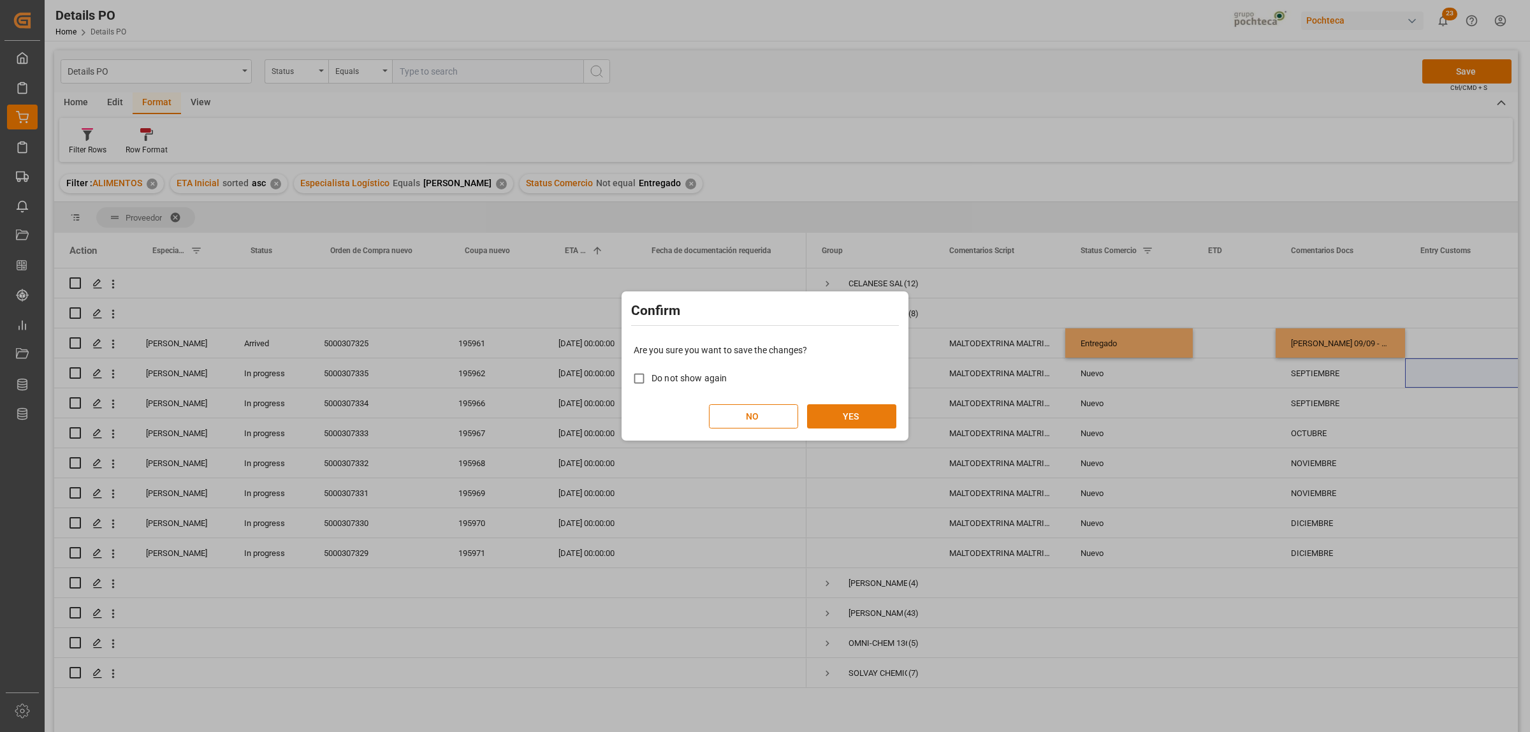
click at [871, 409] on button "YES" at bounding box center [851, 416] width 89 height 24
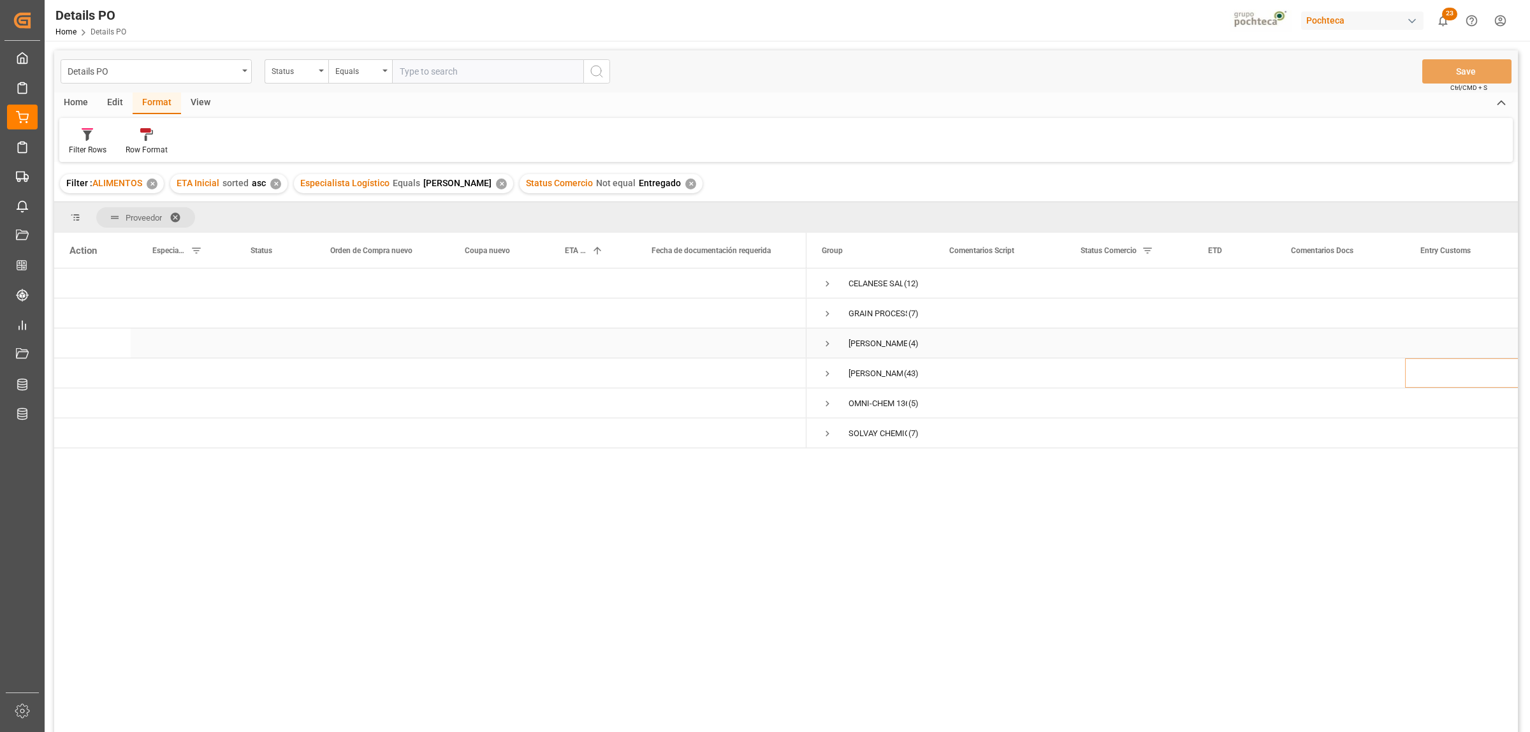
click at [829, 342] on span "Press SPACE to select this row." at bounding box center [827, 343] width 11 height 11
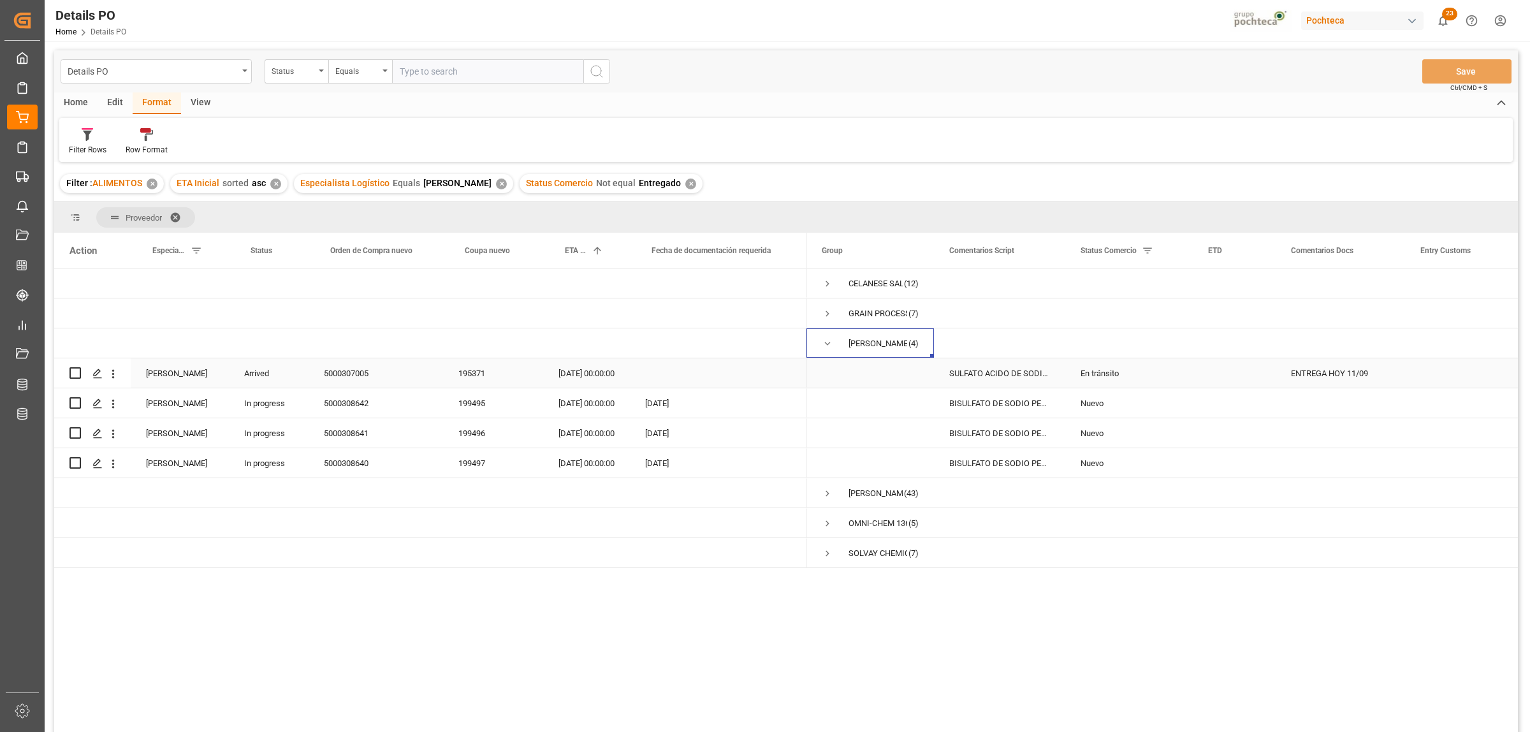
click at [1108, 369] on div "En tránsito" at bounding box center [1129, 373] width 97 height 29
click at [1173, 380] on icon "open menu" at bounding box center [1169, 381] width 15 height 15
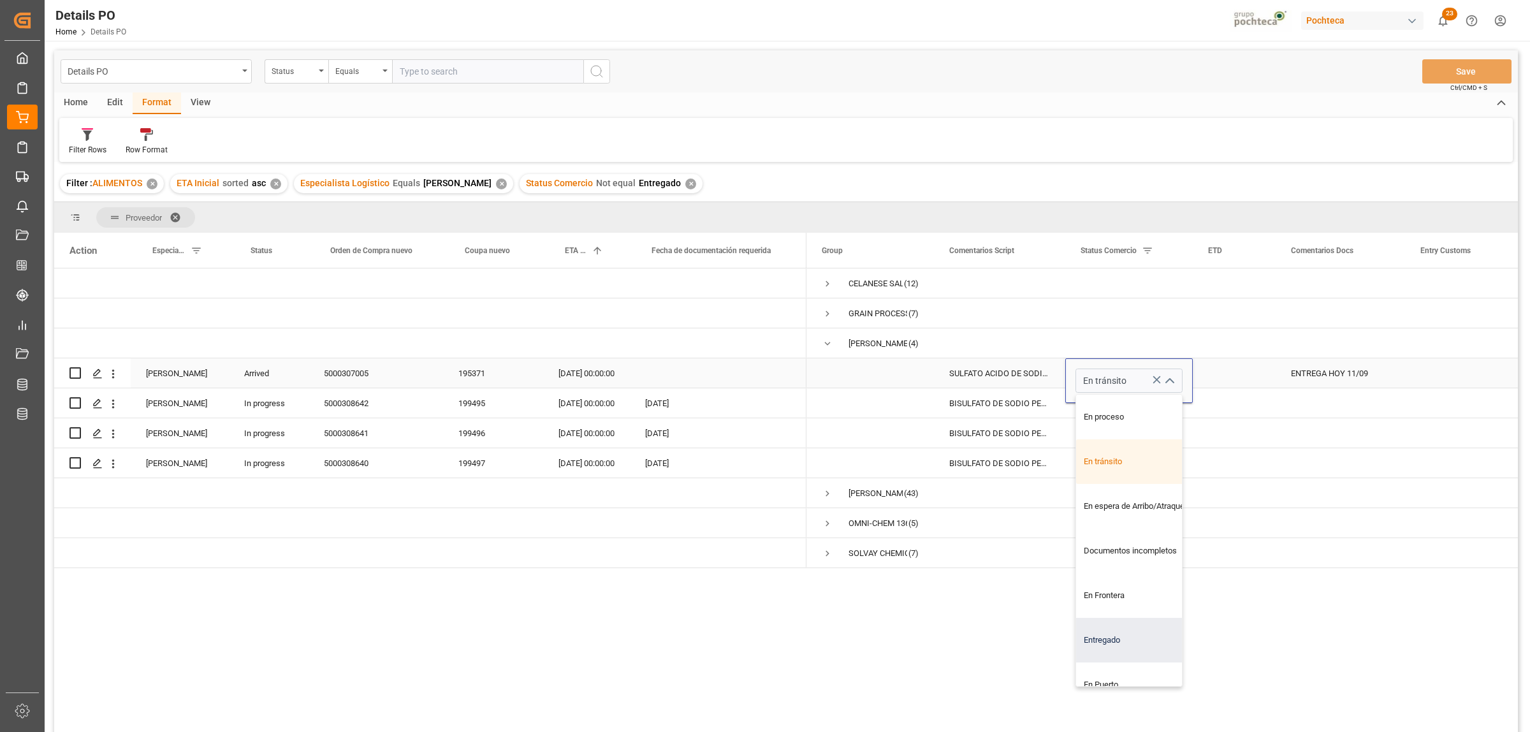
click at [1124, 646] on div "Entregado" at bounding box center [1136, 640] width 121 height 45
type input "Entregado"
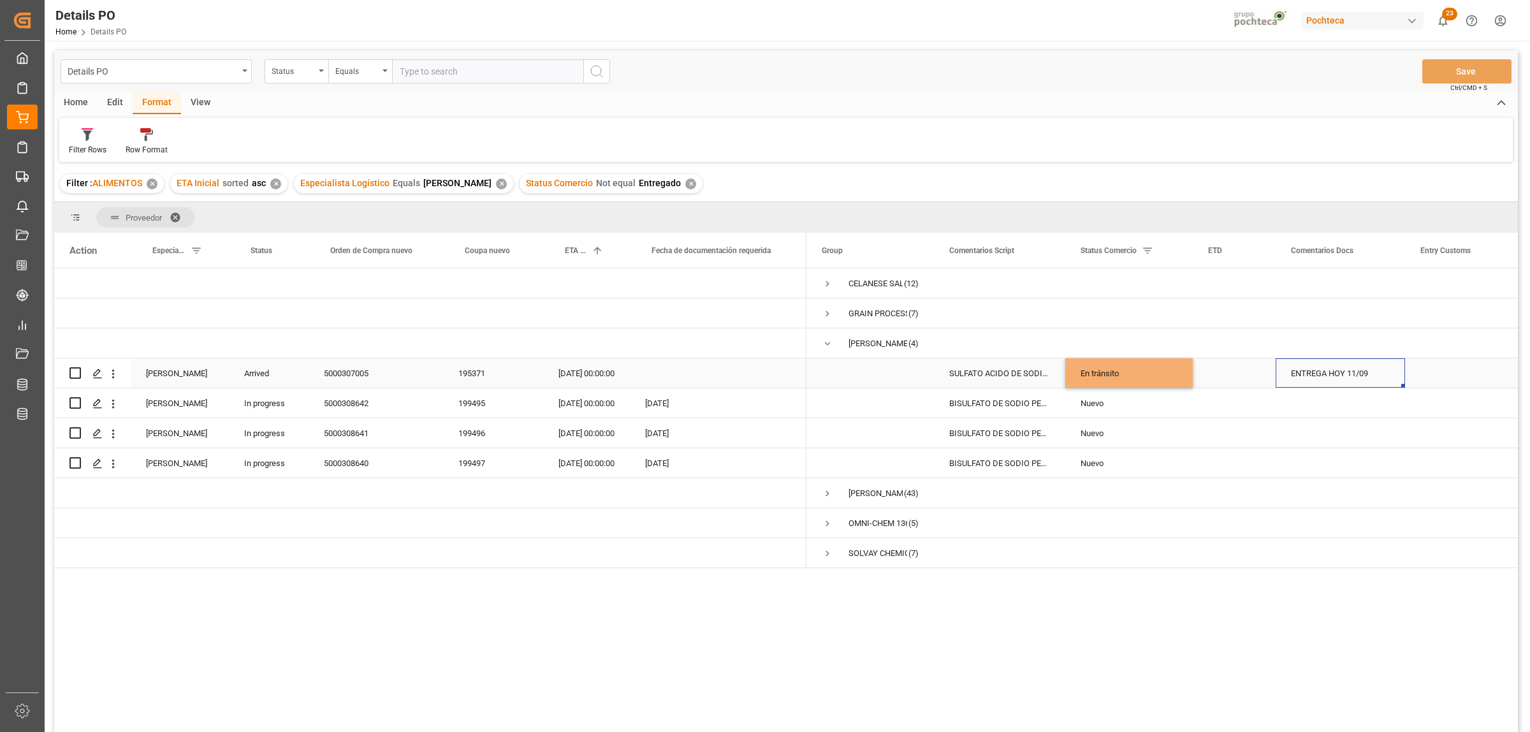
click at [1317, 372] on div "ENTREGA HOY 11/09" at bounding box center [1340, 372] width 129 height 29
click at [1464, 65] on button "Save" at bounding box center [1467, 71] width 89 height 24
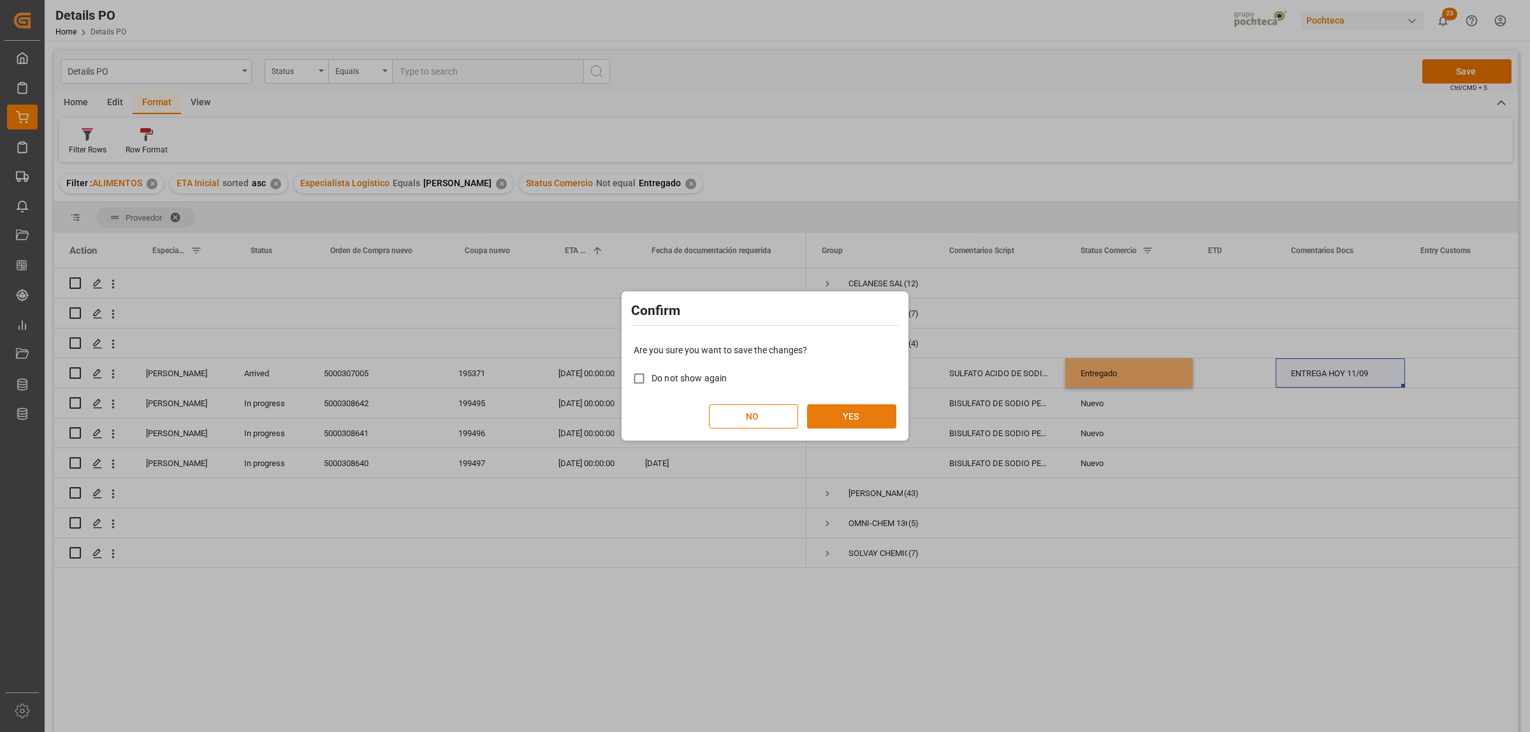
click at [853, 408] on button "YES" at bounding box center [851, 416] width 89 height 24
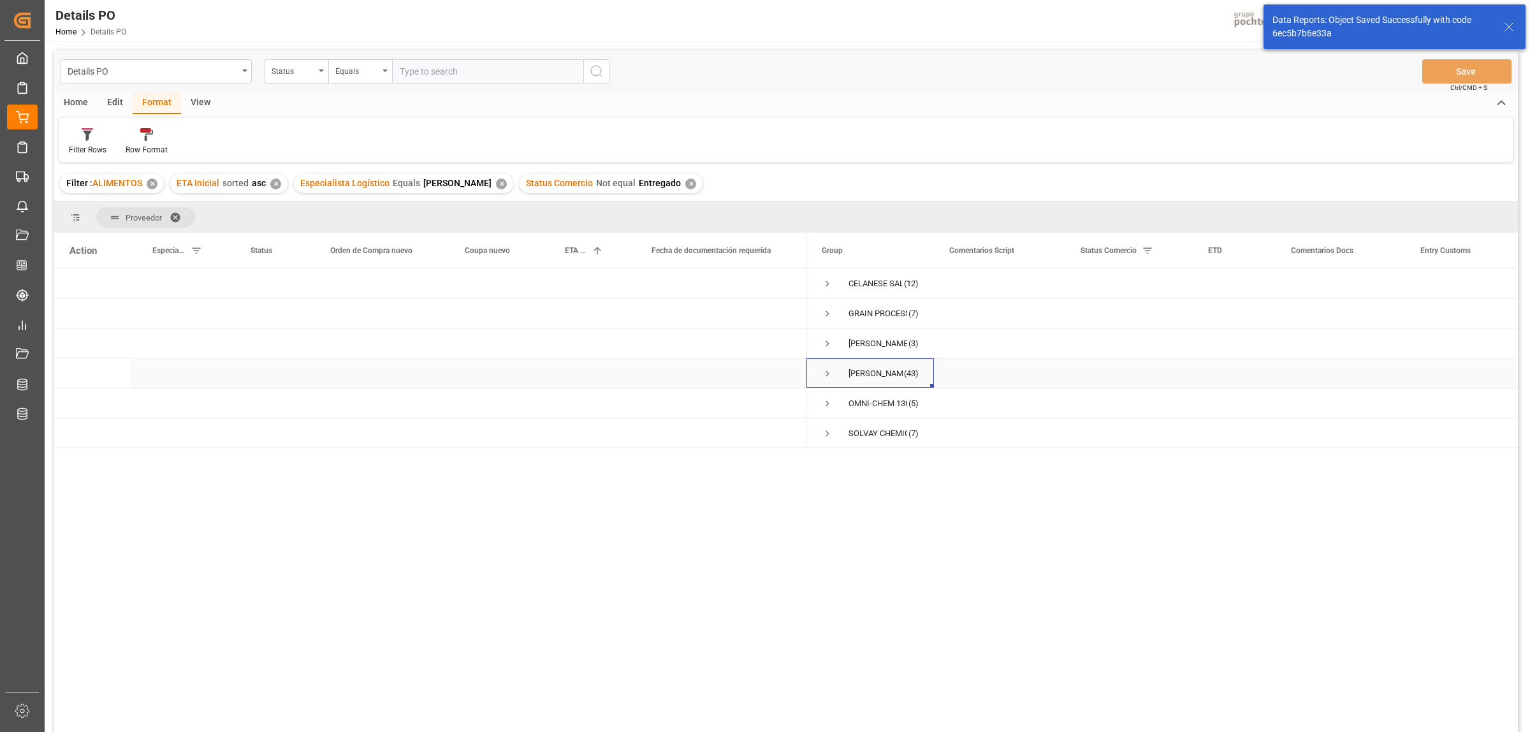
click at [828, 374] on span "Press SPACE to select this row." at bounding box center [827, 373] width 11 height 11
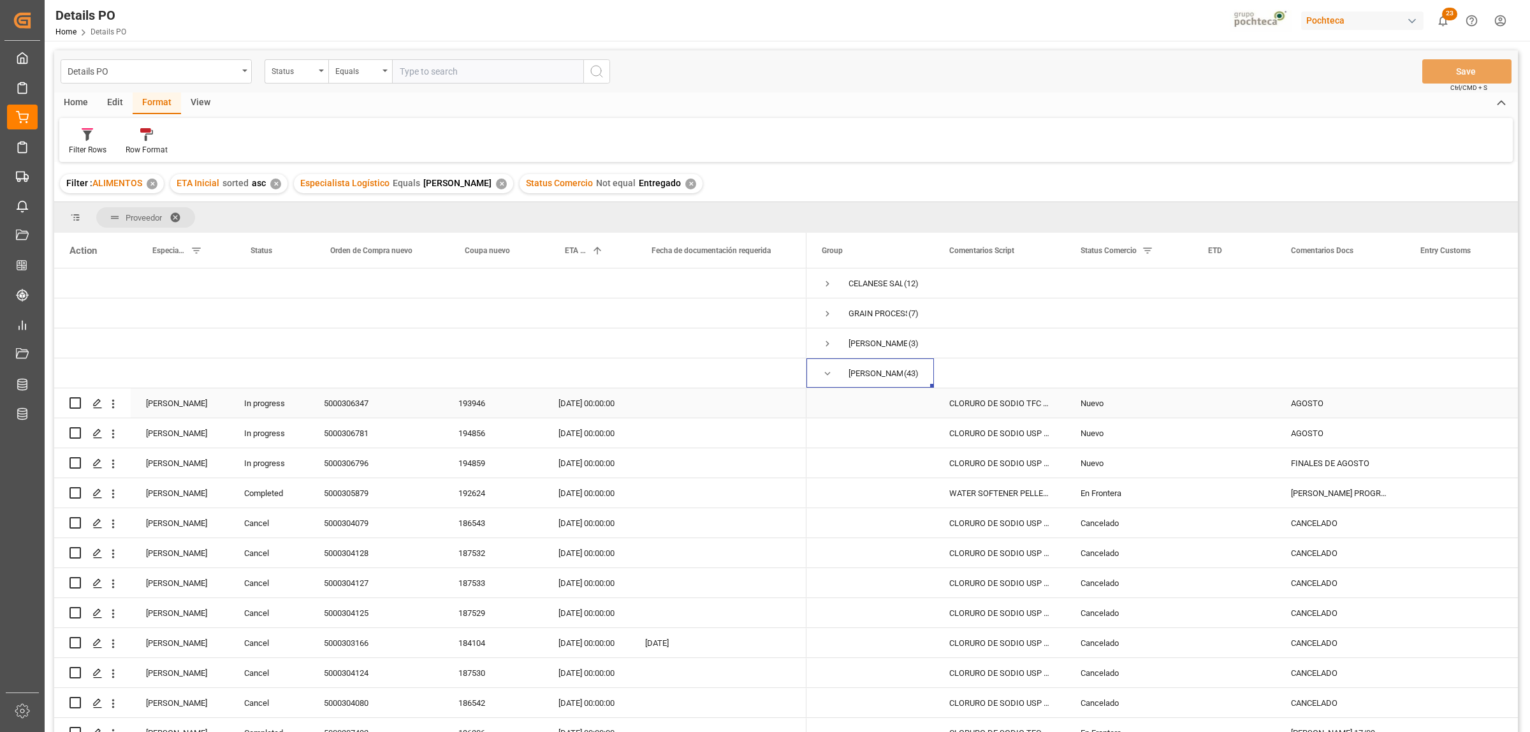
click at [576, 406] on div "11.08.2025 00:00:00" at bounding box center [586, 402] width 87 height 29
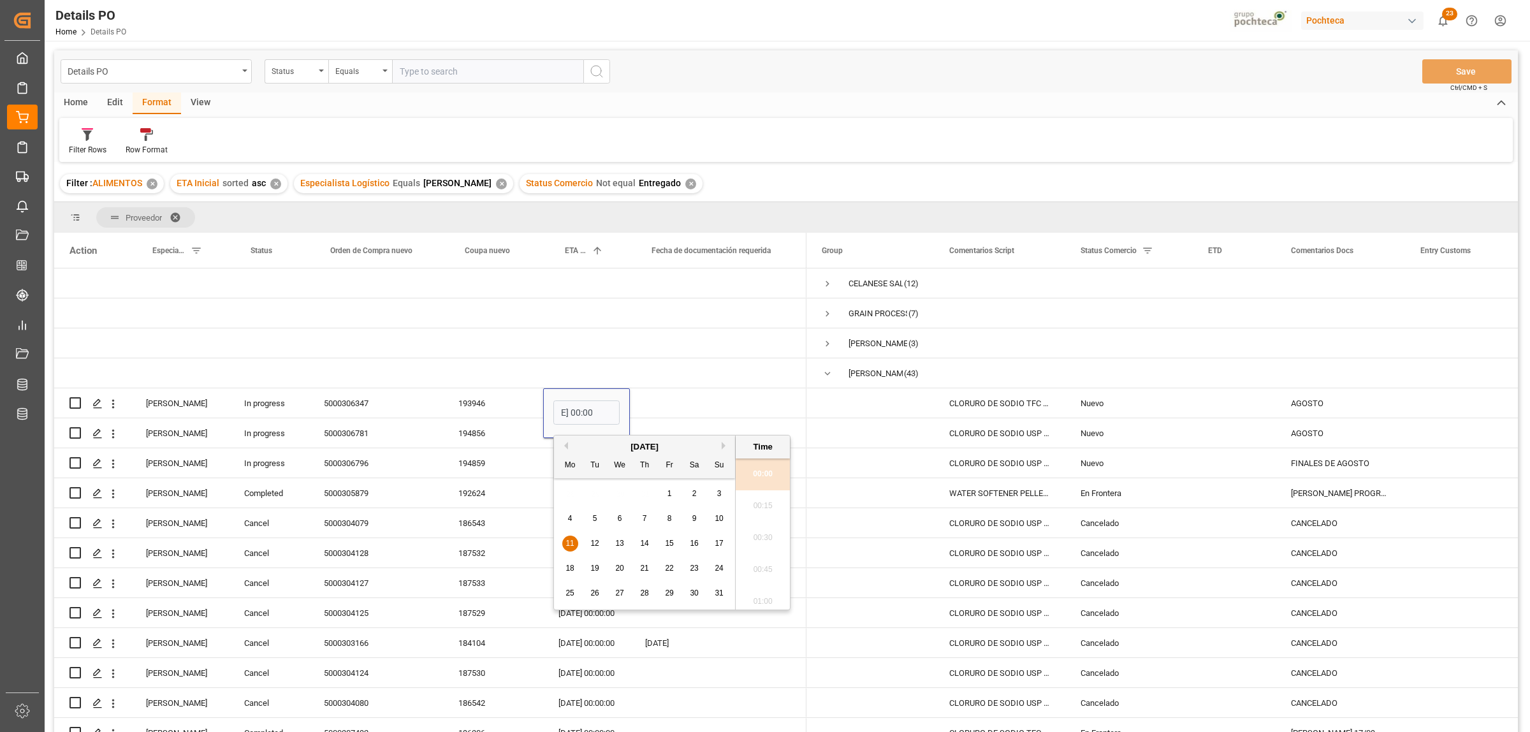
click at [723, 446] on button "Next Month" at bounding box center [726, 446] width 8 height 8
click at [665, 569] on span "26" at bounding box center [669, 568] width 8 height 9
type input "26.09.2025 00:00"
click at [680, 402] on div "Press SPACE to select this row." at bounding box center [718, 402] width 177 height 29
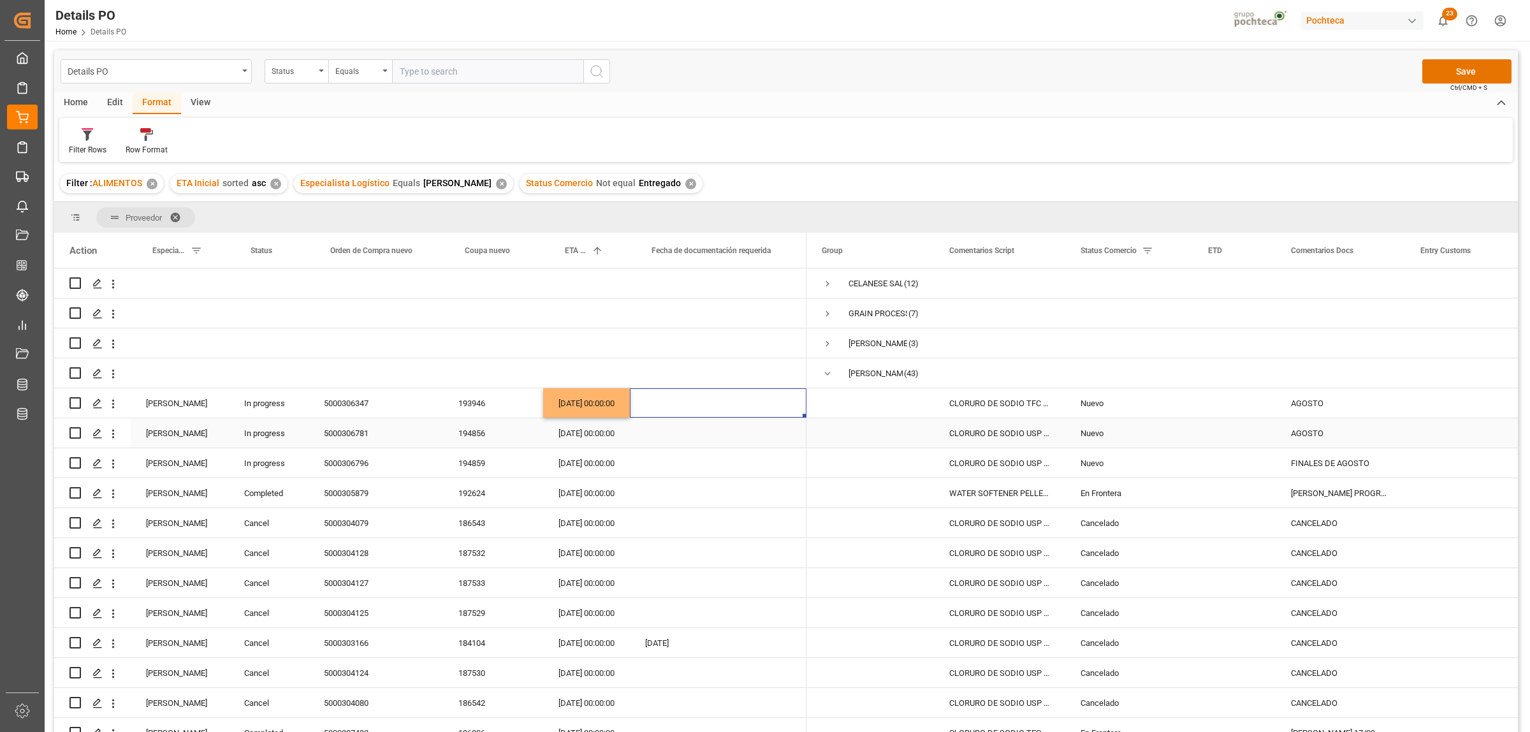
click at [578, 436] on div "[DATE] 00:00:00" at bounding box center [586, 432] width 87 height 29
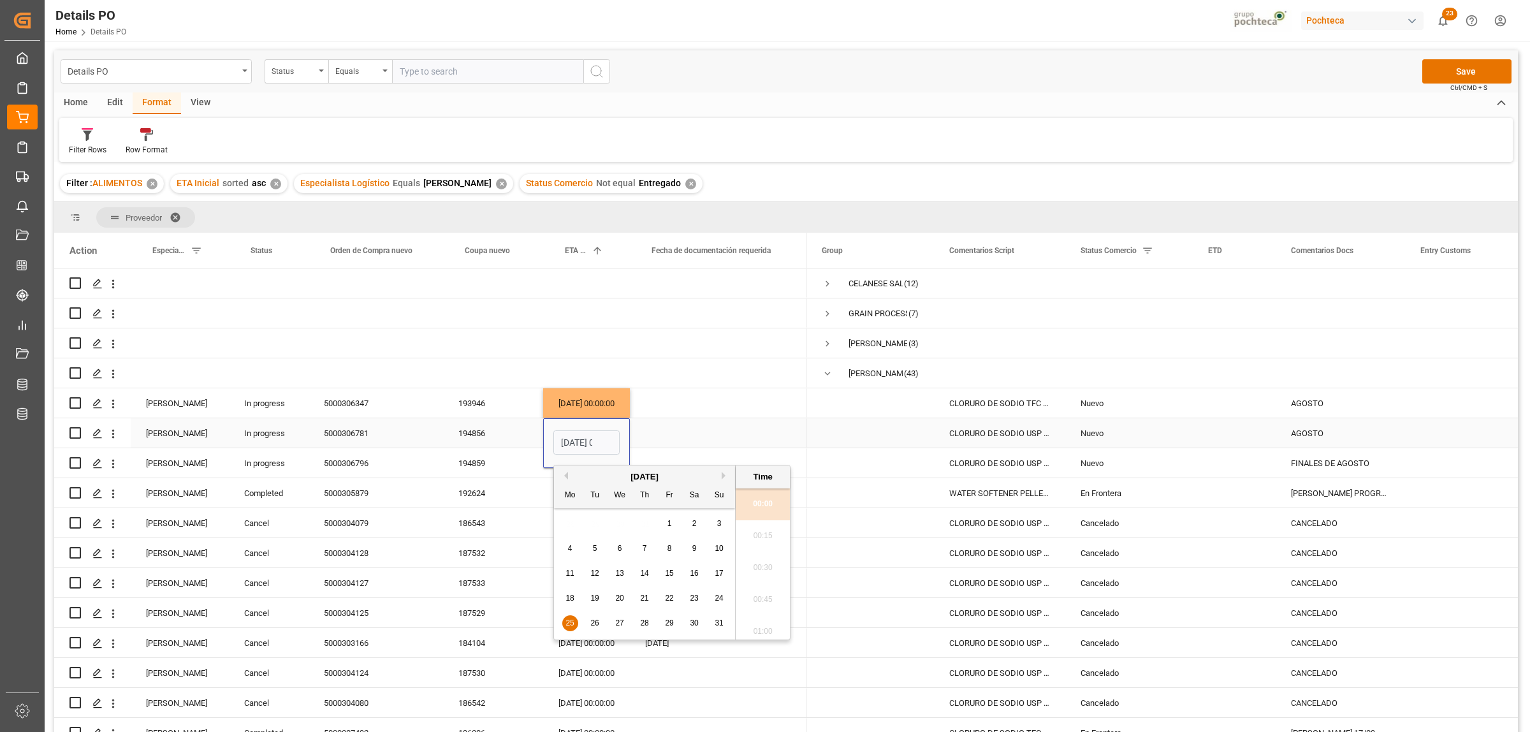
scroll to position [0, 38]
click at [730, 476] on div "August 2025" at bounding box center [644, 477] width 181 height 13
click at [724, 476] on button "Next Month" at bounding box center [726, 476] width 8 height 8
click at [671, 598] on span "26" at bounding box center [669, 598] width 8 height 9
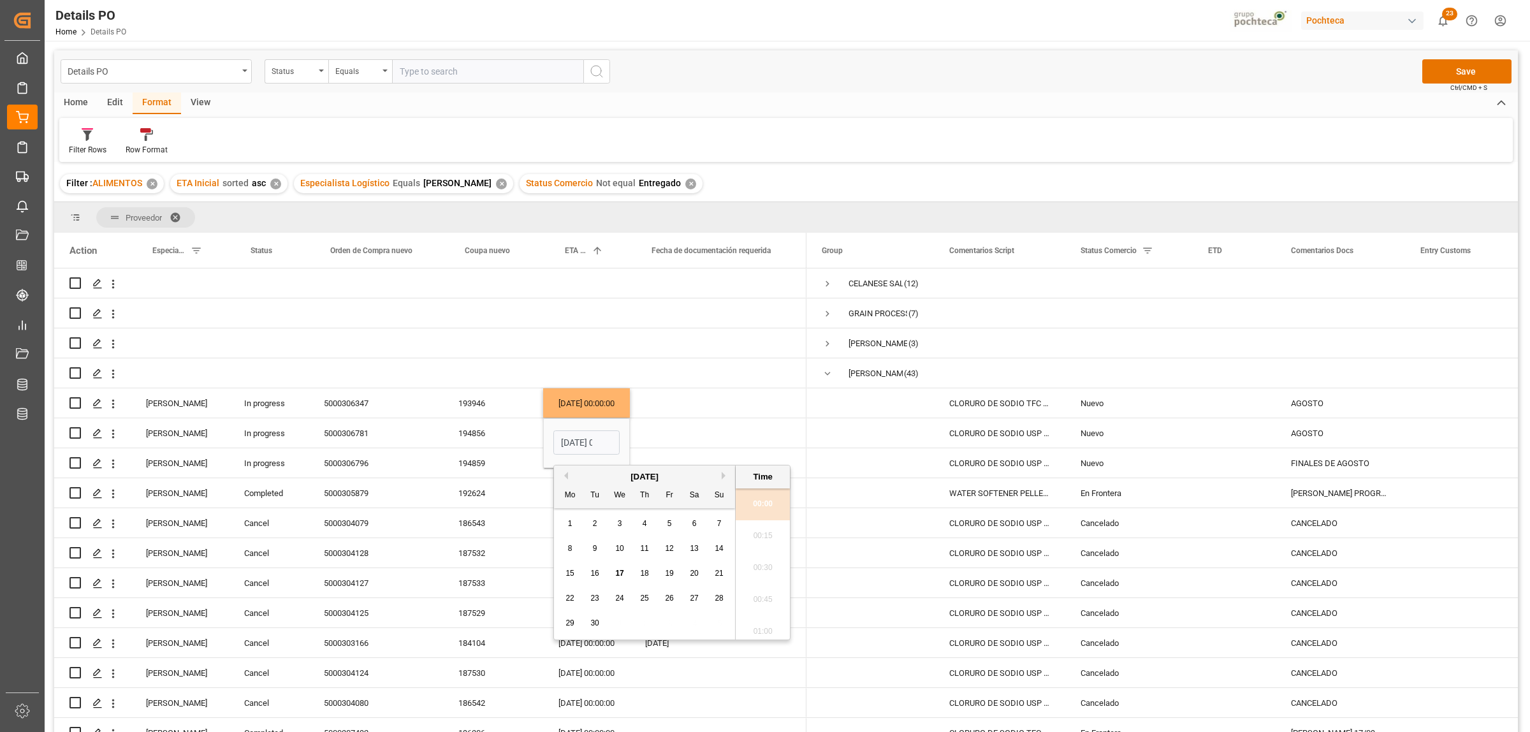
type input "26.09.2025 00:00"
click at [703, 434] on div "Press SPACE to select this row." at bounding box center [718, 432] width 177 height 29
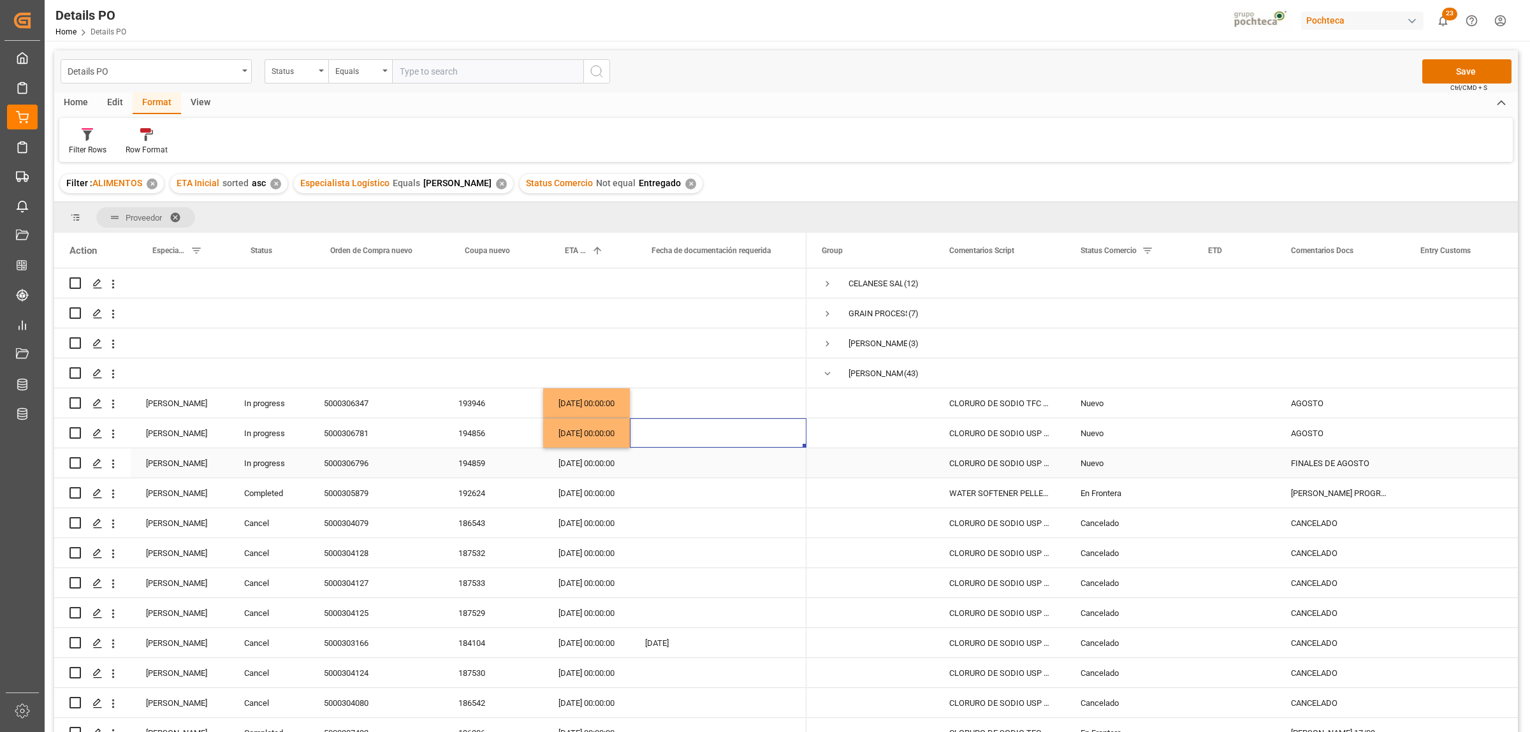
click at [589, 460] on div "[DATE] 00:00:00" at bounding box center [586, 462] width 87 height 29
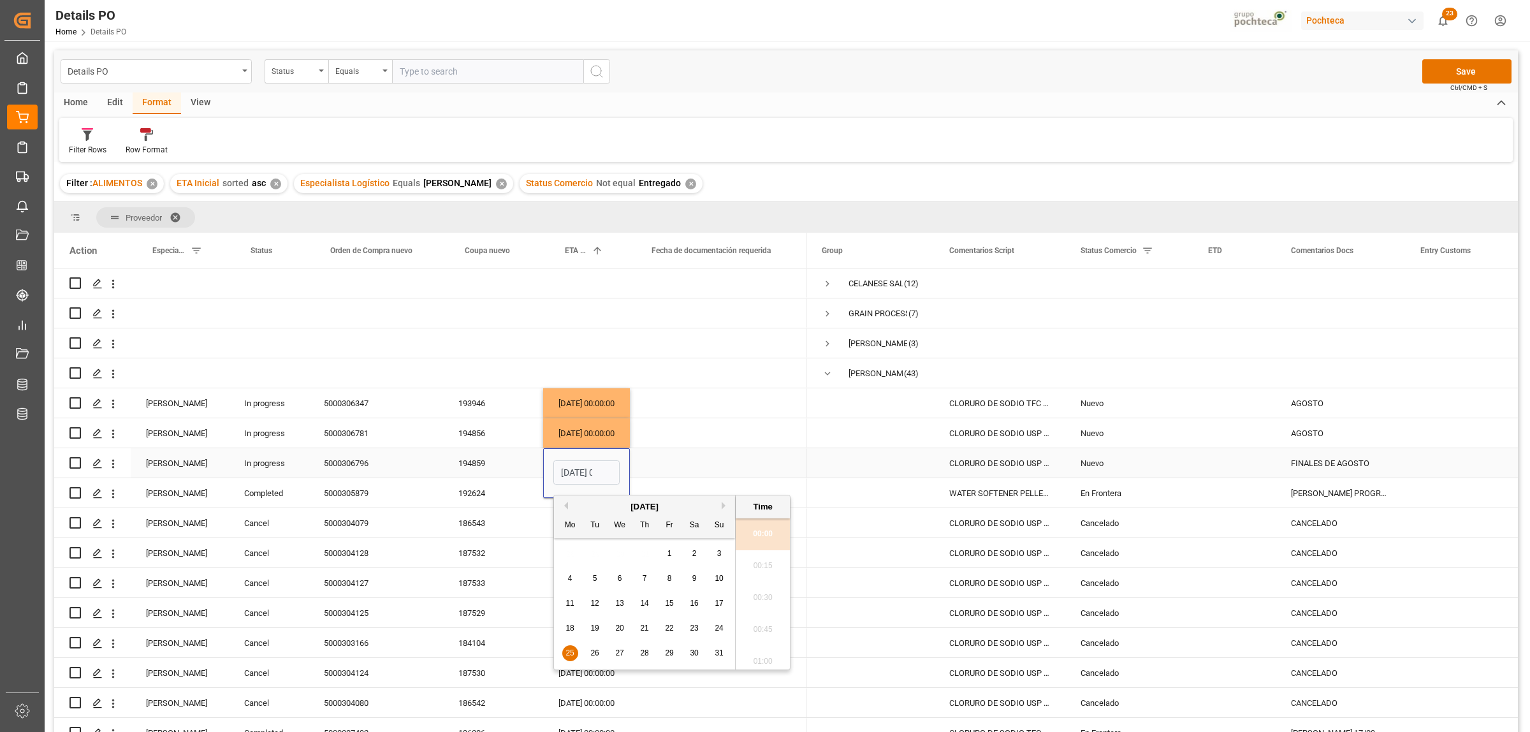
scroll to position [0, 38]
click at [722, 507] on button "Next Month" at bounding box center [726, 506] width 8 height 8
click at [597, 654] on span "30" at bounding box center [595, 653] width 8 height 9
type input "30.09.2025 00:00"
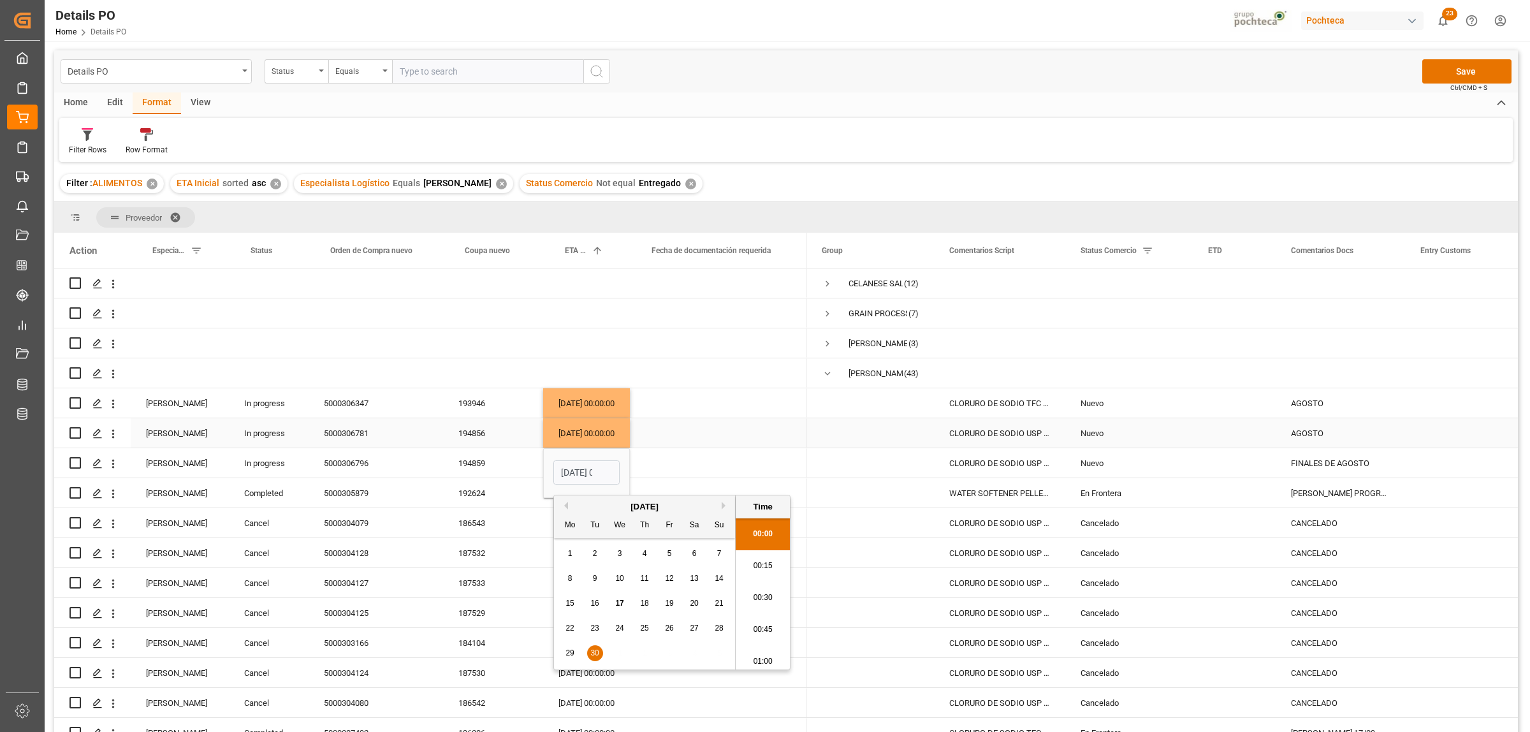
click at [900, 440] on span "Press SPACE to select this row." at bounding box center [870, 433] width 97 height 28
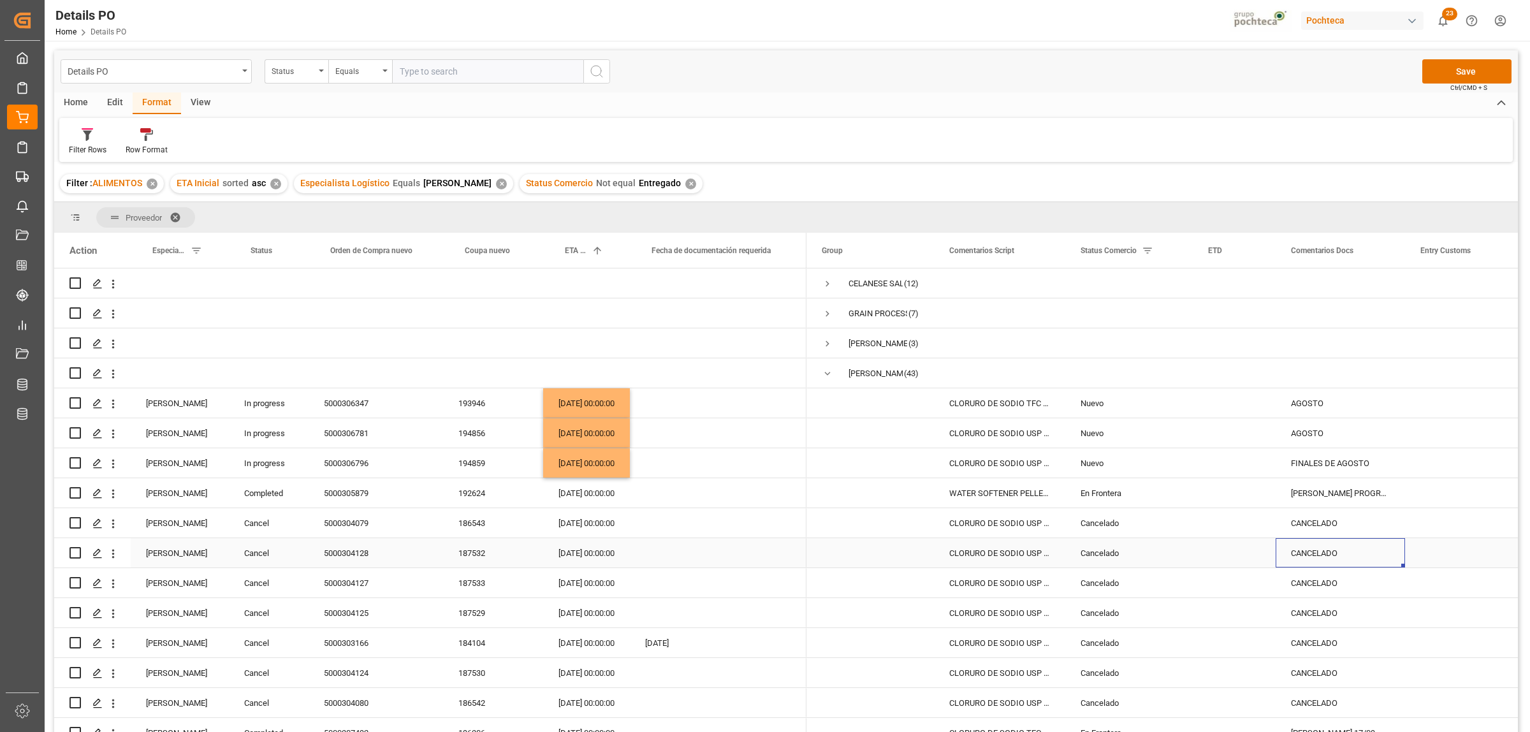
click at [1343, 557] on div "CANCELADO" at bounding box center [1340, 552] width 129 height 29
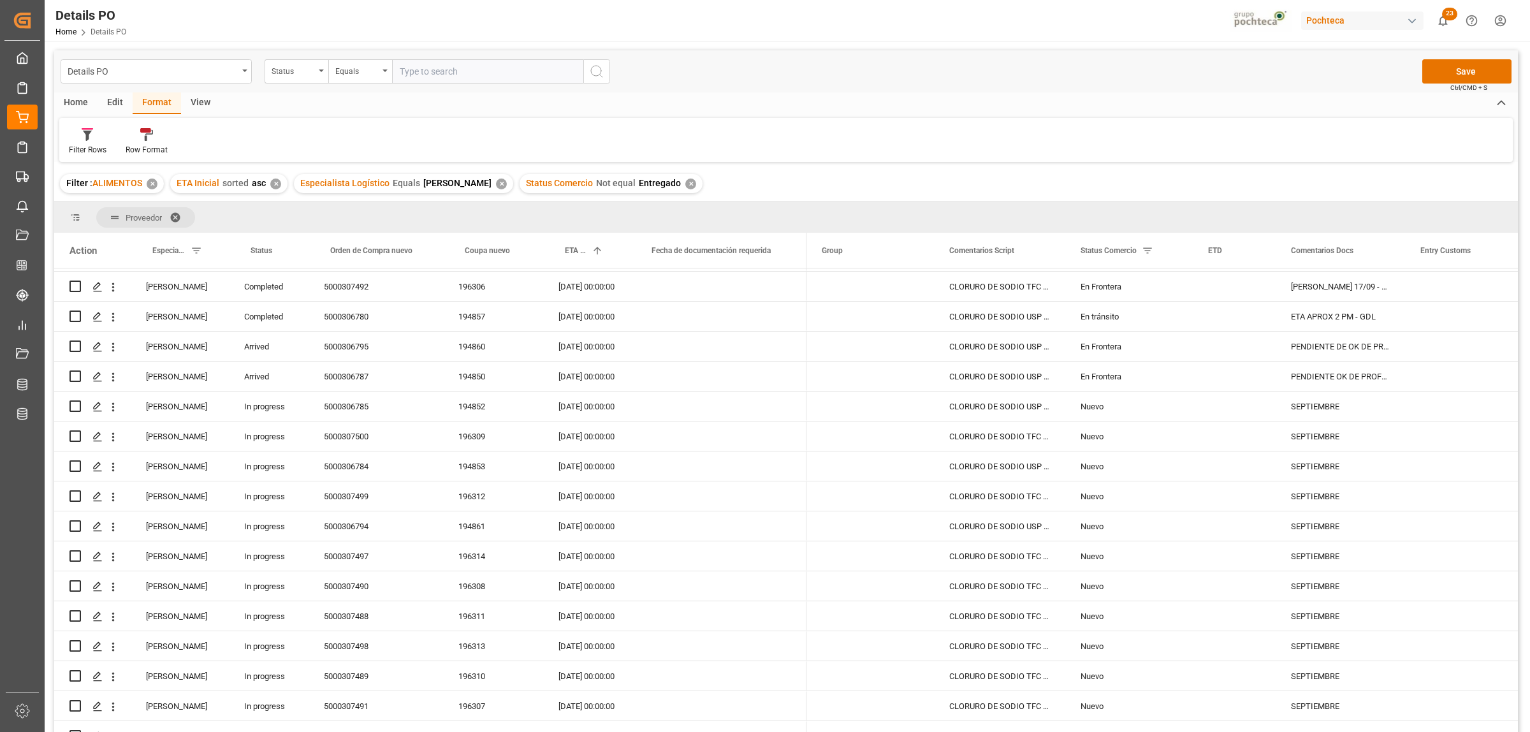
scroll to position [454, 0]
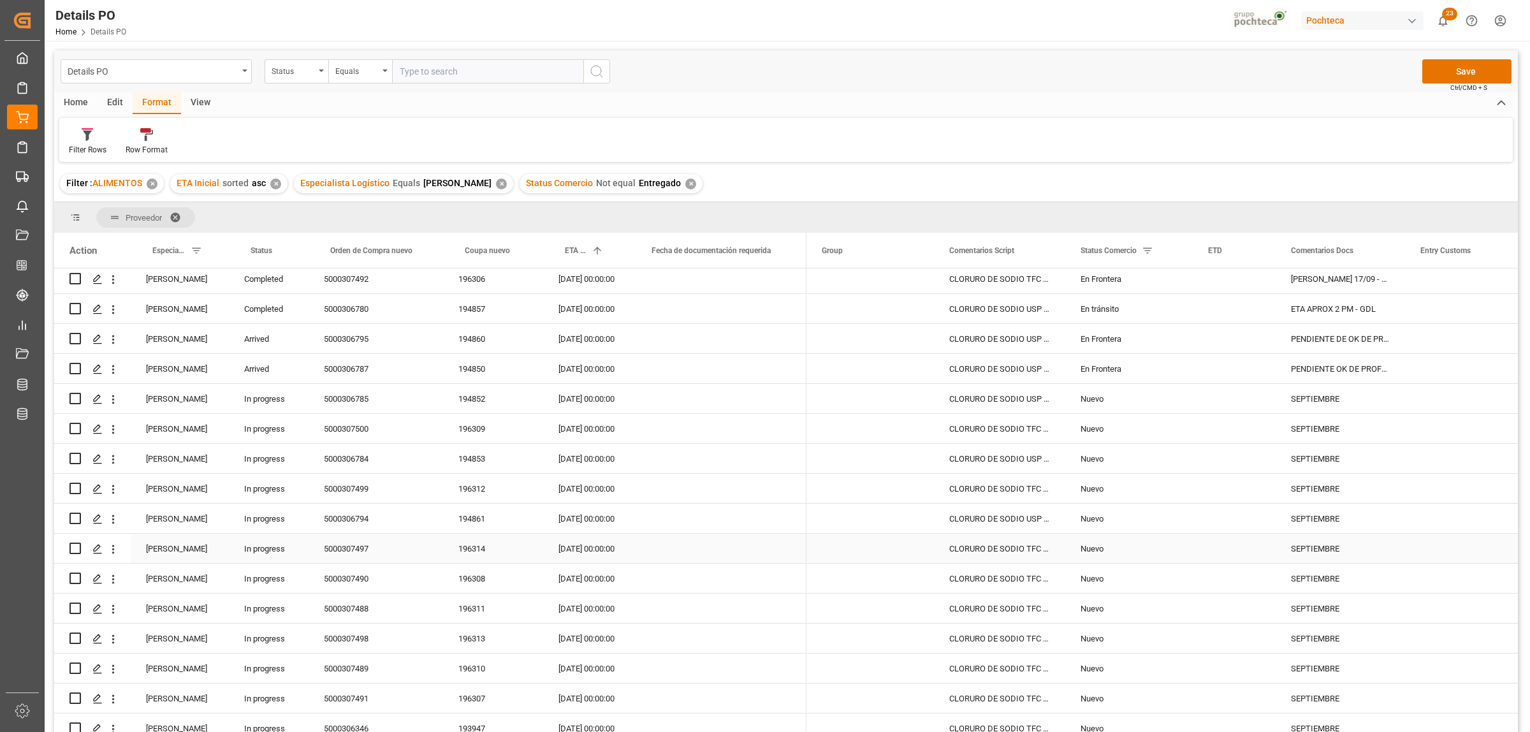
click at [1335, 550] on div "SEPTIEMBRE" at bounding box center [1340, 548] width 129 height 29
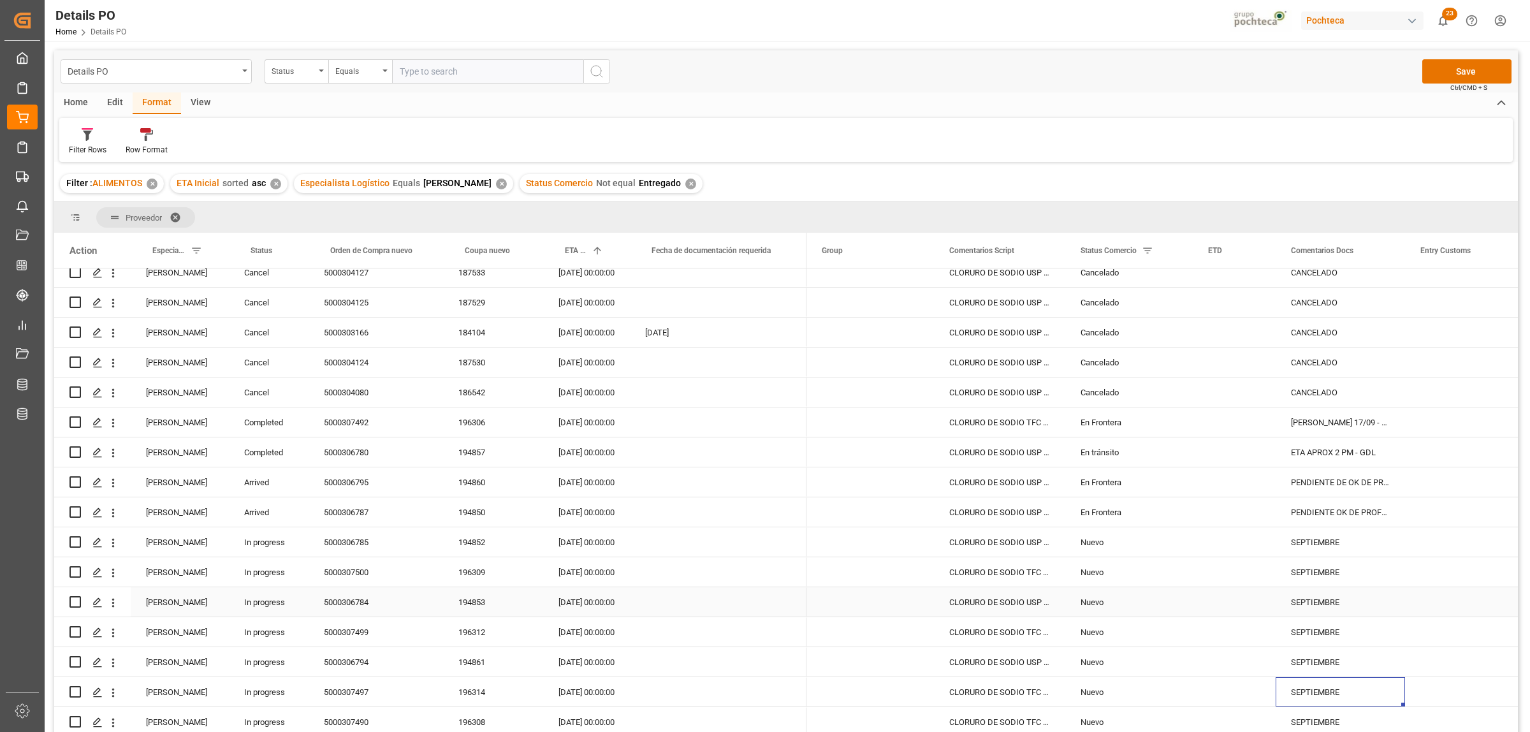
scroll to position [0, 0]
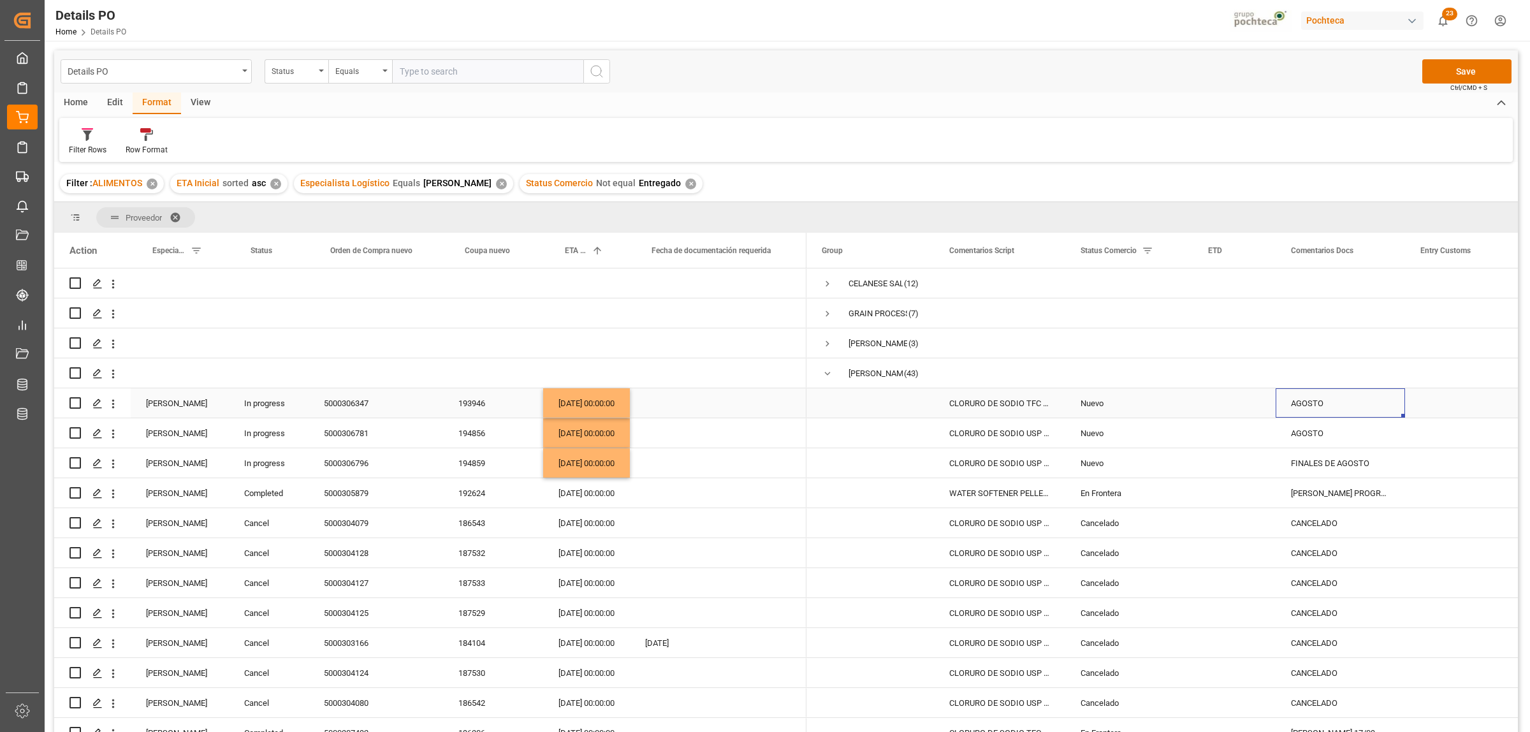
click at [1302, 400] on div "AGOSTO" at bounding box center [1340, 402] width 129 height 29
click at [1309, 428] on div "AGOSTO" at bounding box center [1340, 432] width 129 height 29
click at [1493, 429] on div "Press SPACE to select this row." at bounding box center [1469, 432] width 128 height 29
click at [1328, 464] on div "FINALES DE AGOSTO" at bounding box center [1340, 462] width 129 height 29
click at [1333, 432] on div "SEPTIEMBRE" at bounding box center [1340, 432] width 129 height 29
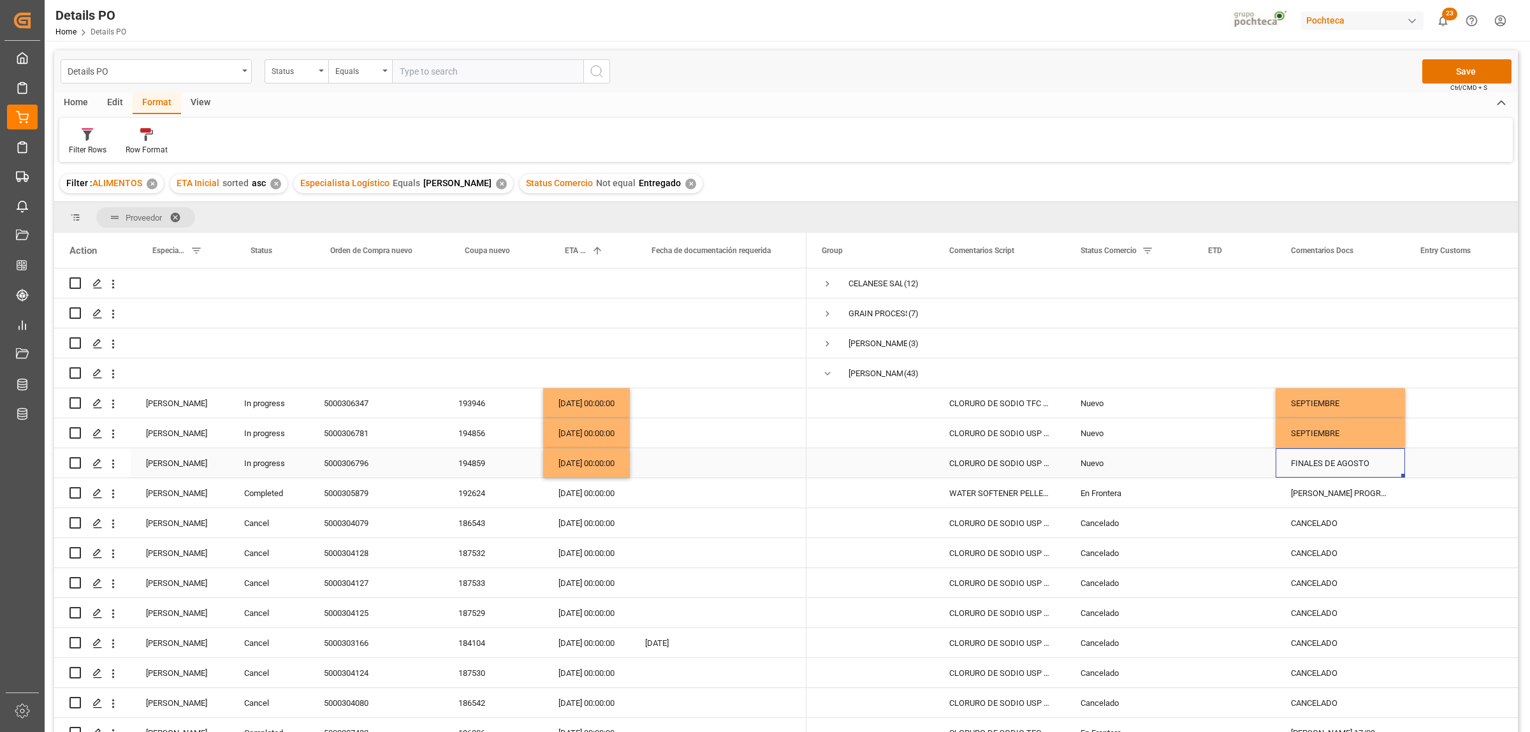
click at [1351, 460] on div "FINALES DE AGOSTO" at bounding box center [1340, 462] width 129 height 29
click at [1440, 428] on div "Press SPACE to select this row." at bounding box center [1469, 432] width 128 height 29
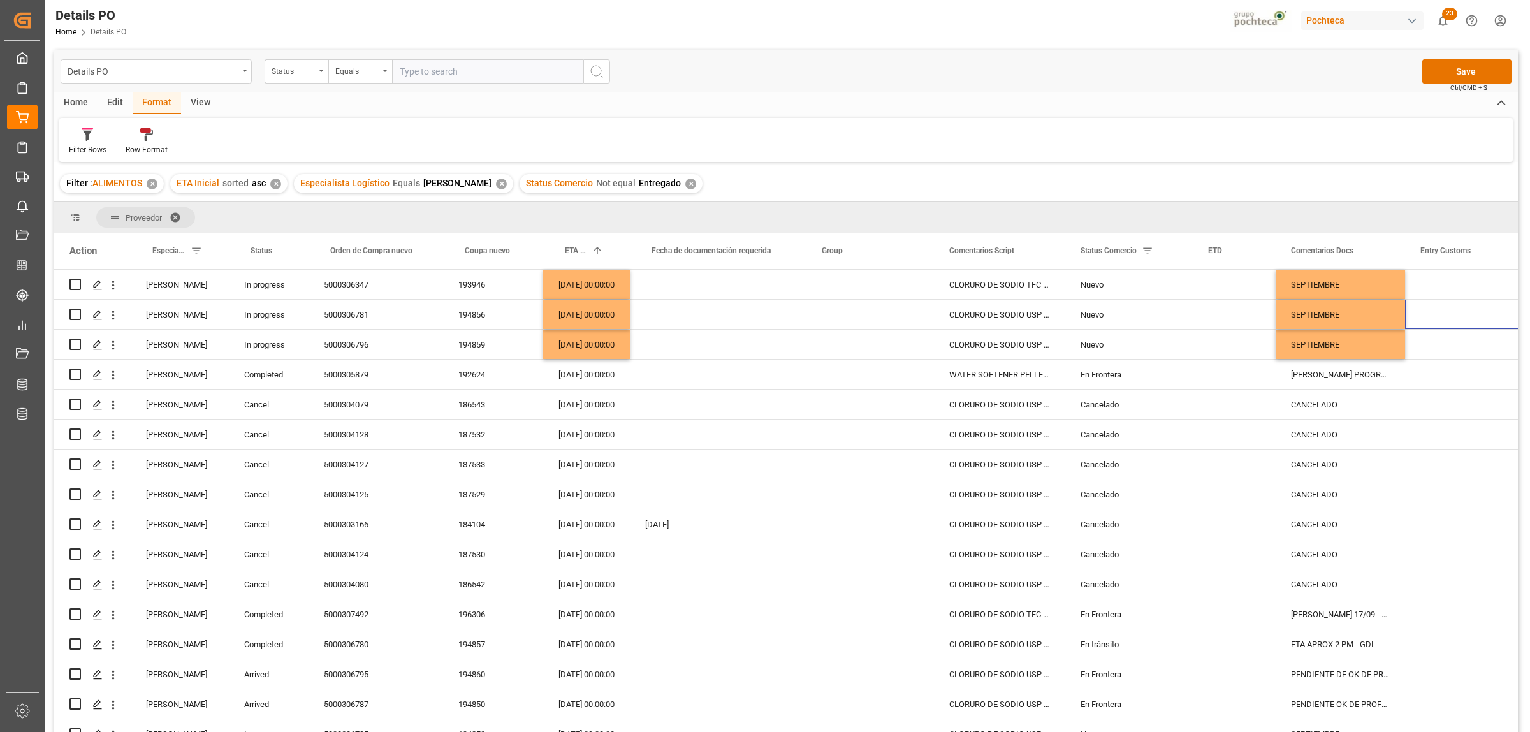
scroll to position [131, 0]
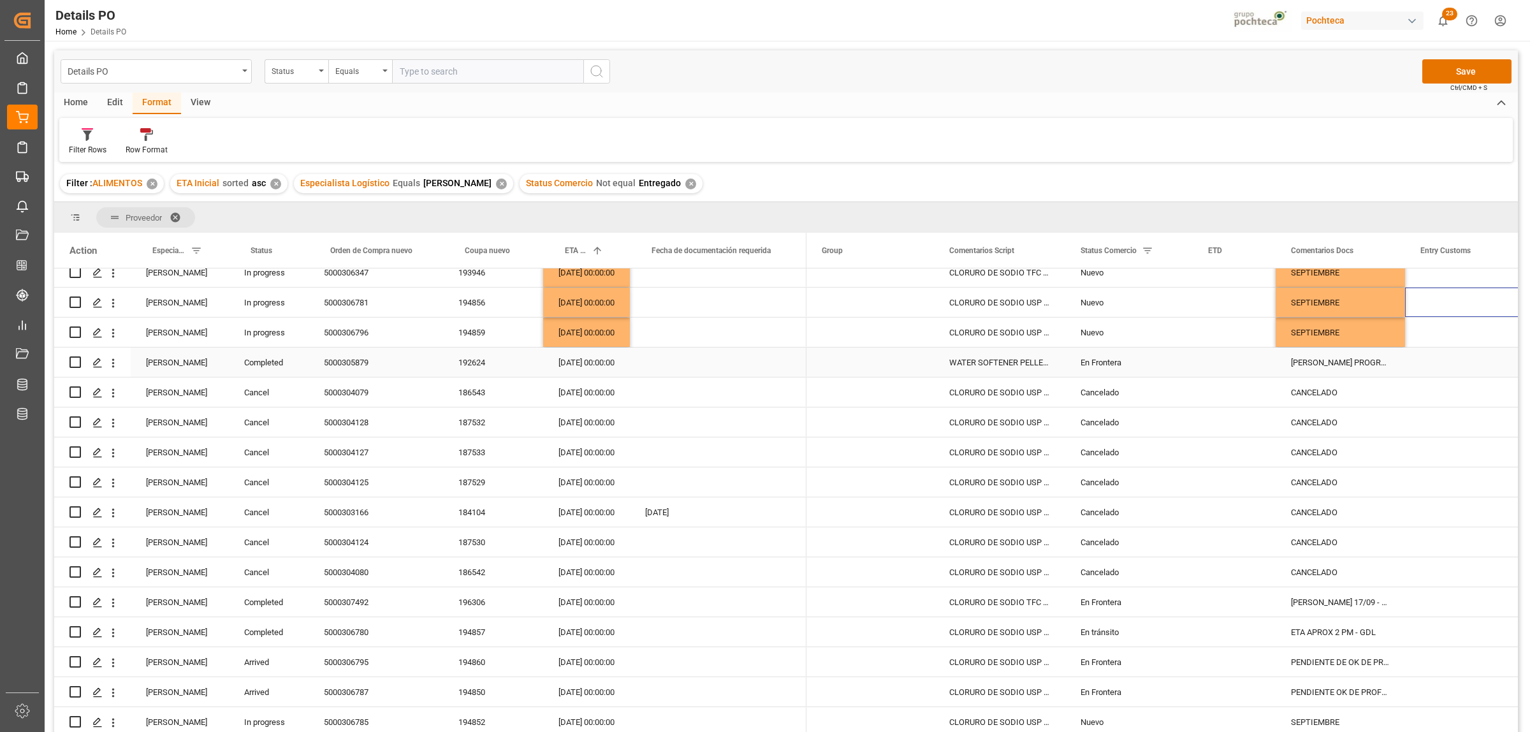
click at [358, 363] on div "5000305879" at bounding box center [376, 362] width 135 height 29
click at [1318, 357] on div "CRUCE PROGRAMADO PARA 17/09 - MTY" at bounding box center [1340, 362] width 129 height 29
drag, startPoint x: 1365, startPoint y: 370, endPoint x: 1429, endPoint y: 374, distance: 63.9
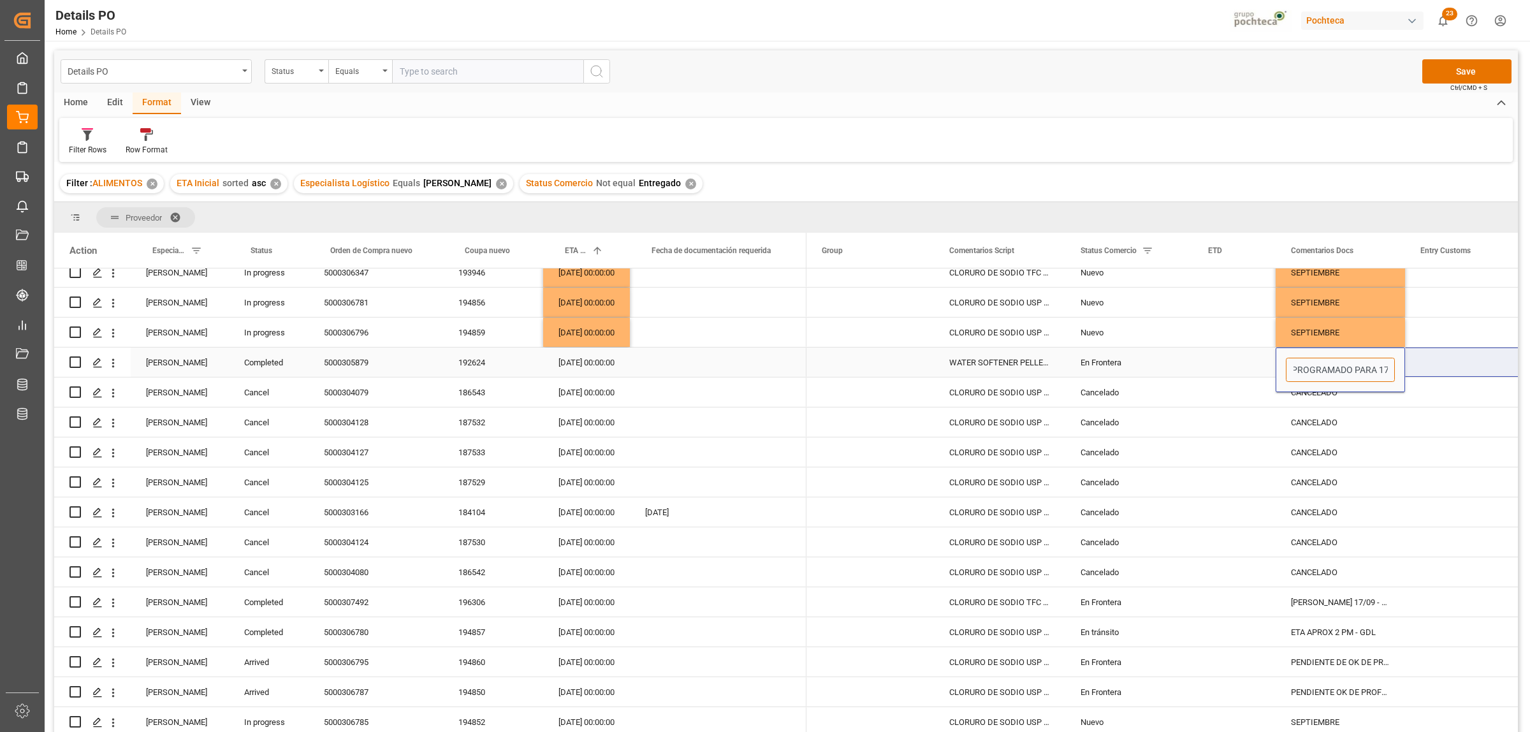
click at [1419, 399] on div "Press SPACE to select this row." at bounding box center [1469, 392] width 128 height 29
click at [346, 610] on div "5000307492" at bounding box center [376, 601] width 135 height 29
click at [346, 604] on div "5000307492" at bounding box center [376, 601] width 135 height 29
click at [1307, 361] on div "CRUCE PROGRAMADO PARA 17/09 - MTY" at bounding box center [1340, 362] width 129 height 29
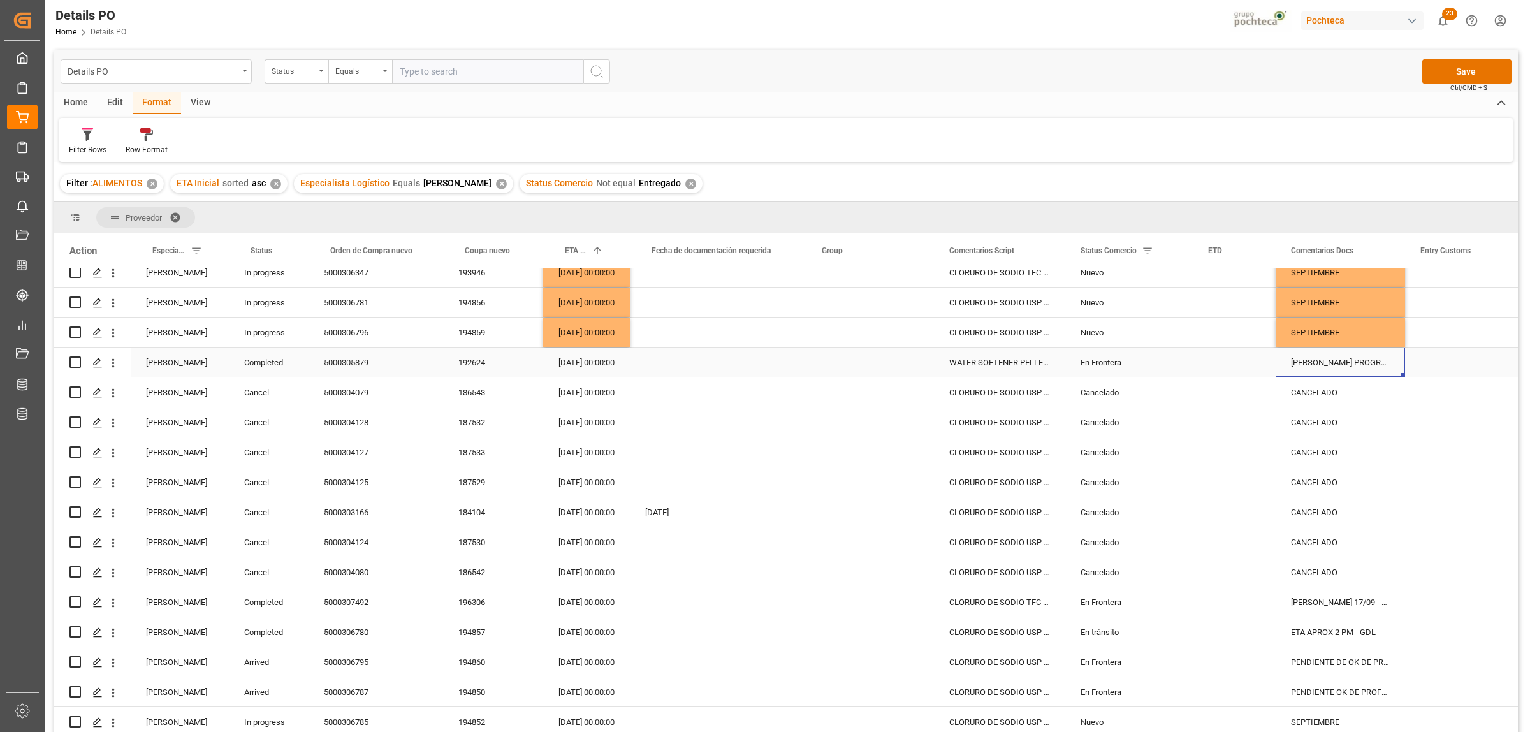
click at [1307, 361] on div "CRUCE PROGRAMADO PARA 17/09 - MTY" at bounding box center [1340, 362] width 129 height 29
click at [1305, 363] on div "CRUCE PROGRAMADO PARA 17/09 - MTY" at bounding box center [1340, 362] width 129 height 29
drag, startPoint x: 1289, startPoint y: 370, endPoint x: 1416, endPoint y: 372, distance: 126.9
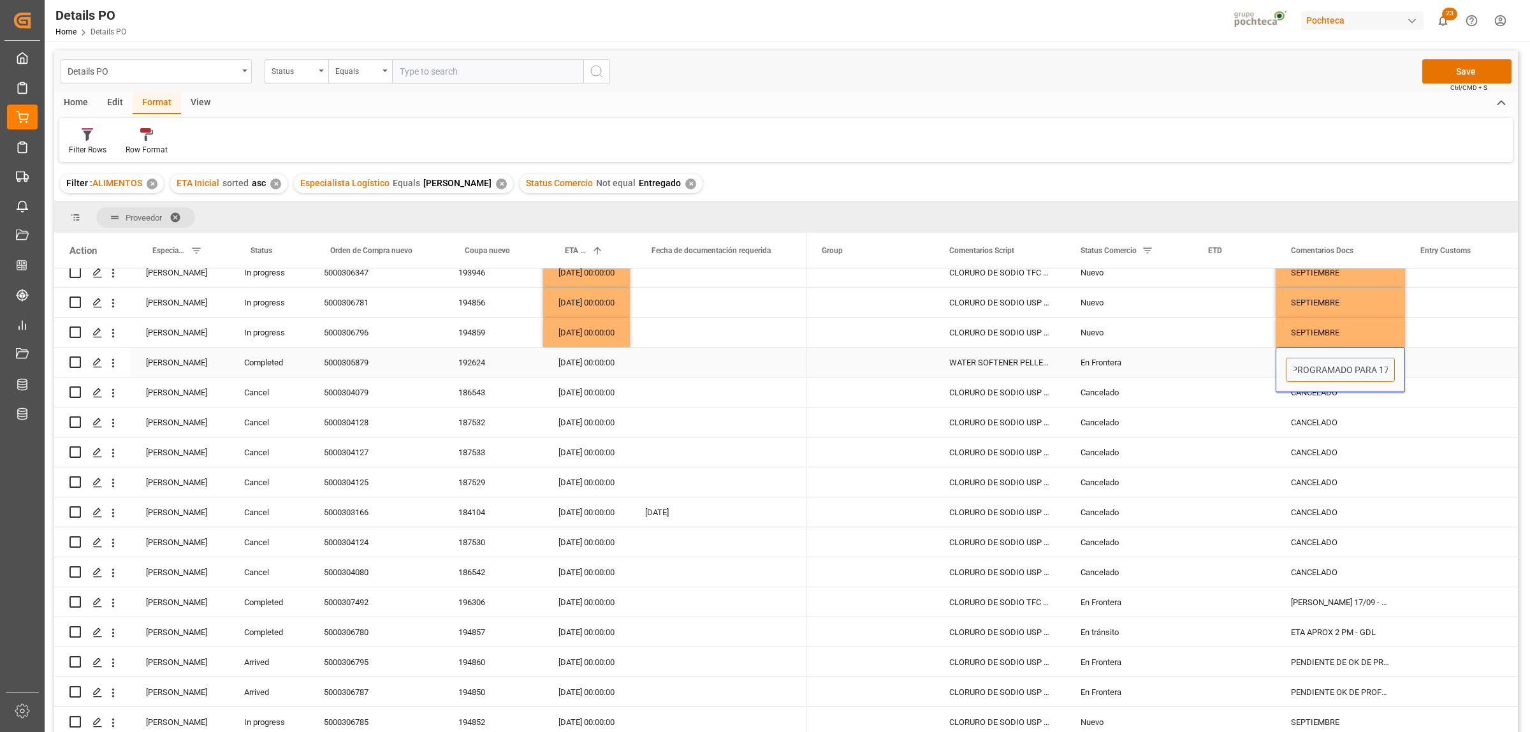
click at [1353, 380] on input "CRUCE PROGRAMADO PARA 17/09 - MTY" at bounding box center [1340, 370] width 109 height 24
click at [1357, 368] on input "CRUCE PROGRAMADO PARA 17/09 - MTY" at bounding box center [1340, 370] width 109 height 24
drag, startPoint x: 1359, startPoint y: 365, endPoint x: 1352, endPoint y: 367, distance: 7.1
click at [1352, 367] on input "CRUCE PROGRAMADO PARA 17/09 - MTY" at bounding box center [1340, 370] width 109 height 24
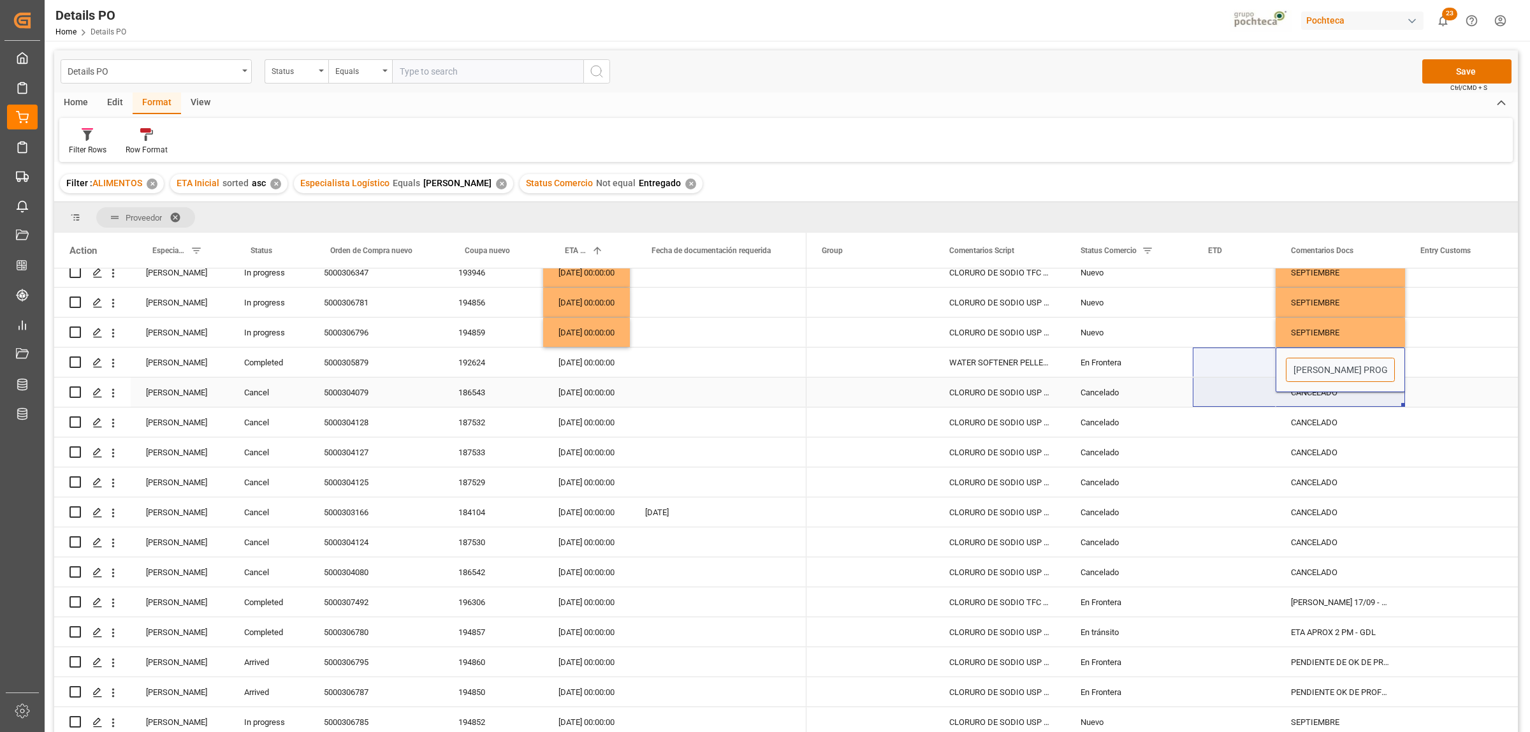
drag, startPoint x: 1361, startPoint y: 371, endPoint x: 1247, endPoint y: 383, distance: 115.4
click at [1321, 598] on div "[PERSON_NAME] 17/09 - DESTINO [GEOGRAPHIC_DATA][PERSON_NAME]" at bounding box center [1340, 601] width 129 height 29
click at [1326, 362] on div "CRUCE PROGRAMADO PARA 17/09 - MTY" at bounding box center [1340, 362] width 129 height 29
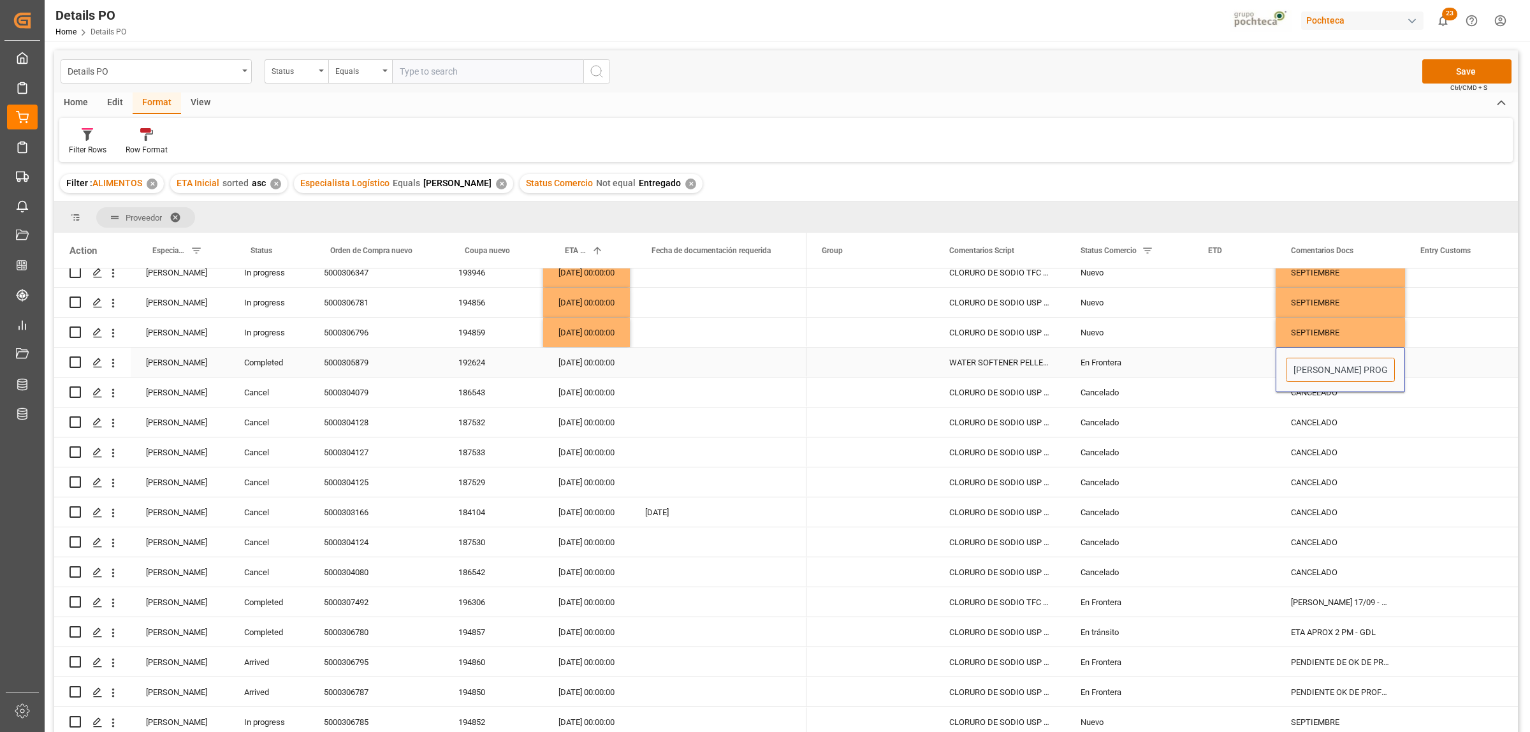
scroll to position [0, 19]
drag, startPoint x: 1384, startPoint y: 371, endPoint x: 1332, endPoint y: 378, distance: 53.3
click at [1328, 374] on input "CRUCE PROGRAMADO PARA 17/09 - MTY" at bounding box center [1340, 370] width 109 height 24
type input "[PERSON_NAME] 17/09 - MTY"
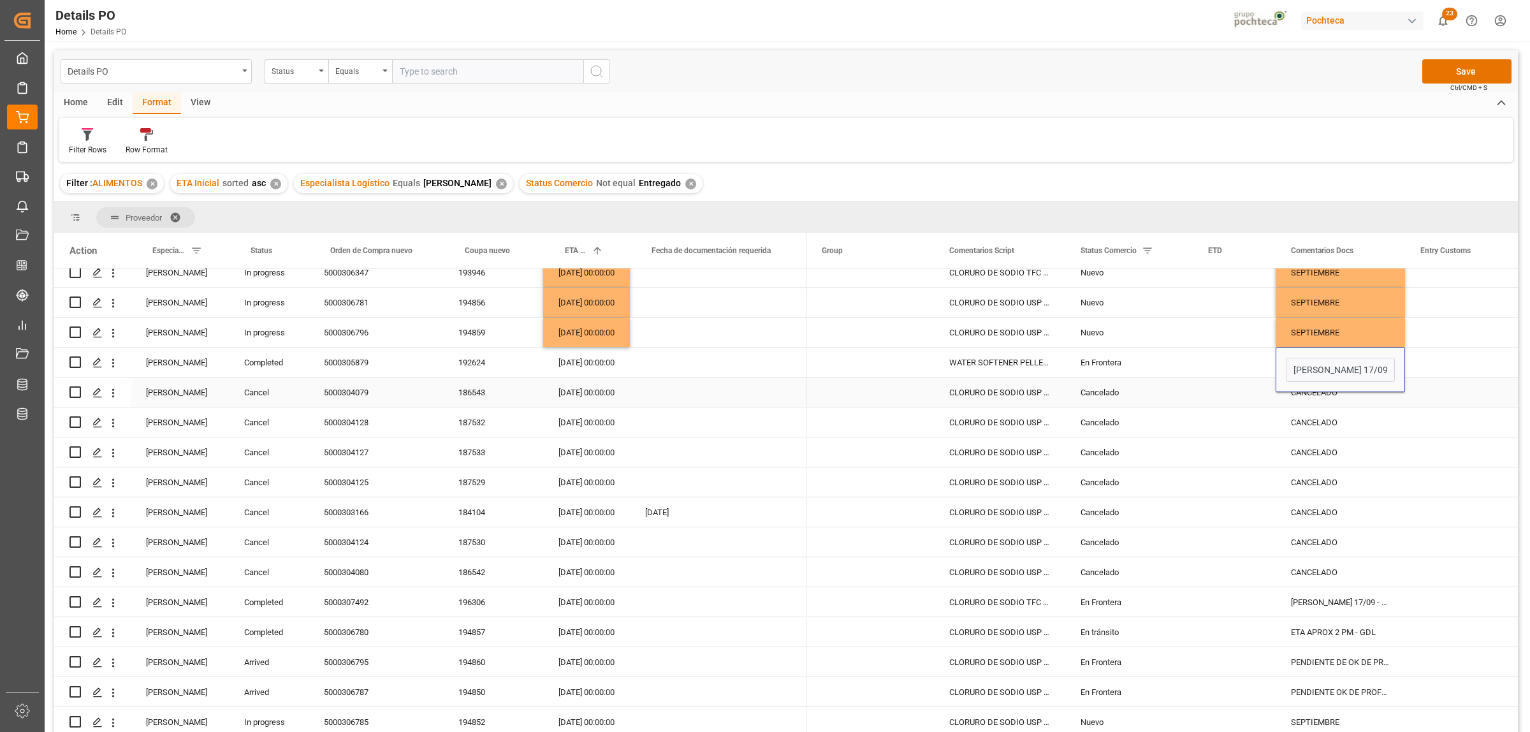
click at [1474, 363] on div "Press SPACE to select this row." at bounding box center [1469, 362] width 128 height 29
click at [356, 633] on div "5000306780" at bounding box center [376, 631] width 135 height 29
click at [1106, 630] on div "En tránsito" at bounding box center [1129, 632] width 97 height 29
click at [1171, 644] on icon "open menu" at bounding box center [1169, 640] width 15 height 15
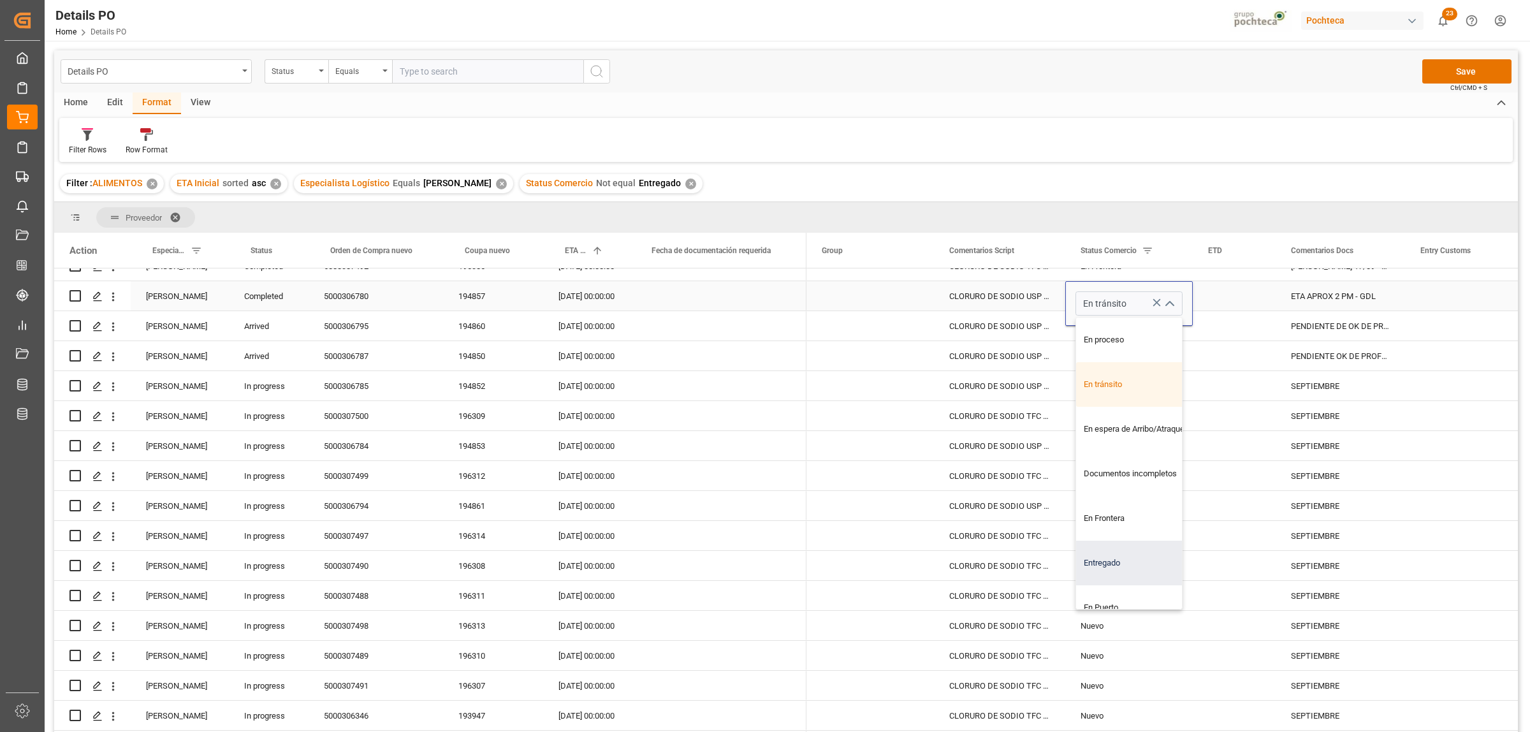
click at [1113, 561] on div "Entregado" at bounding box center [1136, 563] width 121 height 45
type input "Entregado"
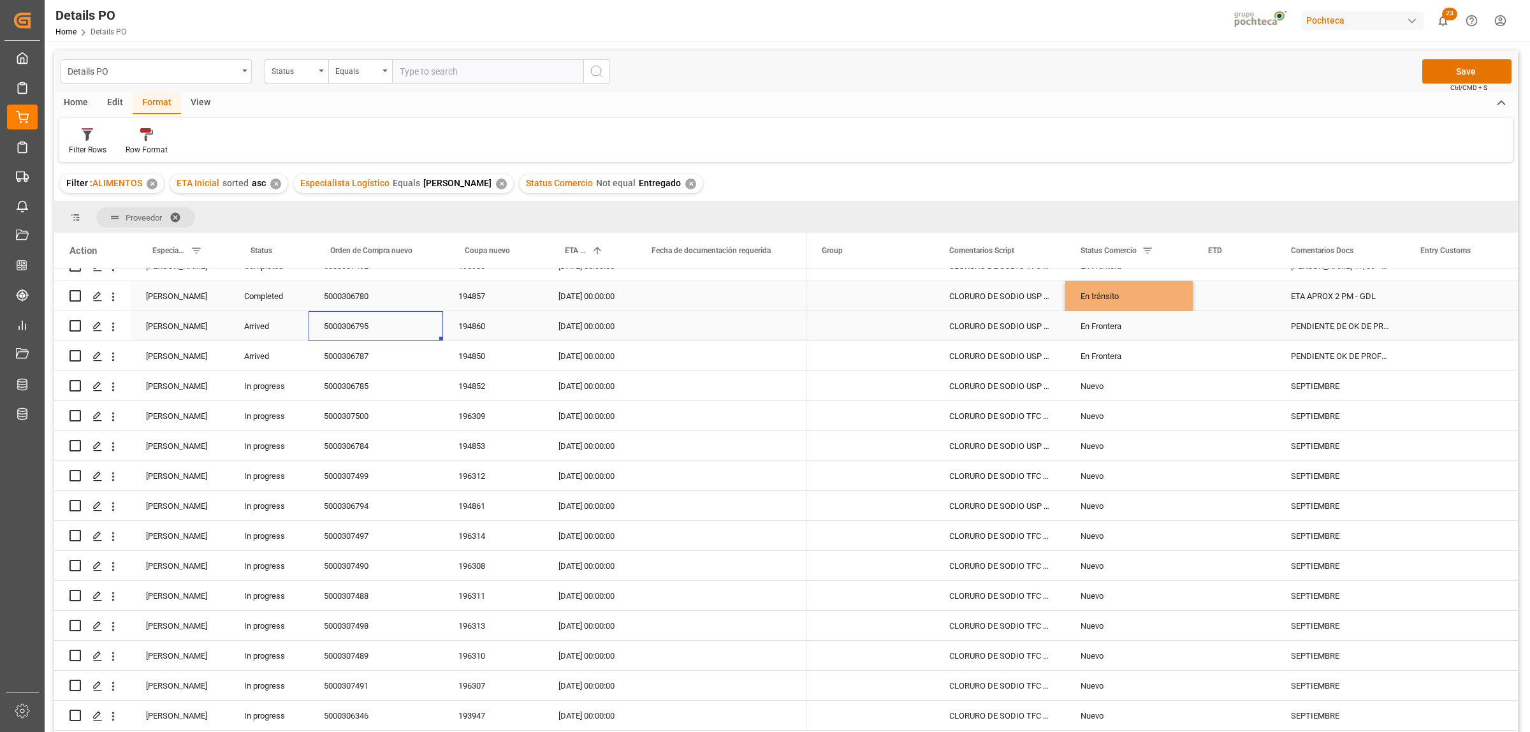
click at [334, 321] on div "5000306795" at bounding box center [376, 325] width 135 height 29
click at [1327, 323] on div "PENDIENTE DE OK DE PROFORMA Y COLOCACIÓN DE CAJA - SAN JUAN" at bounding box center [1340, 325] width 129 height 29
drag, startPoint x: 1295, startPoint y: 332, endPoint x: 1338, endPoint y: 336, distance: 43.6
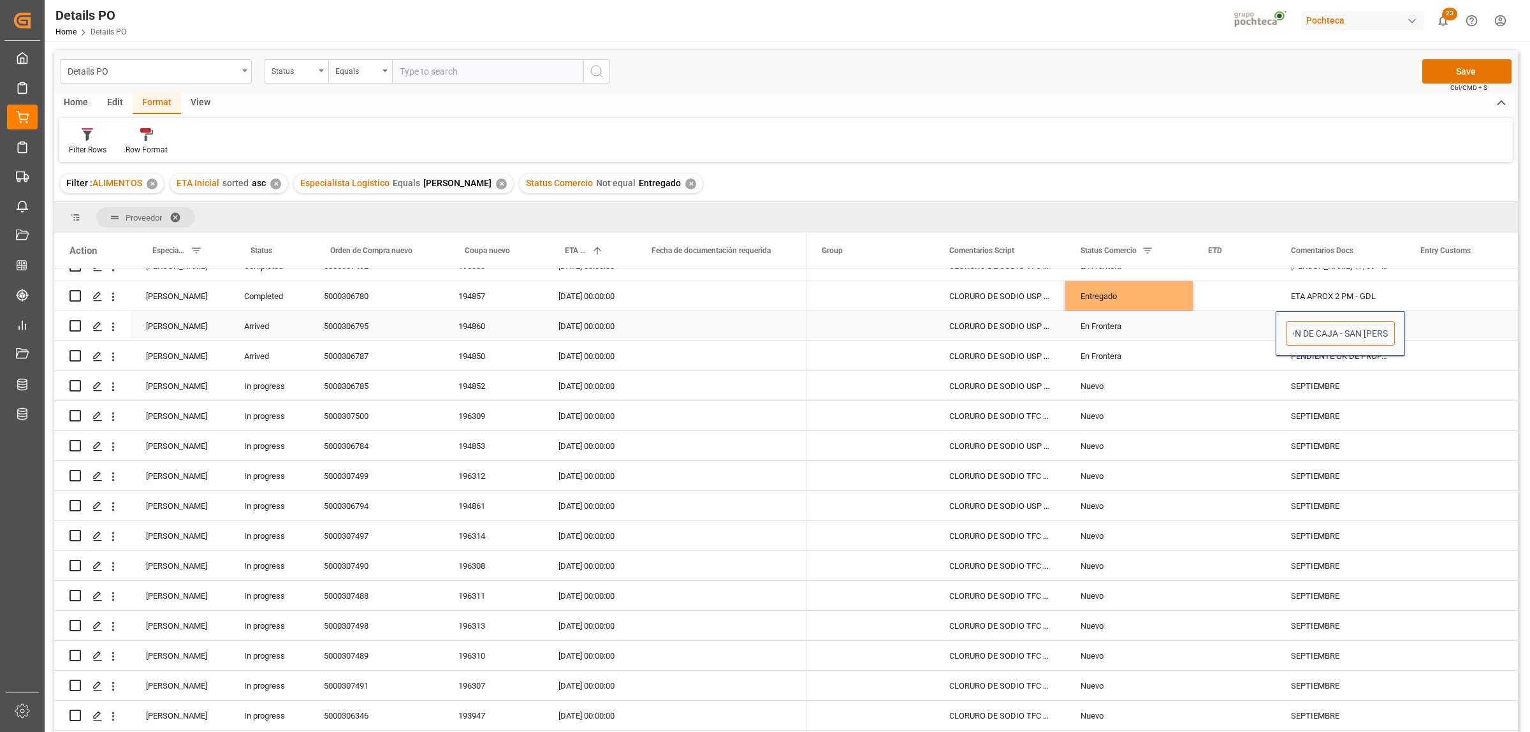
click at [1338, 336] on input "PENDIENTE DE OK DE PROFORMA Y COLOCACIÓN DE CAJA - SAN JUAN" at bounding box center [1340, 333] width 109 height 24
type input "ENTREGA HOY 17/09 - [GEOGRAPHIC_DATA][PERSON_NAME]"
click at [1457, 343] on div "Press SPACE to select this row." at bounding box center [1469, 355] width 128 height 29
click at [1095, 328] on div "En Frontera" at bounding box center [1129, 326] width 97 height 29
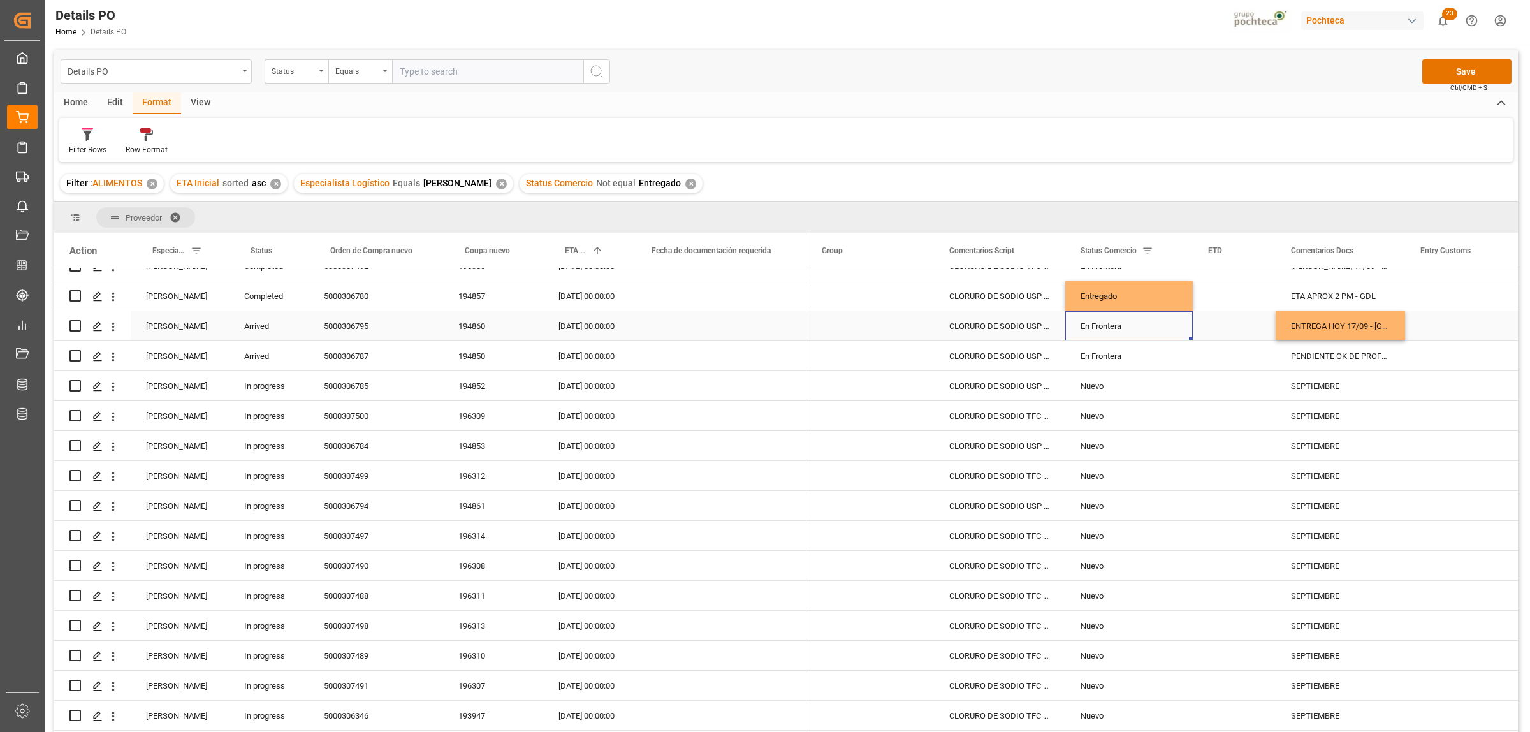
click at [1095, 328] on div "En Frontera" at bounding box center [1129, 326] width 97 height 29
click at [1171, 336] on icon "open menu" at bounding box center [1169, 333] width 15 height 15
click at [1101, 416] on div "En tránsito" at bounding box center [1136, 414] width 121 height 45
type input "En tránsito"
click at [1242, 354] on div "Press SPACE to select this row." at bounding box center [1234, 355] width 83 height 29
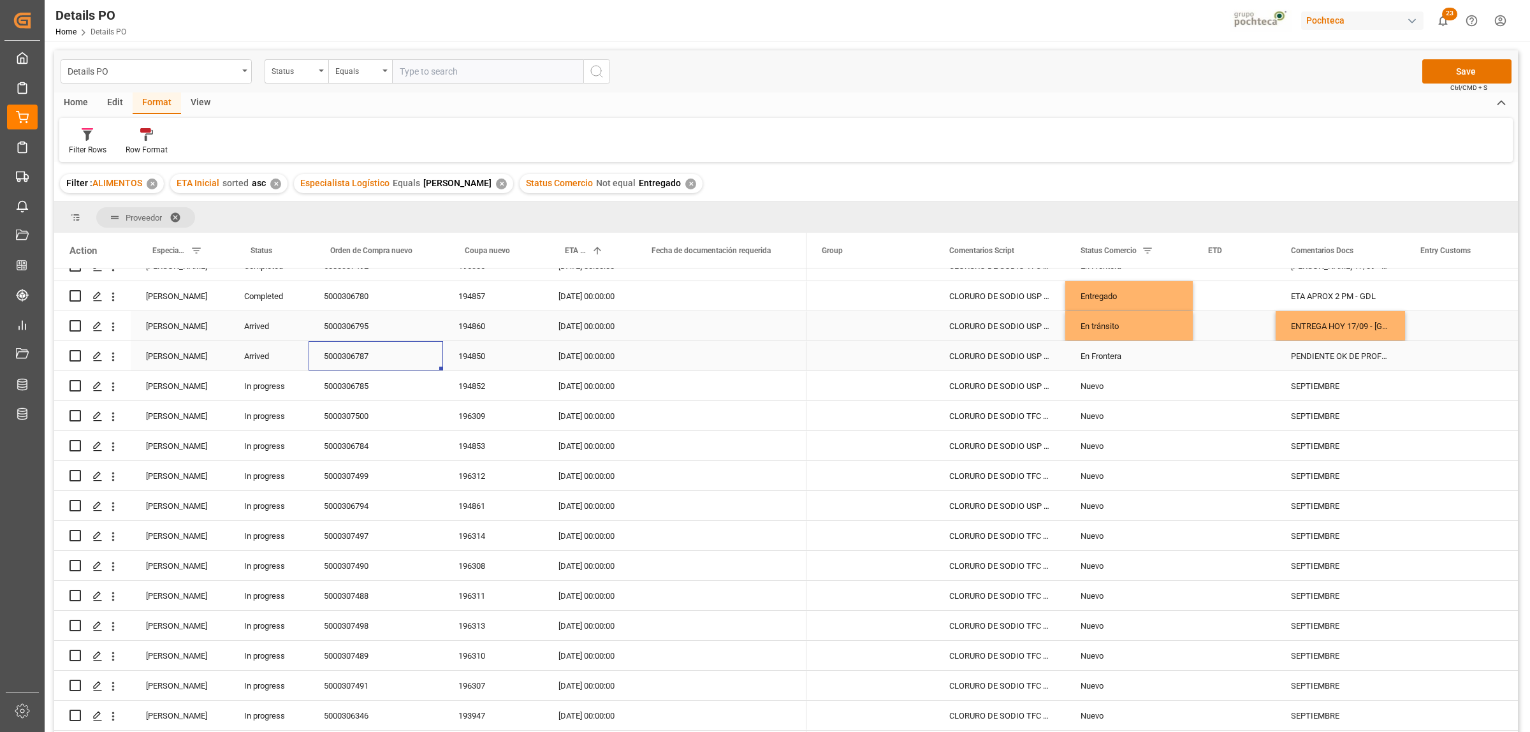
click at [351, 349] on div "5000306787" at bounding box center [376, 355] width 135 height 29
drag, startPoint x: 1162, startPoint y: 355, endPoint x: 1191, endPoint y: 354, distance: 29.4
click at [1161, 355] on div "En Frontera" at bounding box center [1129, 356] width 97 height 29
click at [1291, 332] on div "ENTREGA HOY 17/09 - [GEOGRAPHIC_DATA][PERSON_NAME]" at bounding box center [1340, 325] width 129 height 29
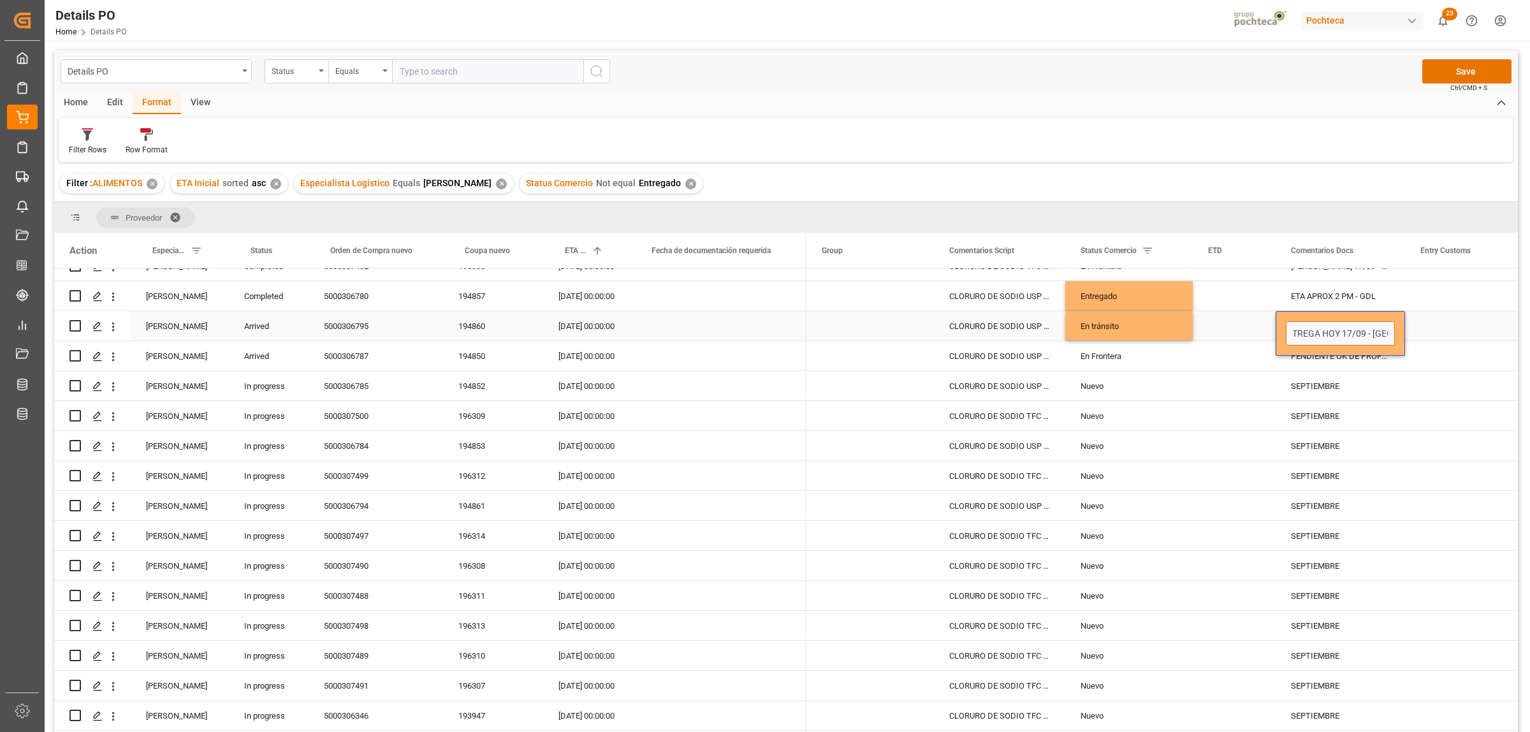
scroll to position [0, 40]
drag, startPoint x: 1293, startPoint y: 326, endPoint x: 1337, endPoint y: 345, distance: 48.3
click at [1337, 345] on input "ENTREGA HOY 17/09 - [GEOGRAPHIC_DATA][PERSON_NAME]" at bounding box center [1340, 333] width 109 height 24
click at [1442, 360] on div "Press SPACE to select this row." at bounding box center [1469, 355] width 128 height 29
click at [1326, 357] on div "PENDIENTE OK DE PROFORMA Y COLOCACIÓN DE CAJA - CUERNA" at bounding box center [1340, 355] width 129 height 29
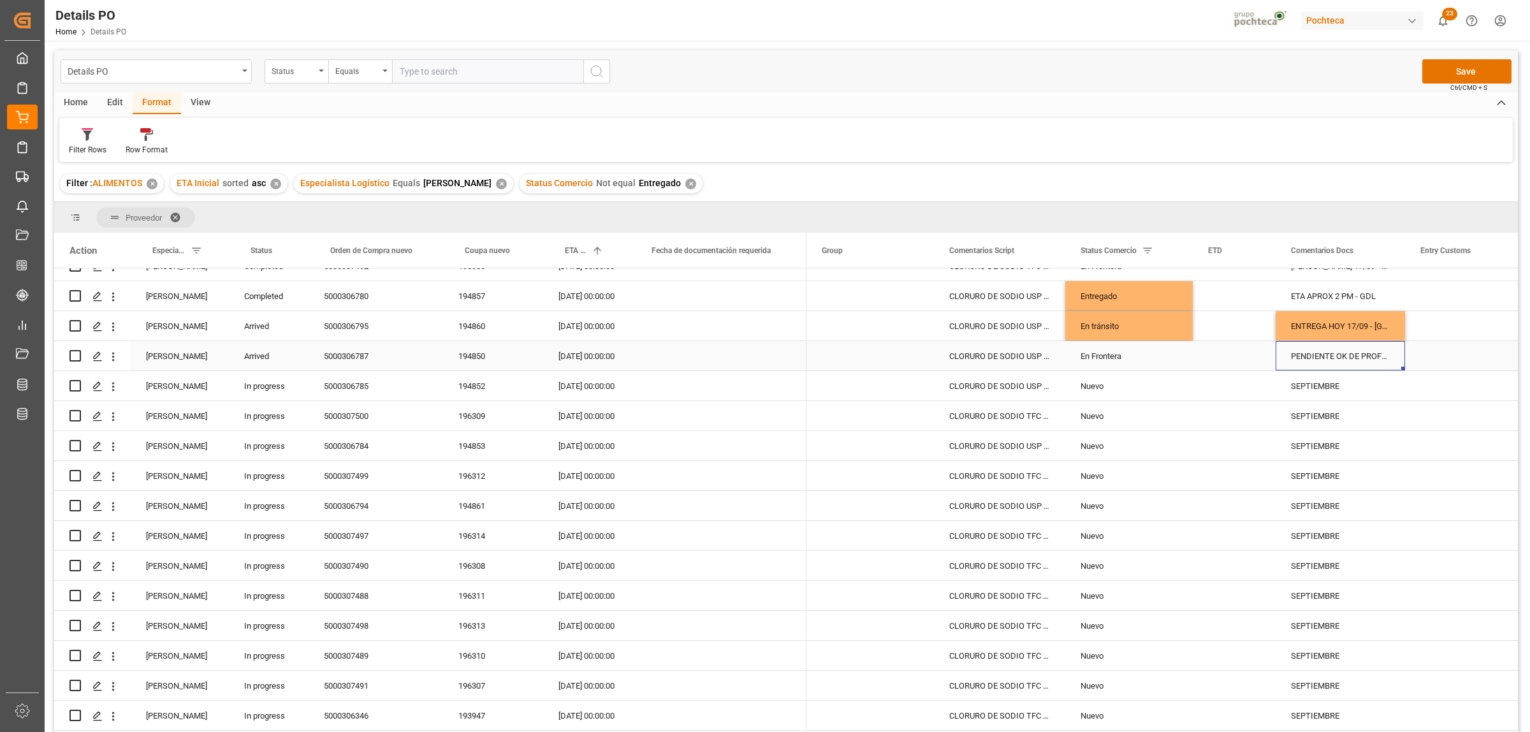
click at [1326, 357] on div "PENDIENTE OK DE PROFORMA Y COLOCACIÓN DE CAJA - CUERNA" at bounding box center [1340, 355] width 129 height 29
drag, startPoint x: 1290, startPoint y: 367, endPoint x: 1346, endPoint y: 373, distance: 55.8
click at [1346, 373] on input "PENDIENTE OK DE PROFORMA Y COLOCACIÓN DE CAJA - CUERNA" at bounding box center [1340, 363] width 109 height 24
paste input "ENTREGA HOY 17/09"
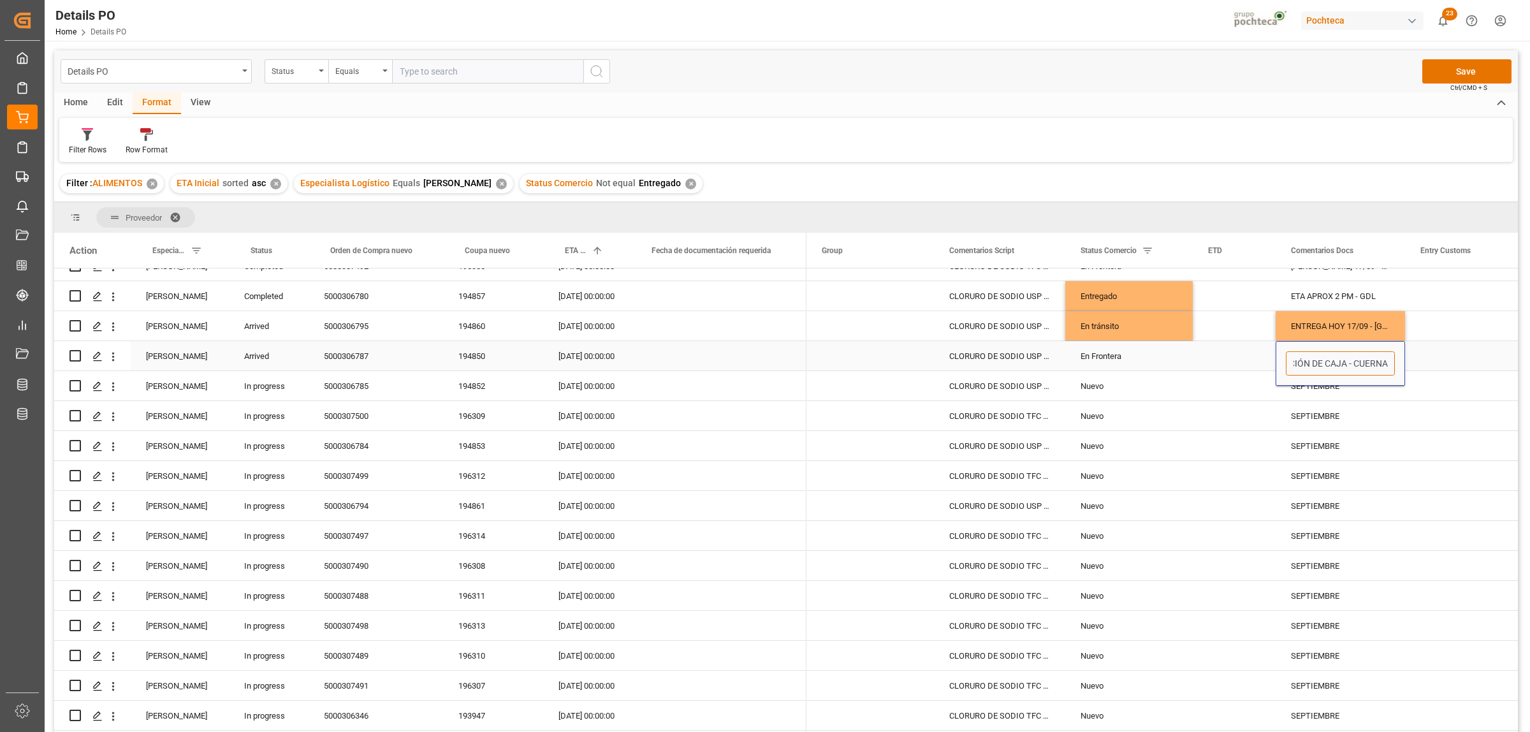
type input "ENTREGA HOY 17/09 - CUERNA"
click at [1451, 357] on div "Press SPACE to select this row." at bounding box center [1469, 355] width 128 height 29
click at [1101, 328] on div "En tránsito" at bounding box center [1129, 326] width 97 height 29
click at [1102, 352] on div "En Frontera" at bounding box center [1129, 356] width 97 height 29
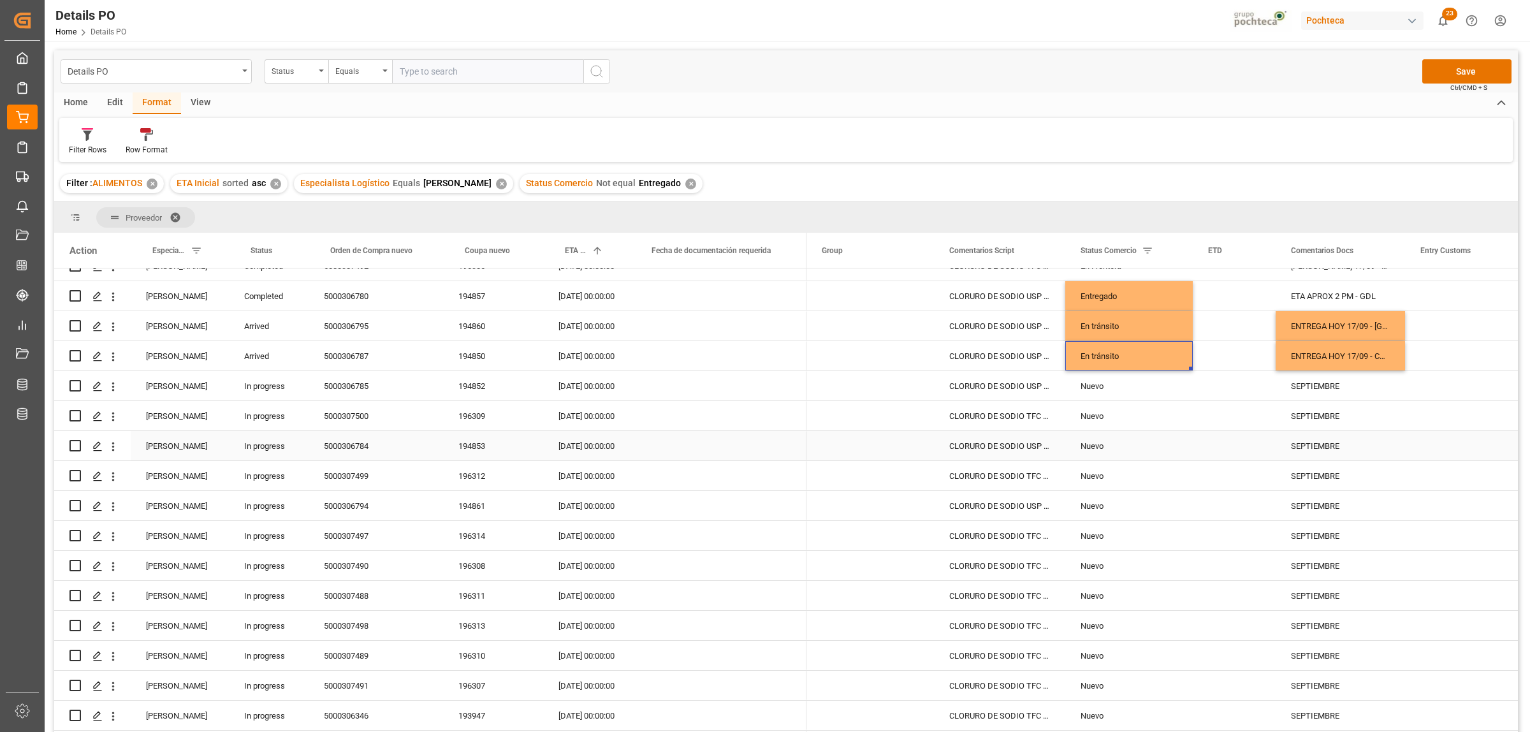
click at [1182, 444] on div "Nuevo" at bounding box center [1130, 445] width 128 height 29
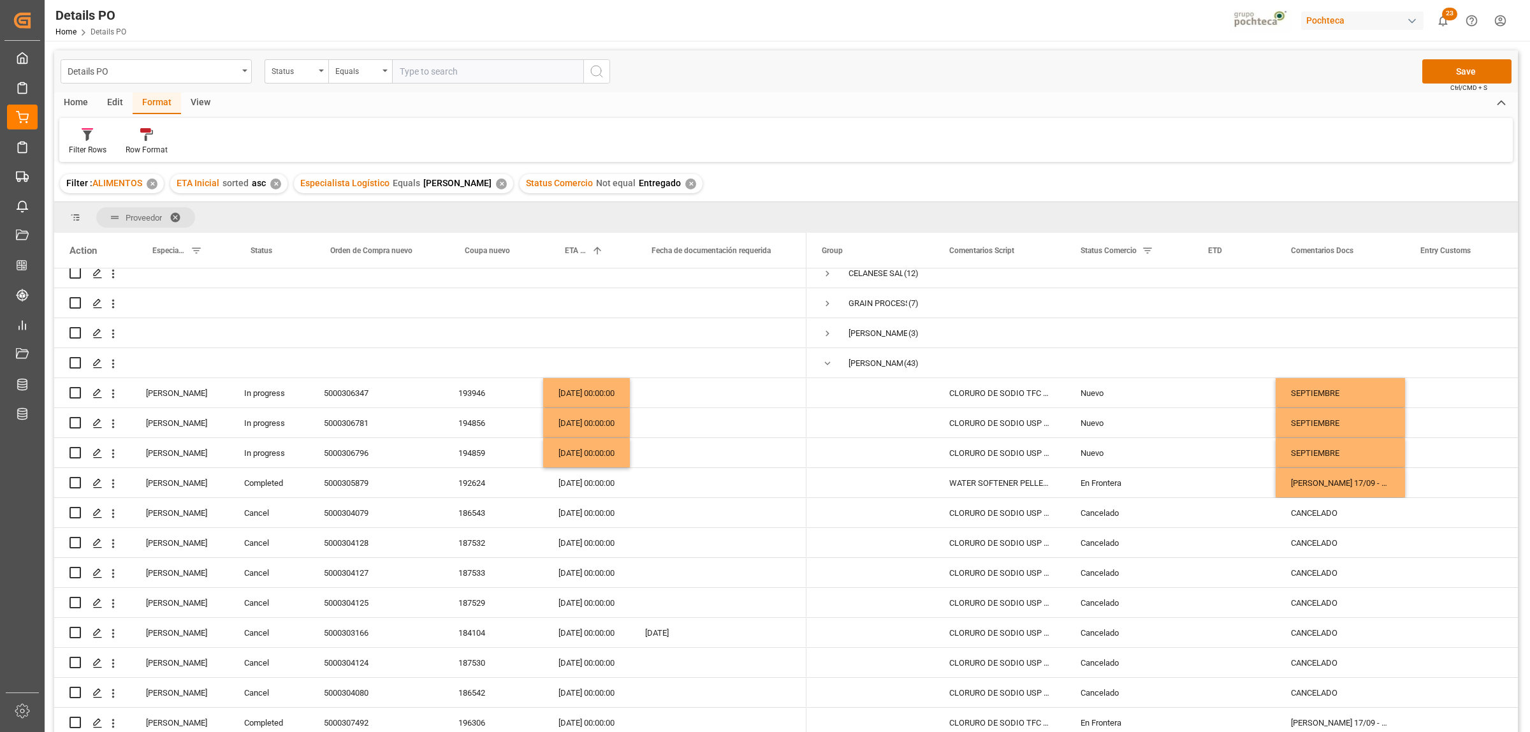
scroll to position [0, 0]
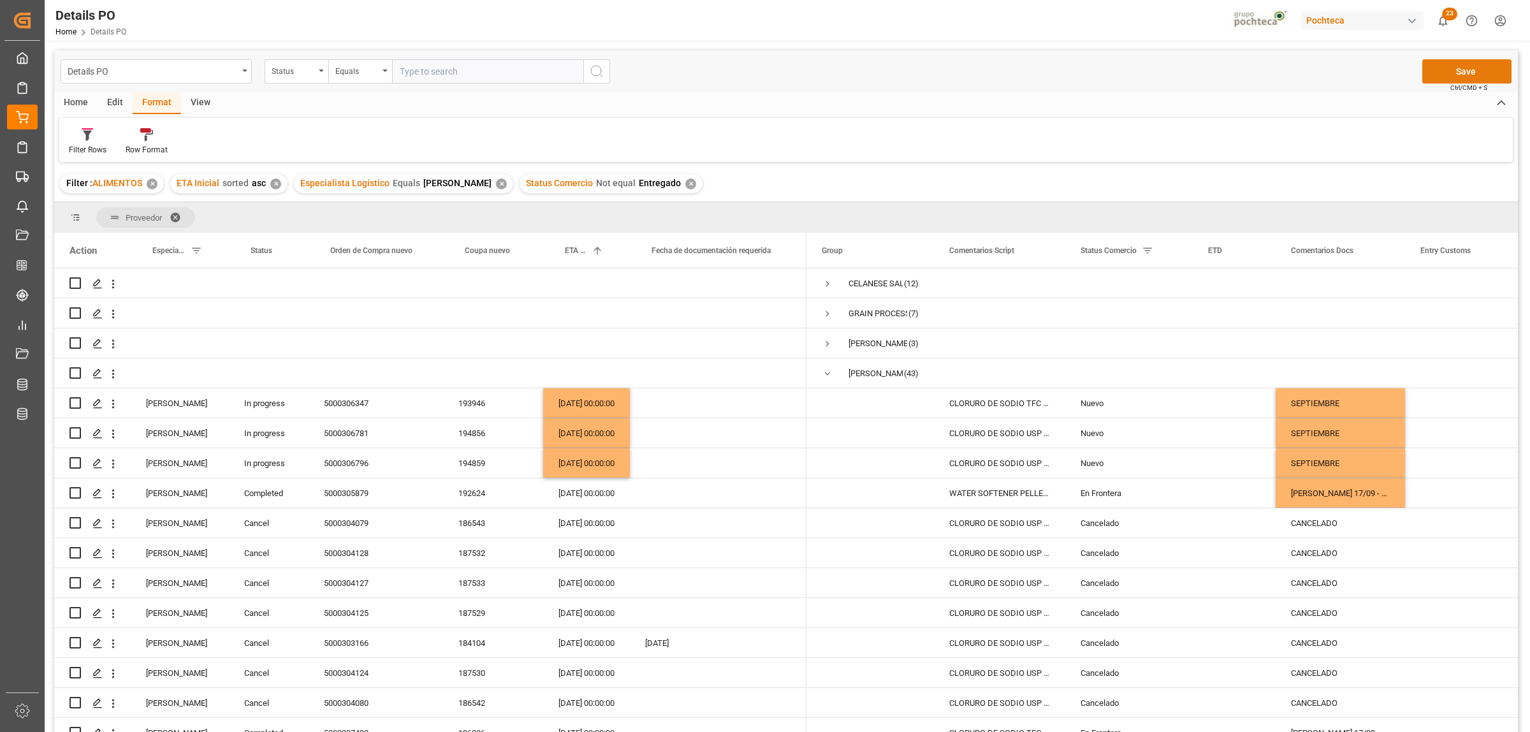
click at [1469, 77] on button "Save" at bounding box center [1467, 71] width 89 height 24
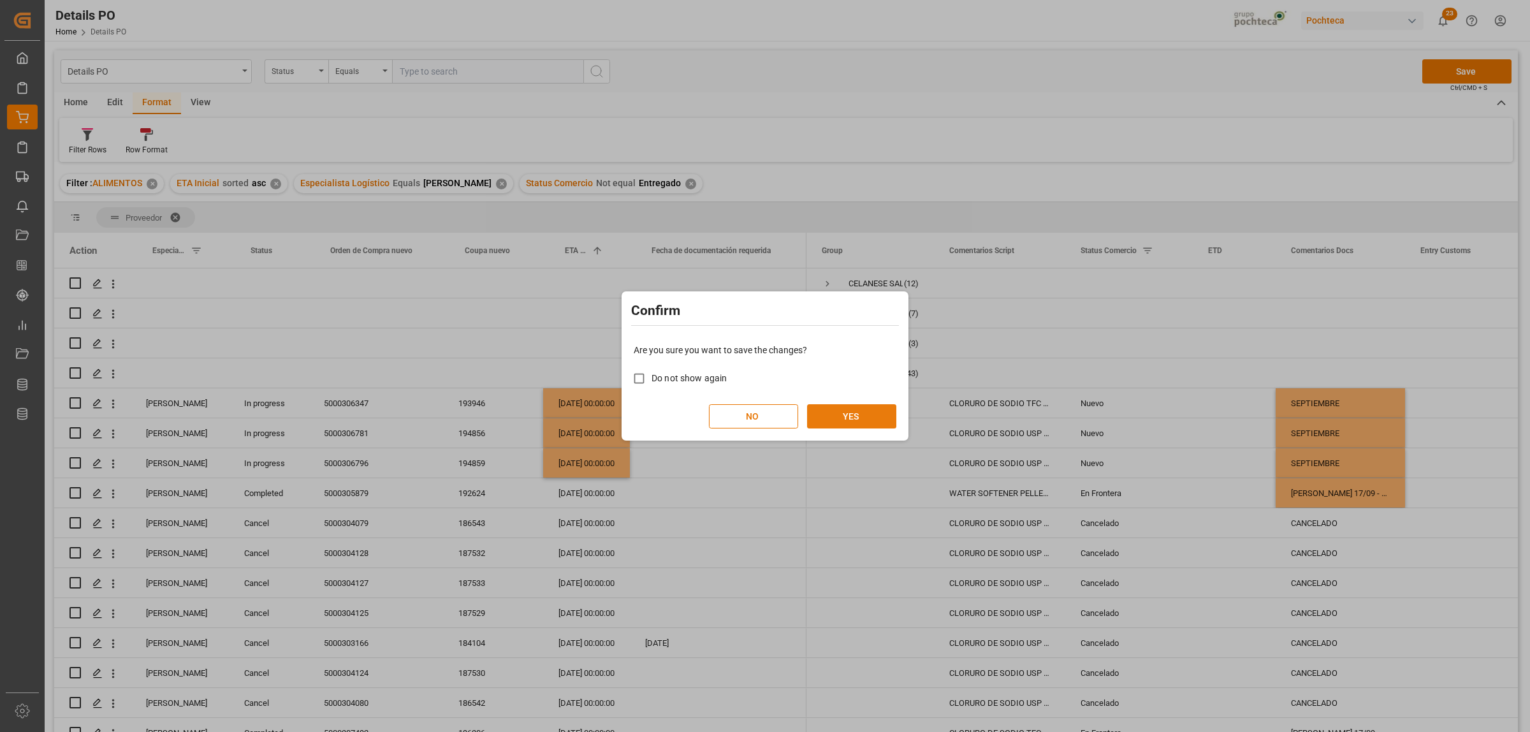
click at [859, 413] on button "YES" at bounding box center [851, 416] width 89 height 24
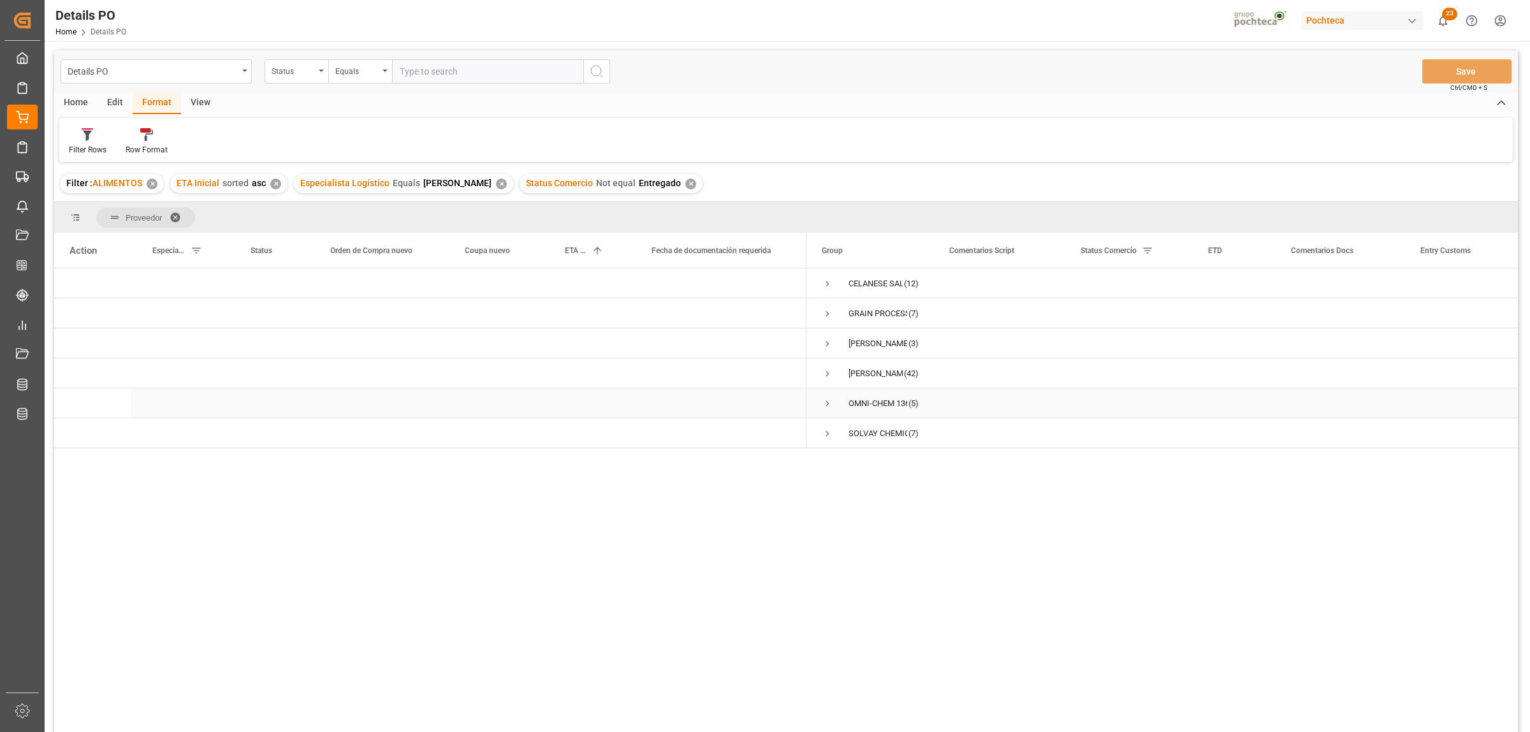
click at [823, 404] on span "Press SPACE to select this row." at bounding box center [827, 403] width 11 height 11
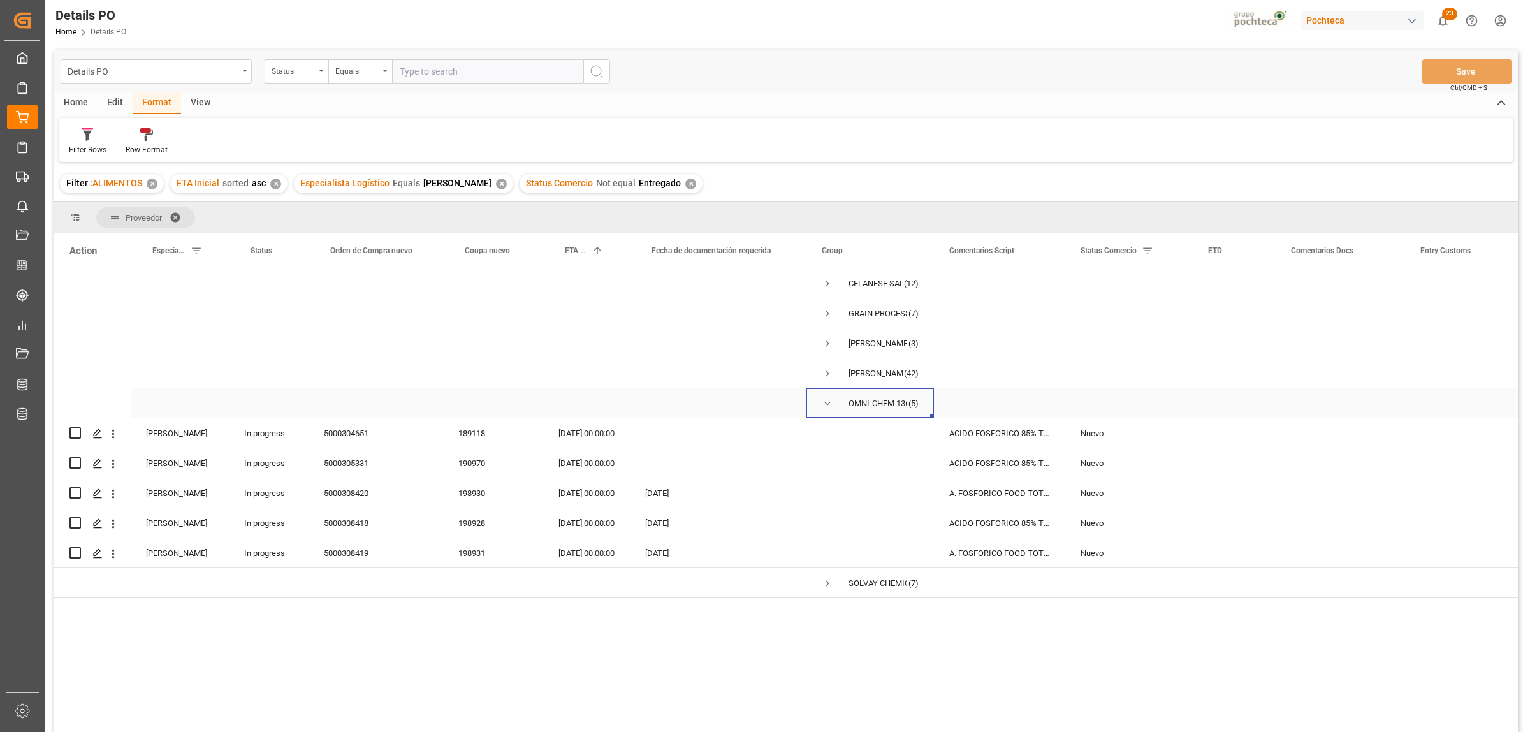
click at [822, 408] on span "Press SPACE to select this row." at bounding box center [827, 403] width 11 height 11
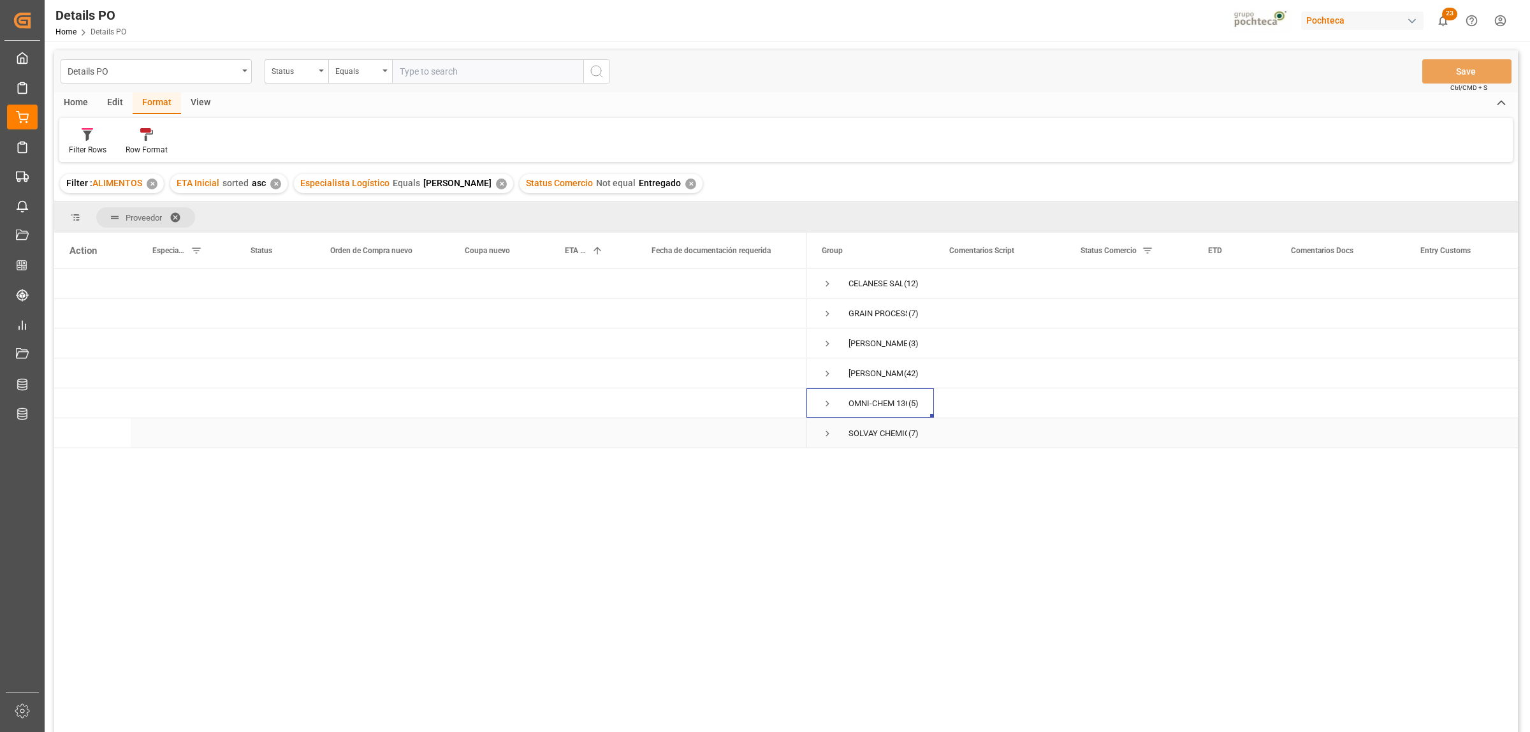
click at [828, 434] on span "Press SPACE to select this row." at bounding box center [827, 433] width 11 height 11
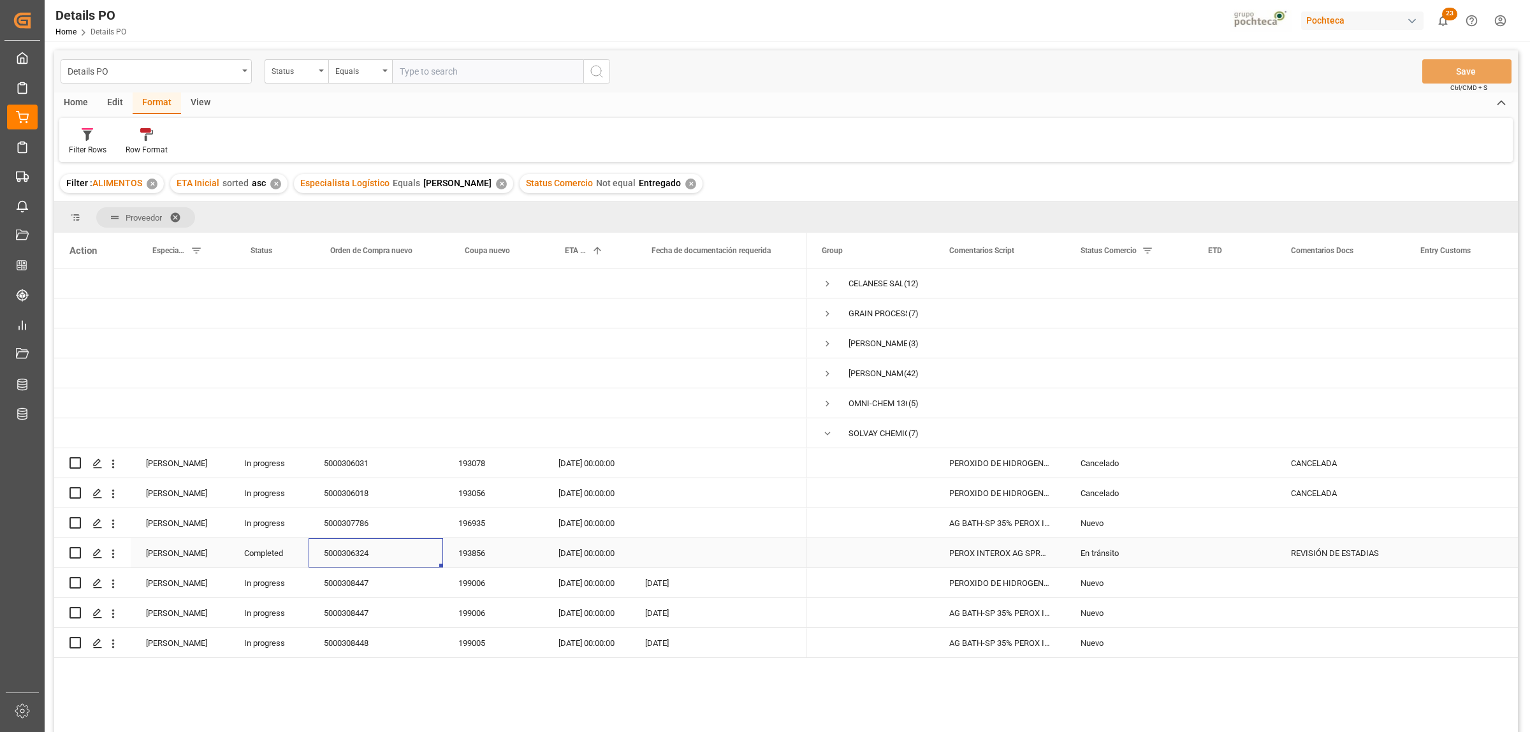
click at [326, 545] on div "5000306324" at bounding box center [376, 552] width 135 height 29
click at [1086, 550] on div "En tránsito" at bounding box center [1129, 553] width 97 height 29
click at [1168, 562] on polyline "open menu" at bounding box center [1170, 561] width 8 height 4
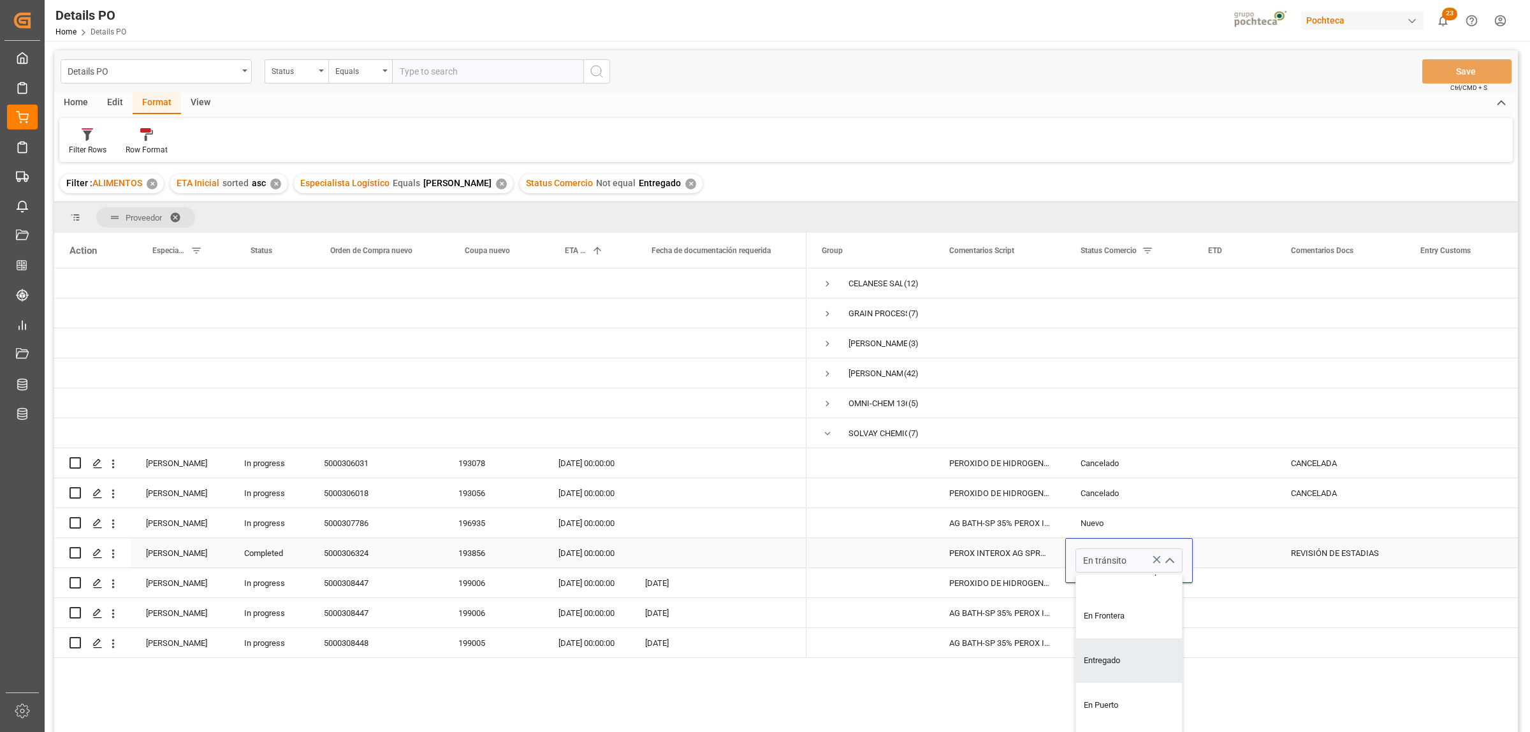
click at [1111, 661] on div "Entregado" at bounding box center [1136, 660] width 121 height 45
type input "Entregado"
click at [1337, 580] on div "Press SPACE to select this row." at bounding box center [1340, 582] width 129 height 29
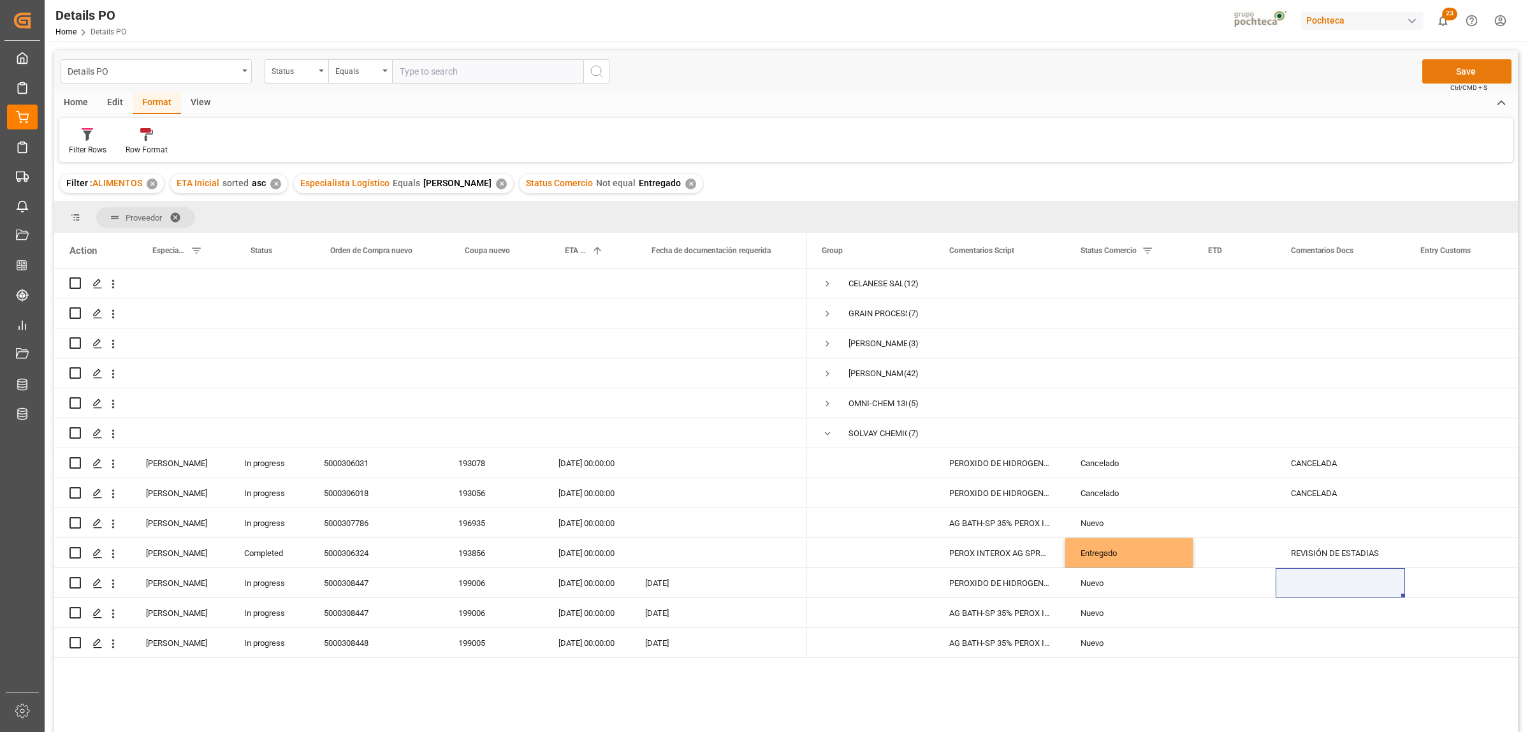
click at [1477, 68] on button "Save" at bounding box center [1467, 71] width 89 height 24
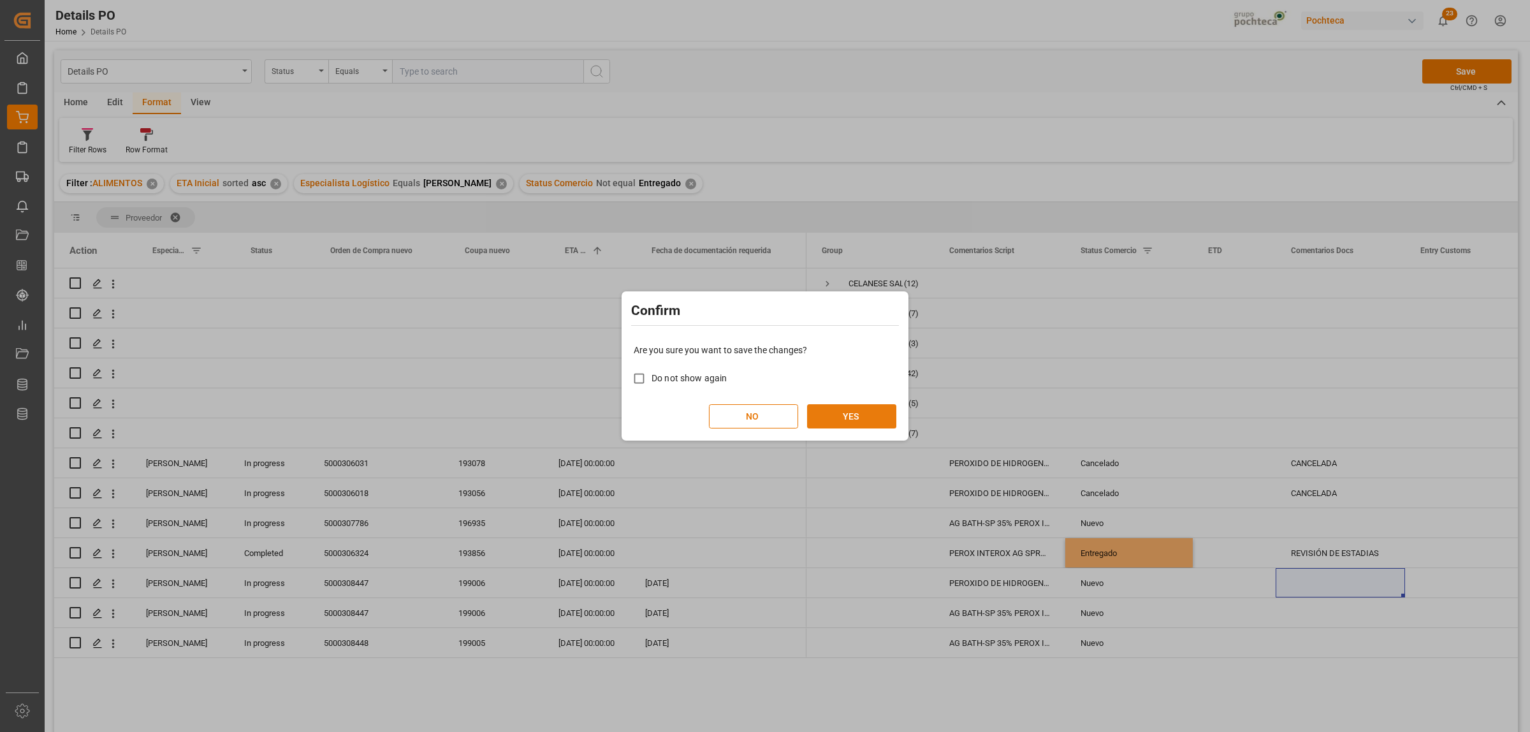
click at [864, 412] on button "YES" at bounding box center [851, 416] width 89 height 24
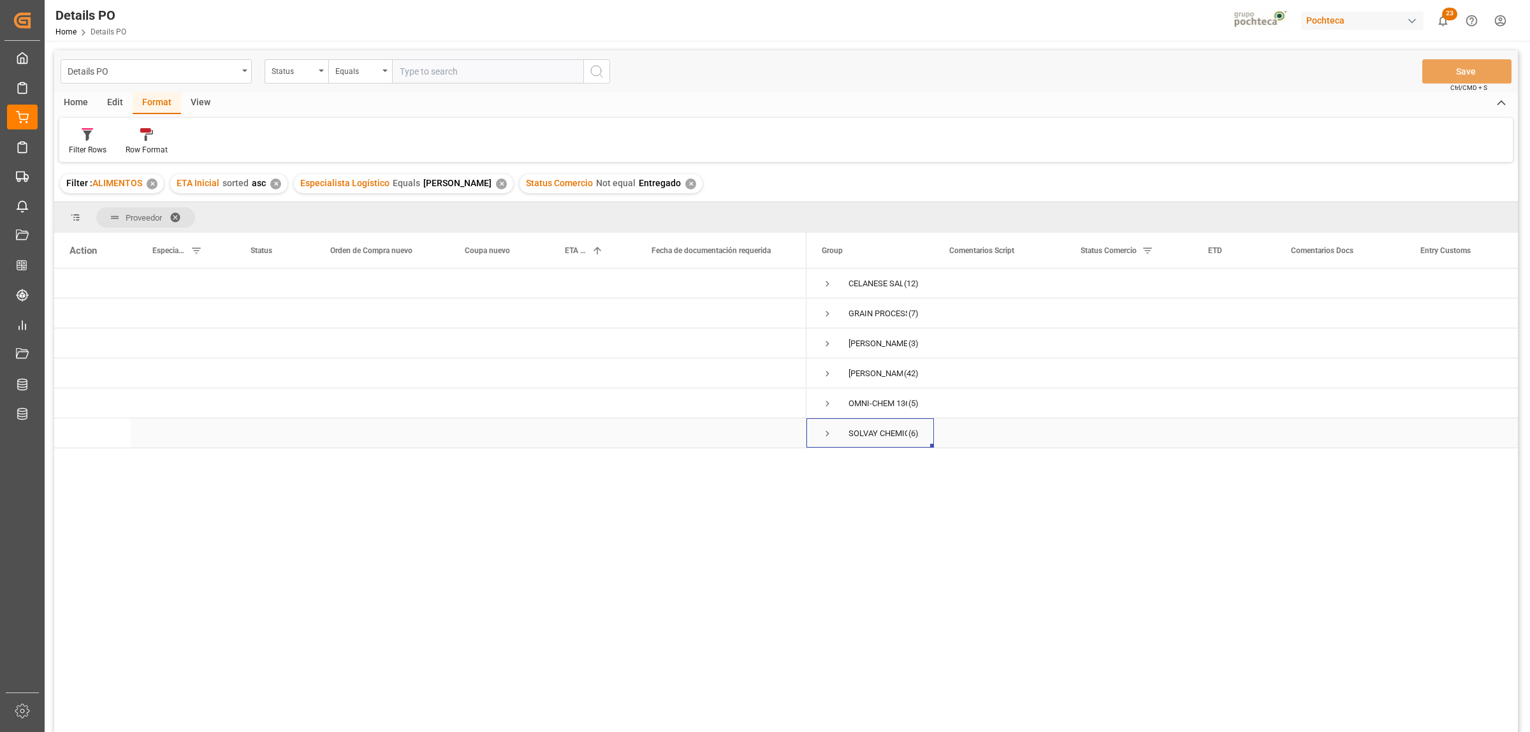
click at [828, 431] on span "Press SPACE to select this row." at bounding box center [827, 433] width 11 height 11
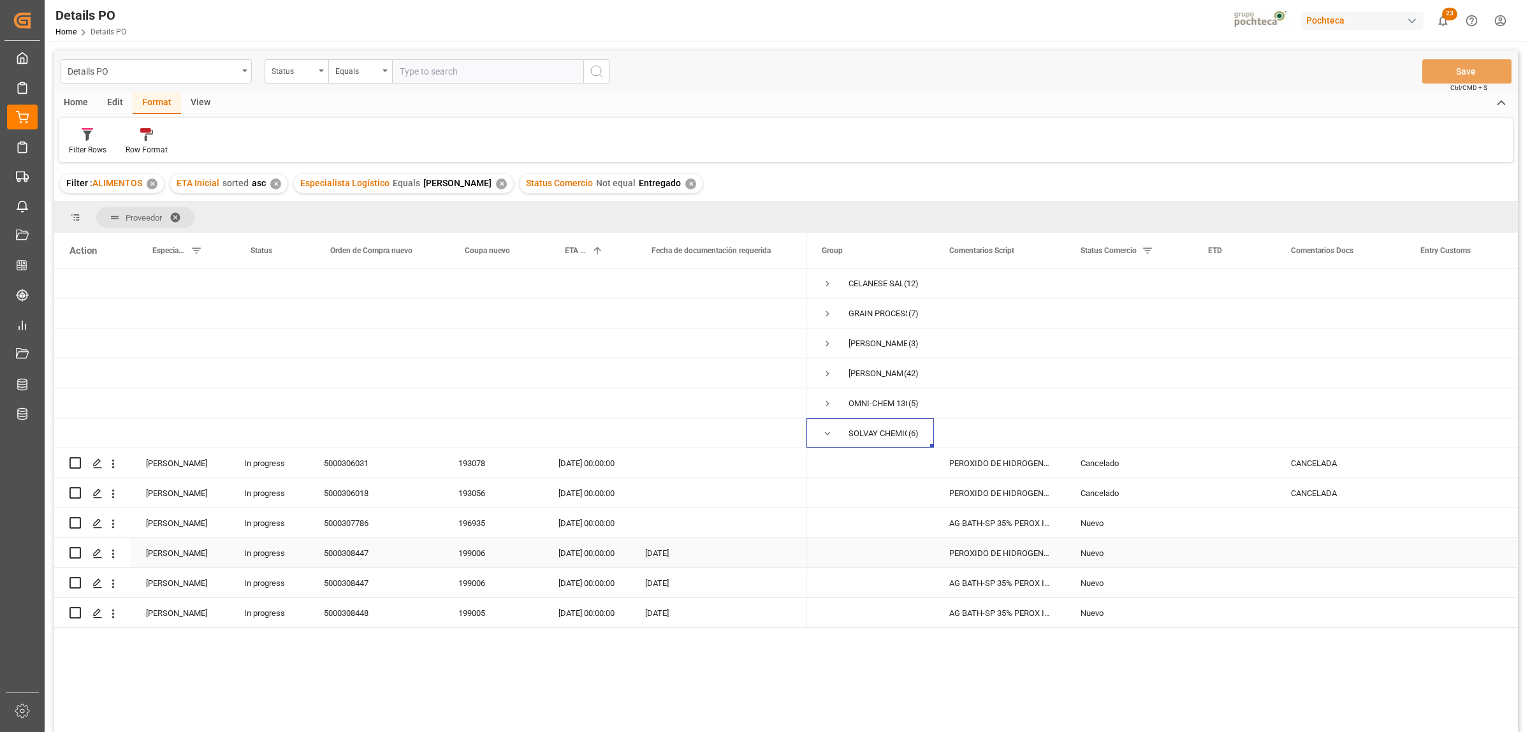
click at [77, 552] on input "Press Space to toggle row selection (unchecked)" at bounding box center [75, 552] width 11 height 11
checkbox input "true"
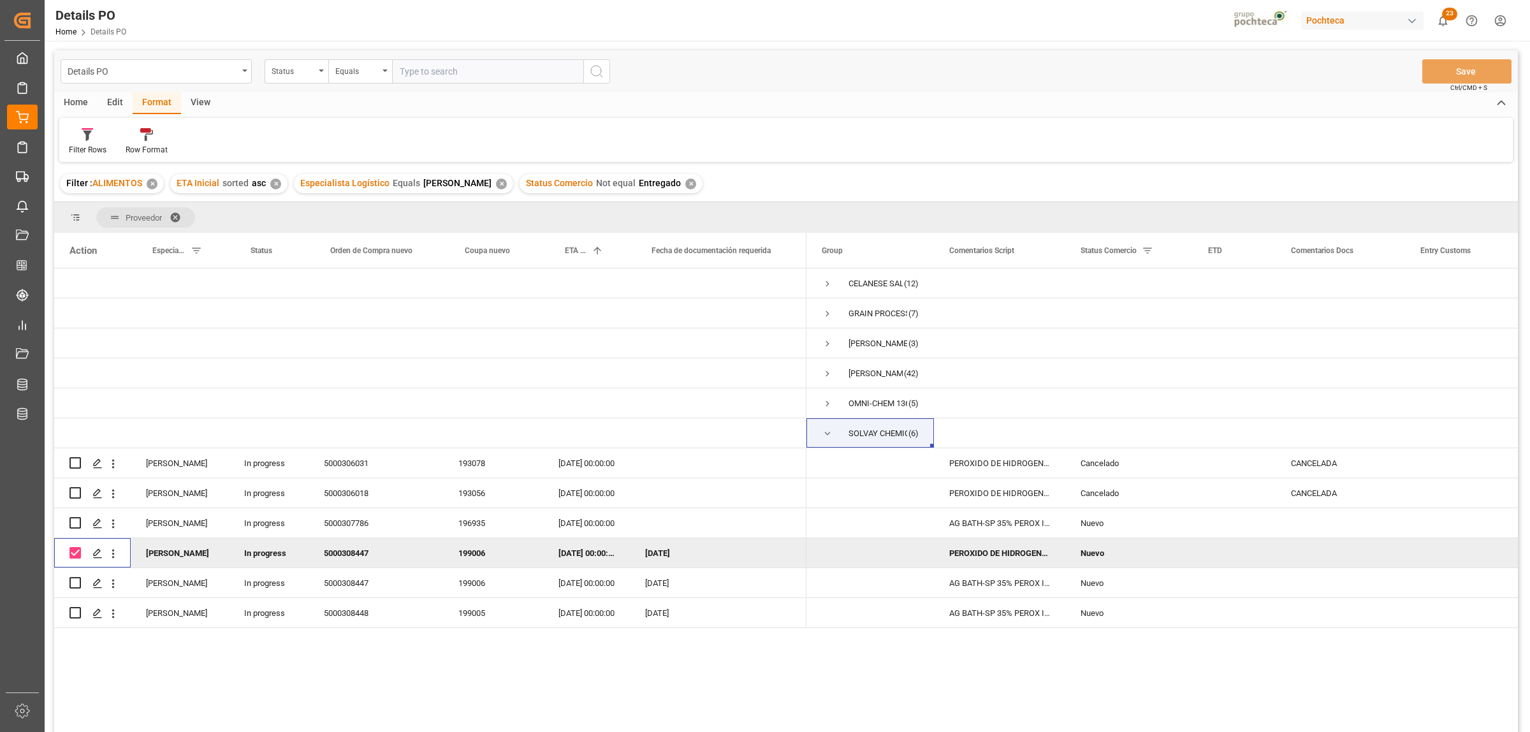
click at [1342, 548] on div "Press SPACE to deselect this row." at bounding box center [1340, 552] width 129 height 29
click at [1333, 559] on input "Press SPACE to deselect this row." at bounding box center [1340, 560] width 109 height 24
type input "p"
type input "P"
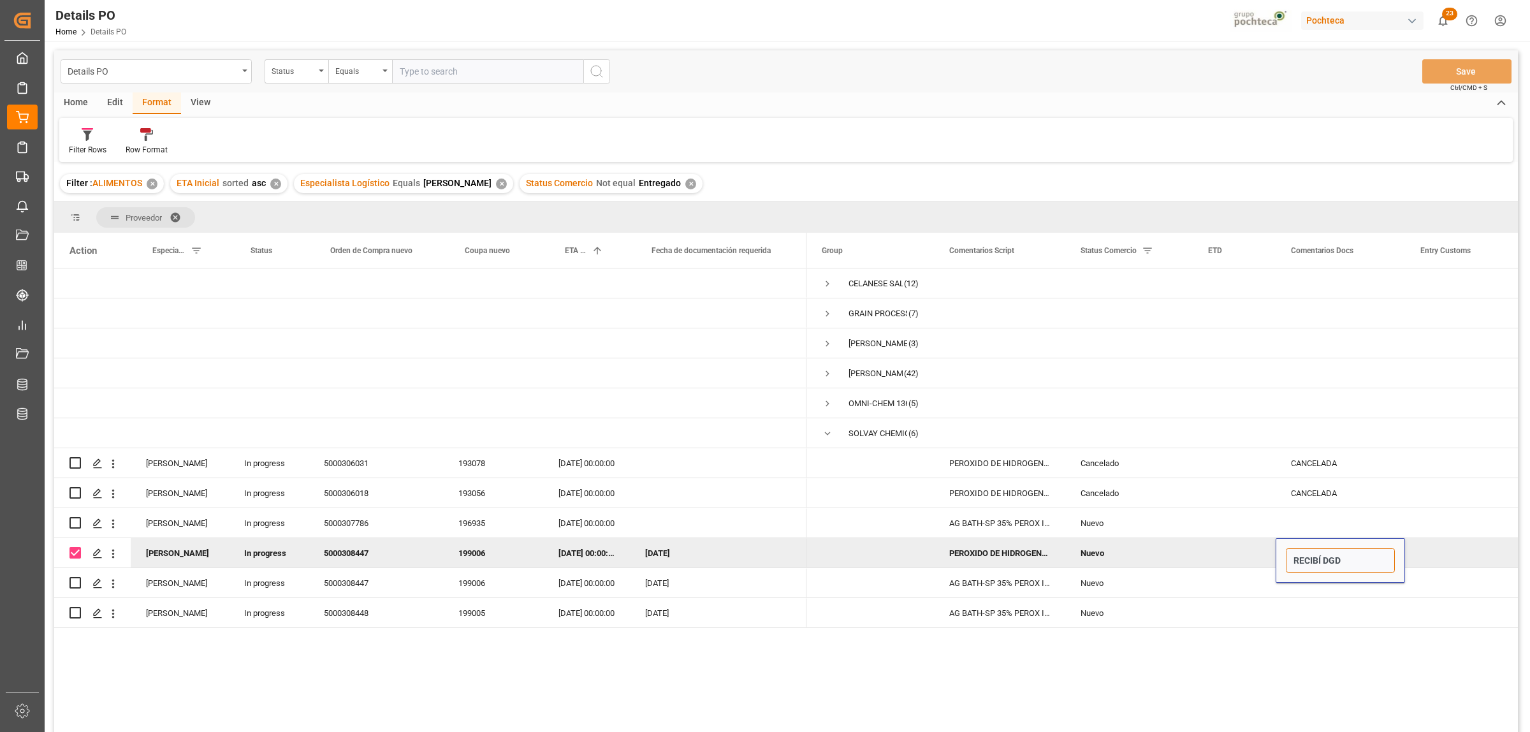
type input "RECIBÍ DGD"
click at [1518, 552] on main "Details PO Status Equals Save Ctrl/CMD + S Home Edit Format View Filter Rows Ro…" at bounding box center [786, 407] width 1483 height 715
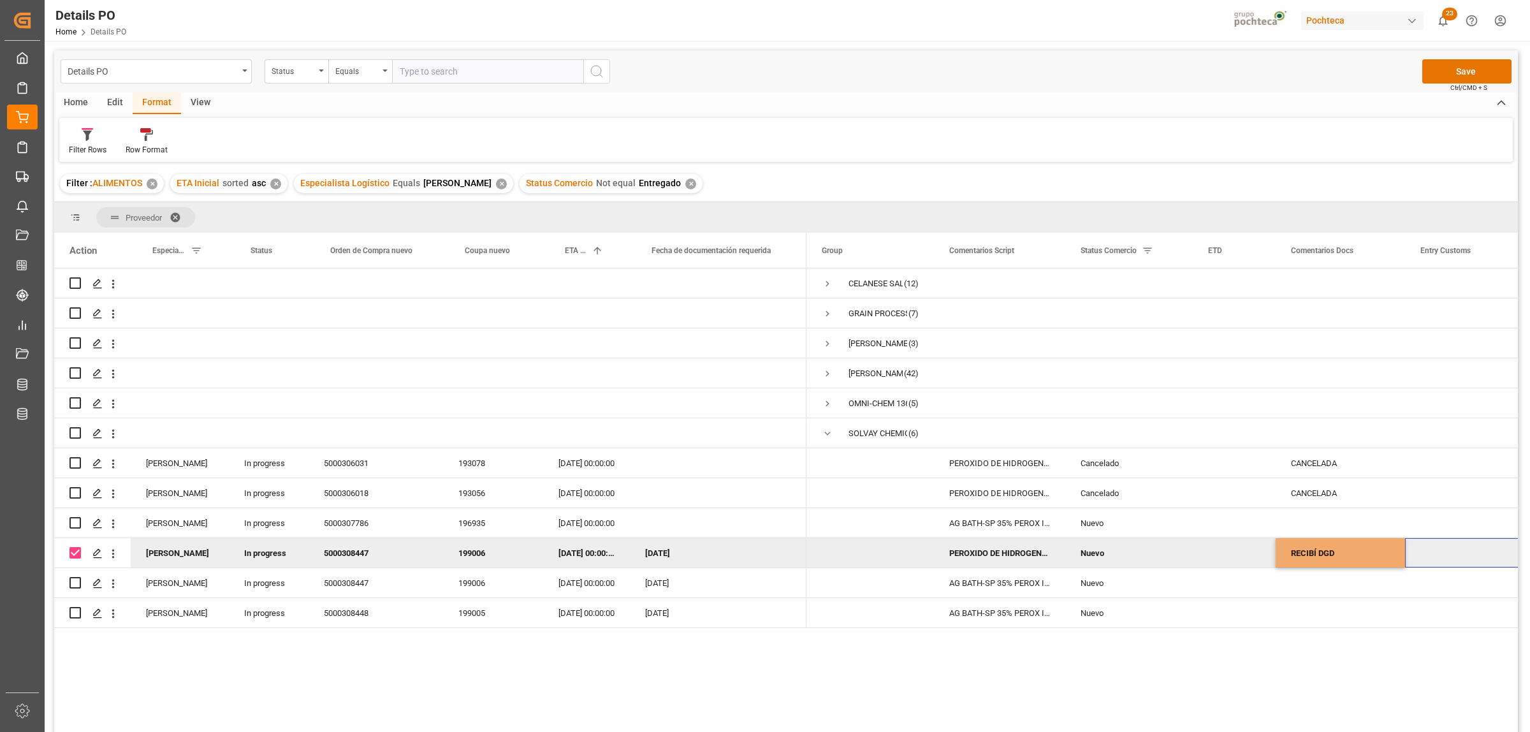
click at [1492, 553] on div "Press SPACE to deselect this row." at bounding box center [1469, 552] width 128 height 29
click at [1487, 71] on button "Save" at bounding box center [1467, 71] width 89 height 24
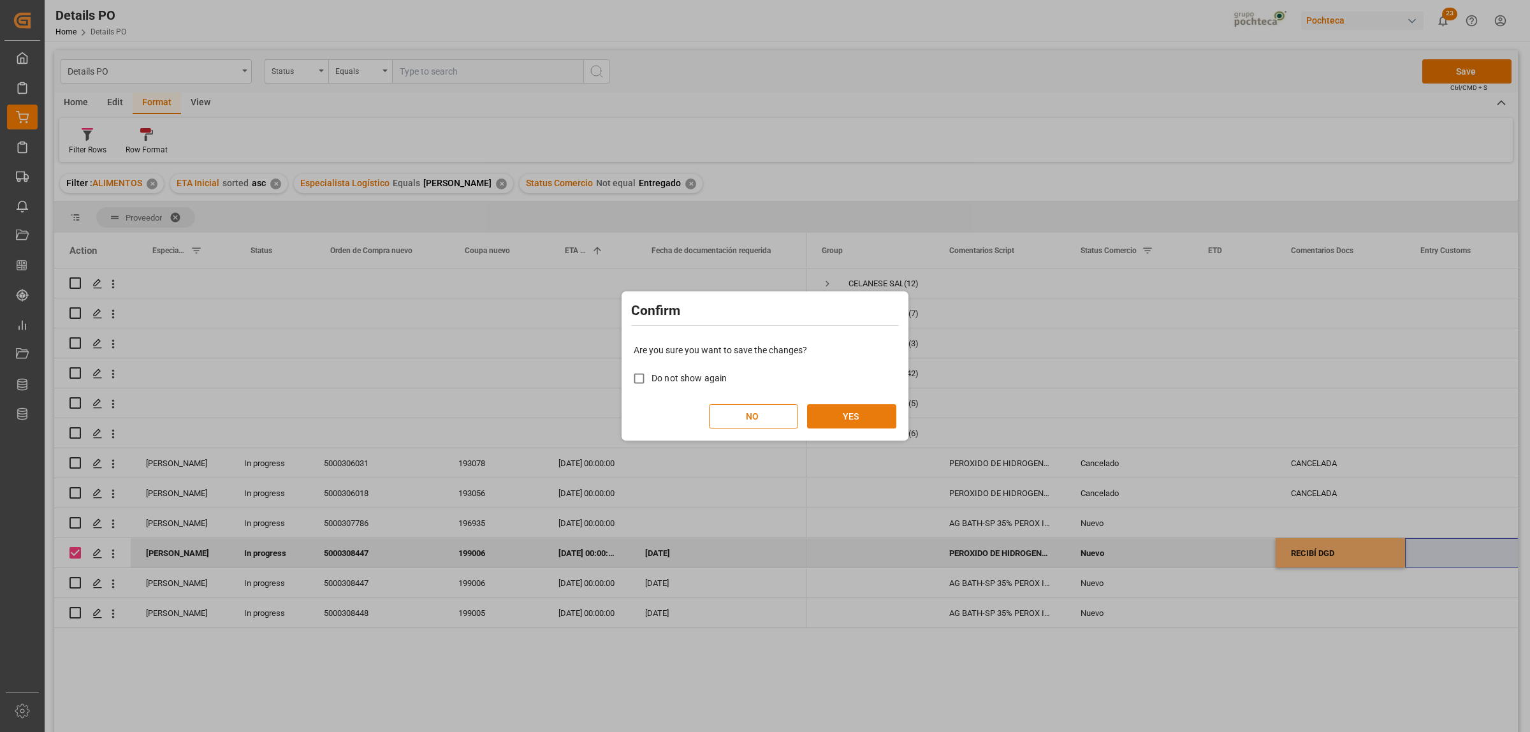
click at [856, 418] on button "YES" at bounding box center [851, 416] width 89 height 24
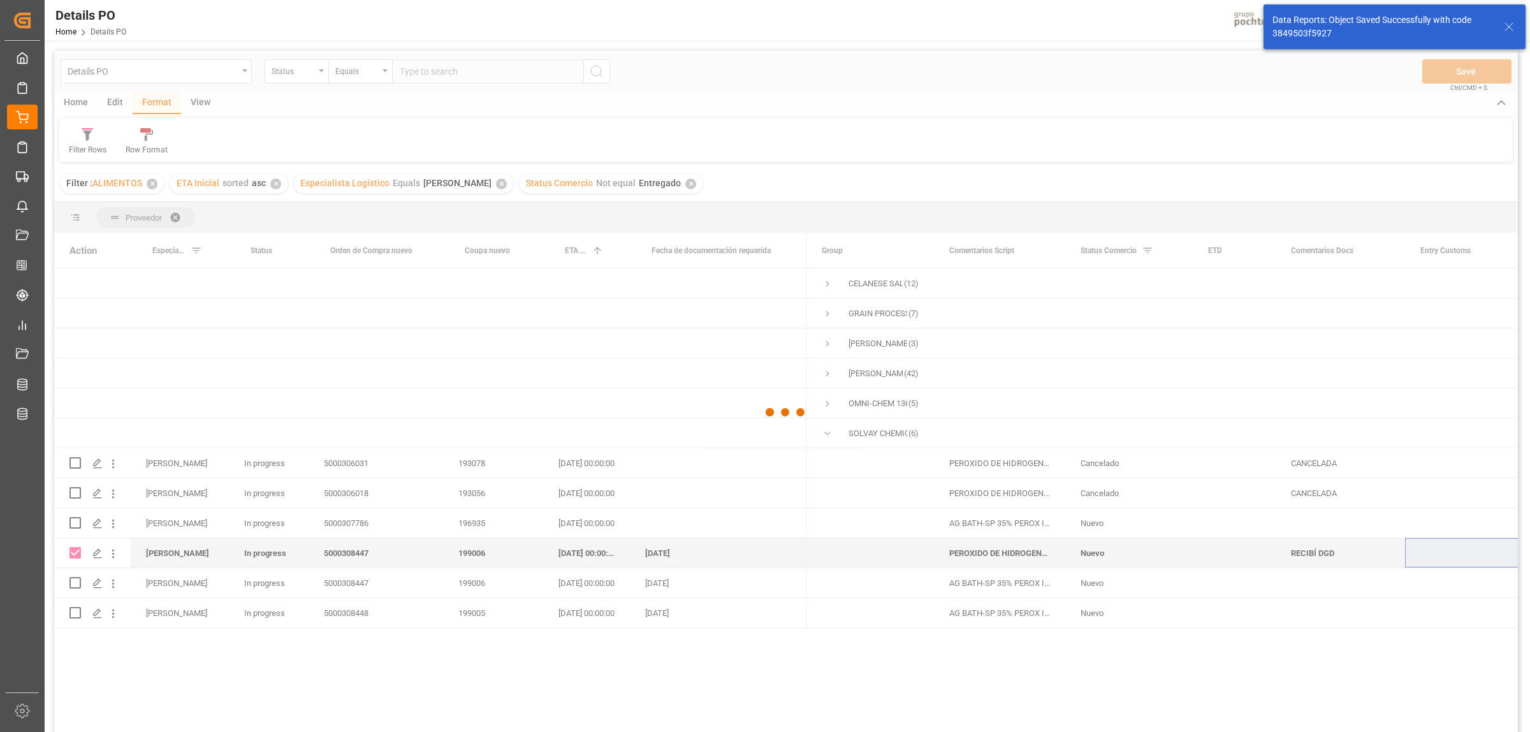
checkbox input "false"
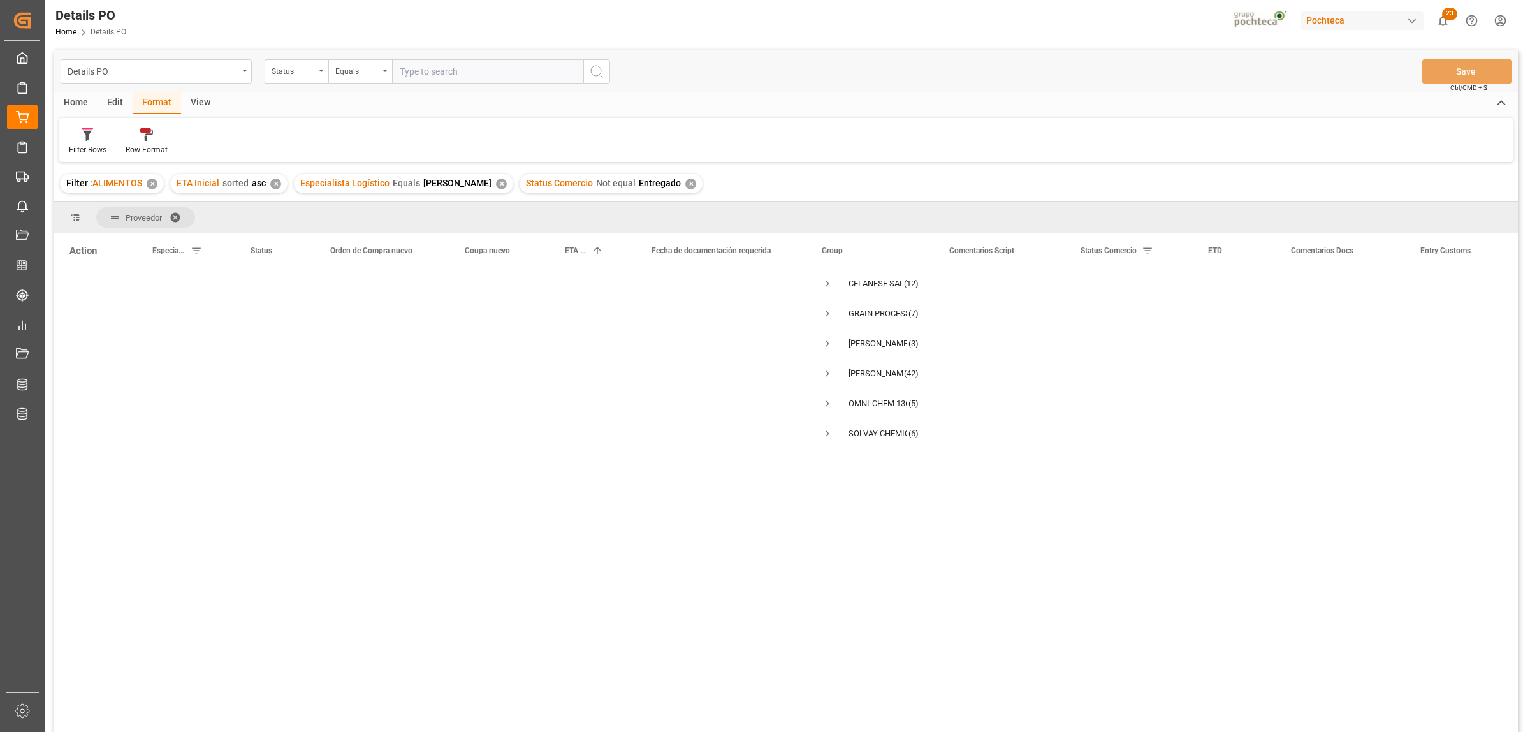
click at [1203, 547] on div "CELANESE SALES US LTD (12) GRAIN PROCESSING CORPORATION (7) JONES-HAMILTON CO. …" at bounding box center [1163, 504] width 712 height 472
click at [827, 285] on span "Press SPACE to select this row." at bounding box center [827, 283] width 11 height 11
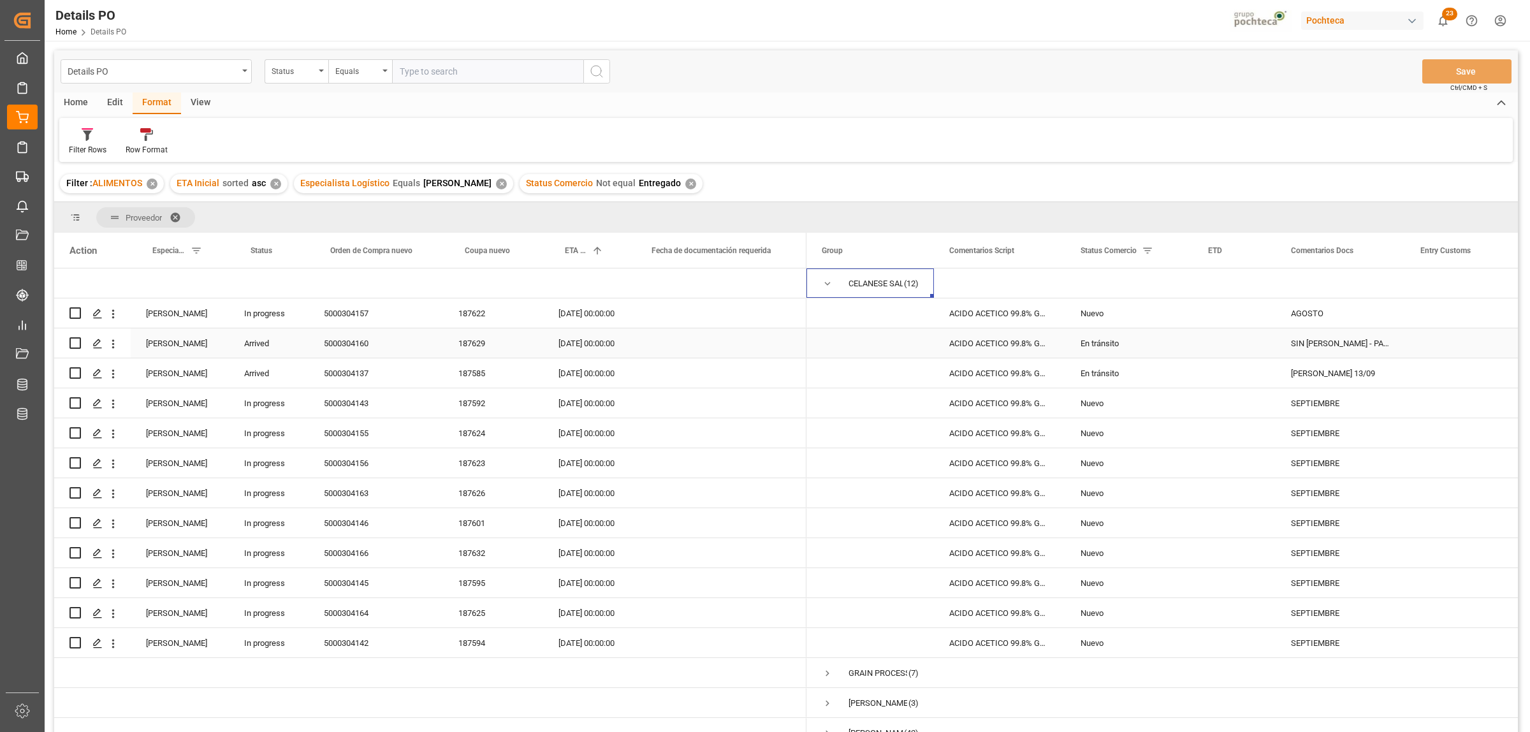
click at [80, 340] on input "Press Space to toggle row selection (unchecked)" at bounding box center [75, 342] width 11 height 11
checkbox input "true"
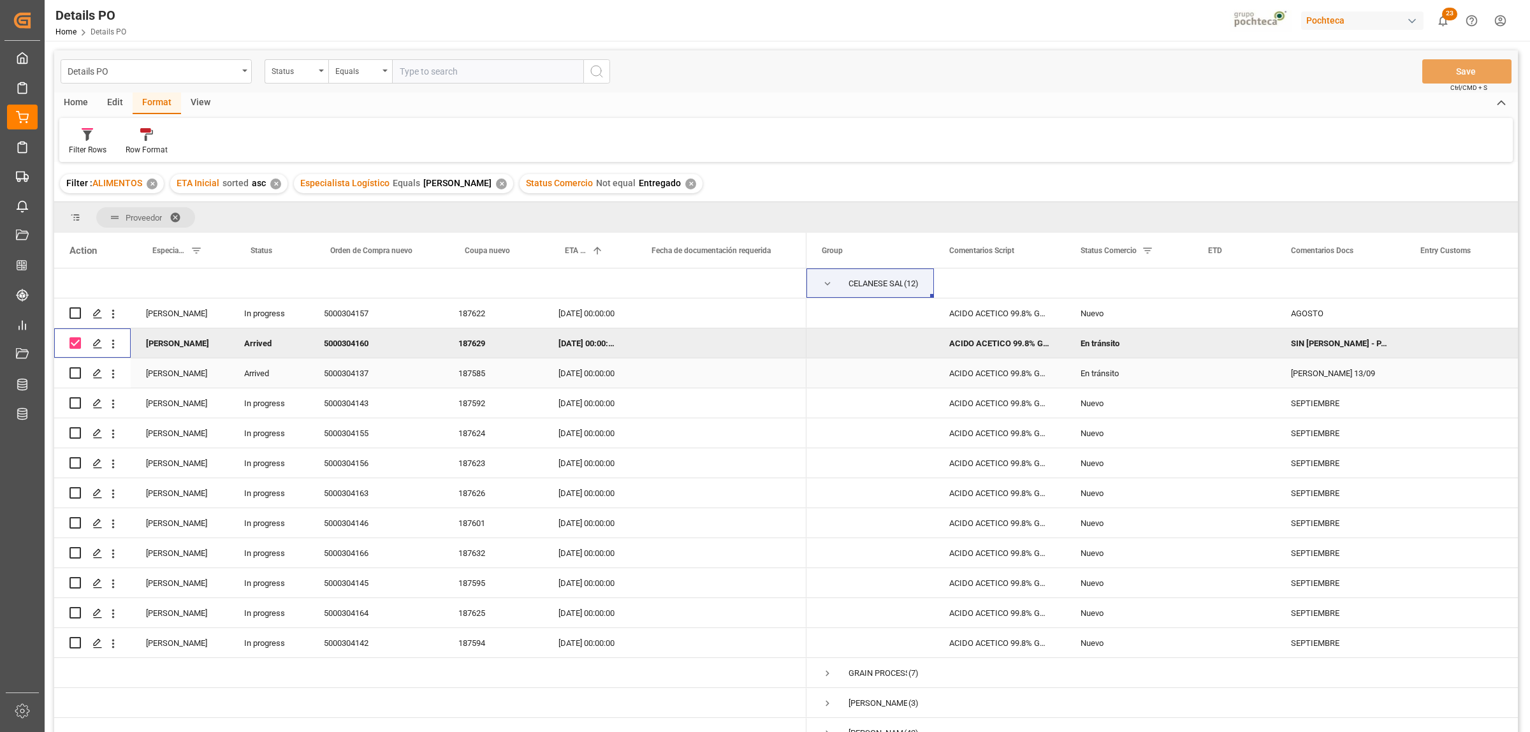
click at [78, 372] on input "Press Space to toggle row selection (unchecked)" at bounding box center [75, 372] width 11 height 11
checkbox input "true"
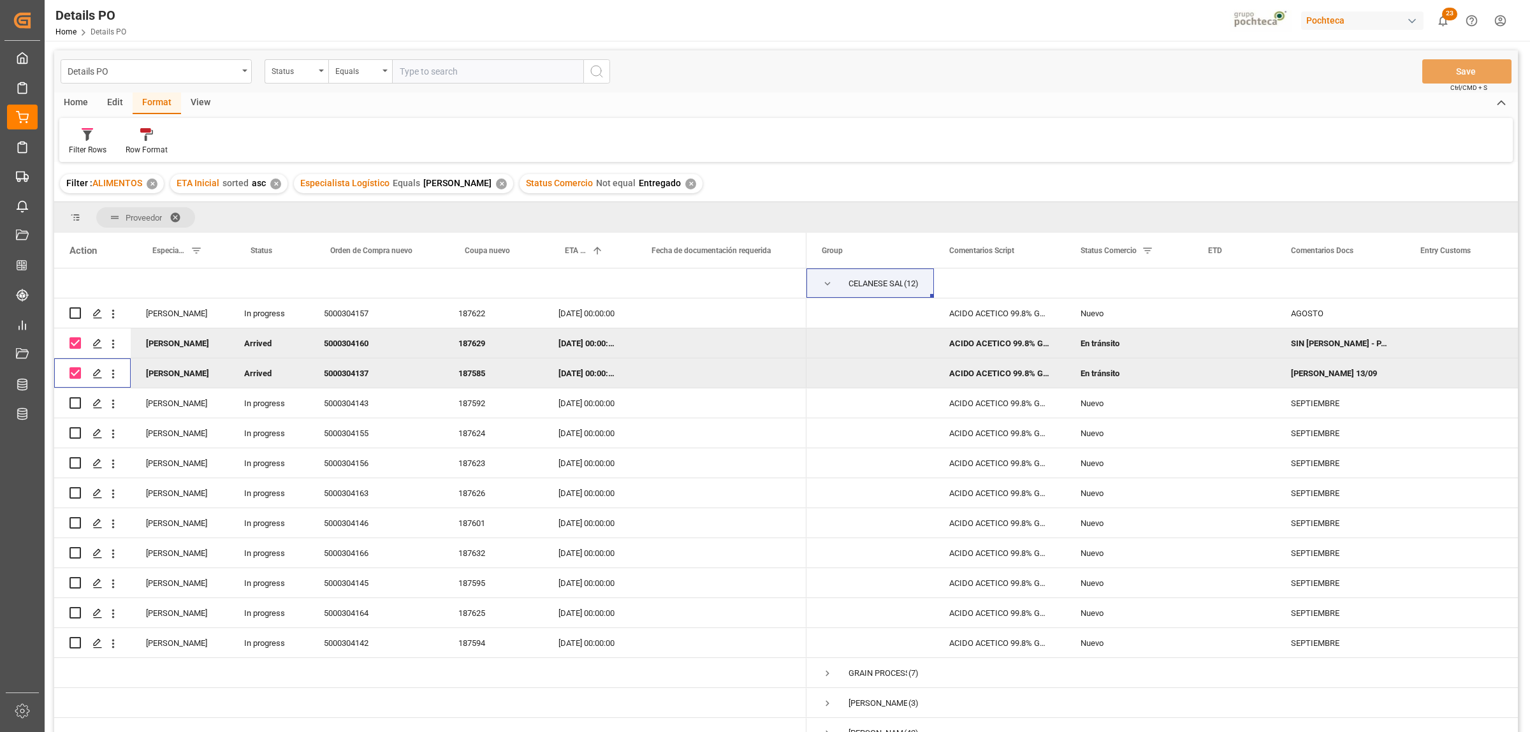
click at [75, 346] on input "Press Space to toggle row selection (checked)" at bounding box center [75, 342] width 11 height 11
checkbox input "false"
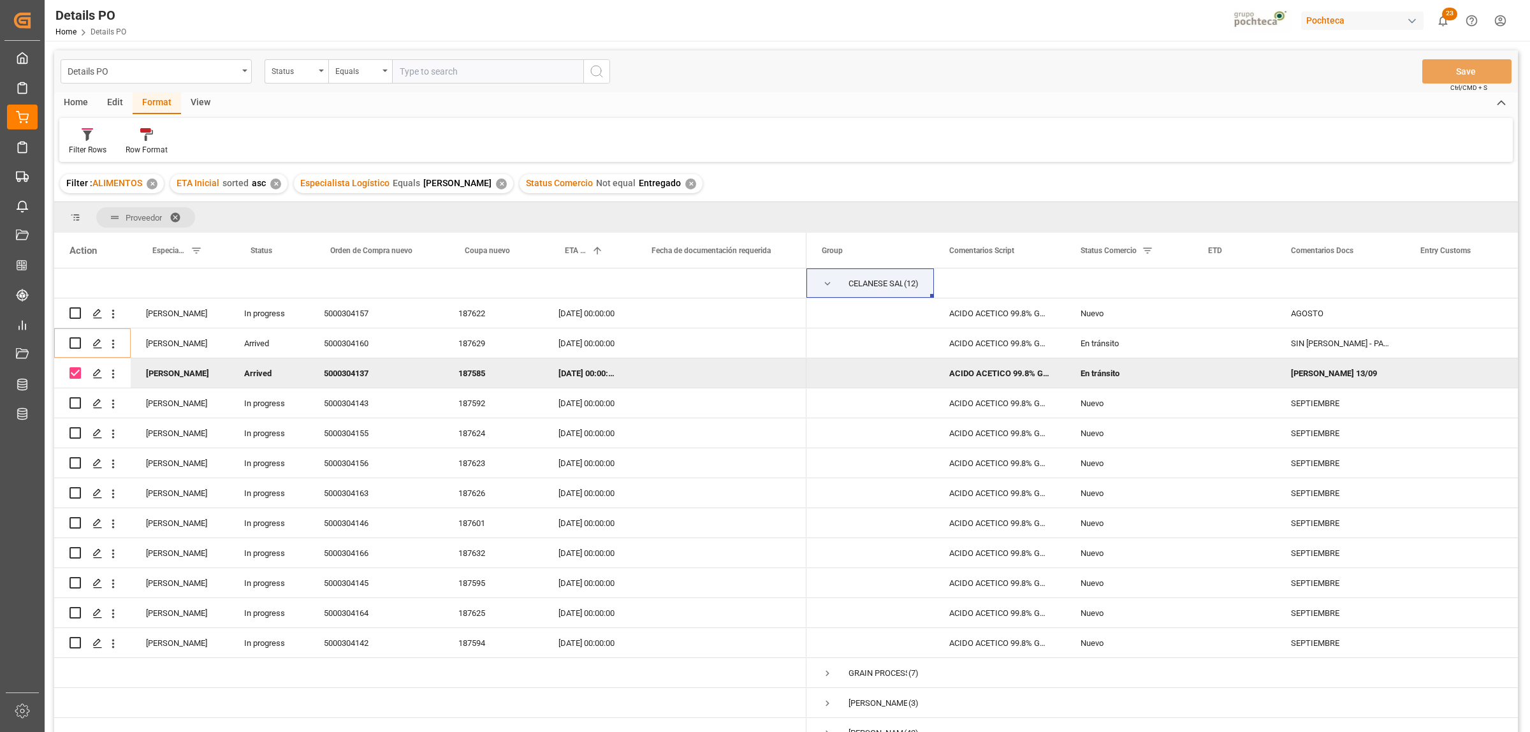
click at [72, 378] on input "Press Space to toggle row selection (checked)" at bounding box center [75, 372] width 11 height 11
checkbox input "false"
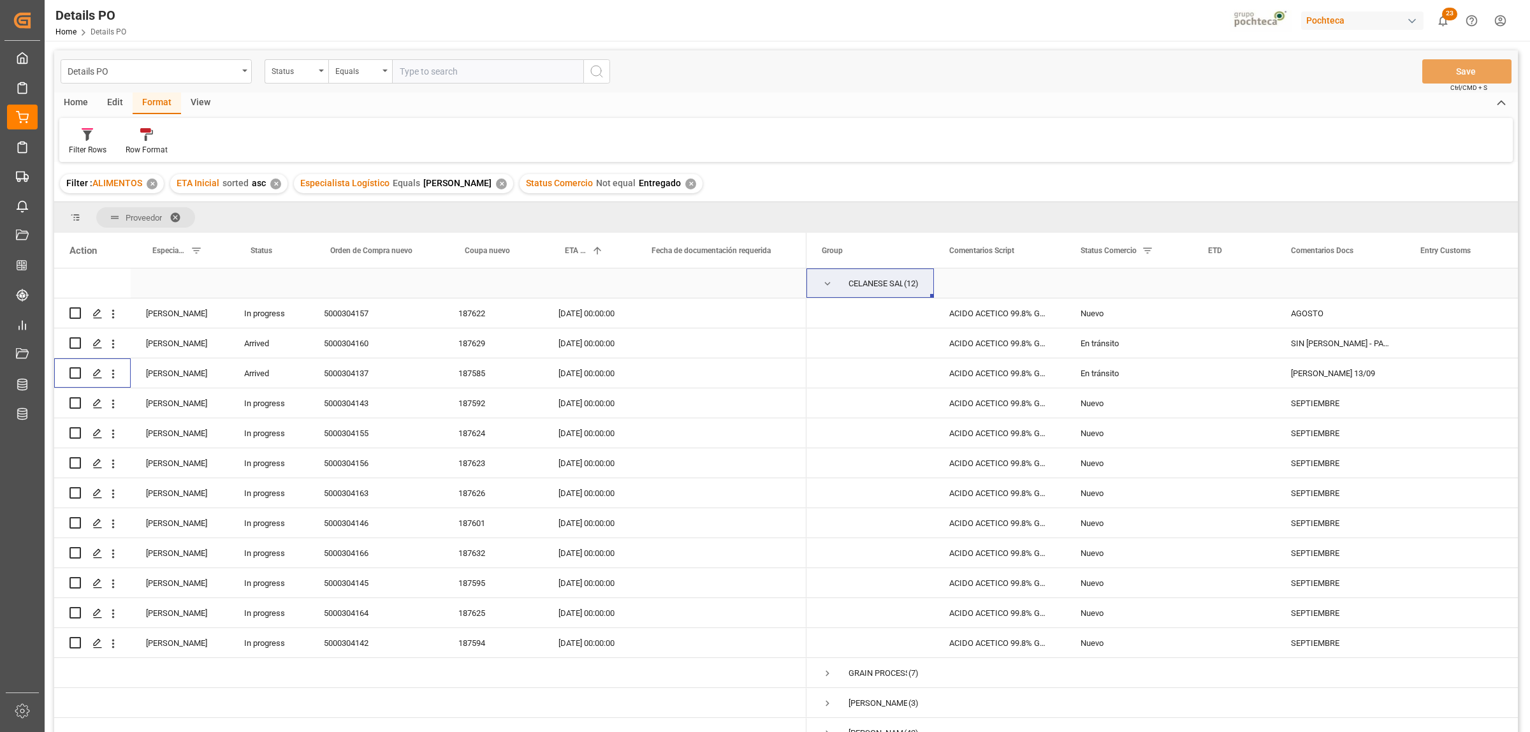
click at [828, 284] on span "Press SPACE to select this row." at bounding box center [827, 283] width 11 height 11
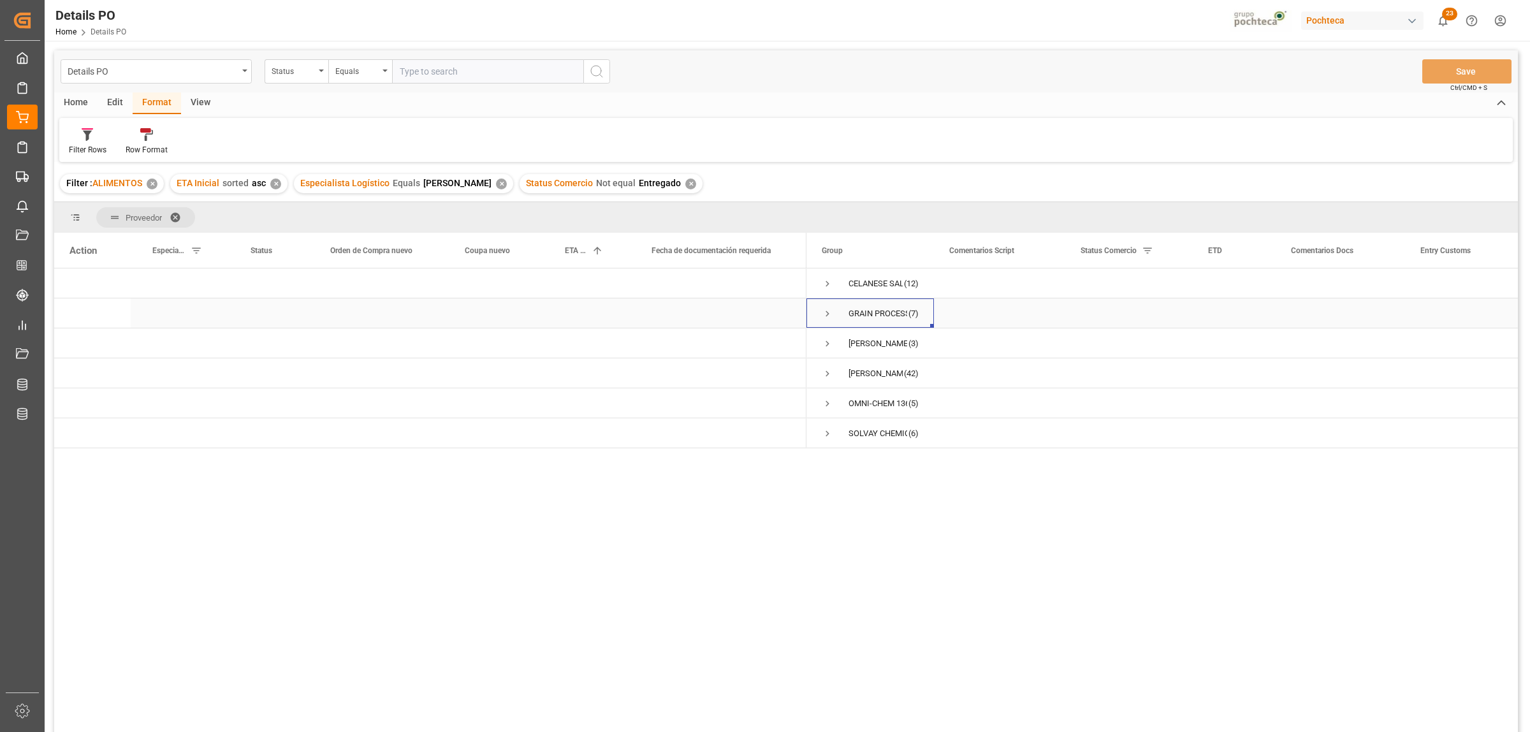
click at [829, 314] on span "Press SPACE to select this row." at bounding box center [827, 313] width 11 height 11
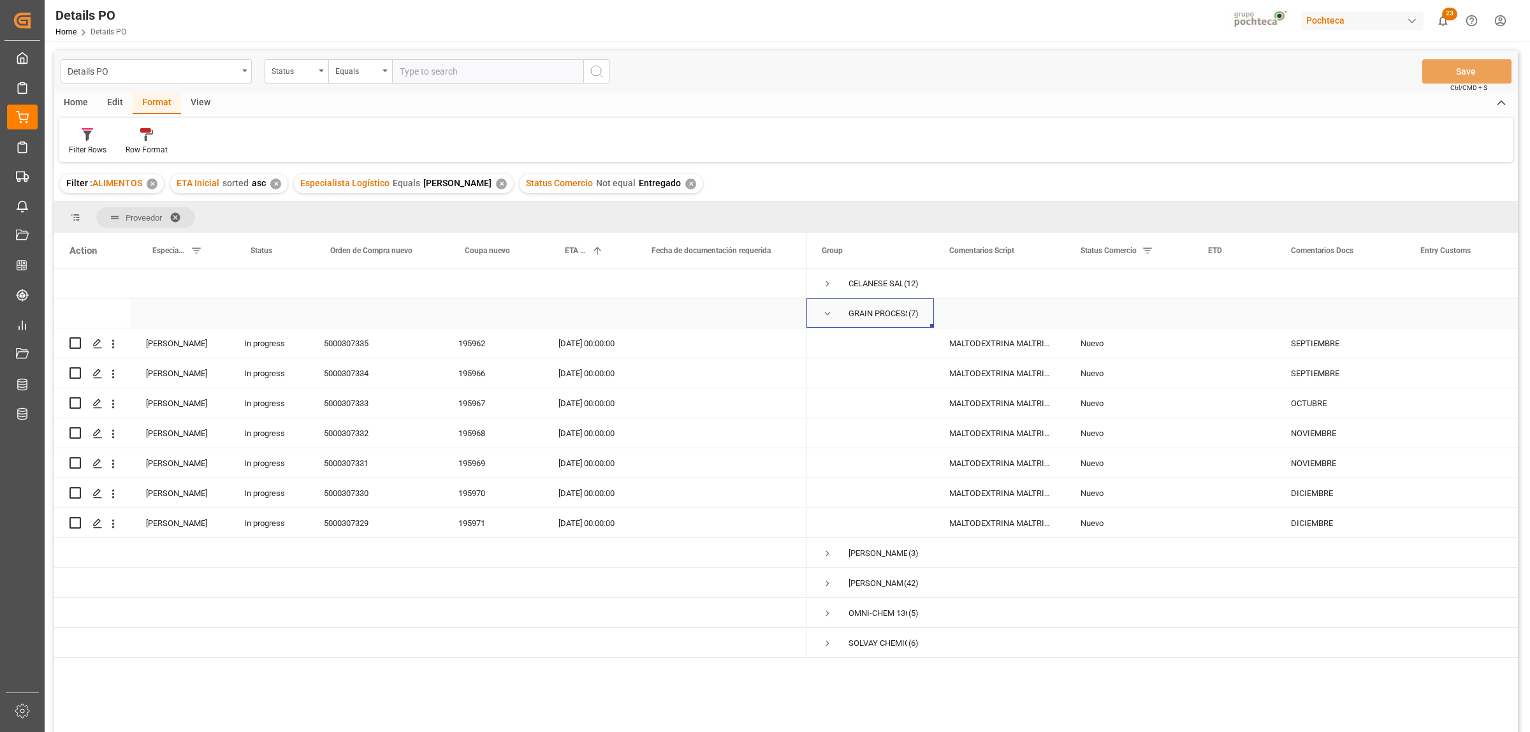
click at [825, 317] on span "Press SPACE to select this row." at bounding box center [827, 313] width 11 height 11
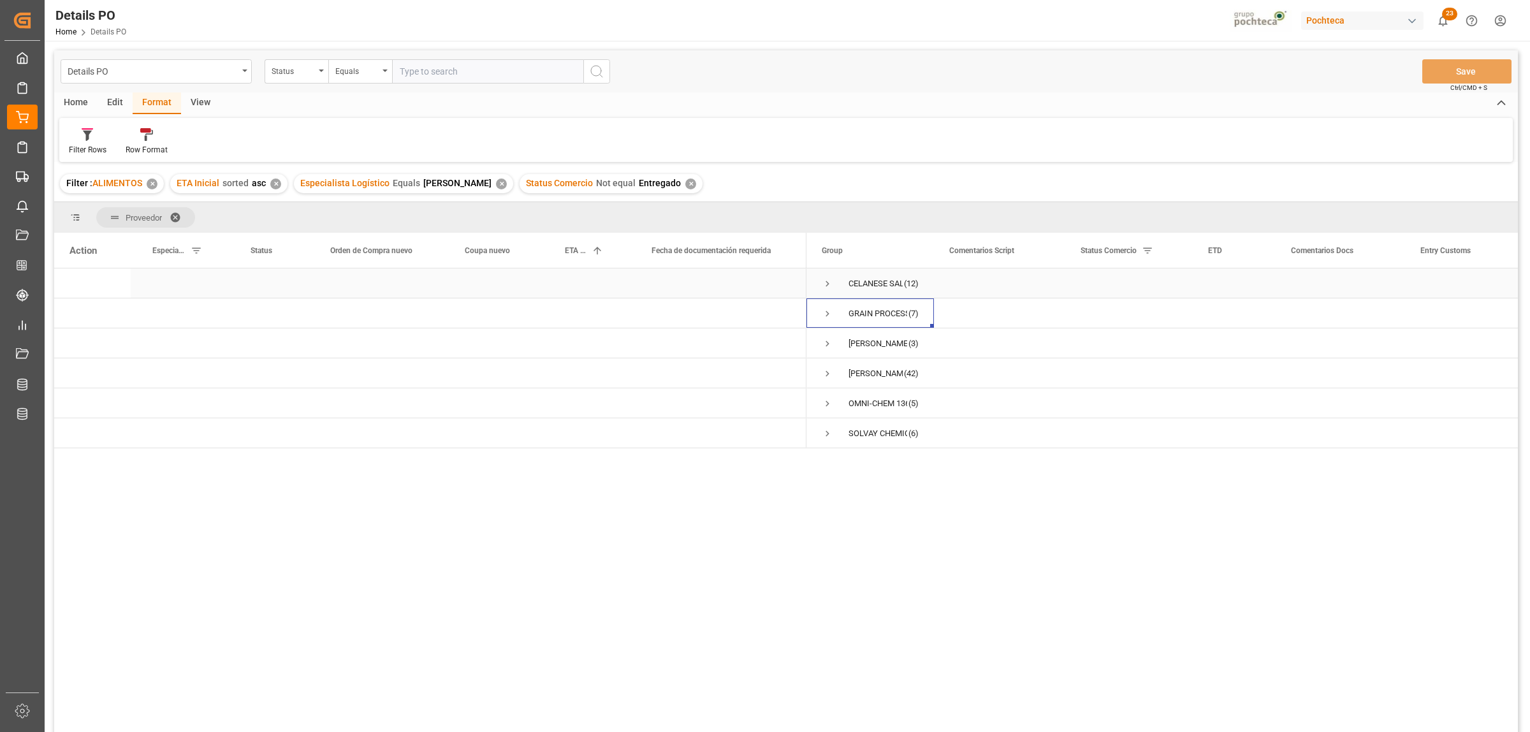
click at [831, 288] on span "Press SPACE to select this row." at bounding box center [827, 283] width 11 height 11
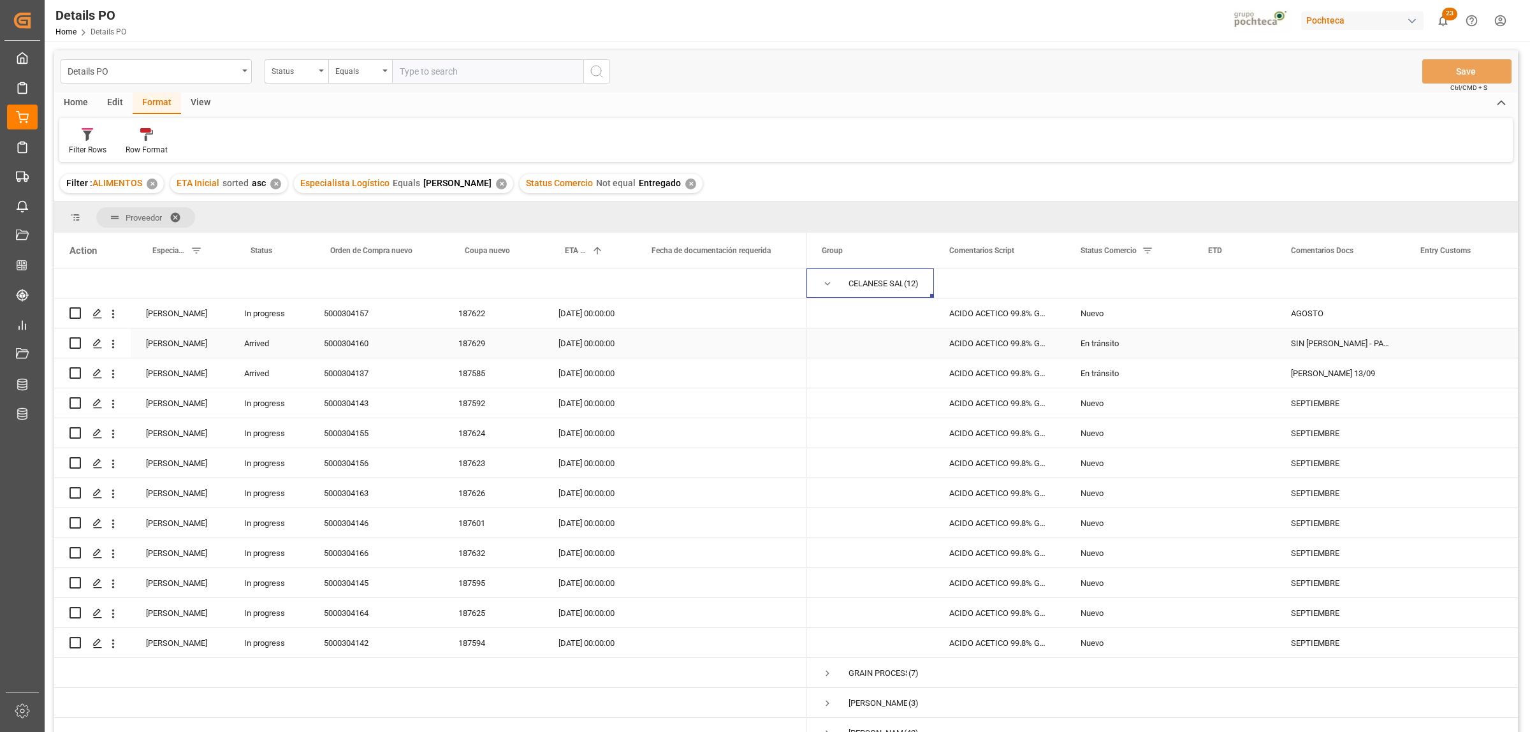
click at [73, 344] on input "Press Space to toggle row selection (unchecked)" at bounding box center [75, 342] width 11 height 11
checkbox input "true"
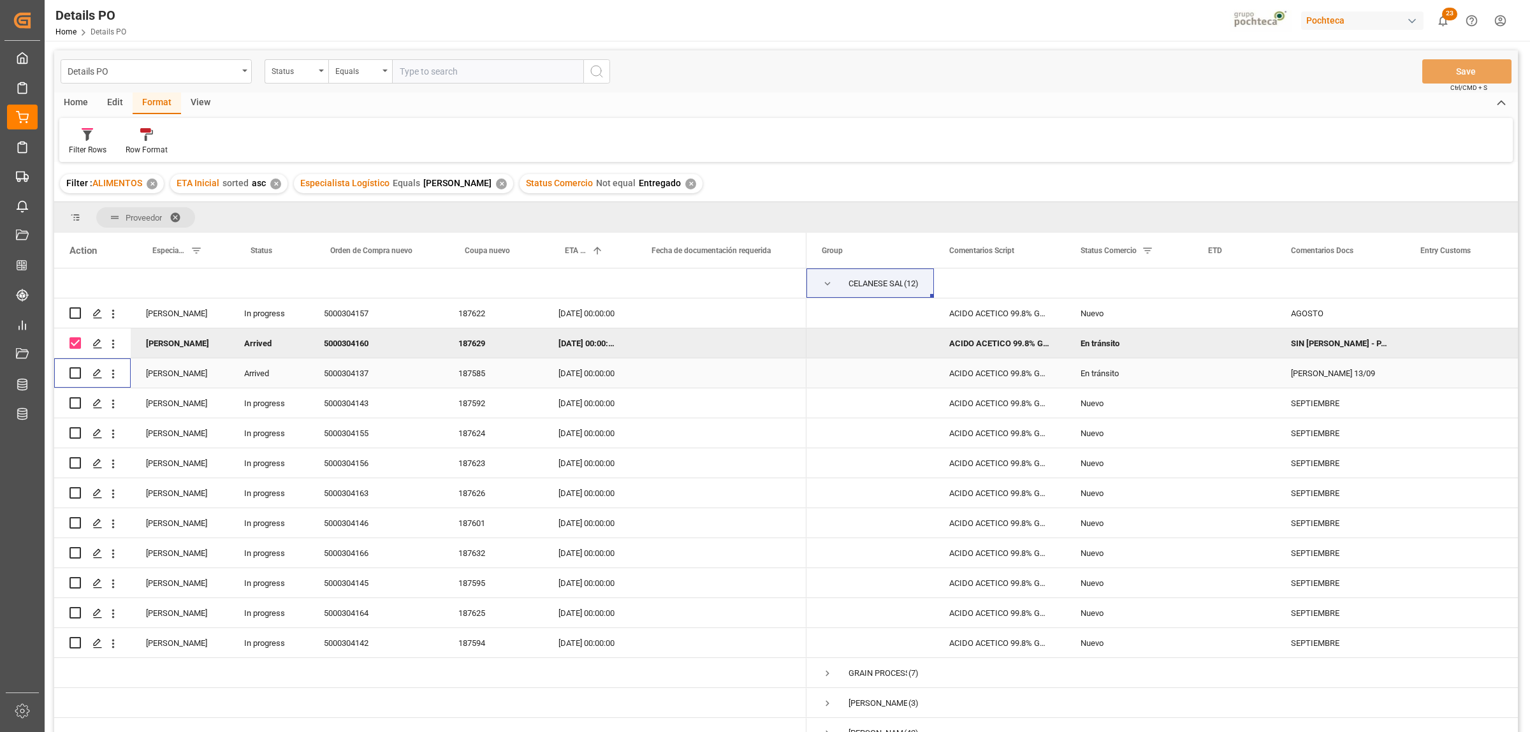
click at [71, 375] on input "Press Space to toggle row selection (unchecked)" at bounding box center [75, 372] width 11 height 11
checkbox input "true"
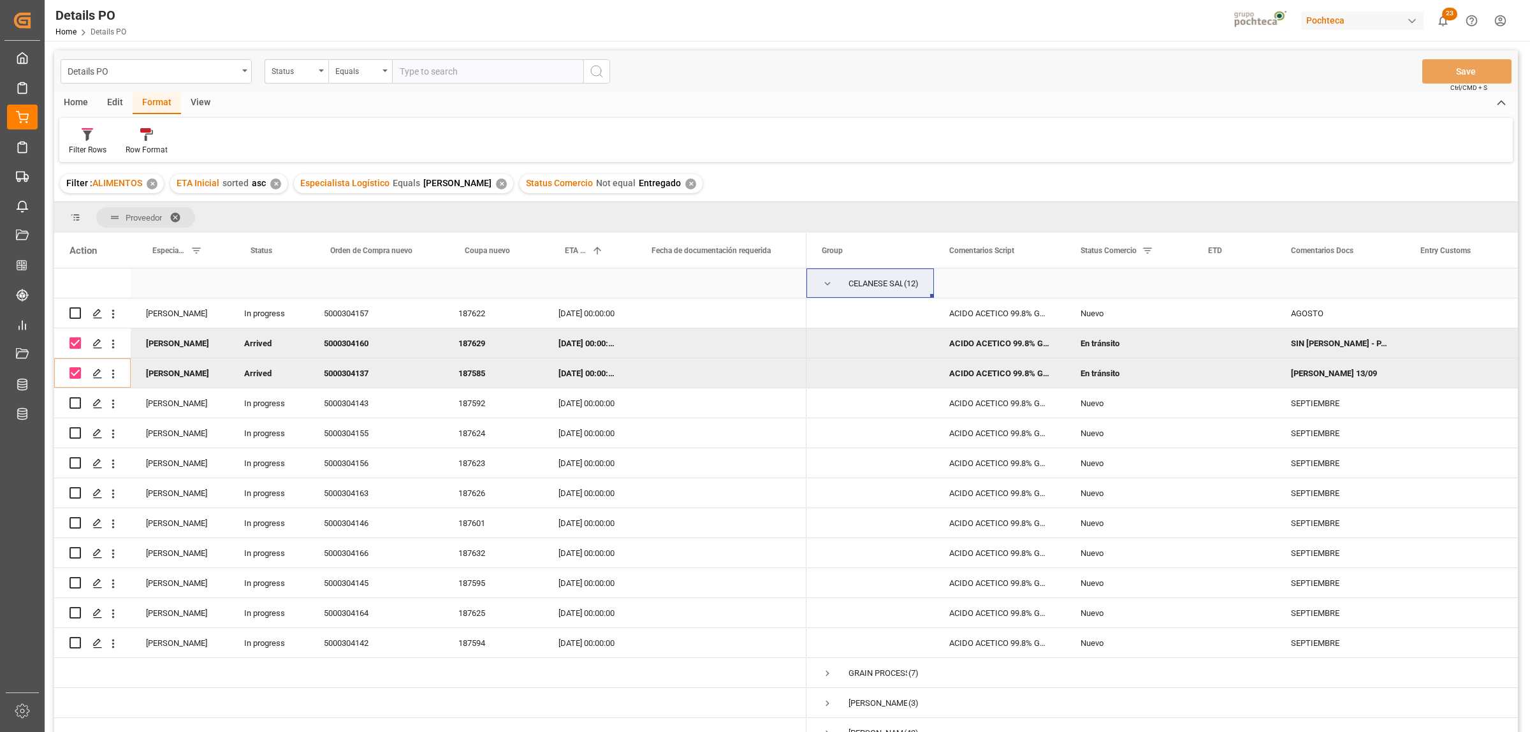
click at [829, 282] on span "Press SPACE to select this row." at bounding box center [827, 283] width 11 height 11
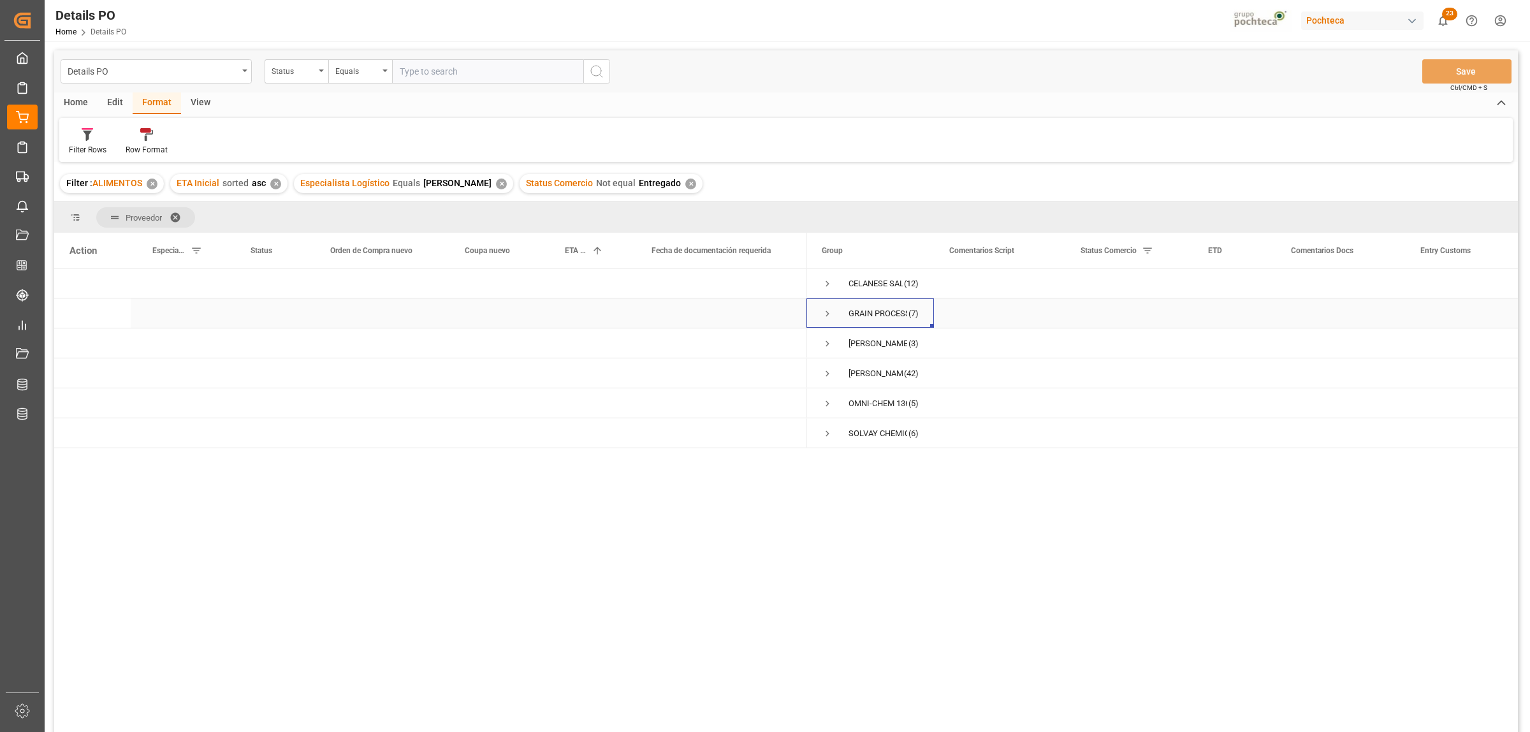
click at [824, 314] on span "Press SPACE to select this row." at bounding box center [827, 313] width 11 height 11
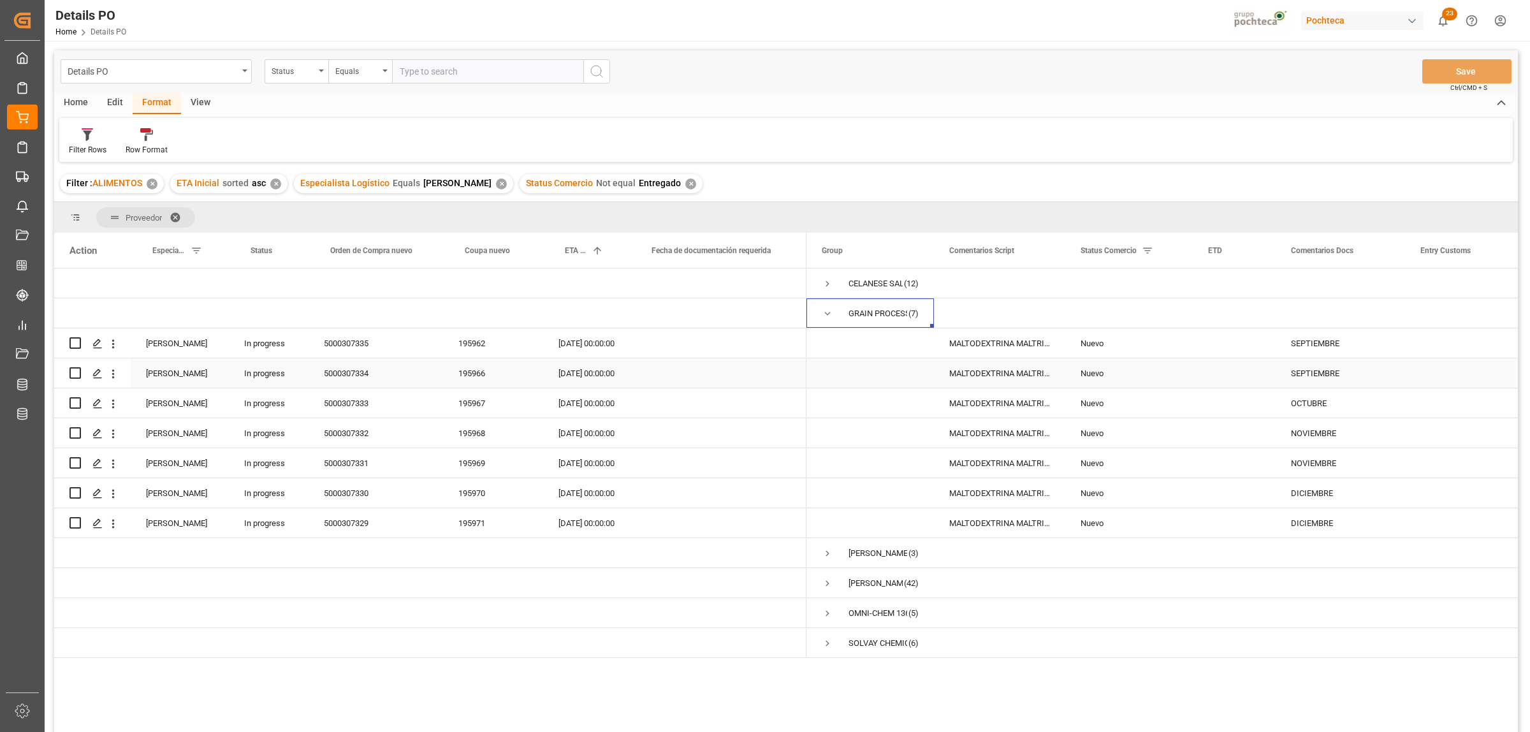
click at [585, 374] on div "[DATE] 00:00:00" at bounding box center [586, 372] width 87 height 29
click at [581, 335] on div "[DATE] 00:00:00" at bounding box center [586, 342] width 87 height 29
click at [584, 375] on div "[DATE] 00:00:00" at bounding box center [586, 372] width 87 height 29
click at [825, 316] on span "Press SPACE to select this row." at bounding box center [827, 313] width 11 height 11
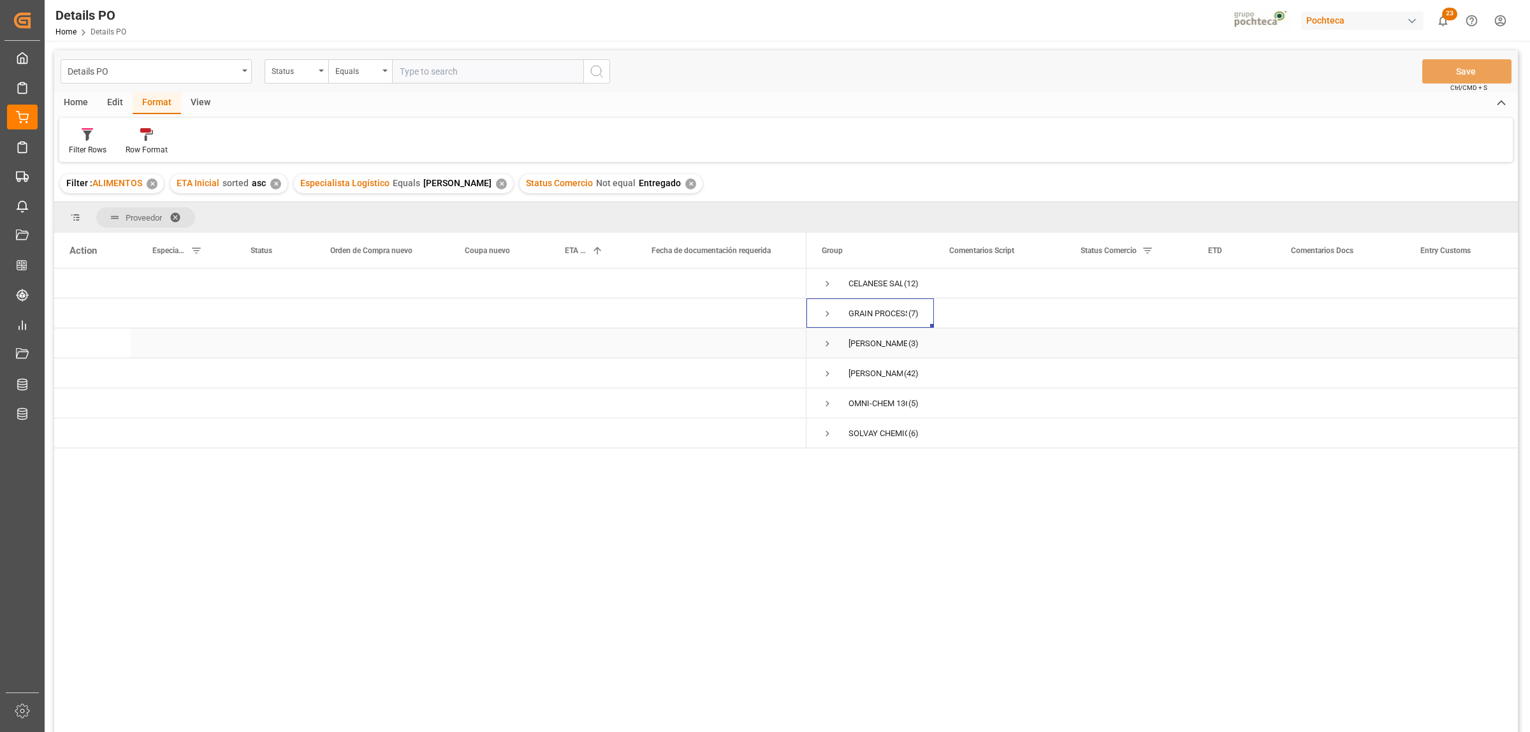
click at [825, 339] on span "Press SPACE to select this row." at bounding box center [827, 343] width 11 height 11
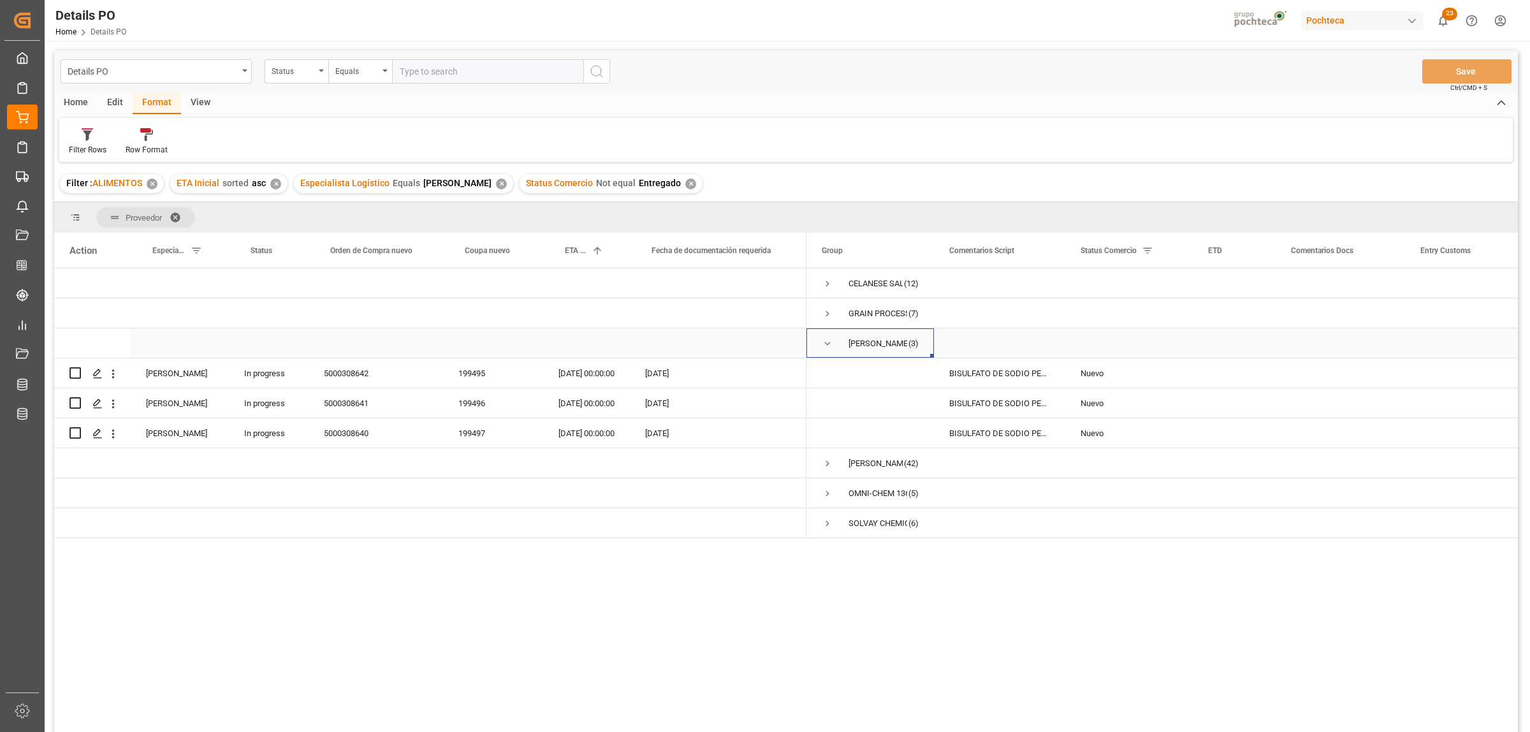
click at [825, 341] on span "Press SPACE to select this row." at bounding box center [827, 343] width 11 height 11
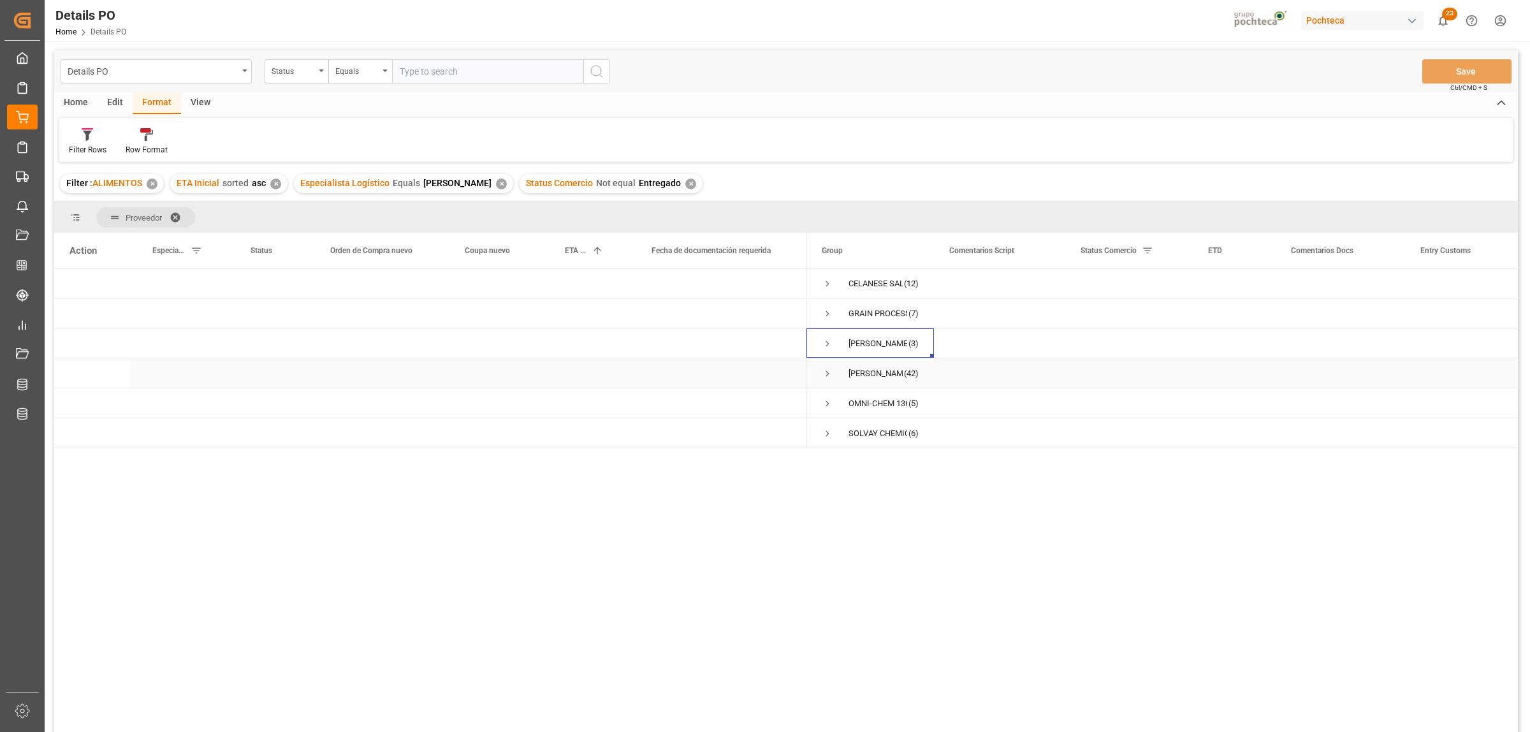
click at [826, 371] on span "Press SPACE to select this row." at bounding box center [827, 373] width 11 height 11
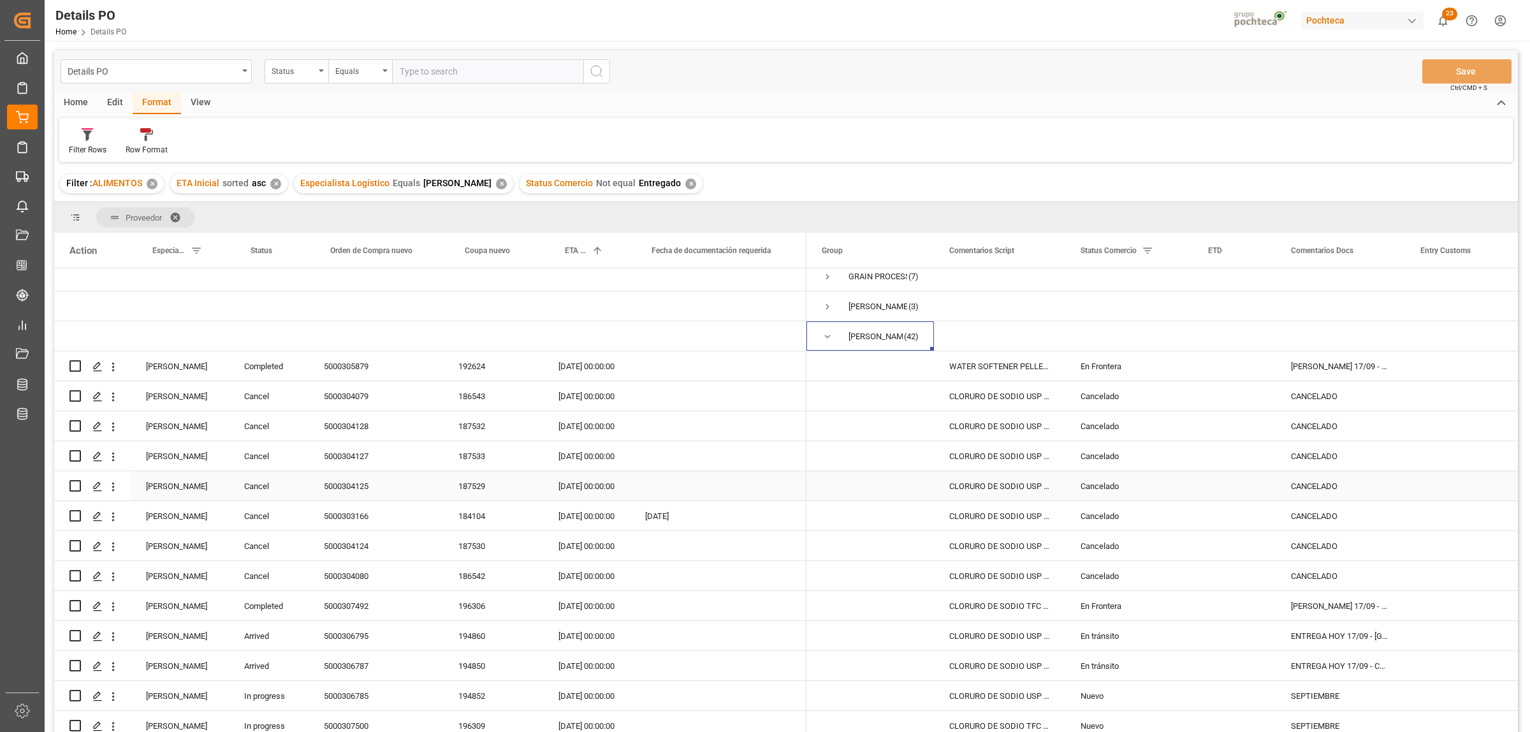
scroll to position [0, 0]
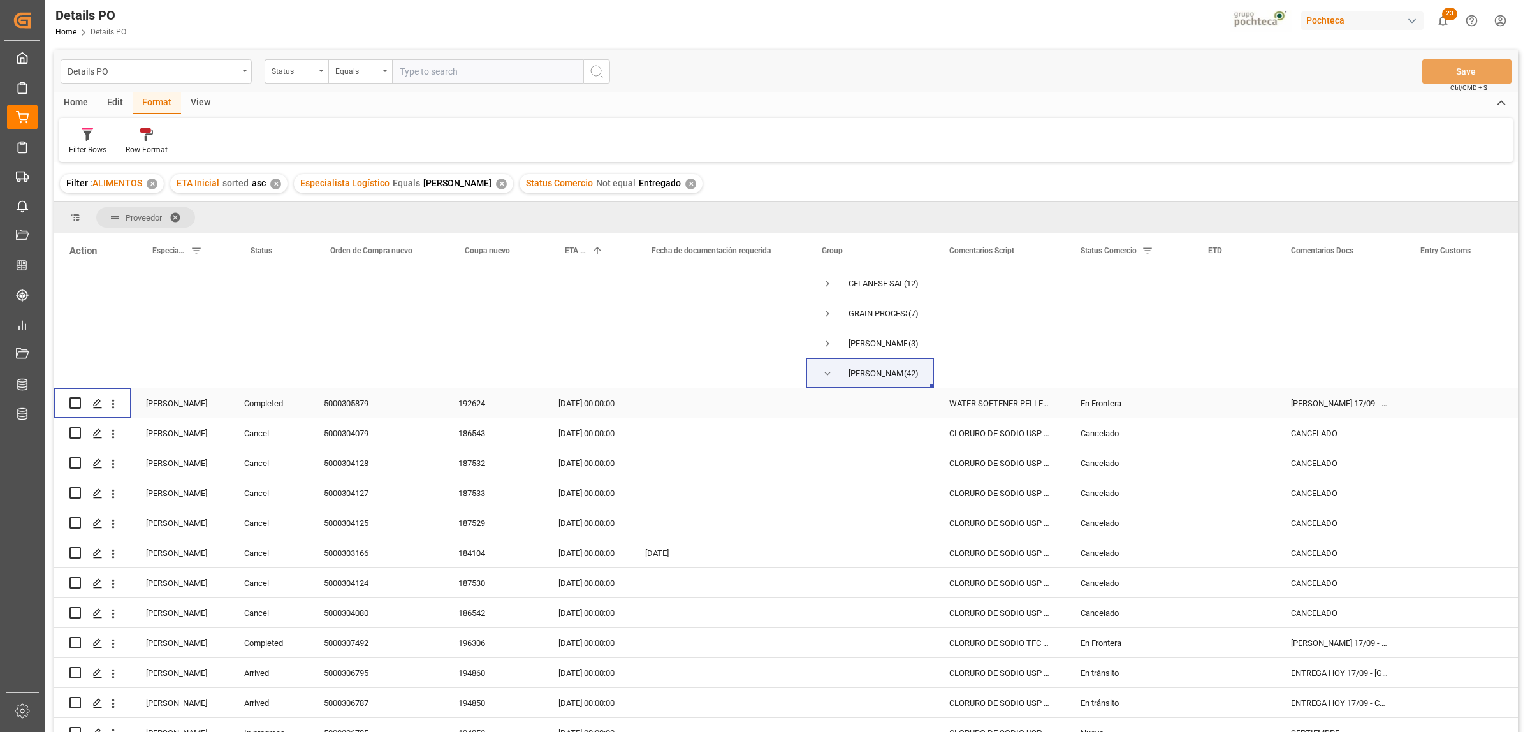
click at [80, 402] on input "Press Space to toggle row selection (unchecked)" at bounding box center [75, 402] width 11 height 11
checkbox input "true"
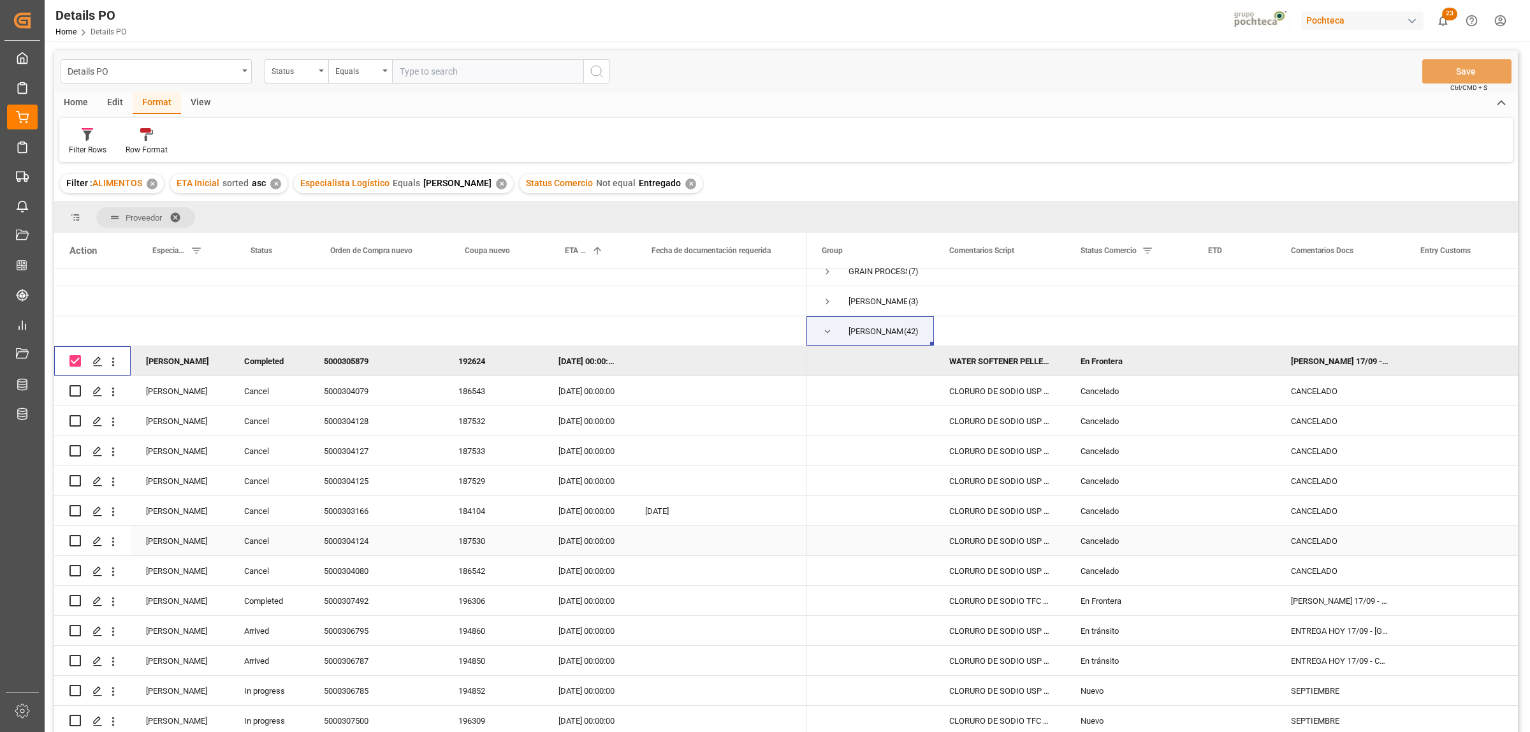
scroll to position [80, 0]
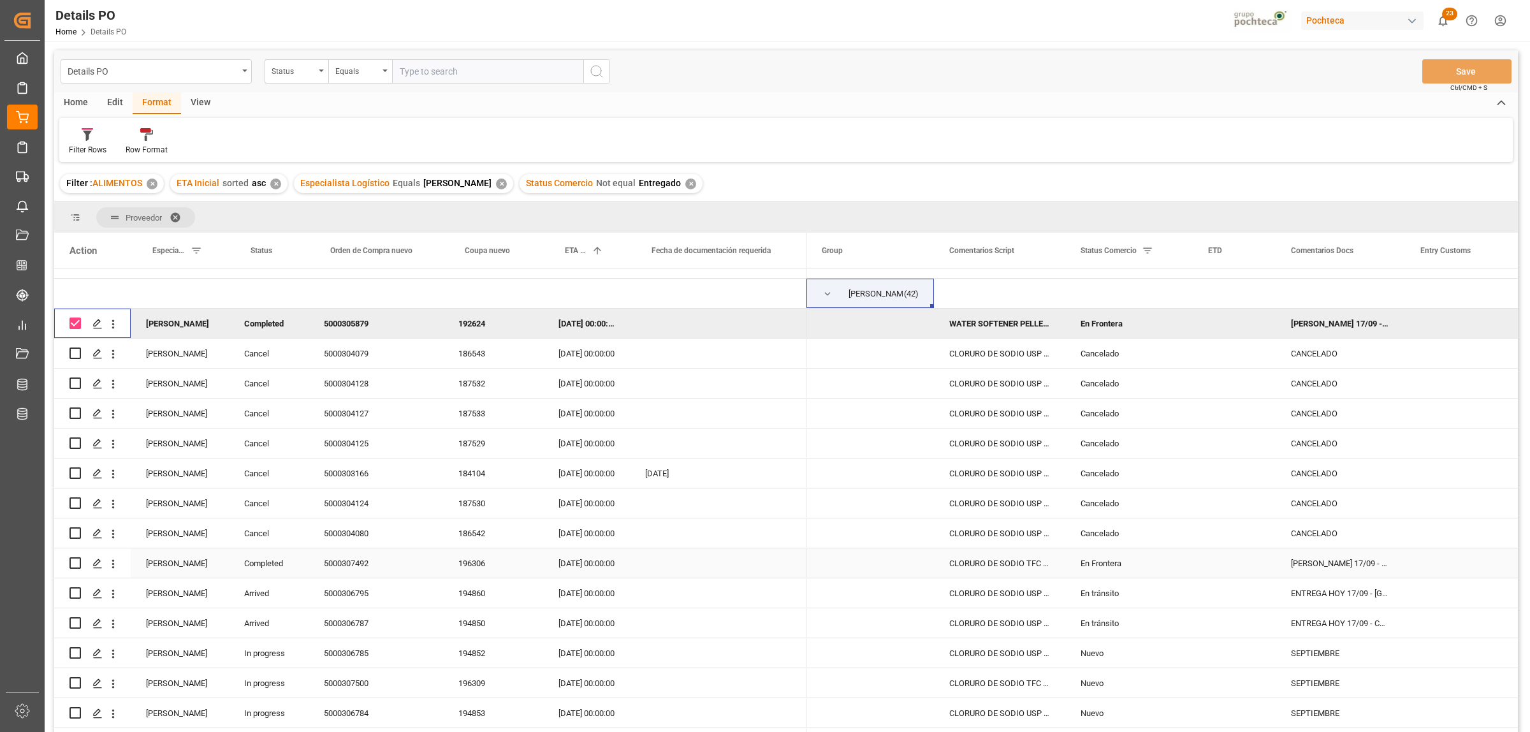
click at [72, 562] on input "Press Space to toggle row selection (unchecked)" at bounding box center [75, 562] width 11 height 11
checkbox input "true"
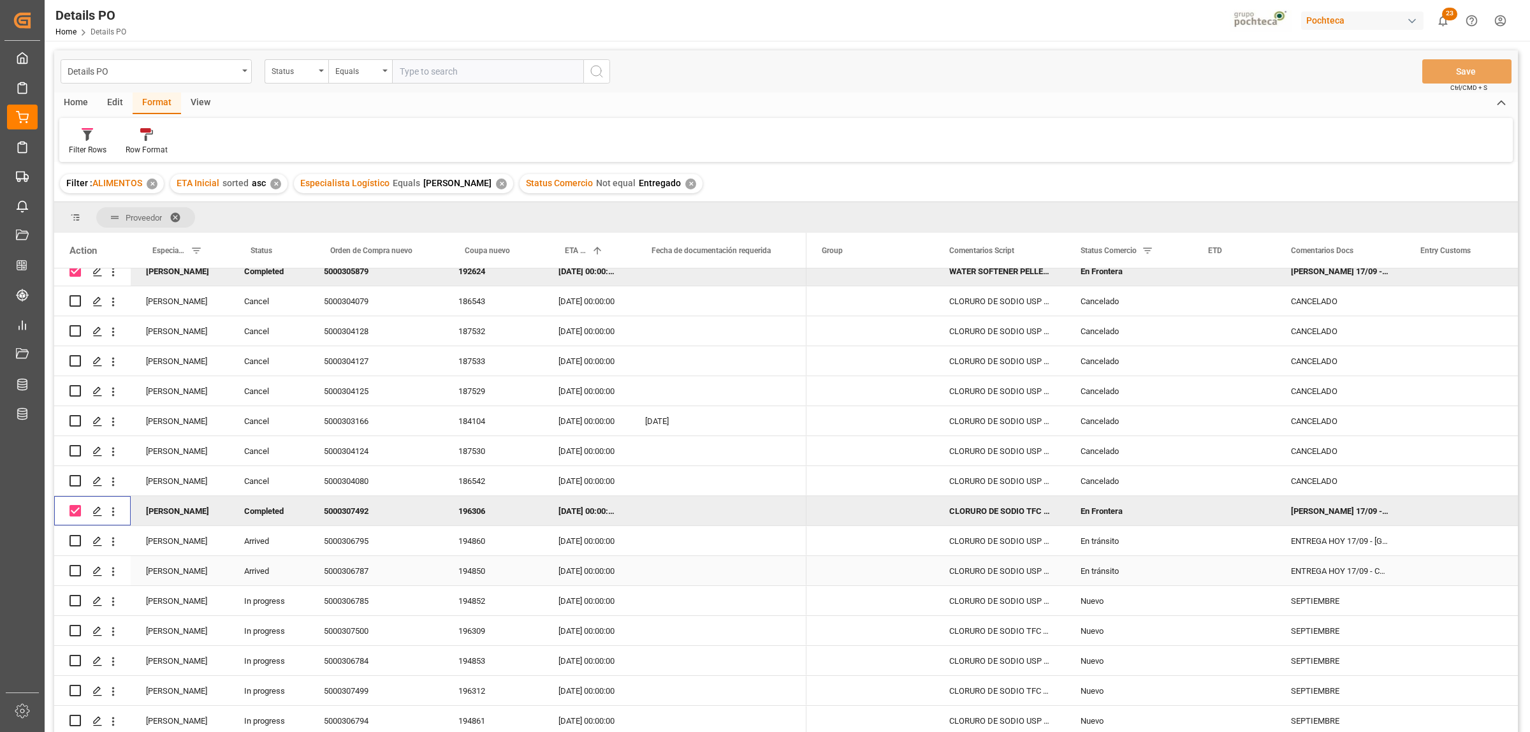
scroll to position [159, 0]
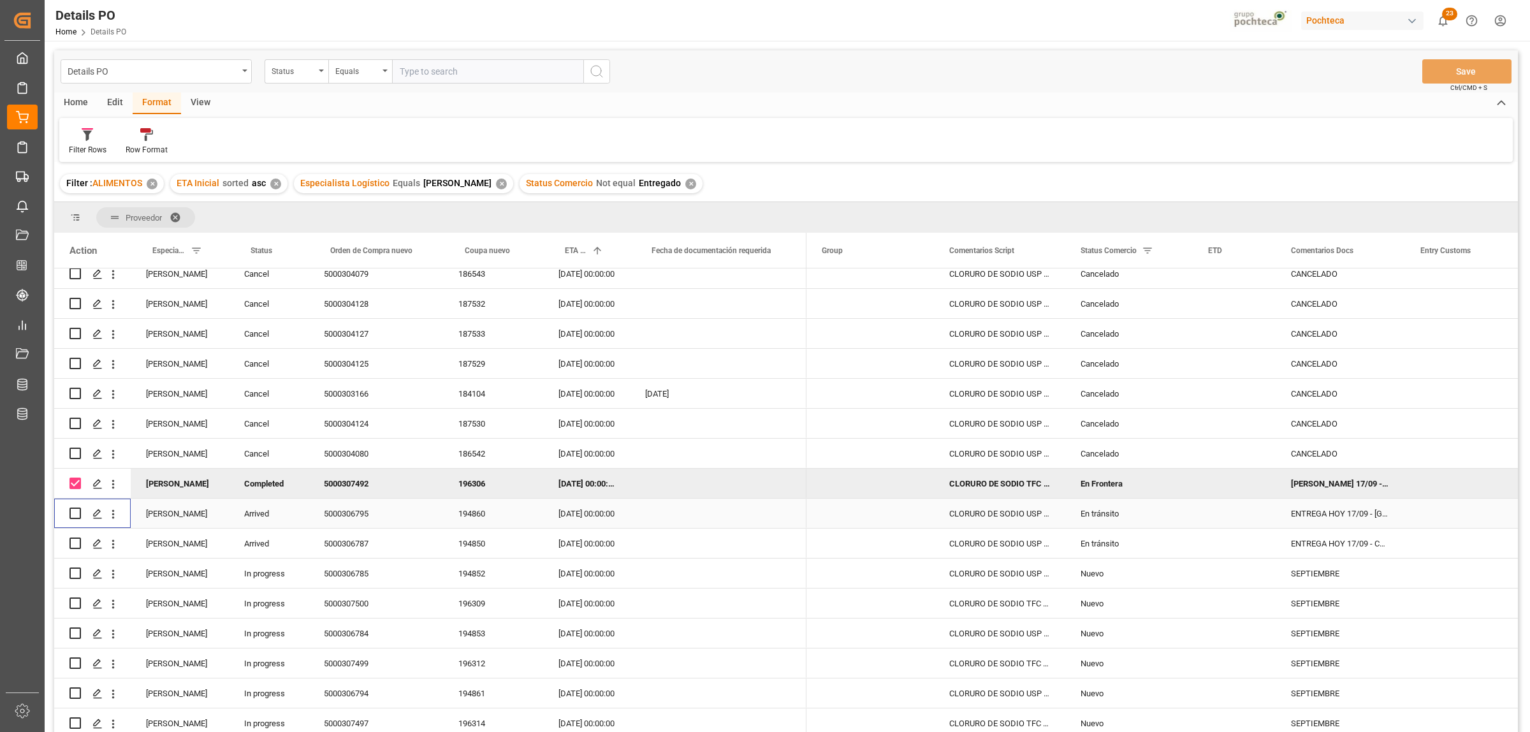
click at [77, 515] on input "Press Space to toggle row selection (unchecked)" at bounding box center [75, 513] width 11 height 11
checkbox input "true"
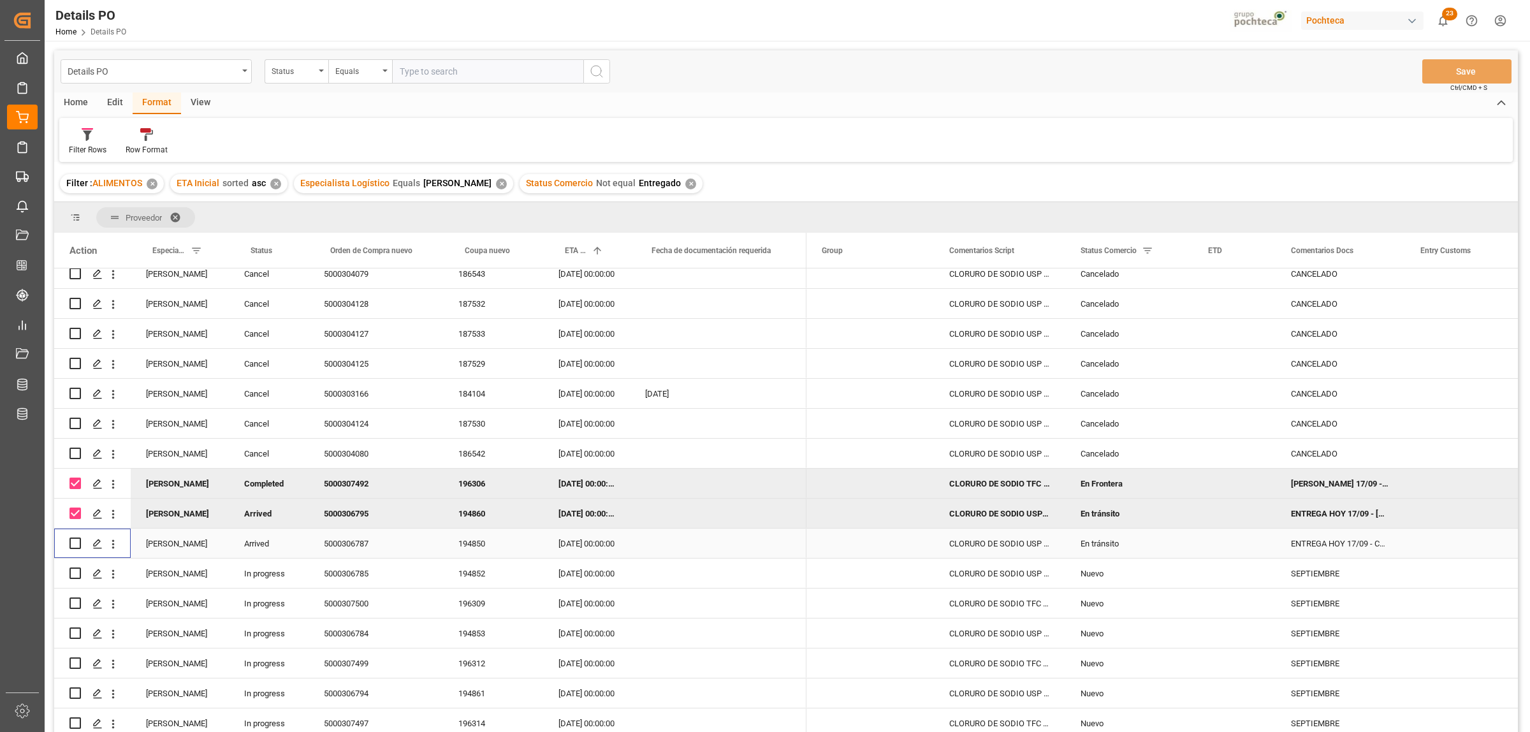
click at [77, 543] on input "Press Space to toggle row selection (unchecked)" at bounding box center [75, 543] width 11 height 11
checkbox input "true"
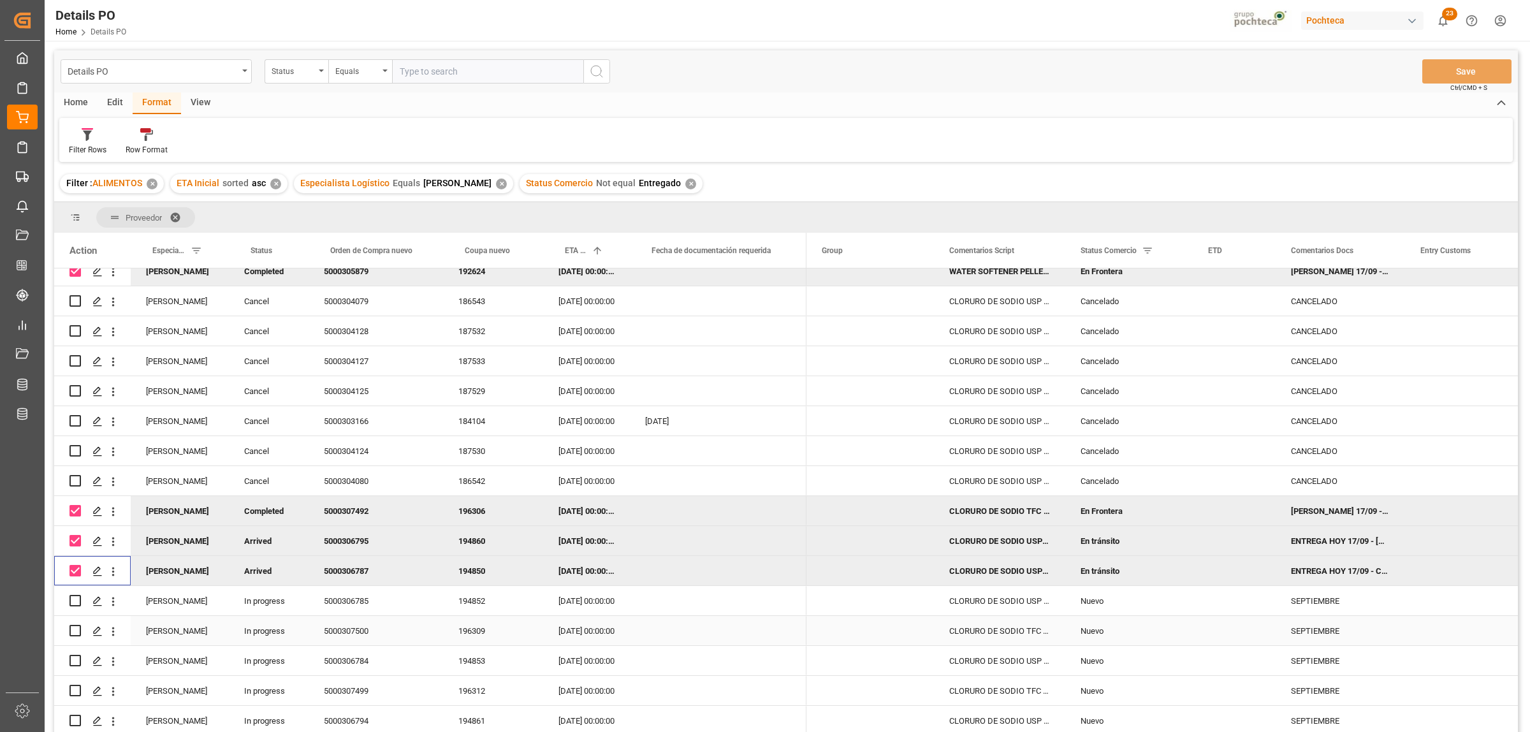
scroll to position [80, 0]
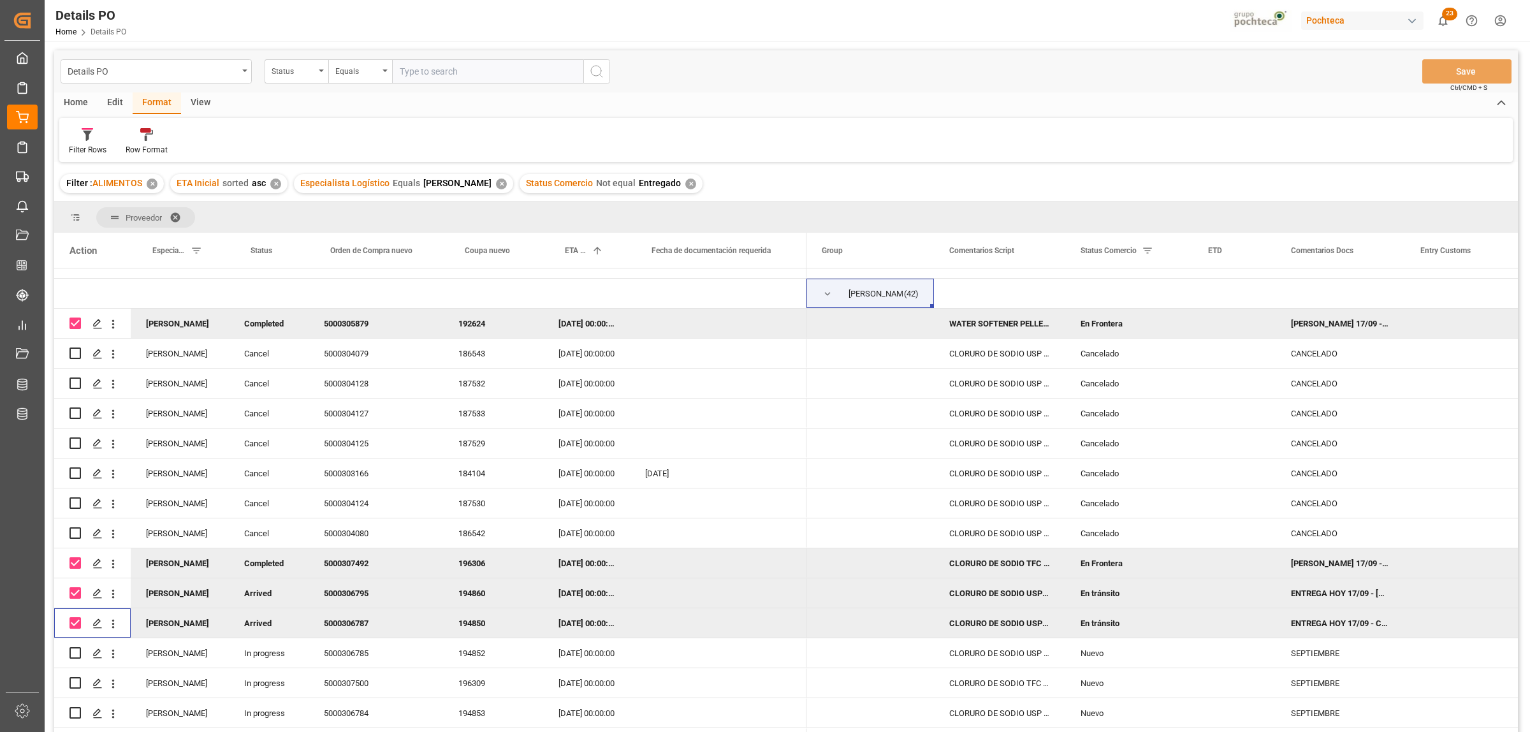
click at [75, 562] on input "Press Space to toggle row selection (checked)" at bounding box center [75, 562] width 11 height 11
checkbox input "false"
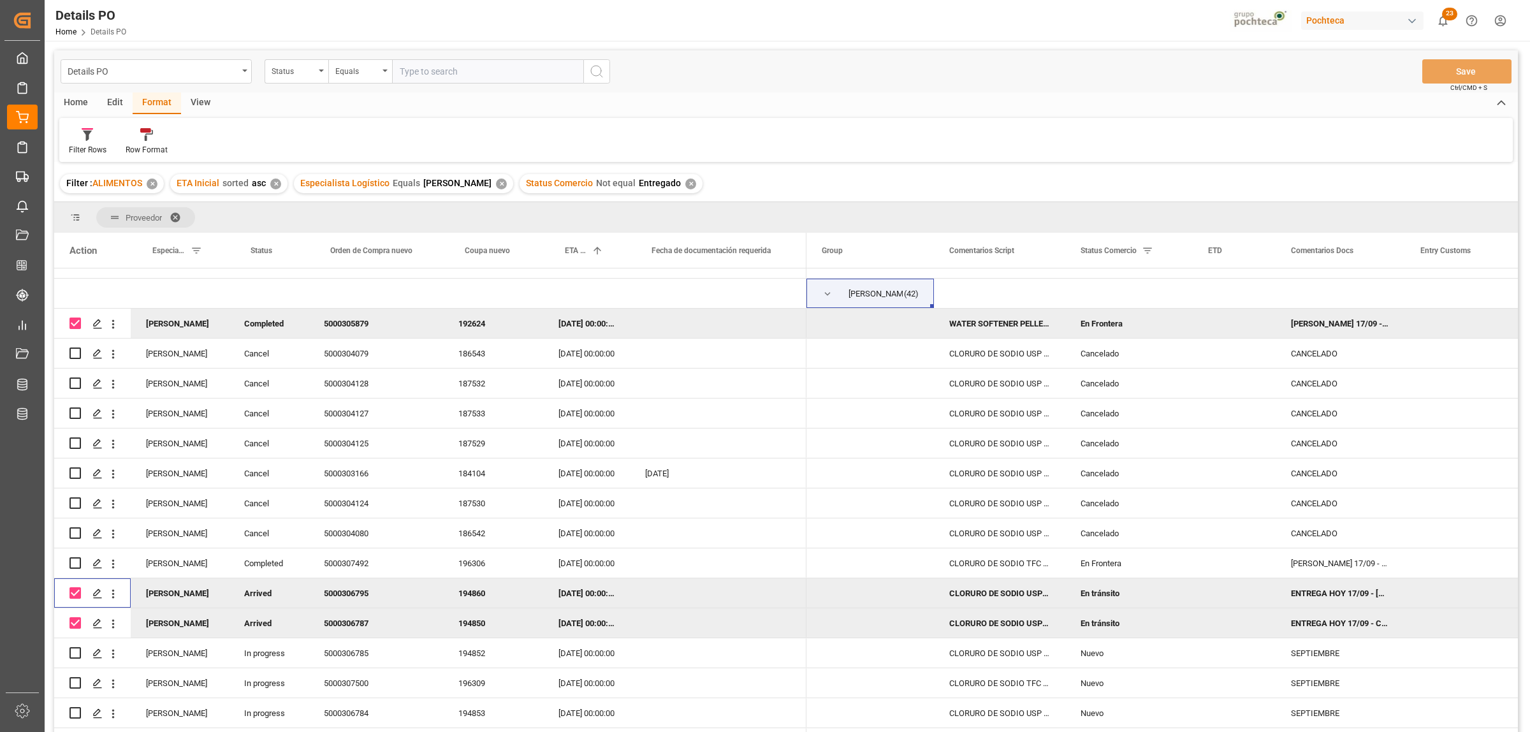
click at [73, 591] on input "Press Space to toggle row selection (checked)" at bounding box center [75, 592] width 11 height 11
checkbox input "false"
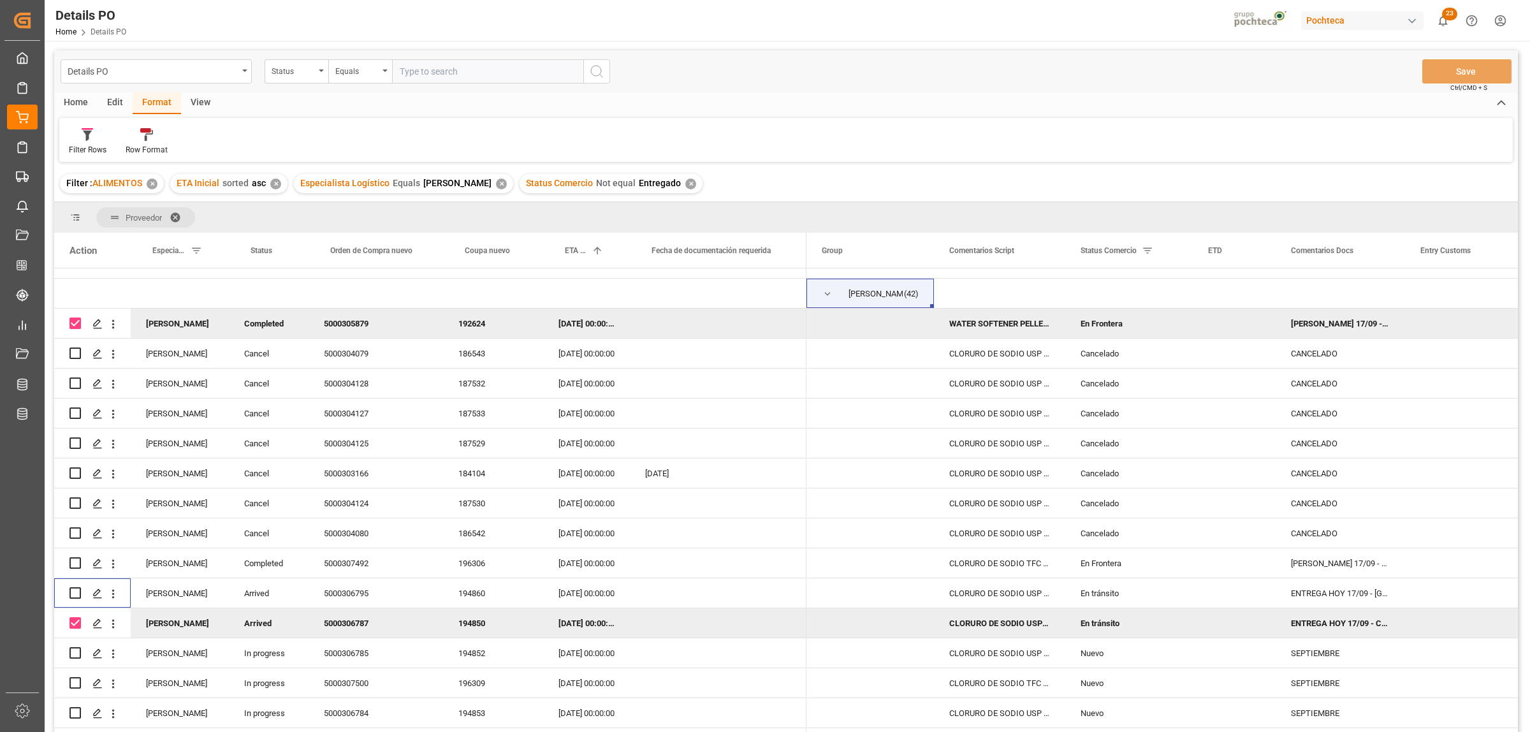
click at [72, 619] on input "Press Space to toggle row selection (checked)" at bounding box center [75, 622] width 11 height 11
checkbox input "false"
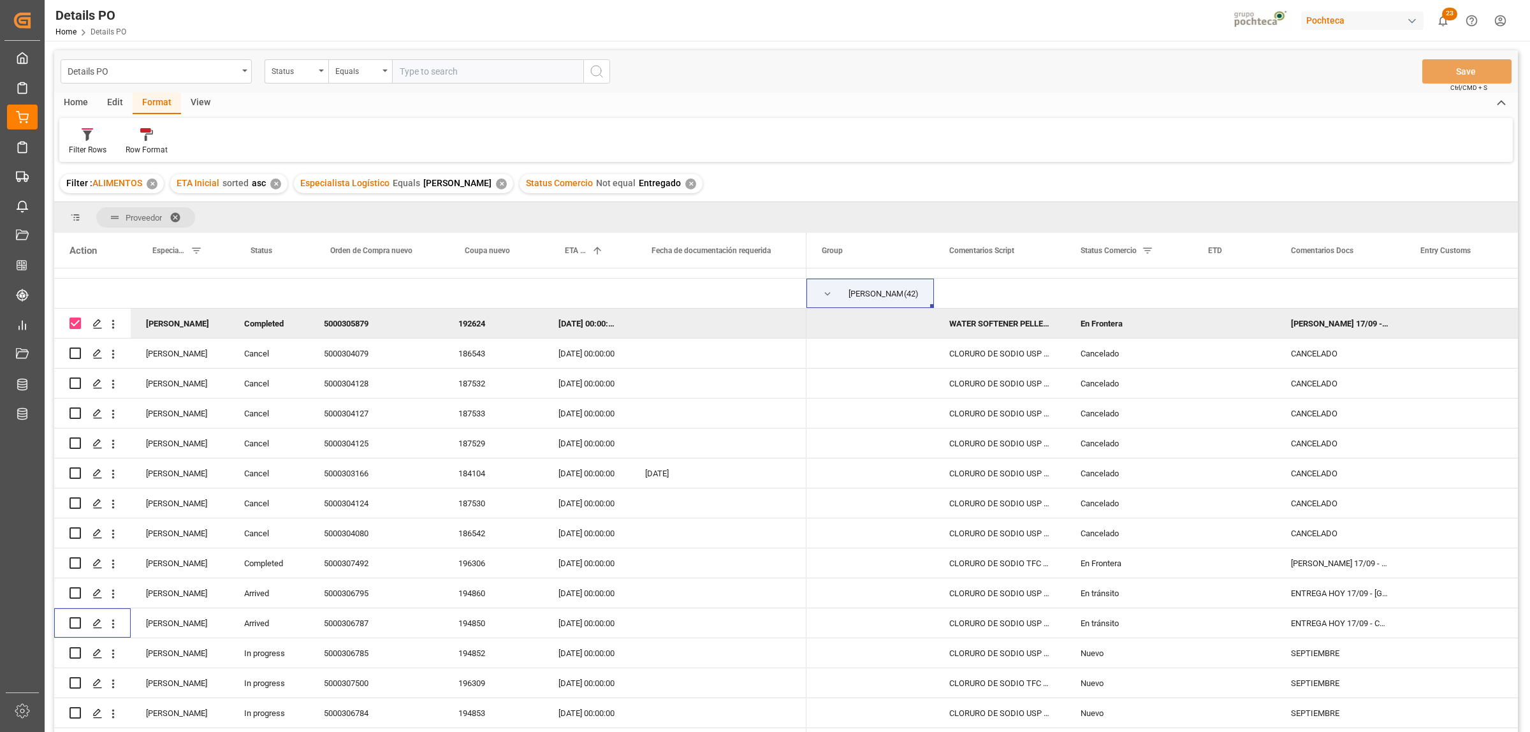
click at [71, 318] on input "Press Space to toggle row selection (checked)" at bounding box center [75, 323] width 11 height 11
checkbox input "false"
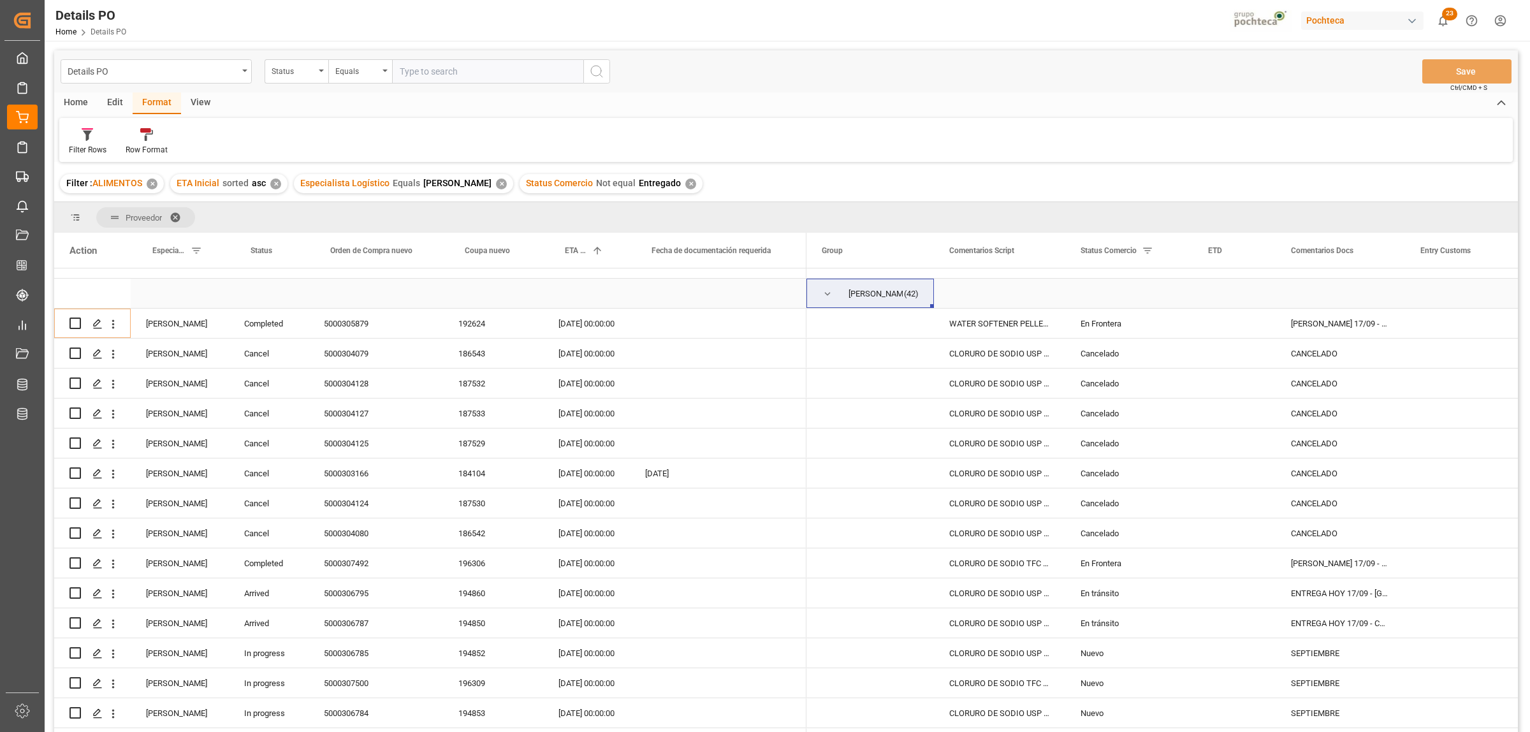
click at [826, 293] on span "Press SPACE to select this row." at bounding box center [827, 293] width 11 height 11
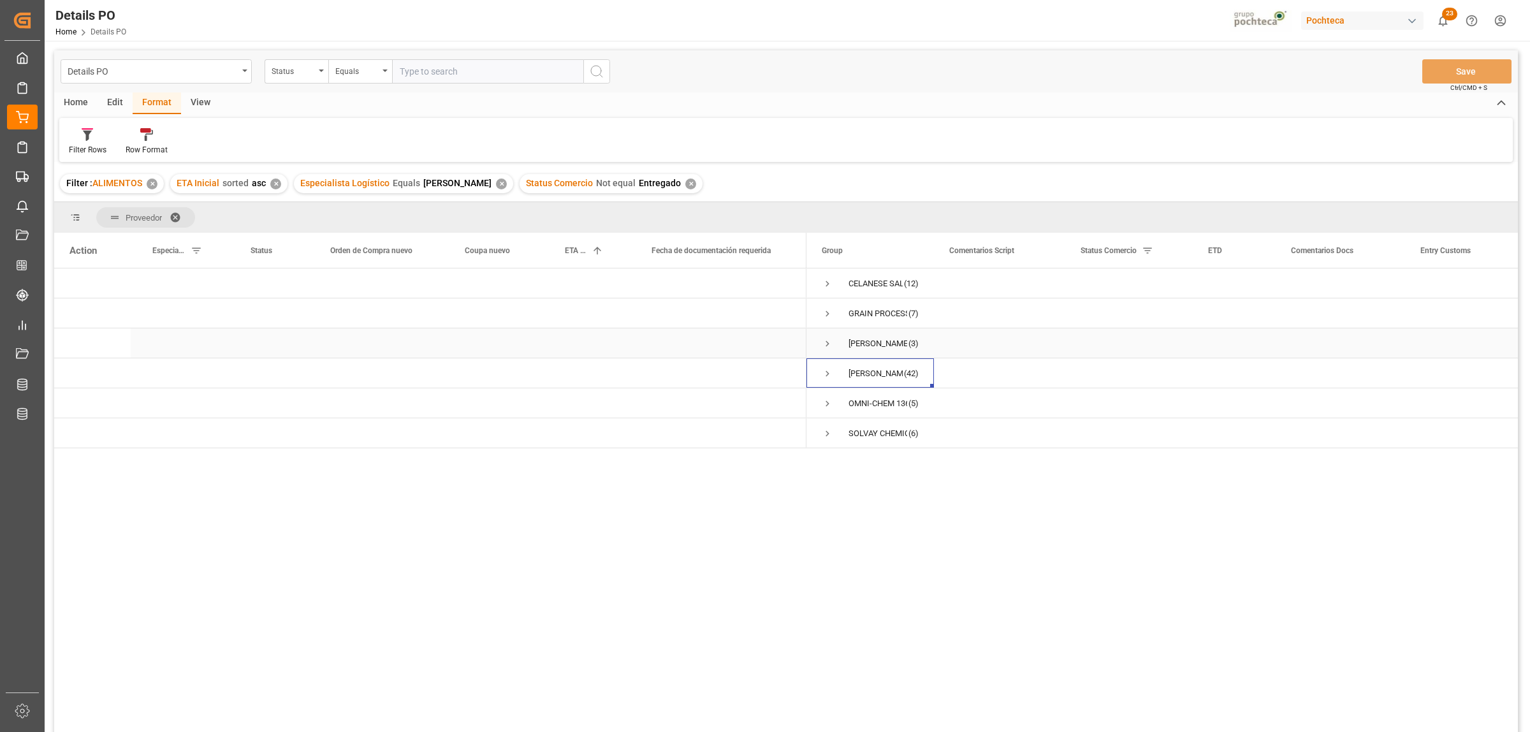
scroll to position [0, 0]
click at [825, 403] on span "Press SPACE to select this row." at bounding box center [827, 403] width 11 height 11
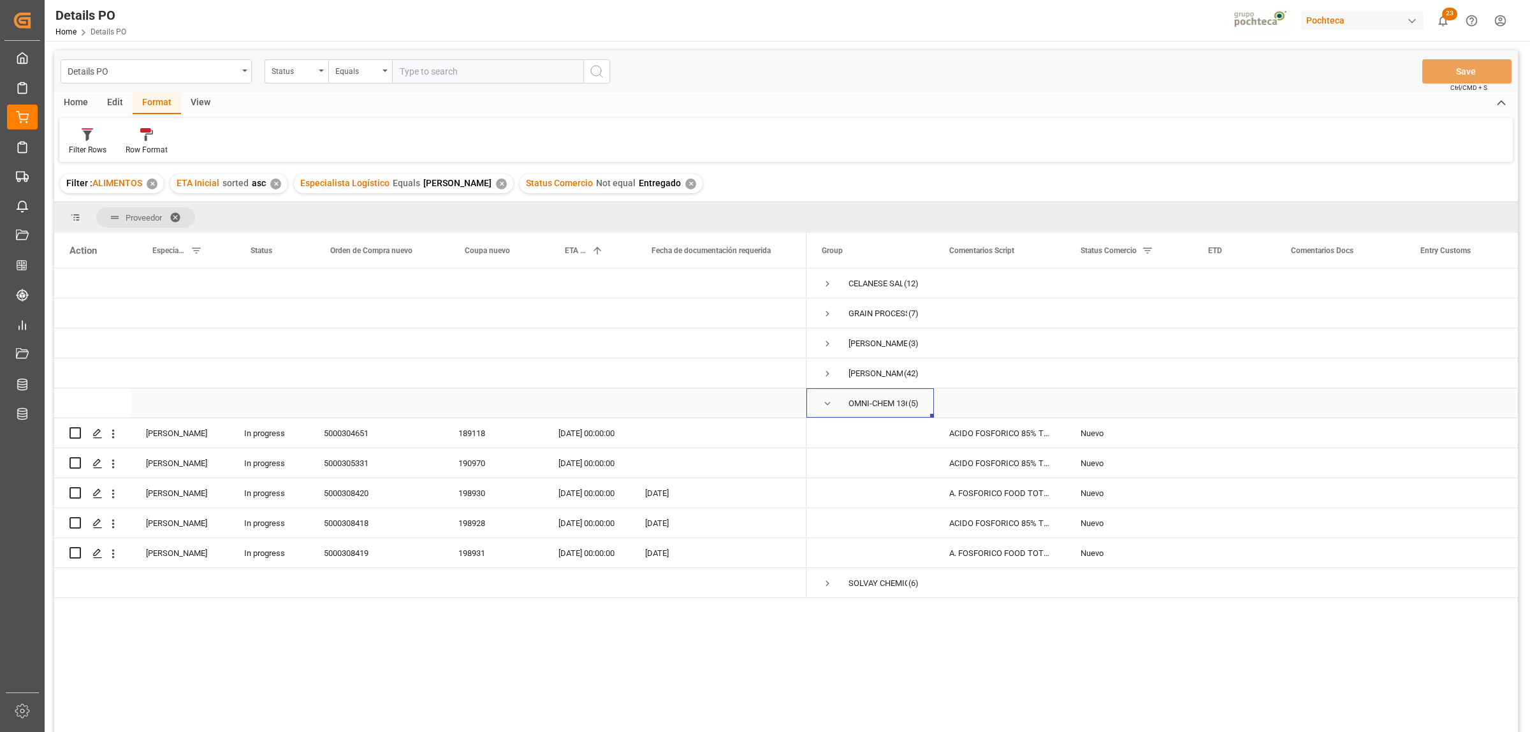
click at [823, 404] on span "Press SPACE to select this row." at bounding box center [827, 403] width 11 height 11
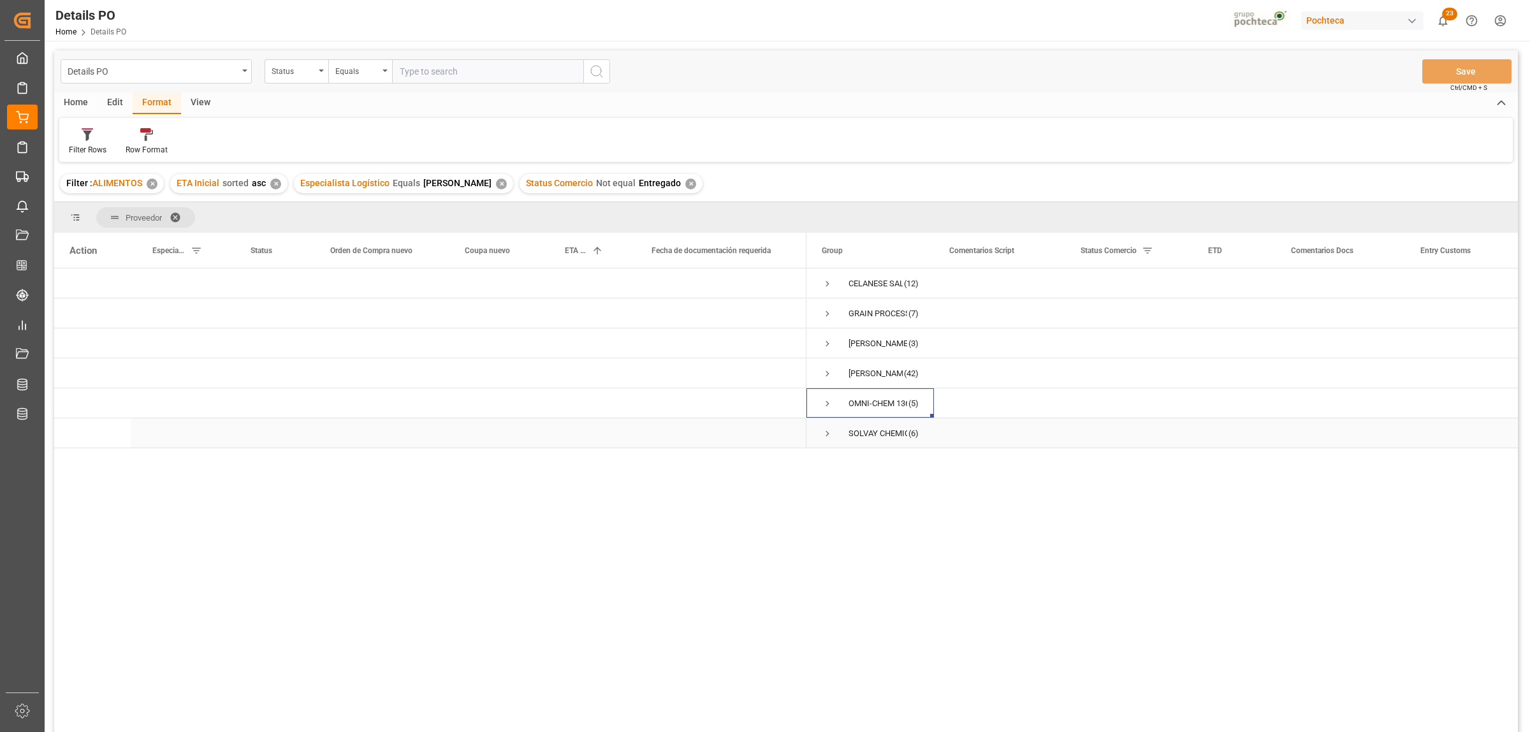
click at [823, 437] on span "Press SPACE to select this row." at bounding box center [827, 433] width 11 height 11
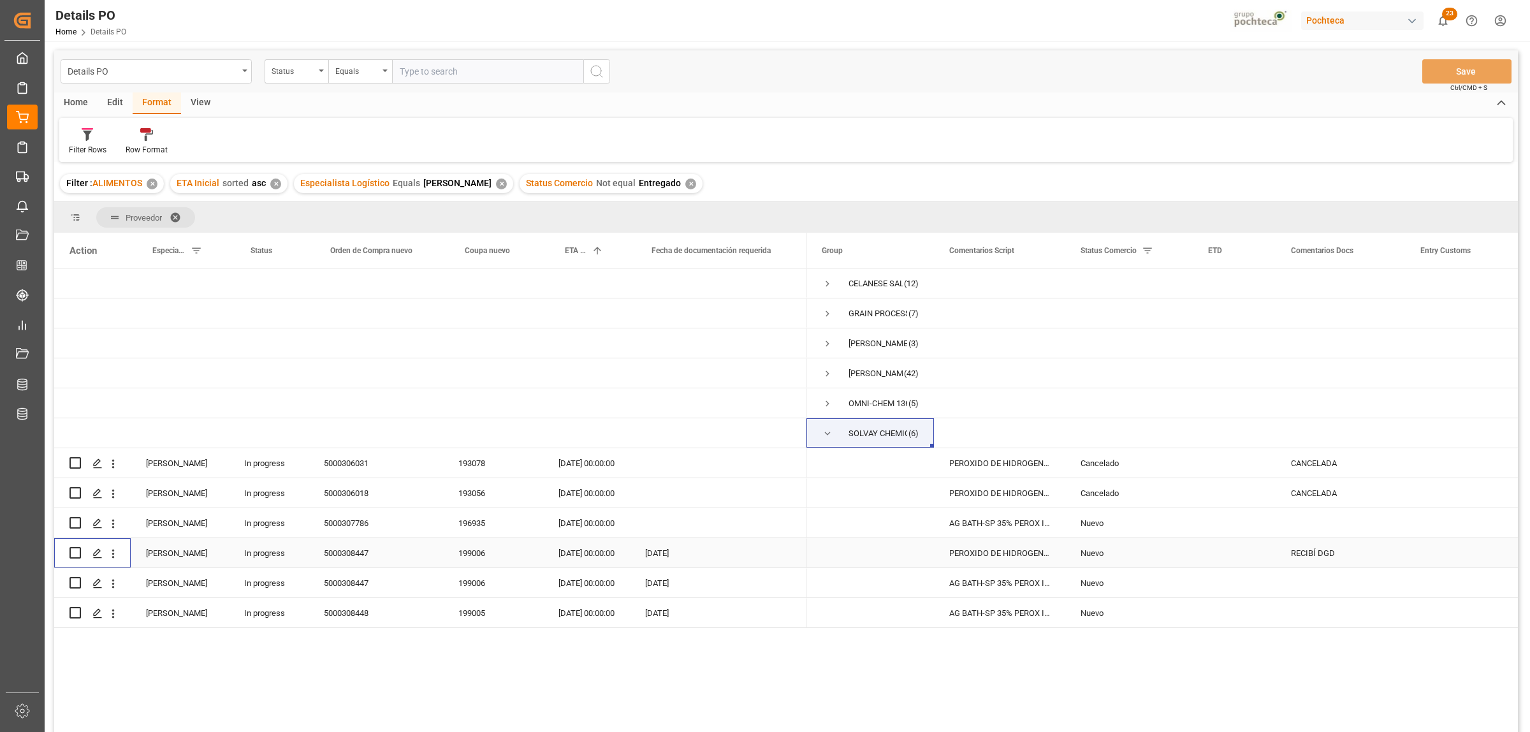
click at [71, 554] on input "Press Space to toggle row selection (unchecked)" at bounding box center [75, 552] width 11 height 11
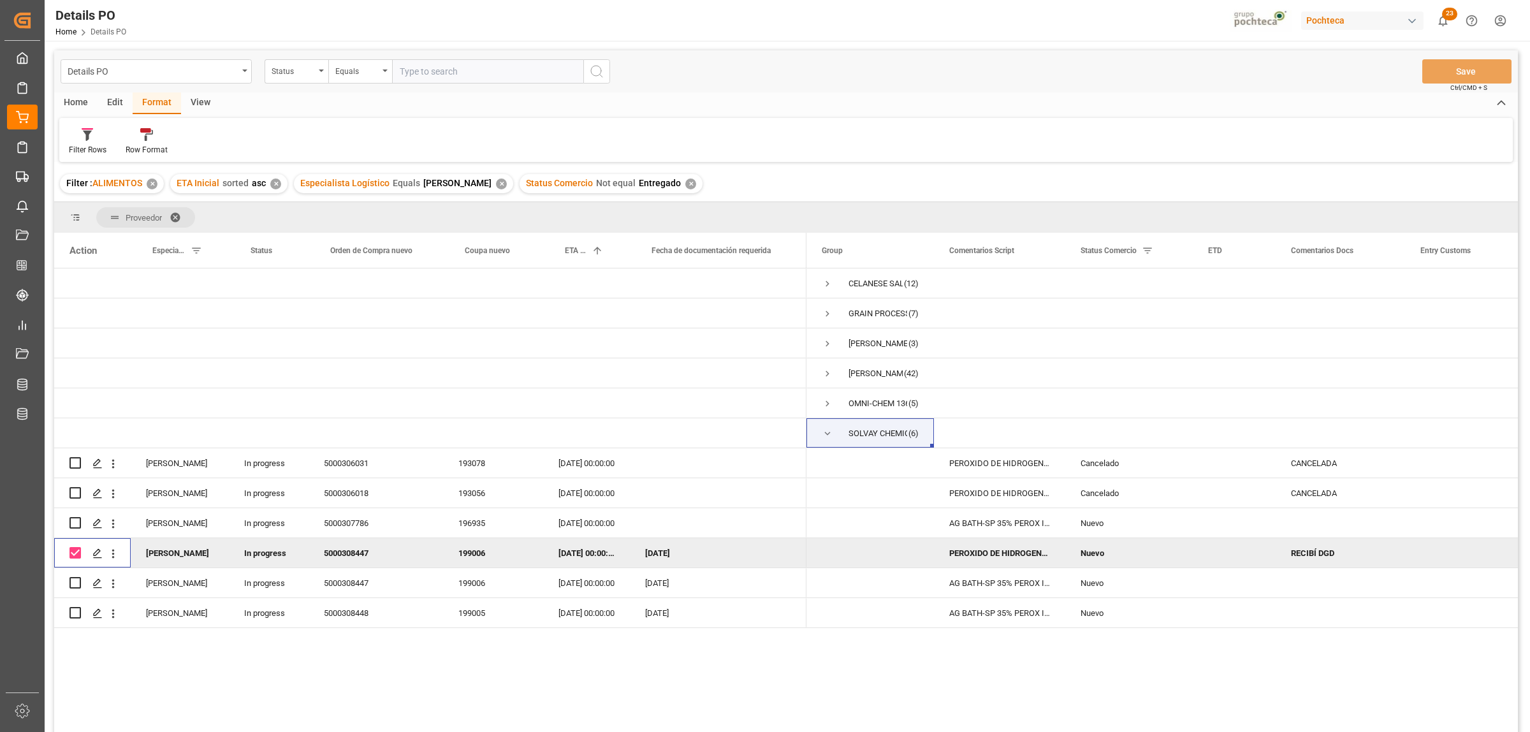
click at [75, 556] on input "Press Space to toggle row selection (checked)" at bounding box center [75, 552] width 11 height 11
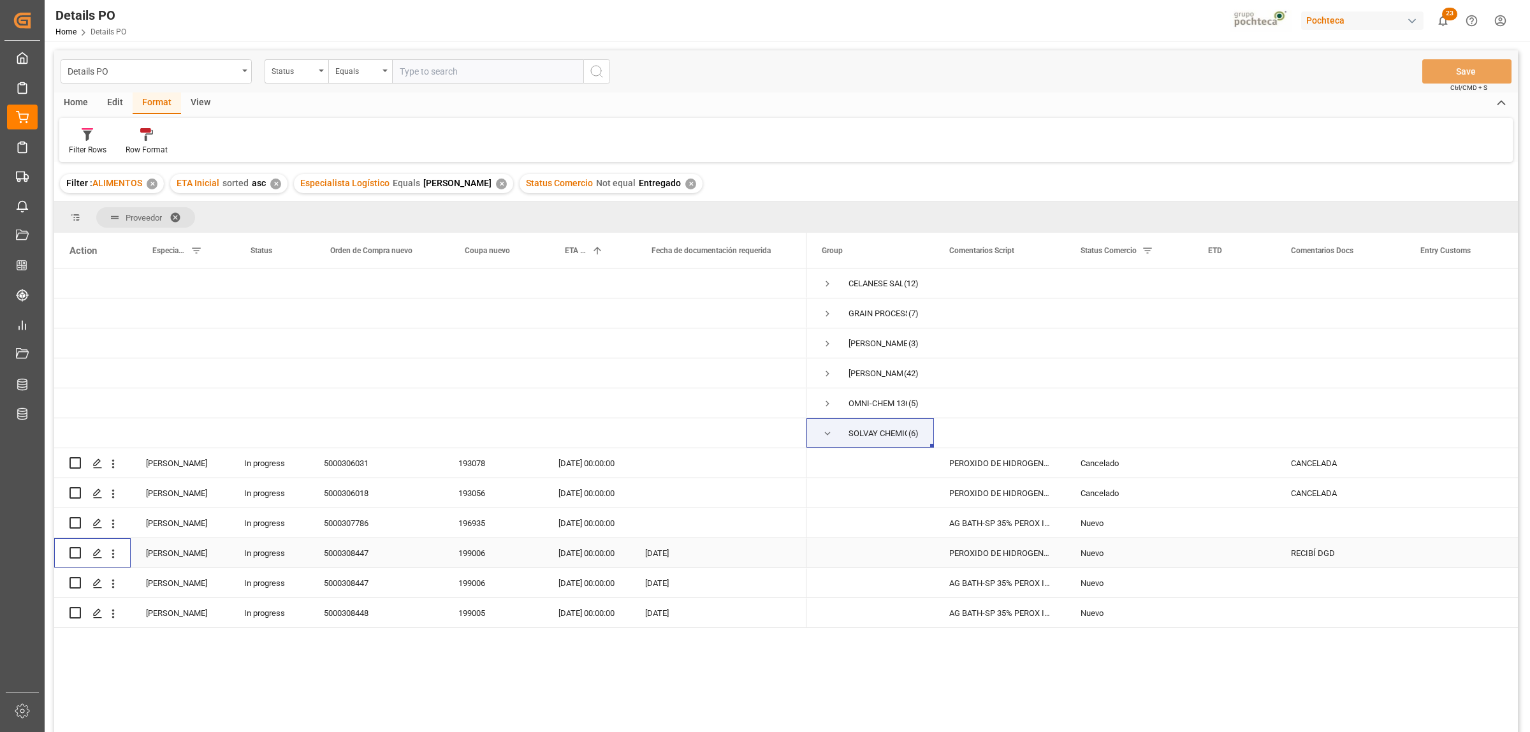
click at [75, 556] on input "Press Space to toggle row selection (unchecked)" at bounding box center [75, 552] width 11 height 11
checkbox input "true"
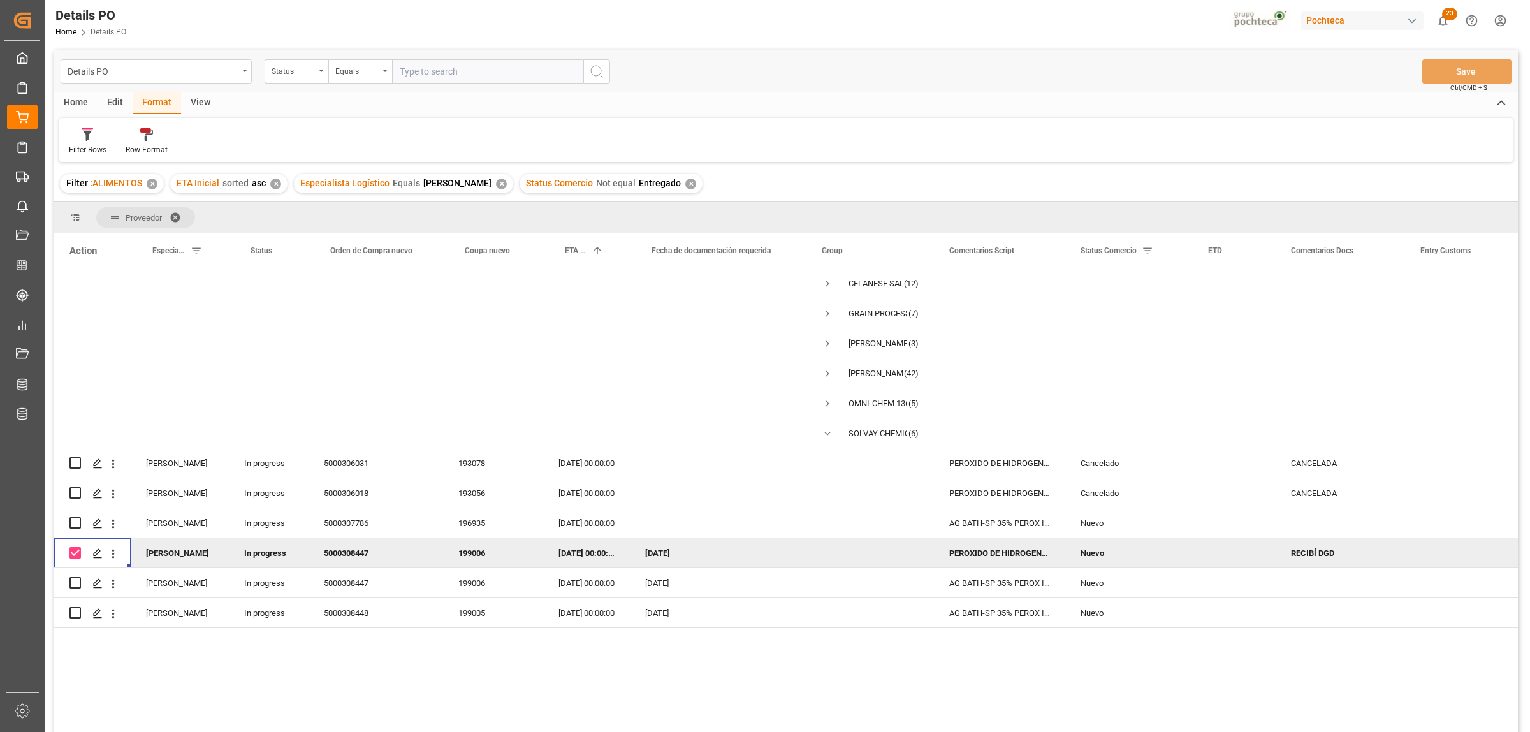
click at [68, 555] on div "Press SPACE to deselect this row." at bounding box center [92, 552] width 77 height 29
click at [823, 432] on span "Press SPACE to select this row." at bounding box center [827, 433] width 11 height 11
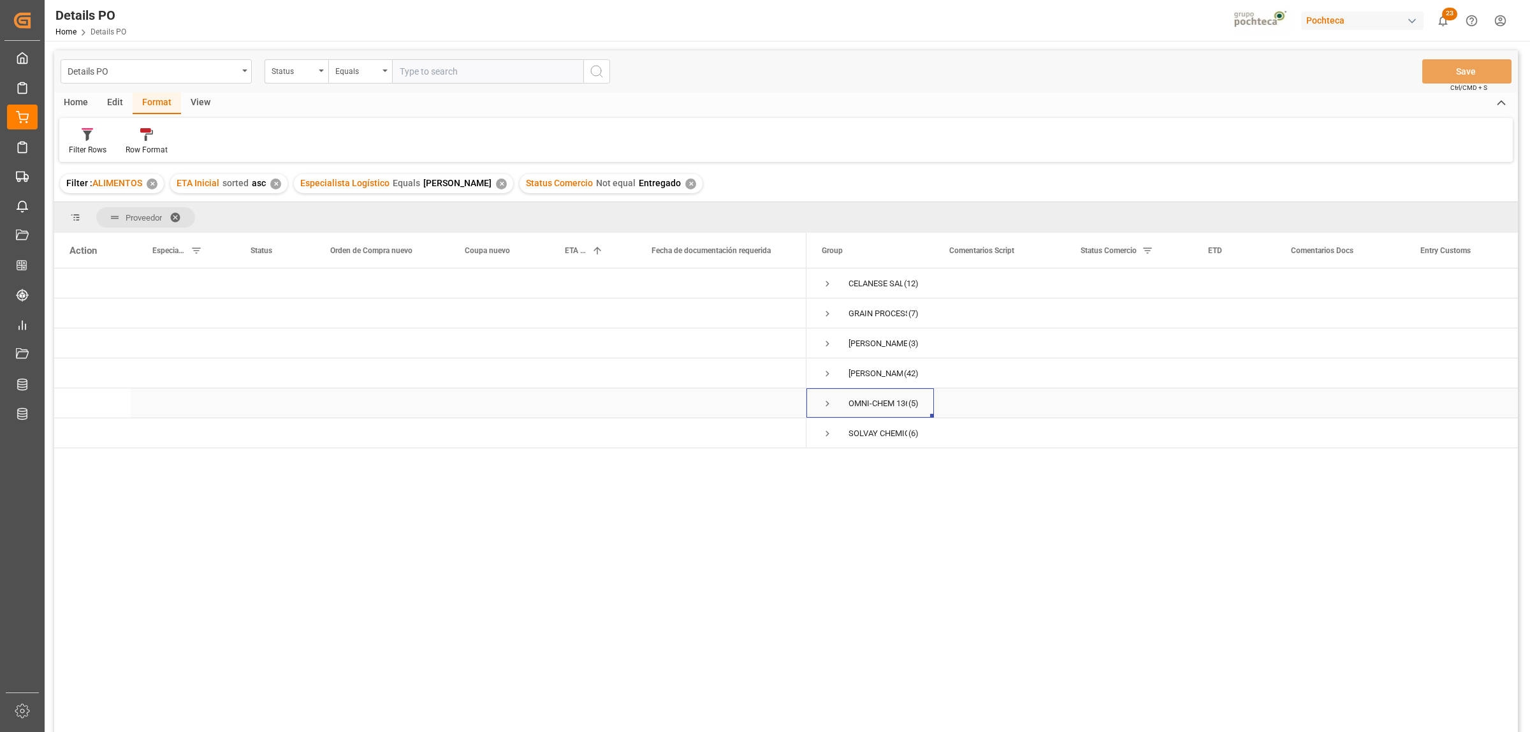
click at [825, 404] on span "Press SPACE to select this row." at bounding box center [827, 403] width 11 height 11
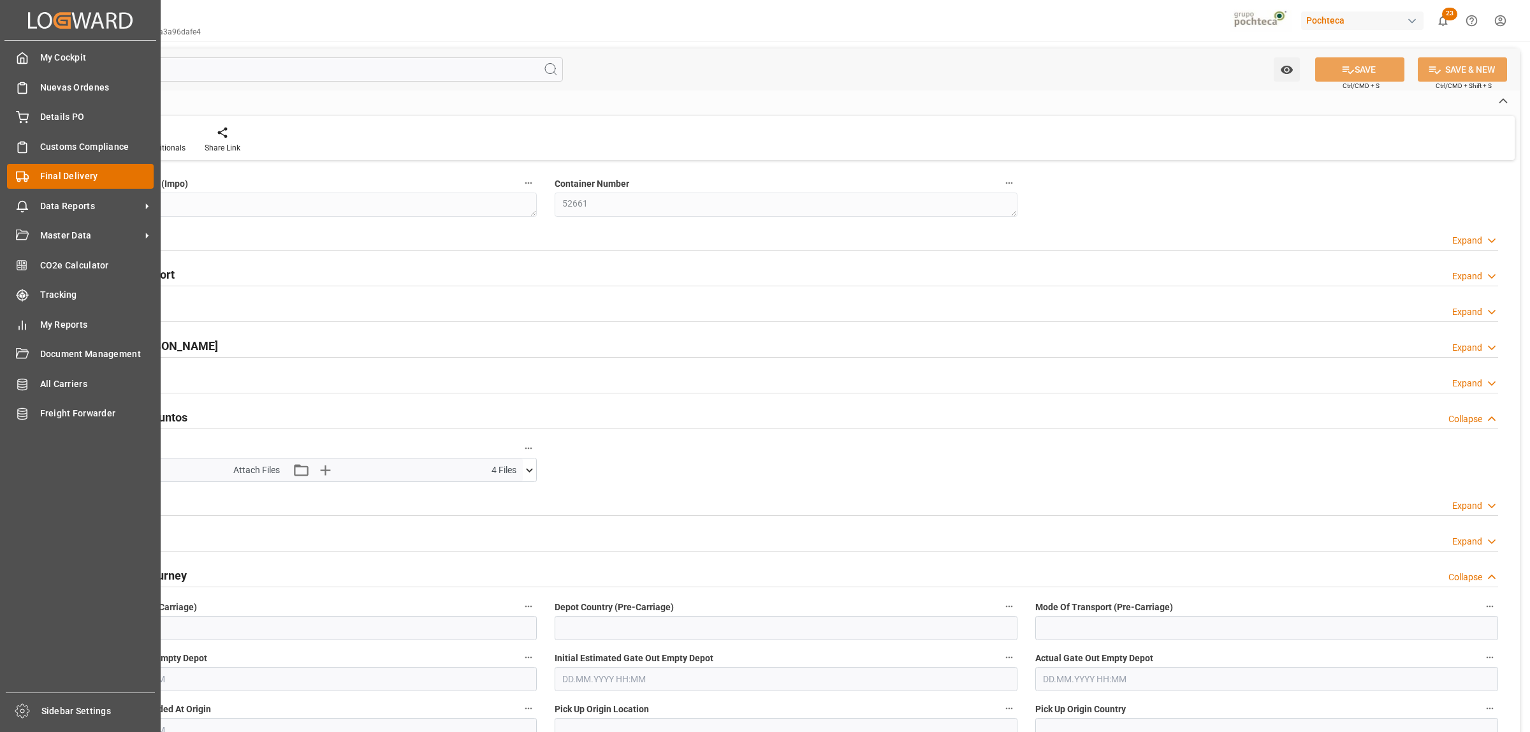
click at [67, 175] on span "Final Delivery" at bounding box center [97, 176] width 114 height 13
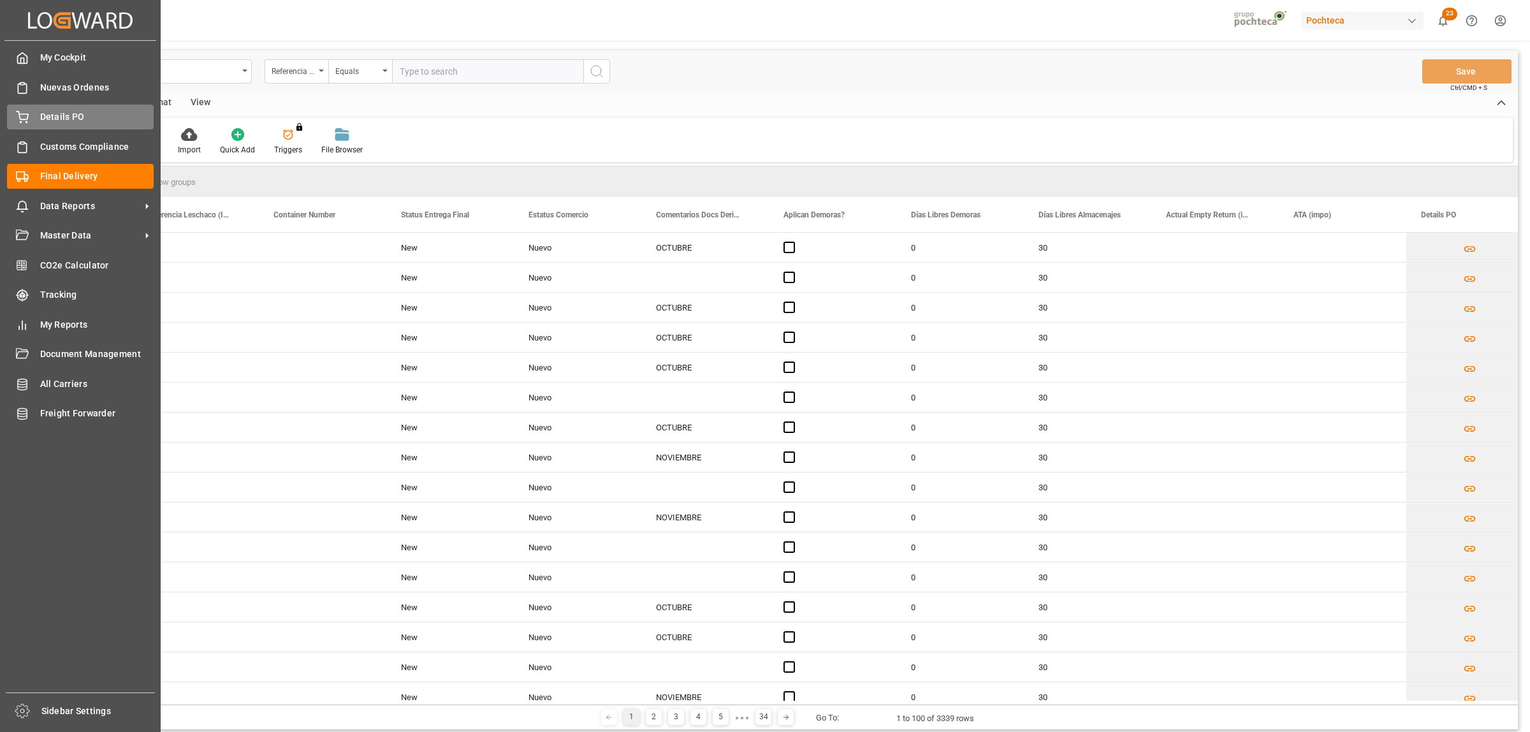
click at [35, 115] on div "Details PO Details PO" at bounding box center [80, 117] width 147 height 25
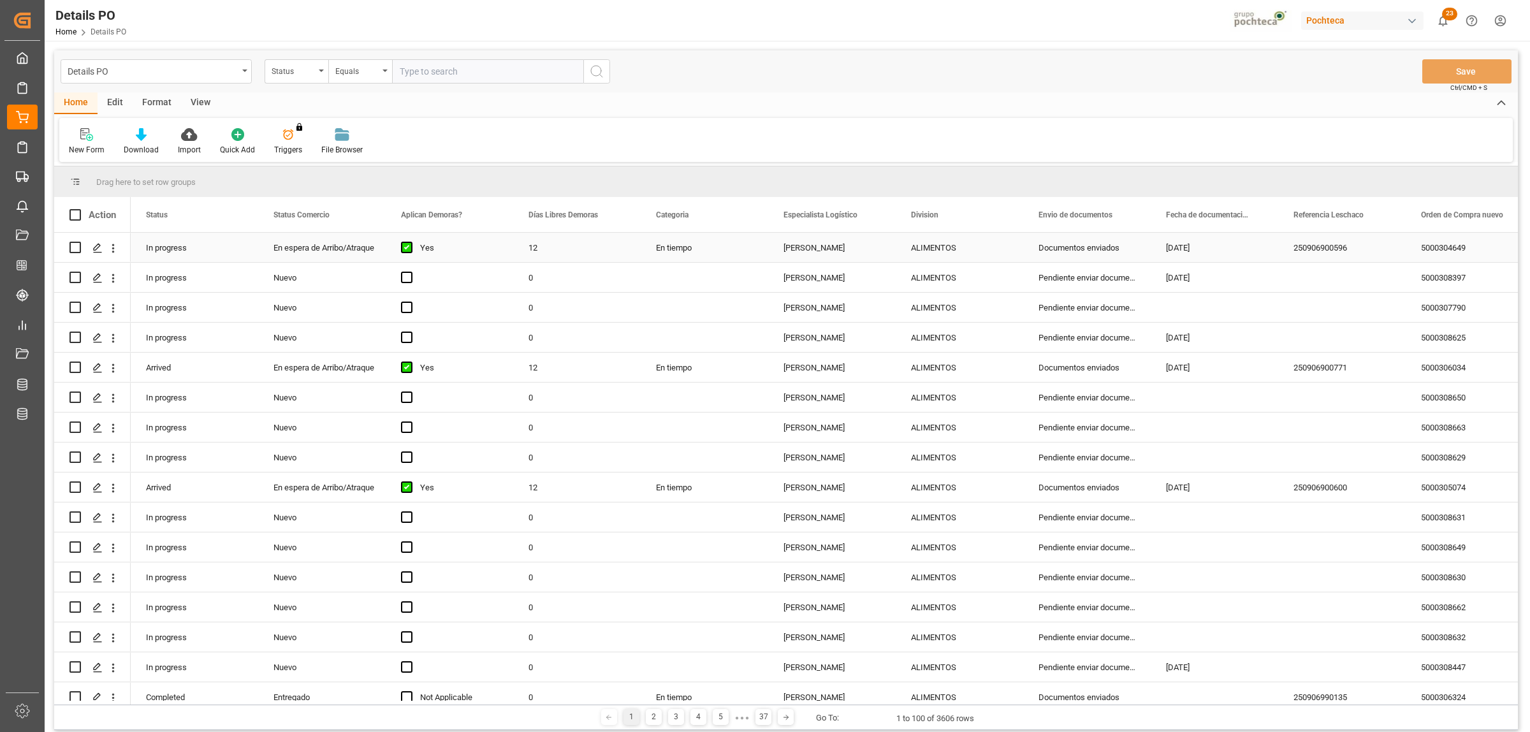
drag, startPoint x: 1435, startPoint y: 240, endPoint x: 1428, endPoint y: 249, distance: 11.0
click at [1435, 240] on div "5000304649" at bounding box center [1470, 247] width 128 height 29
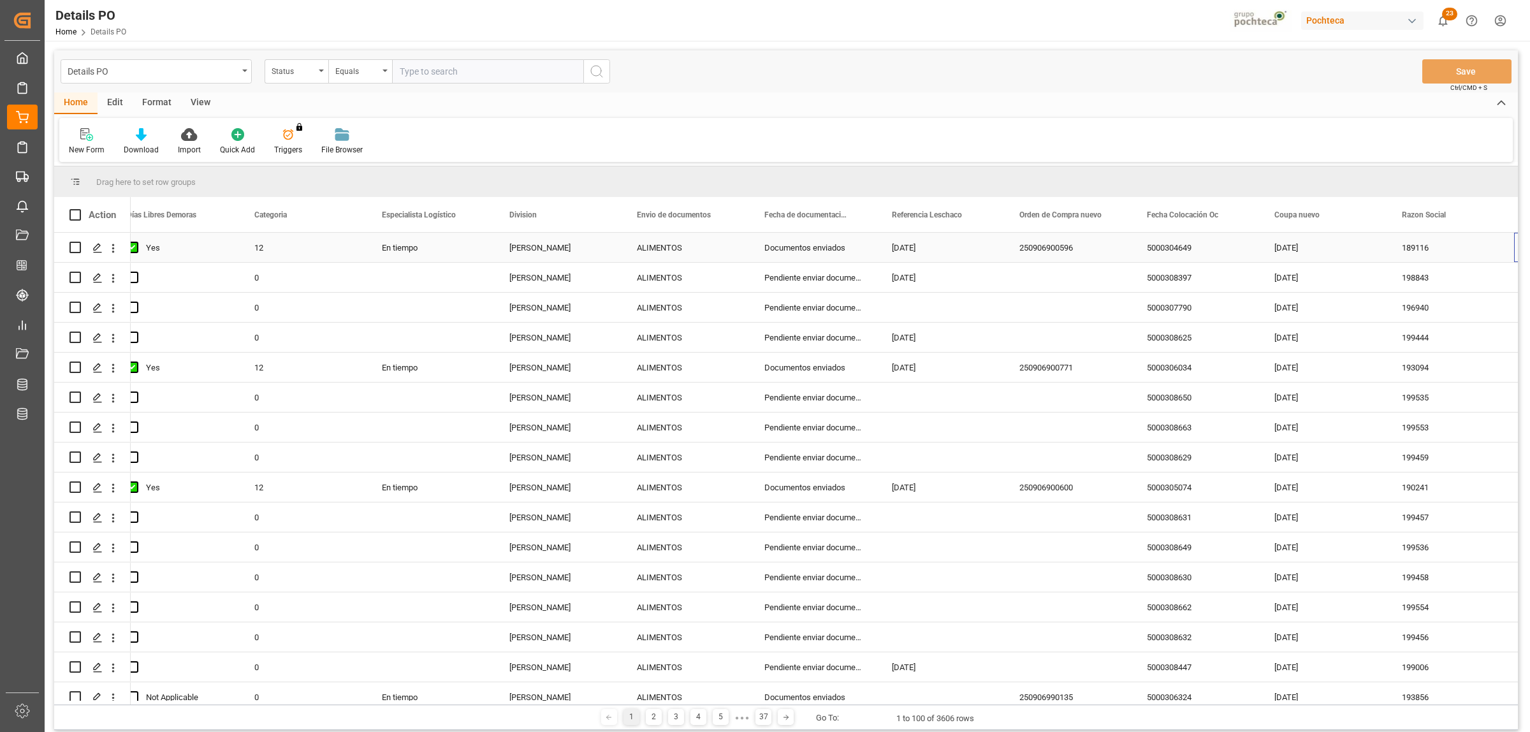
scroll to position [0, 402]
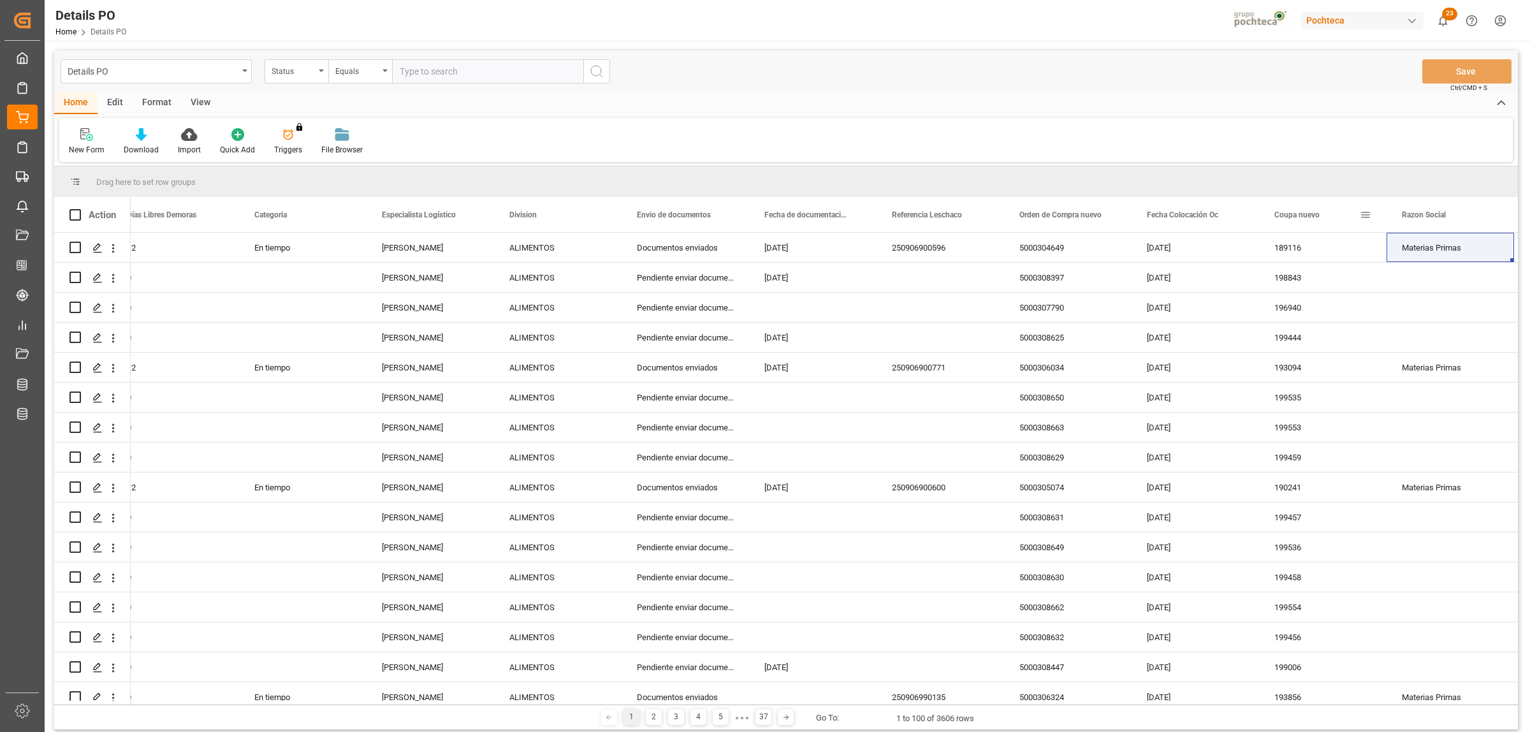
click at [1365, 211] on span at bounding box center [1365, 214] width 11 height 11
click at [1417, 221] on span "filter" at bounding box center [1426, 217] width 48 height 23
type input "197215"
click at [1436, 323] on button "Apply" at bounding box center [1441, 323] width 24 height 13
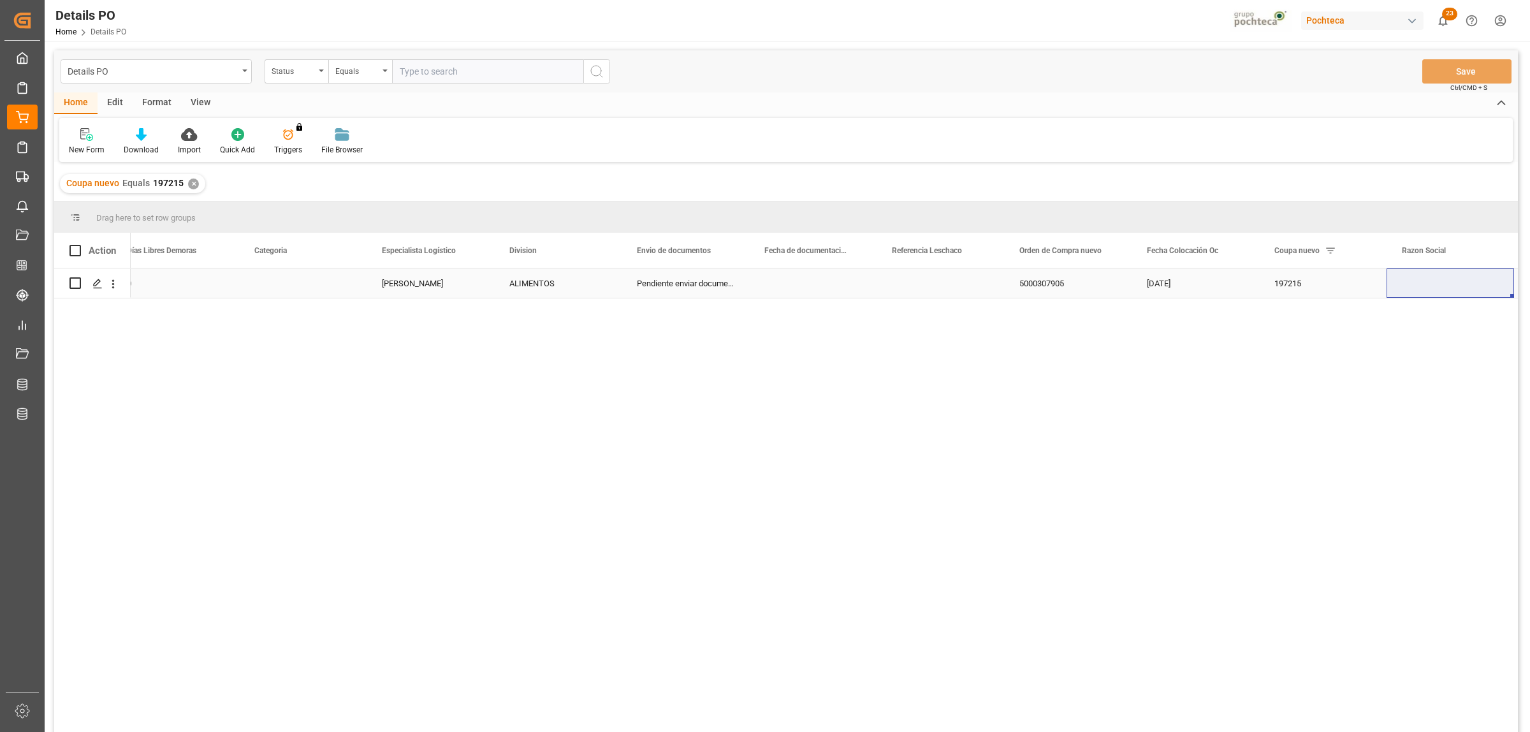
click at [403, 284] on div "[PERSON_NAME]" at bounding box center [431, 282] width 128 height 29
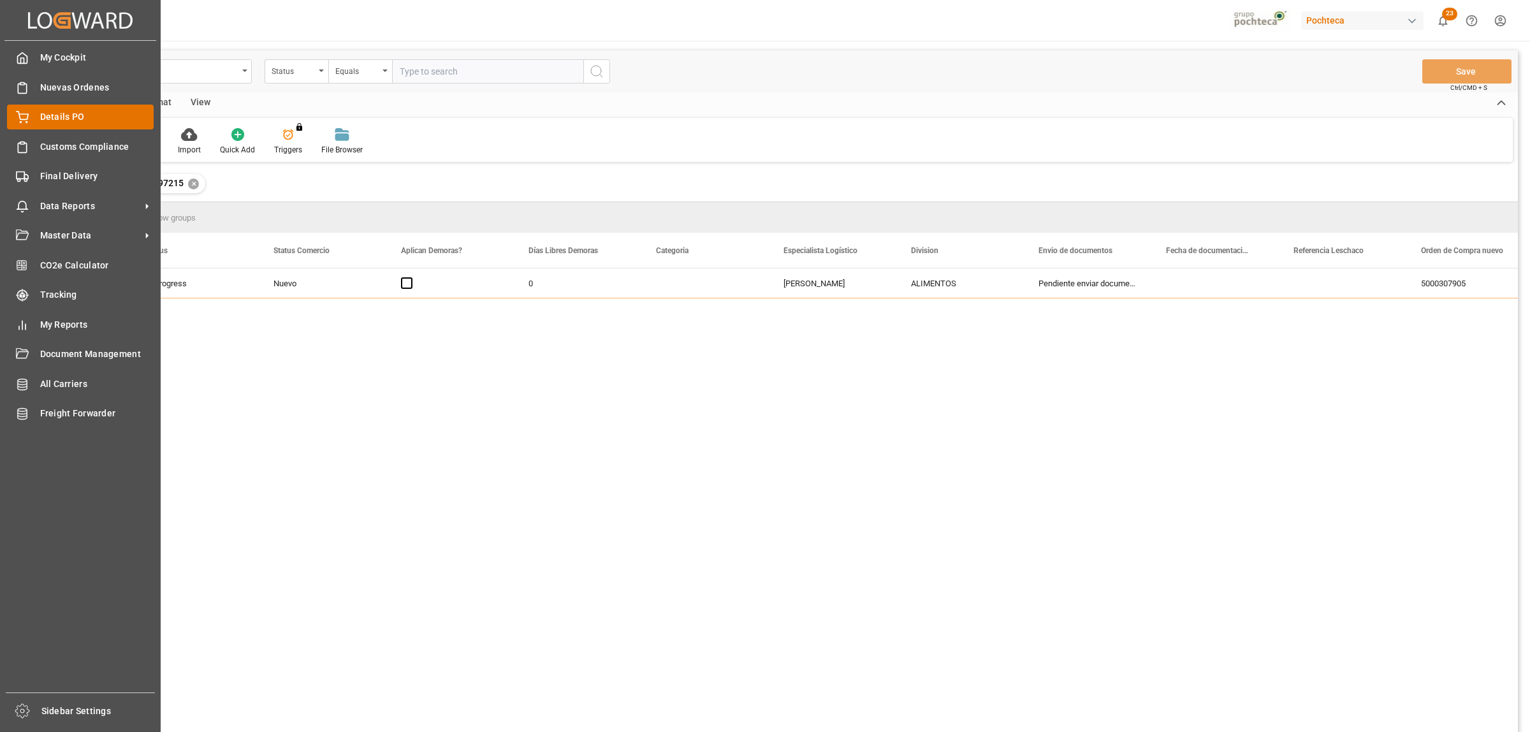
click at [59, 117] on span "Details PO" at bounding box center [97, 116] width 114 height 13
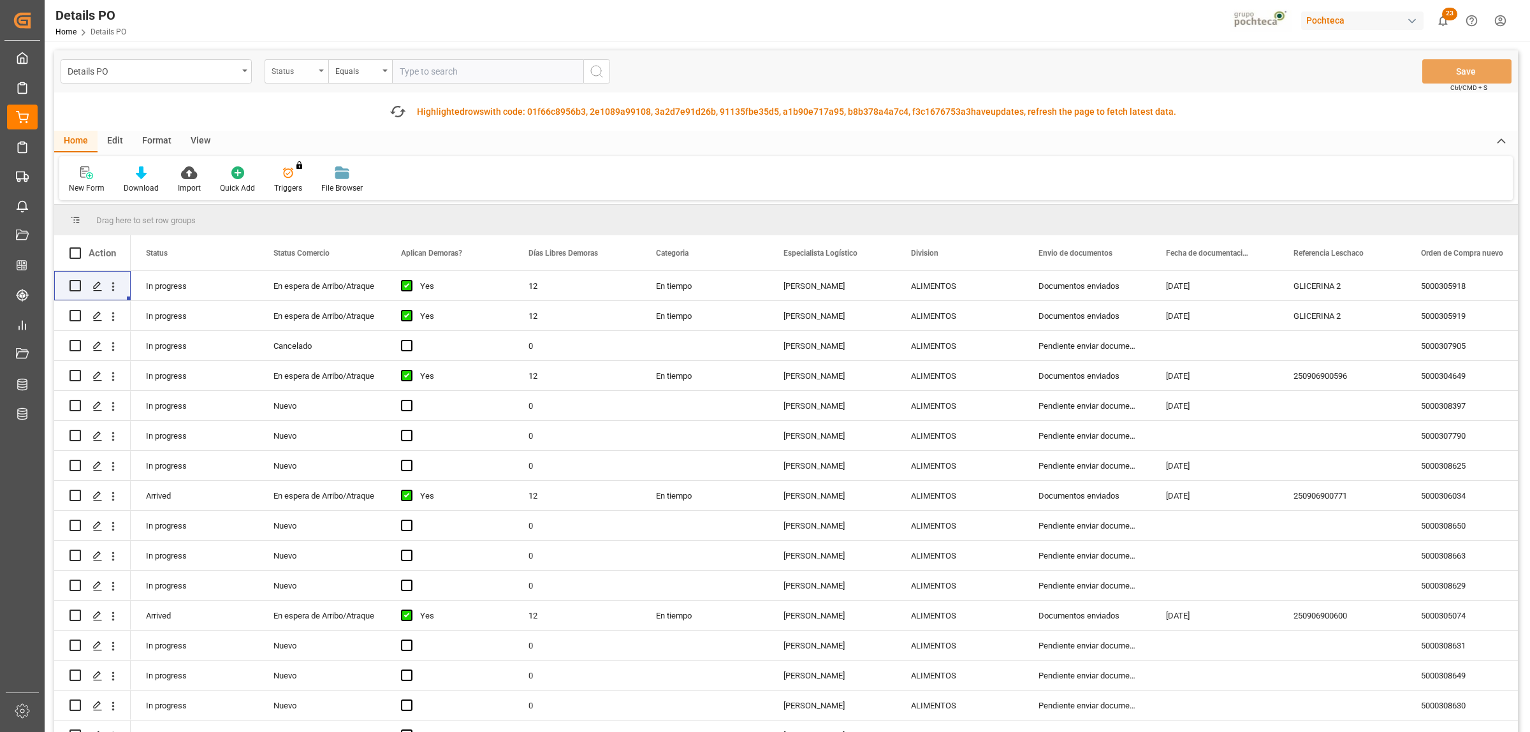
click at [319, 66] on div "Status" at bounding box center [297, 71] width 64 height 24
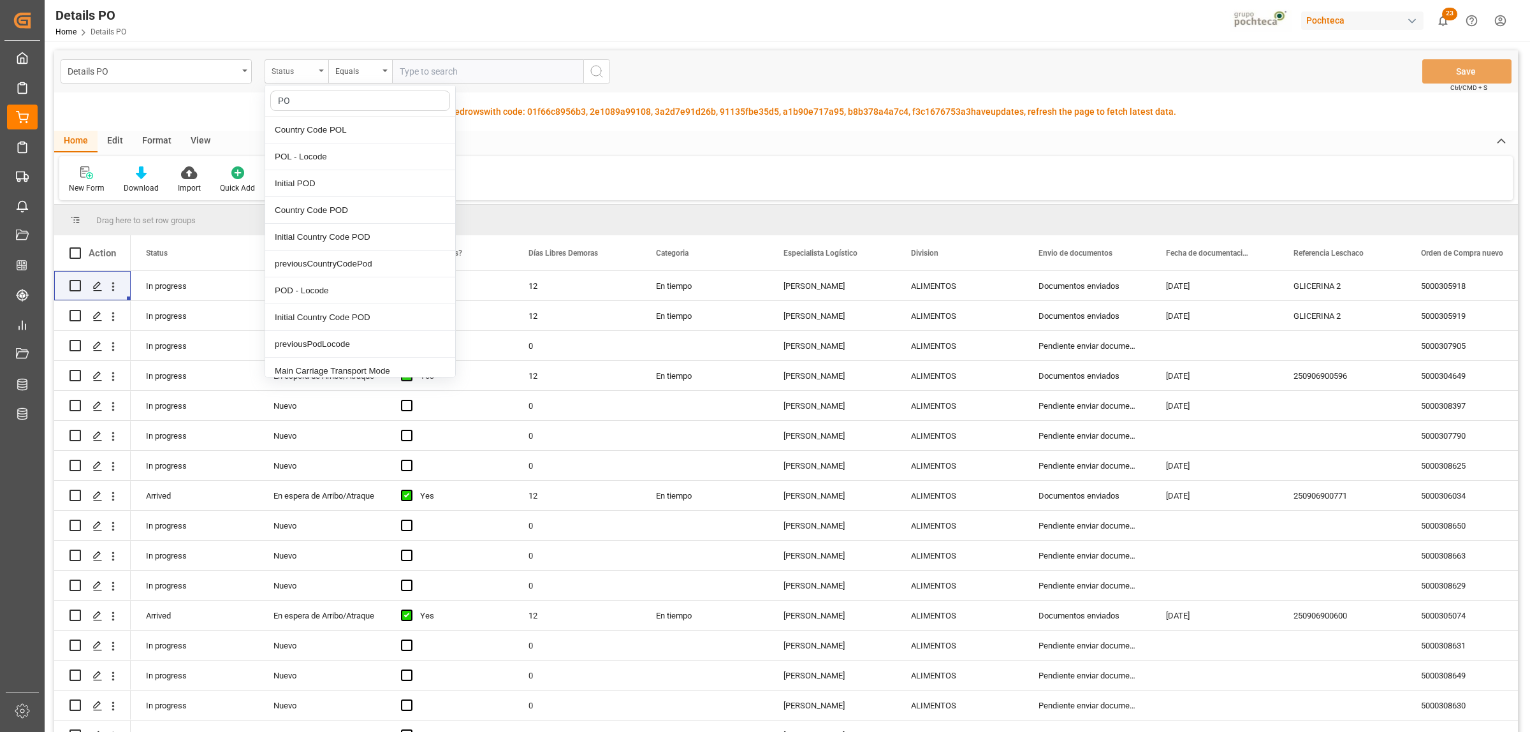
type input "P"
click at [1509, 254] on span at bounding box center [1512, 252] width 11 height 11
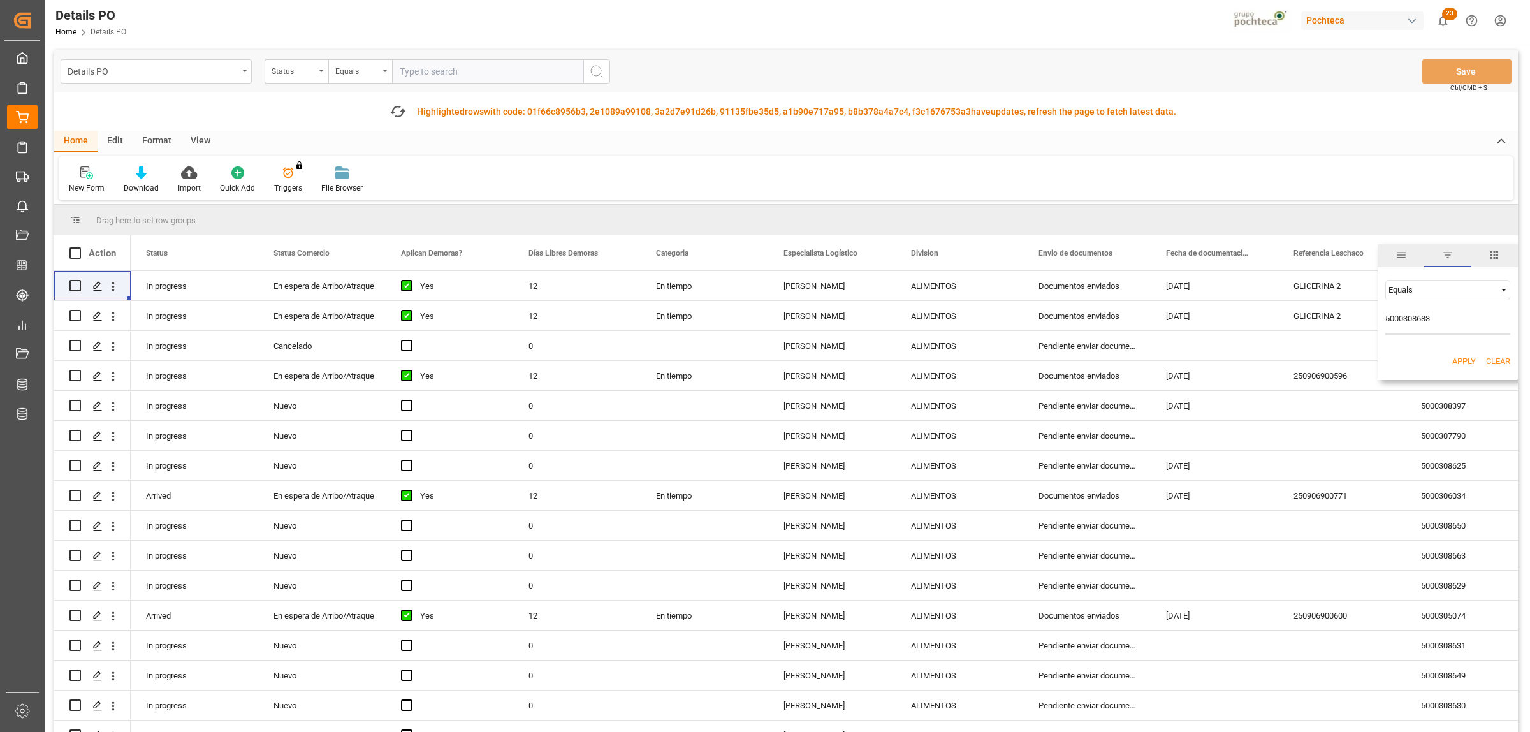
type input "5000308683"
click at [1464, 362] on button "Apply" at bounding box center [1465, 361] width 24 height 13
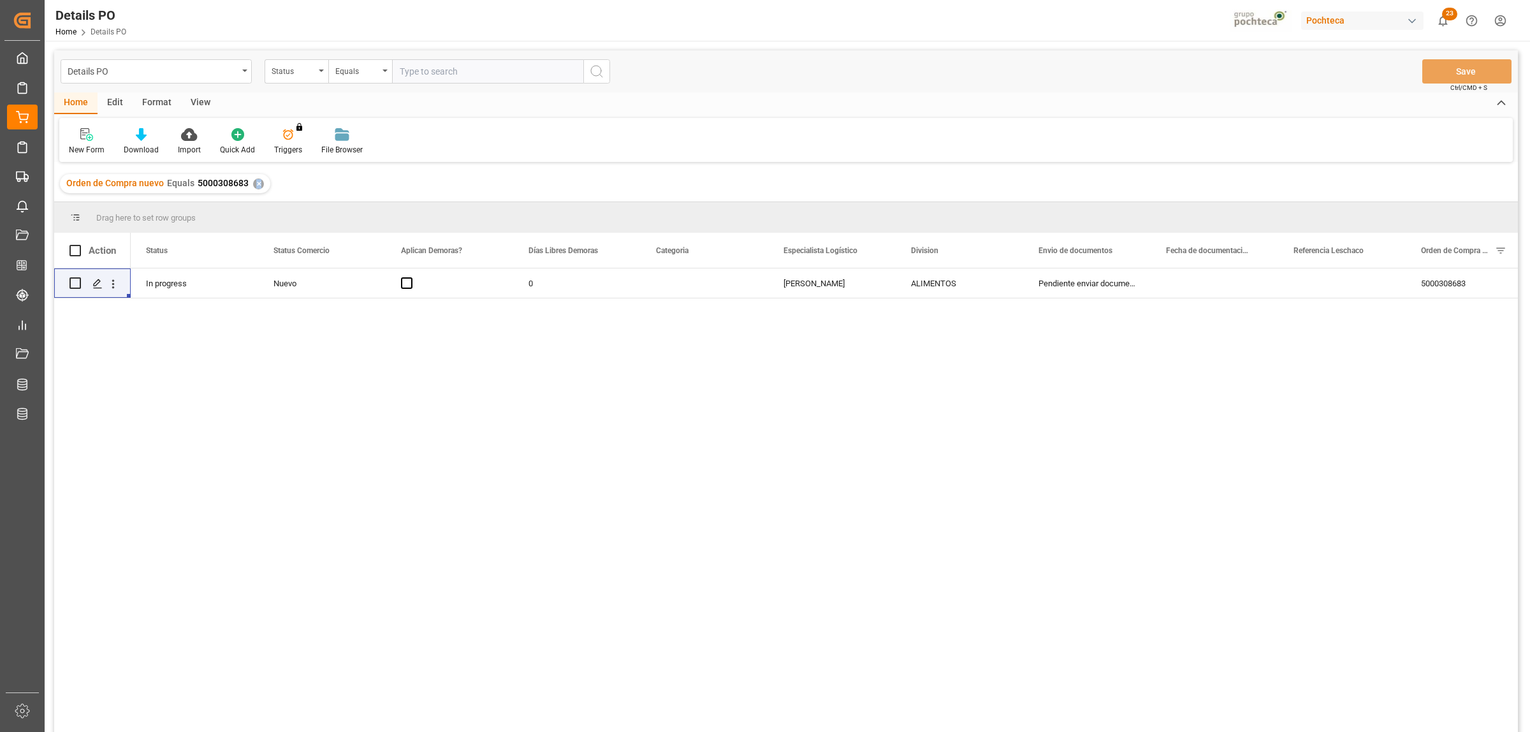
click at [256, 185] on div "✕" at bounding box center [258, 184] width 11 height 11
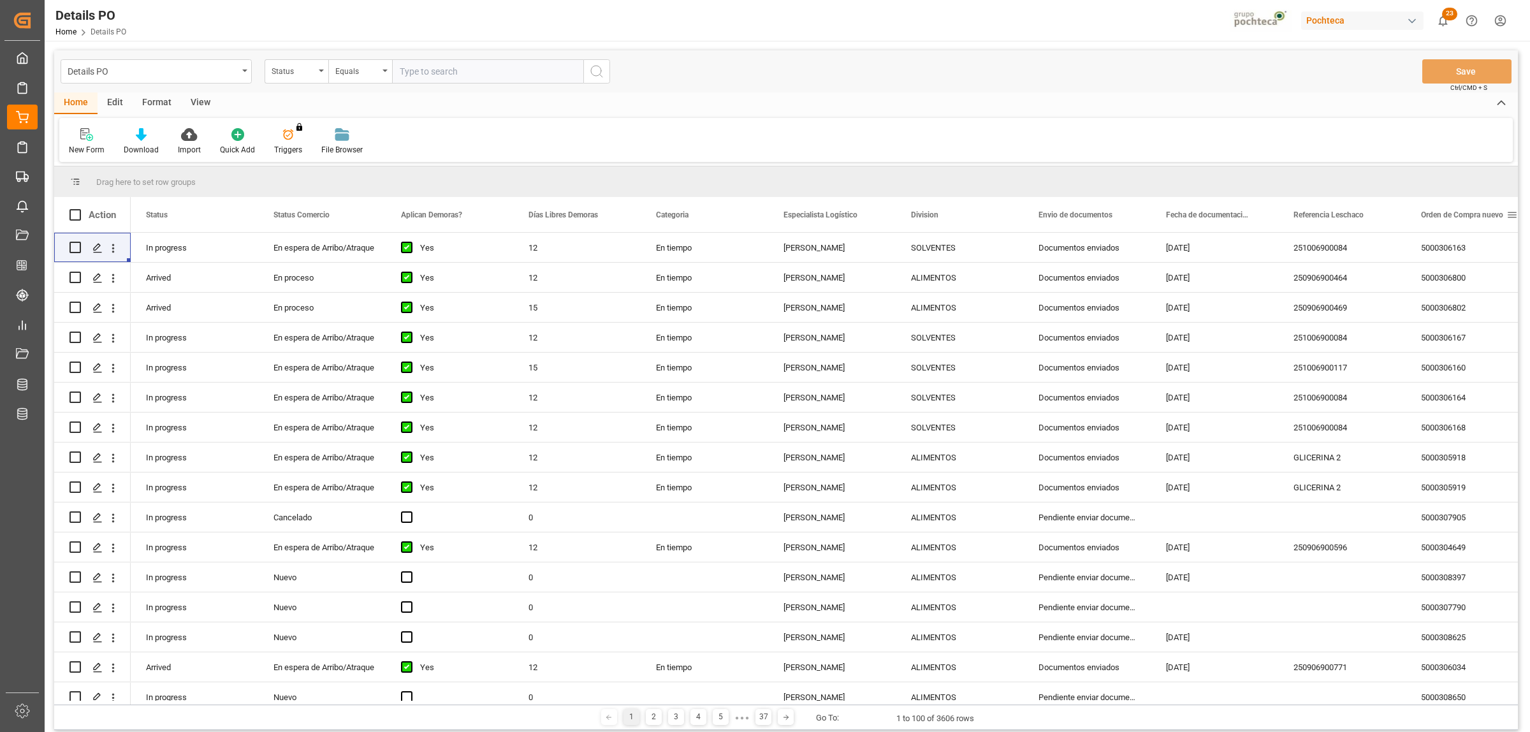
click at [1512, 214] on span at bounding box center [1512, 214] width 11 height 11
type input "5000308682"
click at [1465, 323] on button "Apply" at bounding box center [1465, 323] width 24 height 13
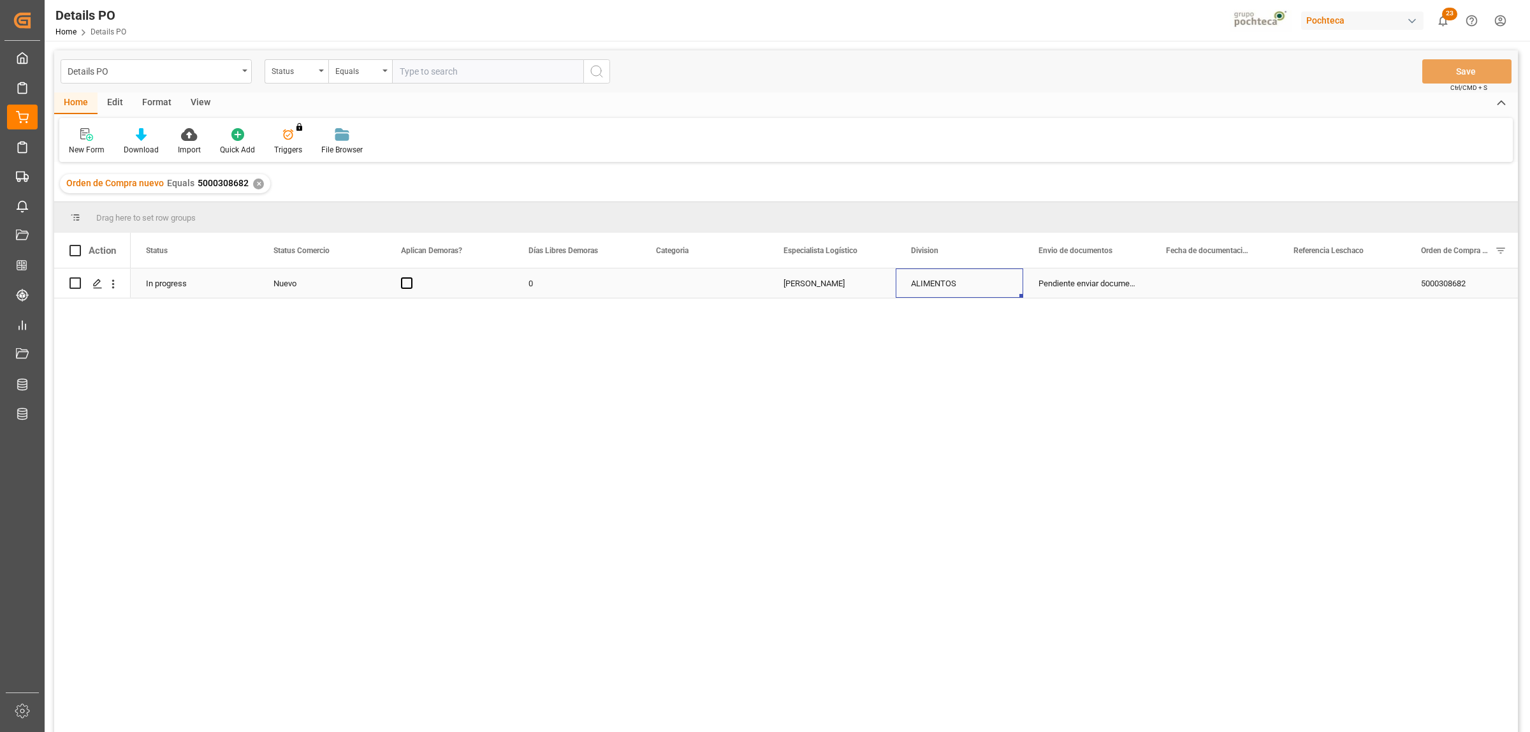
click at [930, 286] on div "ALIMENTOS" at bounding box center [959, 283] width 97 height 29
click at [1006, 286] on icon "open menu" at bounding box center [999, 291] width 15 height 15
click at [952, 378] on div "SOLVENTES" at bounding box center [960, 371] width 106 height 45
type input "SOLVENTES"
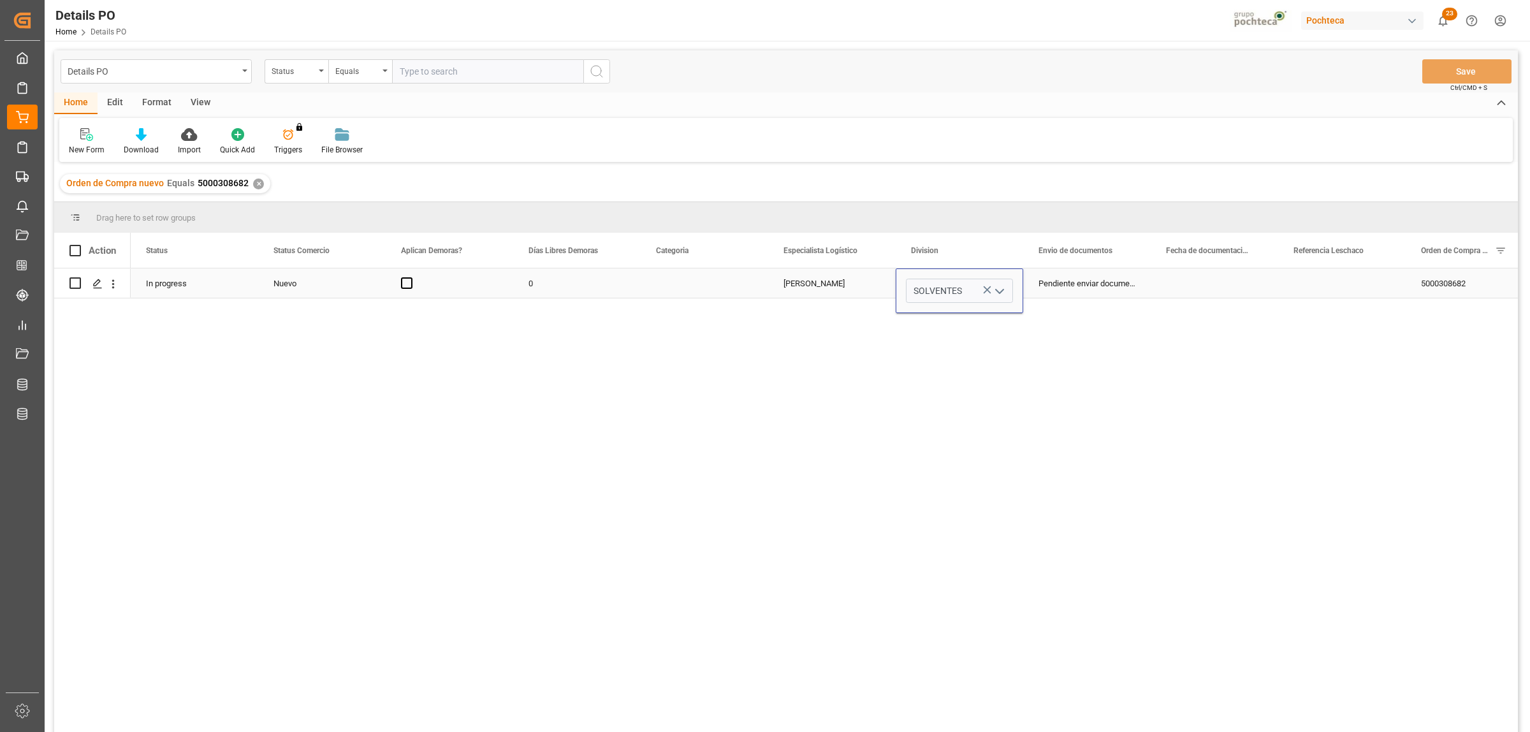
click at [992, 279] on button "Press SPACE to select this row." at bounding box center [987, 289] width 13 height 29
click at [996, 290] on polyline "open menu" at bounding box center [1000, 292] width 8 height 4
click at [931, 418] on div "QUIMICOS" at bounding box center [960, 416] width 106 height 45
type input "QUIMICOS"
click at [1057, 390] on div "In progress Nuevo 0 Paola Díaz López QUIMICOS Pendiente enviar documentos 50003…" at bounding box center [825, 504] width 1388 height 472
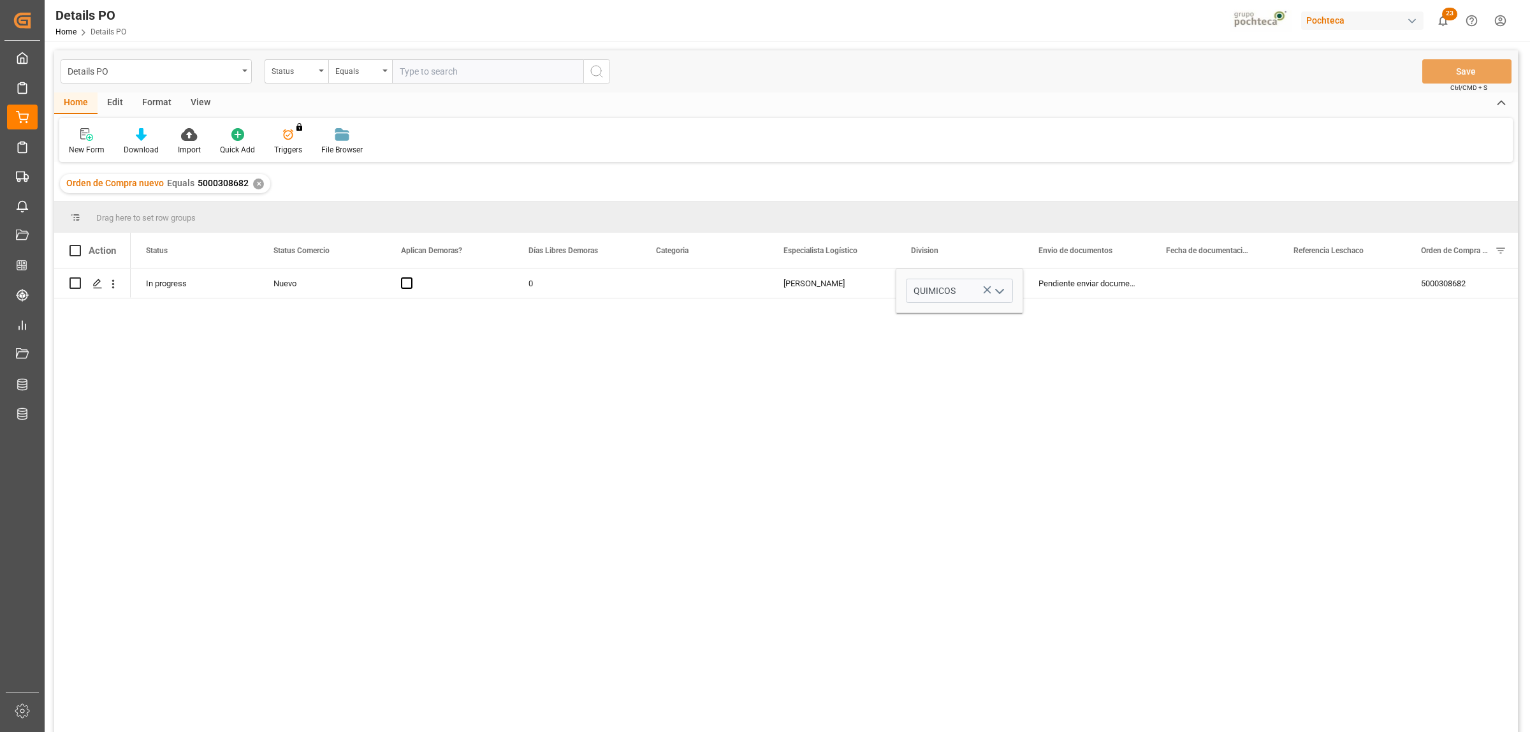
click at [1000, 364] on div "In progress Nuevo 0 Paola Díaz López QUIMICOS Pendiente enviar documentos 50003…" at bounding box center [825, 504] width 1388 height 472
click at [1003, 291] on icon "open menu" at bounding box center [999, 291] width 15 height 15
click at [1072, 348] on div "In progress Nuevo 0 Paola Díaz López QUIMICOS ALIMENTOS SOLVENTES QUIMICOS LUBR…" at bounding box center [825, 504] width 1388 height 472
click at [1069, 377] on div "In progress Nuevo 0 Paola Díaz López QUIMICOS Pendiente enviar documentos 50003…" at bounding box center [825, 504] width 1388 height 472
click at [1049, 281] on div "Pendiente enviar documentos" at bounding box center [1087, 282] width 128 height 29
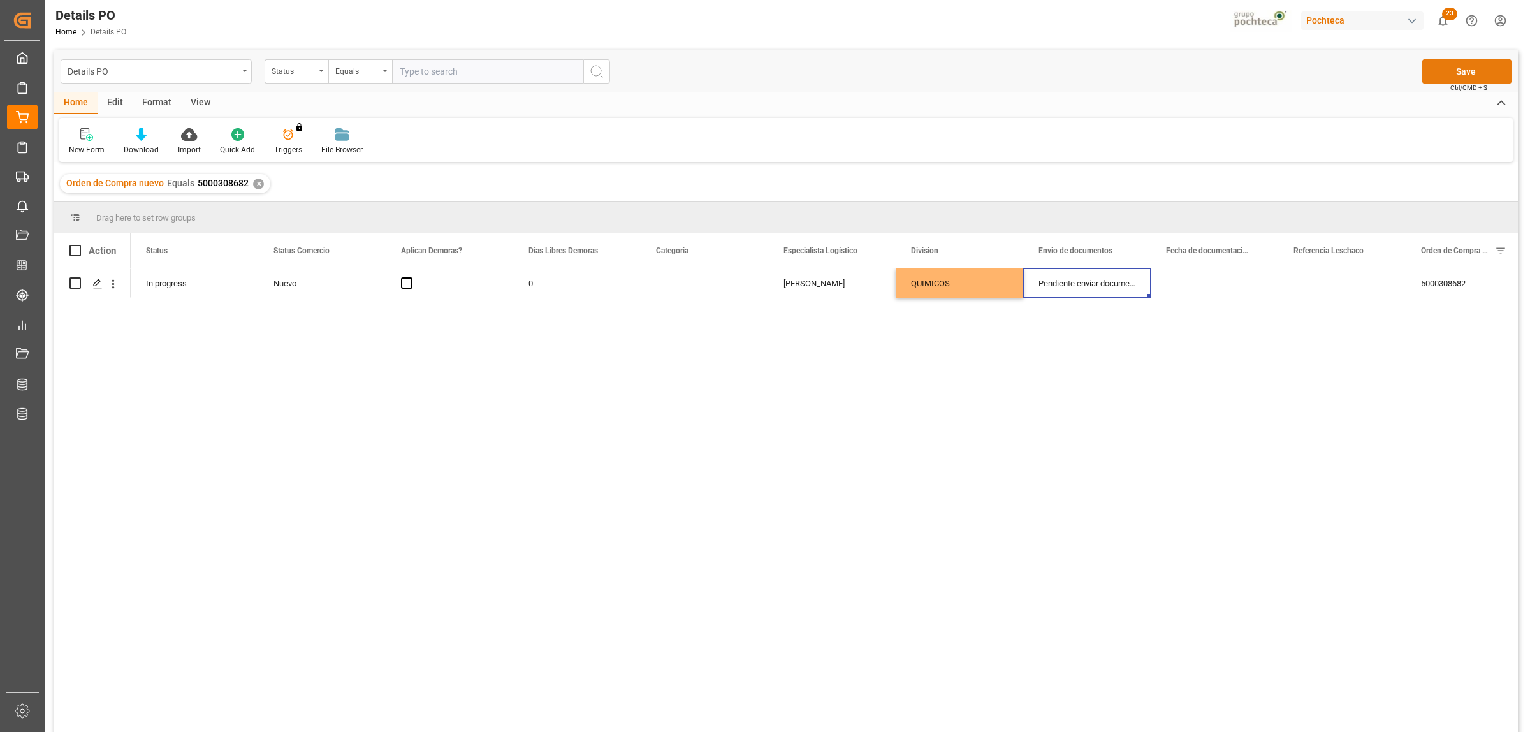
click at [1467, 71] on button "Save" at bounding box center [1467, 71] width 89 height 24
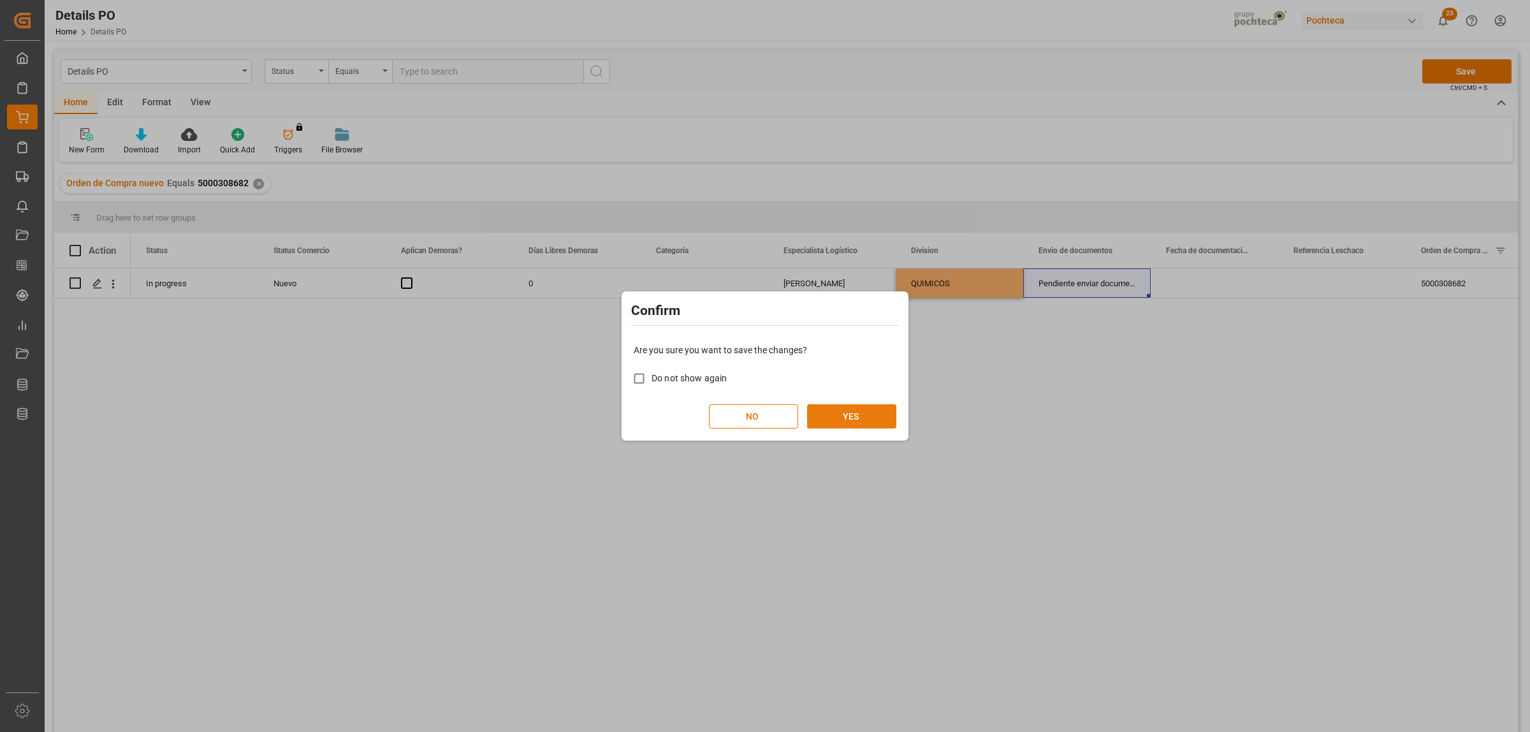
click at [833, 422] on button "YES" at bounding box center [851, 416] width 89 height 24
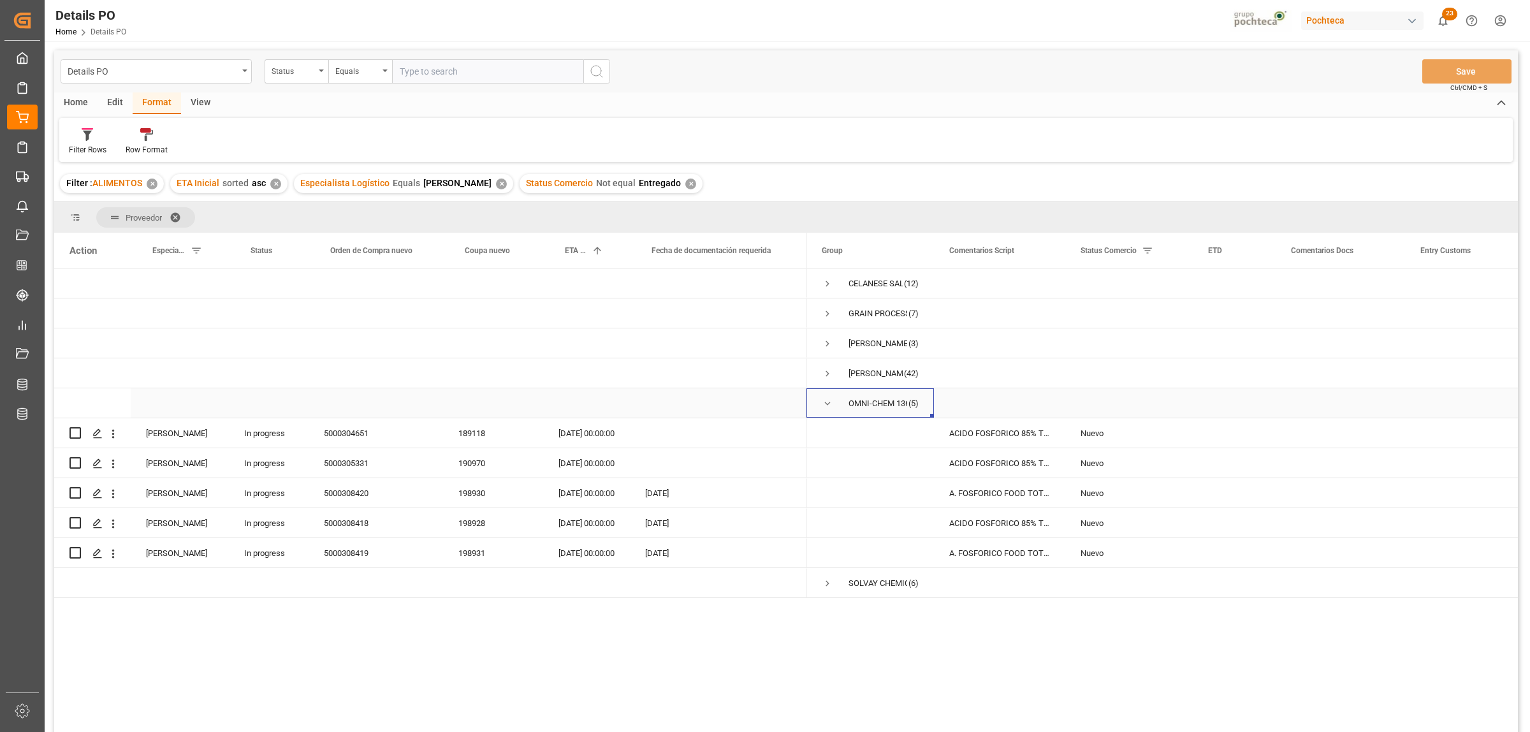
click at [827, 406] on span "Press SPACE to select this row." at bounding box center [827, 403] width 11 height 11
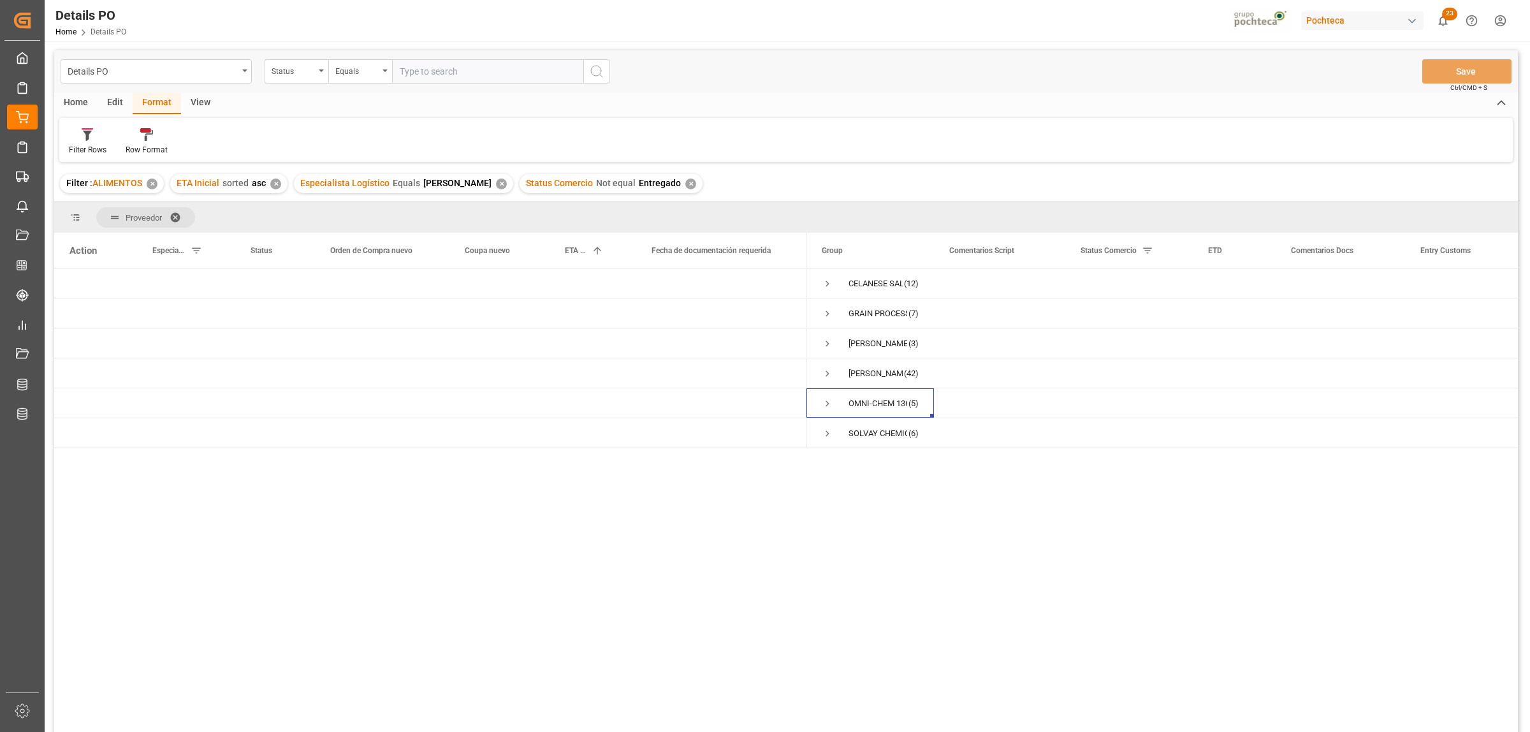
click at [179, 215] on span at bounding box center [180, 217] width 20 height 11
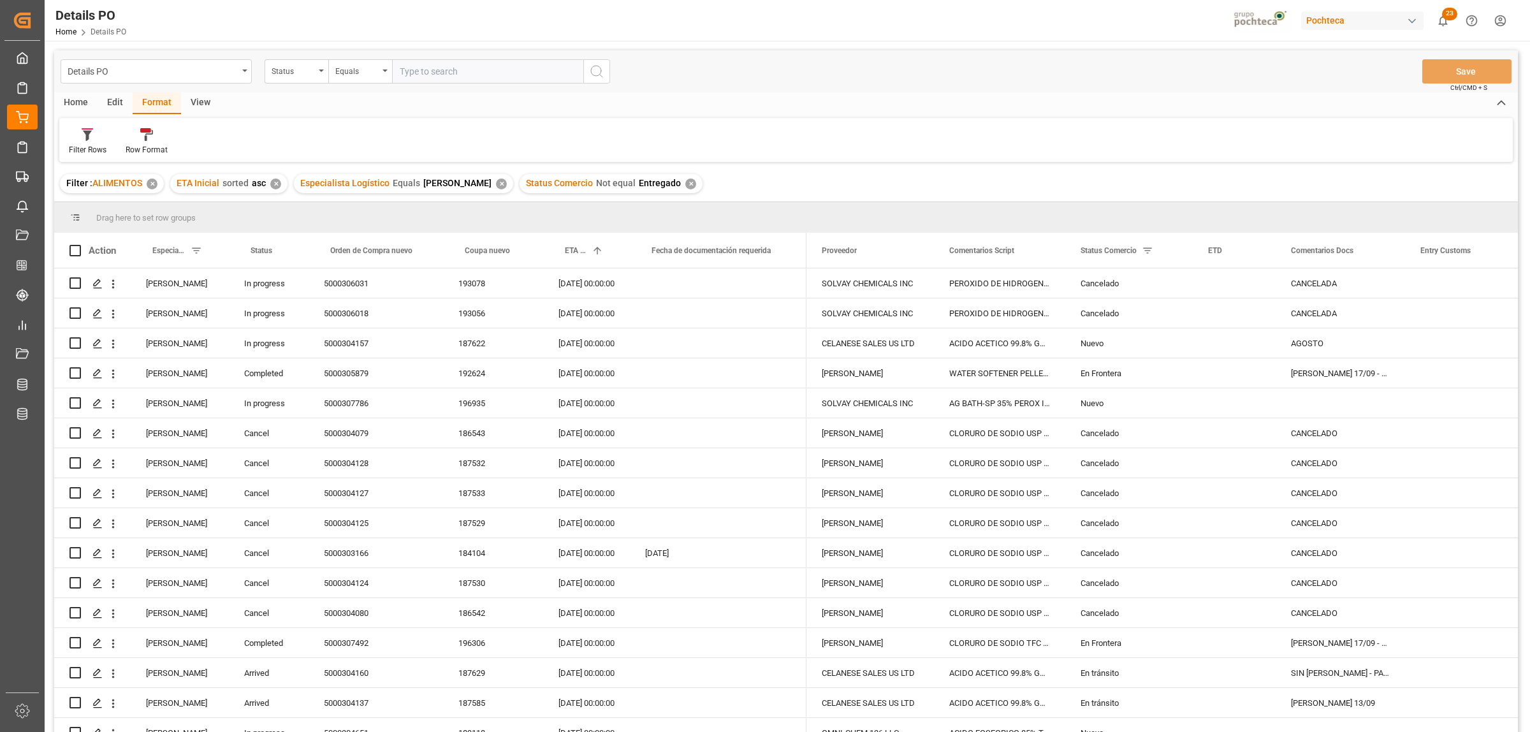
click at [496, 182] on div "✕" at bounding box center [501, 184] width 11 height 11
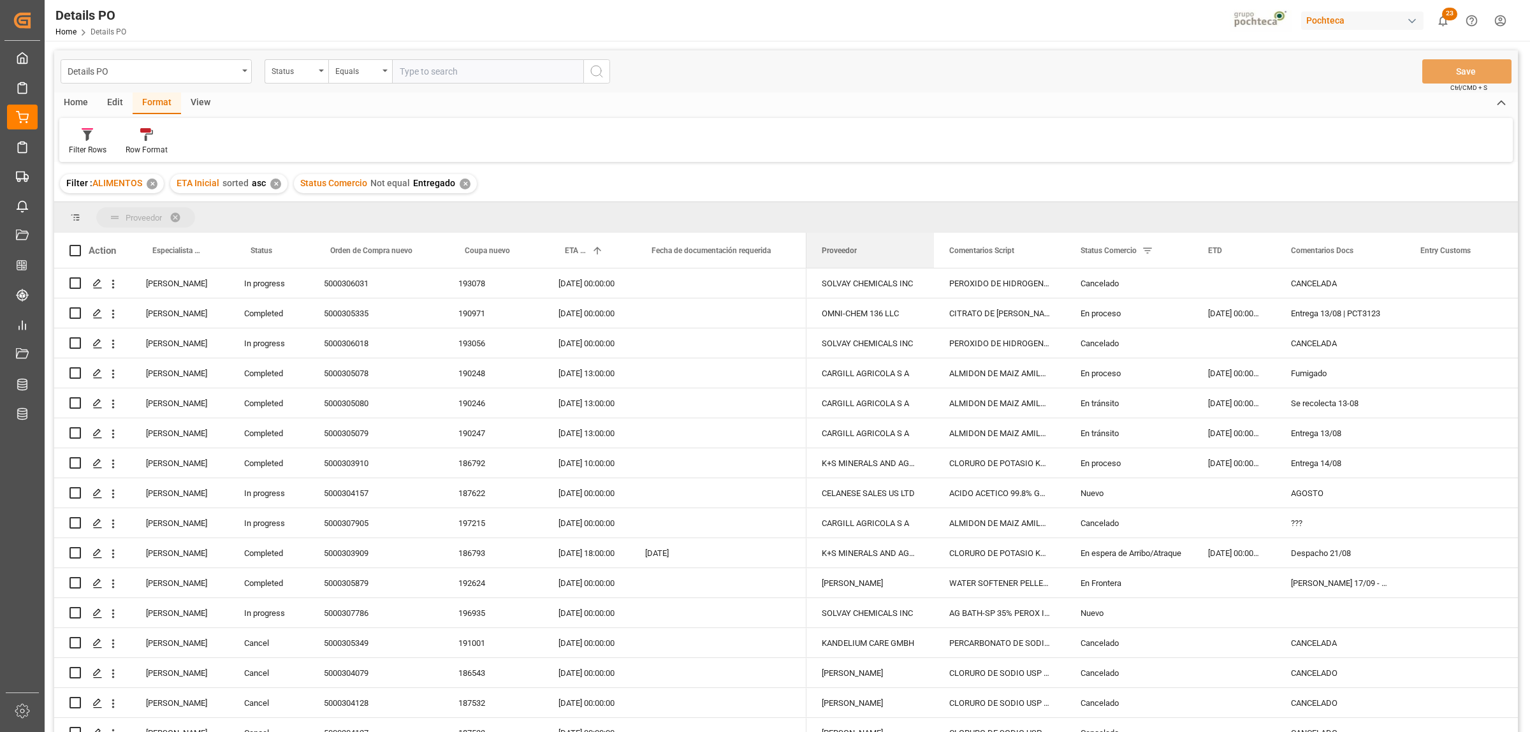
drag, startPoint x: 833, startPoint y: 254, endPoint x: 801, endPoint y: 211, distance: 53.3
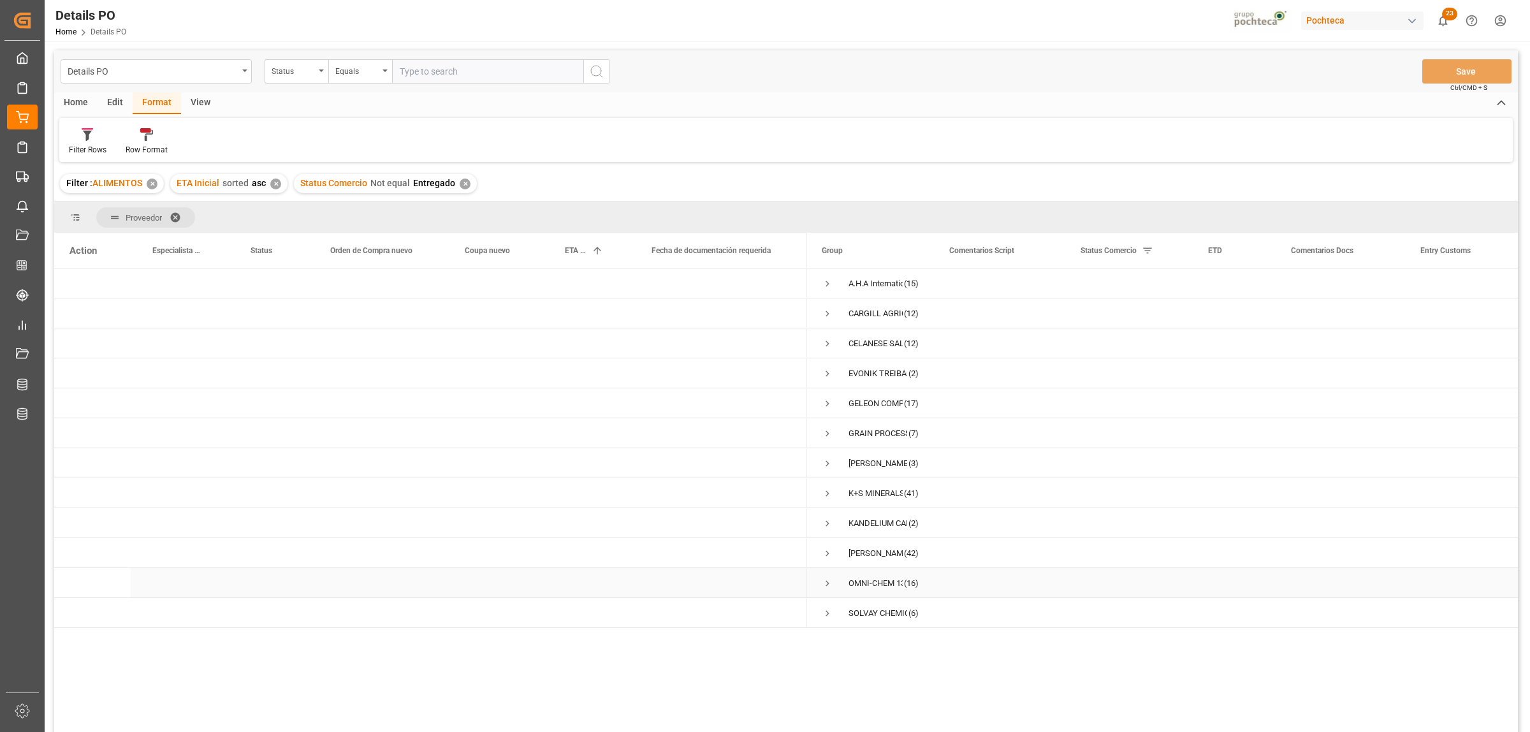
click at [823, 580] on span "Press SPACE to select this row." at bounding box center [827, 583] width 11 height 11
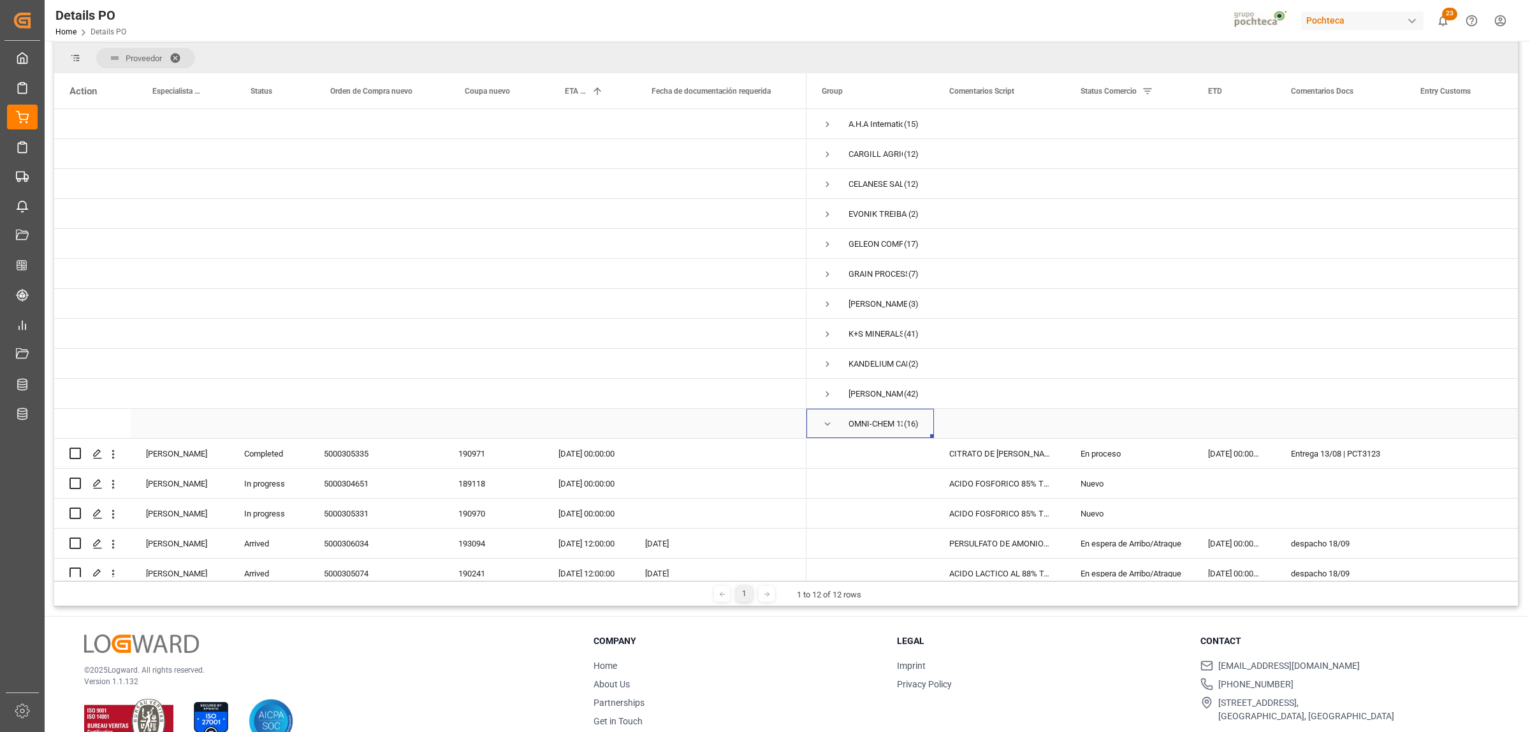
click at [826, 426] on span "Press SPACE to select this row." at bounding box center [827, 423] width 11 height 11
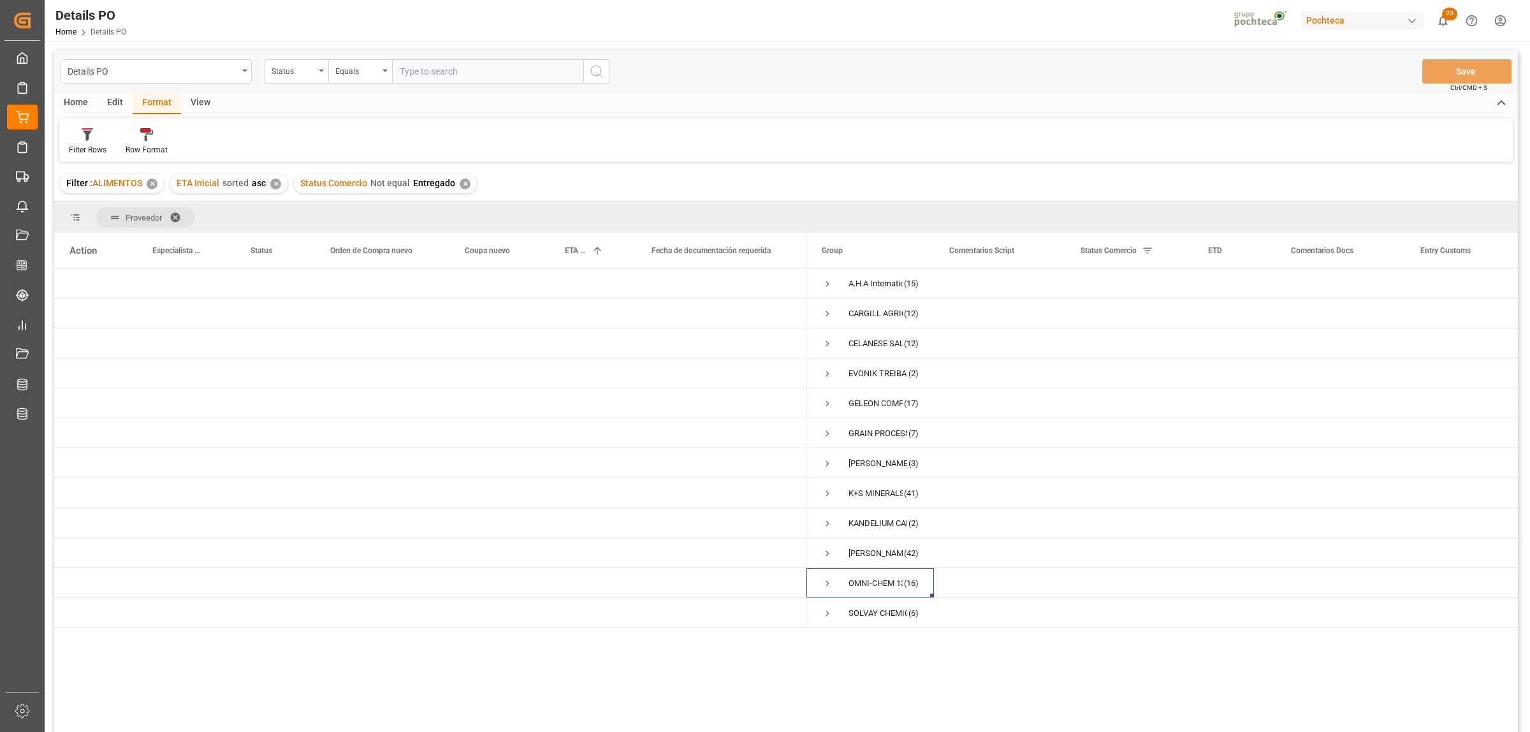
click at [88, 104] on div "Home" at bounding box center [75, 103] width 43 height 22
click at [145, 144] on div "Download" at bounding box center [141, 149] width 35 height 11
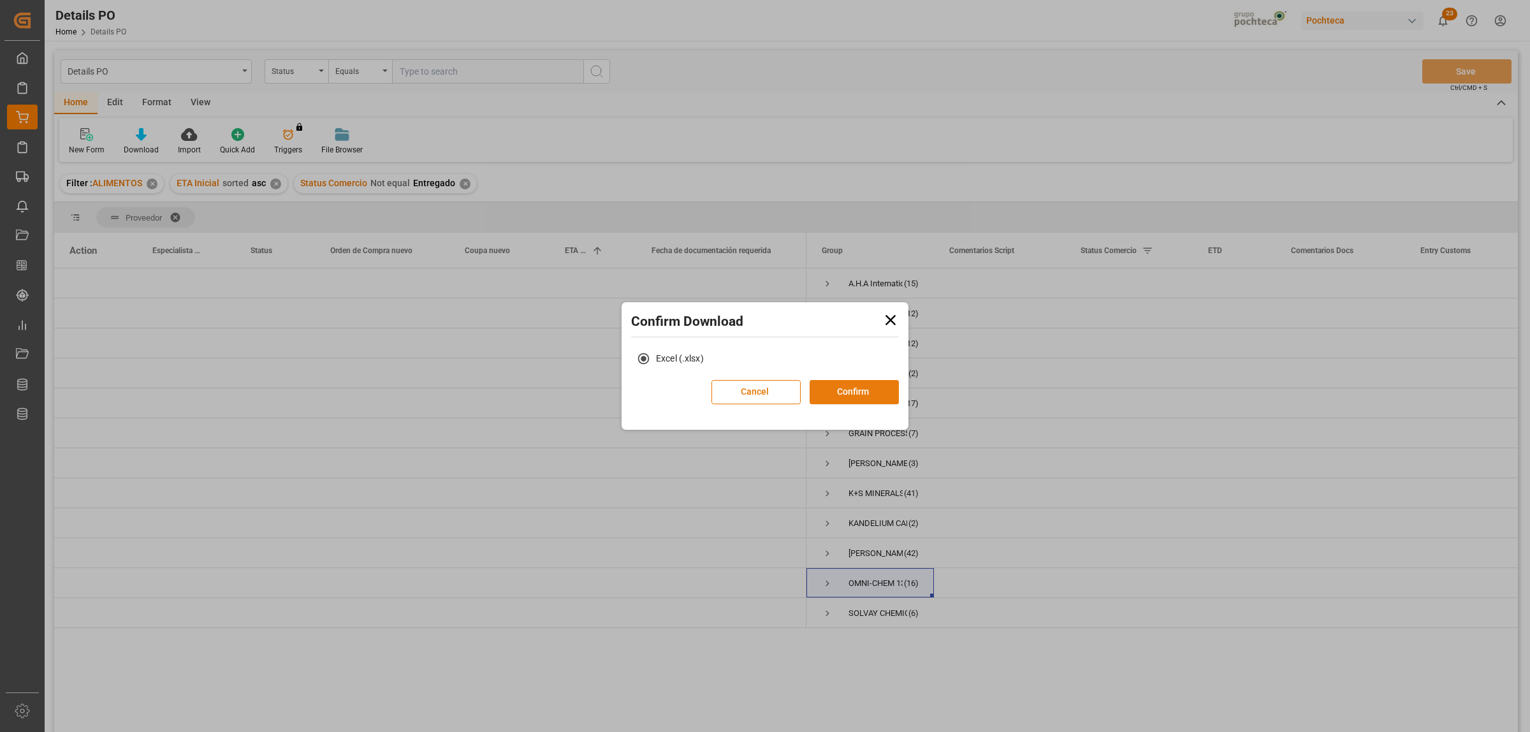
click at [826, 393] on button "Confirm" at bounding box center [854, 392] width 89 height 24
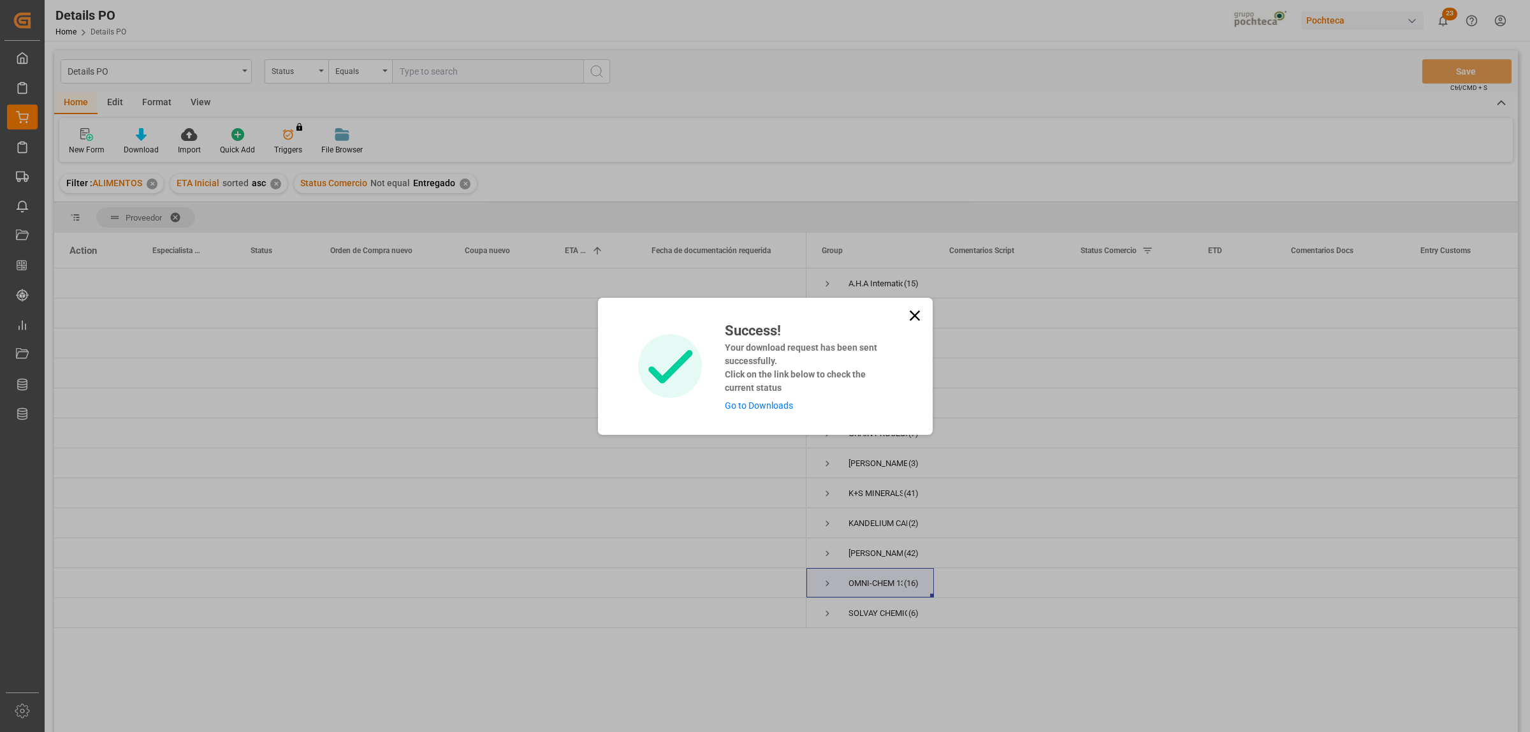
click at [767, 403] on link "Go to Downloads" at bounding box center [759, 405] width 68 height 10
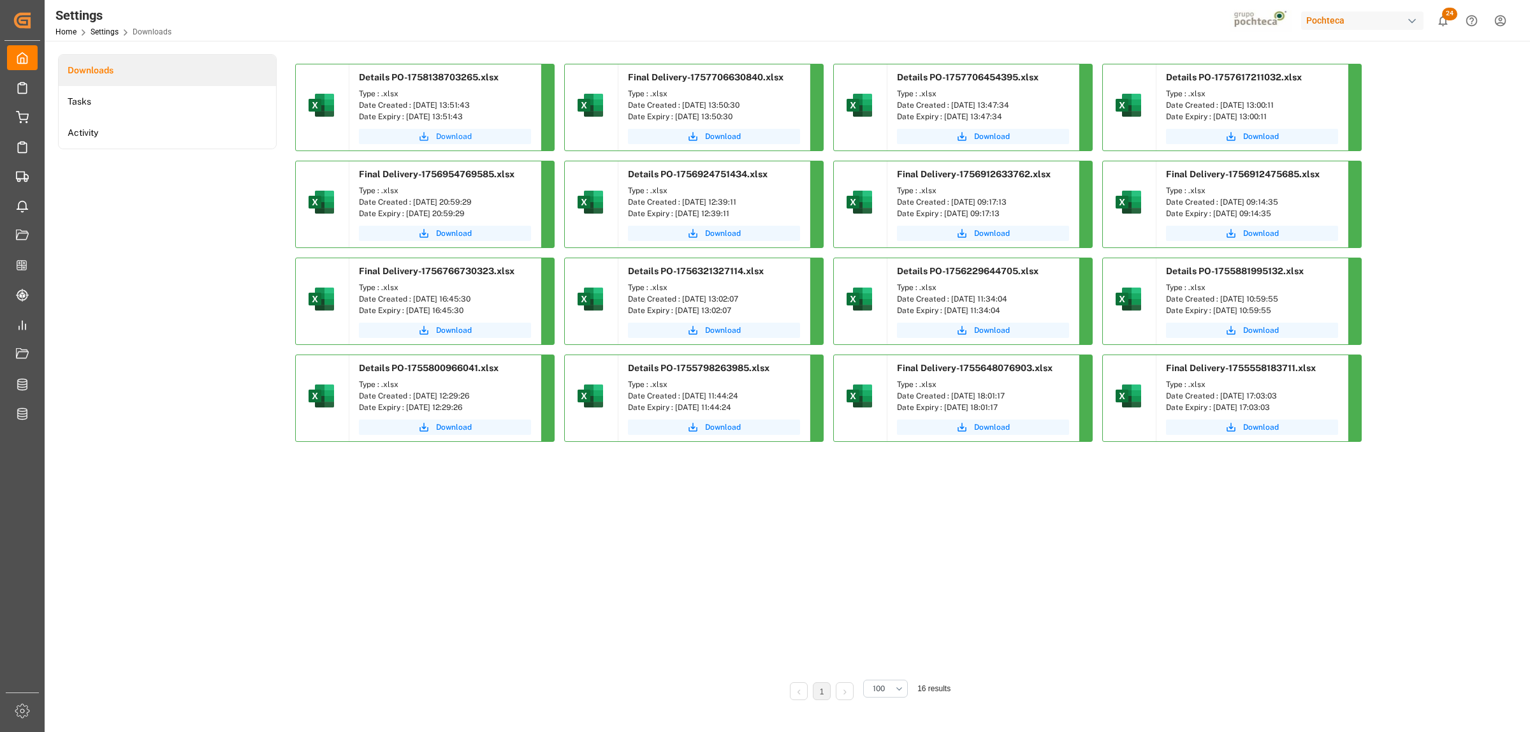
click at [458, 140] on span "Download" at bounding box center [454, 136] width 36 height 11
